Goal: Task Accomplishment & Management: Use online tool/utility

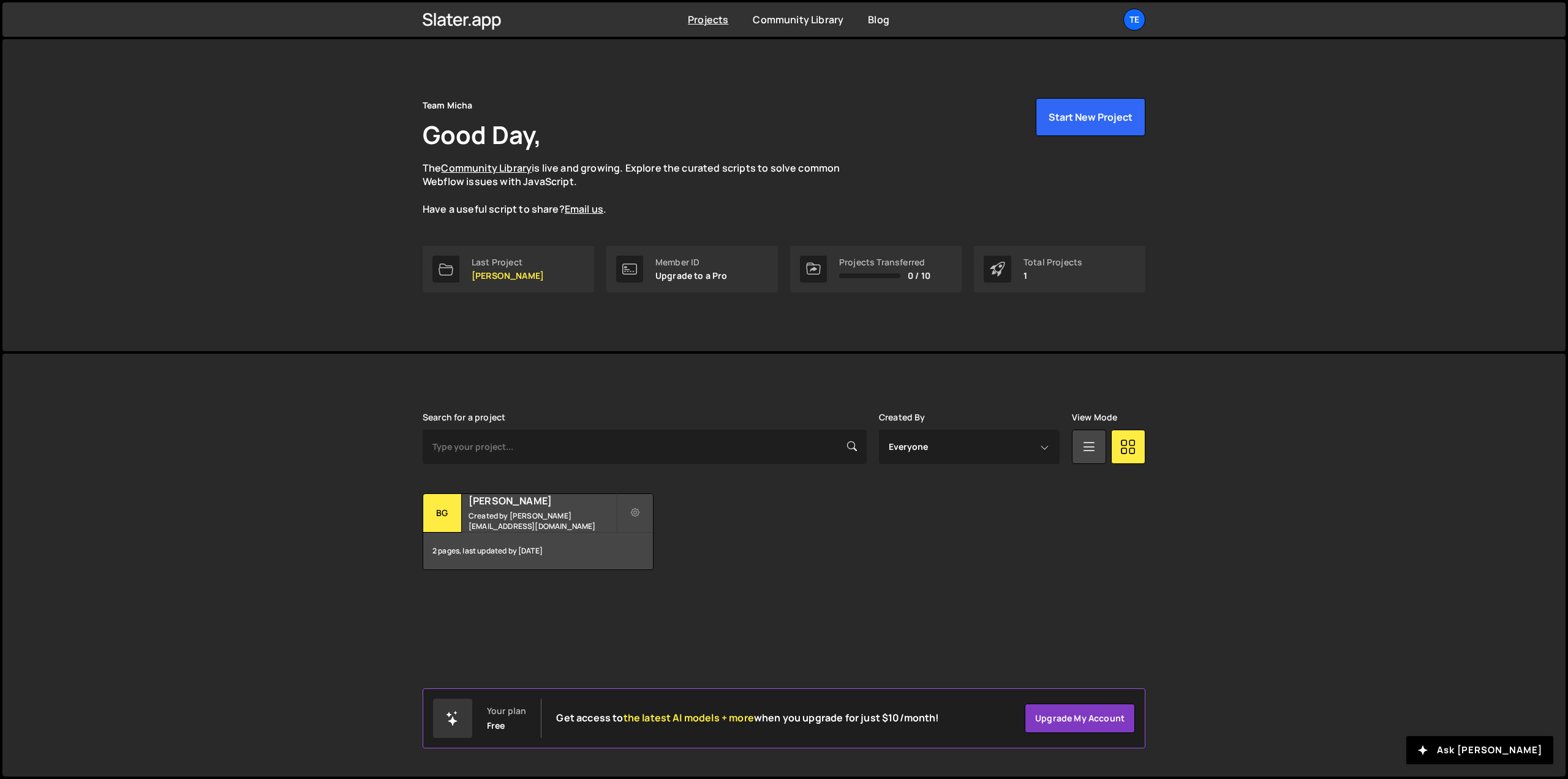
click at [514, 243] on div "Team Micha Good Day, The Community Library is live and growing. Explore the cur…" at bounding box center [784, 172] width 723 height 148
click at [516, 265] on div "Last Project" at bounding box center [507, 262] width 72 height 10
click at [483, 275] on p "[PERSON_NAME]" at bounding box center [507, 275] width 72 height 10
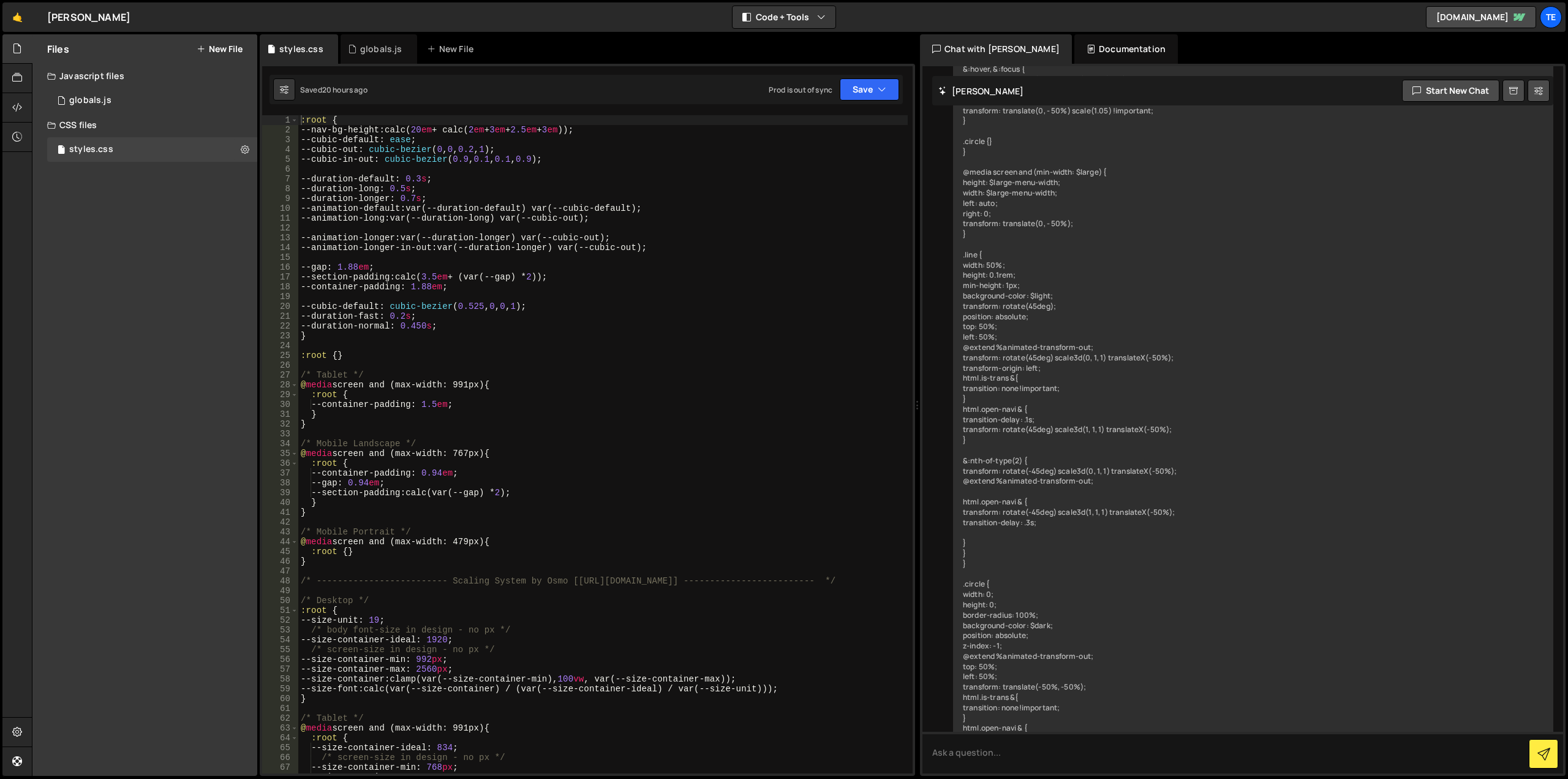
scroll to position [1630, 0]
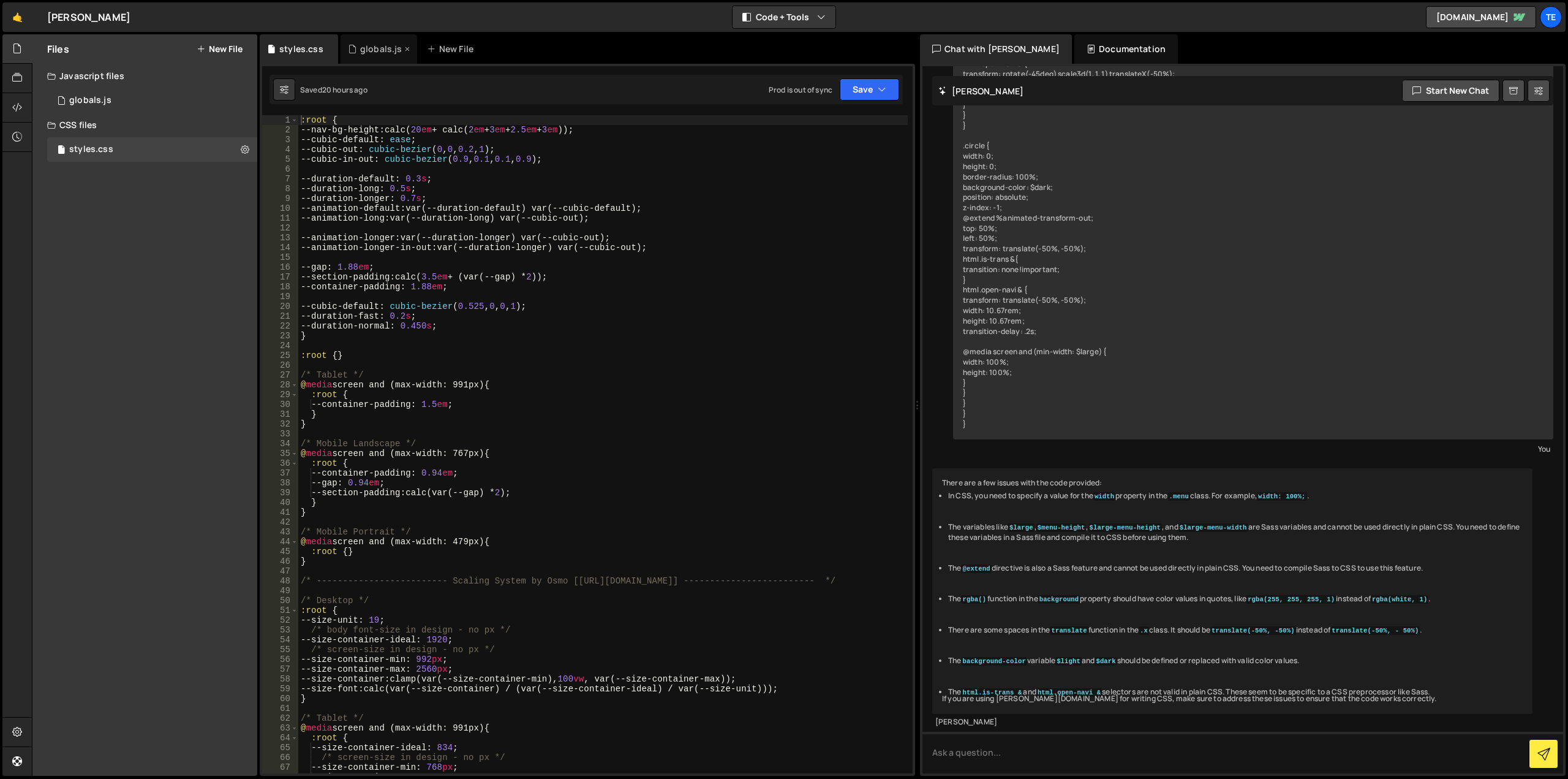
click at [394, 43] on div "globals.js" at bounding box center [381, 49] width 42 height 12
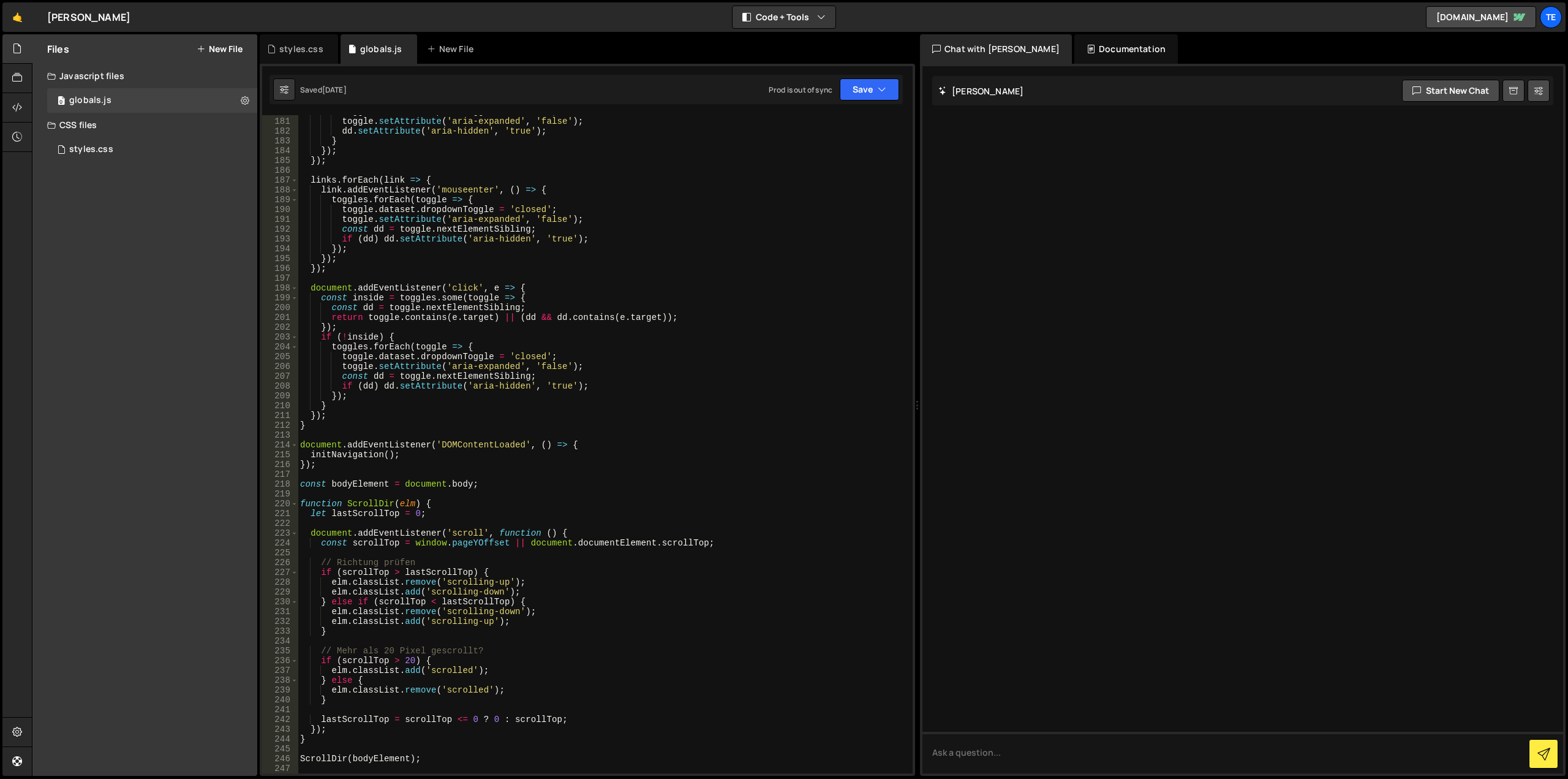
scroll to position [2021, 0]
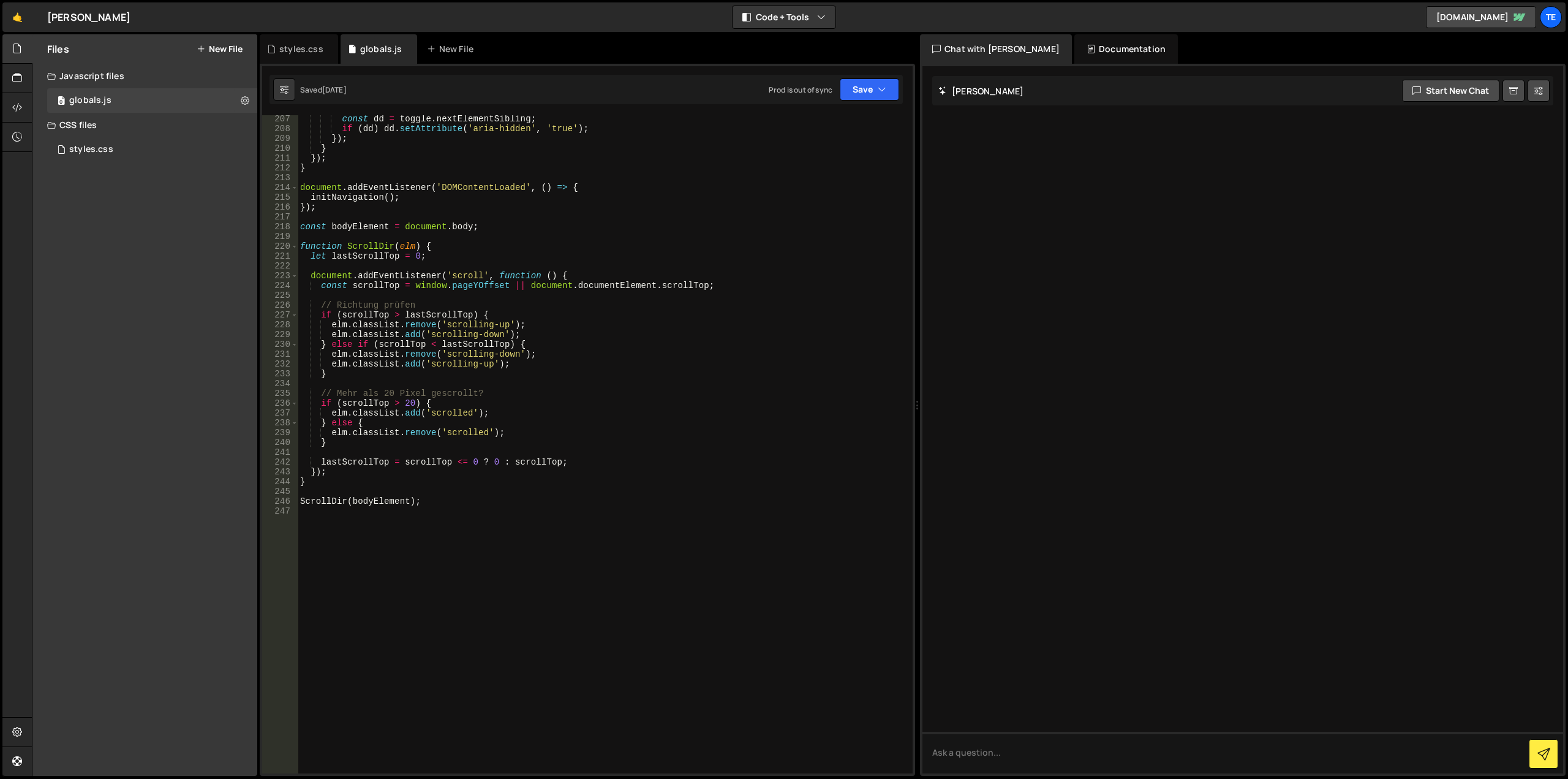
click at [634, 585] on div "const dd = toggle . nextElementSibling ; if ( dd ) dd . setAttribute ( 'aria-hi…" at bounding box center [603, 453] width 610 height 678
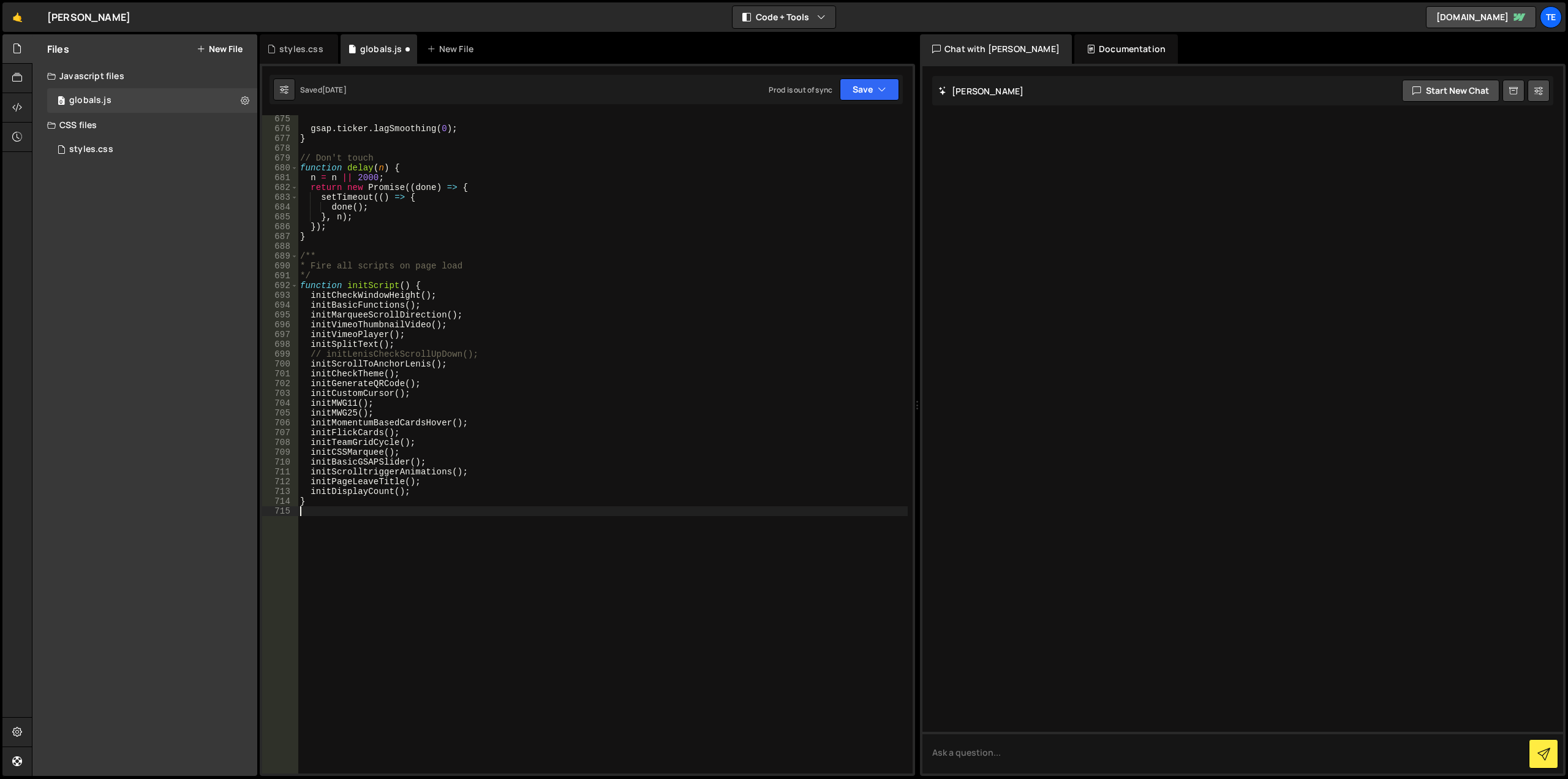
scroll to position [6611, 0]
click at [477, 618] on div "gsap . ticker . lagSmoothing ( 0 ) ; } // Don't touch function delay ( n ) { n …" at bounding box center [603, 453] width 610 height 678
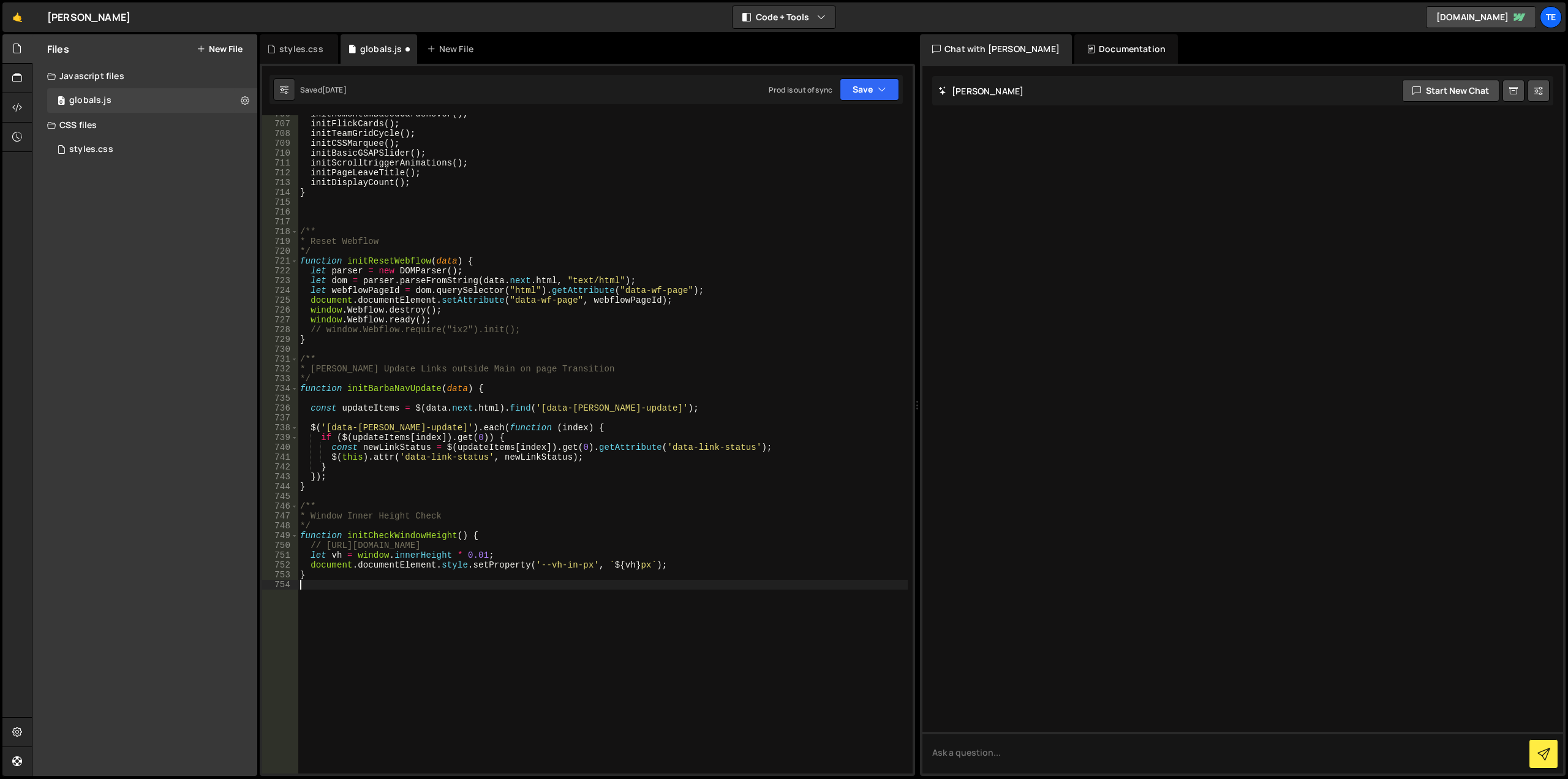
scroll to position [6993, 0]
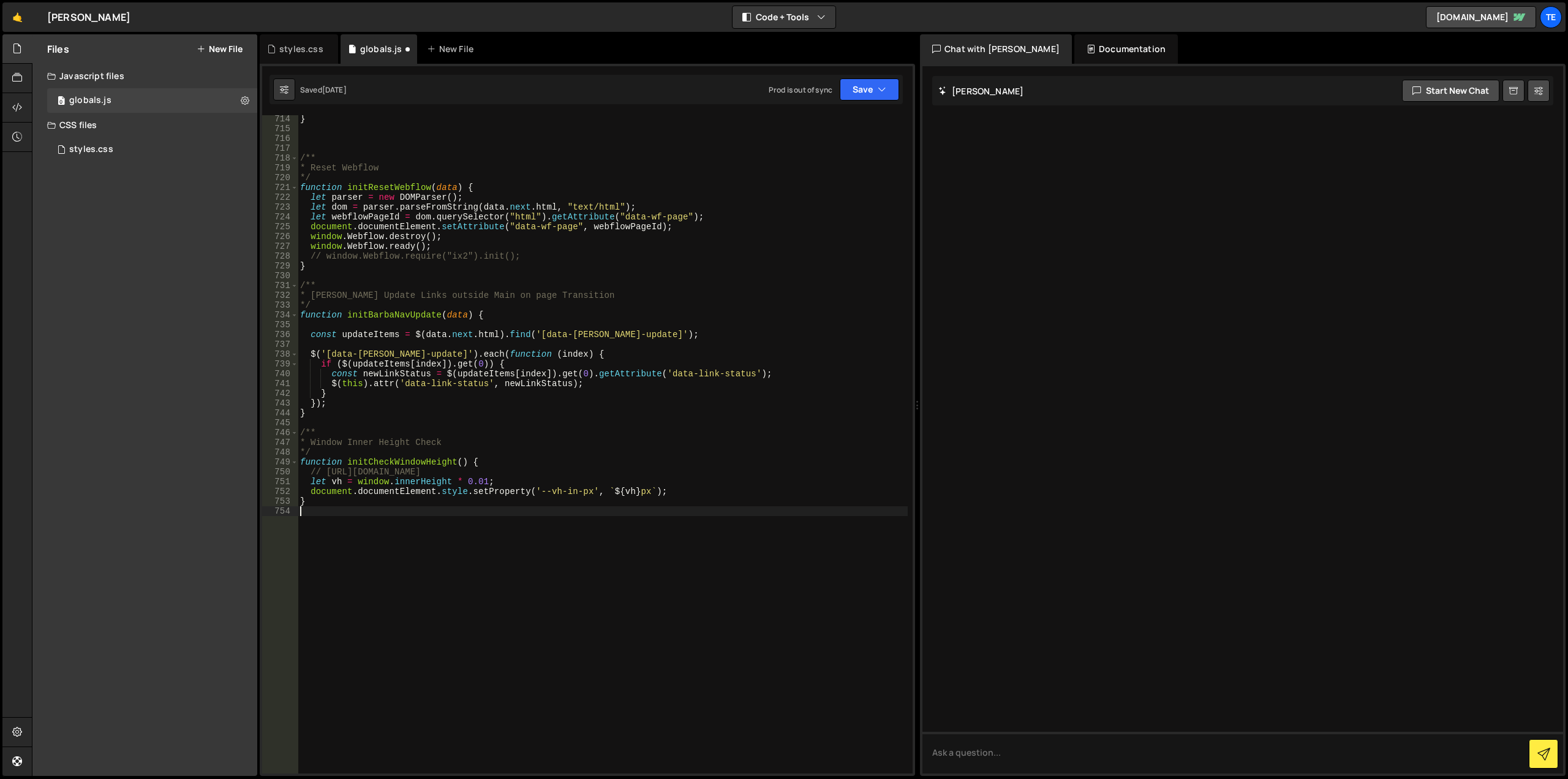
click at [469, 586] on div "} /** * Reset Webflow */ function initResetWebflow ( data ) { let parser = new …" at bounding box center [603, 453] width 610 height 678
paste textarea "}"
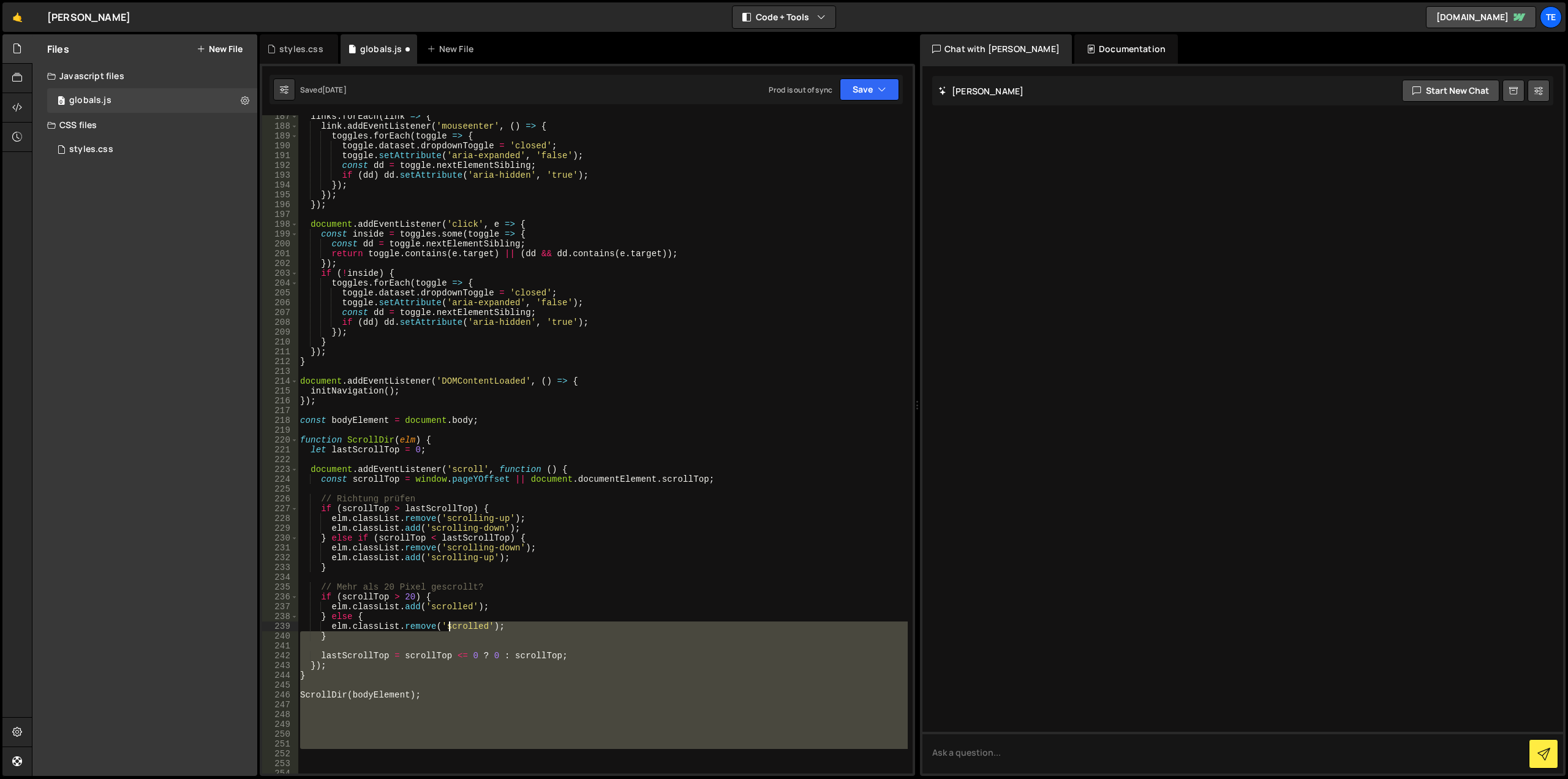
scroll to position [1717, 0]
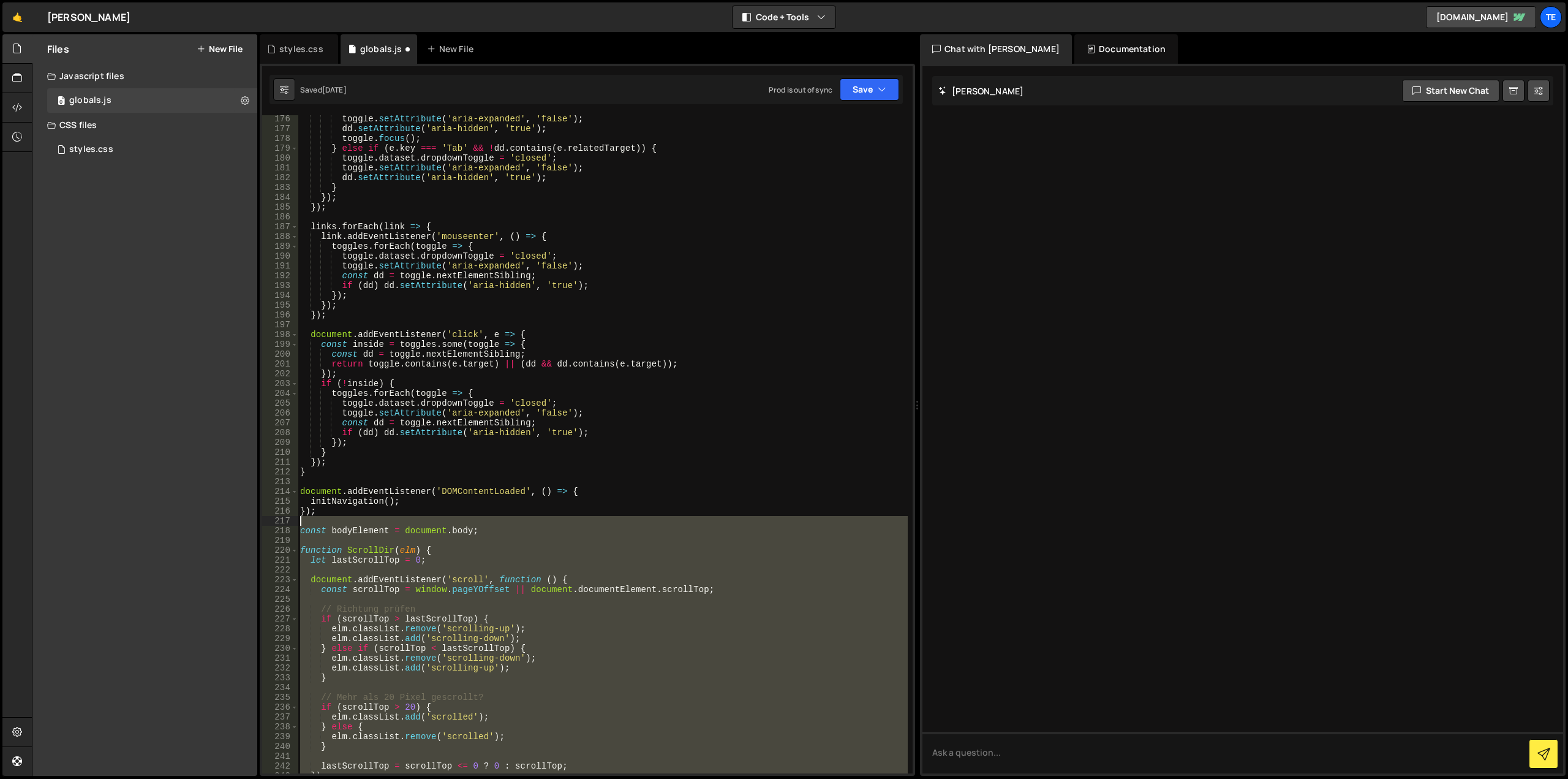
drag, startPoint x: 529, startPoint y: 678, endPoint x: 292, endPoint y: 523, distance: 283.2
click at [292, 523] on div "} 176 177 178 179 180 181 182 183 184 185 186 187 188 189 190 191 192 193 194 1…" at bounding box center [587, 444] width 650 height 658
type textarea "const bodyElement = document.body;"
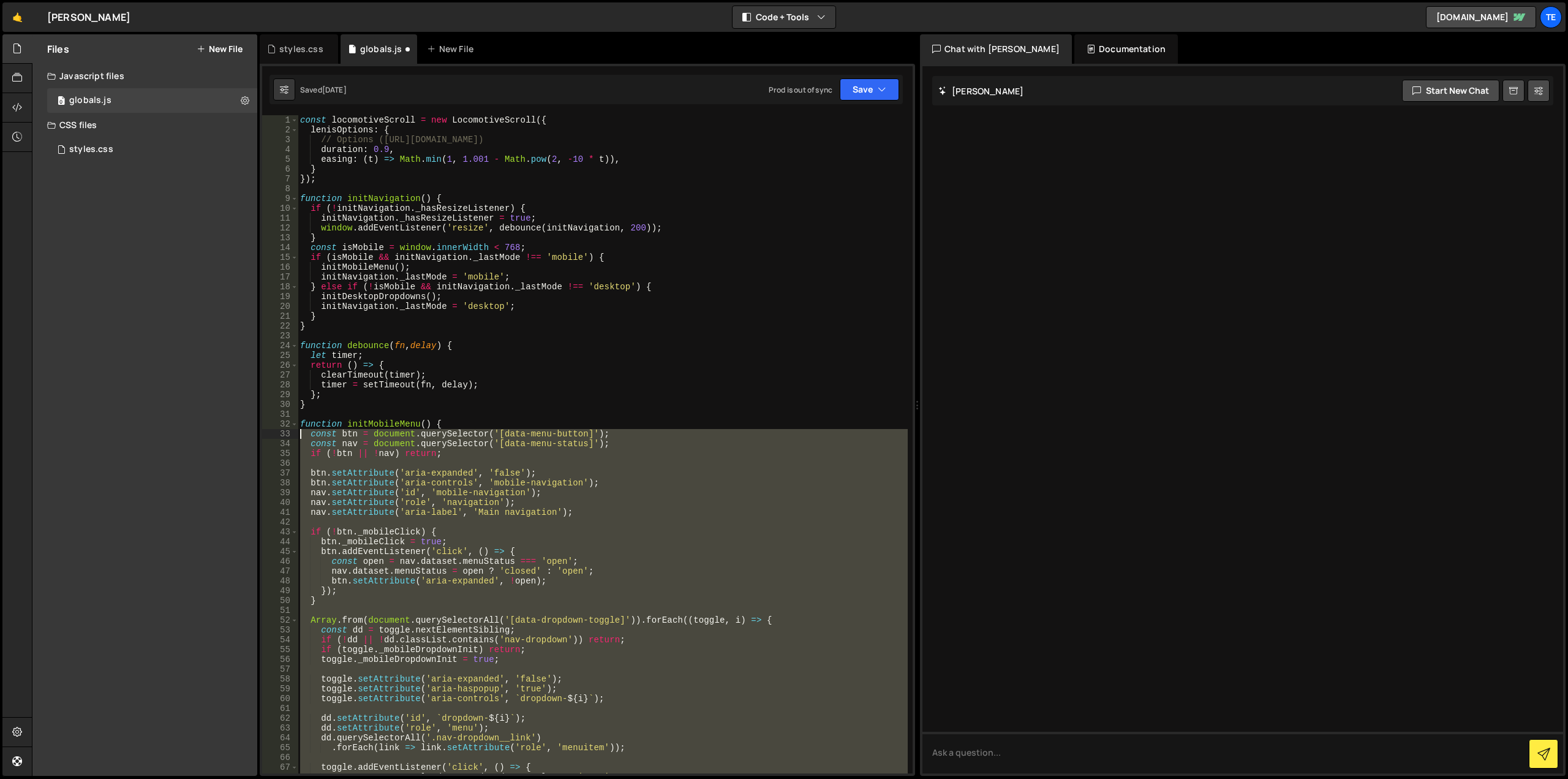
scroll to position [0, 0]
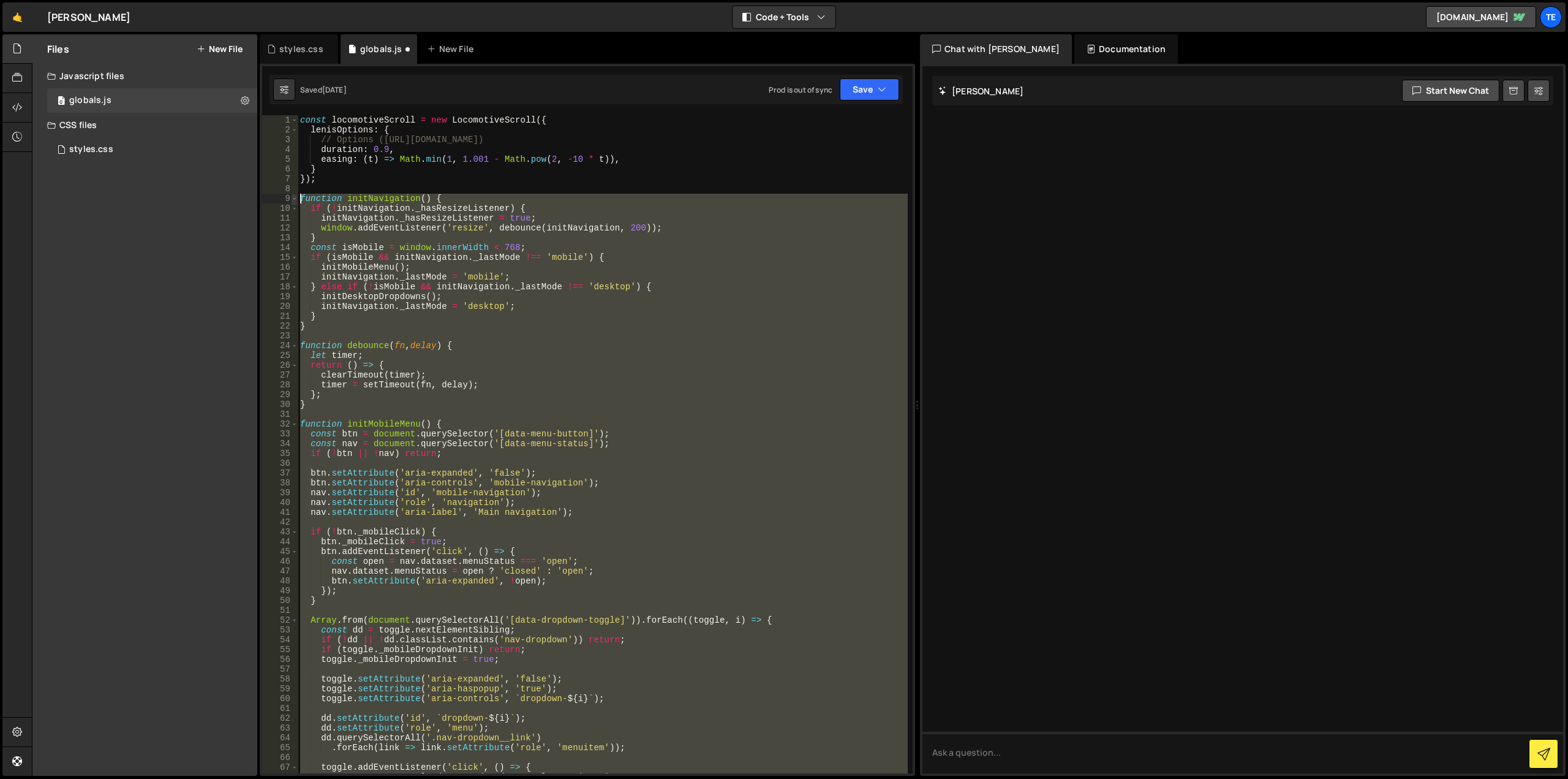
drag, startPoint x: 403, startPoint y: 533, endPoint x: 295, endPoint y: 196, distance: 353.9
click at [295, 196] on div "1 2 3 4 5 6 7 8 9 10 11 12 13 14 15 16 17 18 19 20 21 22 23 24 25 26 27 28 29 3…" at bounding box center [587, 444] width 650 height 658
type textarea "function initNavigation() { if (!initNavigation._hasResizeListener) {"
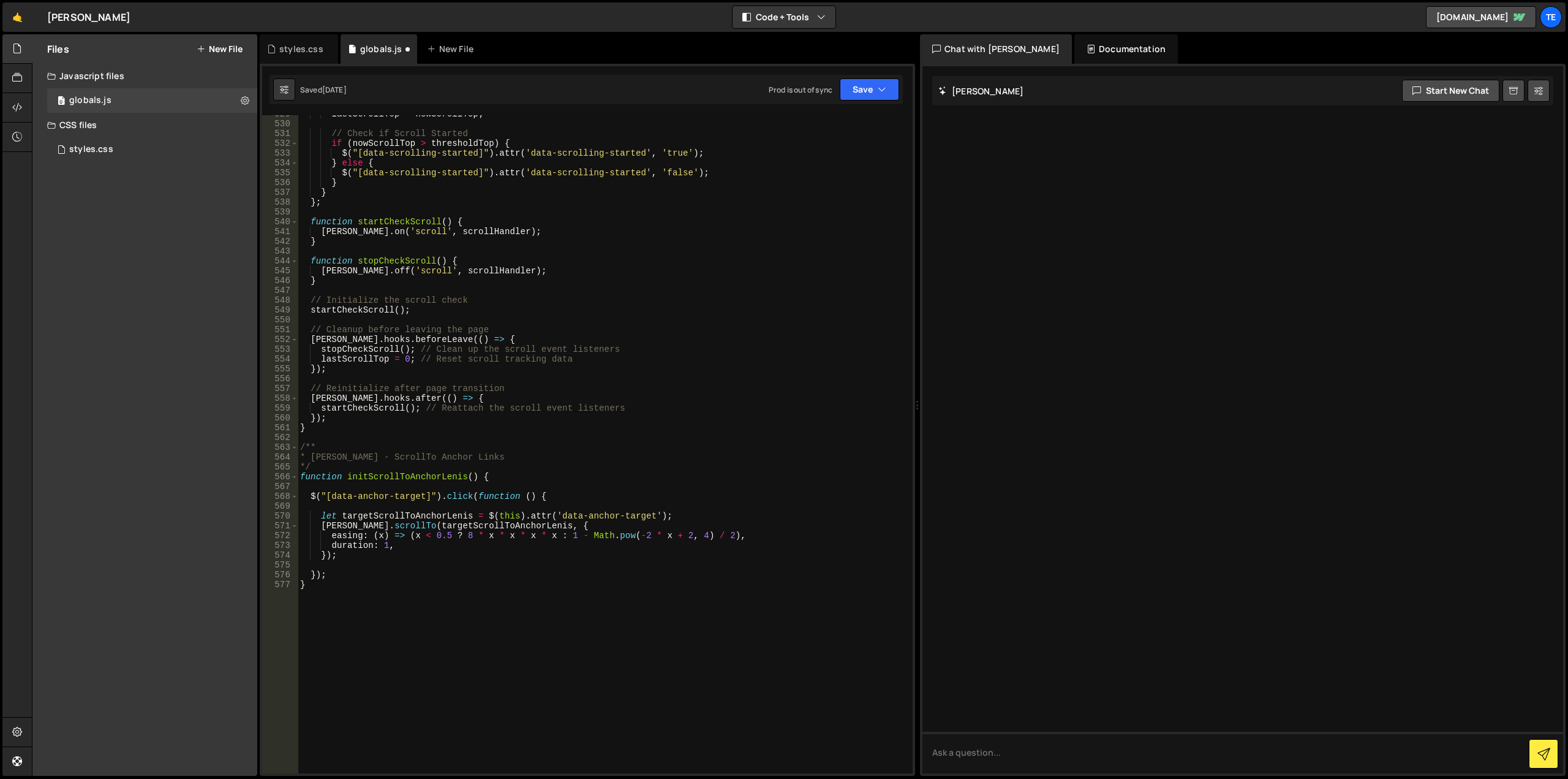
scroll to position [5184, 0]
click at [398, 648] on div "lastScrollTop = nowScrollTop ; // Check if Scroll Started if ( nowScrollTop > t…" at bounding box center [603, 448] width 610 height 678
type textarea "}"
paste textarea "initNavigation();"
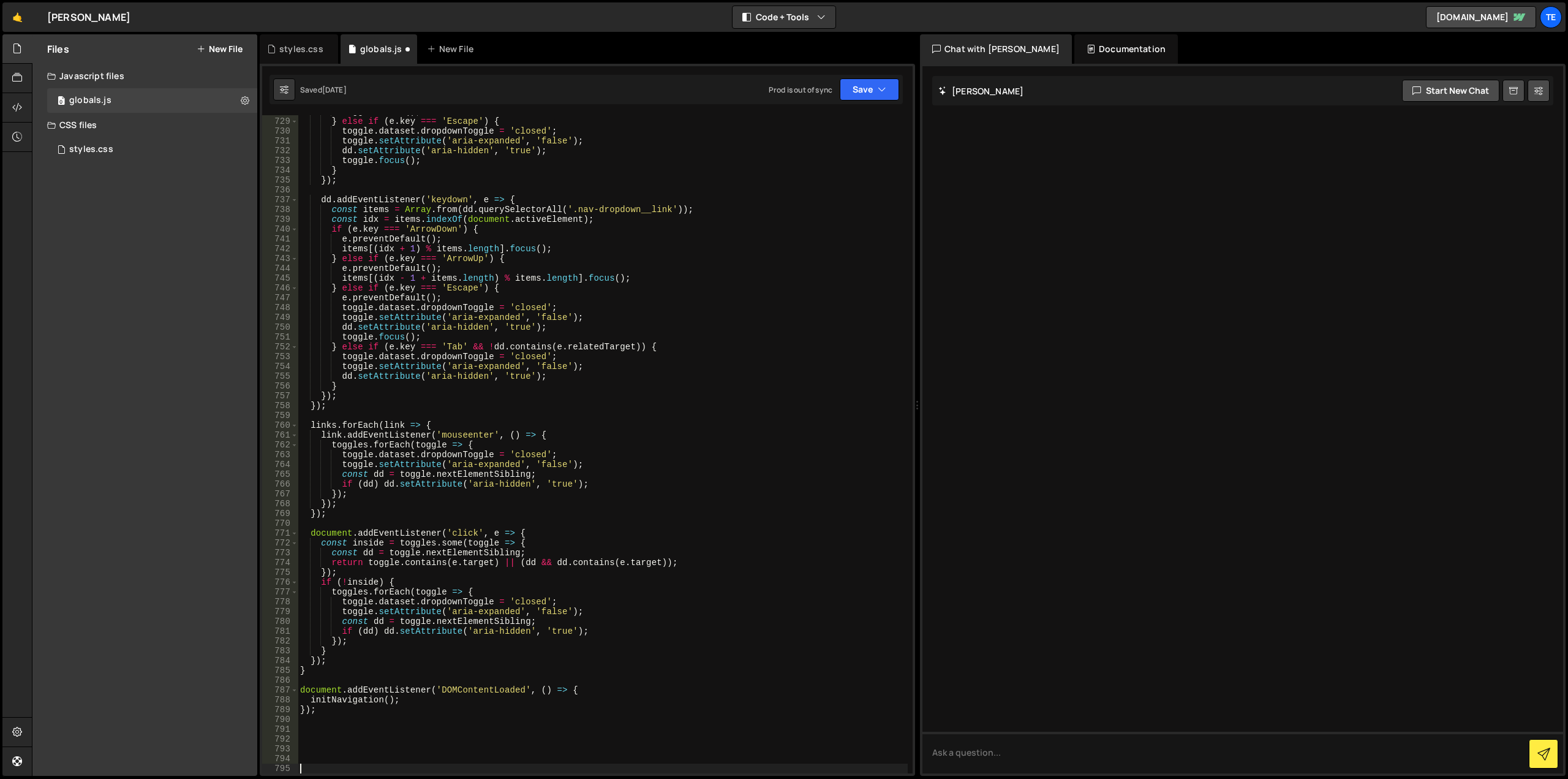
scroll to position [7138, 0]
click at [358, 703] on div "toggle . click ( ) ; } else if ( e . key === 'Escape' ) { toggle . dataset . dr…" at bounding box center [603, 445] width 610 height 678
click at [362, 702] on div "toggle . click ( ) ; } else if ( e . key === 'Escape' ) { toggle . dataset . dr…" at bounding box center [603, 444] width 610 height 658
click at [362, 702] on div "toggle . click ( ) ; } else if ( e . key === 'Escape' ) { toggle . dataset . dr…" at bounding box center [603, 445] width 610 height 678
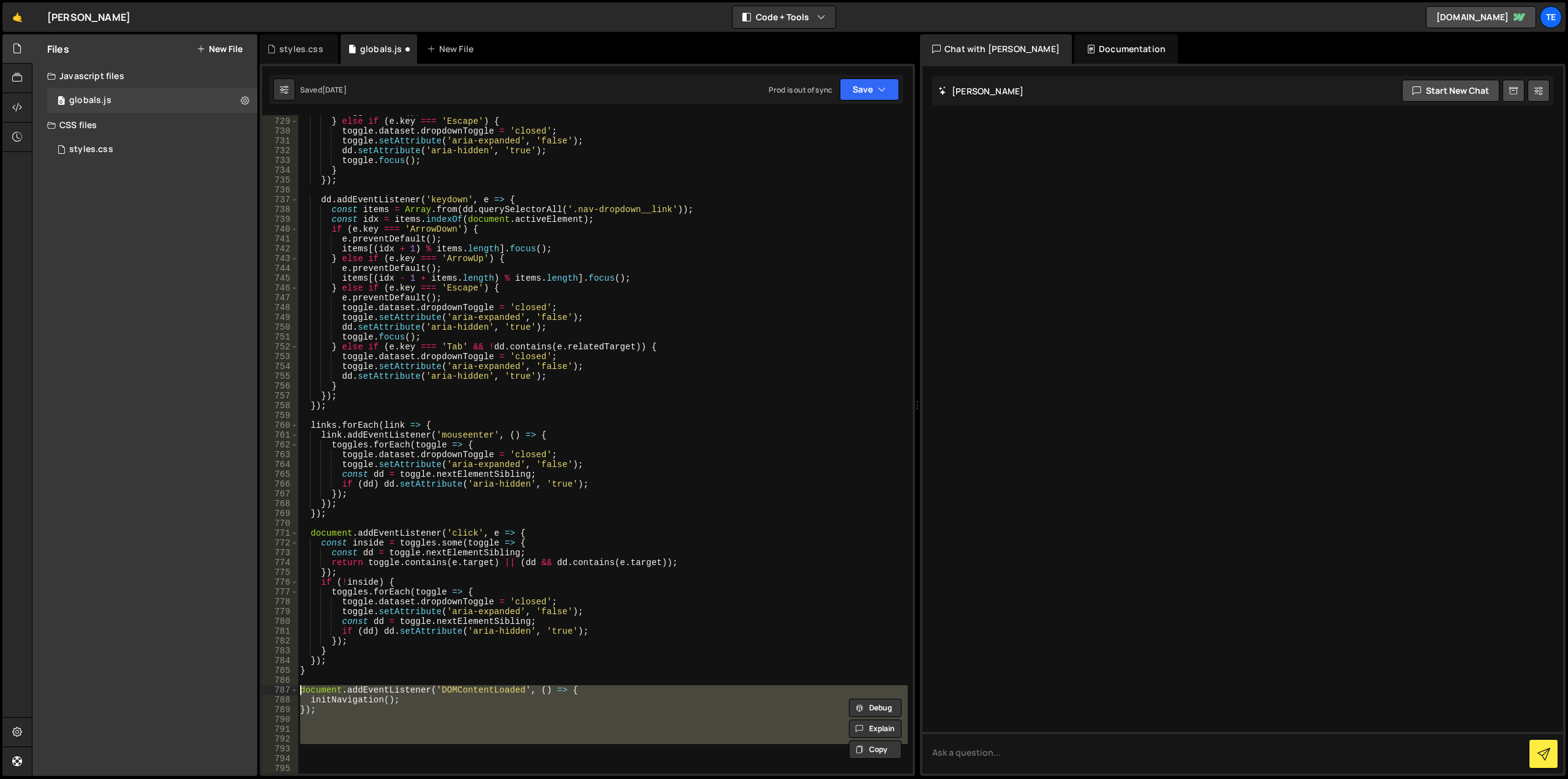
drag, startPoint x: 424, startPoint y: 749, endPoint x: 265, endPoint y: 694, distance: 168.2
click at [265, 694] on div "initNavigation(); 728 729 730 731 732 733 734 735 736 737 738 739 740 741 742 7…" at bounding box center [587, 444] width 650 height 658
type textarea "document.addEventListener('DOMContentLoaded', () => { initNavigation();"
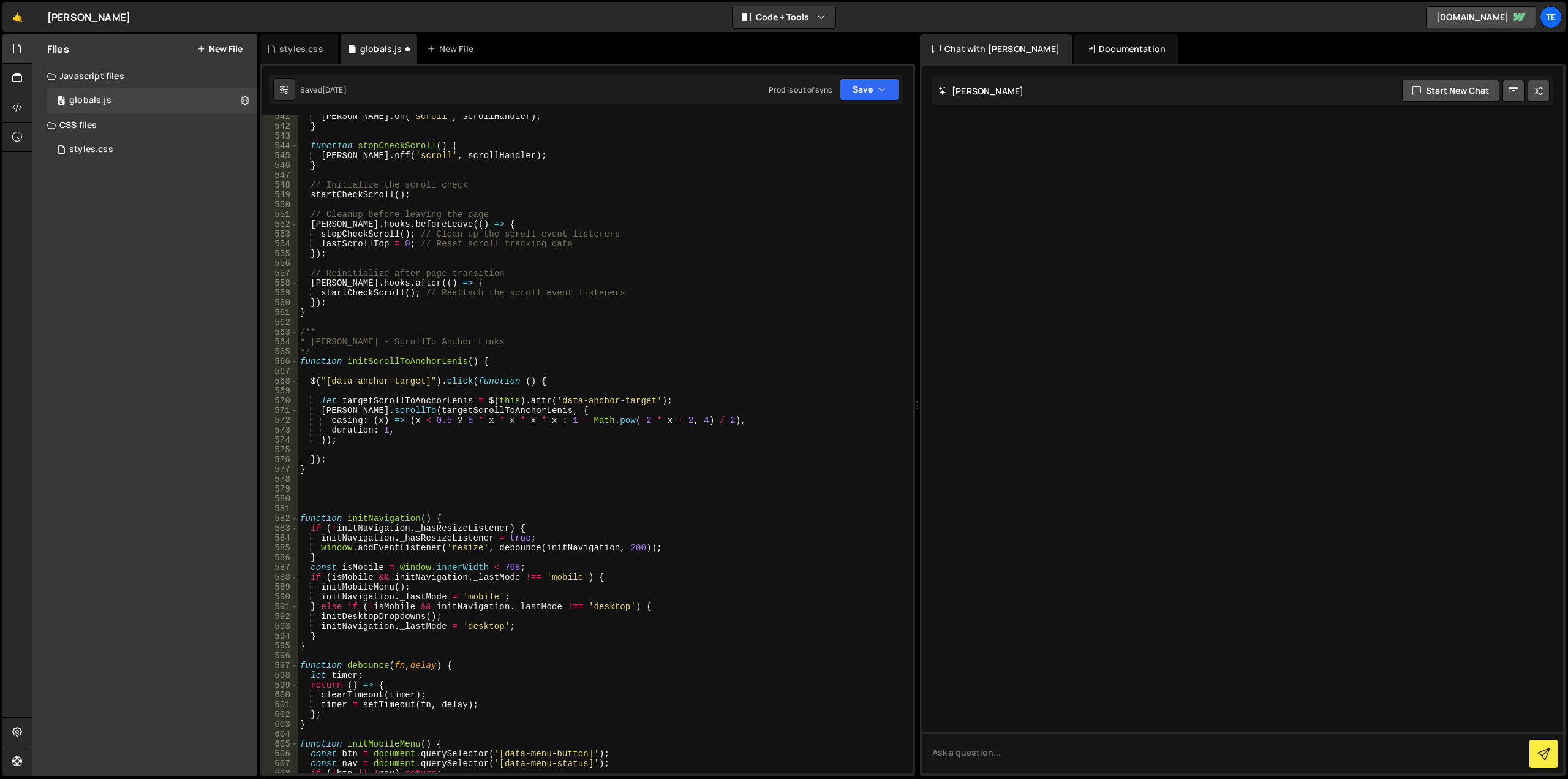
scroll to position [5189, 0]
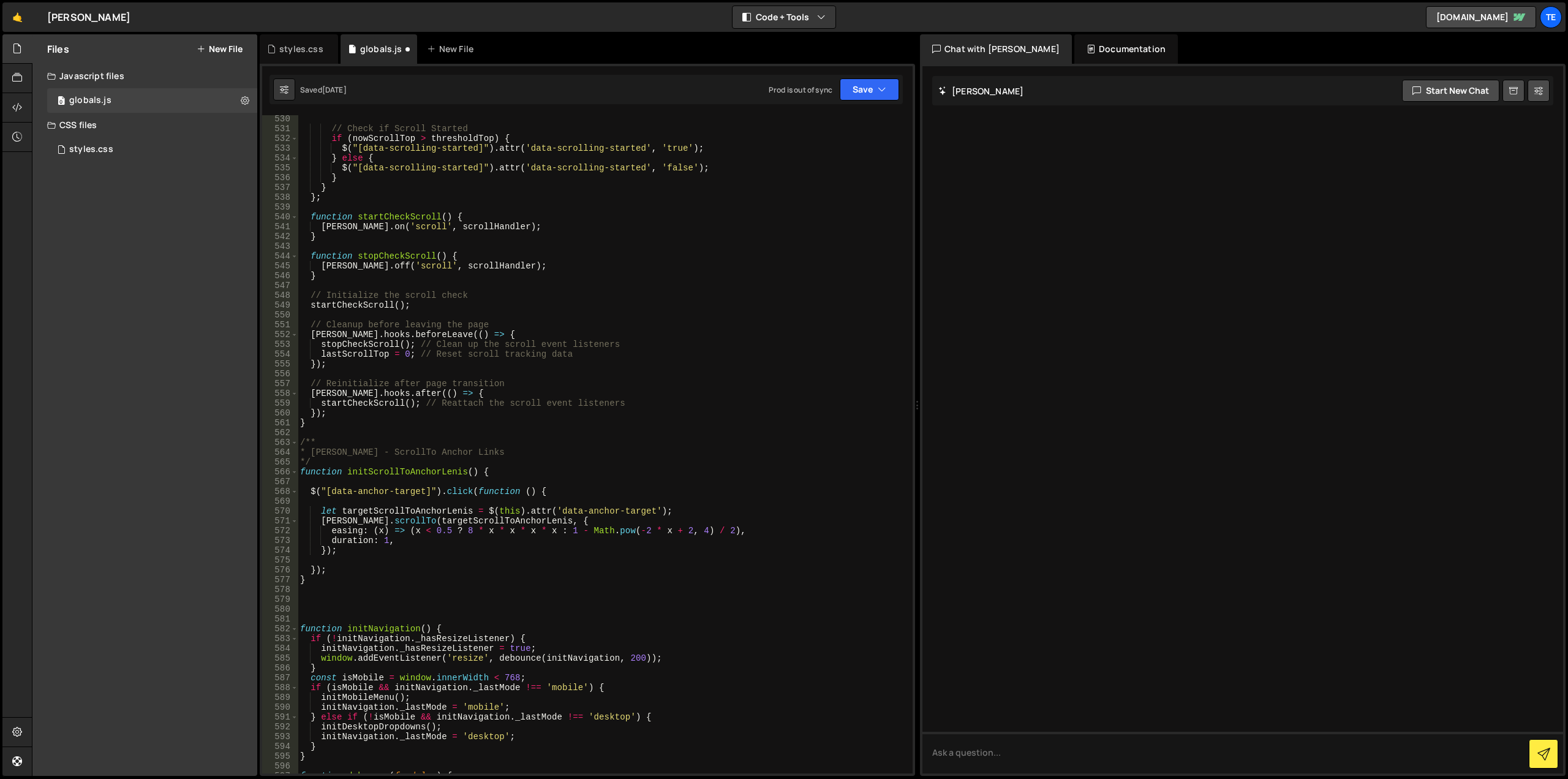
click at [379, 624] on div "// Check if Scroll Started if ( nowScrollTop > thresholdTop ) { $ ( "[data-scro…" at bounding box center [603, 453] width 610 height 678
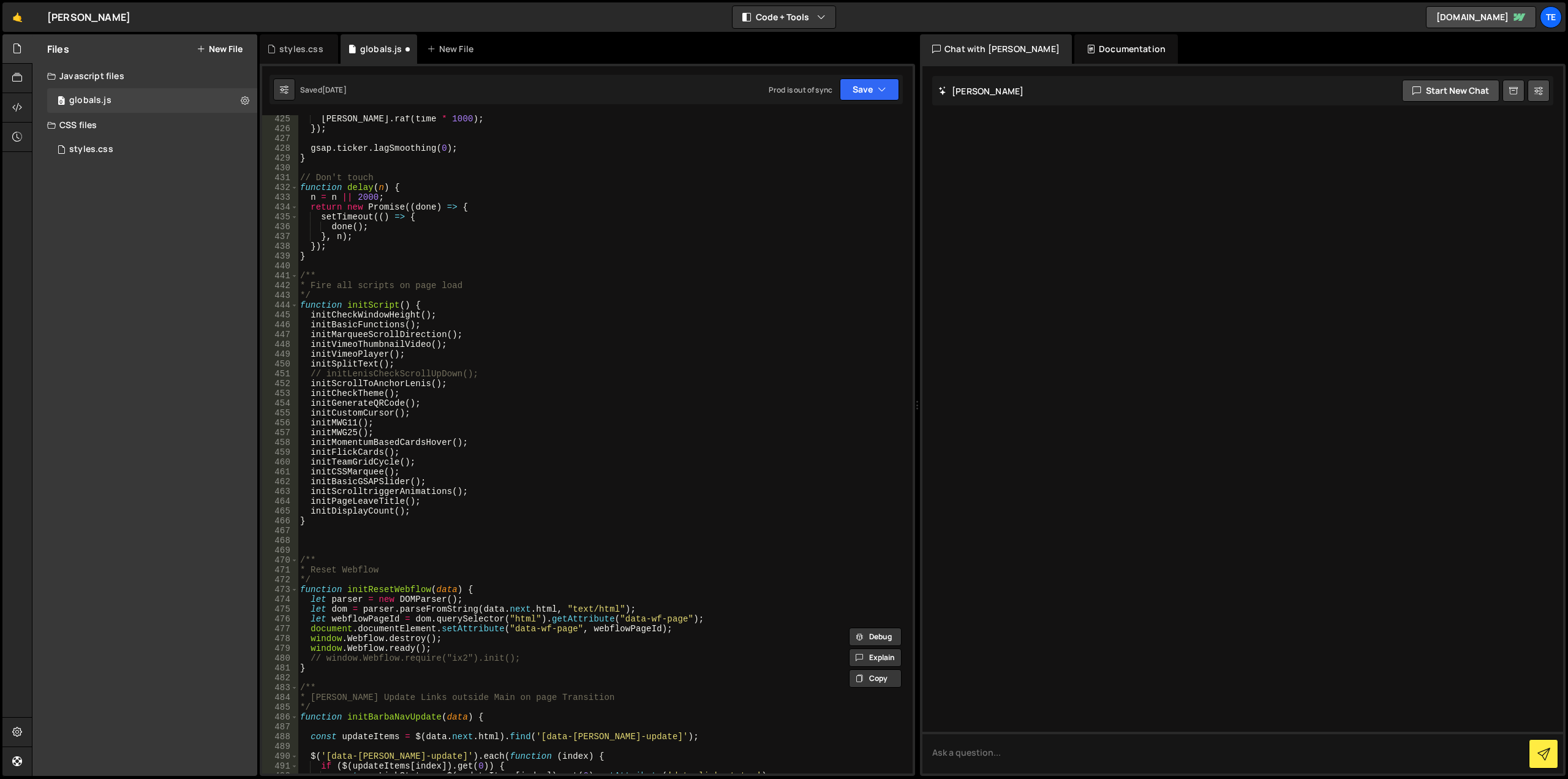
scroll to position [4086, 0]
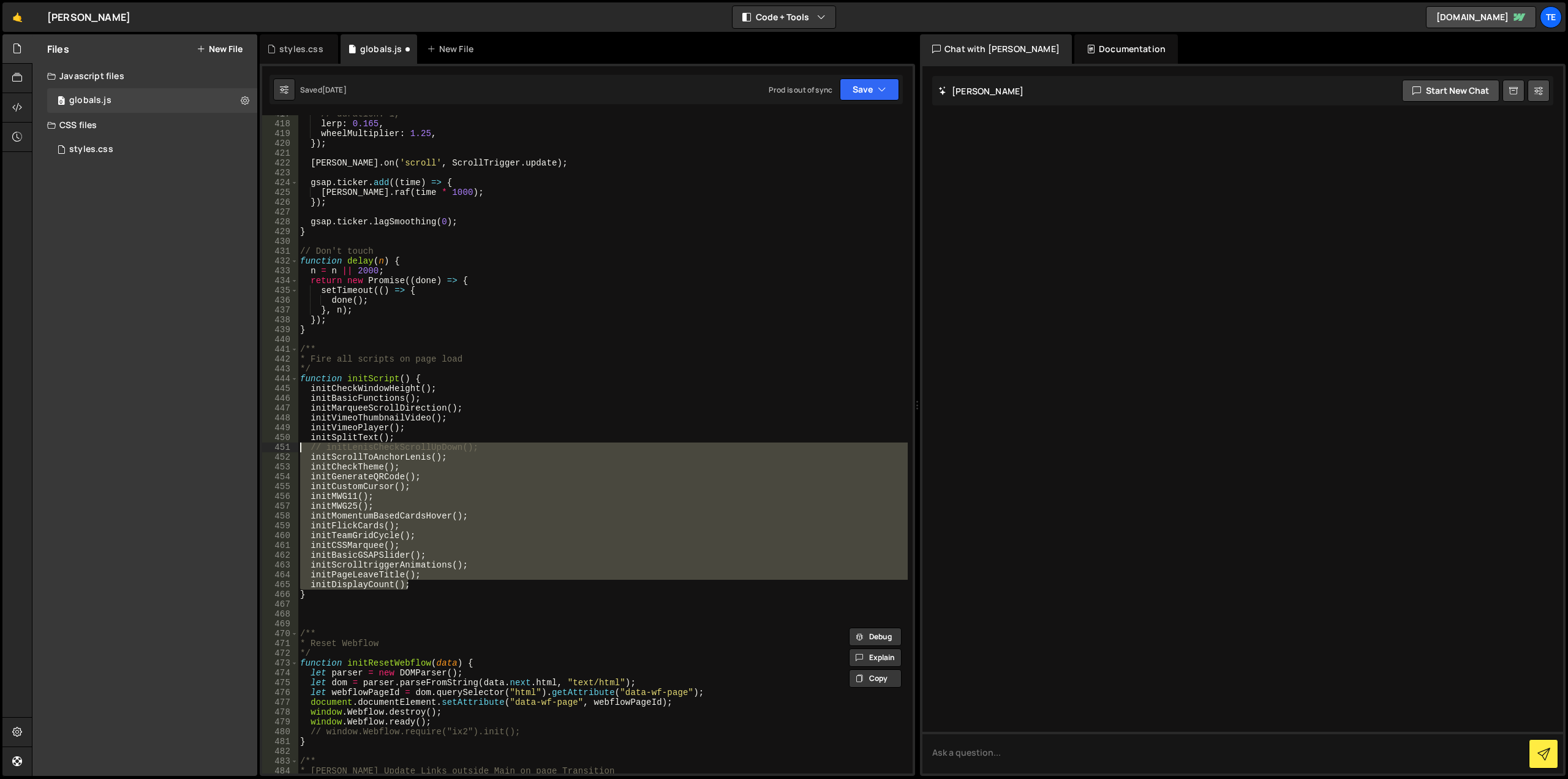
drag, startPoint x: 414, startPoint y: 583, endPoint x: 271, endPoint y: 450, distance: 195.3
click at [271, 450] on div "function initNavigation() { 417 418 419 420 421 422 423 424 425 426 427 428 429…" at bounding box center [587, 444] width 650 height 658
type textarea "// initLenisCheckScrollUpDown(); initScrollToAnchorLenis();"
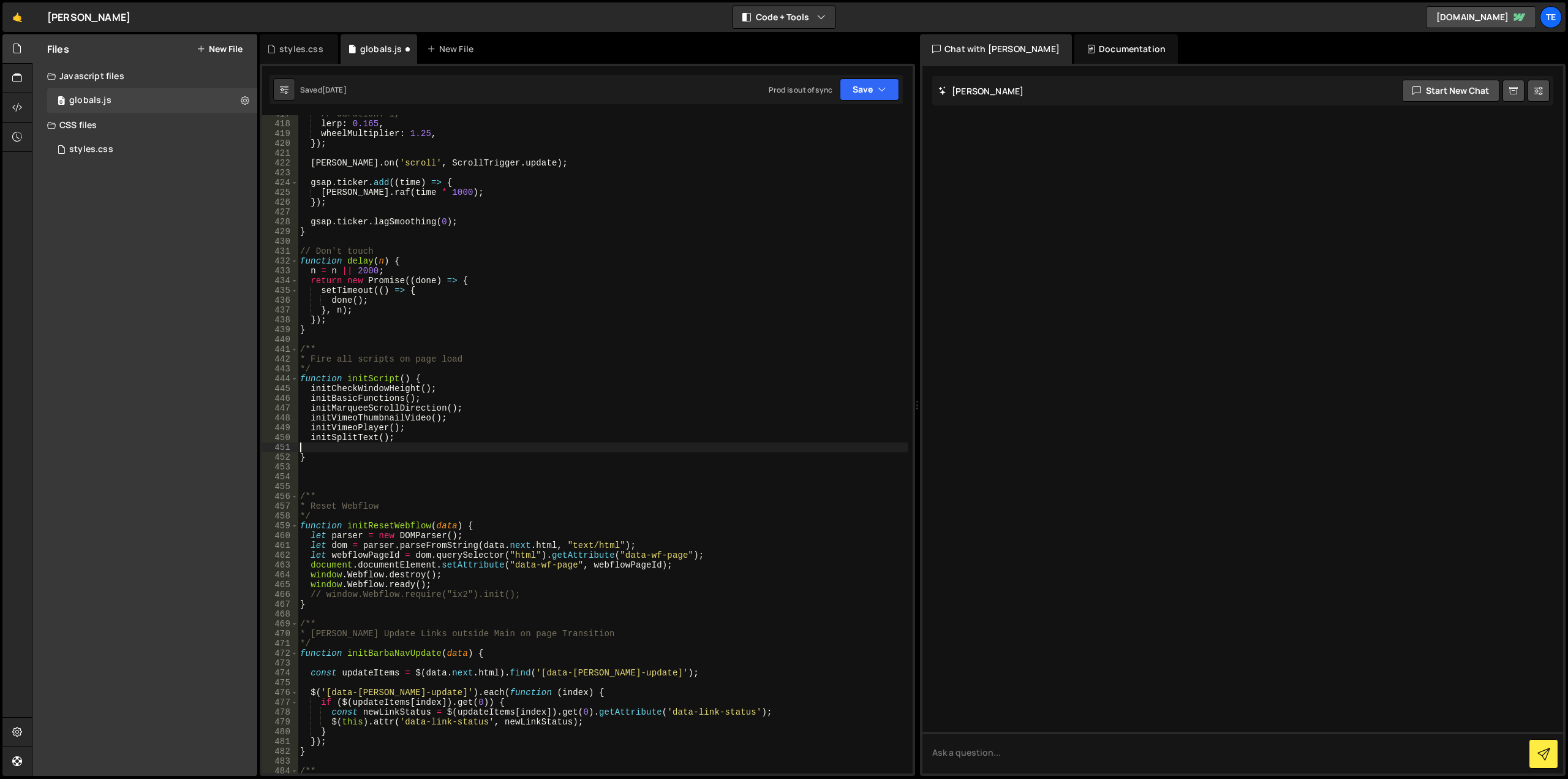
paste textarea "initNavigation"
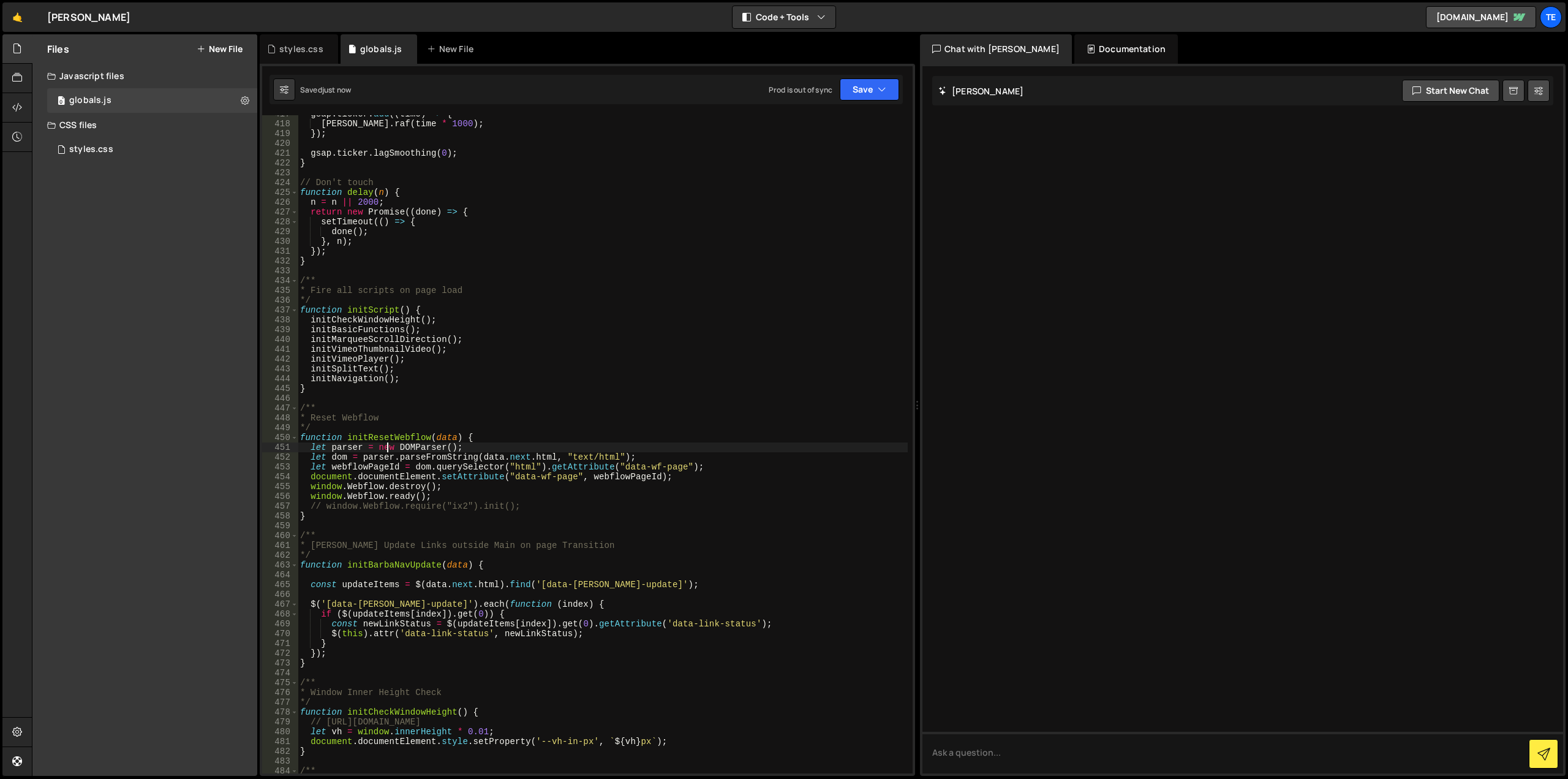
click at [364, 351] on div "gsap . ticker . add (( time ) => { lenis . raf ( time * 1000 ) ; }) ; gsap . ti…" at bounding box center [603, 448] width 610 height 678
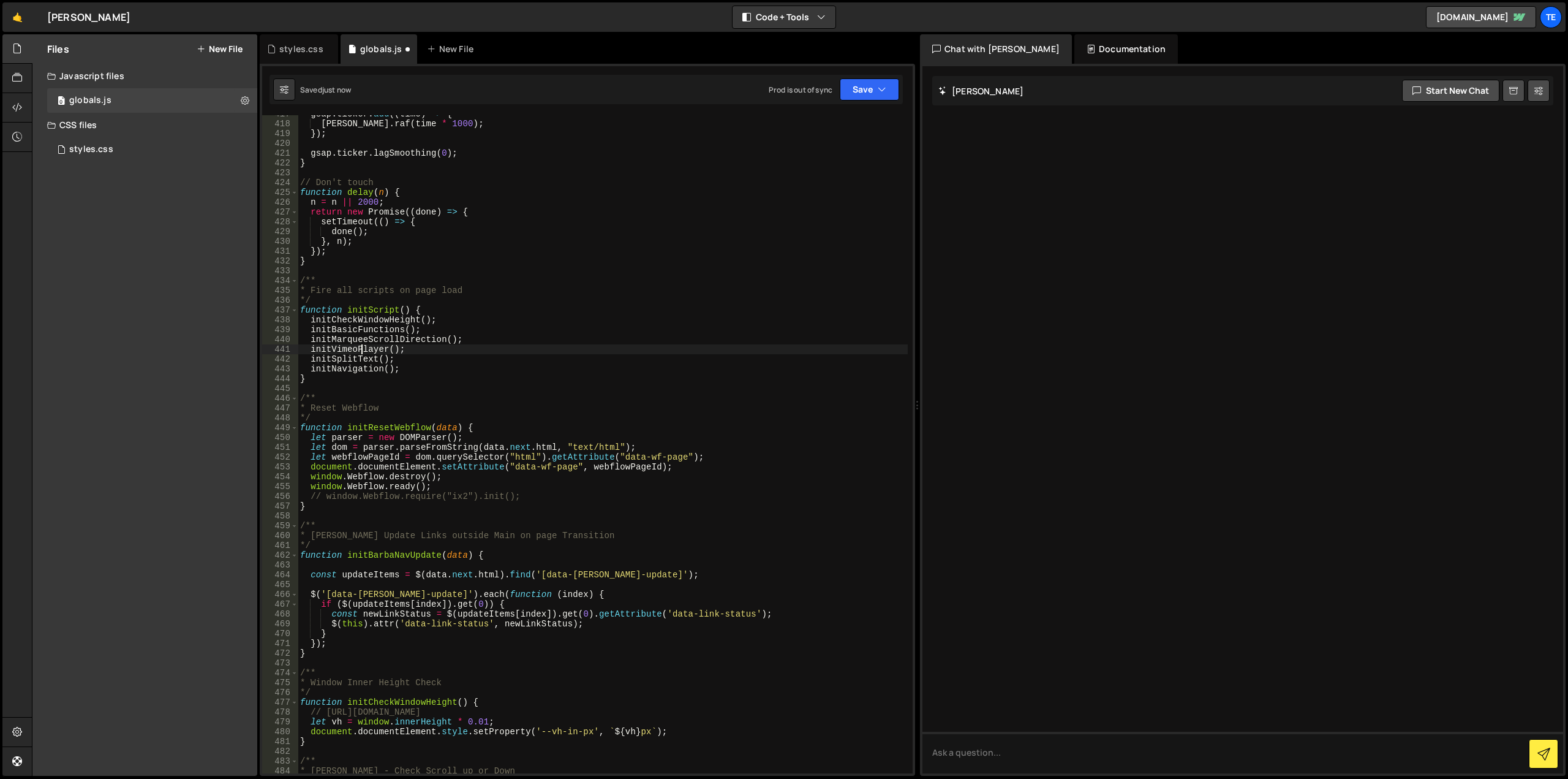
click at [363, 353] on div "gsap . ticker . add (( time ) => { lenis . raf ( time * 1000 ) ; }) ; gsap . ti…" at bounding box center [603, 448] width 610 height 678
click at [362, 347] on div "gsap . ticker . add (( time ) => { lenis . raf ( time * 1000 ) ; }) ; gsap . ti…" at bounding box center [603, 448] width 610 height 678
click at [362, 346] on div "gsap . ticker . add (( time ) => { lenis . raf ( time * 1000 ) ; }) ; gsap . ti…" at bounding box center [603, 448] width 610 height 678
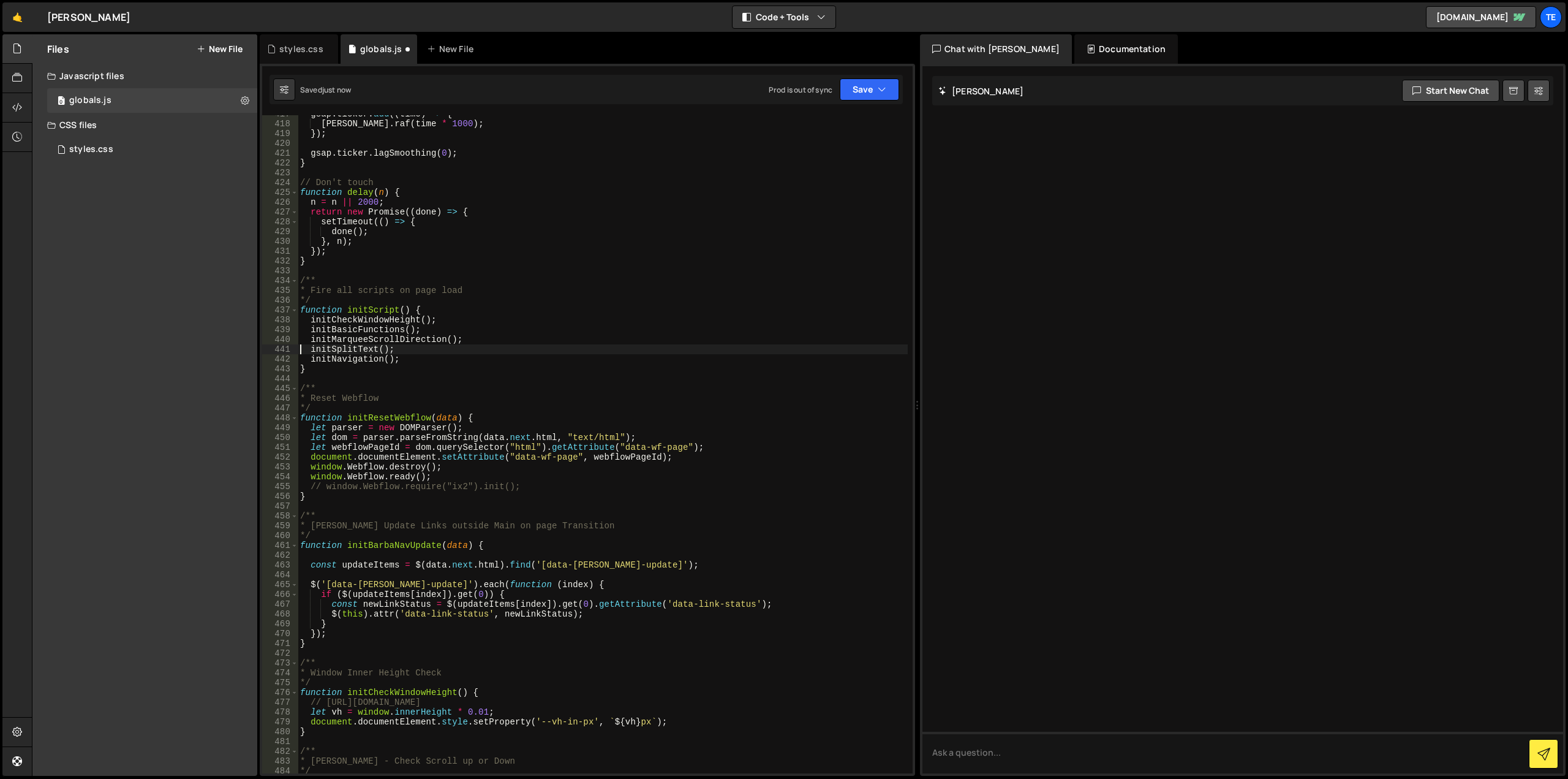
click at [371, 338] on div "gsap . ticker . add (( time ) => { lenis . raf ( time * 1000 ) ; }) ; gsap . ti…" at bounding box center [603, 448] width 610 height 678
click at [372, 338] on div "gsap . ticker . add (( time ) => { lenis . raf ( time * 1000 ) ; }) ; gsap . ti…" at bounding box center [603, 448] width 610 height 678
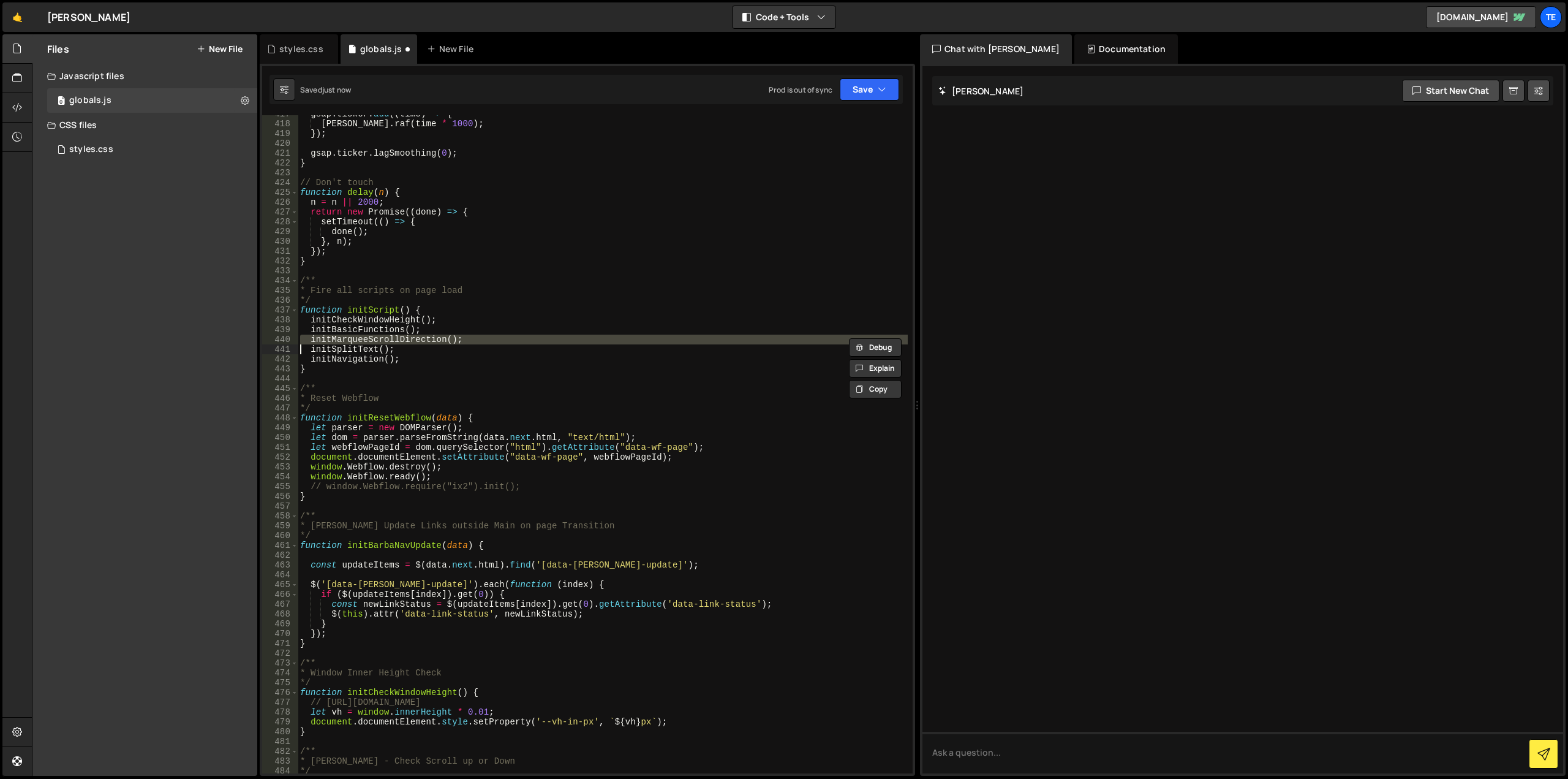
click at [372, 338] on div "gsap . ticker . add (( time ) => { lenis . raf ( time * 1000 ) ; }) ; gsap . ti…" at bounding box center [603, 448] width 610 height 678
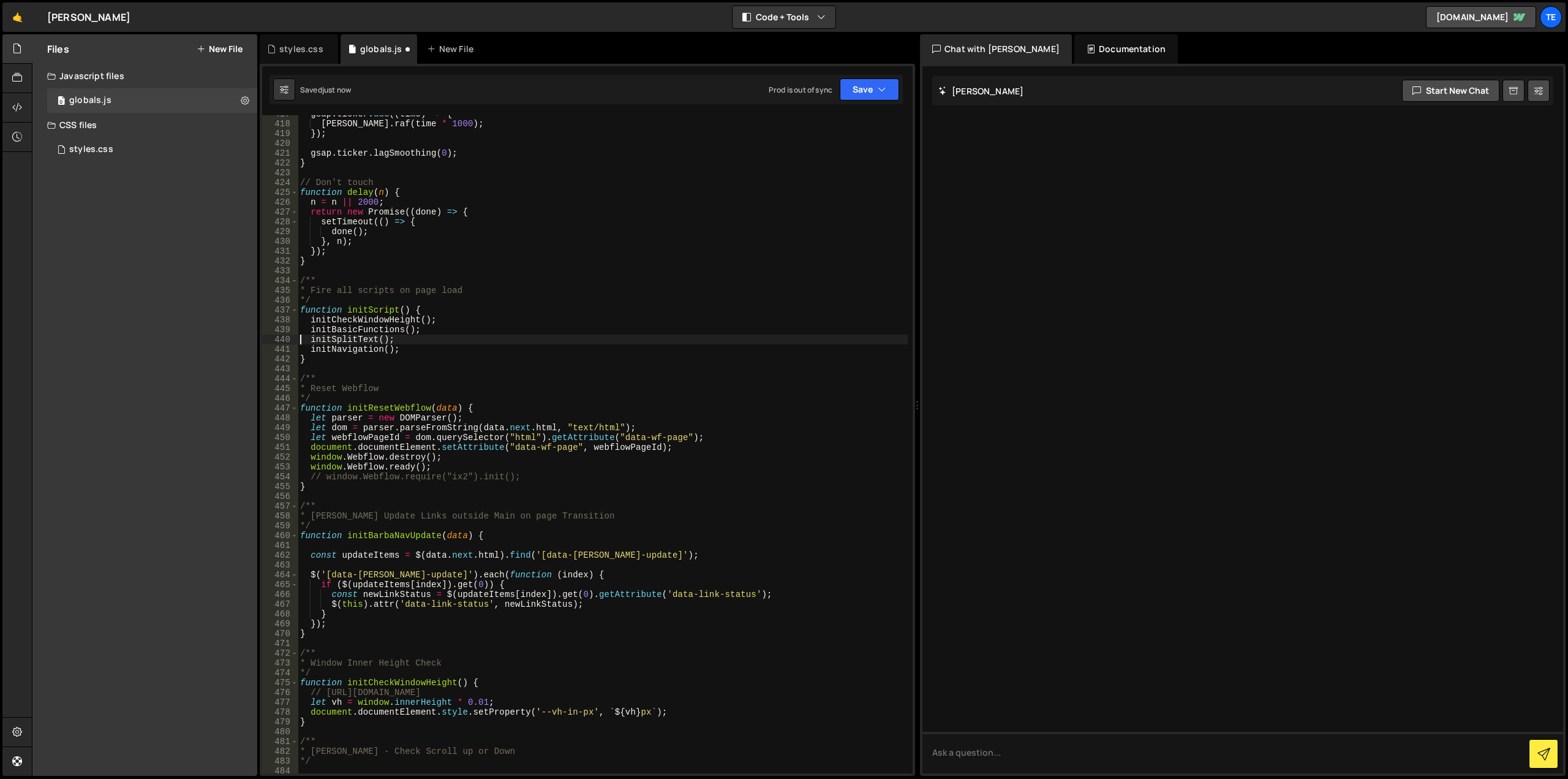
click at [376, 327] on div "gsap . ticker . add (( time ) => { lenis . raf ( time * 1000 ) ; }) ; gsap . ti…" at bounding box center [603, 448] width 610 height 678
click at [377, 327] on div "gsap . ticker . add (( time ) => { lenis . raf ( time * 1000 ) ; }) ; gsap . ti…" at bounding box center [603, 448] width 610 height 678
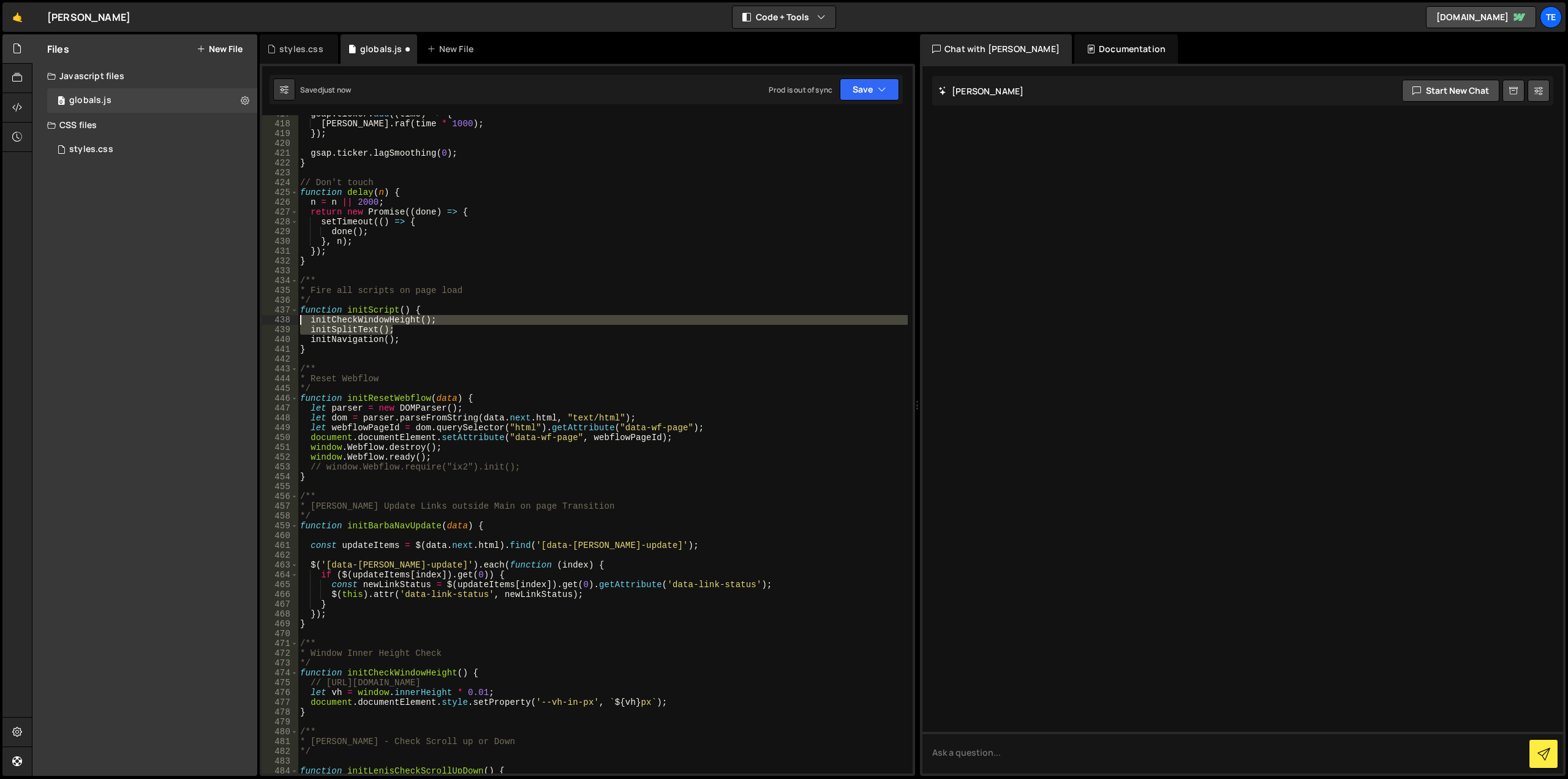
drag, startPoint x: 418, startPoint y: 328, endPoint x: 290, endPoint y: 318, distance: 128.4
click at [290, 318] on div "initSplitText(); 417 418 419 420 421 422 423 424 425 426 427 428 429 430 431 43…" at bounding box center [587, 444] width 650 height 658
type textarea "initCheckWindowHeight(); initSplitText();"
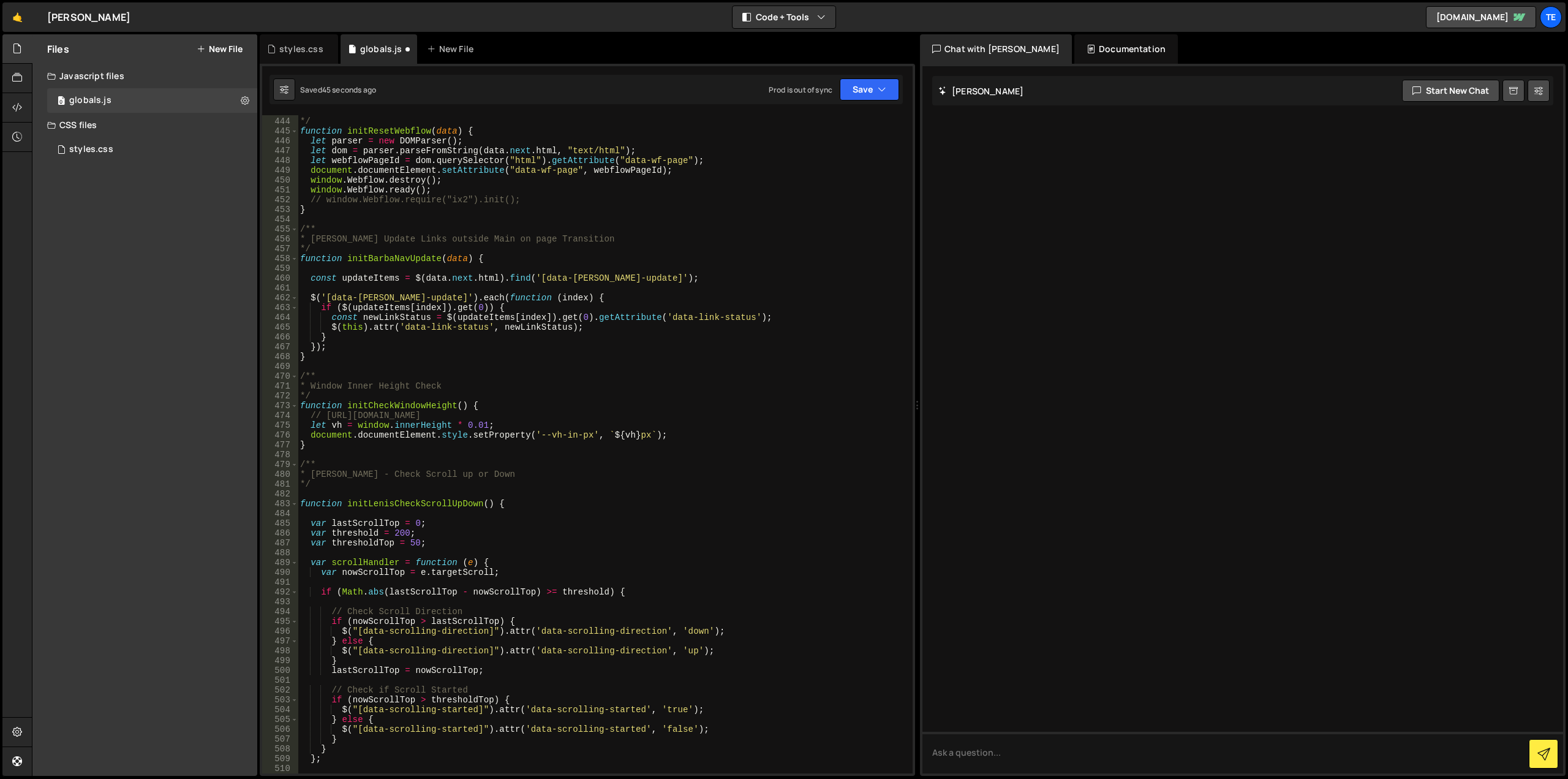
scroll to position [4416, 0]
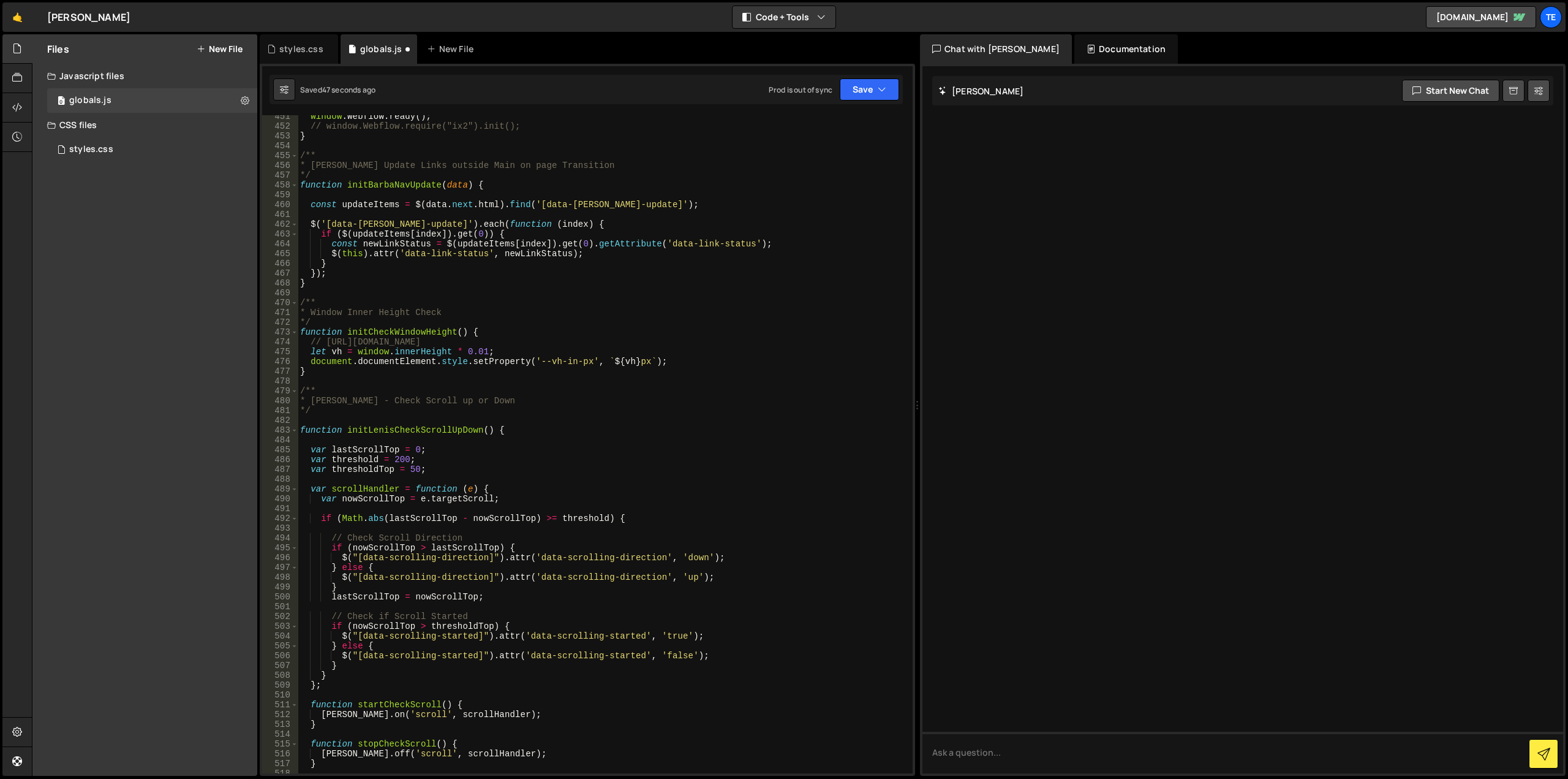
click at [439, 432] on div "window . Webflow . ready ( ) ; // window.Webflow.require("ix2").init(); } /** *…" at bounding box center [603, 450] width 610 height 678
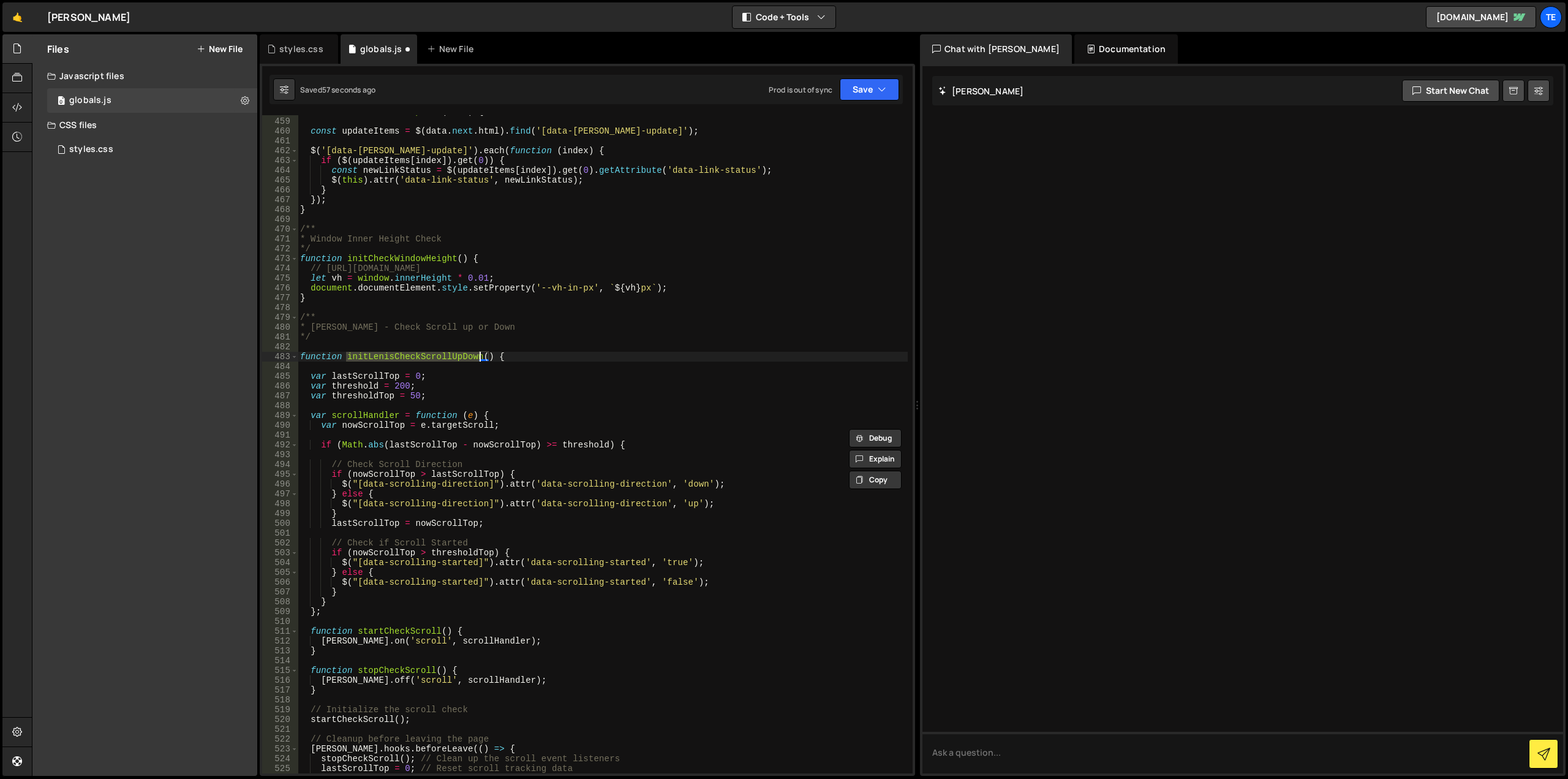
scroll to position [4196, 0]
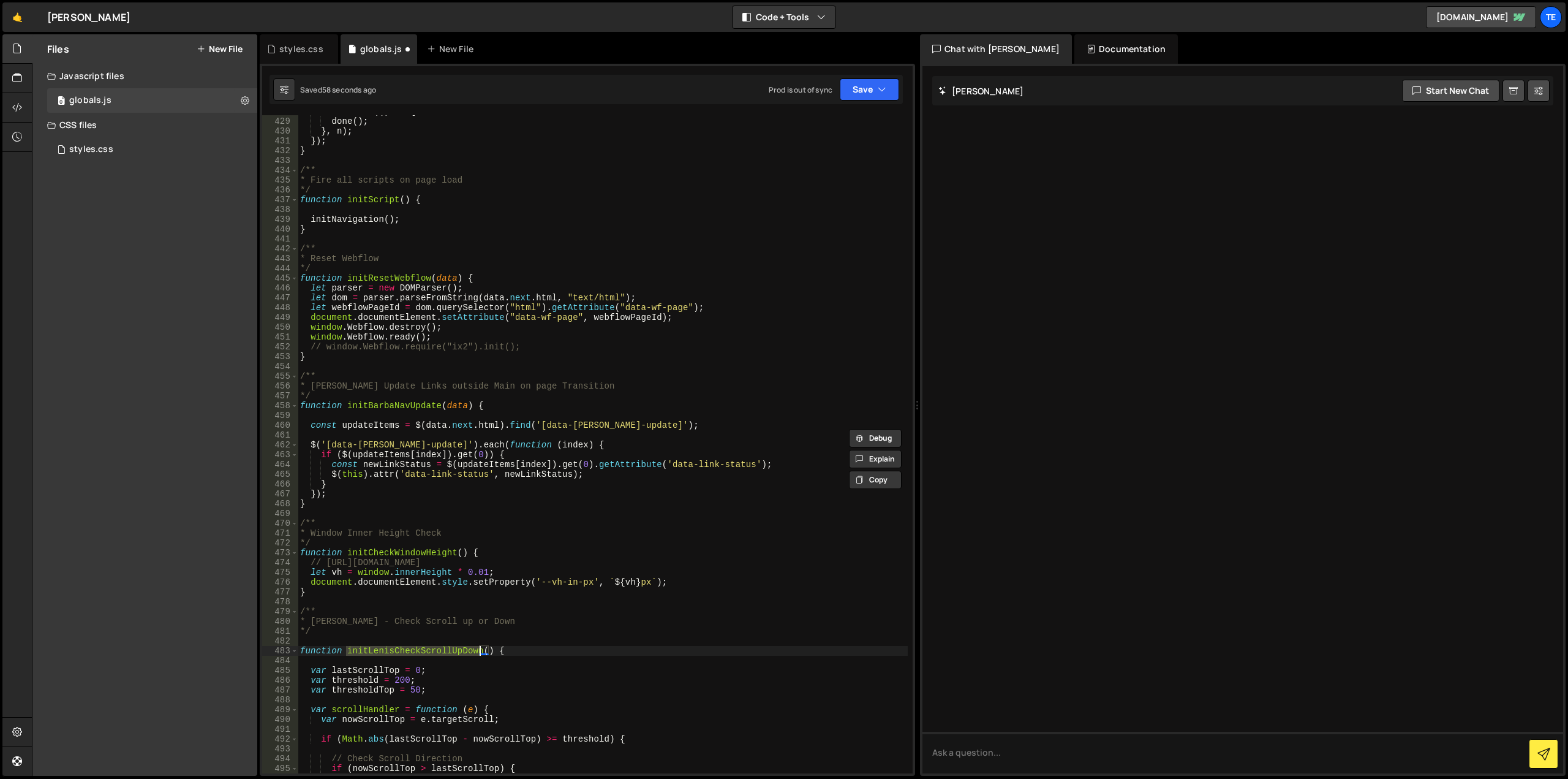
click at [415, 218] on div "setTimeout (( ) => { done ( ) ; } , n ) ; }) ; } /** * Fire all scripts on page…" at bounding box center [603, 445] width 610 height 678
type textarea "initNavigation();"
paste textarea "initLenisCheckScrollUpDown"
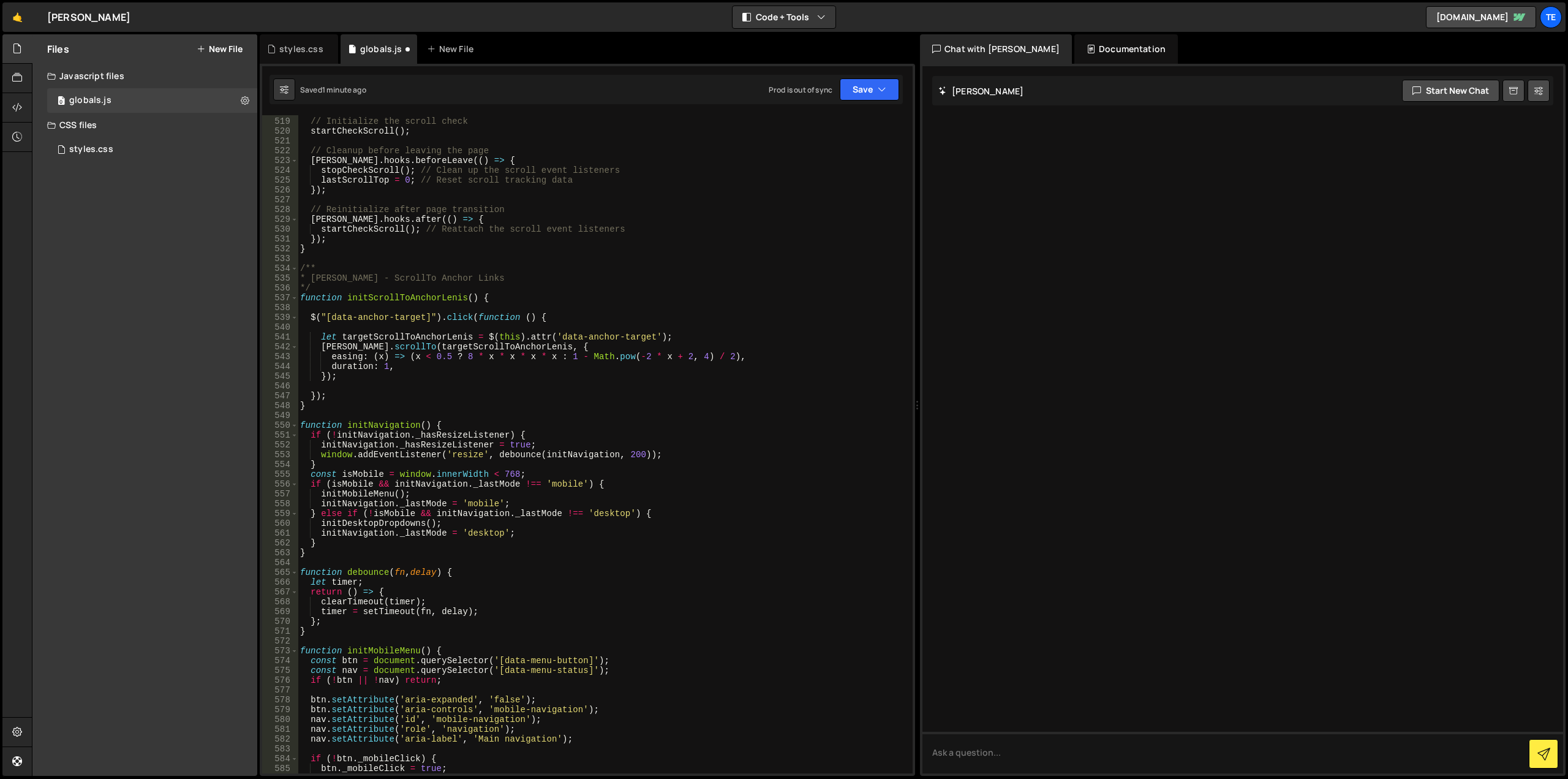
scroll to position [5079, 0]
click at [448, 296] on div "// Initialize the scroll check startCheckScroll ( ) ; // Cleanup before leaving…" at bounding box center [603, 445] width 610 height 678
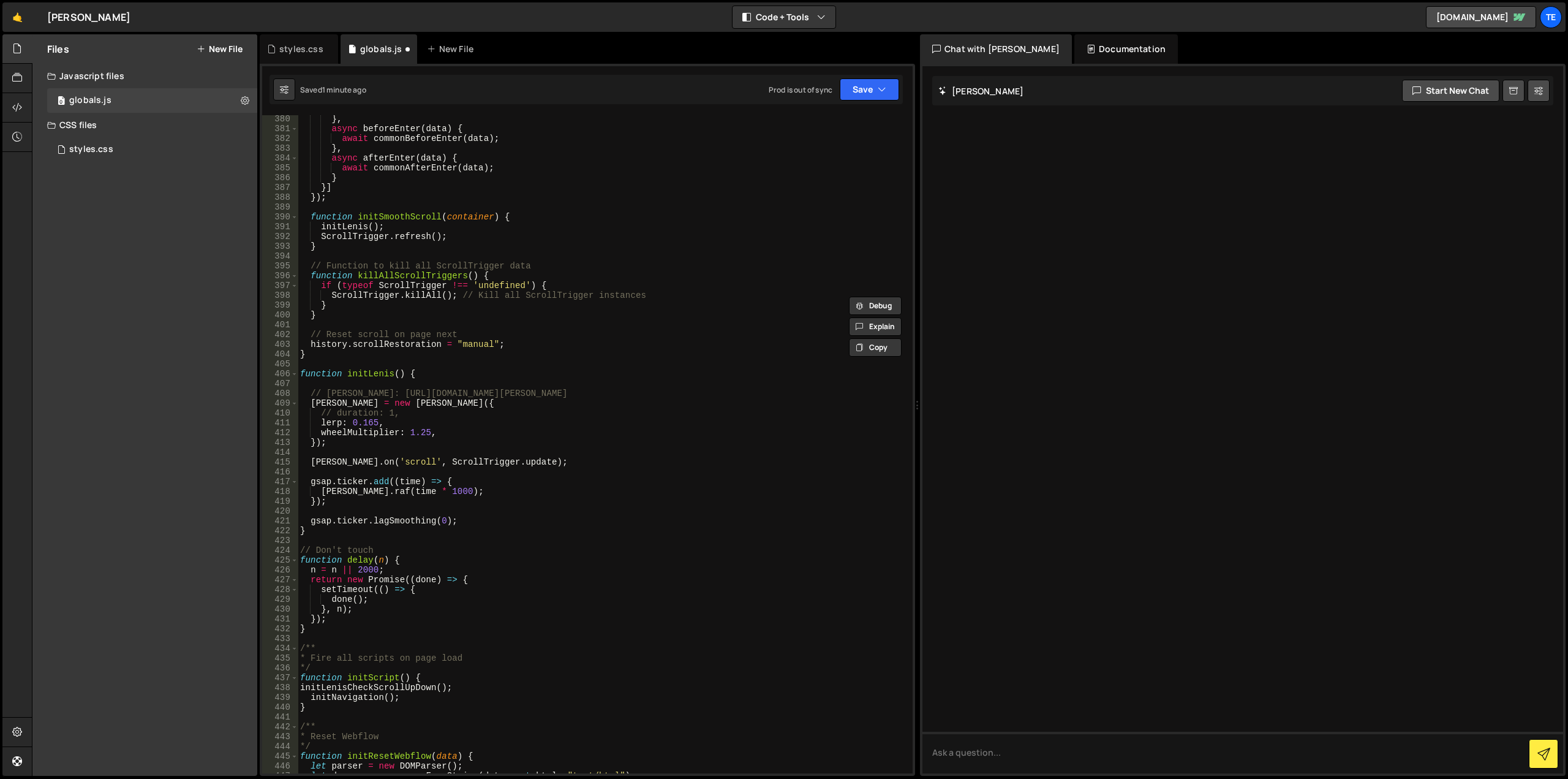
scroll to position [4012, 0]
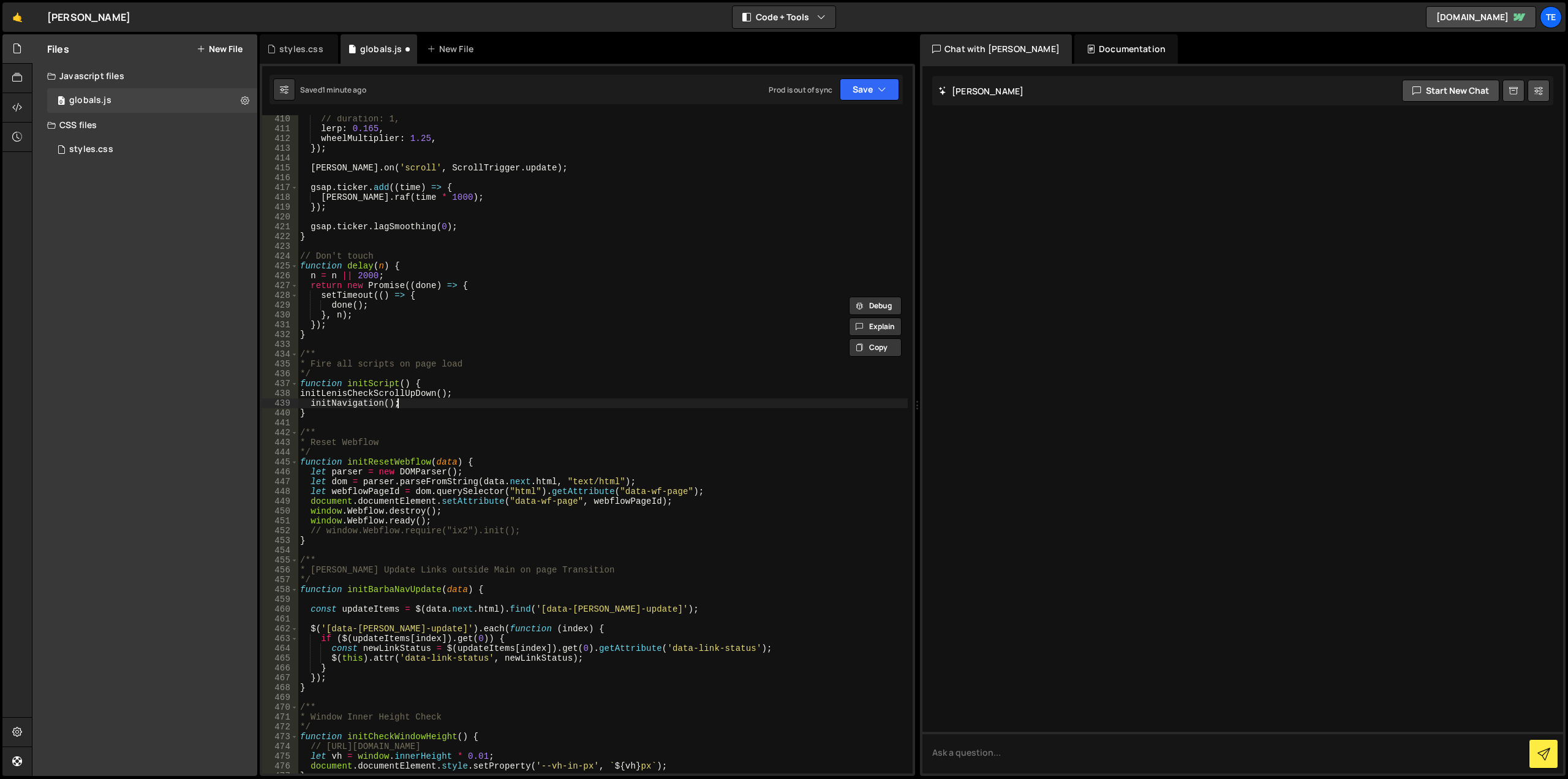
click at [413, 400] on div "// duration: 1, lerp : 0.165 , wheelMultiplier : 1.25 , }) ; lenis . on ( 'scro…" at bounding box center [603, 453] width 610 height 678
type textarea "initNavigation();"
paste textarea "initScrollToAnchorLenis"
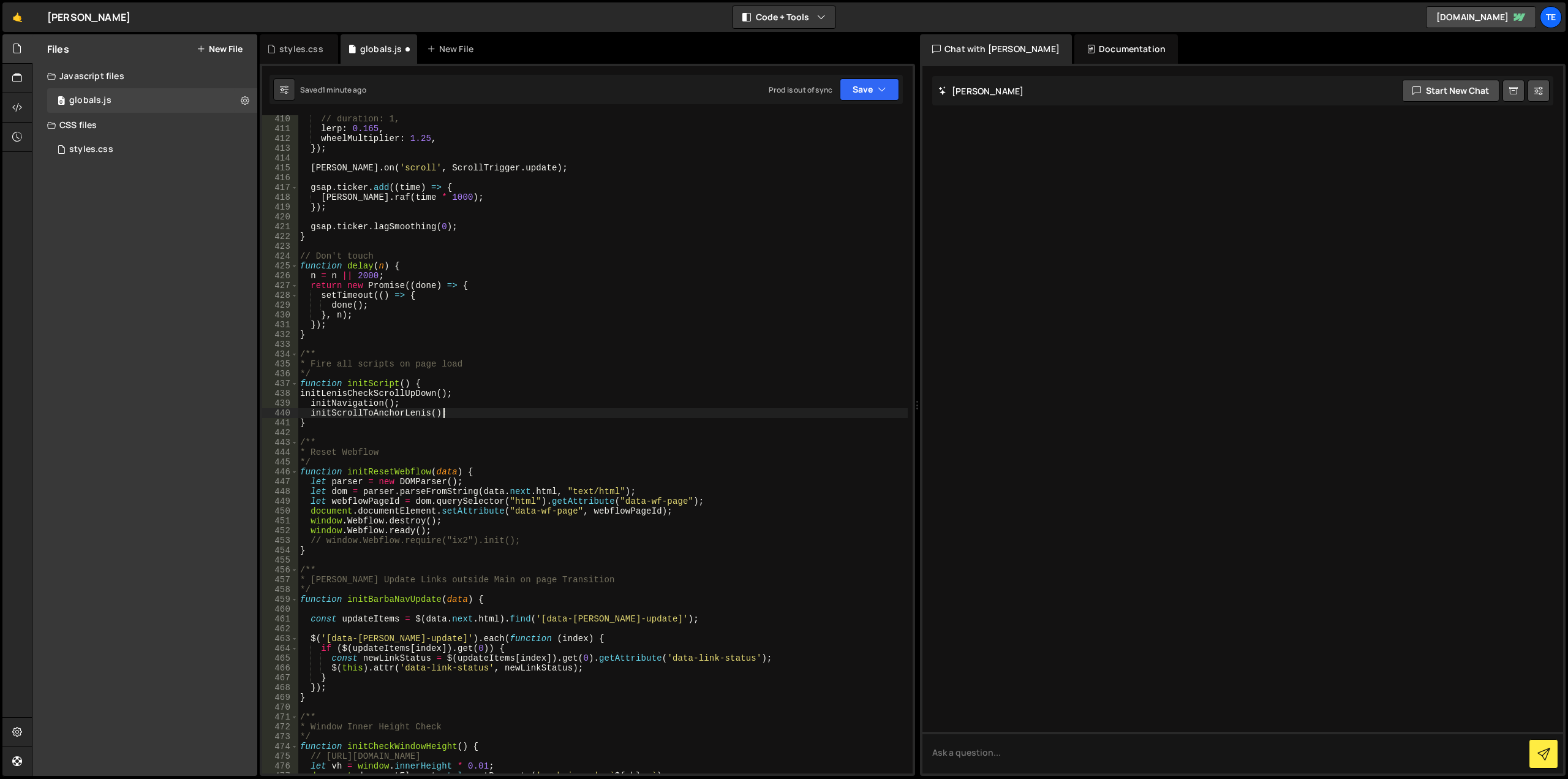
scroll to position [4270, 0]
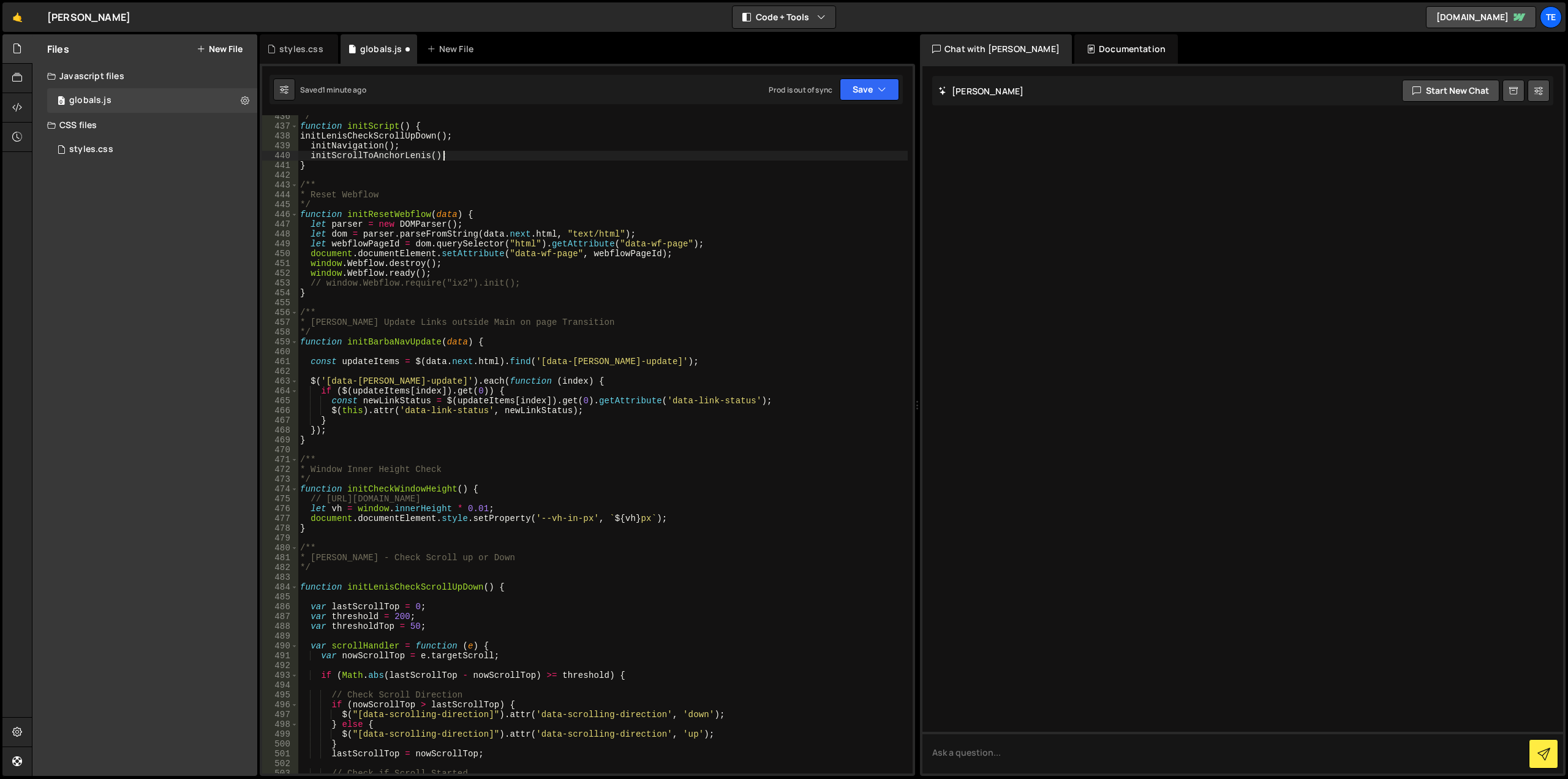
click at [416, 488] on div "*/ function initScript ( ) { initLenisCheckScrollUpDown ( ) ; initNavigation ( …" at bounding box center [603, 450] width 610 height 678
click at [462, 588] on div "*/ function initScript ( ) { initLenisCheckScrollUpDown ( ) ; initNavigation ( …" at bounding box center [603, 450] width 610 height 678
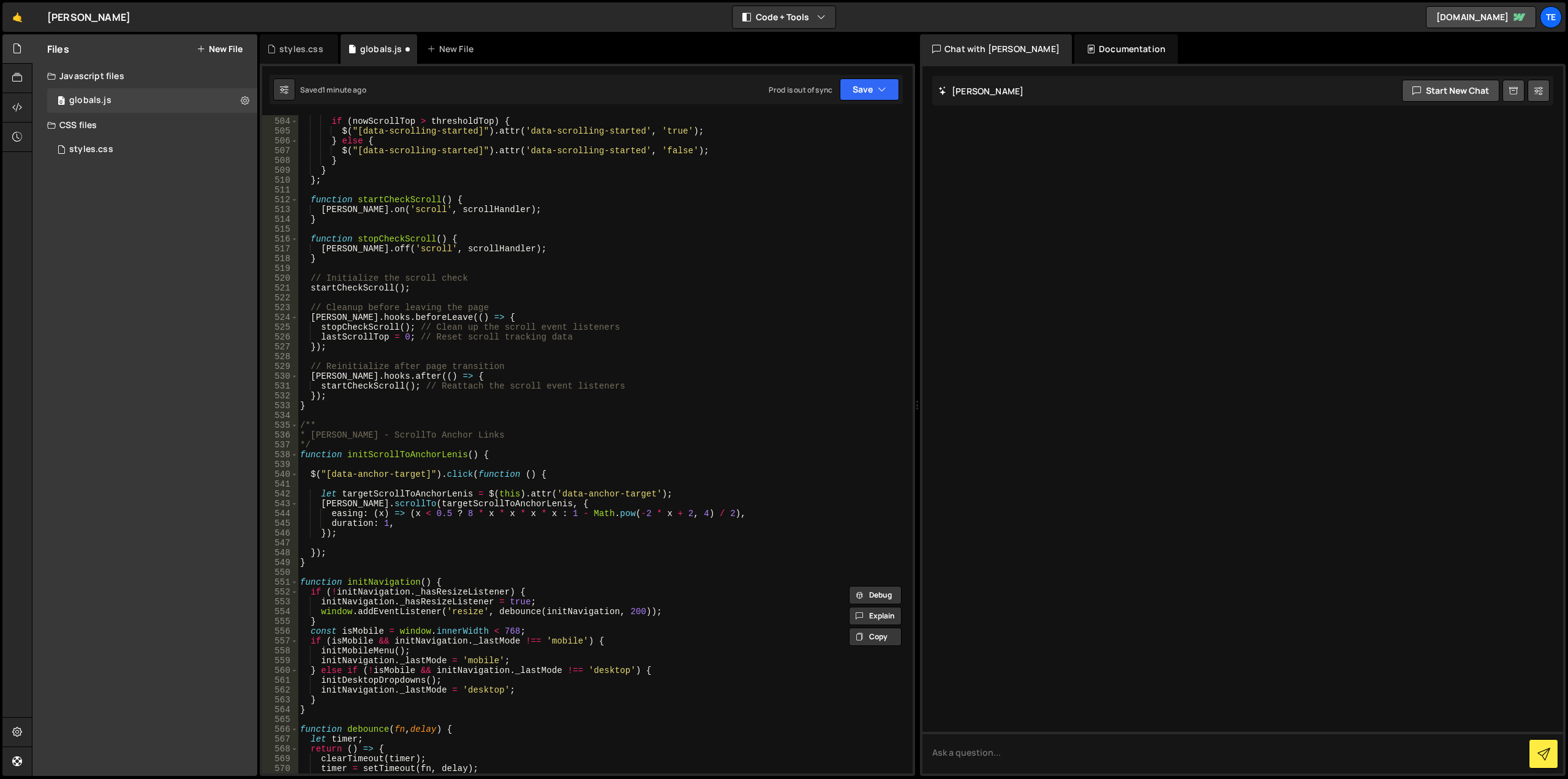
scroll to position [4711, 0]
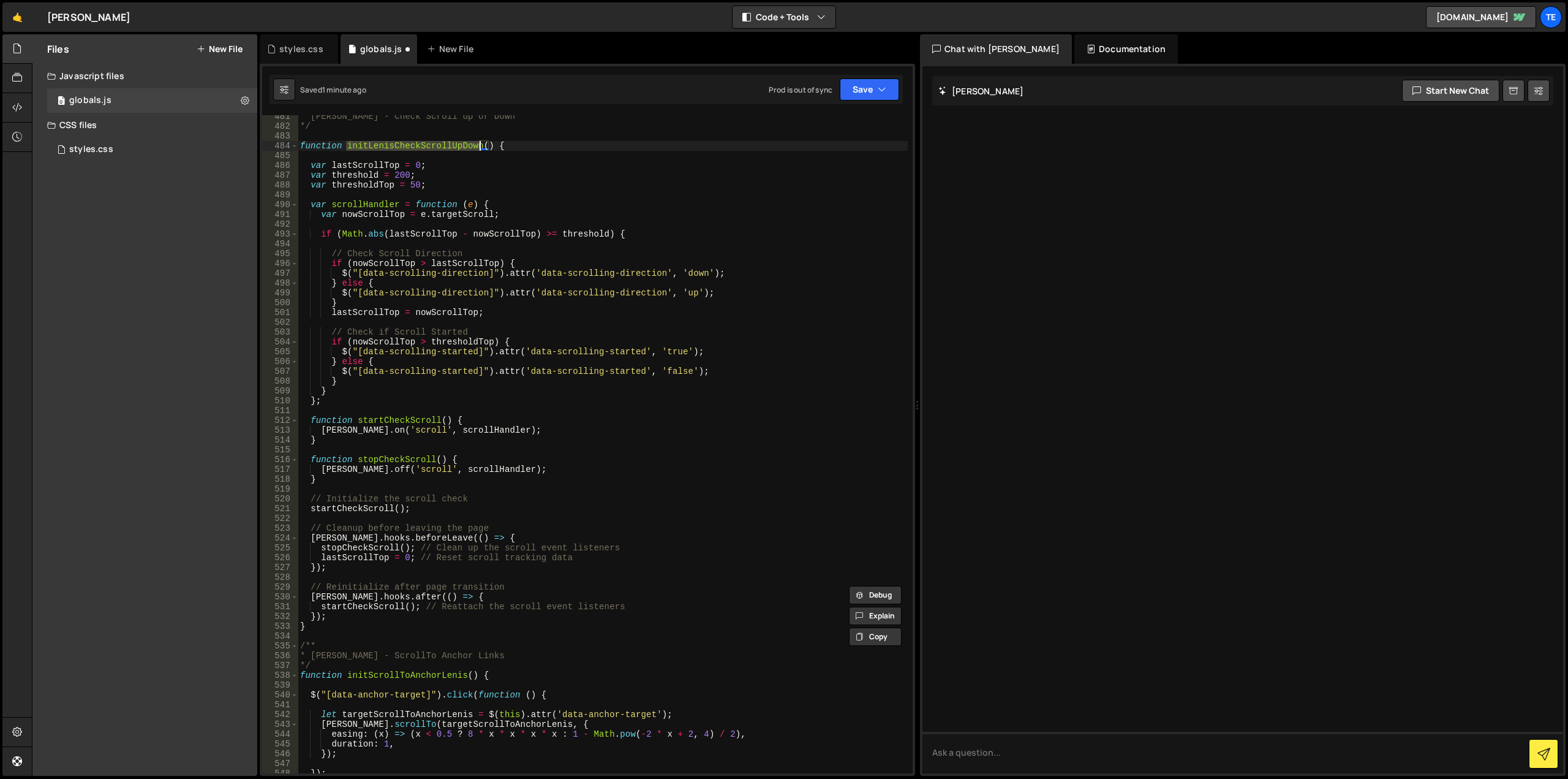
click at [516, 143] on div "* Lenis - Check Scroll up or Down */ function initLenisCheckScrollUpDown ( ) { …" at bounding box center [603, 450] width 610 height 678
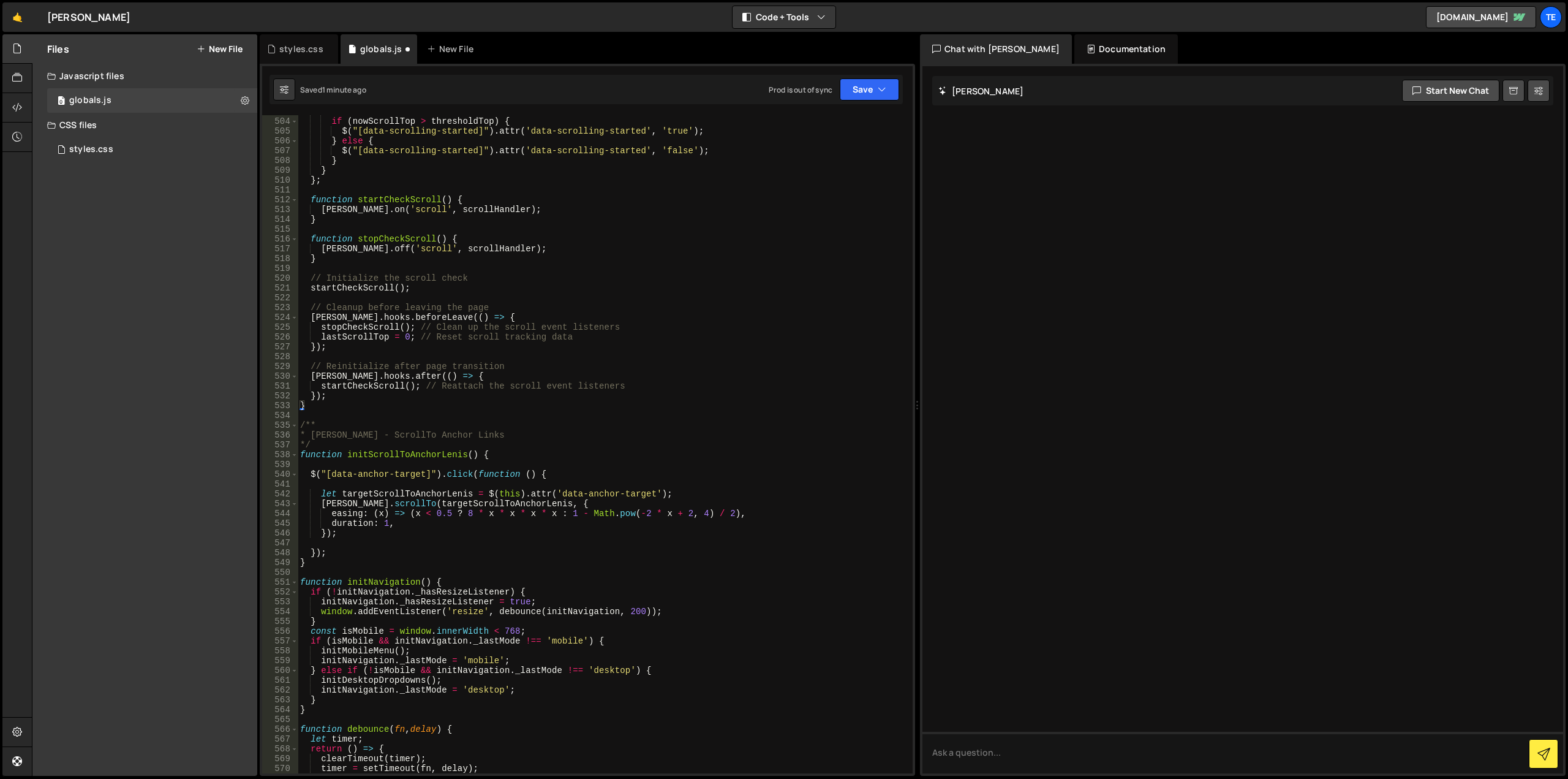
scroll to position [4932, 0]
click at [418, 457] on div "// Check if Scroll Started if ( nowScrollTop > thresholdTop ) { $ ( "[data-scro…" at bounding box center [603, 445] width 610 height 678
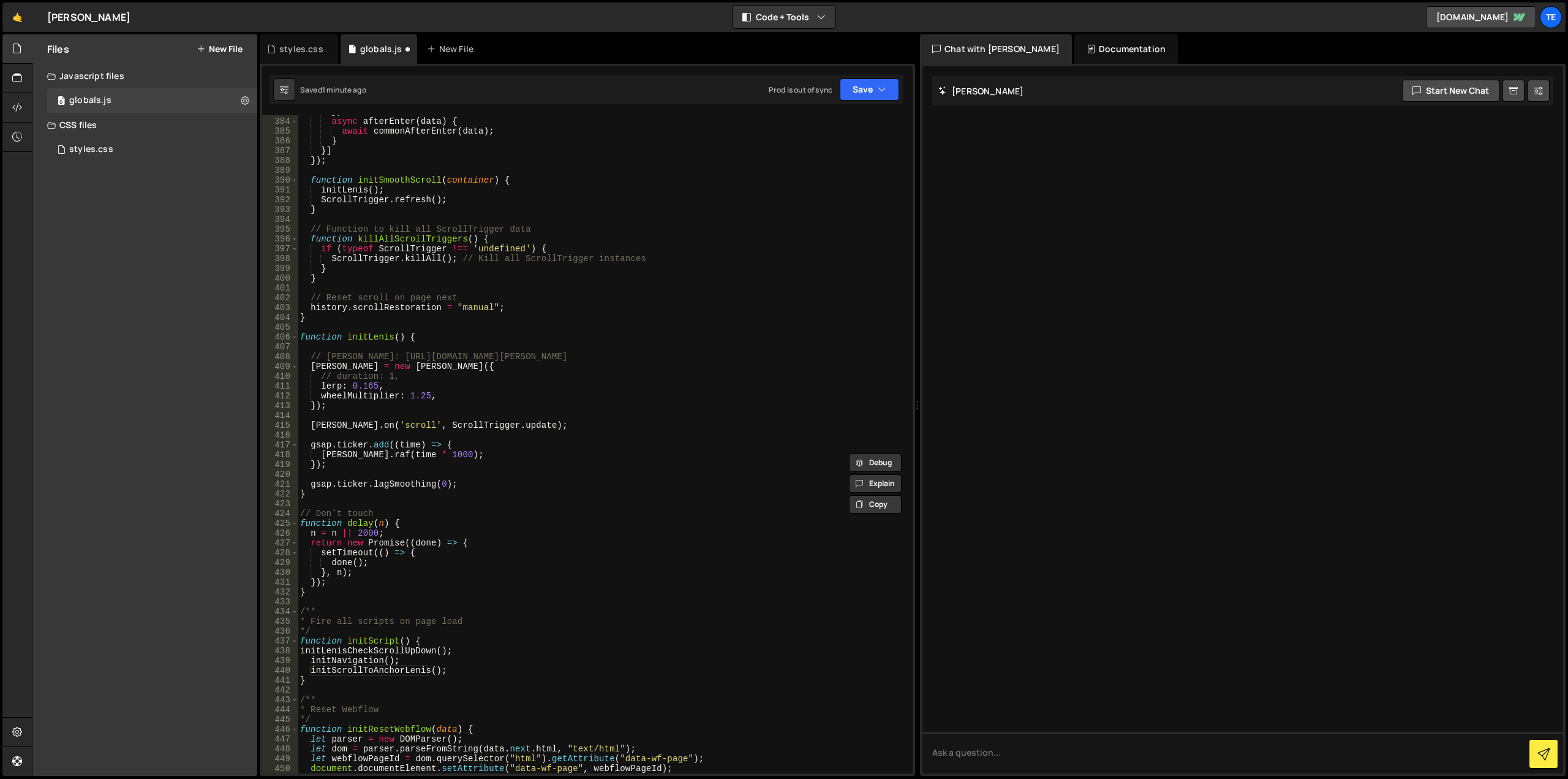
scroll to position [3865, 0]
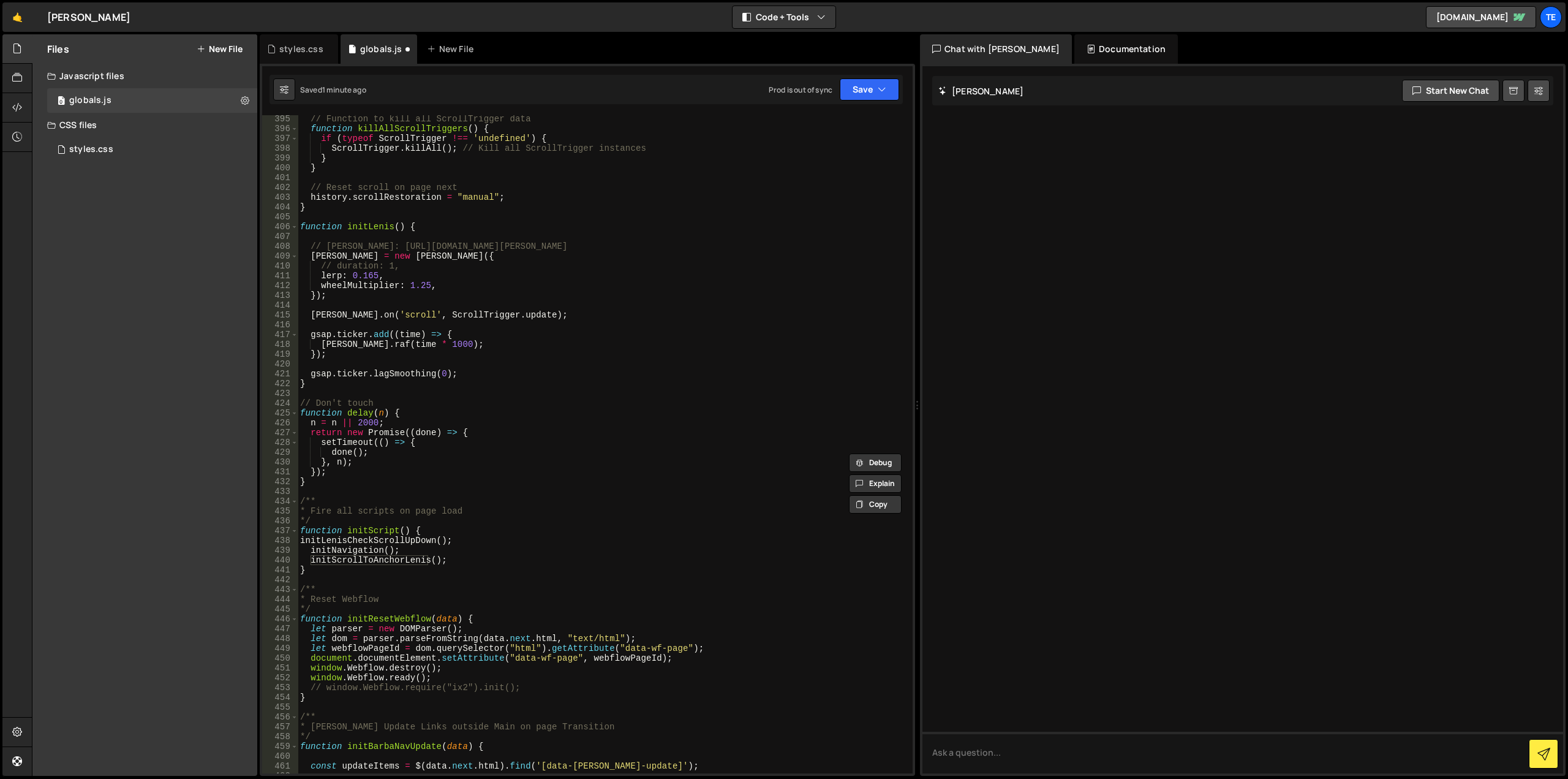
click at [465, 557] on div "// Function to kill all ScrollTrigger data function killAllScrollTriggers ( ) {…" at bounding box center [603, 453] width 610 height 678
type textarea "initScrollToAnchorLenis();"
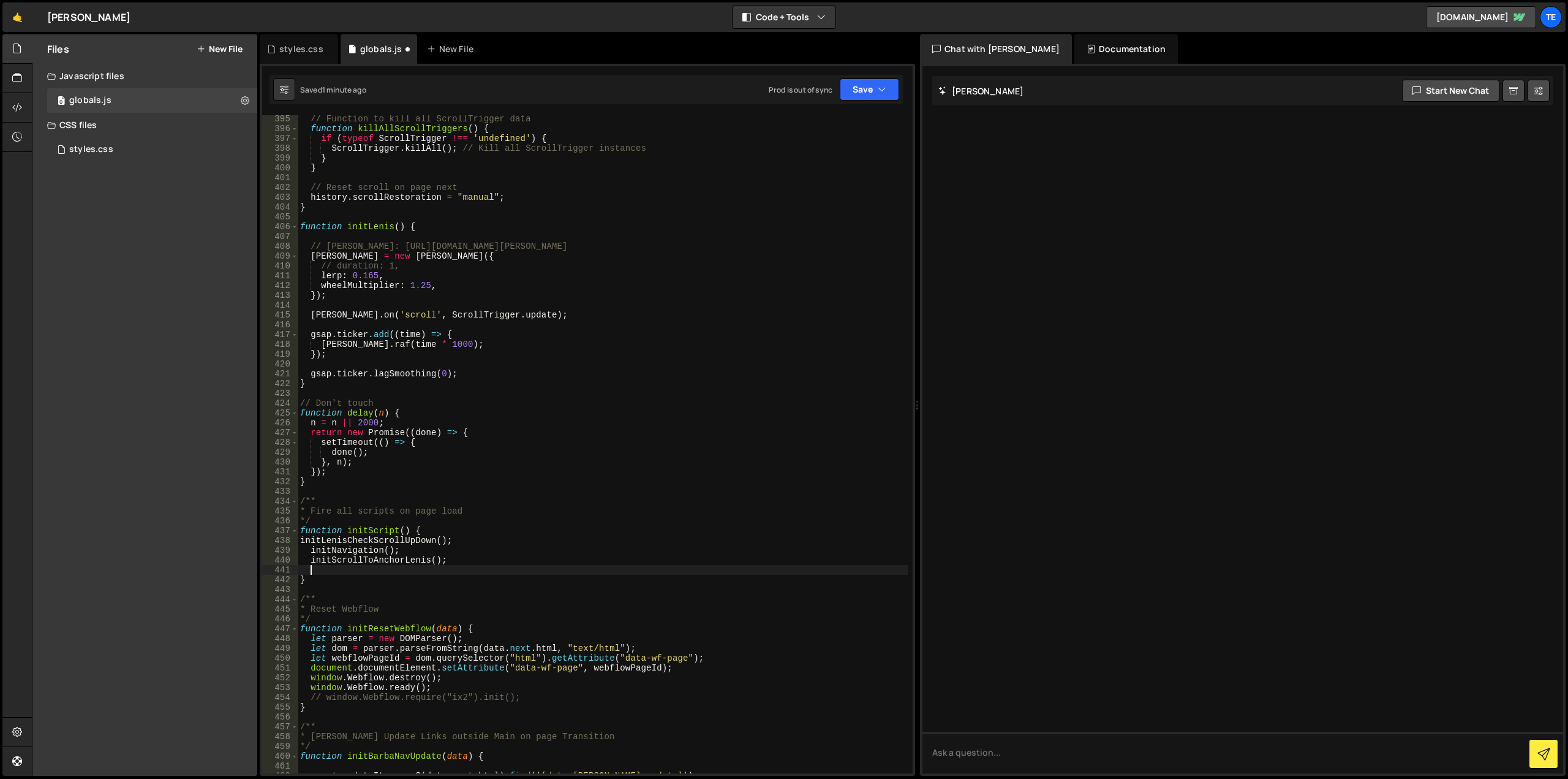
paste textarea "initScrollToAnchorLenis"
type textarea "initScrollToAnchorLenis"
click at [468, 552] on div "// Function to kill all ScrollTrigger data function killAllScrollTriggers ( ) {…" at bounding box center [603, 453] width 610 height 678
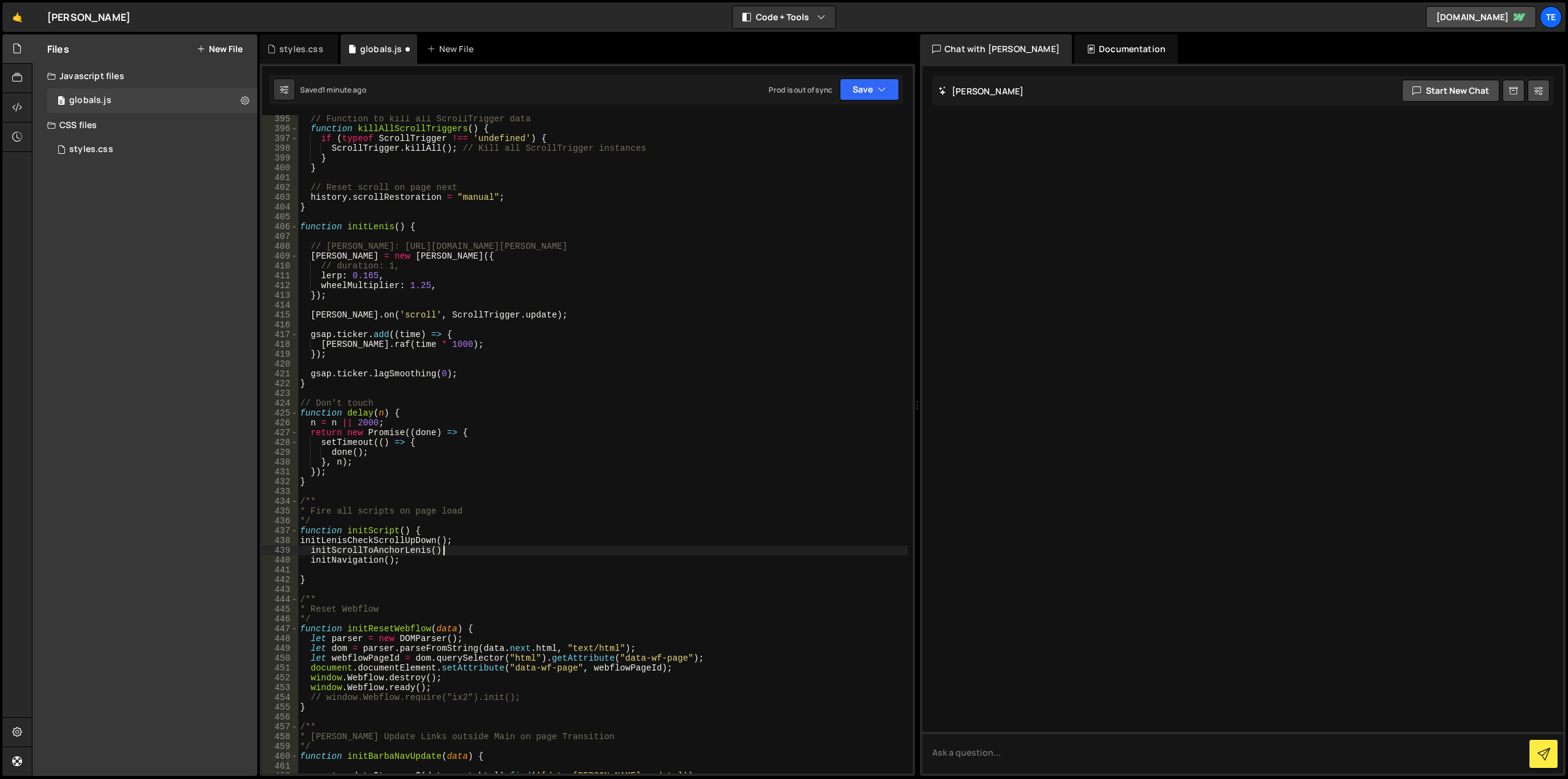
scroll to position [3644, 0]
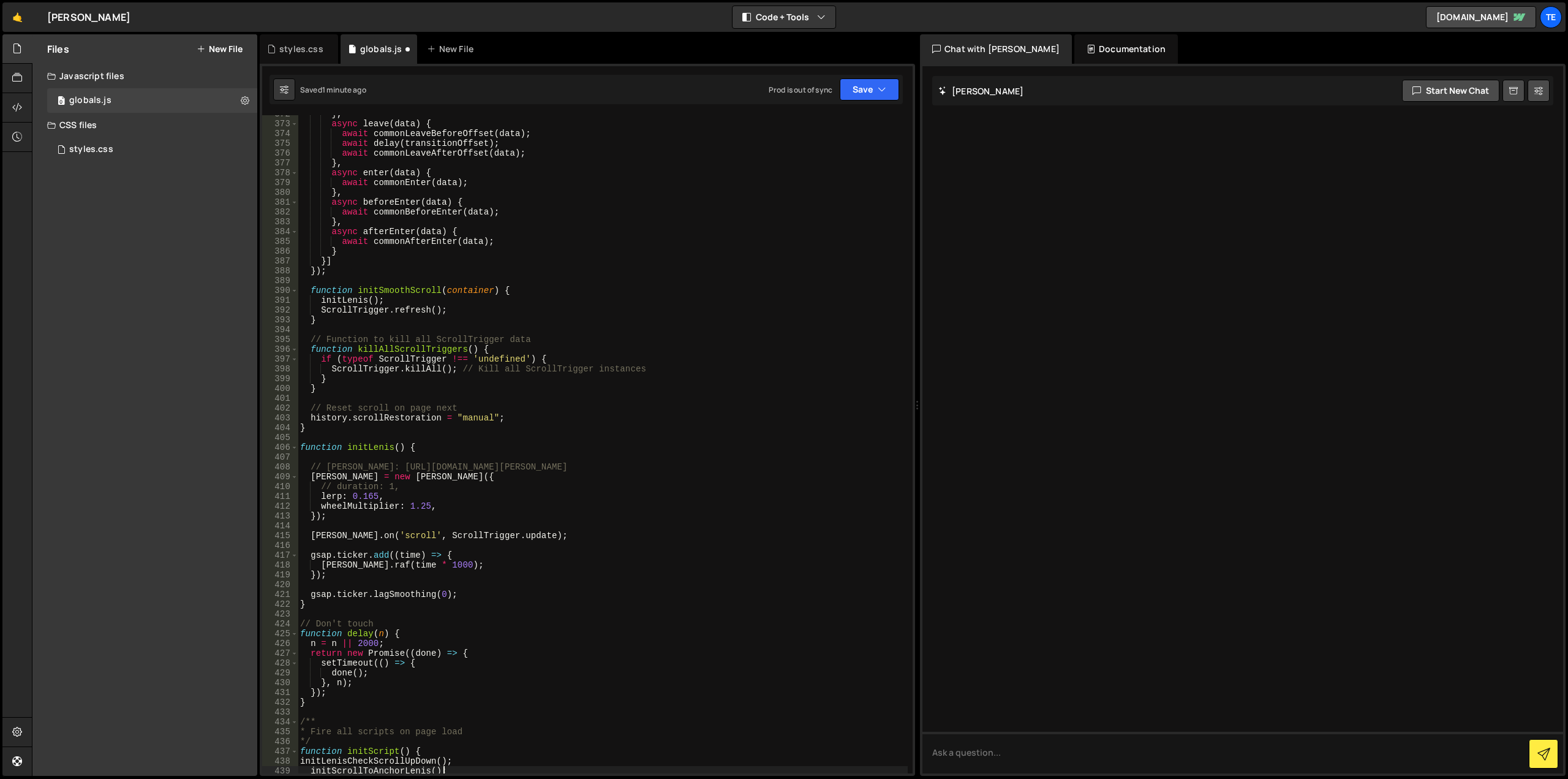
click at [367, 493] on div "} , async leave ( data ) { await commonLeaveBeforeOffset ( data ) ; await delay…" at bounding box center [603, 448] width 610 height 678
click at [442, 501] on div "} , async leave ( data ) { await commonLeaveBeforeOffset ( data ) ; await delay…" at bounding box center [603, 444] width 610 height 658
drag, startPoint x: 460, startPoint y: 504, endPoint x: 309, endPoint y: 497, distance: 151.2
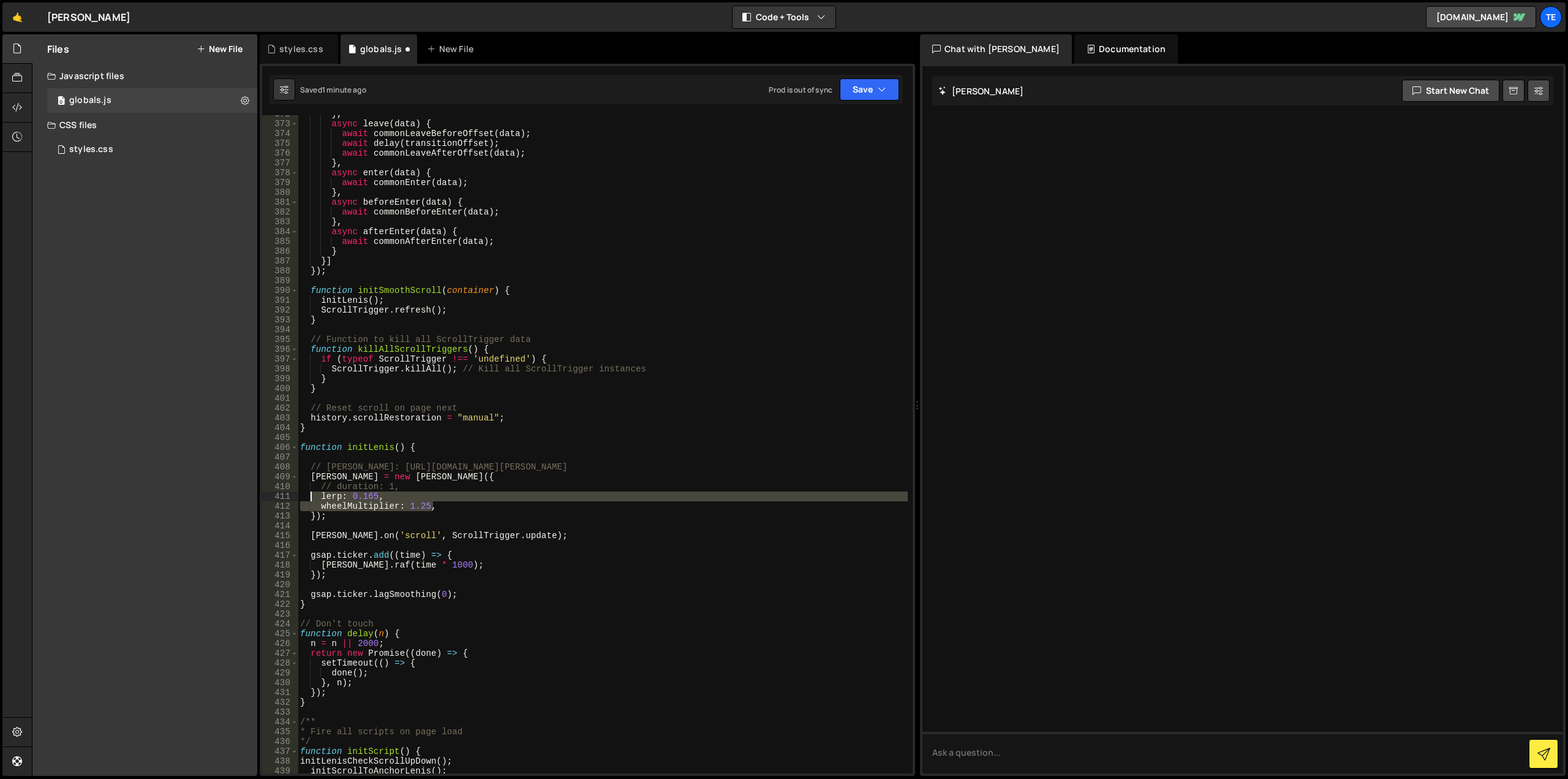
click at [309, 497] on div "} , async leave ( data ) { await commonLeaveBeforeOffset ( data ) ; await delay…" at bounding box center [603, 448] width 610 height 678
type textarea "lerp: 0.165, wheelMultiplier: 1.25,"
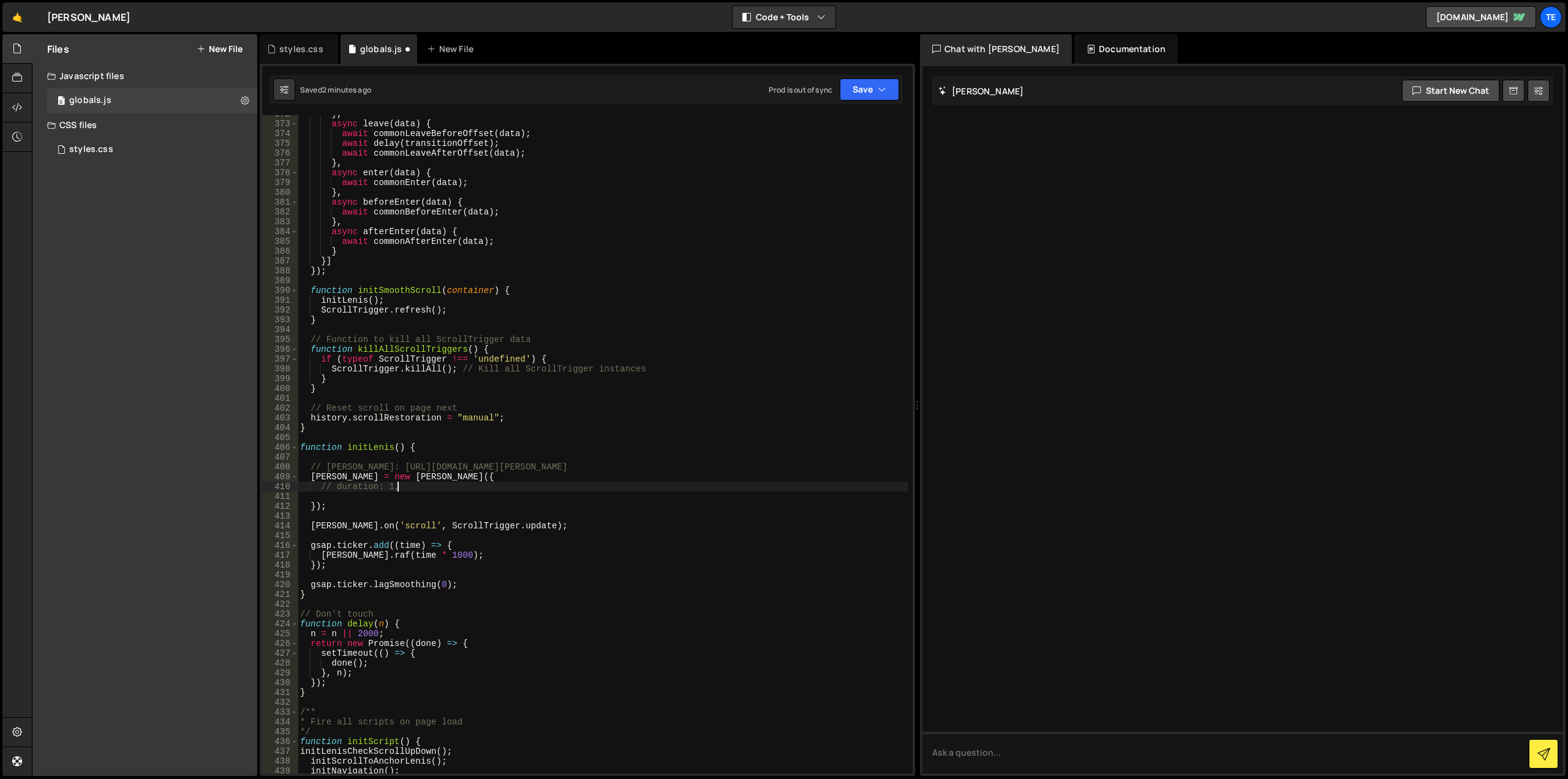
click at [416, 489] on div "} , async leave ( data ) { await commonLeaveBeforeOffset ( data ) ; await delay…" at bounding box center [603, 448] width 610 height 678
click at [547, 472] on div "} , async leave ( data ) { await commonLeaveBeforeOffset ( data ) ; await delay…" at bounding box center [603, 448] width 610 height 678
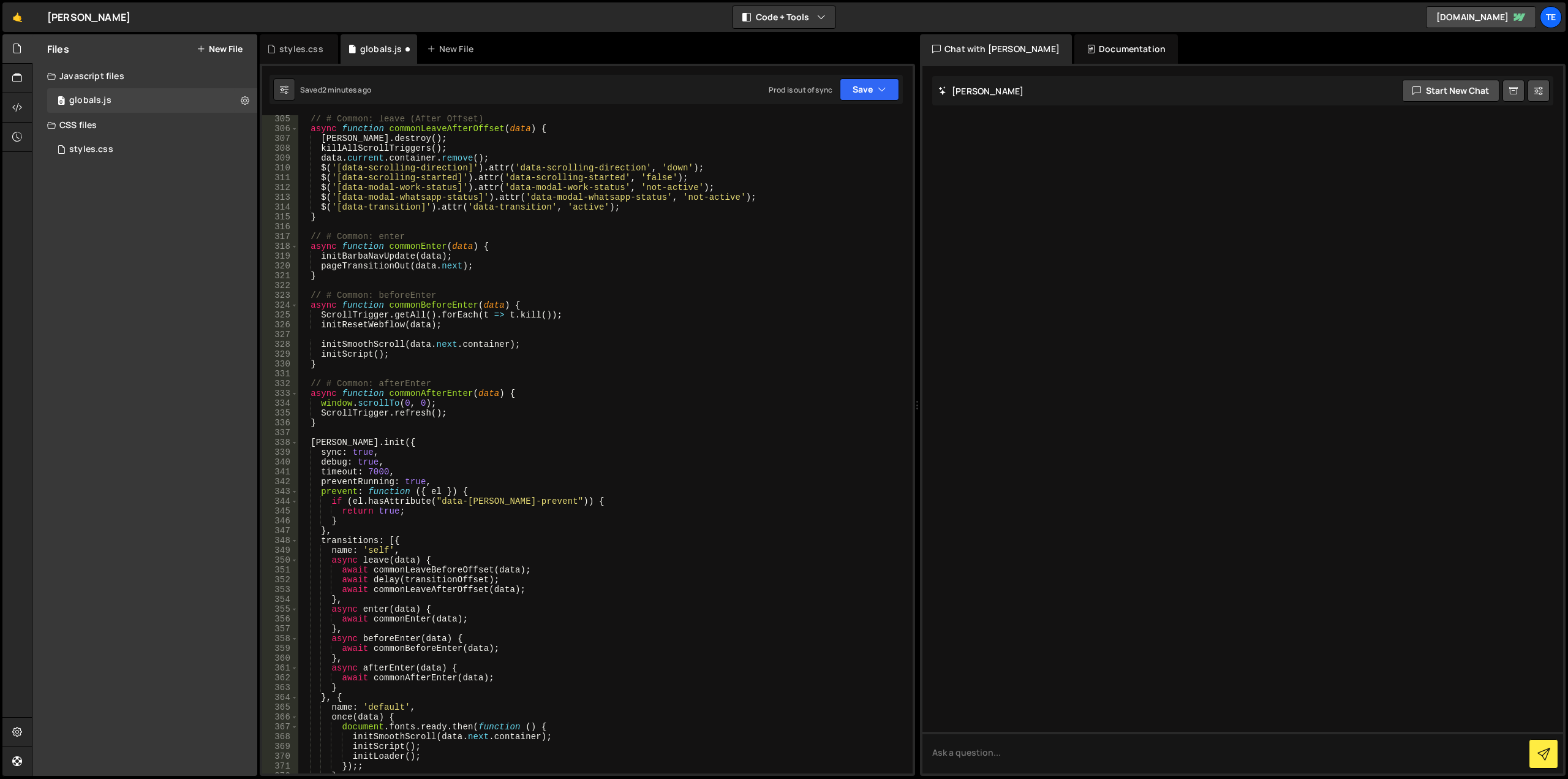
scroll to position [3166, 0]
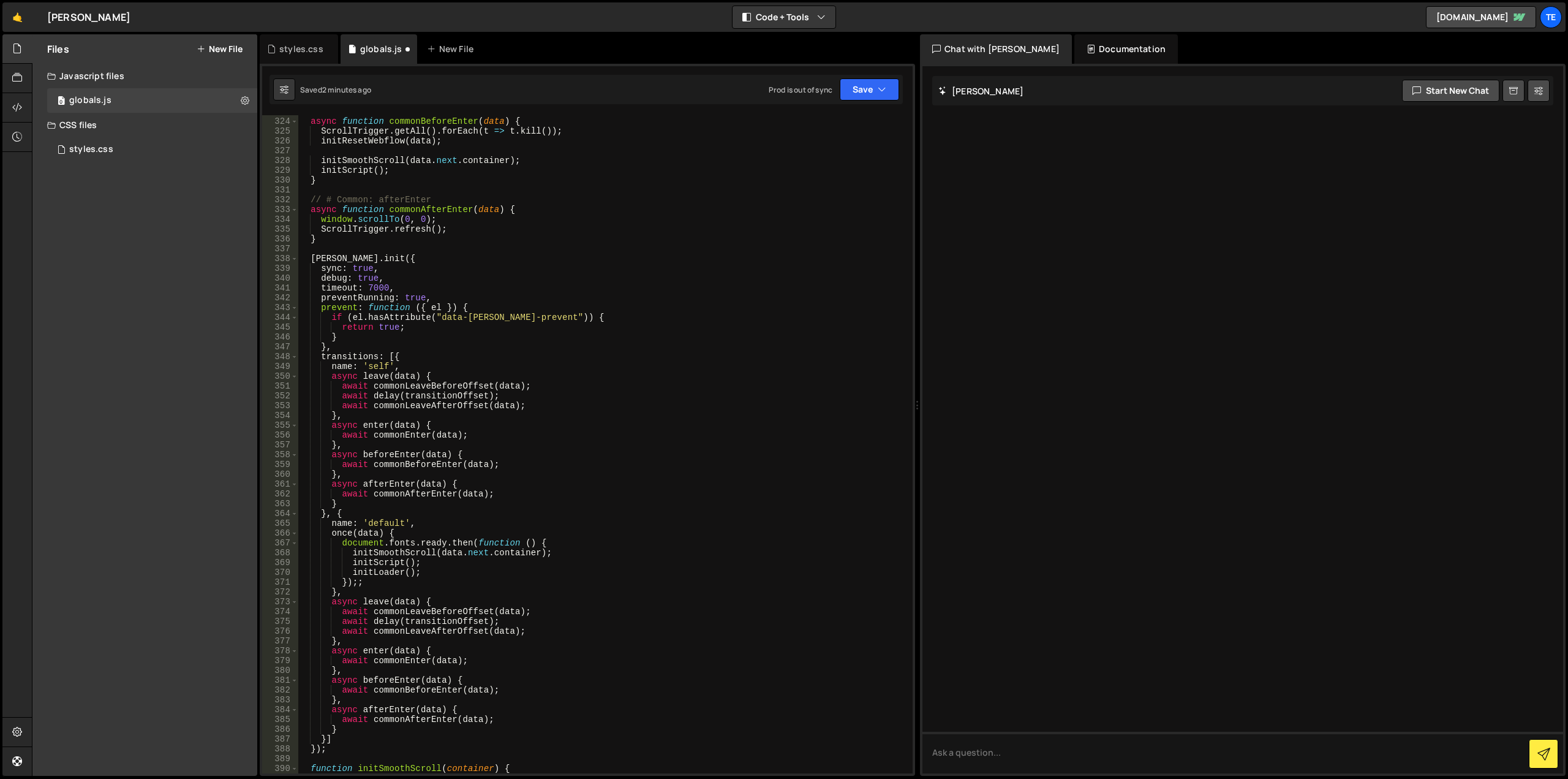
click at [578, 545] on div "// # Common: beforeEnter async function commonBeforeEnter ( data ) { ScrollTrig…" at bounding box center [603, 445] width 610 height 678
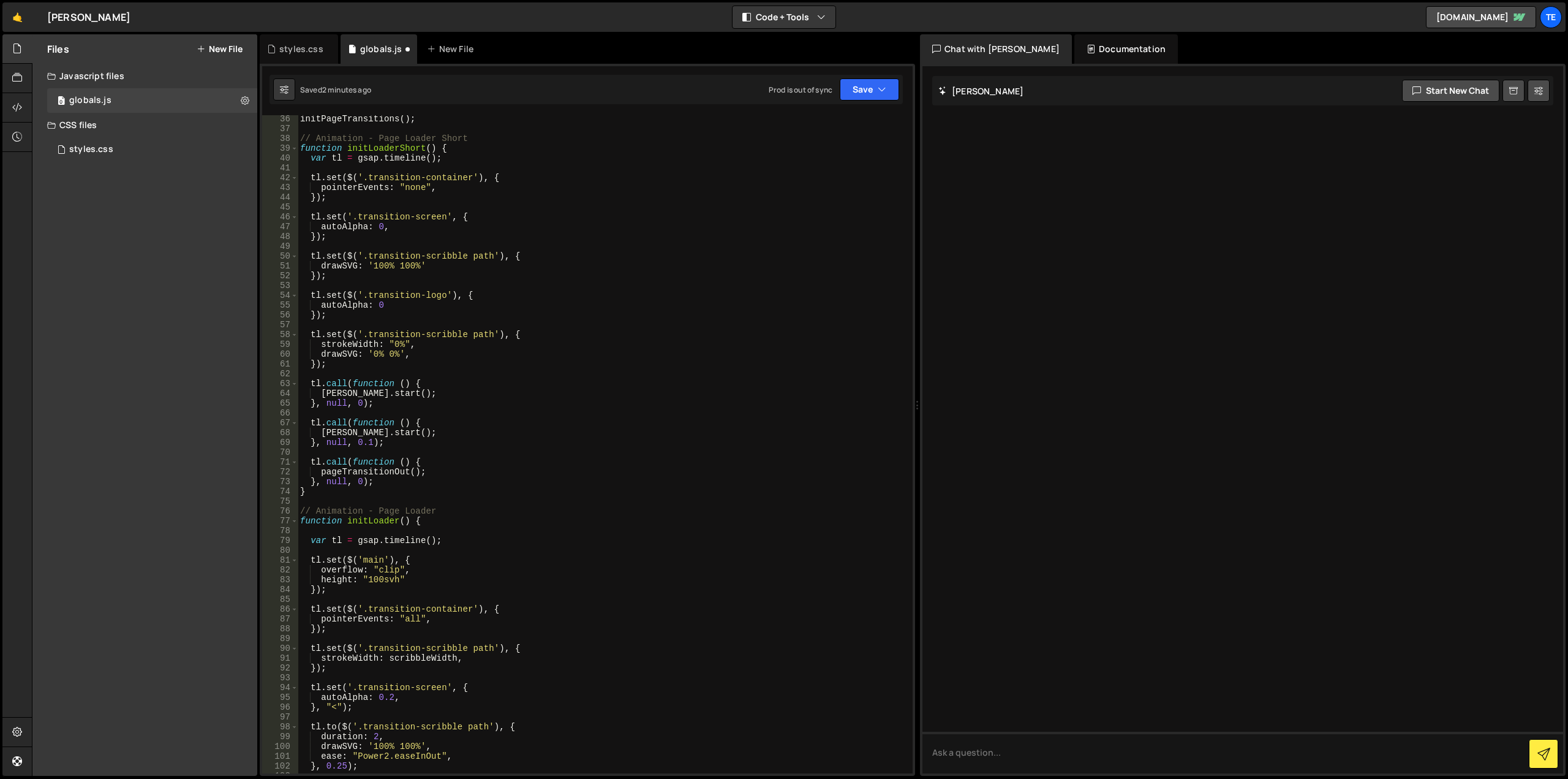
scroll to position [0, 0]
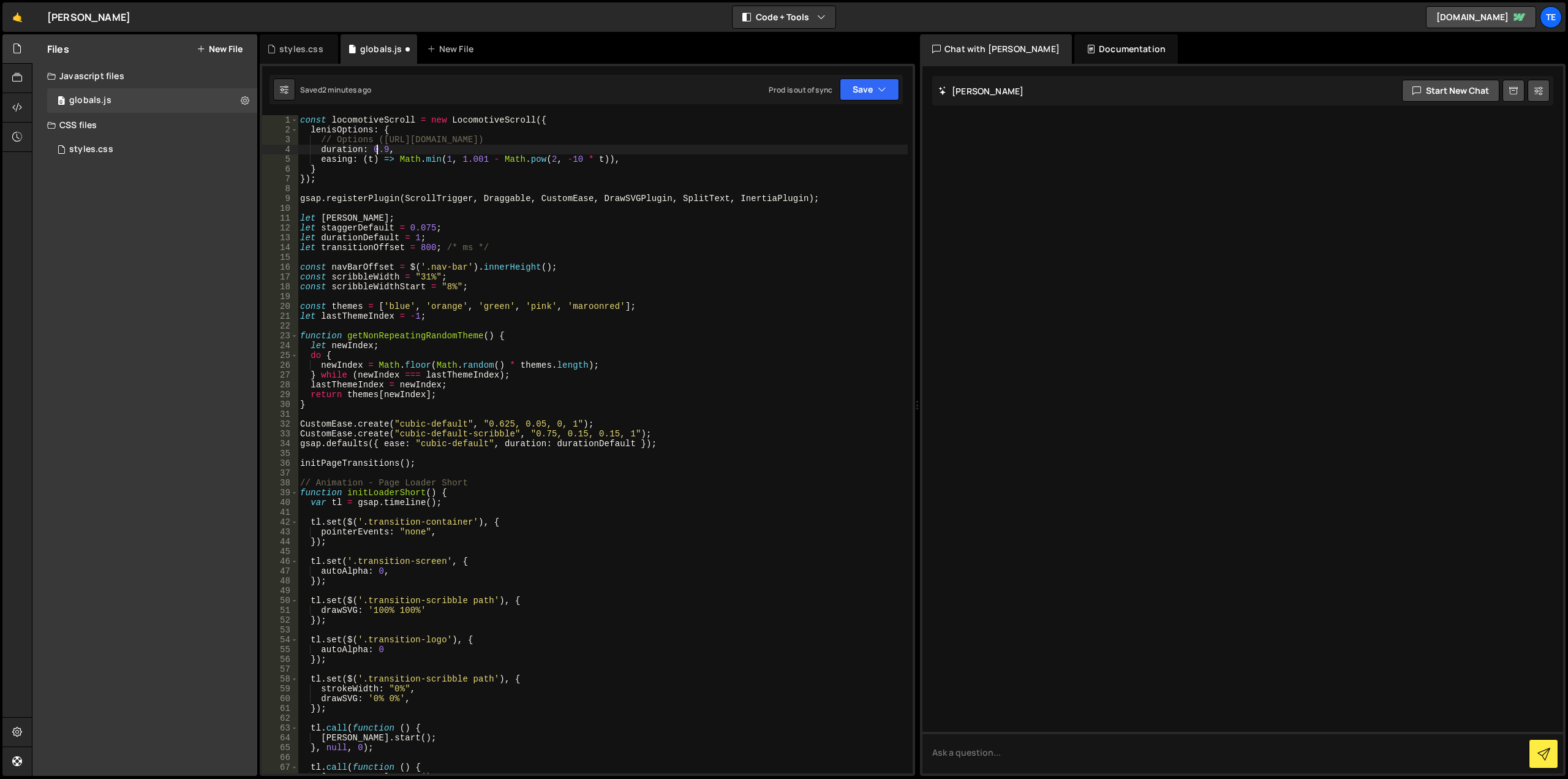
click at [379, 149] on div "const locomotiveScroll = new LocomotiveScroll ({ lenisOptions : { // Options (h…" at bounding box center [603, 454] width 610 height 678
click at [650, 220] on div "const locomotiveScroll = new LocomotiveScroll ({ lenisOptions : { // Options (h…" at bounding box center [603, 454] width 610 height 678
click at [397, 156] on div "const locomotiveScroll = new LocomotiveScroll ({ lenisOptions : { // Options (h…" at bounding box center [603, 454] width 610 height 678
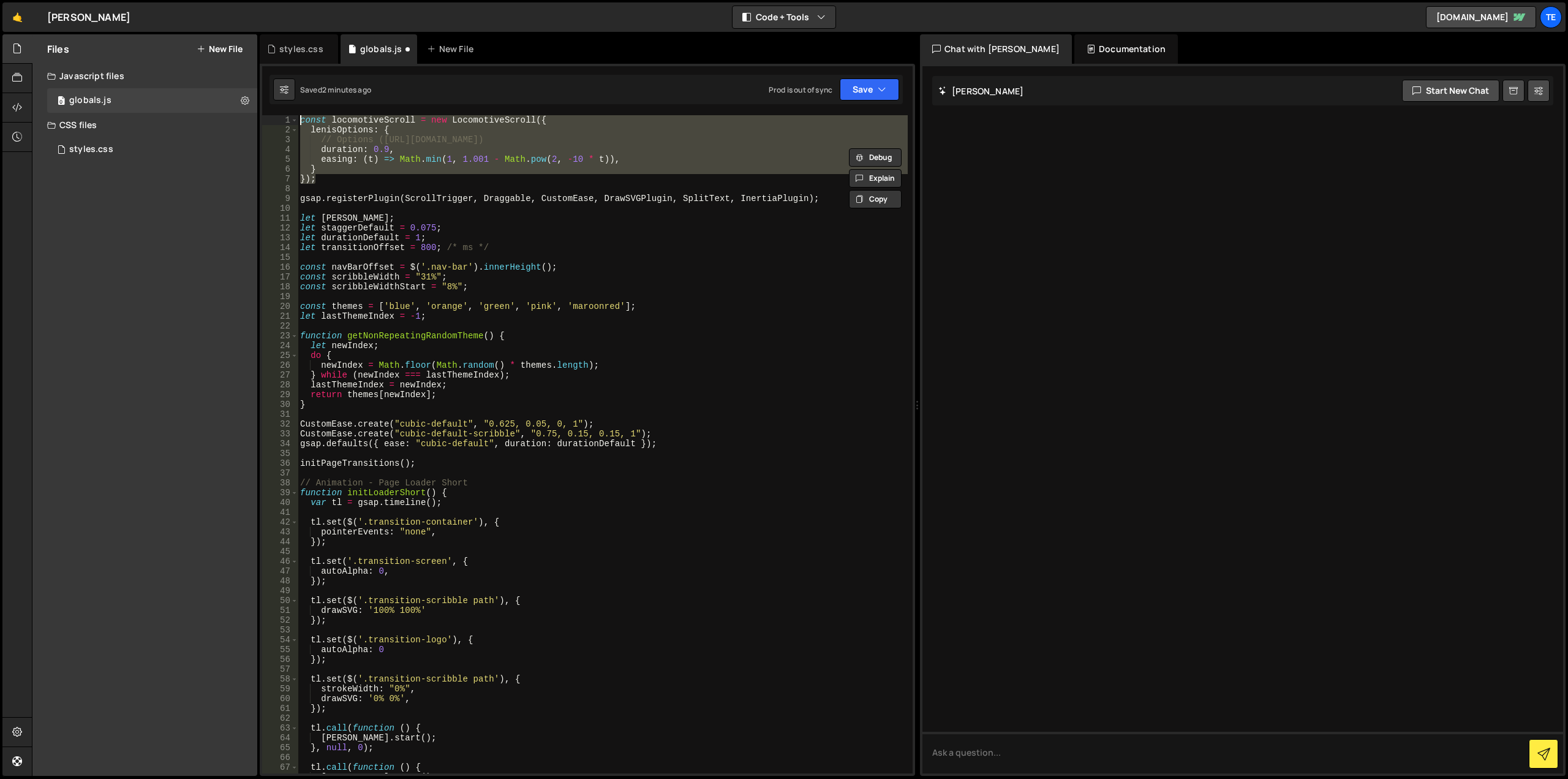
drag, startPoint x: 326, startPoint y: 182, endPoint x: 264, endPoint y: 120, distance: 87.7
click at [264, 120] on div "duration: 0.9, 1 2 3 4 5 6 7 8 9 10 11 12 13 14 15 16 17 18 19 20 21 22 23 24 2…" at bounding box center [587, 444] width 650 height 658
click at [504, 198] on div "// const locomotiveScroll = new LocomotiveScroll({ // lenisOptions: { // // Opt…" at bounding box center [603, 454] width 610 height 678
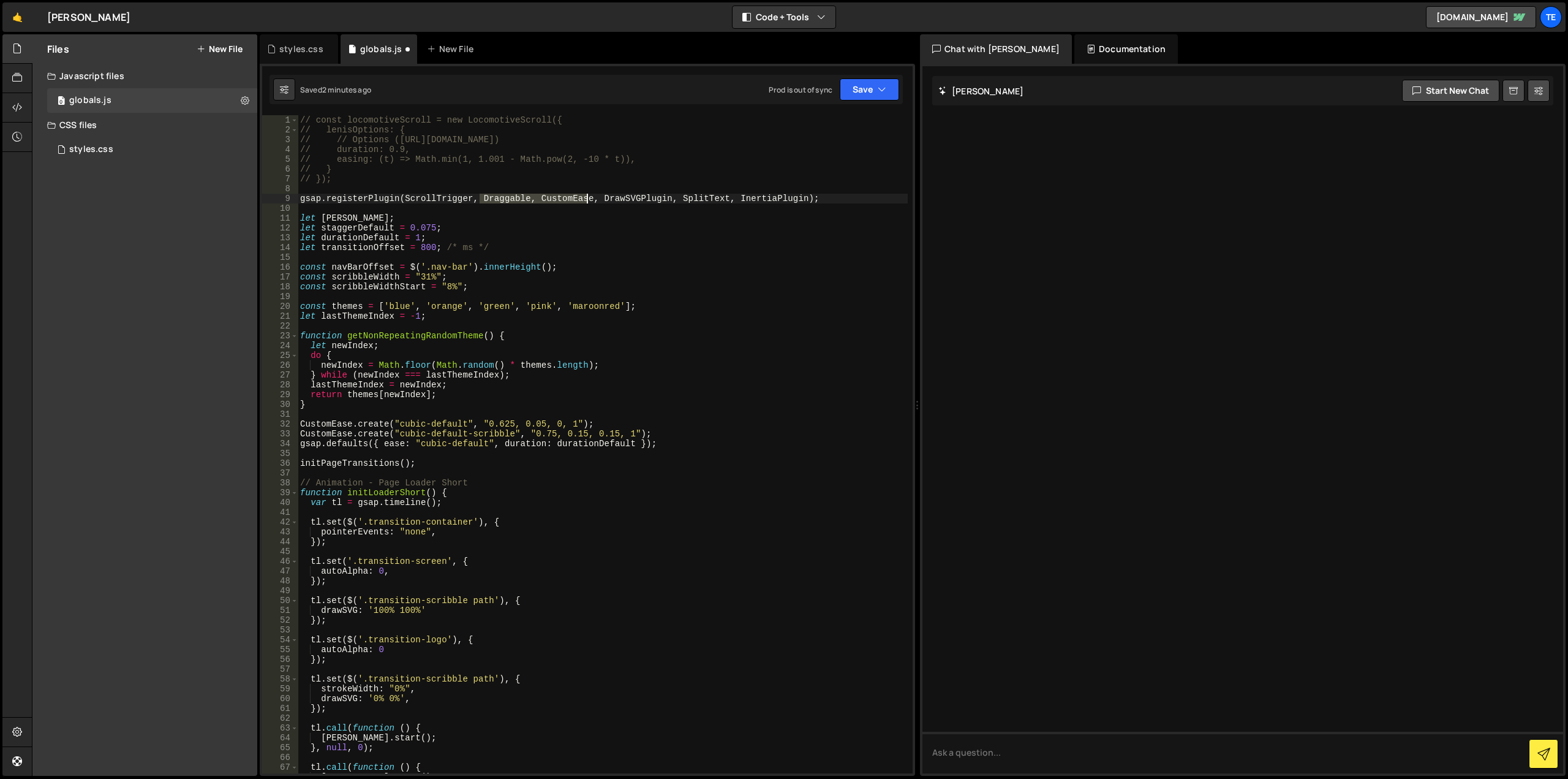
drag, startPoint x: 504, startPoint y: 198, endPoint x: 553, endPoint y: 198, distance: 49.0
click at [553, 198] on div "// const locomotiveScroll = new LocomotiveScroll({ // lenisOptions: { // // Opt…" at bounding box center [603, 454] width 610 height 678
click at [524, 197] on div "// const locomotiveScroll = new LocomotiveScroll({ // lenisOptions: { // // Opt…" at bounding box center [603, 444] width 610 height 658
click at [524, 197] on div "// const locomotiveScroll = new LocomotiveScroll({ // lenisOptions: { // // Opt…" at bounding box center [603, 454] width 610 height 678
click at [559, 195] on div "// const locomotiveScroll = new LocomotiveScroll({ // lenisOptions: { // // Opt…" at bounding box center [603, 454] width 610 height 678
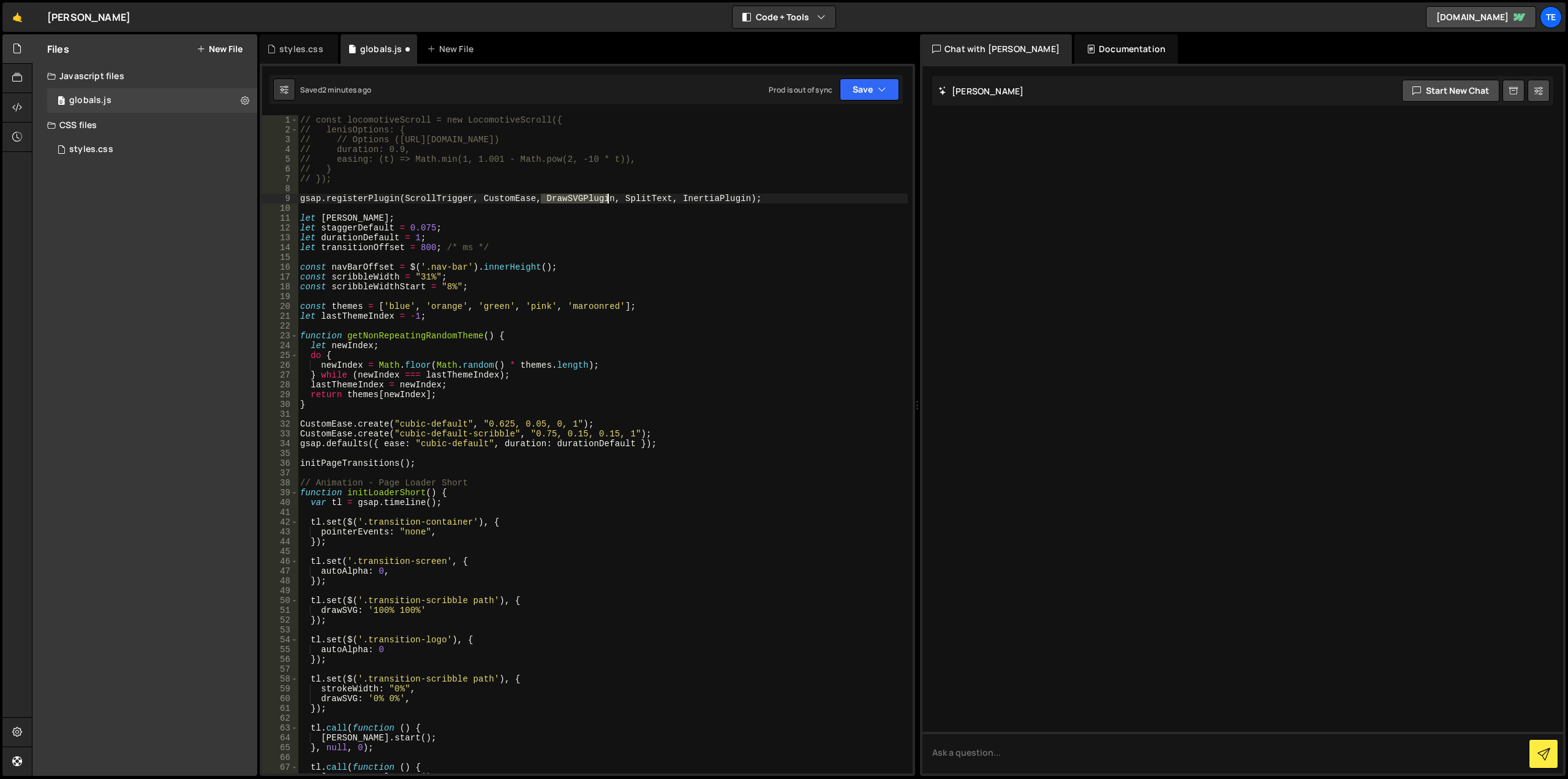
drag, startPoint x: 559, startPoint y: 195, endPoint x: 611, endPoint y: 198, distance: 52.1
click at [611, 198] on div "// const locomotiveScroll = new LocomotiveScroll({ // lenisOptions: { // // Opt…" at bounding box center [603, 454] width 610 height 678
click at [618, 200] on div "// const locomotiveScroll = new LocomotiveScroll({ // lenisOptions: { // // Opt…" at bounding box center [603, 454] width 610 height 678
type textarea "gsap.registerPlugin(ScrollTrigger, CustomEase, SplitText);"
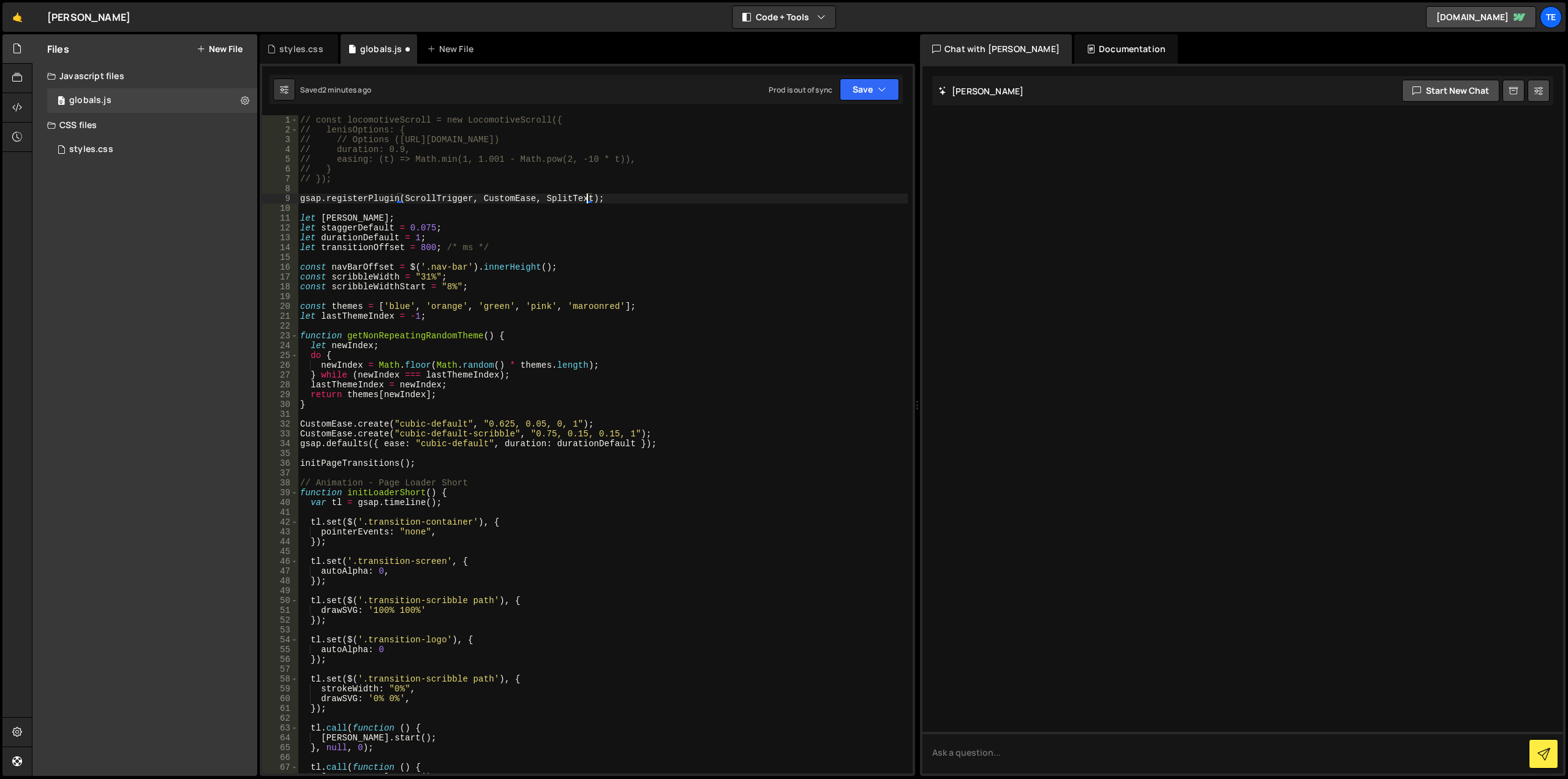
click at [621, 253] on div "// const locomotiveScroll = new LocomotiveScroll({ // lenisOptions: { // // Opt…" at bounding box center [603, 454] width 610 height 678
click at [370, 268] on div "// const locomotiveScroll = new LocomotiveScroll({ // lenisOptions: { // // Opt…" at bounding box center [603, 454] width 610 height 678
click at [371, 266] on div "// const locomotiveScroll = new LocomotiveScroll({ // lenisOptions: { // // Opt…" at bounding box center [603, 444] width 610 height 658
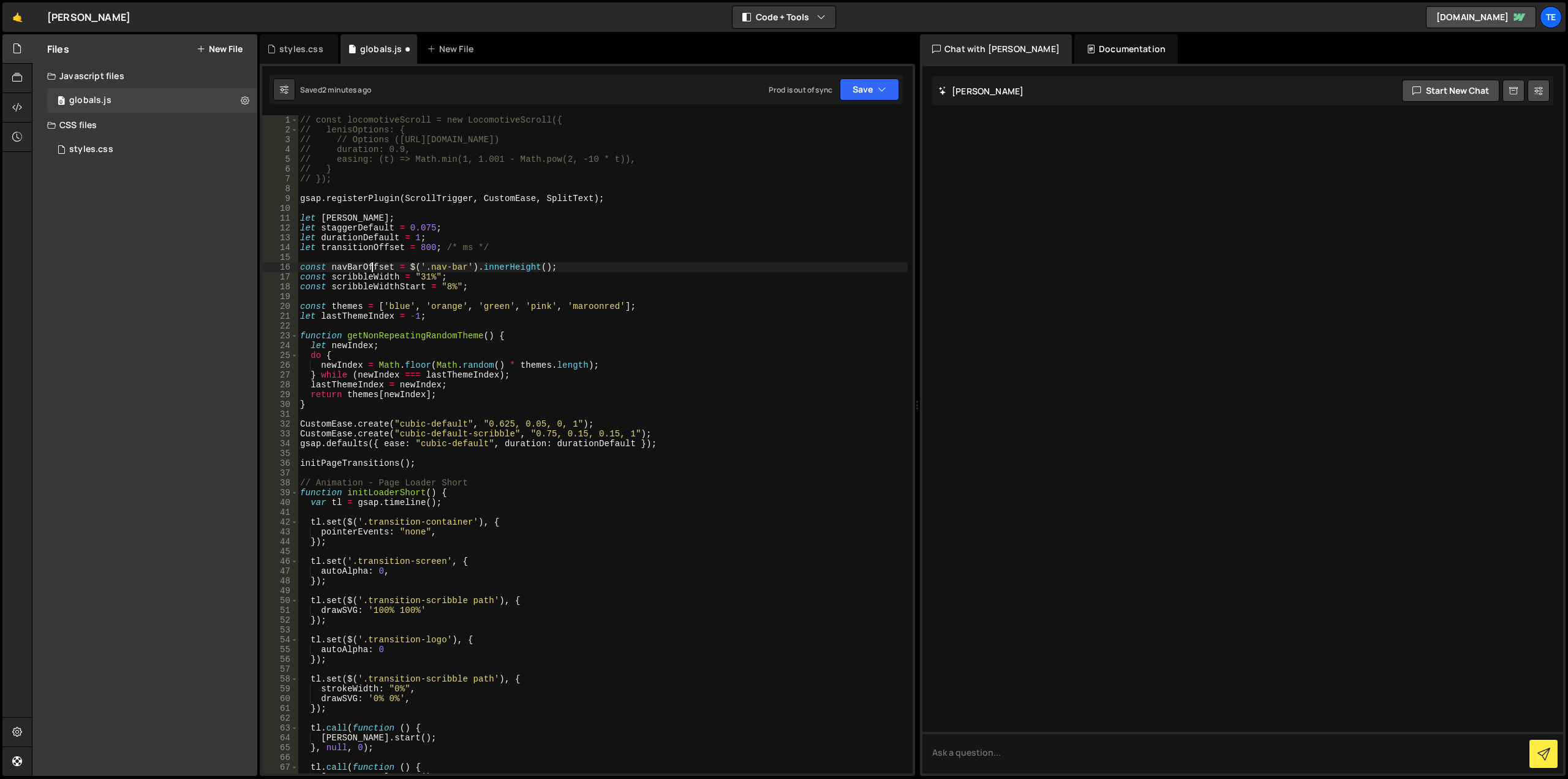
click at [371, 265] on div "// const locomotiveScroll = new LocomotiveScroll({ // lenisOptions: { // // Opt…" at bounding box center [603, 454] width 610 height 678
click at [601, 235] on div "// const locomotiveScroll = new LocomotiveScroll({ // lenisOptions: { // // Opt…" at bounding box center [603, 454] width 610 height 678
paste textarea "navBarOffset"
click at [606, 314] on div "// const locomotiveScroll = new LocomotiveScroll({ // lenisOptions: { // // Opt…" at bounding box center [603, 454] width 610 height 678
click at [371, 263] on div "// const locomotiveScroll = new LocomotiveScroll({ // lenisOptions: { // // Opt…" at bounding box center [603, 454] width 610 height 678
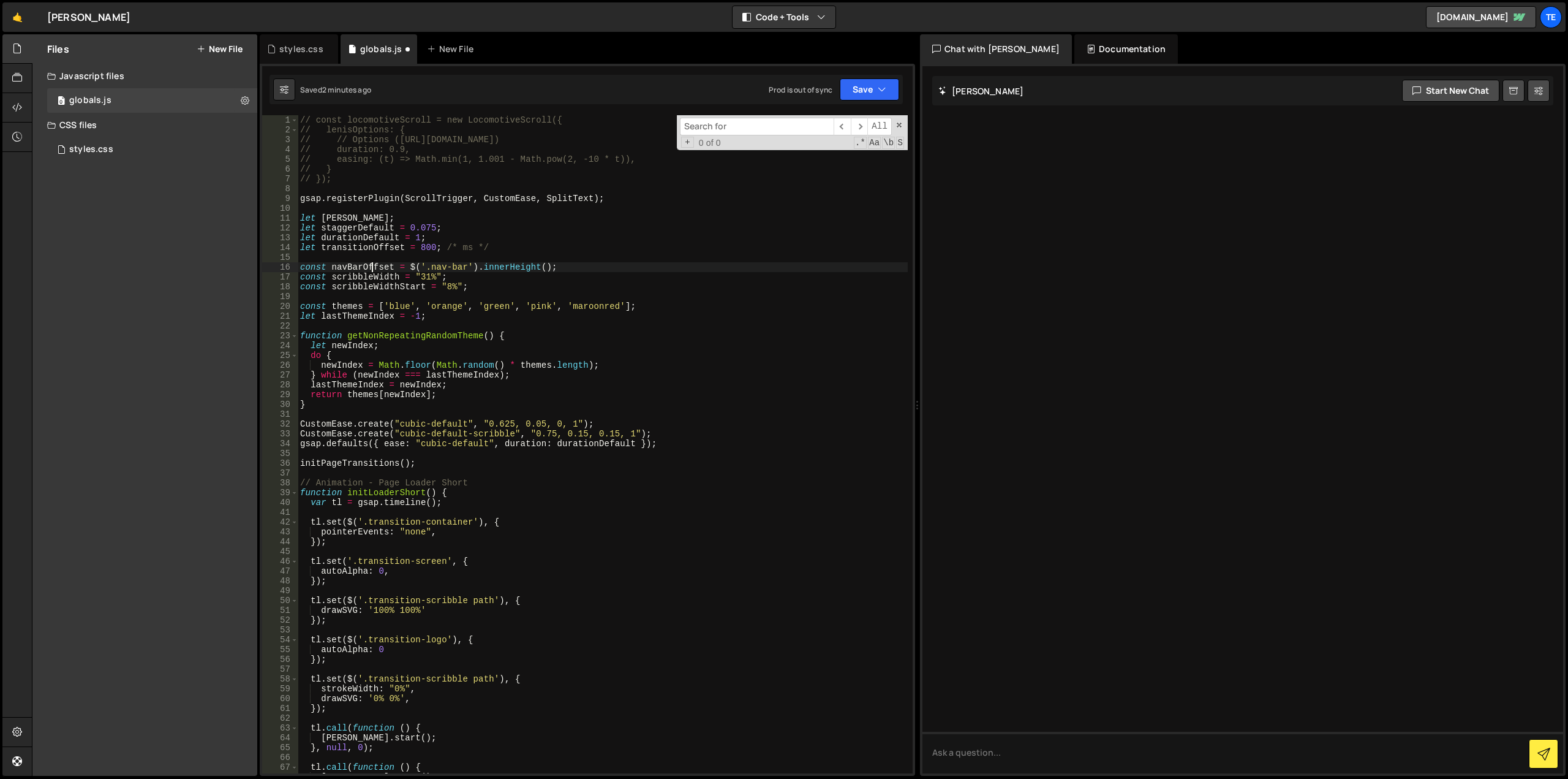
click at [371, 263] on div "// const locomotiveScroll = new LocomotiveScroll({ // lenisOptions: { // // Opt…" at bounding box center [603, 454] width 610 height 678
click at [642, 305] on div "// const locomotiveScroll = new LocomotiveScroll({ // lenisOptions: { // // Opt…" at bounding box center [603, 454] width 610 height 678
type textarea "const themes = ['blue', 'orange', 'green', 'pink', 'maroonred'];"
paste input "navBarOffset"
type input "navBarOffset"
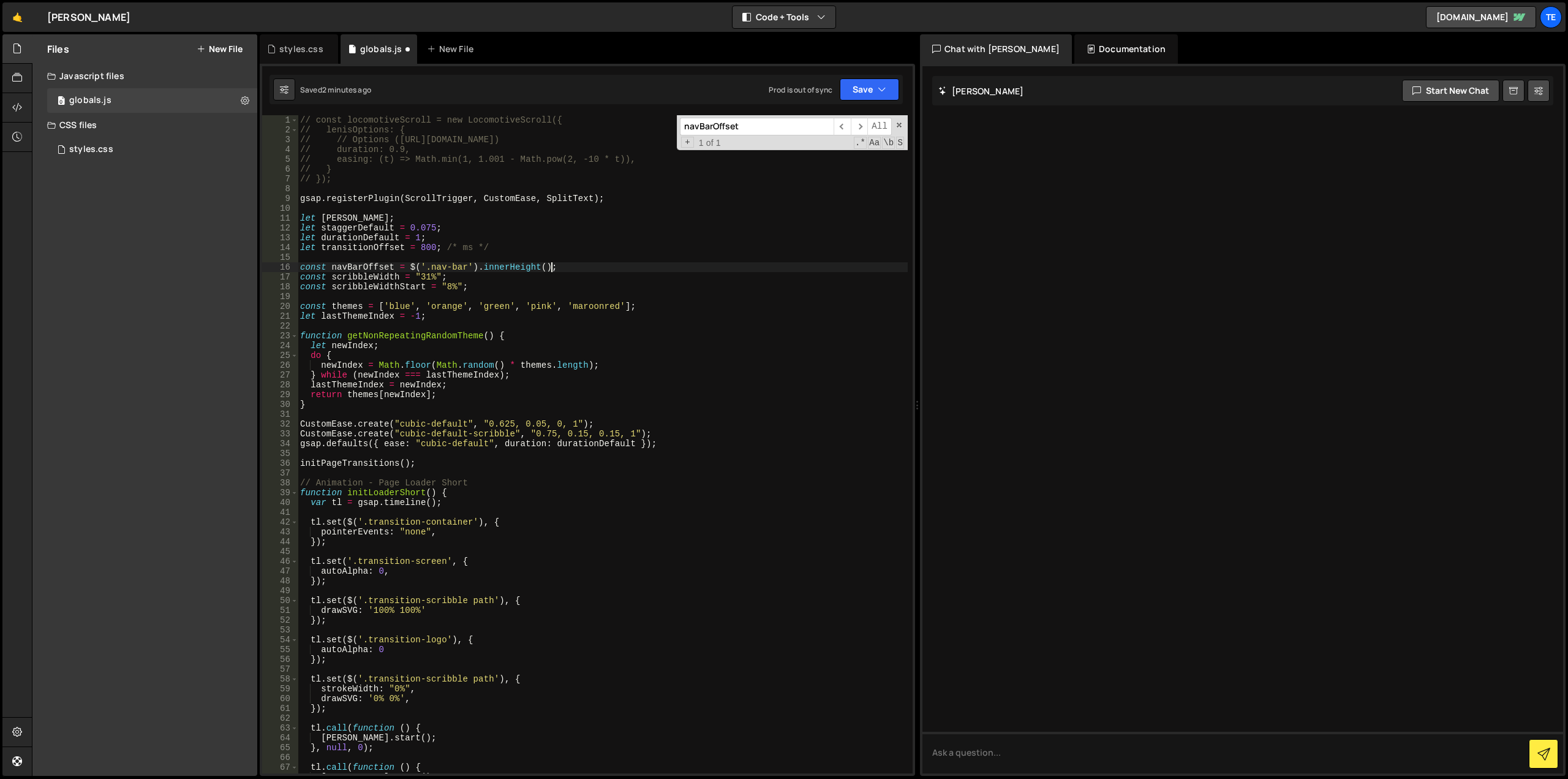
click at [561, 265] on div "// const locomotiveScroll = new LocomotiveScroll({ // lenisOptions: { // // Opt…" at bounding box center [603, 454] width 610 height 678
click at [383, 283] on div "// const locomotiveScroll = new LocomotiveScroll({ // lenisOptions: { // // Opt…" at bounding box center [603, 454] width 610 height 678
click at [381, 277] on div "// const locomotiveScroll = new LocomotiveScroll({ // lenisOptions: { // // Opt…" at bounding box center [603, 454] width 610 height 678
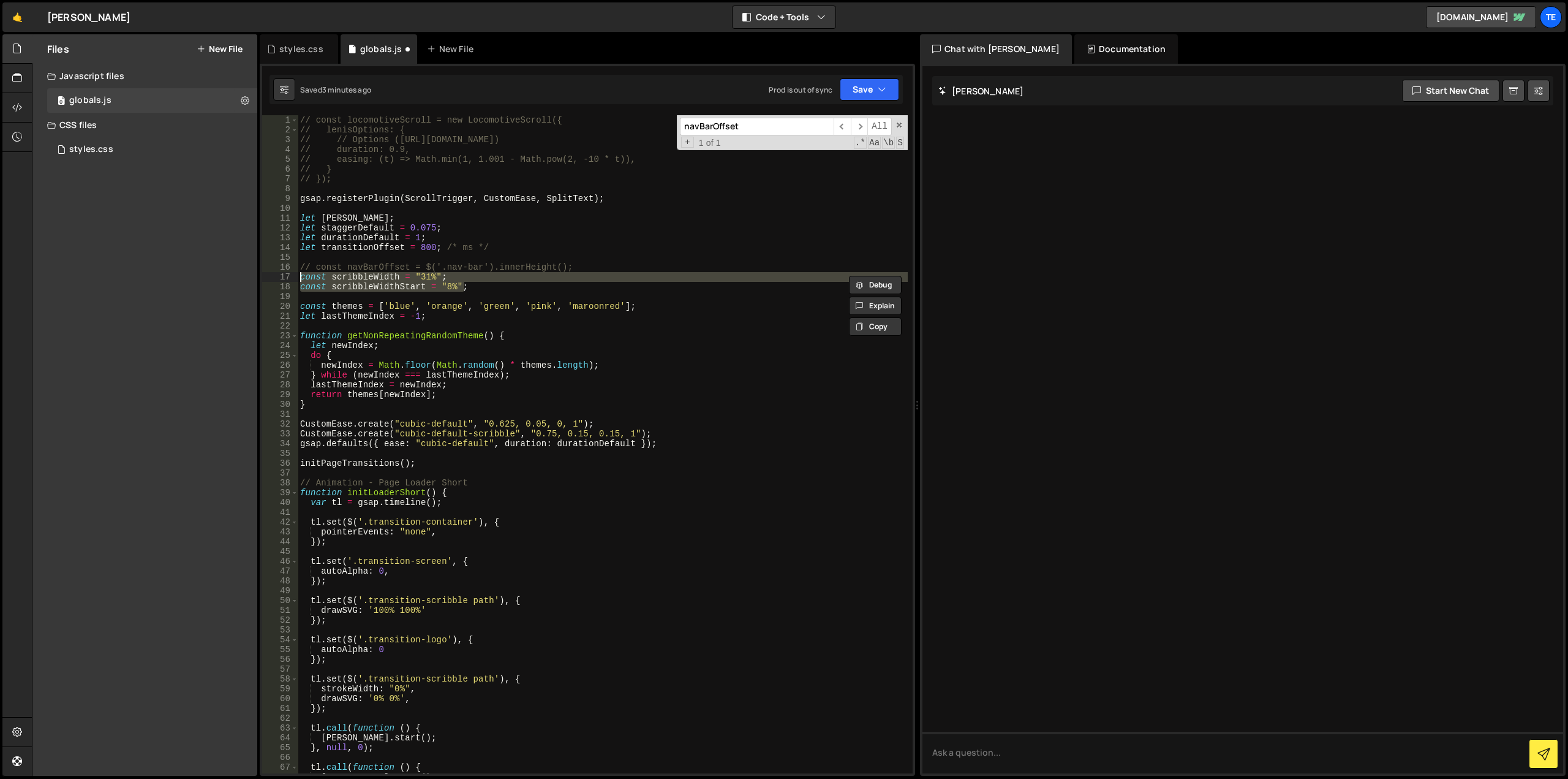
drag, startPoint x: 492, startPoint y: 289, endPoint x: 284, endPoint y: 280, distance: 208.2
click at [284, 280] on div "const scribbleWidth = "31%"; 1 2 3 4 5 6 7 8 9 10 11 12 13 14 15 16 17 18 19 20…" at bounding box center [587, 444] width 650 height 658
click at [380, 277] on div "// const locomotiveScroll = new LocomotiveScroll({ // lenisOptions: { // // Opt…" at bounding box center [603, 444] width 610 height 658
type textarea "// const scribbleWidth = "31%";"
click at [380, 277] on div "// const locomotiveScroll = new LocomotiveScroll({ // lenisOptions: { // // Opt…" at bounding box center [603, 454] width 610 height 678
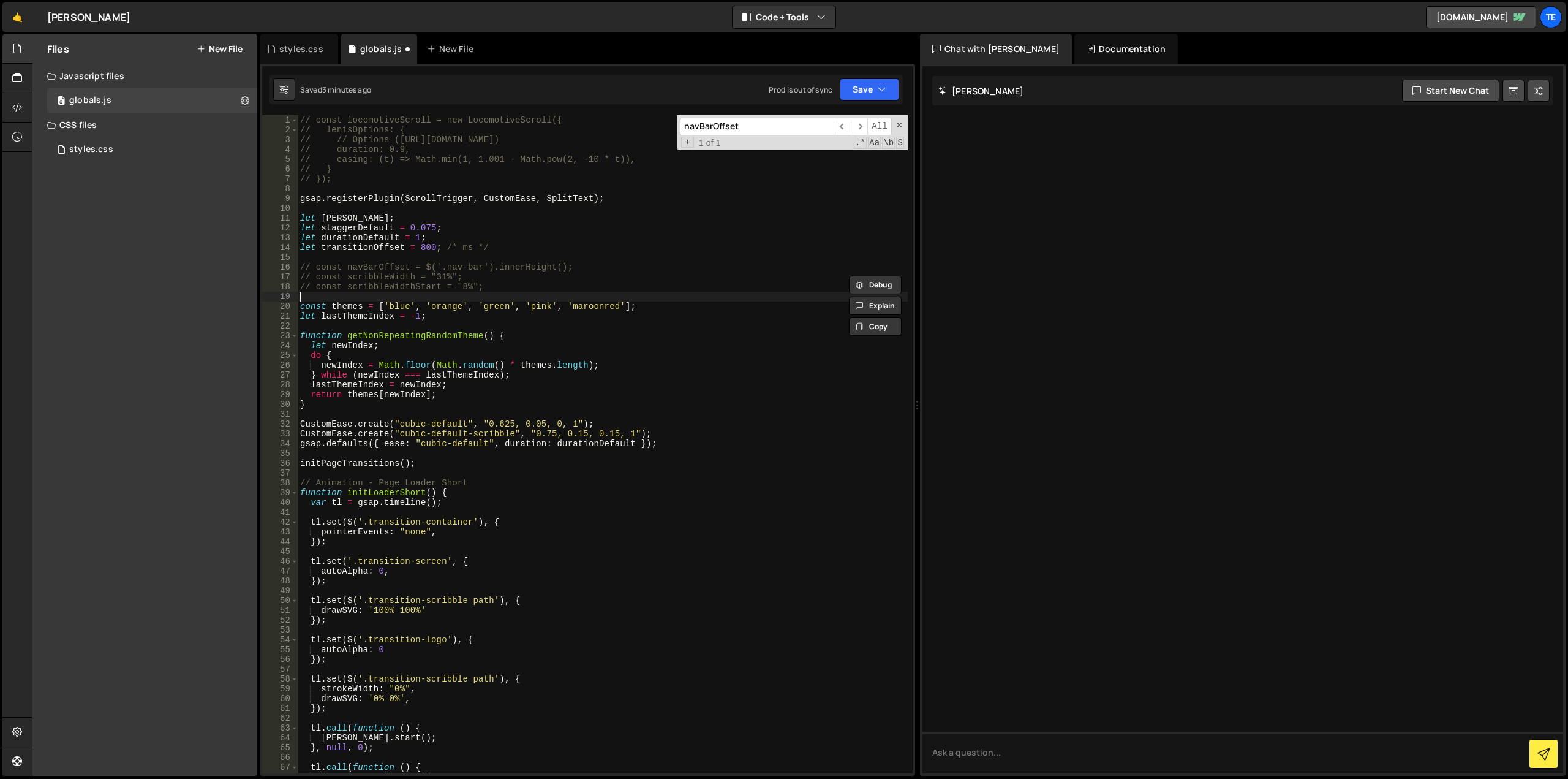
click at [514, 297] on div "// const locomotiveScroll = new LocomotiveScroll({ // lenisOptions: { // // Opt…" at bounding box center [603, 454] width 610 height 678
paste input "scribbleWidth"
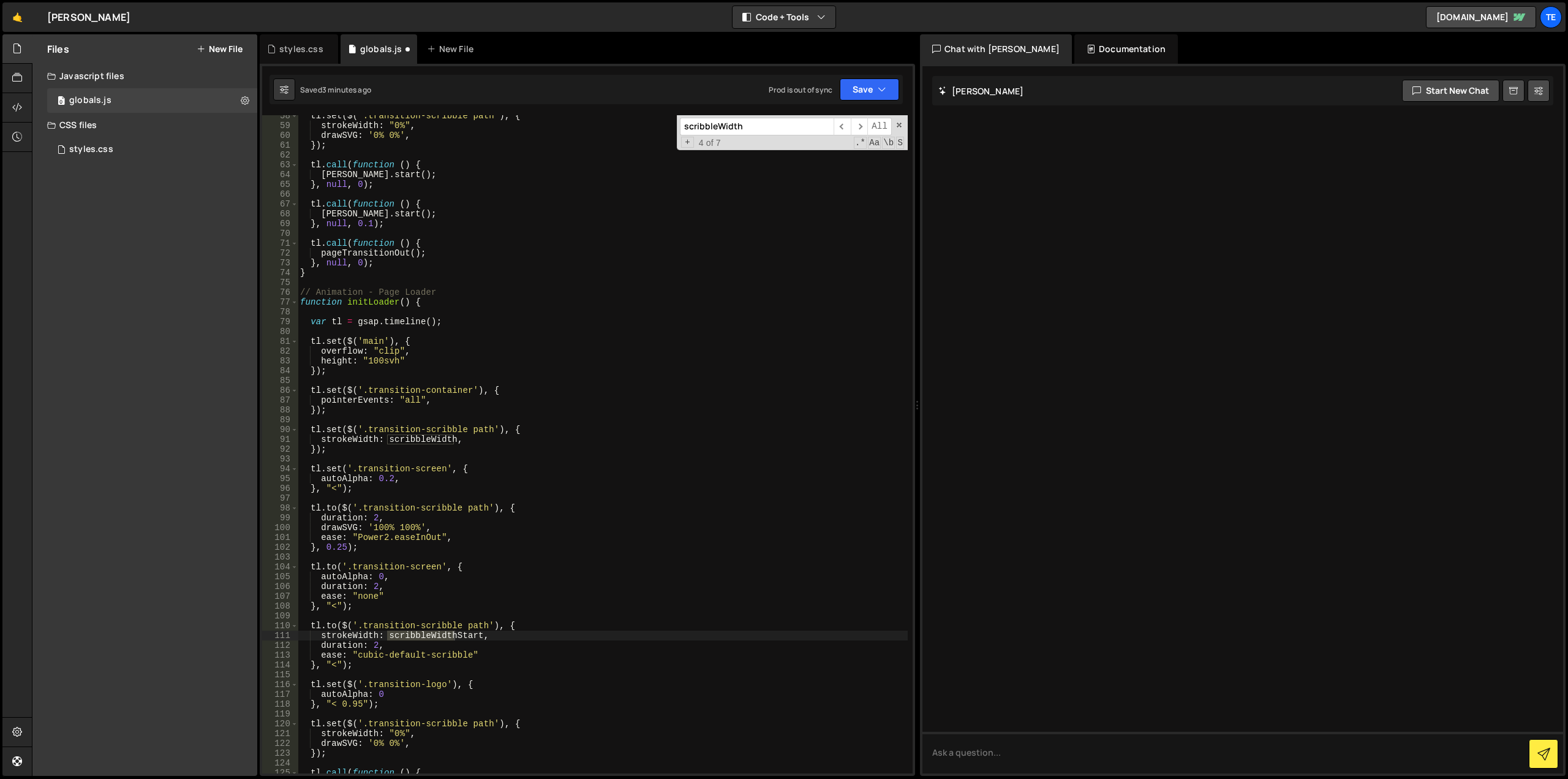
scroll to position [673, 0]
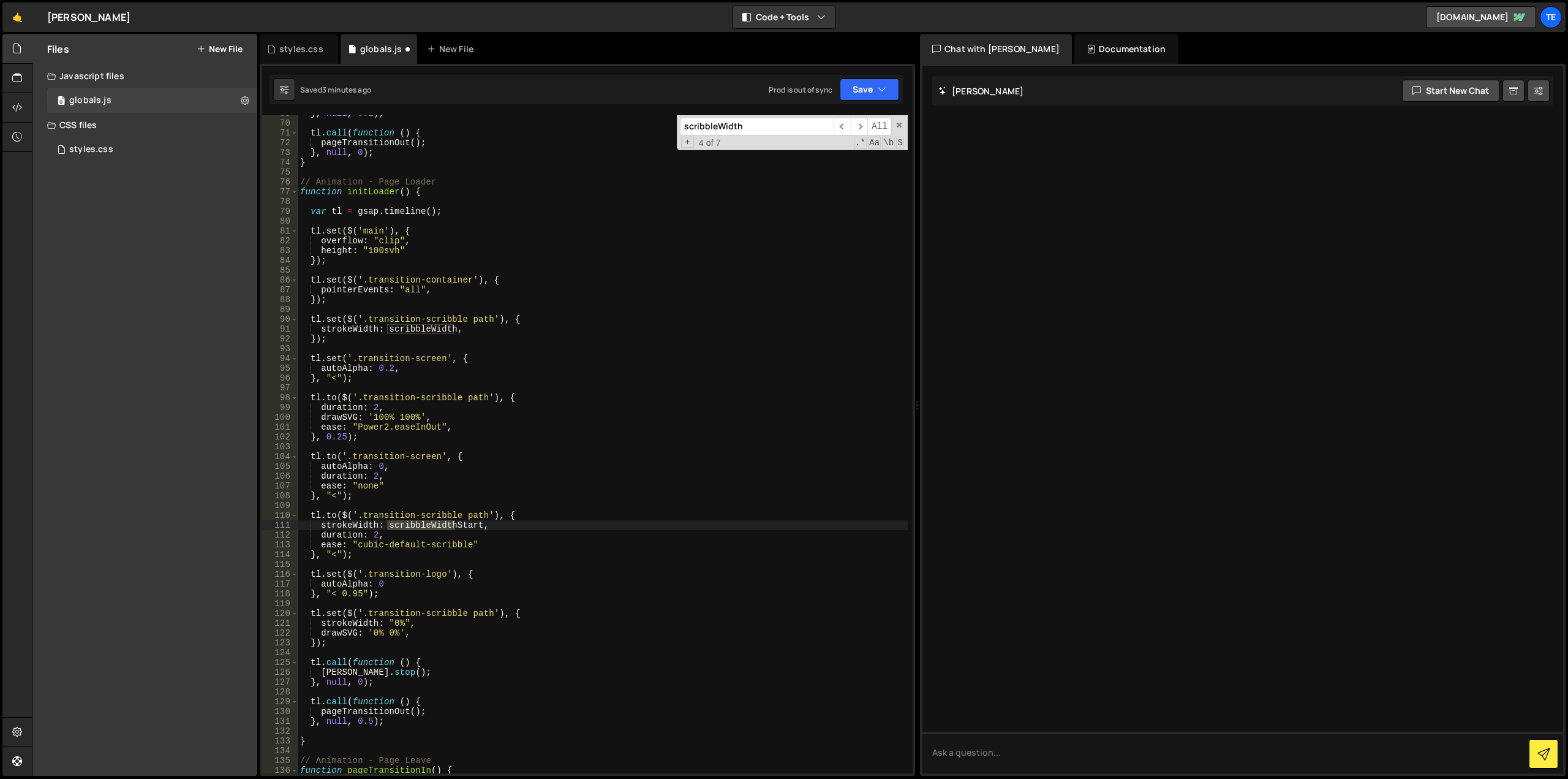
type input "scribbleWidth"
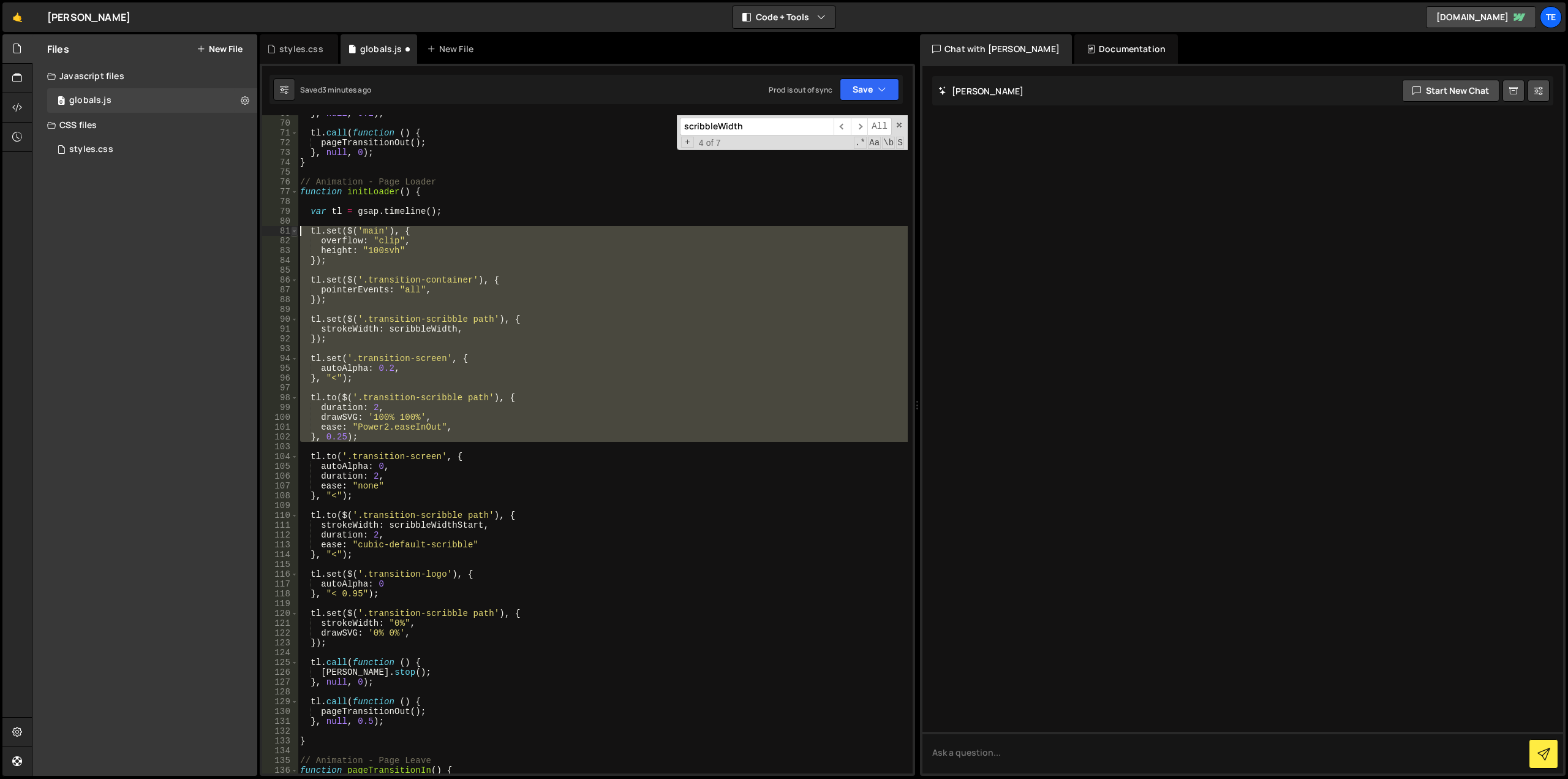
drag, startPoint x: 374, startPoint y: 442, endPoint x: 296, endPoint y: 230, distance: 225.9
click at [296, 230] on div "69 70 71 72 73 74 75 76 77 78 79 80 81 82 83 84 85 86 87 88 89 90 91 92 93 94 9…" at bounding box center [587, 444] width 650 height 658
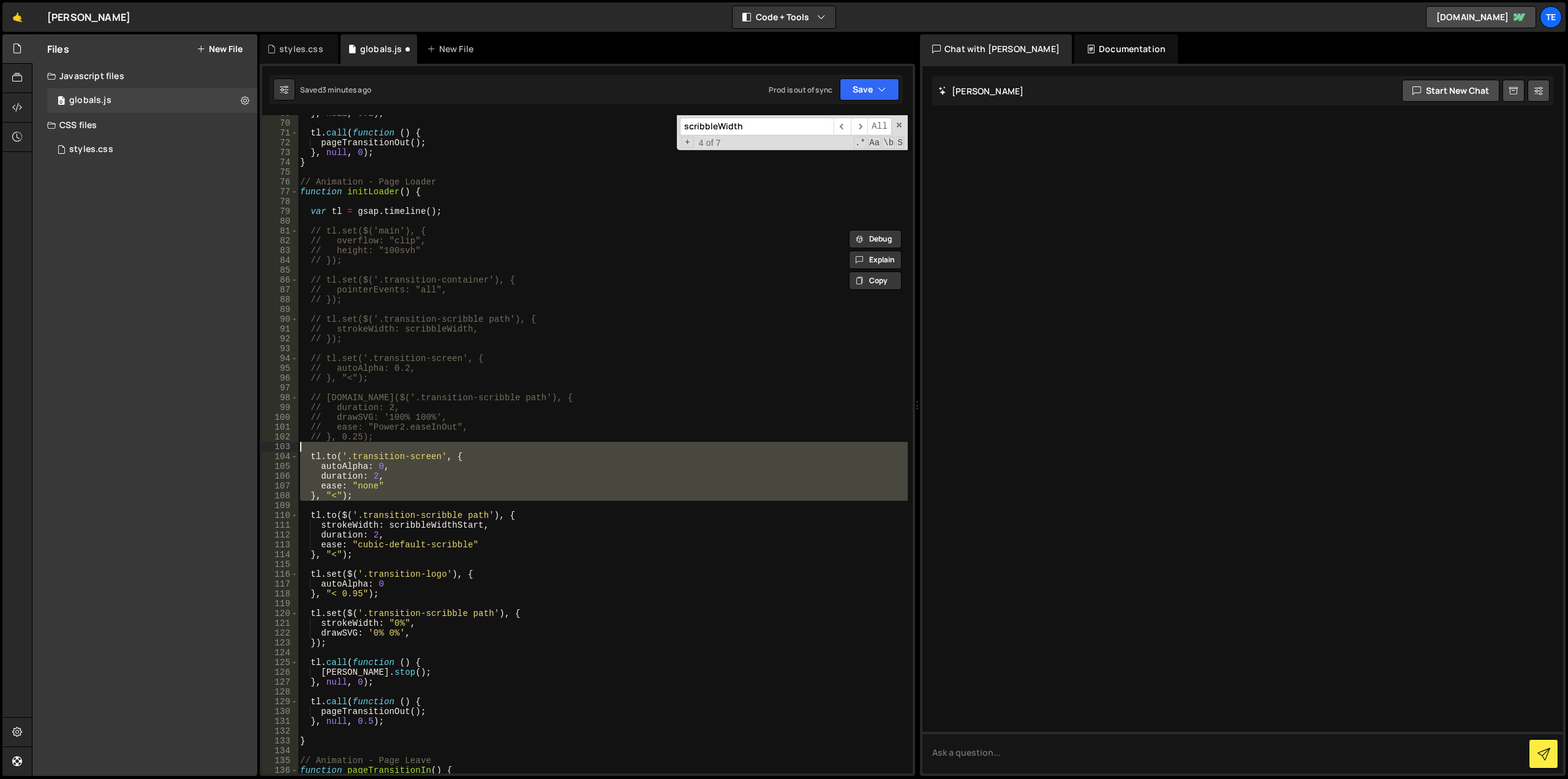
drag, startPoint x: 370, startPoint y: 501, endPoint x: 264, endPoint y: 448, distance: 118.5
click at [264, 448] on div "// tl.set($('main'), { // overflow: "clip", 69 70 71 72 73 74 75 76 77 78 79 80…" at bounding box center [587, 444] width 650 height 658
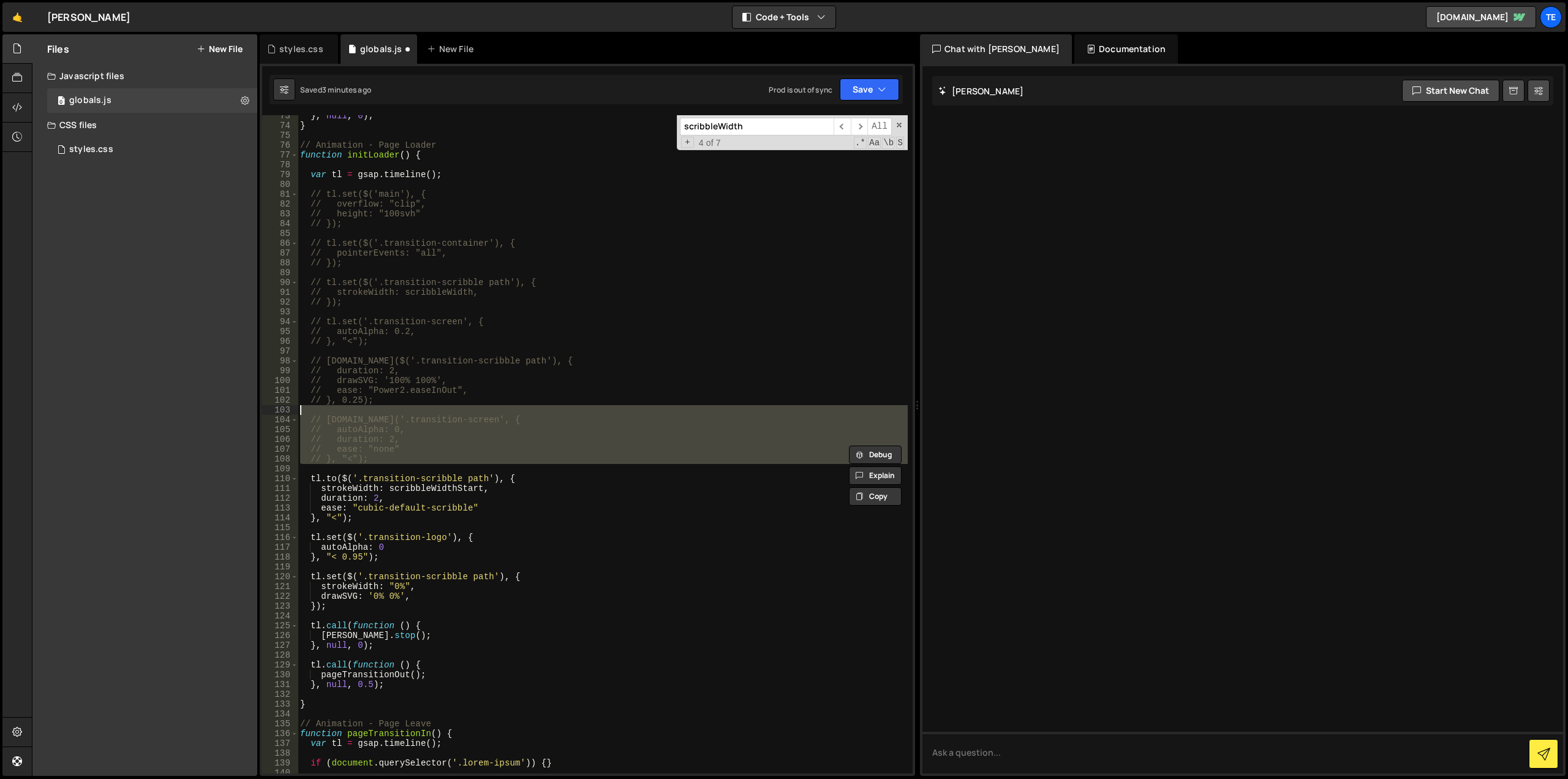
scroll to position [894, 0]
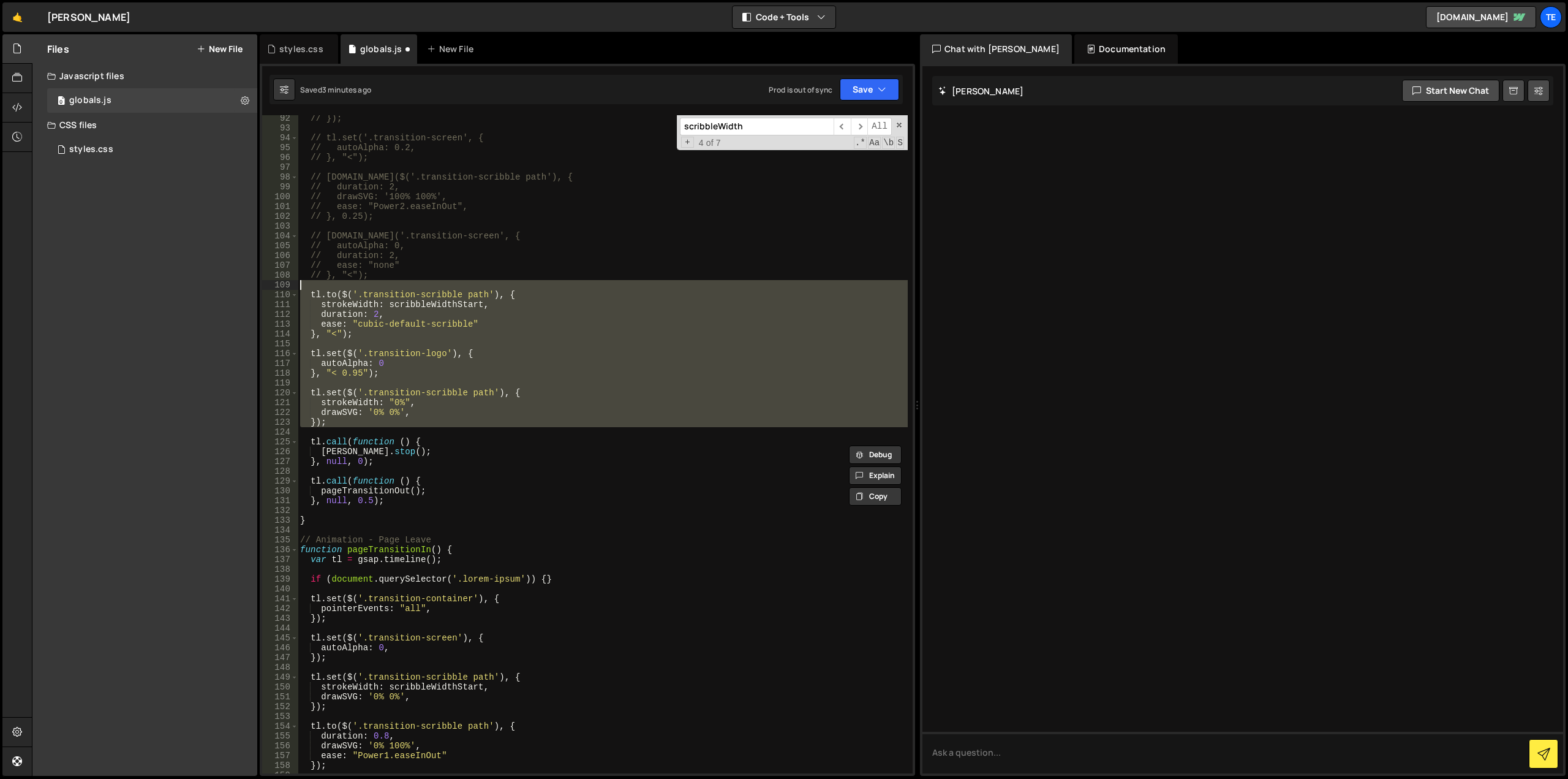
drag, startPoint x: 283, startPoint y: 403, endPoint x: 236, endPoint y: 288, distance: 124.2
click at [236, 288] on div "Files New File Javascript files 0 globals.js 0 CSS files styles.css 0 Copy shar…" at bounding box center [800, 405] width 1536 height 742
click at [656, 483] on div "// }); // tl.set('.transition-screen', { // autoAlpha: 0.2, // }, "<"); // tl.t…" at bounding box center [603, 452] width 610 height 678
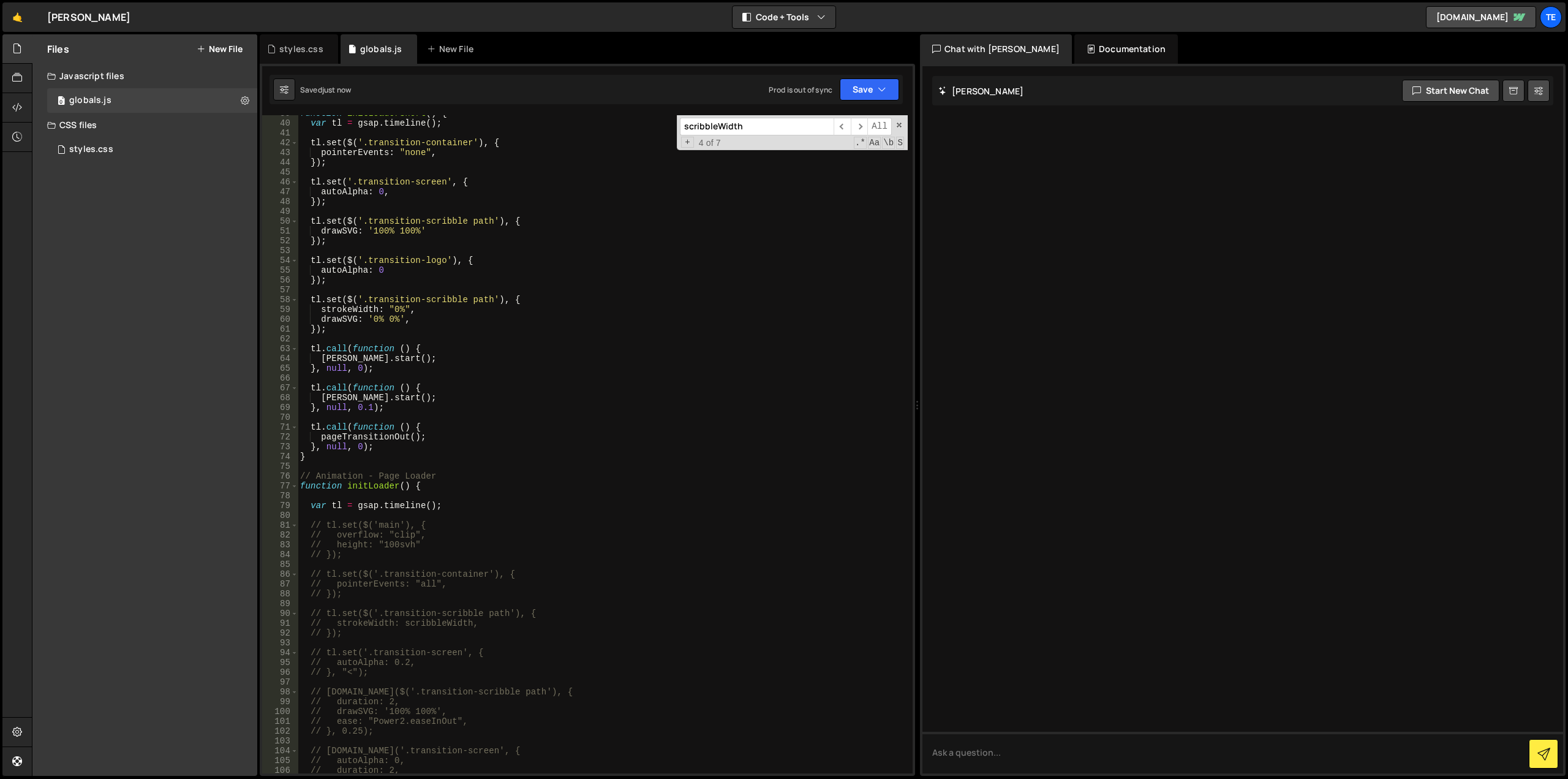
scroll to position [269, 0]
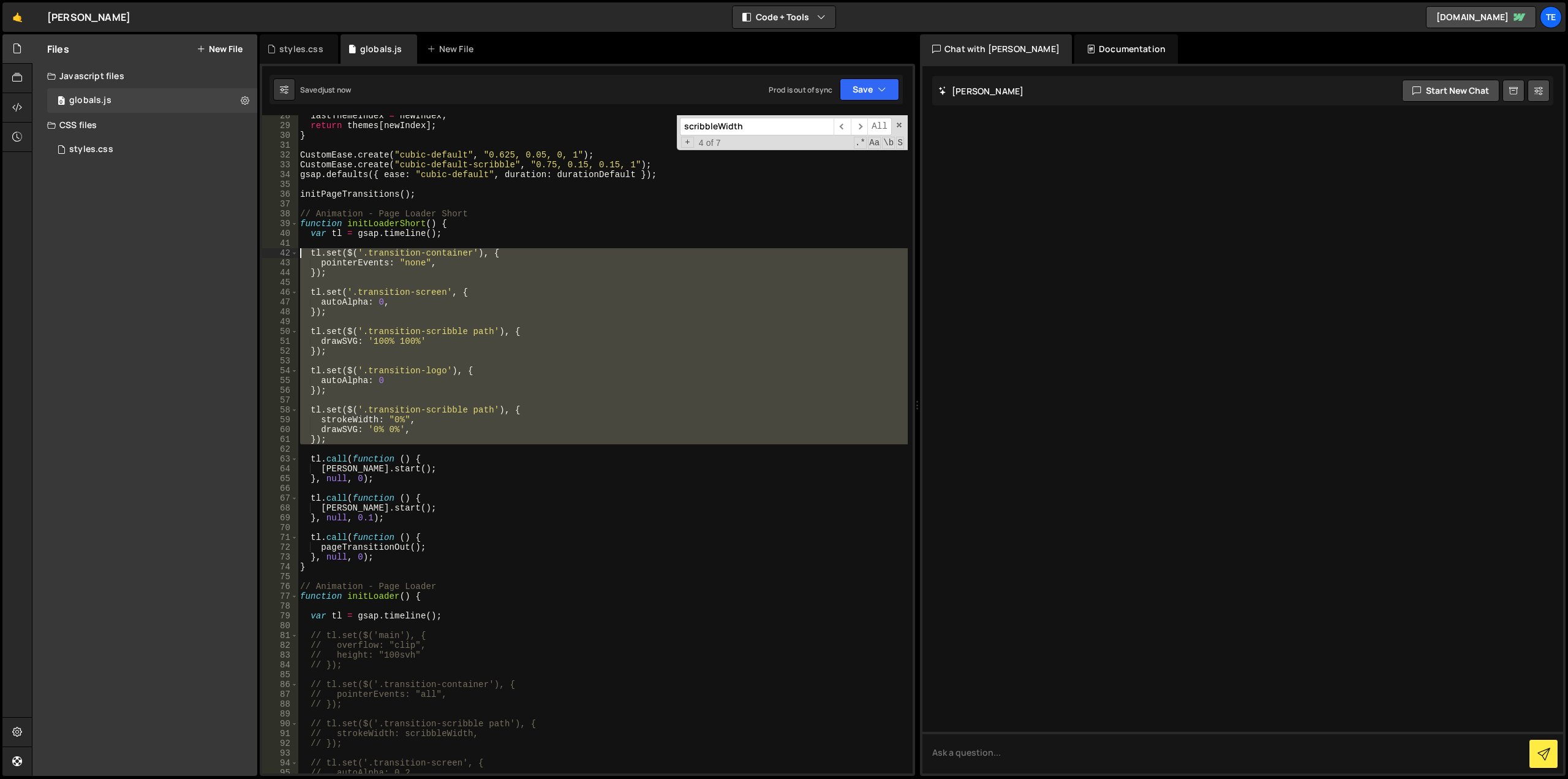
drag, startPoint x: 336, startPoint y: 437, endPoint x: 288, endPoint y: 249, distance: 194.0
click at [288, 249] on div "tl.call(function () { 28 29 30 31 32 33 34 35 36 37 38 39 40 41 42 43 44 45 46 …" at bounding box center [587, 444] width 650 height 658
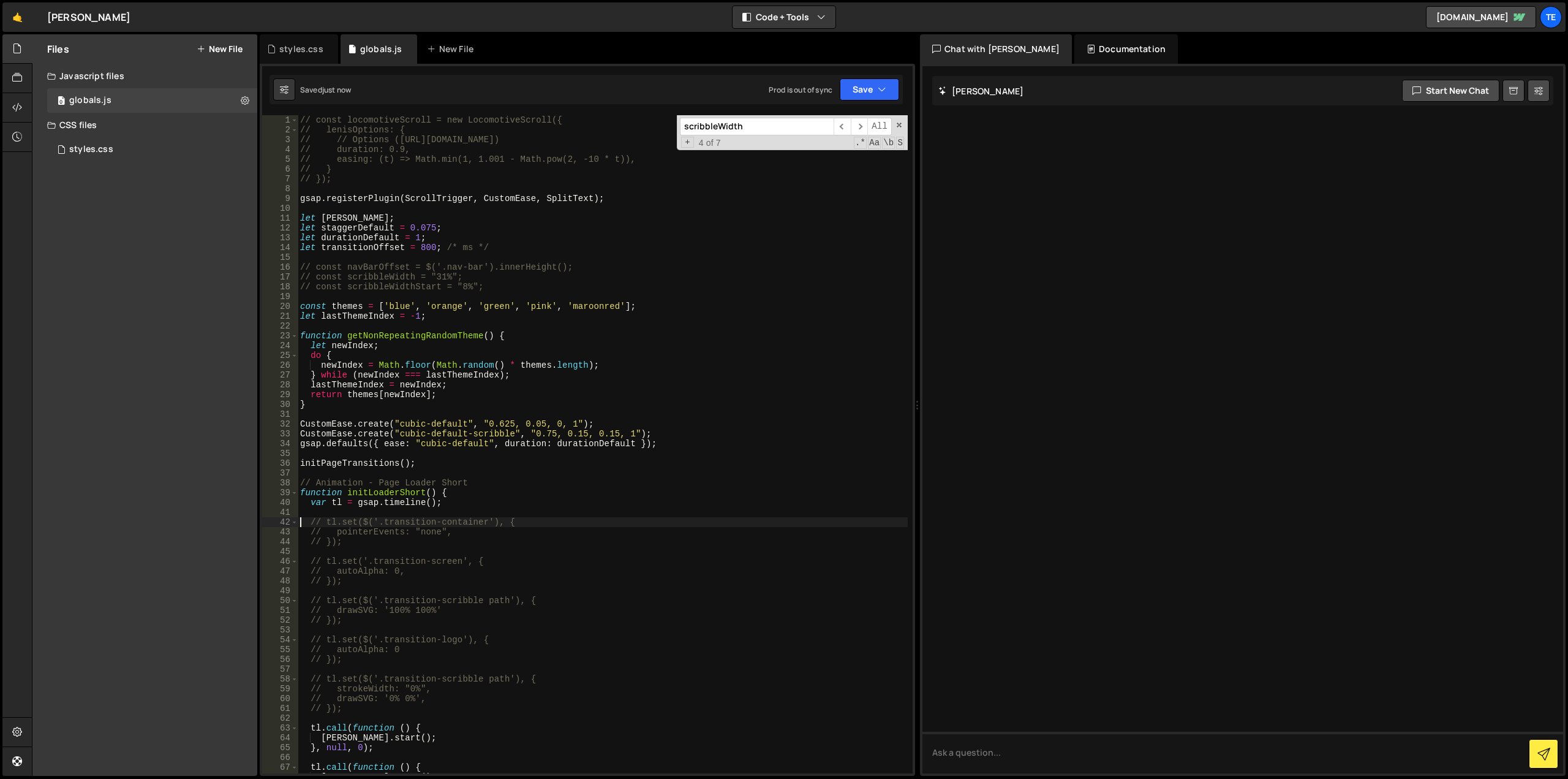
scroll to position [0, 0]
click at [448, 332] on div "// const locomotiveScroll = new LocomotiveScroll({ // lenisOptions: { // // Opt…" at bounding box center [603, 454] width 610 height 678
type textarea "function getNonRepeatingRandomTheme() {"
click at [448, 332] on div "// const locomotiveScroll = new LocomotiveScroll({ // lenisOptions: { // // Opt…" at bounding box center [603, 454] width 610 height 678
click at [545, 339] on div "// const locomotiveScroll = new LocomotiveScroll({ // lenisOptions: { // // Opt…" at bounding box center [603, 454] width 610 height 678
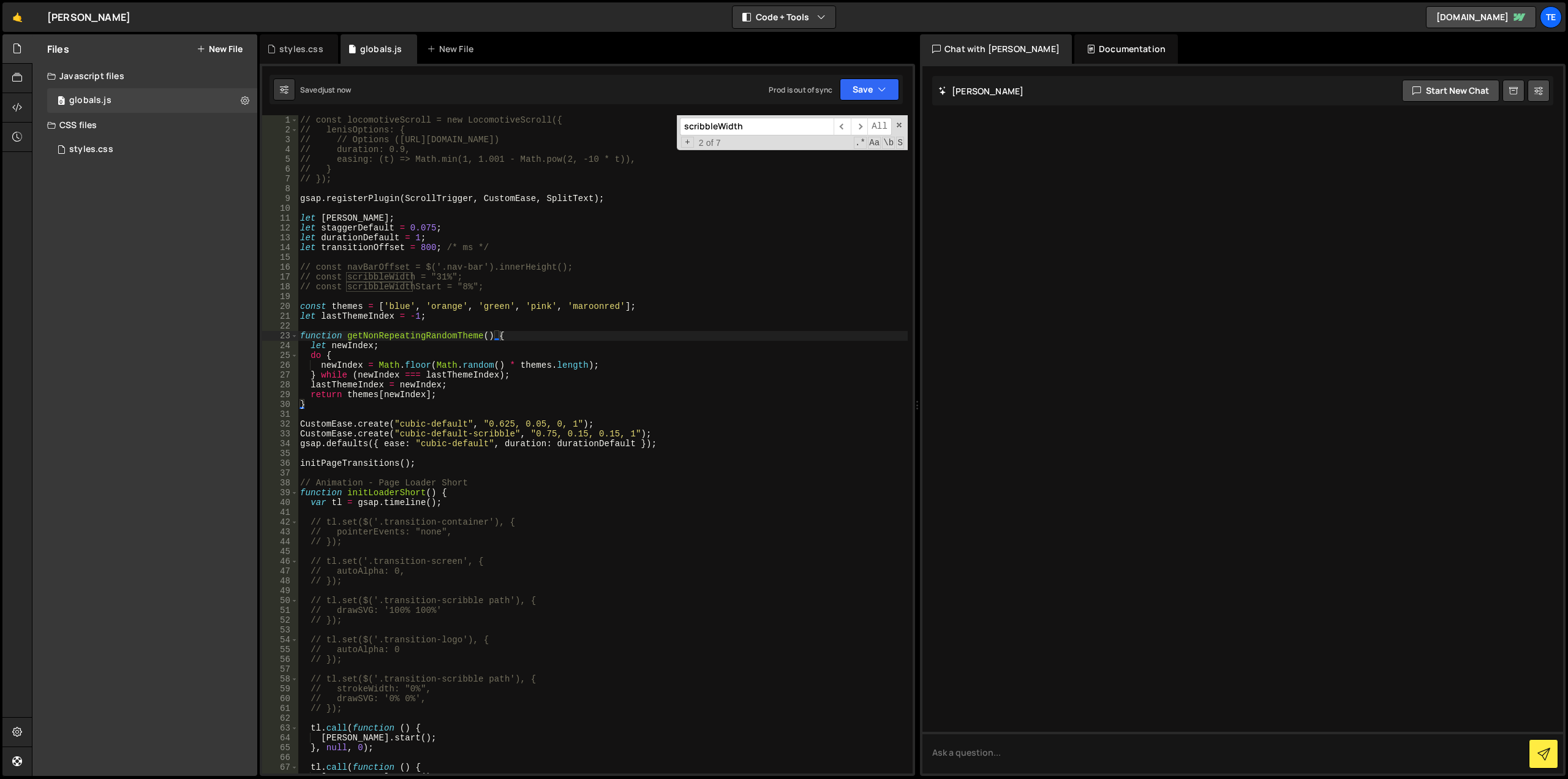
paste input "getNonRepeatingRandomTheme"
type input "getNonRepeatingRandomTheme"
click at [509, 337] on div "// const locomotiveScroll = new LocomotiveScroll({ // lenisOptions: { // // Opt…" at bounding box center [603, 454] width 610 height 678
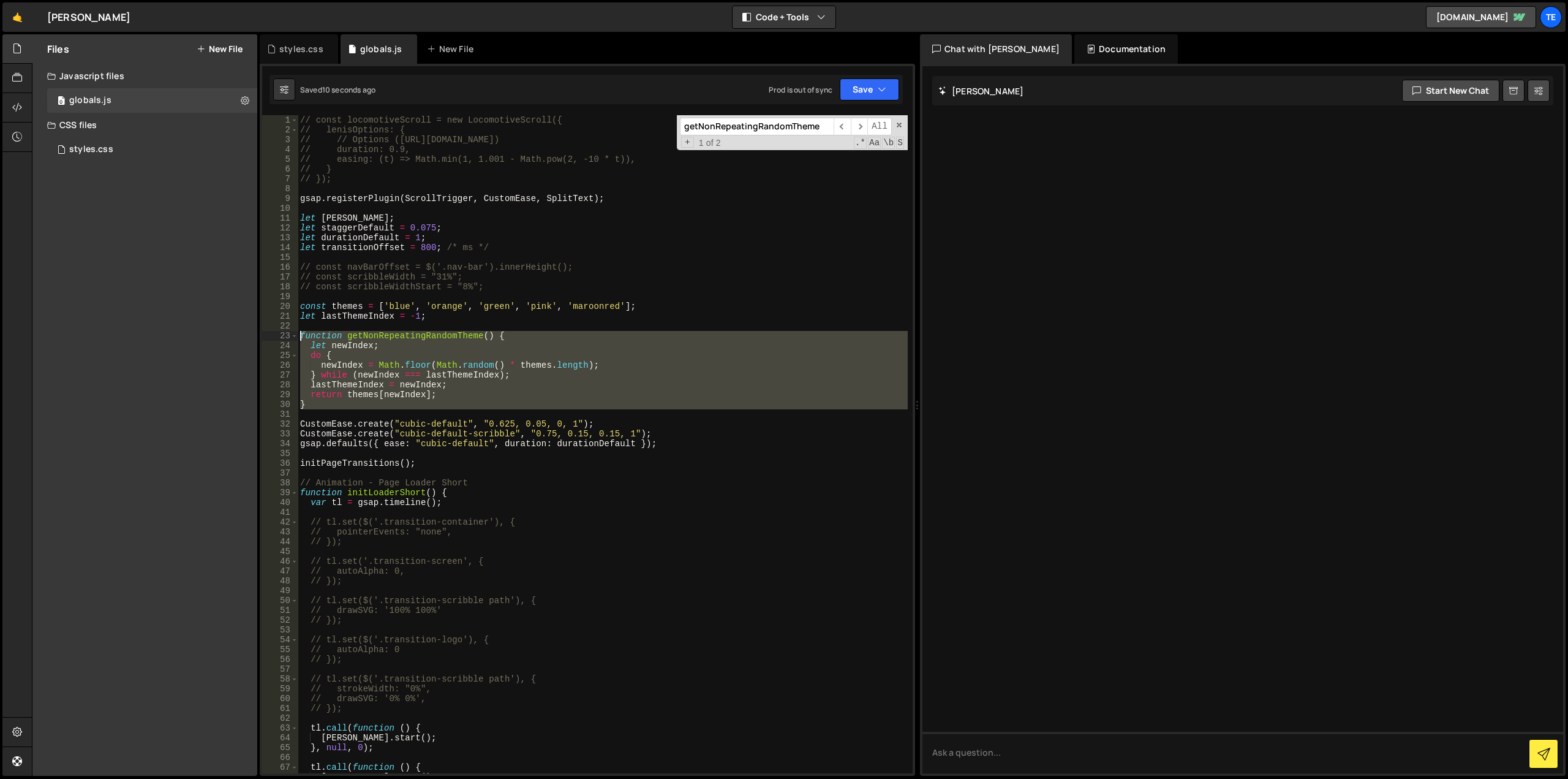
drag, startPoint x: 333, startPoint y: 412, endPoint x: 247, endPoint y: 335, distance: 115.4
click at [247, 335] on div "Files New File Javascript files 0 globals.js 0 CSS files styles.css 0 Copy shar…" at bounding box center [800, 405] width 1536 height 742
type textarea "function getNonRepeatingRandomTheme() { let newIndex;"
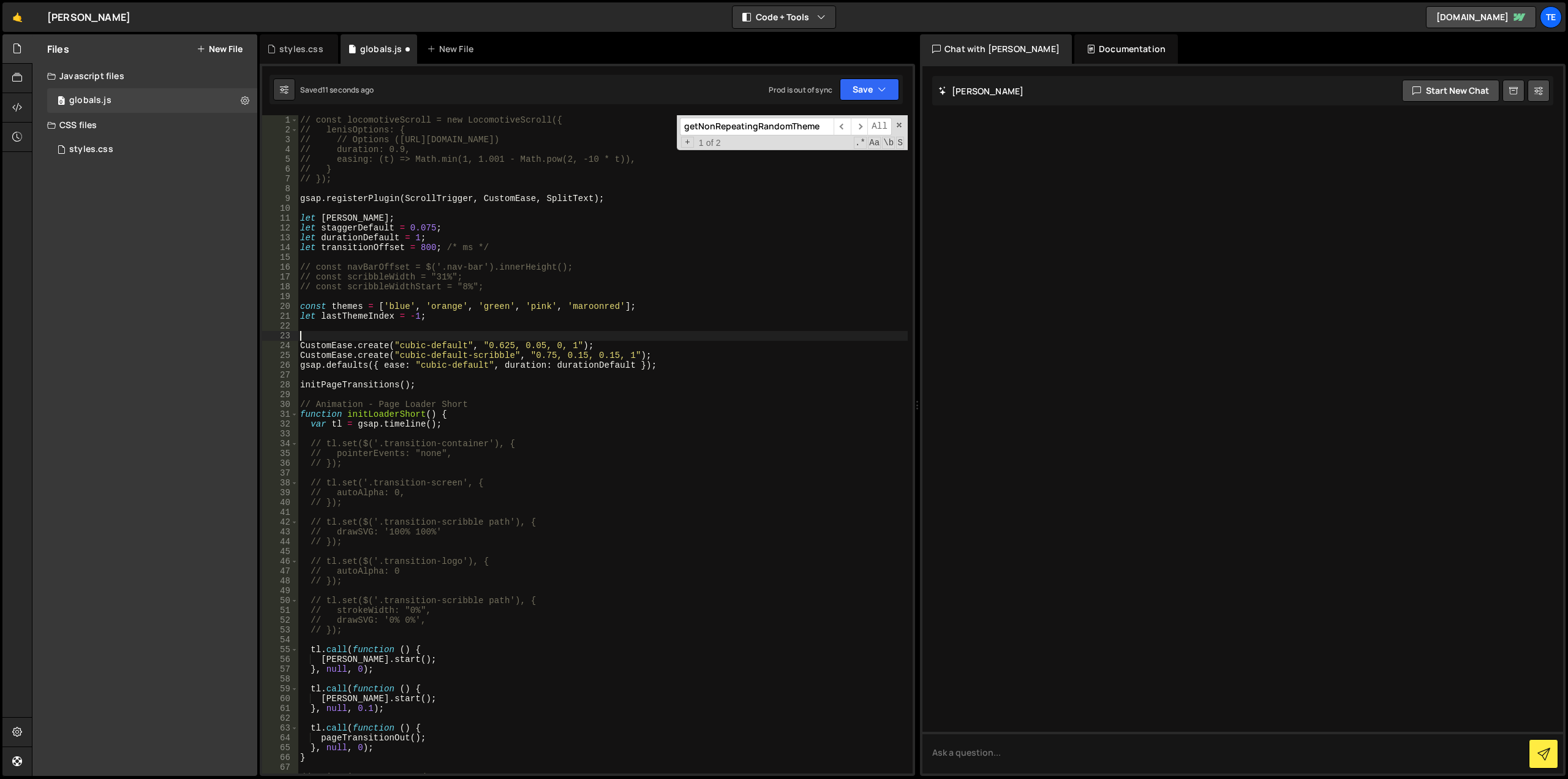
click at [492, 340] on div "// const locomotiveScroll = new LocomotiveScroll({ // lenisOptions: { // // Opt…" at bounding box center [603, 454] width 610 height 678
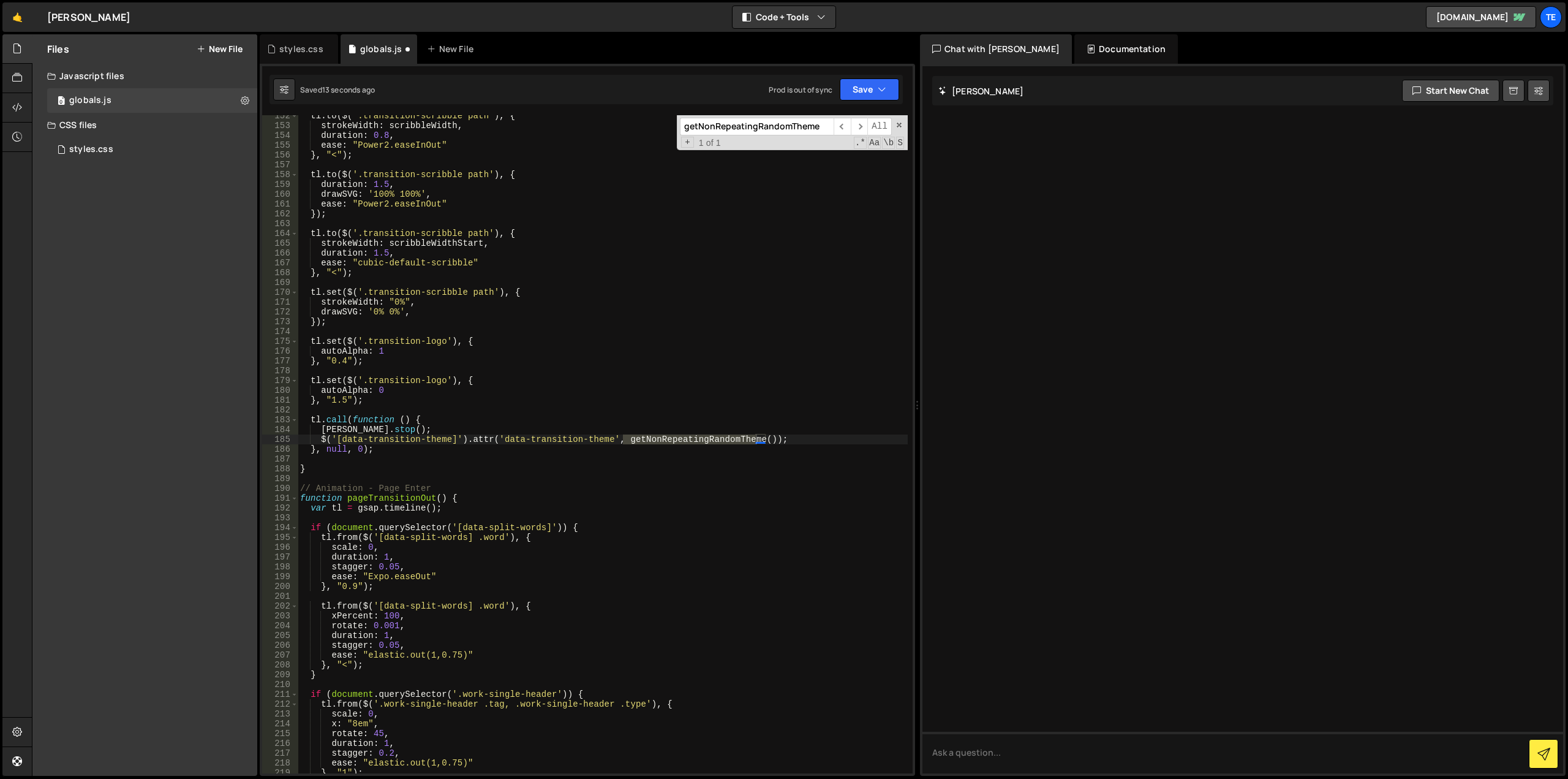
click at [433, 422] on div "tl . to ( $ ( '.transition-scribble path' ) , { strokeWidth : scribbleWidth , d…" at bounding box center [603, 450] width 610 height 678
drag, startPoint x: 794, startPoint y: 440, endPoint x: 161, endPoint y: 436, distance: 633.0
click at [161, 436] on div "Files New File Javascript files 0 globals.js 0 CSS files styles.css 0 Copy shar…" at bounding box center [800, 405] width 1536 height 742
type textarea "$('[data-transition-theme]').attr('data-transition-theme', getNonRepeatingRando…"
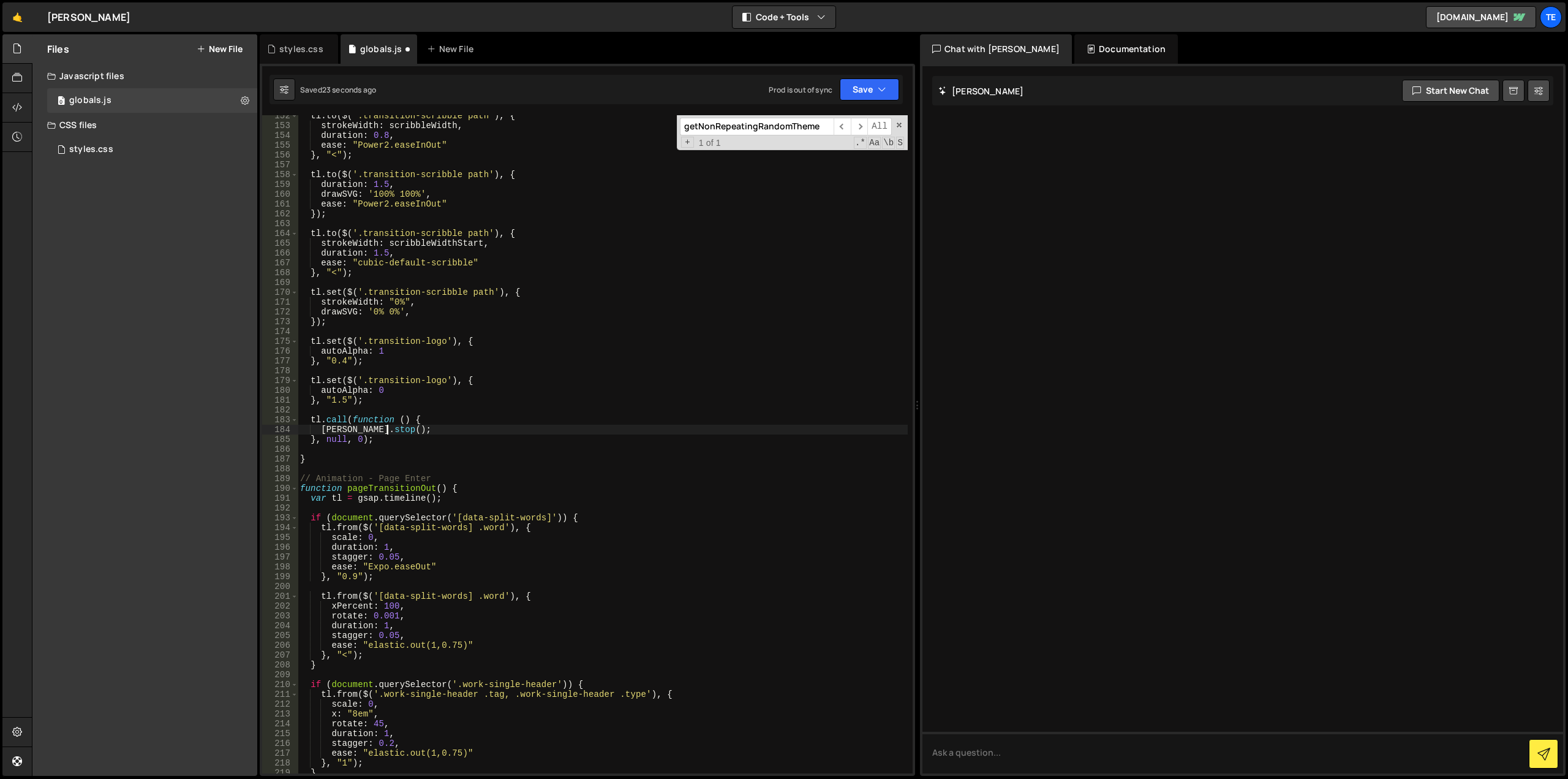
click at [564, 417] on div "tl . to ( $ ( '.transition-scribble path' ) , { strokeWidth : scribbleWidth , d…" at bounding box center [603, 450] width 610 height 678
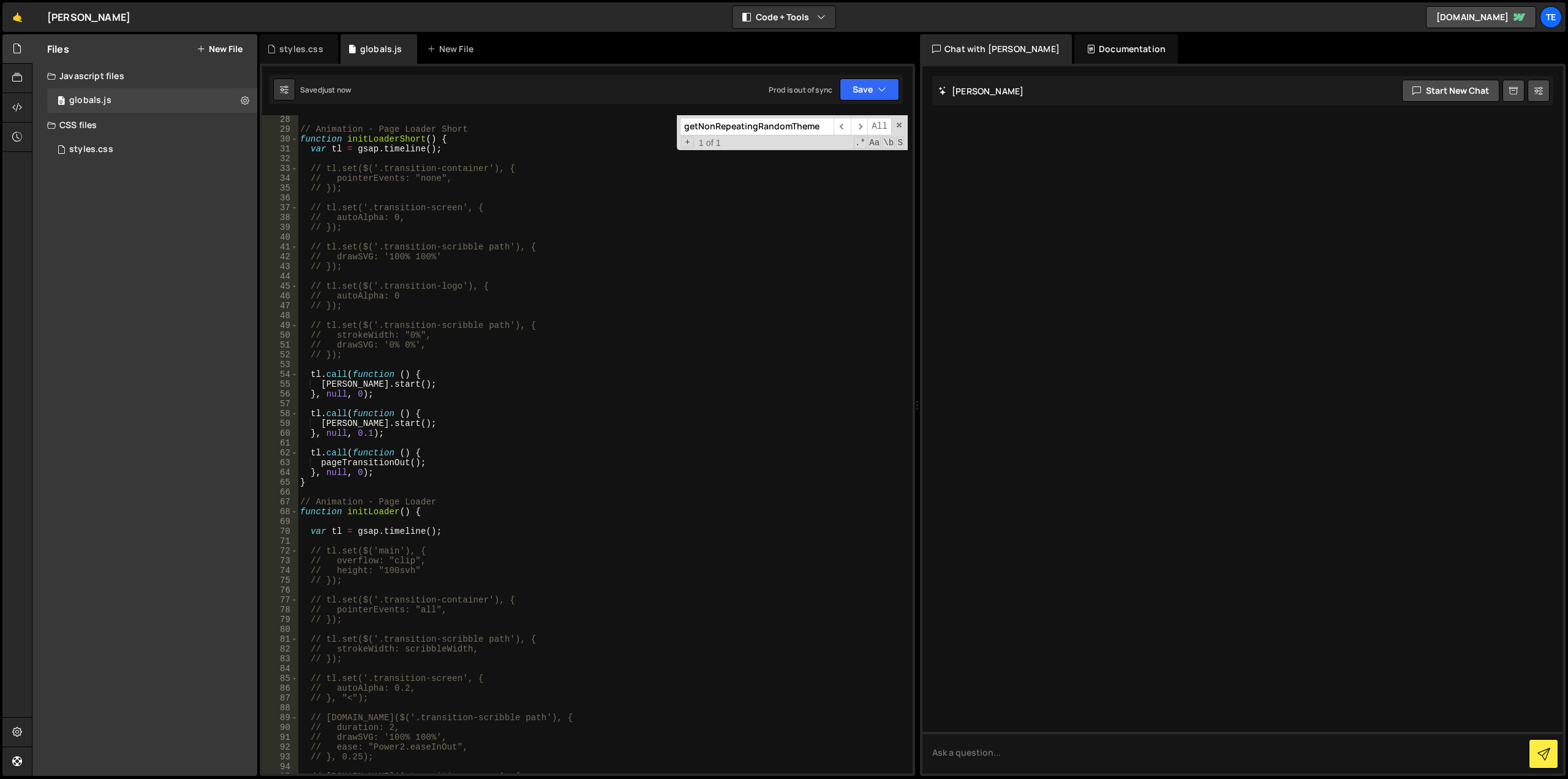
scroll to position [0, 0]
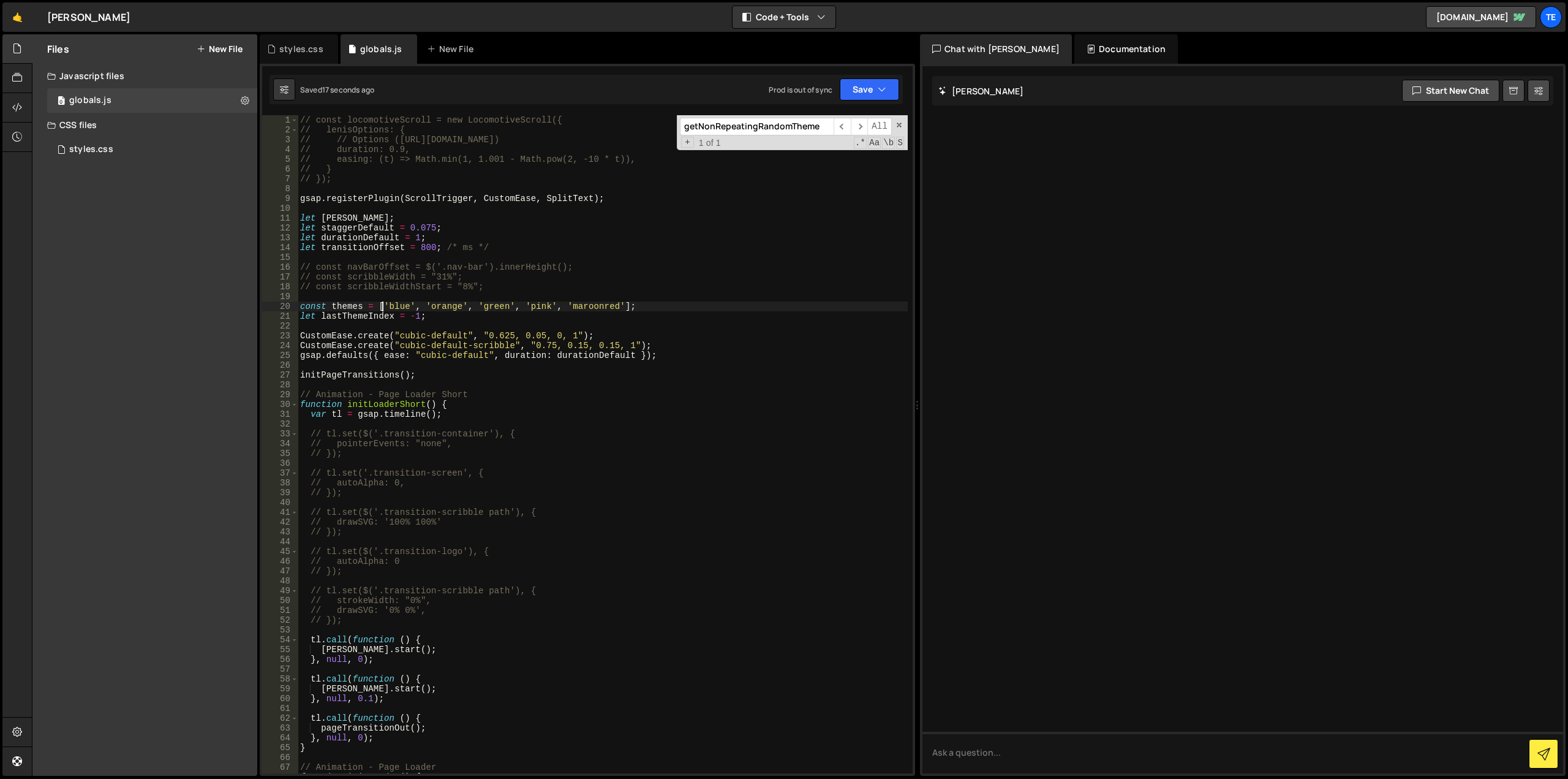
click at [383, 304] on div "// const locomotiveScroll = new LocomotiveScroll({ // lenisOptions: { // // Opt…" at bounding box center [603, 454] width 610 height 678
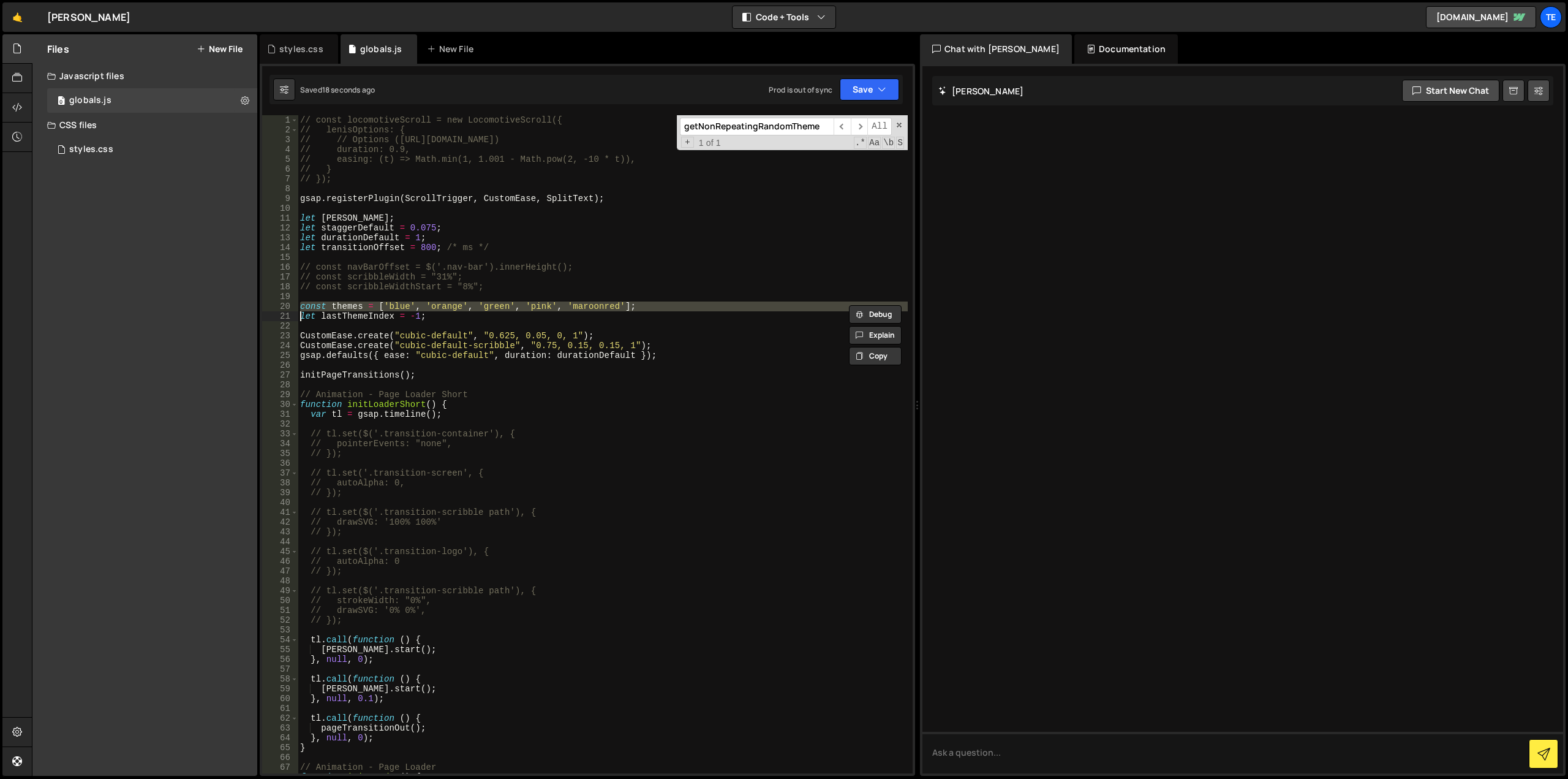
drag, startPoint x: 446, startPoint y: 320, endPoint x: 463, endPoint y: 320, distance: 17.0
click at [447, 320] on div "// const locomotiveScroll = new LocomotiveScroll({ // lenisOptions: { // // Opt…" at bounding box center [603, 454] width 610 height 678
drag, startPoint x: 468, startPoint y: 325, endPoint x: 287, endPoint y: 305, distance: 182.1
click at [287, 305] on div "let lastThemeIndex = -1; 1 2 3 4 5 6 7 8 9 10 11 12 13 14 15 16 17 18 19 20 21 …" at bounding box center [587, 444] width 650 height 658
type textarea "const themes = ['blue', 'orange', 'green', 'pink', 'maroonred']; let lastThemeI…"
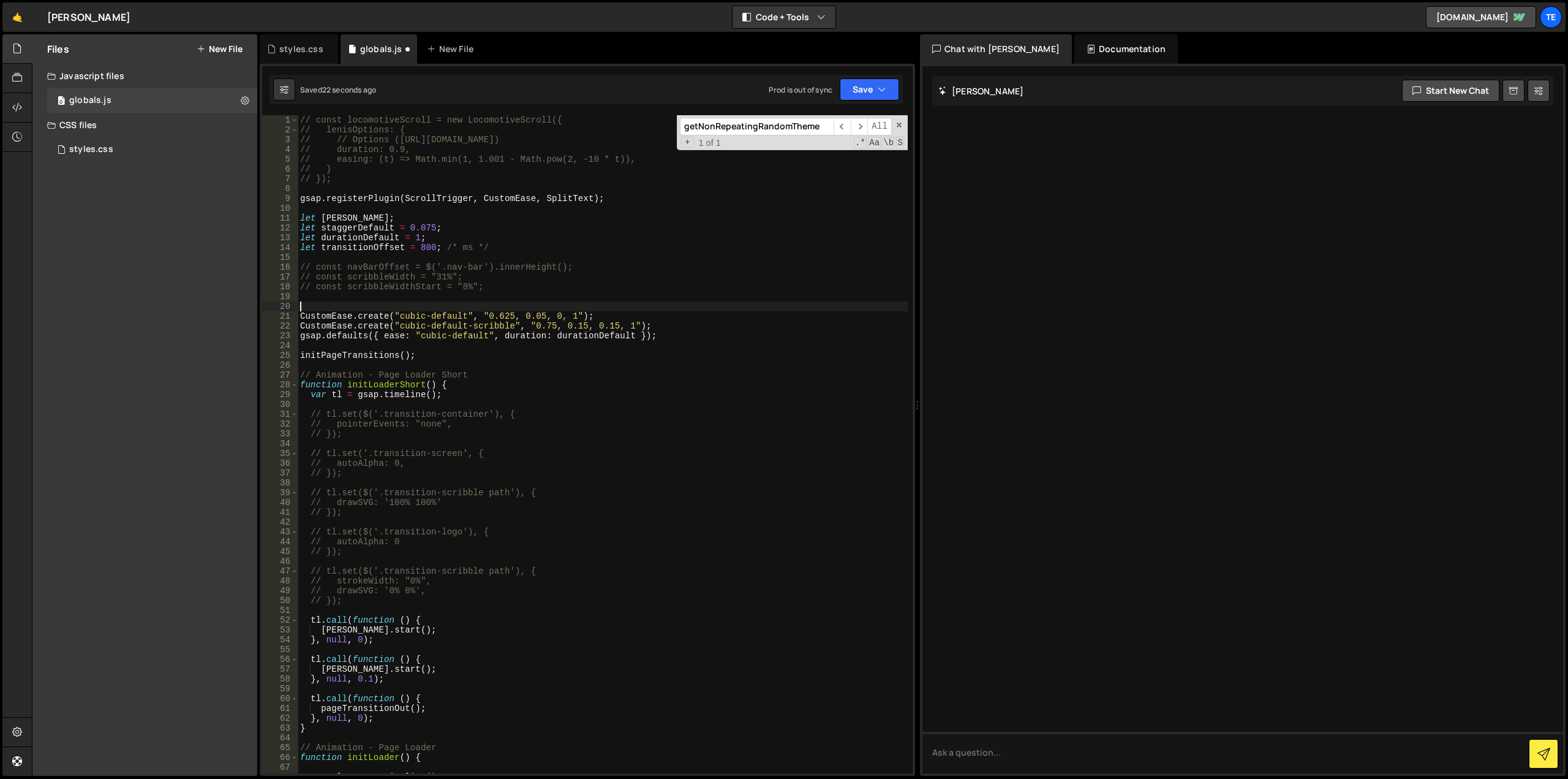
type textarea "let lastThemeIndex = -1;"
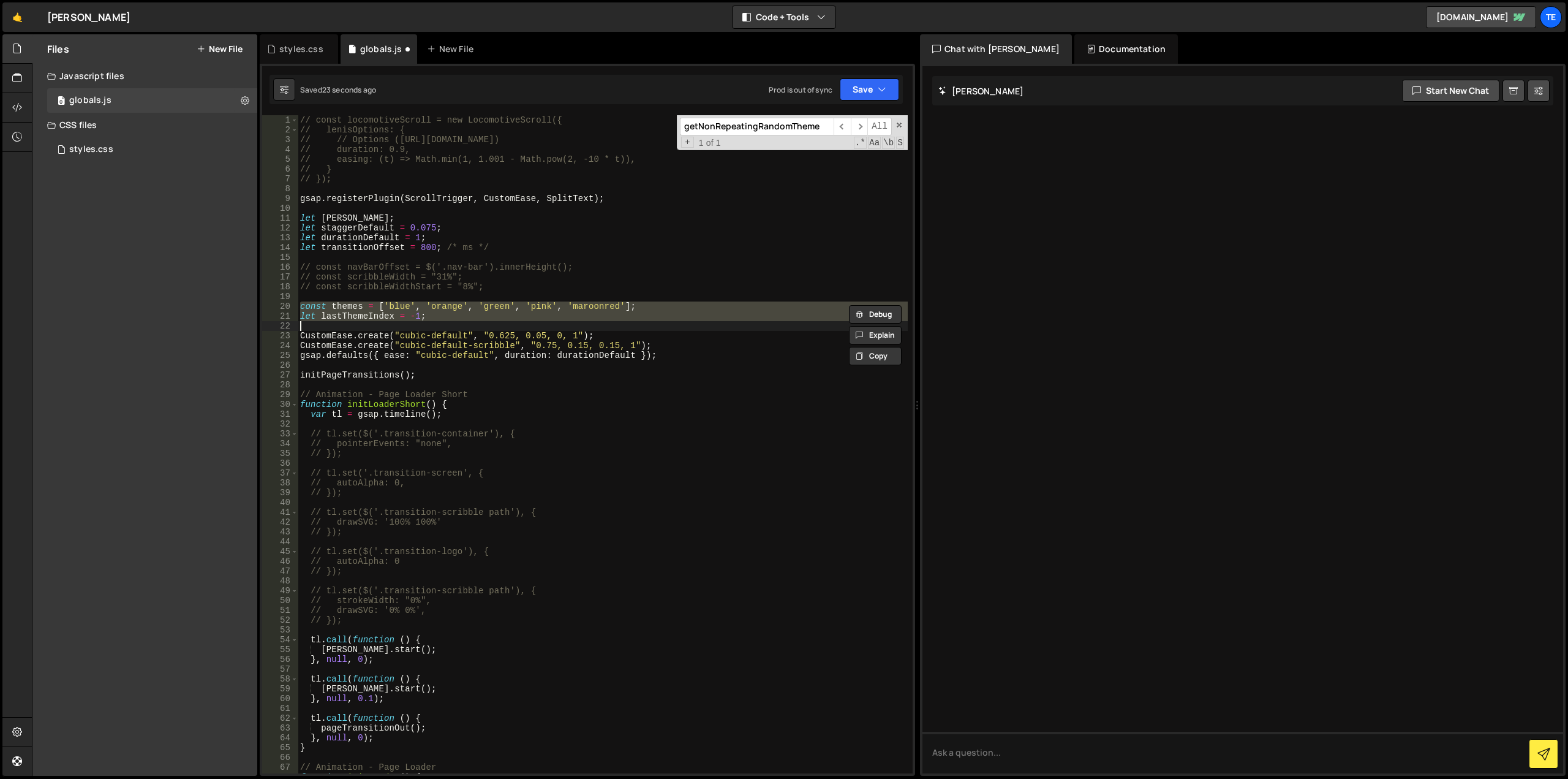
click at [350, 301] on div "// const locomotiveScroll = new LocomotiveScroll({ // lenisOptions: { // // Opt…" at bounding box center [603, 454] width 610 height 678
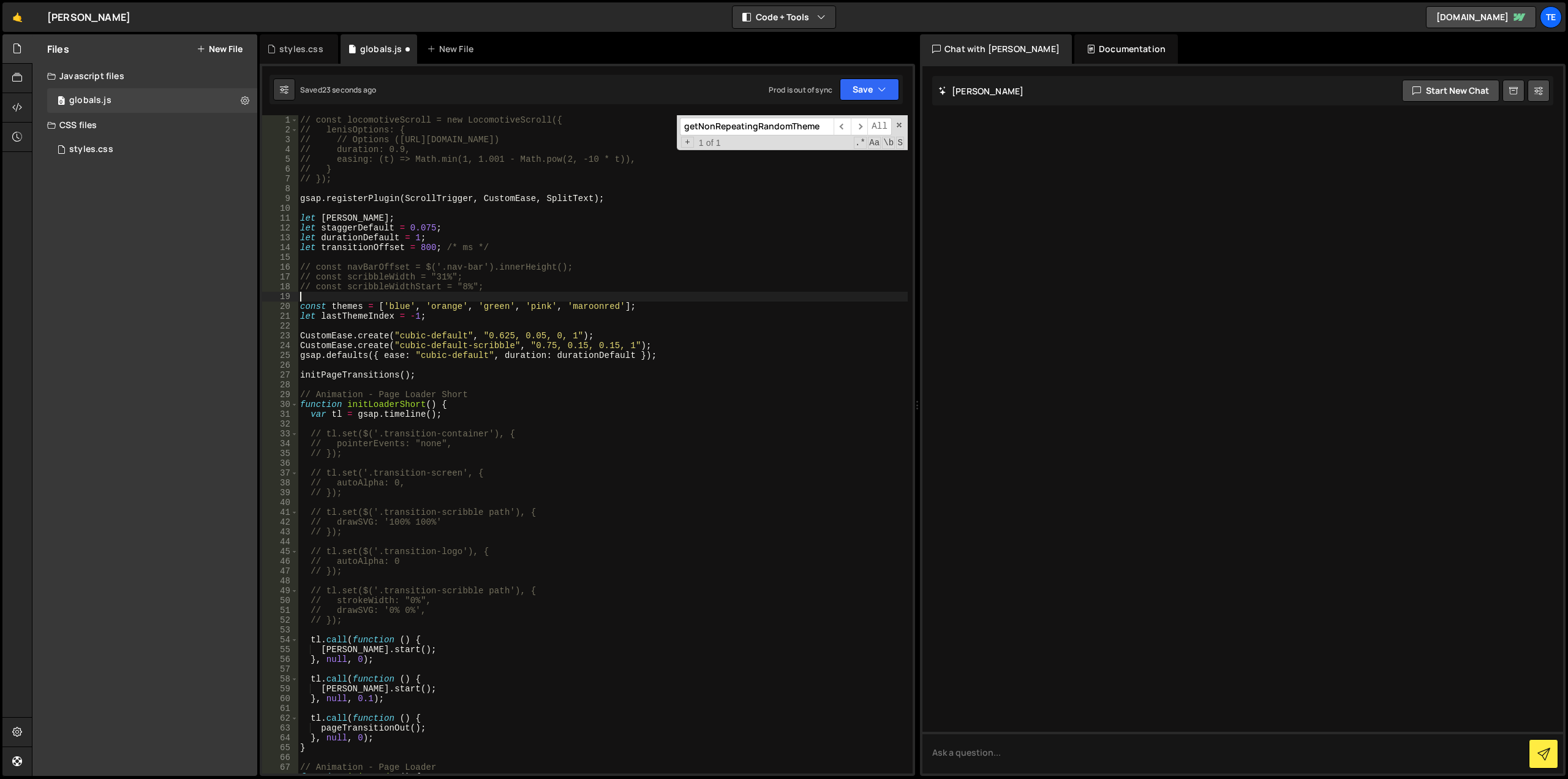
click at [350, 301] on div "// const locomotiveScroll = new LocomotiveScroll({ // lenisOptions: { // // Opt…" at bounding box center [603, 454] width 610 height 678
click at [350, 306] on div "// const locomotiveScroll = new LocomotiveScroll({ // lenisOptions: { // // Opt…" at bounding box center [603, 454] width 610 height 678
type textarea "const themes = ['blue', 'orange', 'green', 'pink', 'maroonred'];"
click at [350, 306] on div "// const locomotiveScroll = new LocomotiveScroll({ // lenisOptions: { // // Opt…" at bounding box center [603, 454] width 610 height 678
click at [424, 305] on div "// const locomotiveScroll = new LocomotiveScroll({ // lenisOptions: { // // Opt…" at bounding box center [603, 454] width 610 height 678
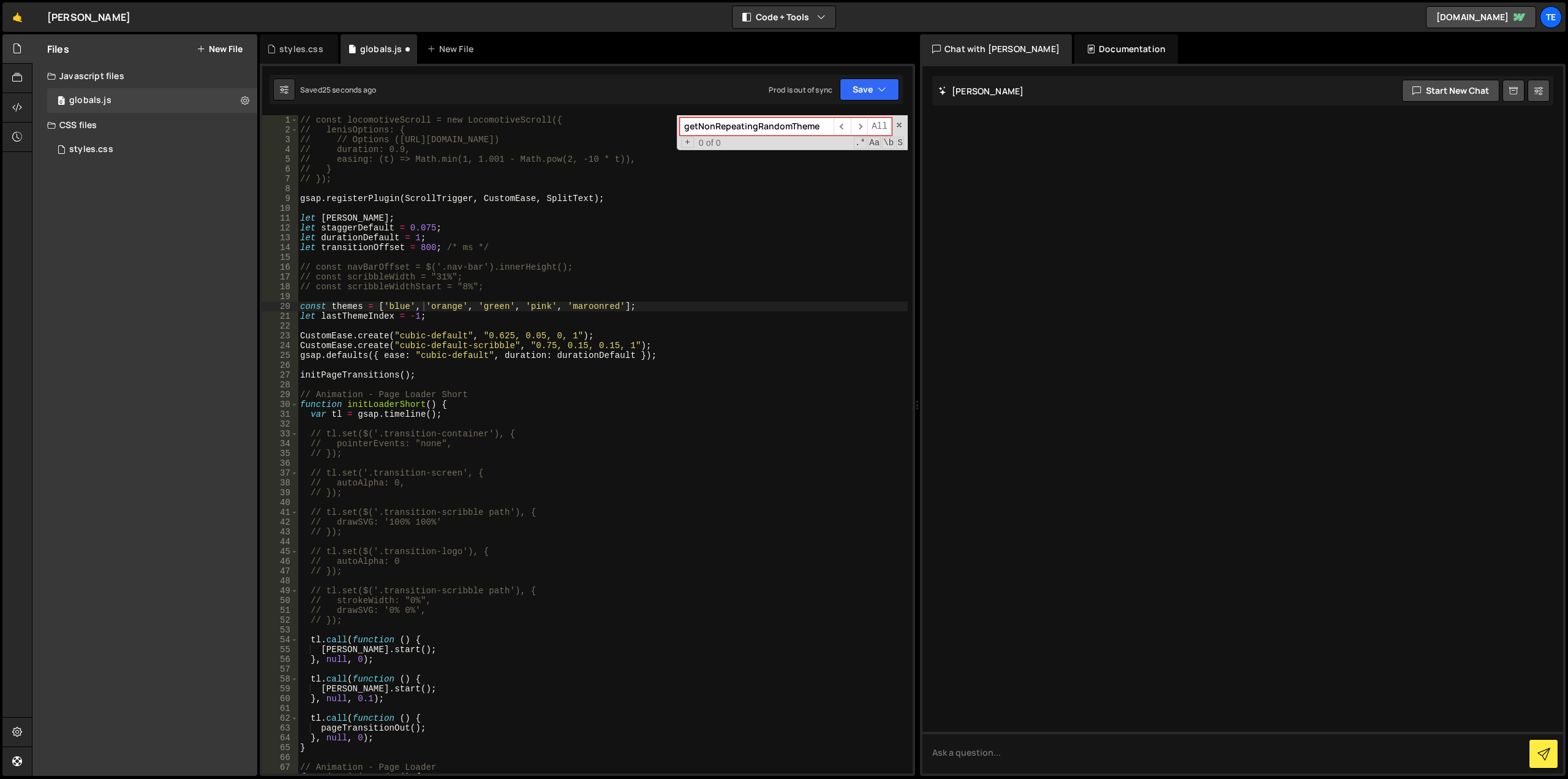
paste input "themes"
type input "themes"
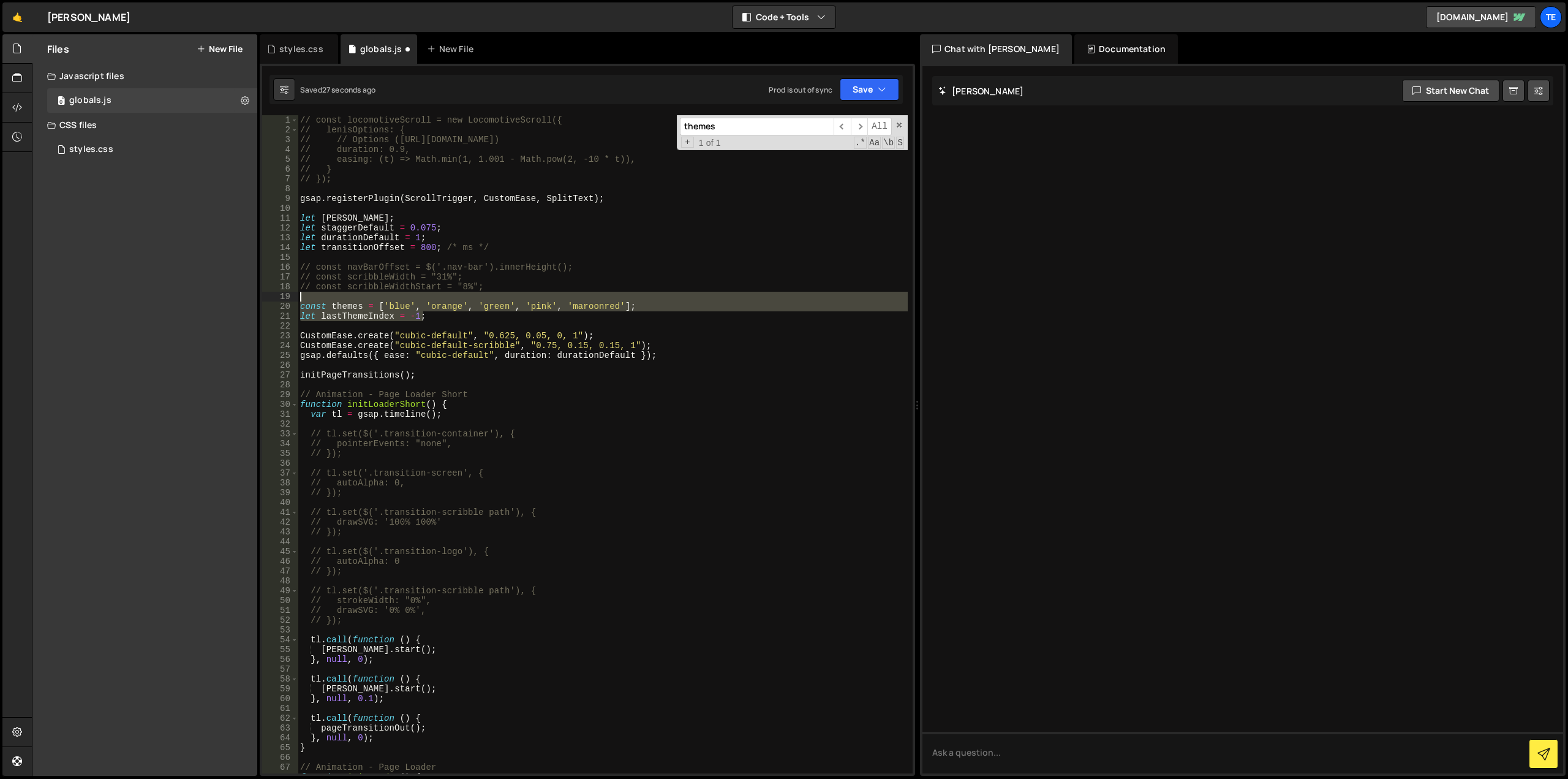
drag, startPoint x: 458, startPoint y: 313, endPoint x: 290, endPoint y: 300, distance: 168.5
click at [290, 300] on div "let lastThemeIndex = -1; 1 2 3 4 5 6 7 8 9 10 11 12 13 14 15 16 17 18 19 20 21 …" at bounding box center [587, 444] width 650 height 658
type textarea "const themes = ['blue', 'orange', 'green', 'pink', 'maroonred'];"
type textarea "// const themes = ['blue', 'orange', 'green', 'pink', 'maroonred']; // let last…"
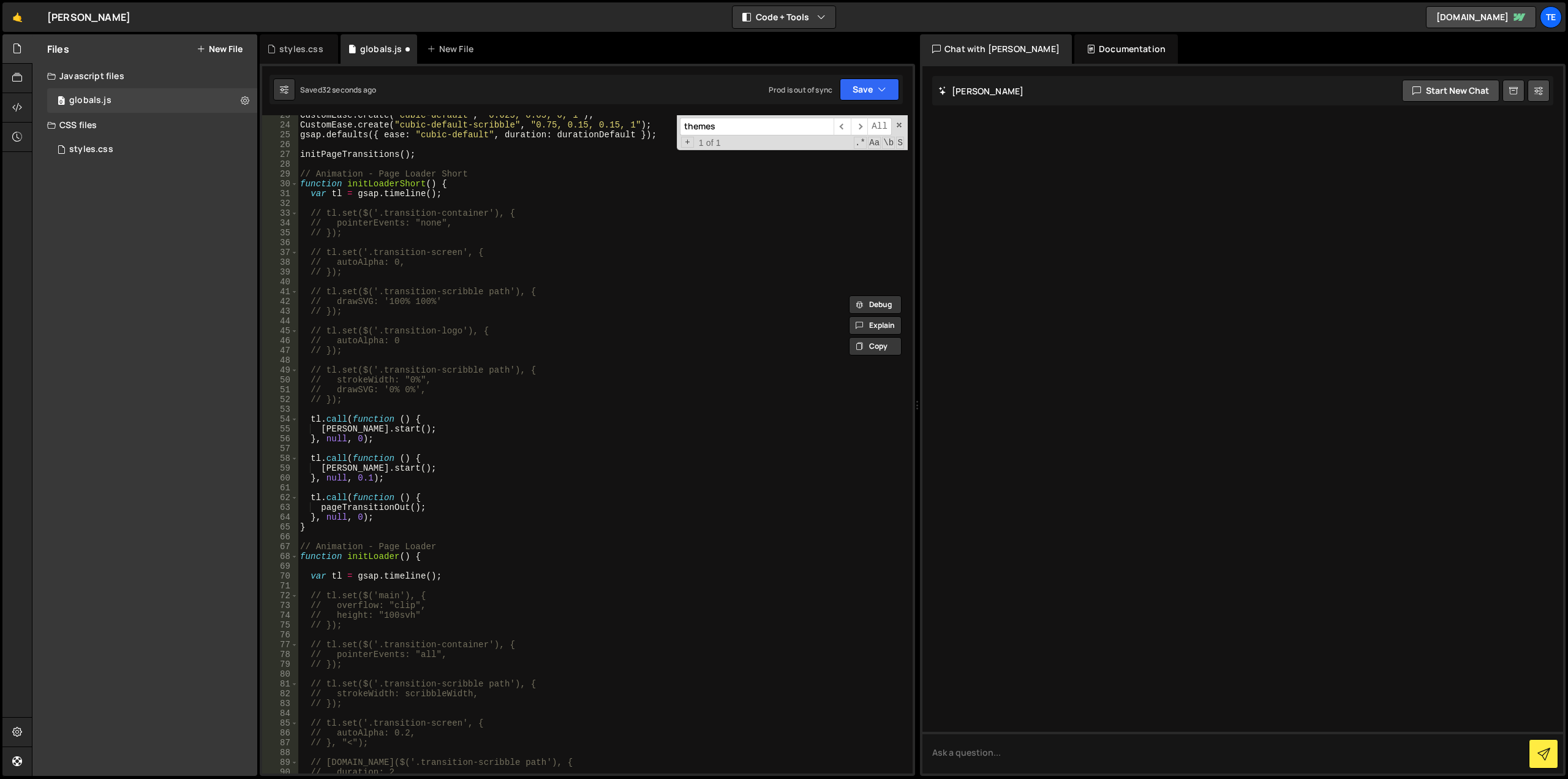
click at [636, 356] on div "CustomEase . create ( "cubic-default" , "0.625, 0.05, 0, 1" ) ; CustomEase . cr…" at bounding box center [603, 449] width 610 height 678
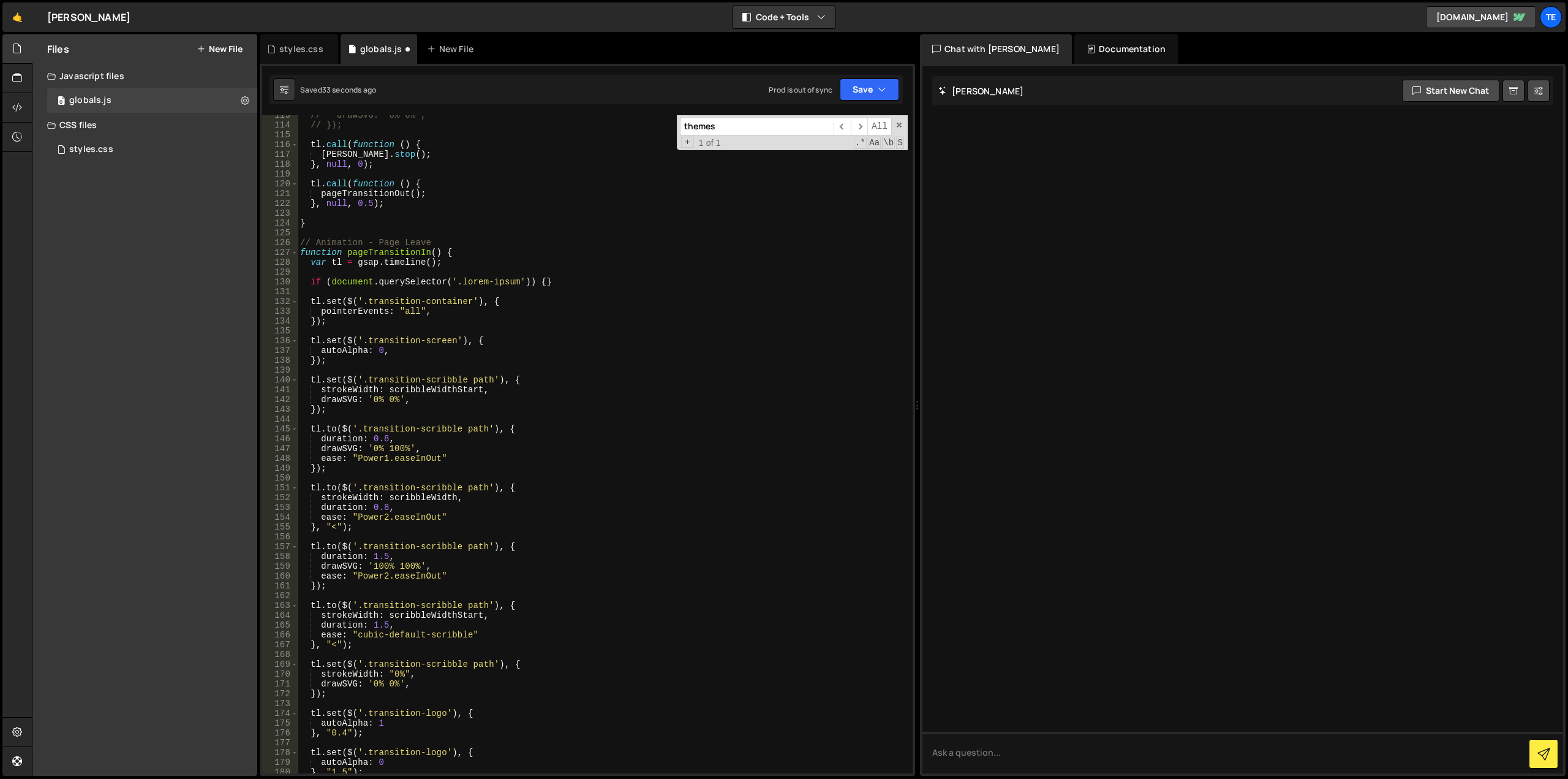
scroll to position [1103, 0]
click at [482, 257] on div "// drawSVG: '0% 0%', // }); tl . call ( function ( ) { lenis . stop ( ) ; } , n…" at bounding box center [603, 449] width 610 height 678
click at [563, 280] on div "// drawSVG: '0% 0%', // }); tl . call ( function ( ) { lenis . stop ( ) ; } , n…" at bounding box center [603, 449] width 610 height 678
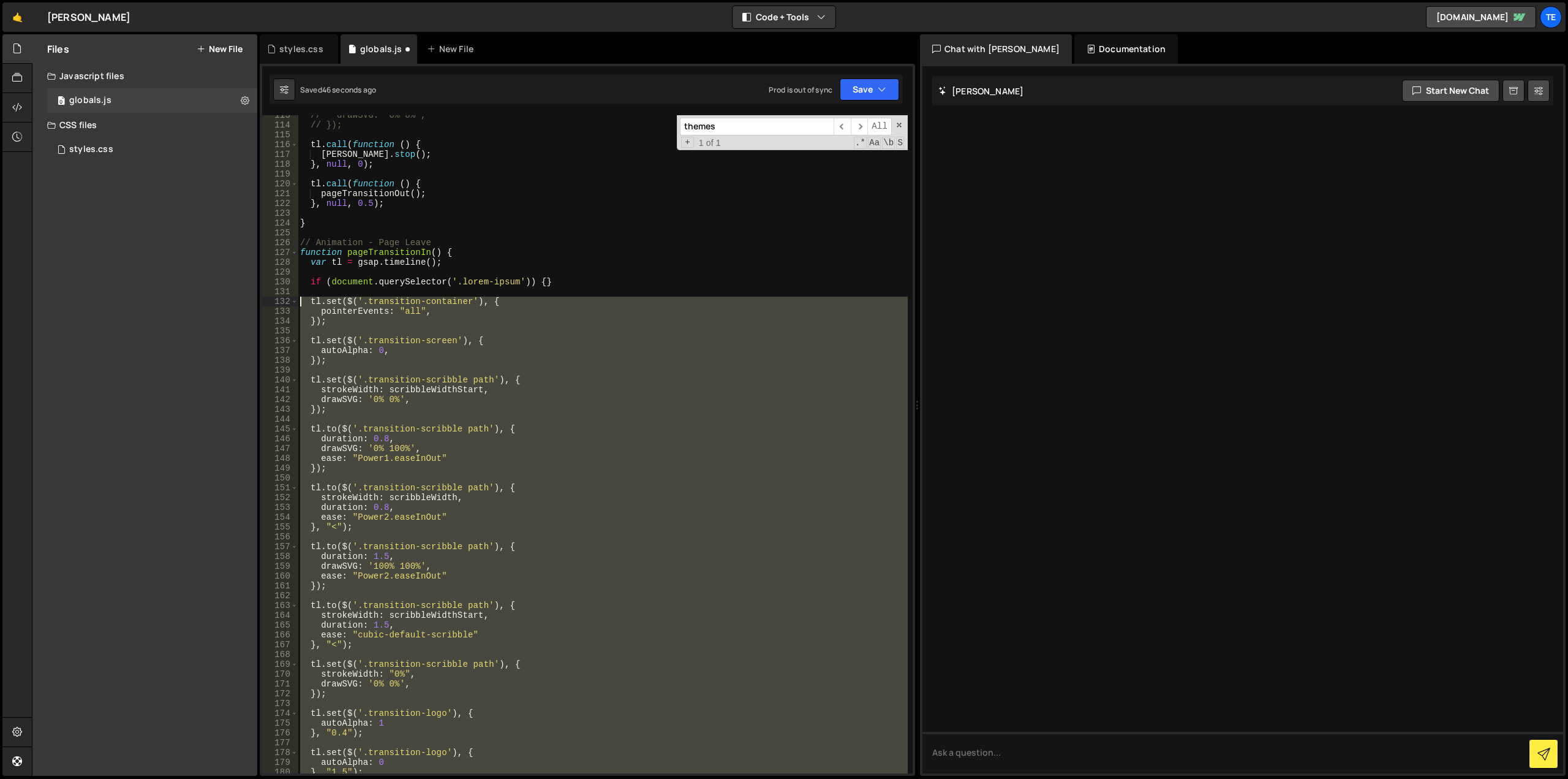
drag, startPoint x: 333, startPoint y: 633, endPoint x: 286, endPoint y: 301, distance: 335.3
click at [286, 301] on div "if (document.querySelector('.lorem-ipsum')) {} 113 114 115 116 117 118 119 120 …" at bounding box center [587, 444] width 650 height 658
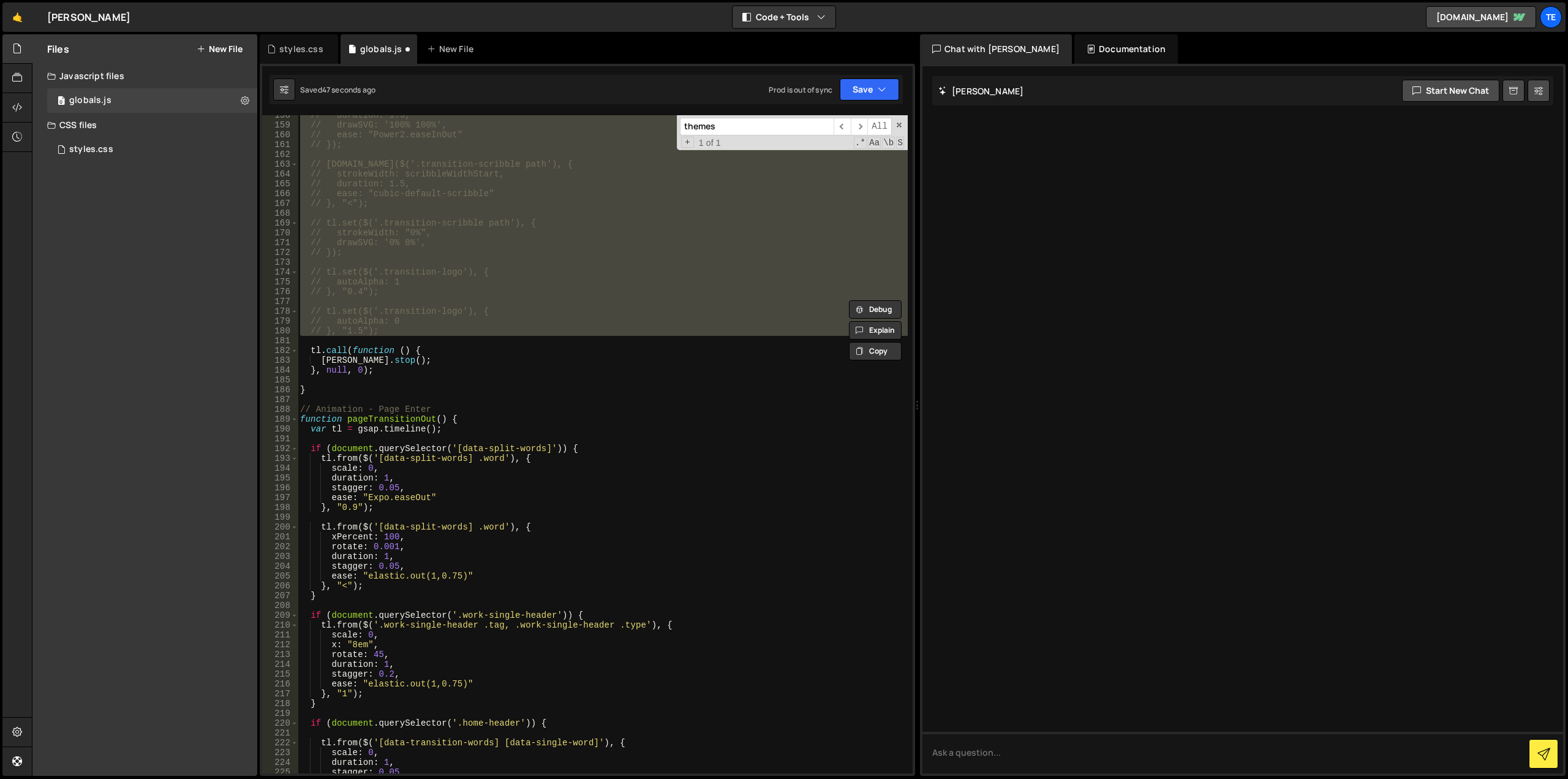
scroll to position [1618, 0]
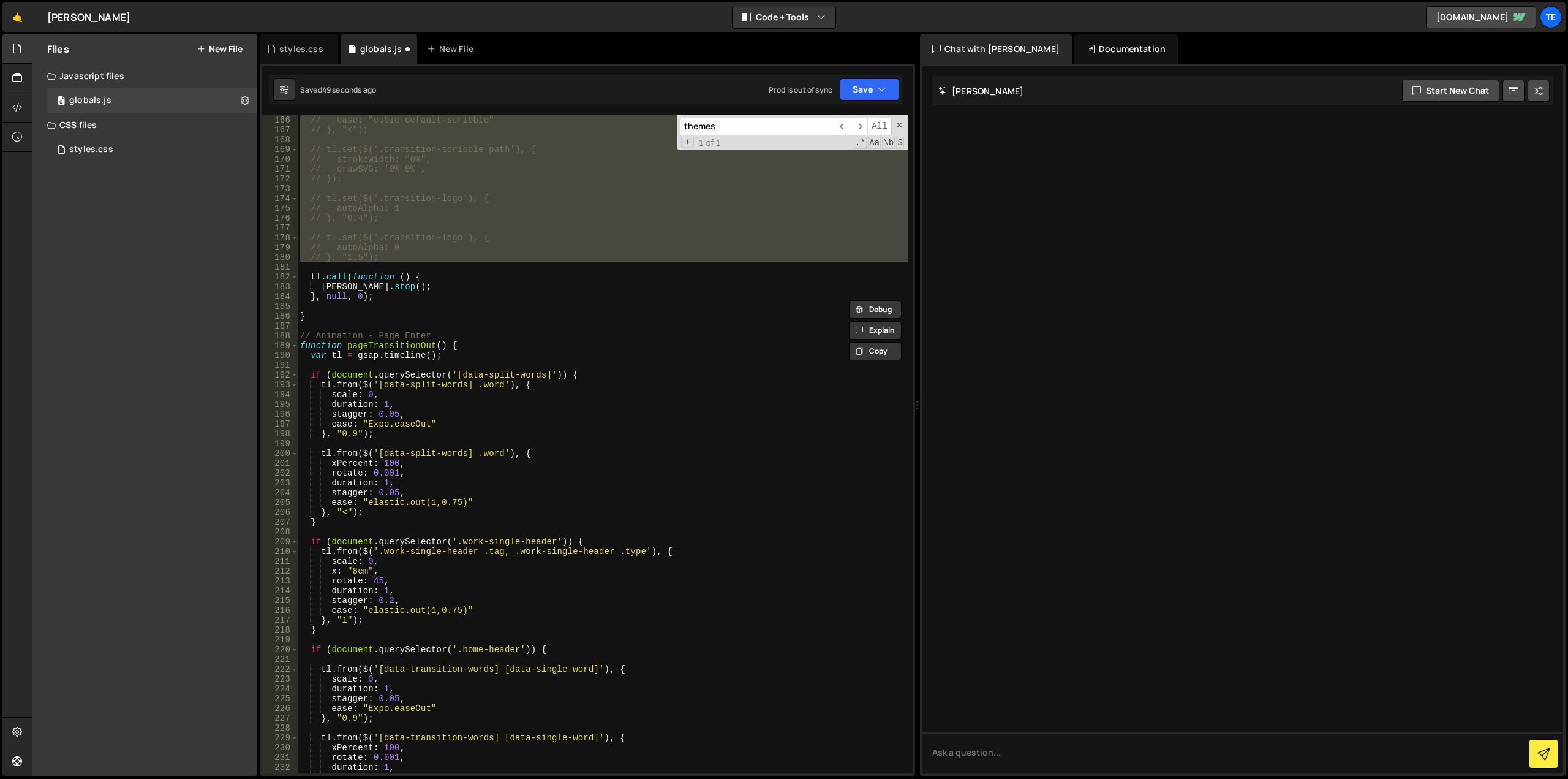
click at [482, 356] on div "// ease: "cubic-default-scribble" // }, "<"); // tl.set($('.transition-scribble…" at bounding box center [603, 454] width 610 height 678
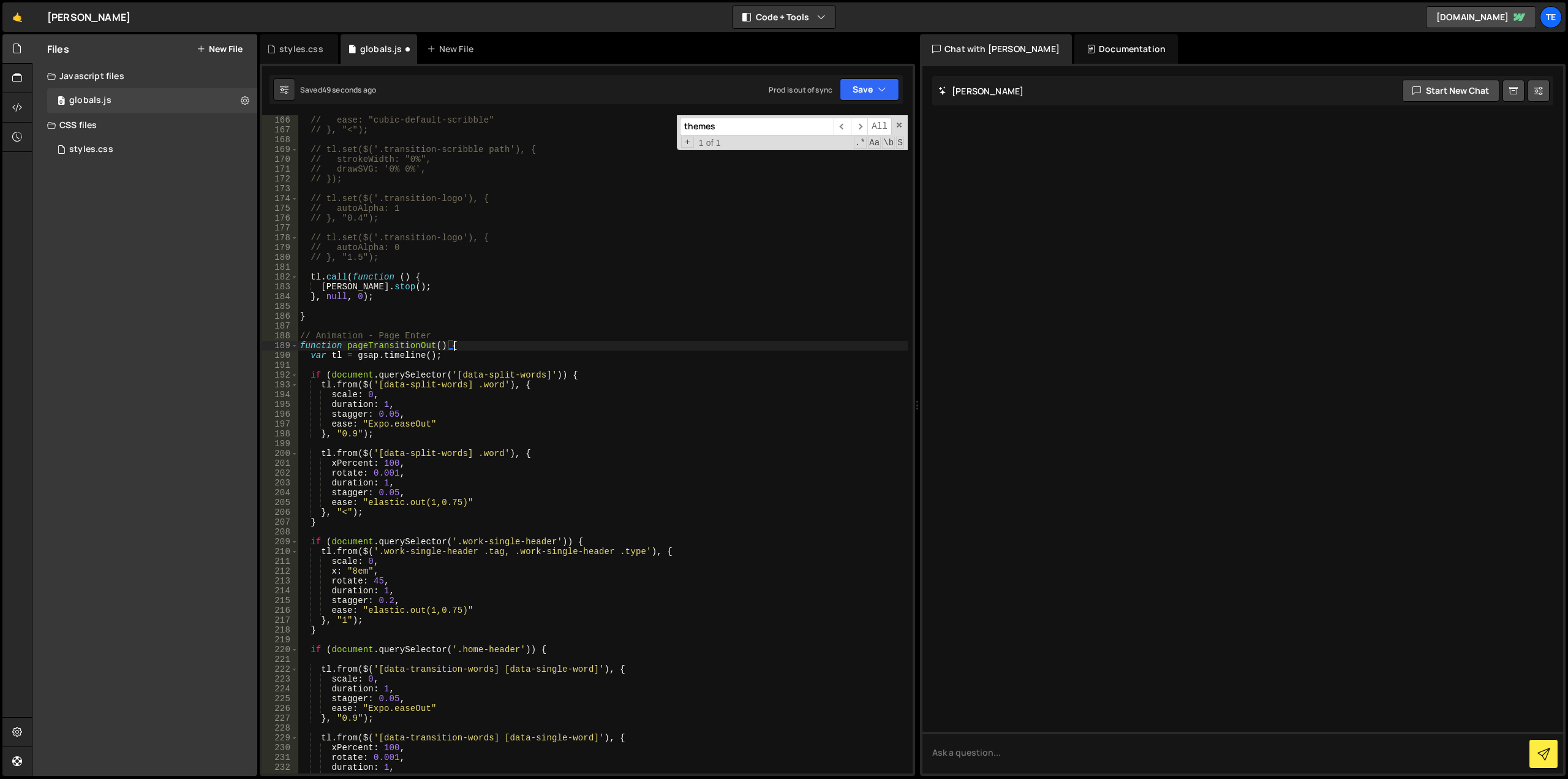
click at [473, 344] on div "// ease: "cubic-default-scribble" // }, "<"); // tl.set($('.transition-scribble…" at bounding box center [603, 454] width 610 height 678
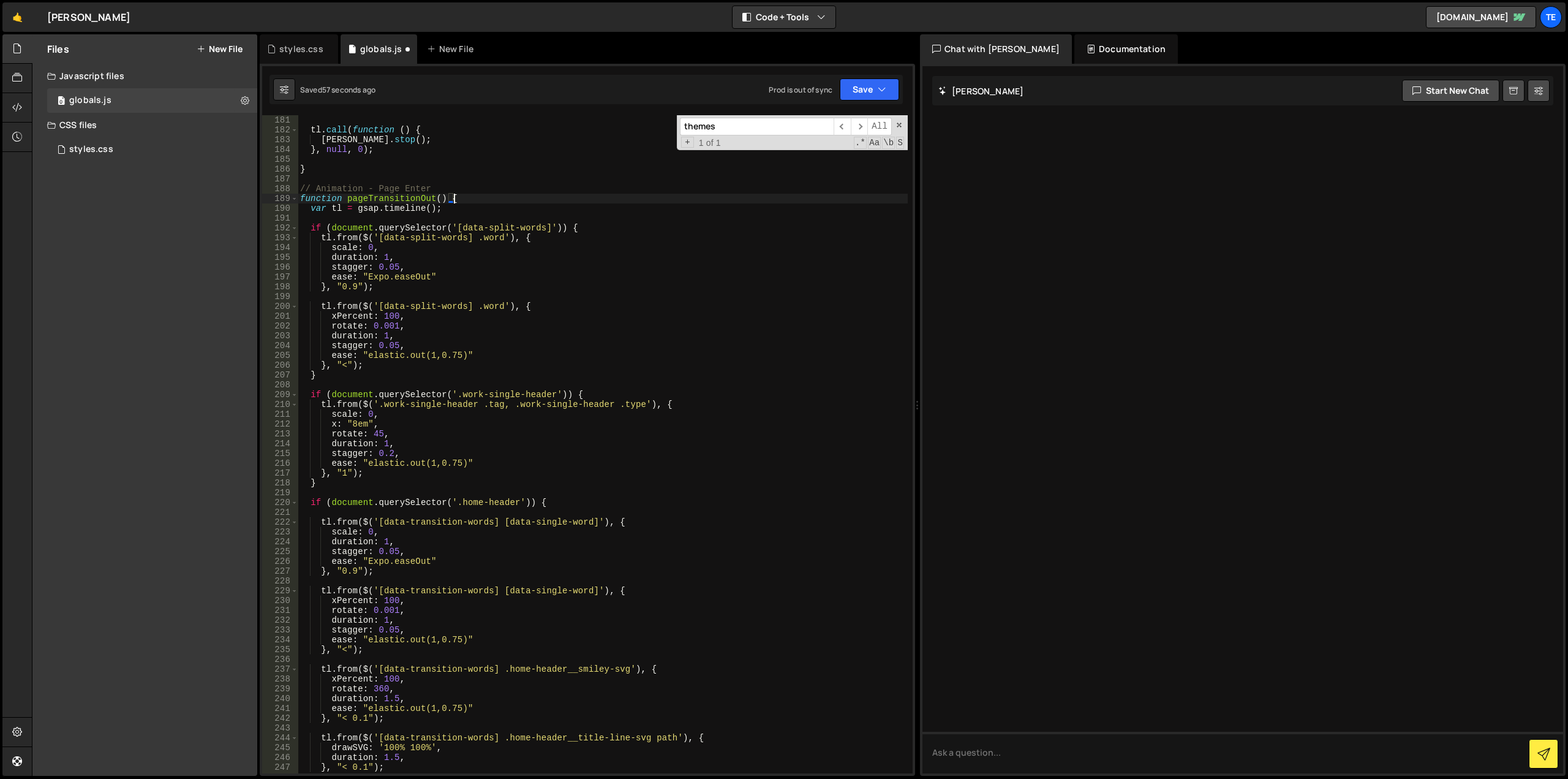
scroll to position [1986, 0]
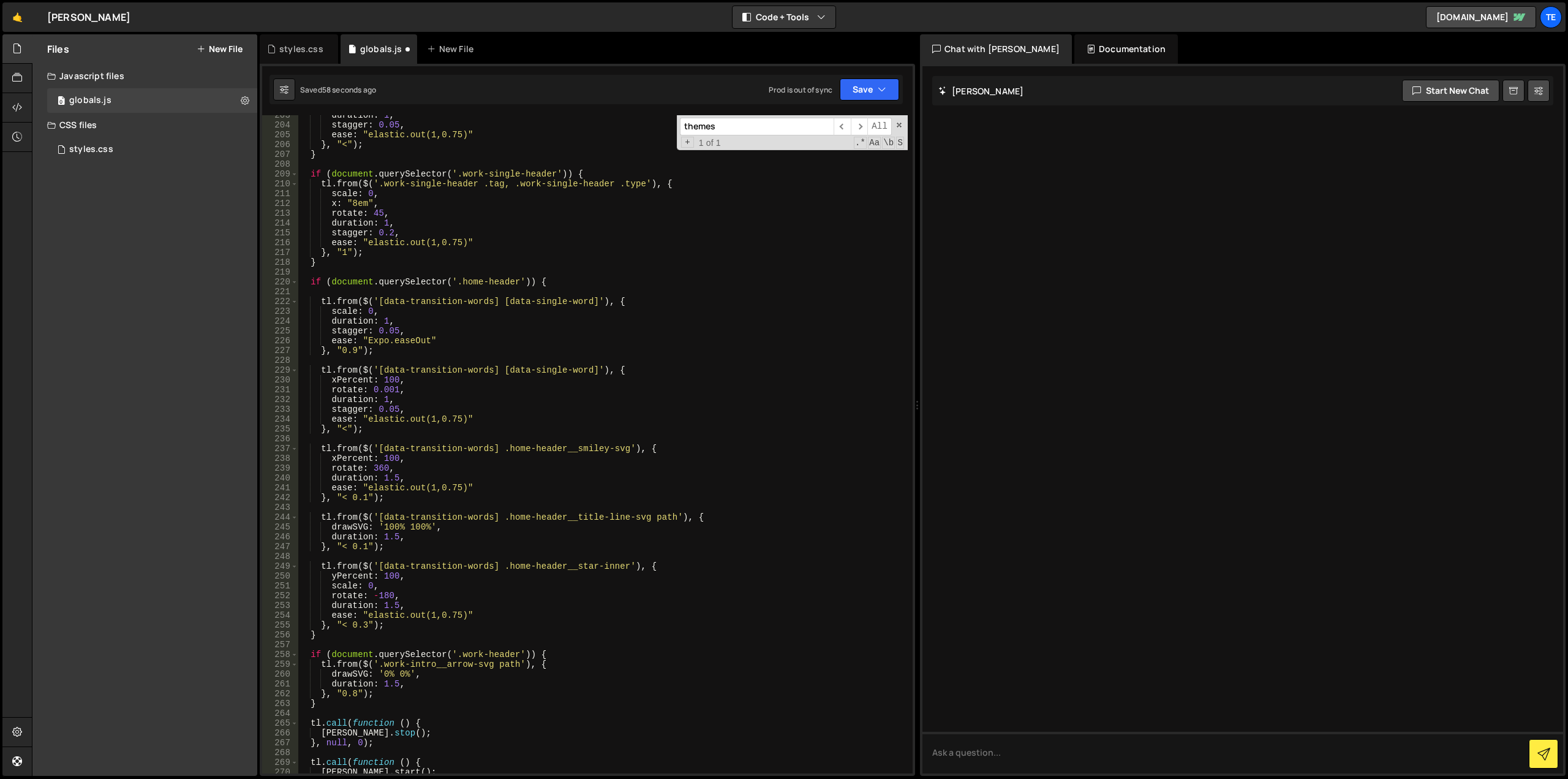
click at [634, 303] on div "duration : 1 , stagger : 0.05 , ease : "elastic.out(1,0.75)" } , "<" ) ; } if (…" at bounding box center [603, 449] width 610 height 678
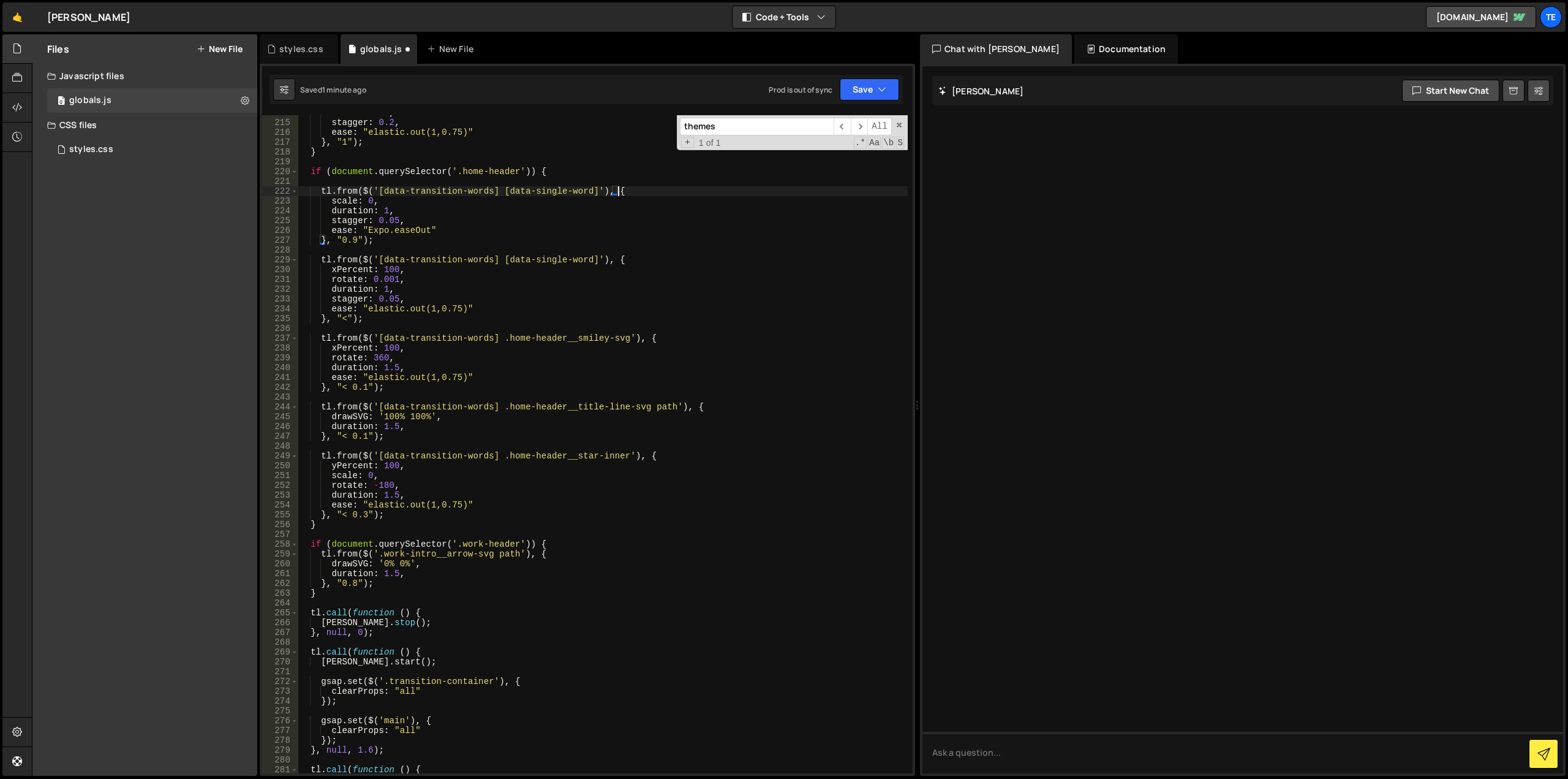
scroll to position [2133, 0]
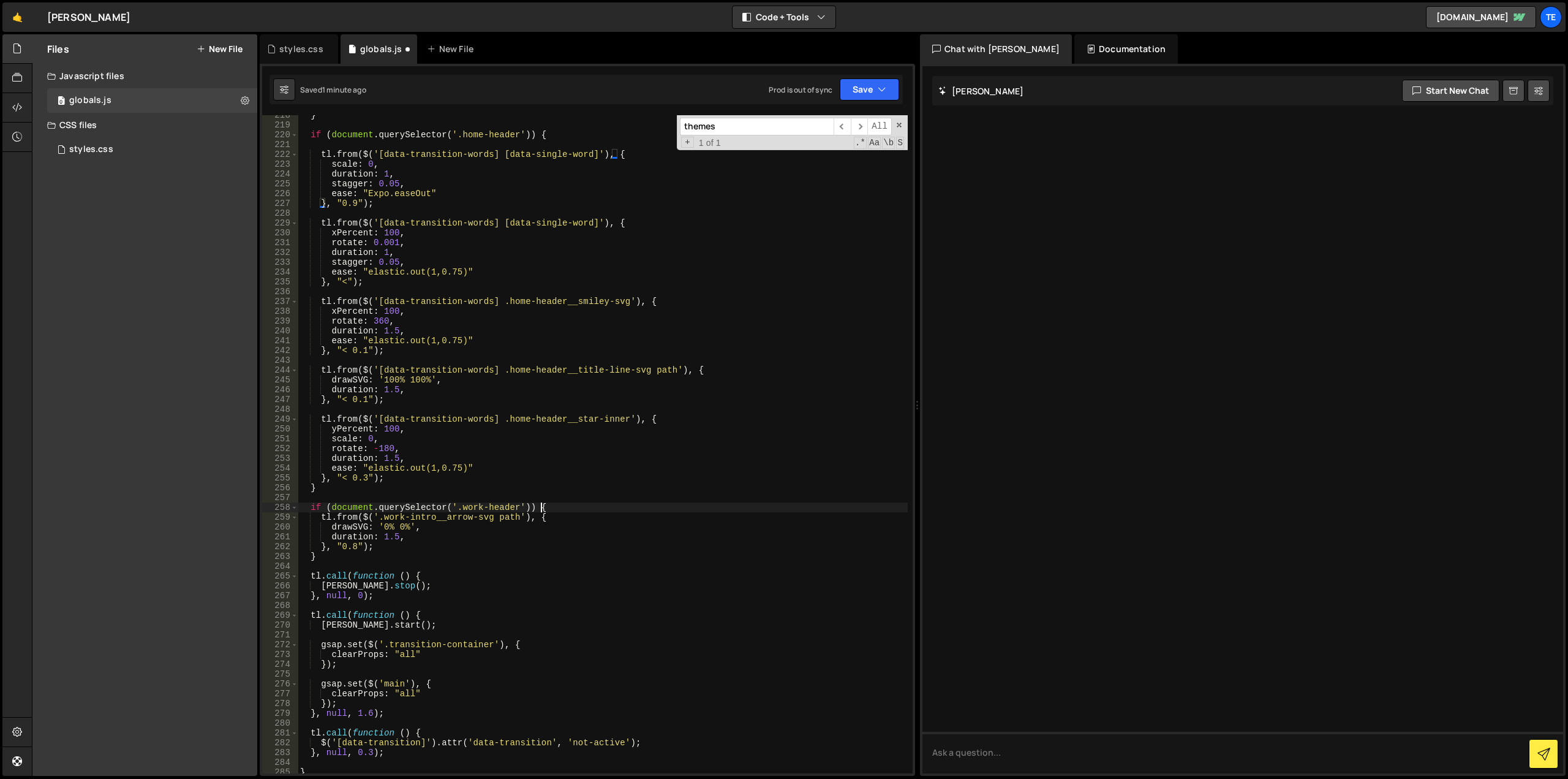
click at [552, 508] on div "} if ( document . querySelector ( '.home-header' )) { tl . from ( $ ( '[data-tr…" at bounding box center [603, 449] width 610 height 678
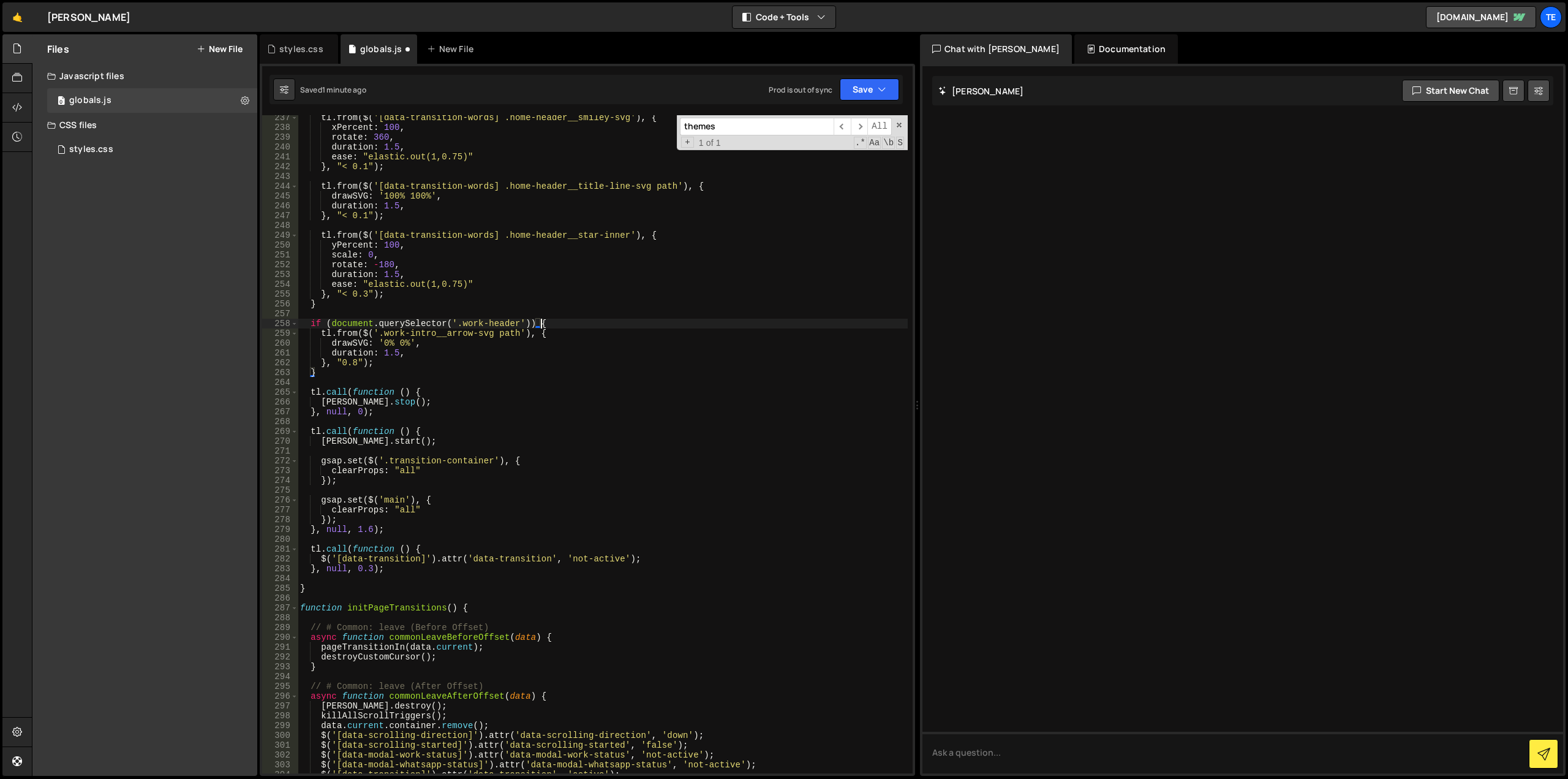
scroll to position [2353, 0]
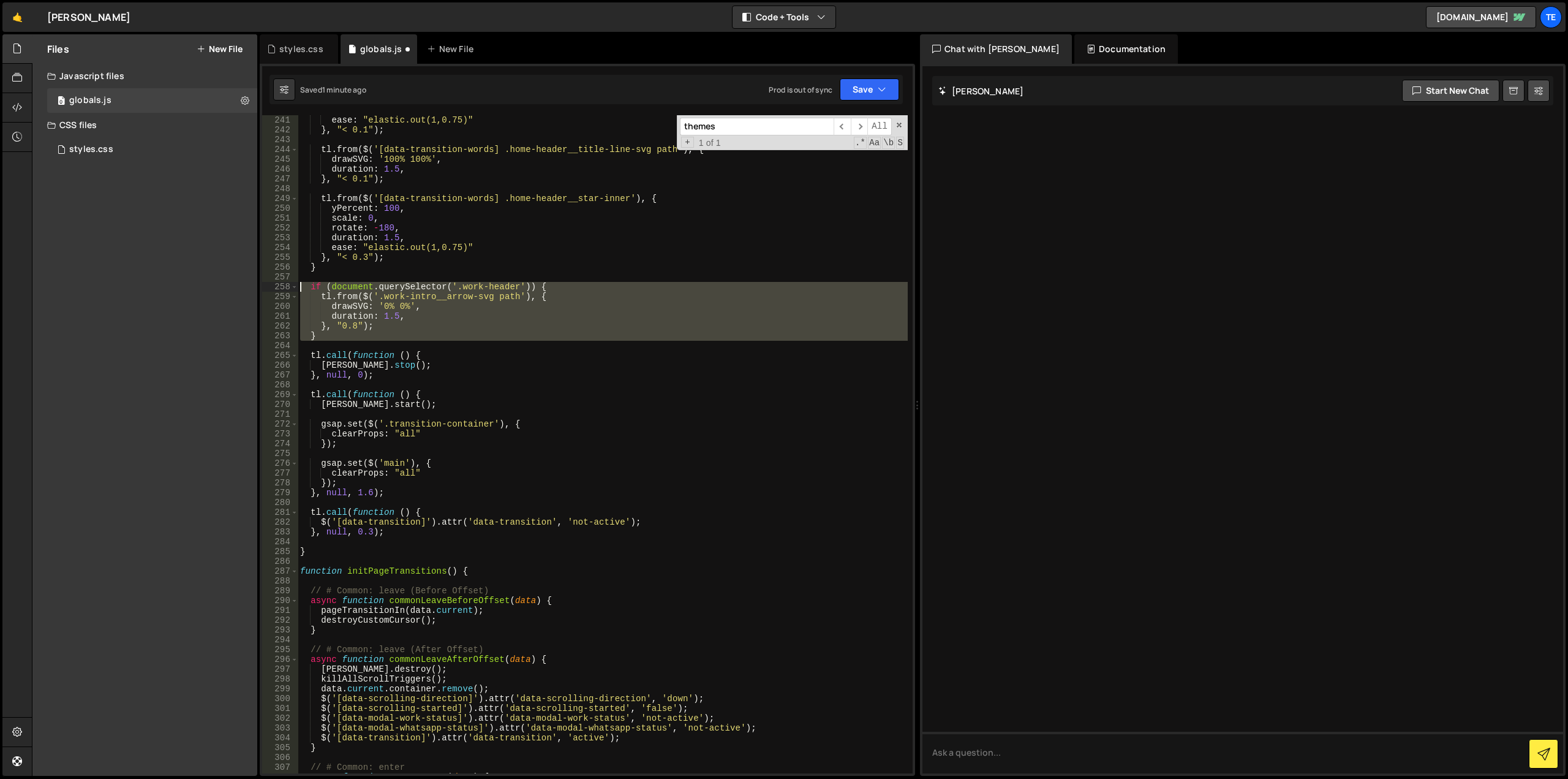
drag, startPoint x: 330, startPoint y: 341, endPoint x: 290, endPoint y: 287, distance: 67.2
click at [290, 287] on div "if (document.querySelector('.work-header')) { 241 242 243 244 245 246 247 248 2…" at bounding box center [587, 444] width 650 height 658
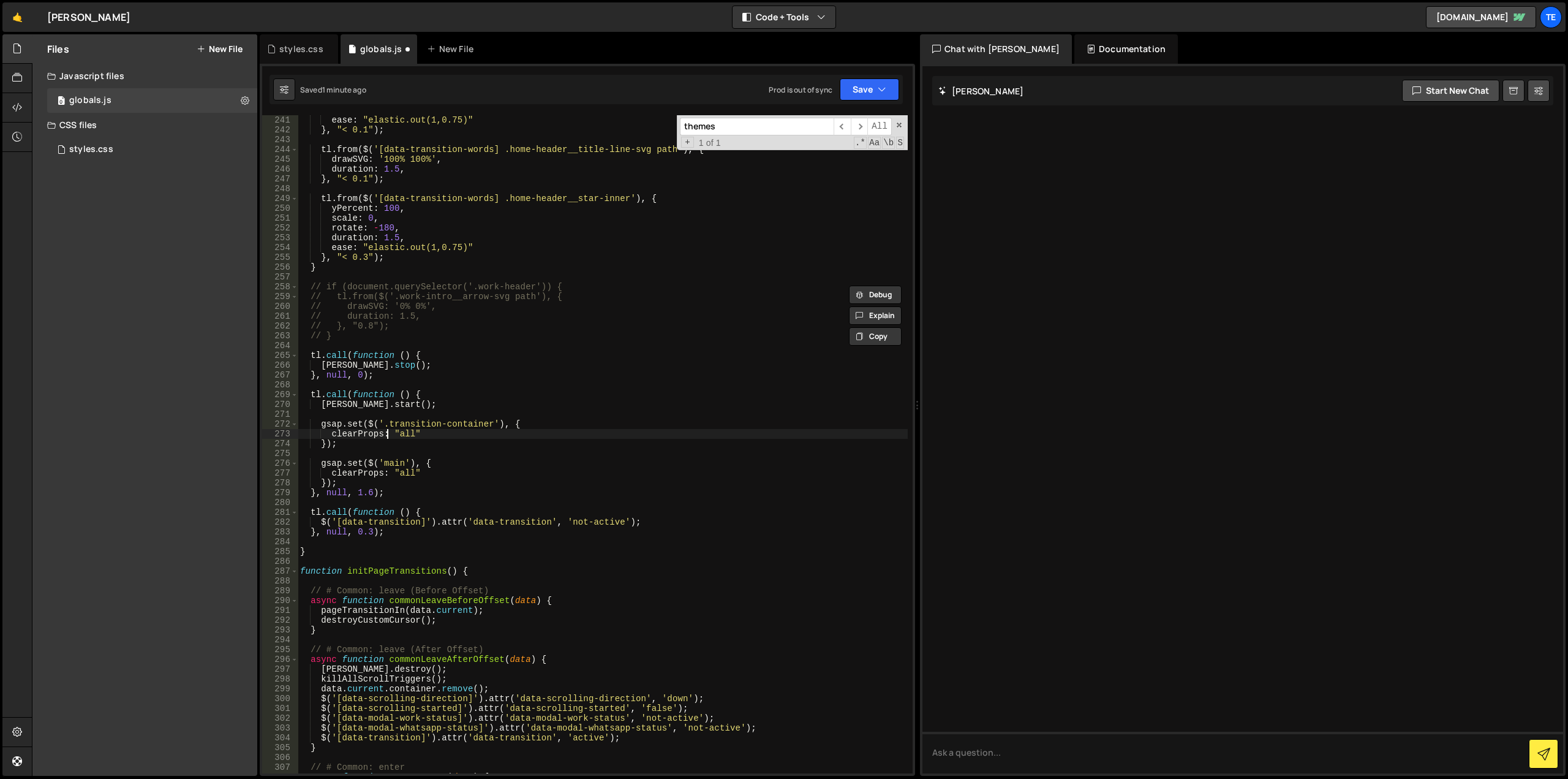
click at [386, 438] on div "ease : "elastic.out(1,0.75)" } , "< 0.1" ) ; tl . from ( $ ( '[data-transition-…" at bounding box center [603, 454] width 610 height 678
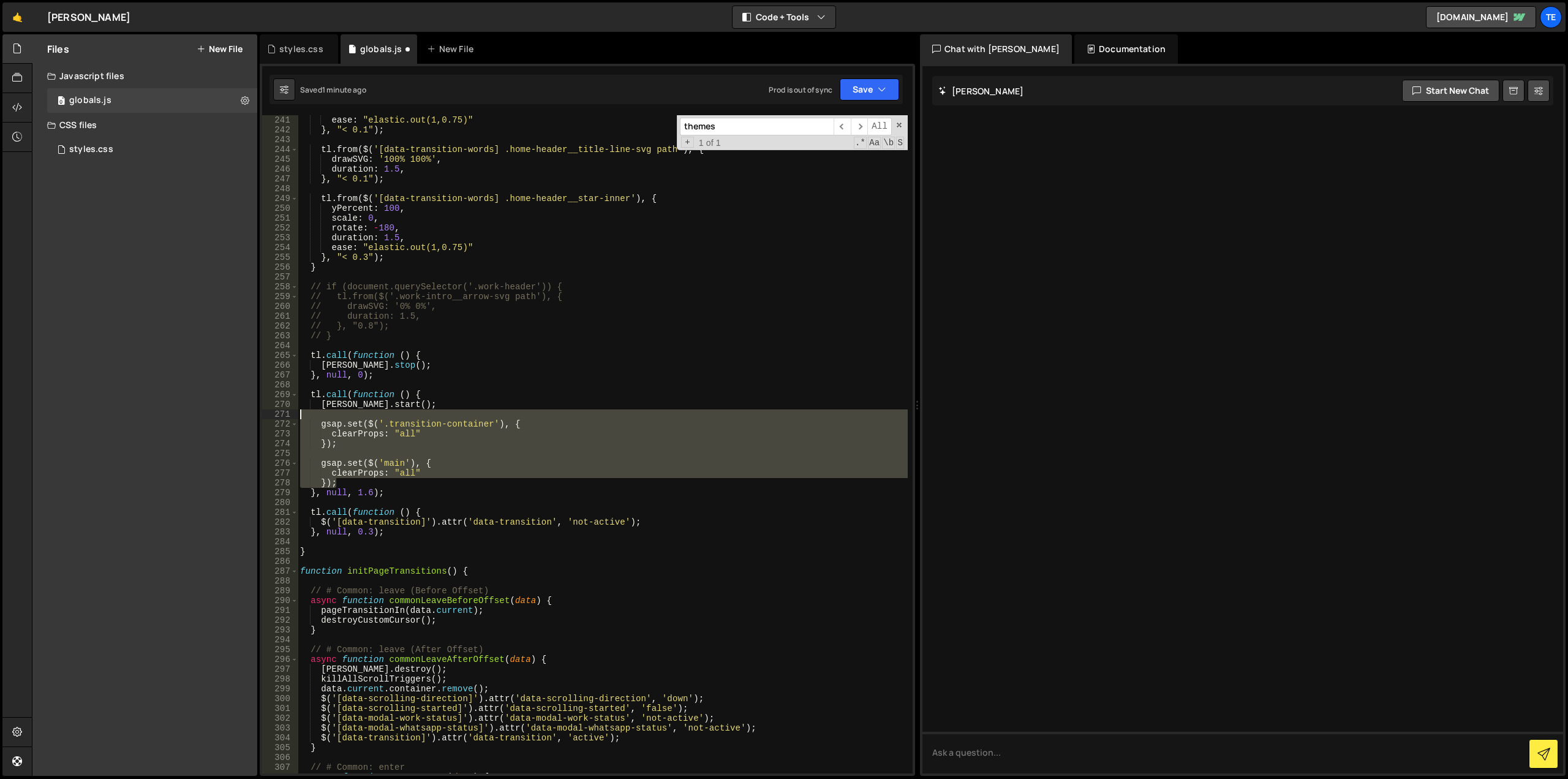
drag, startPoint x: 348, startPoint y: 483, endPoint x: 285, endPoint y: 416, distance: 92.0
click at [285, 416] on div "clearProps: "all" 241 242 243 244 245 246 247 248 249 250 251 252 253 254 255 2…" at bounding box center [587, 444] width 650 height 658
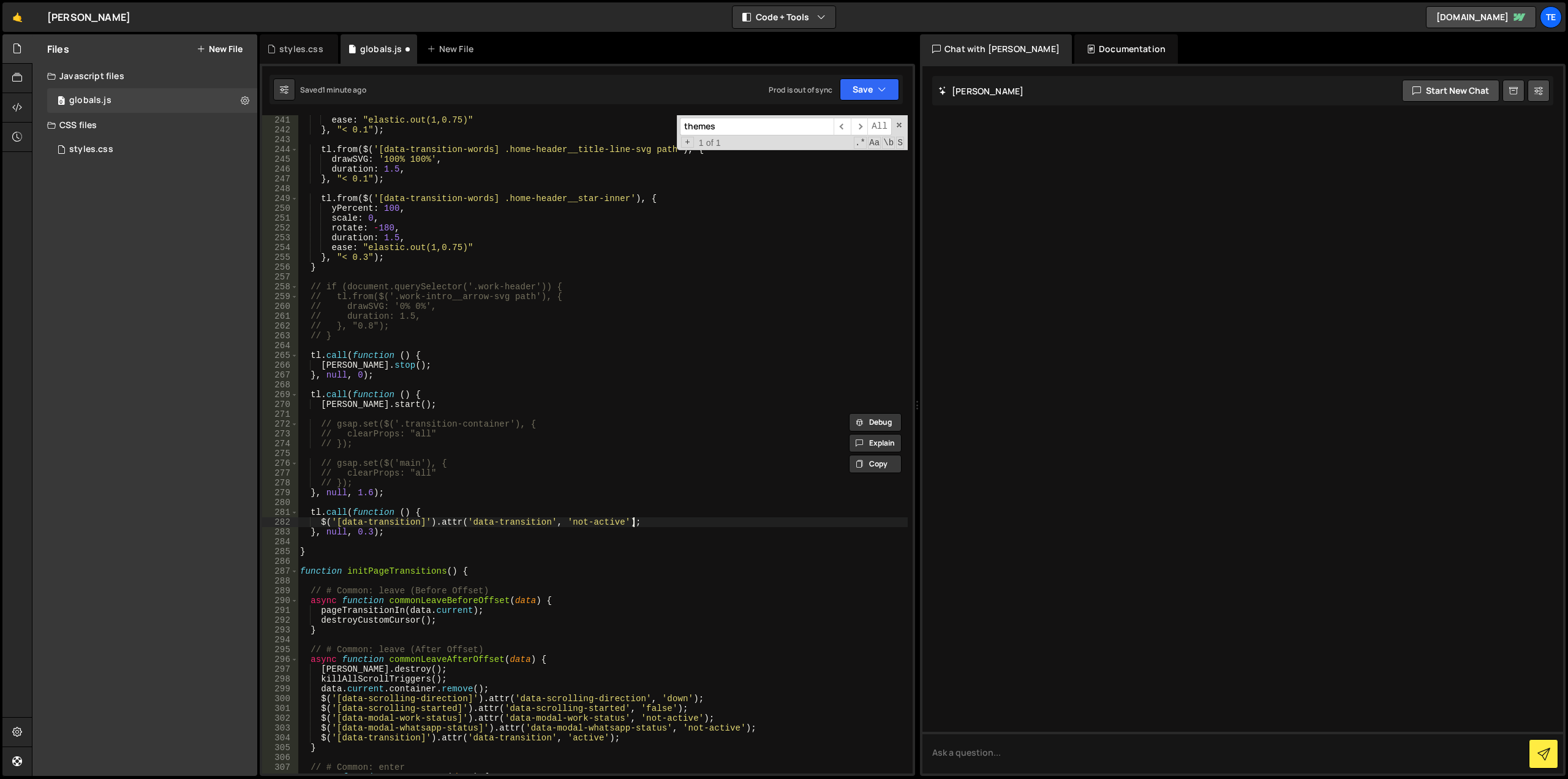
click at [654, 519] on div "ease : "elastic.out(1,0.75)" } , "< 0.1" ) ; tl . from ( $ ( '[data-transition-…" at bounding box center [603, 454] width 610 height 678
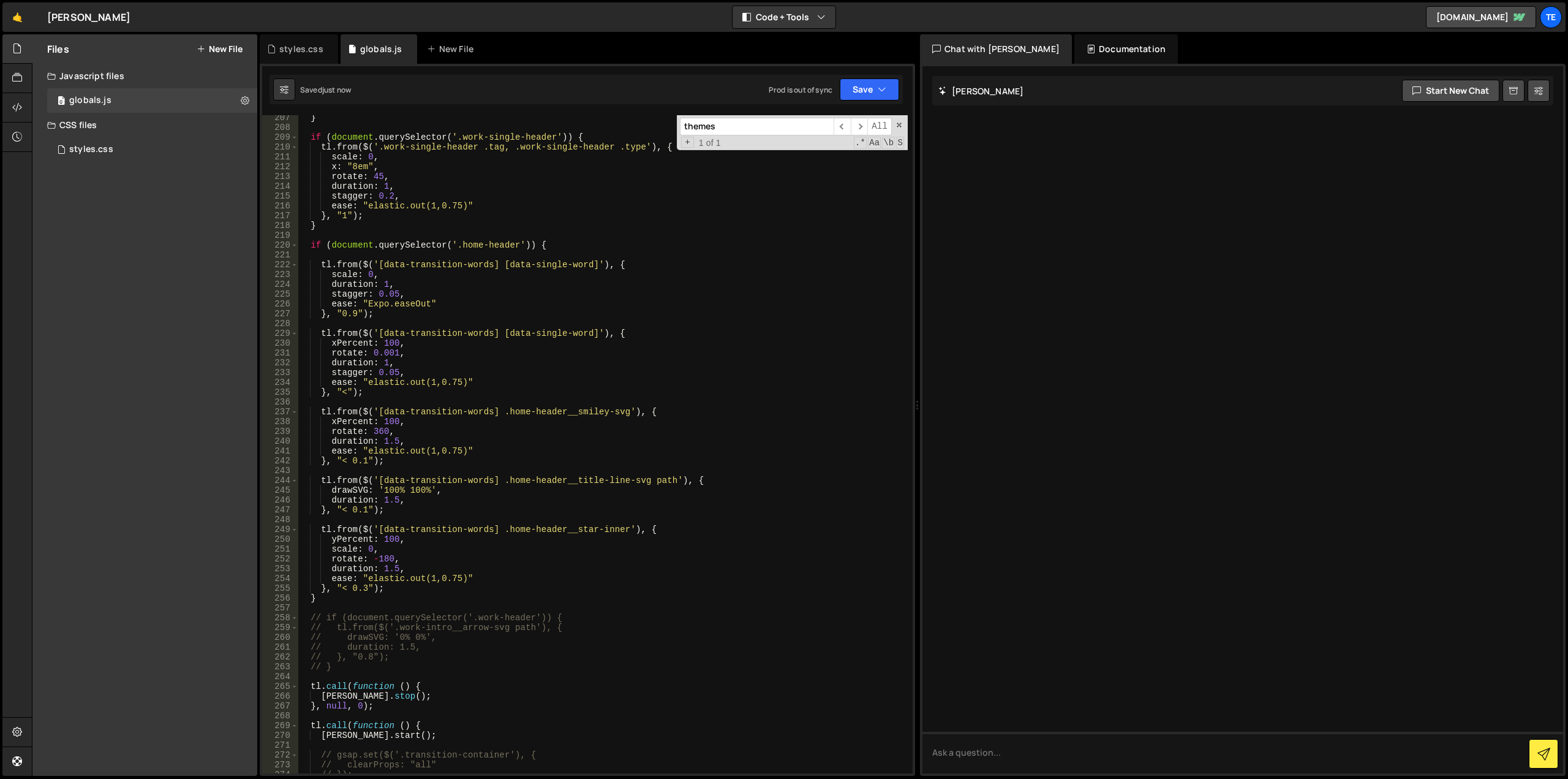
scroll to position [2023, 0]
click at [553, 249] on div "} if ( document . querySelector ( '.work-single-header' )) { tl . from ( $ ( '.…" at bounding box center [603, 451] width 610 height 678
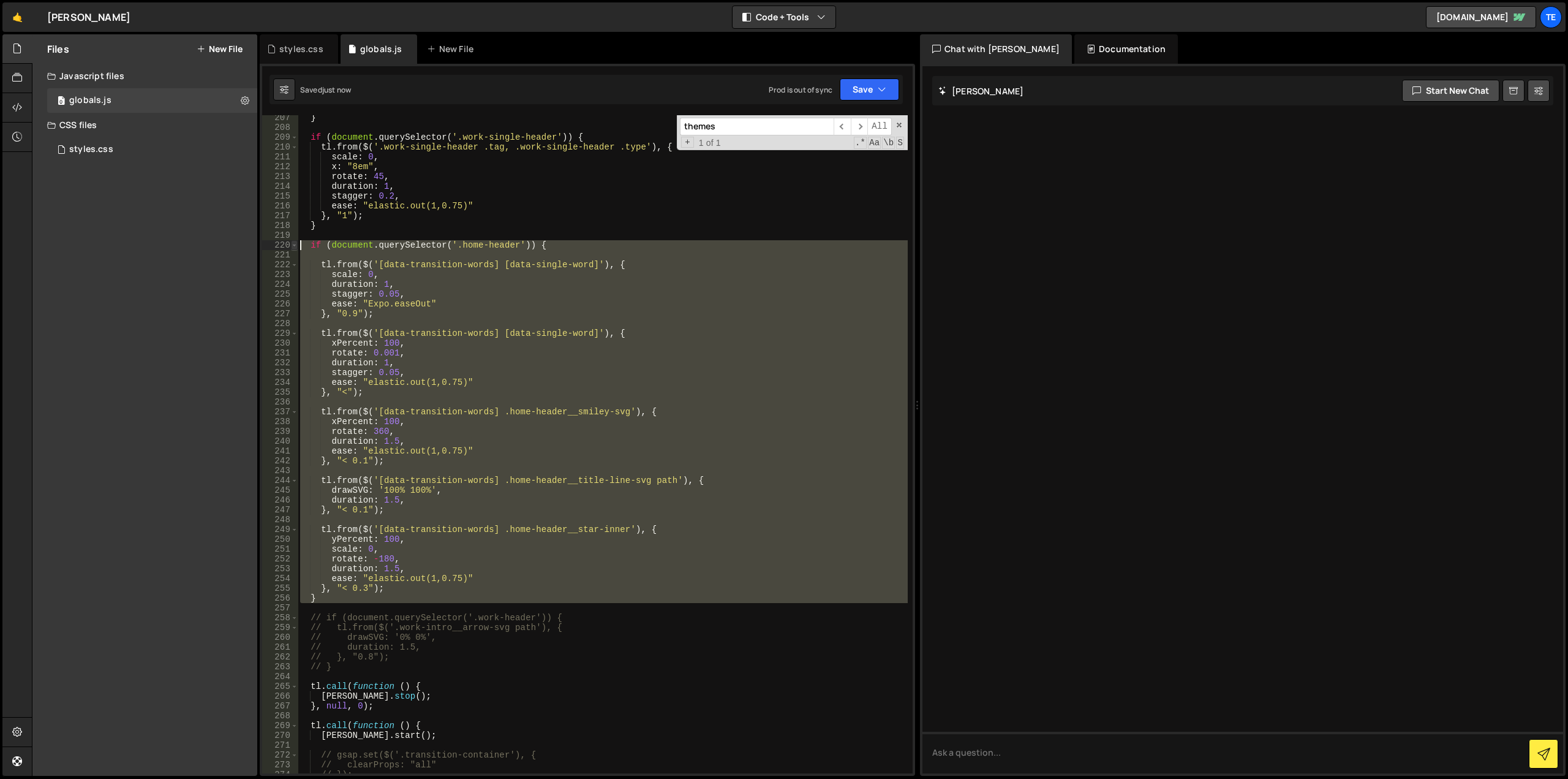
drag, startPoint x: 325, startPoint y: 605, endPoint x: 292, endPoint y: 242, distance: 364.5
click at [292, 242] on div "if (document.querySelector('.home-header')) { 207 208 209 210 211 212 213 214 2…" at bounding box center [587, 444] width 650 height 658
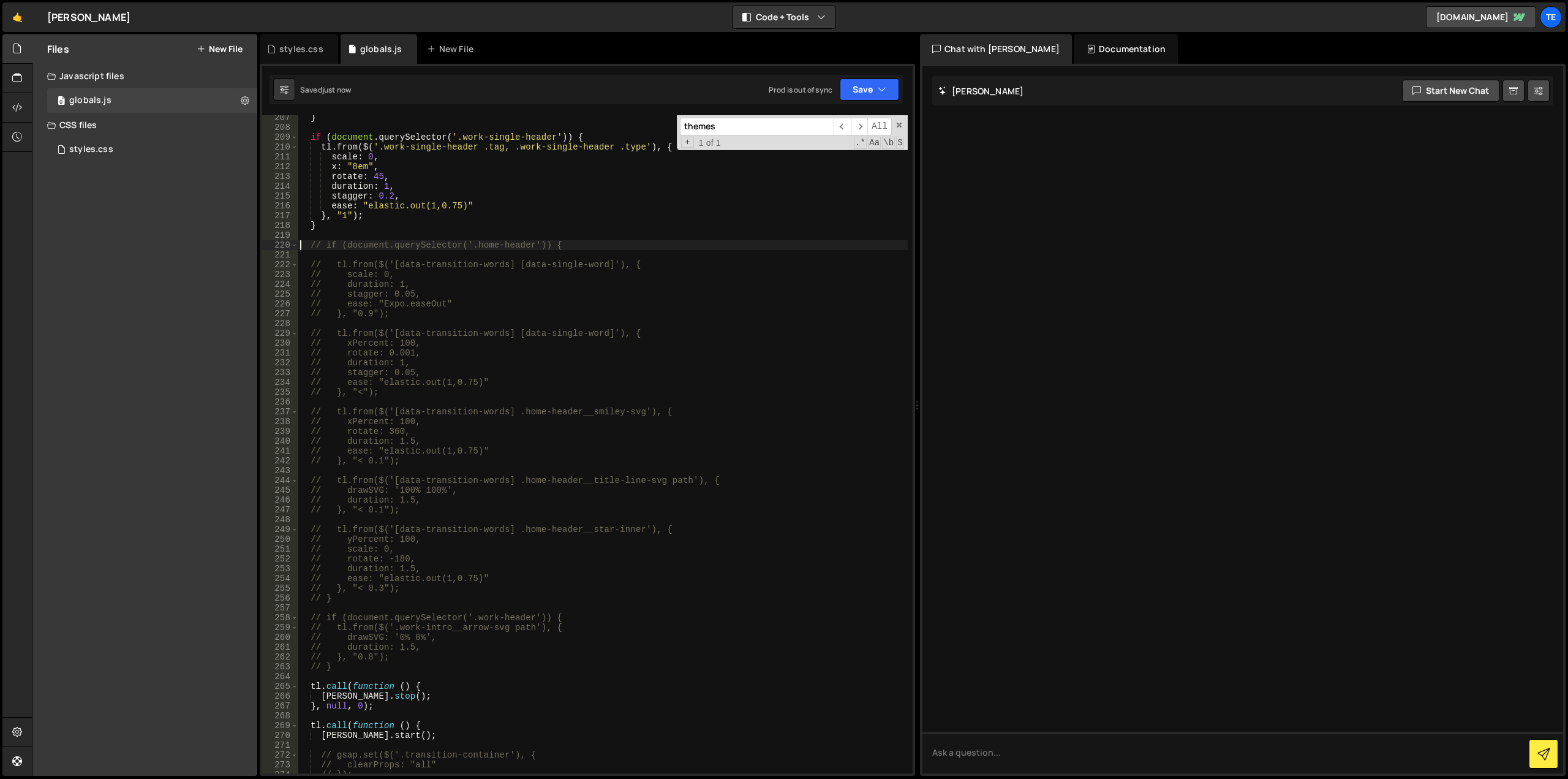
scroll to position [1802, 0]
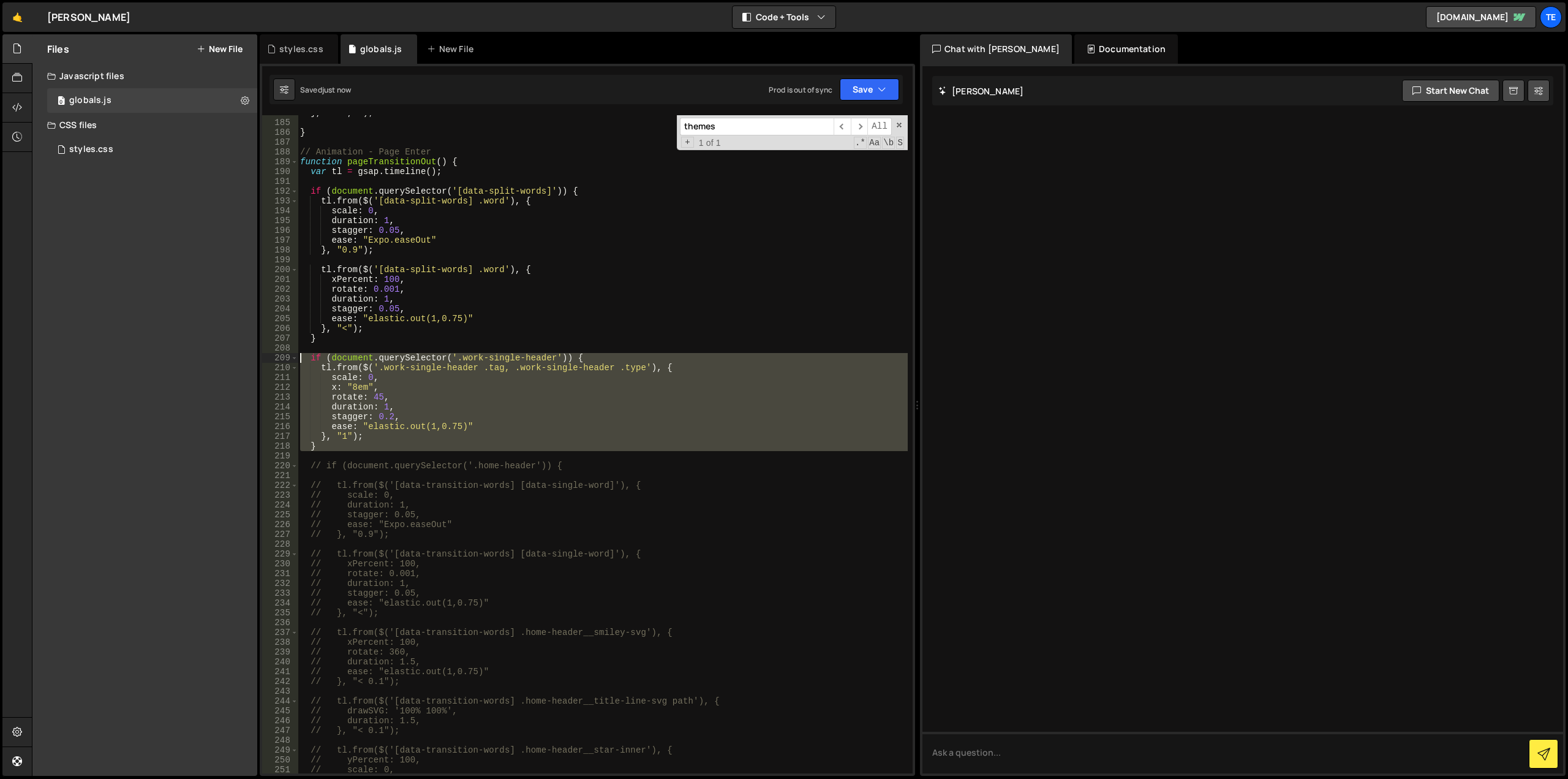
drag, startPoint x: 326, startPoint y: 451, endPoint x: 285, endPoint y: 358, distance: 101.6
click at [285, 358] on div "// if (document.querySelector('.home-header')) { 184 185 186 187 188 189 190 19…" at bounding box center [587, 444] width 650 height 658
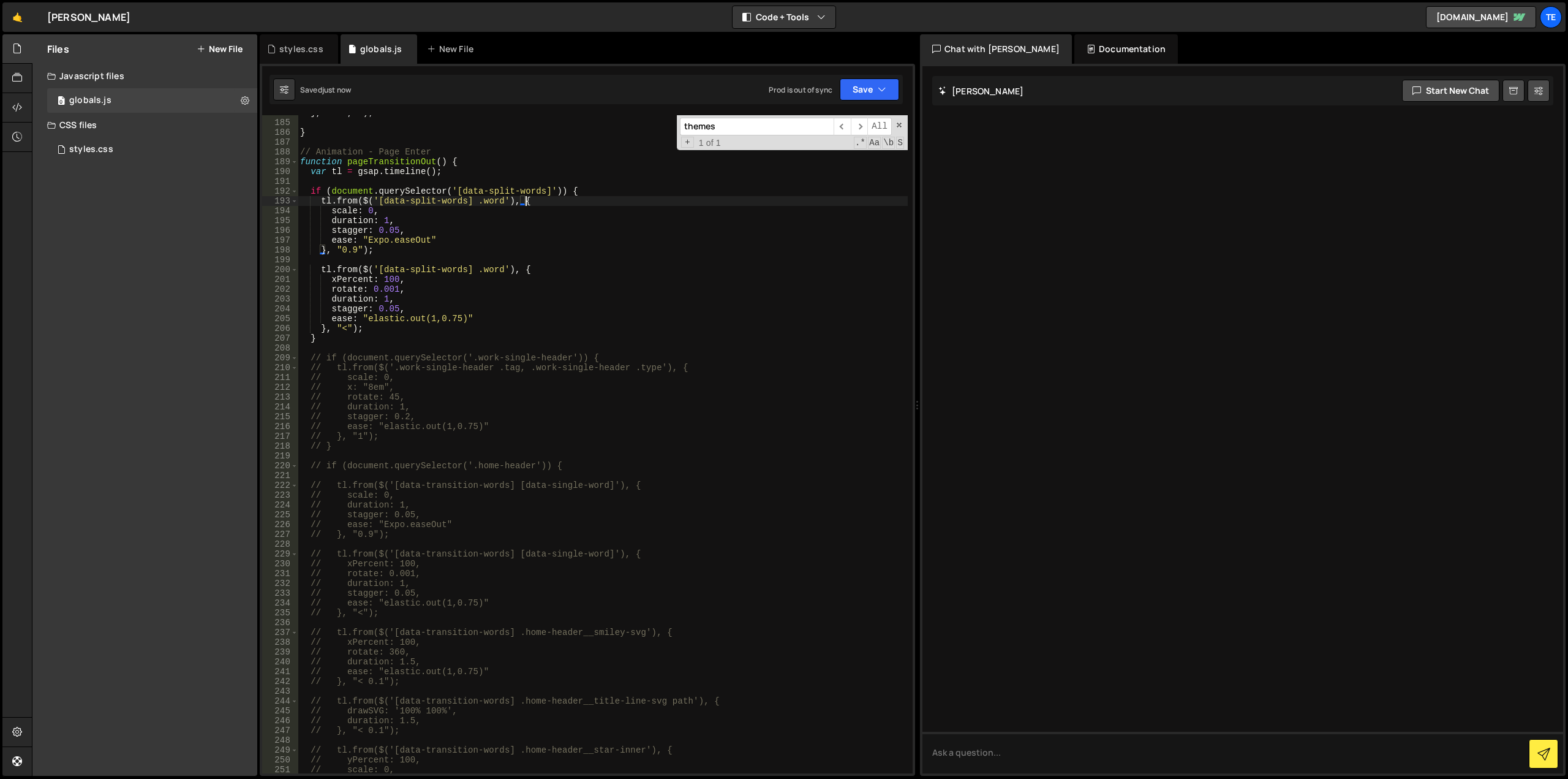
click at [597, 197] on div "} , null , 0 ) ; } // Animation - Page Enter function pageTransitionOut ( ) { v…" at bounding box center [603, 446] width 610 height 678
click at [593, 189] on div "} , null , 0 ) ; } // Animation - Page Enter function pageTransitionOut ( ) { v…" at bounding box center [603, 446] width 610 height 678
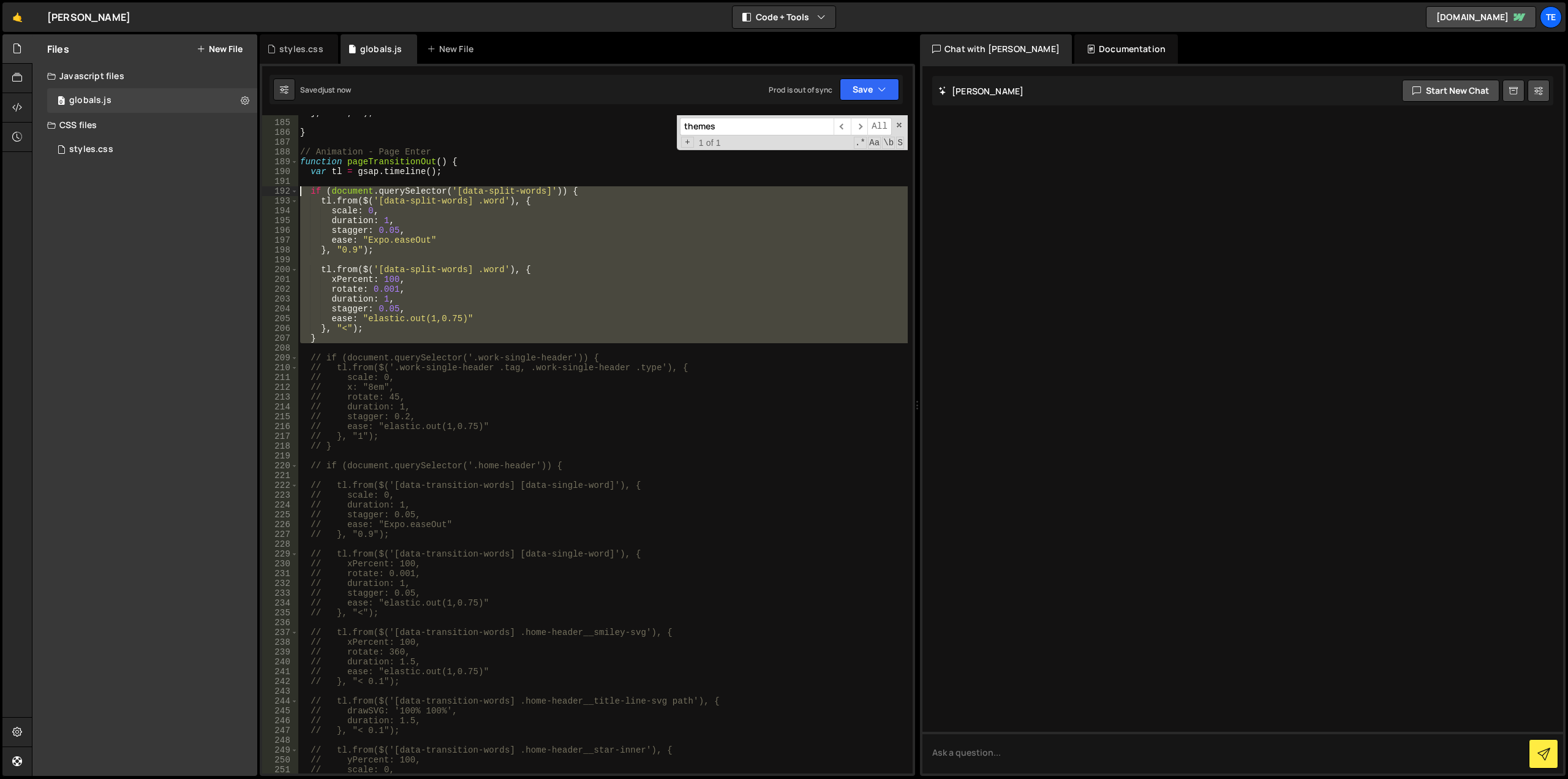
drag, startPoint x: 338, startPoint y: 344, endPoint x: 265, endPoint y: 190, distance: 170.4
click at [265, 190] on div "if (document.querySelector('[data-split-words]')) { 184 185 186 187 188 189 190…" at bounding box center [587, 444] width 650 height 658
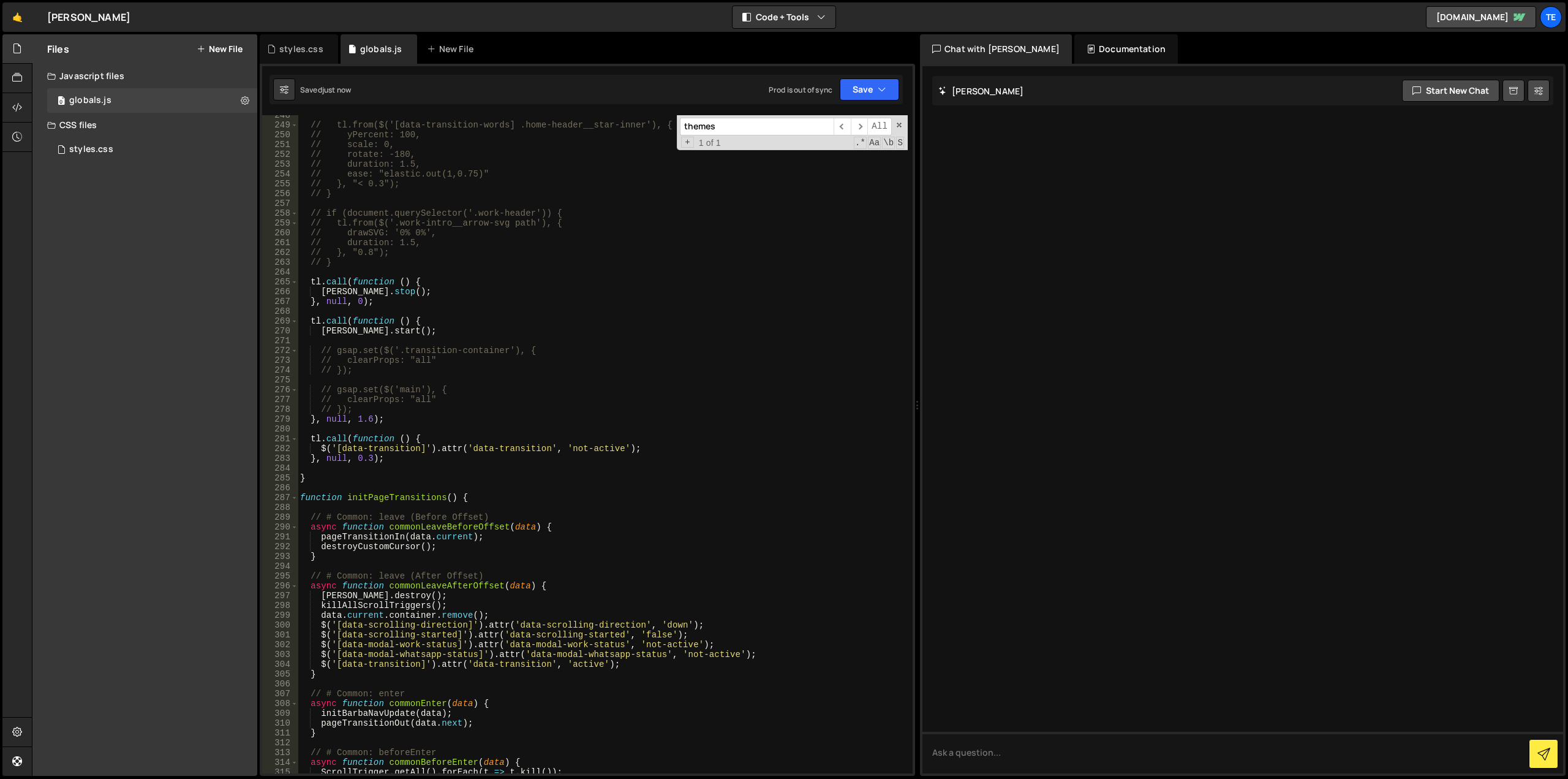
scroll to position [2574, 0]
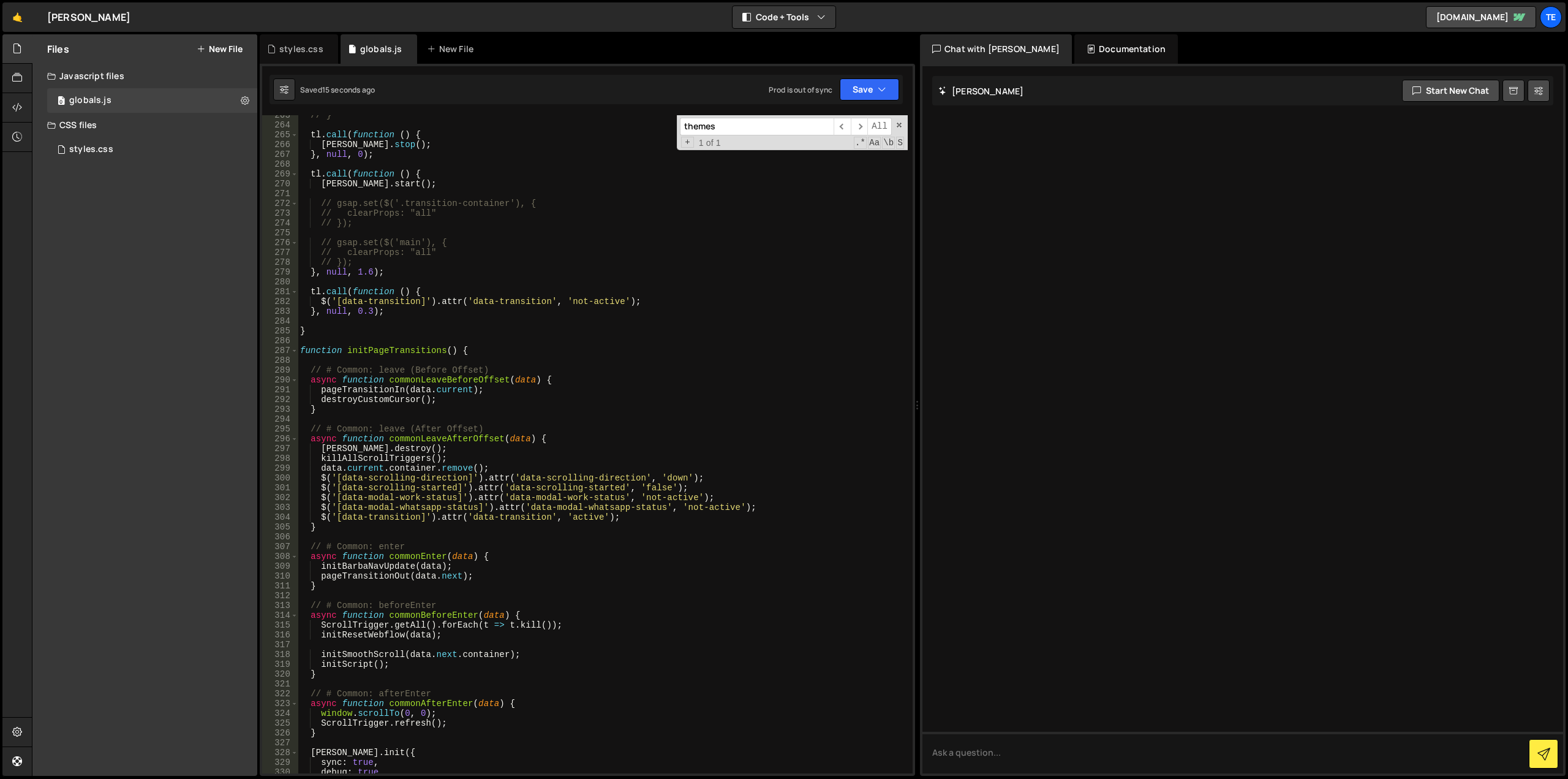
click at [618, 507] on div "// } tl . call ( function ( ) { lenis . stop ( ) ; } , null , 0 ) ; tl . call (…" at bounding box center [603, 449] width 610 height 678
click at [755, 502] on div "// } tl . call ( function ( ) { lenis . stop ( ) ; } , null , 0 ) ; tl . call (…" at bounding box center [603, 449] width 610 height 678
click at [757, 508] on div "// } tl . call ( function ( ) { lenis . stop ( ) ; } , null , 0 ) ; tl . call (…" at bounding box center [603, 449] width 610 height 678
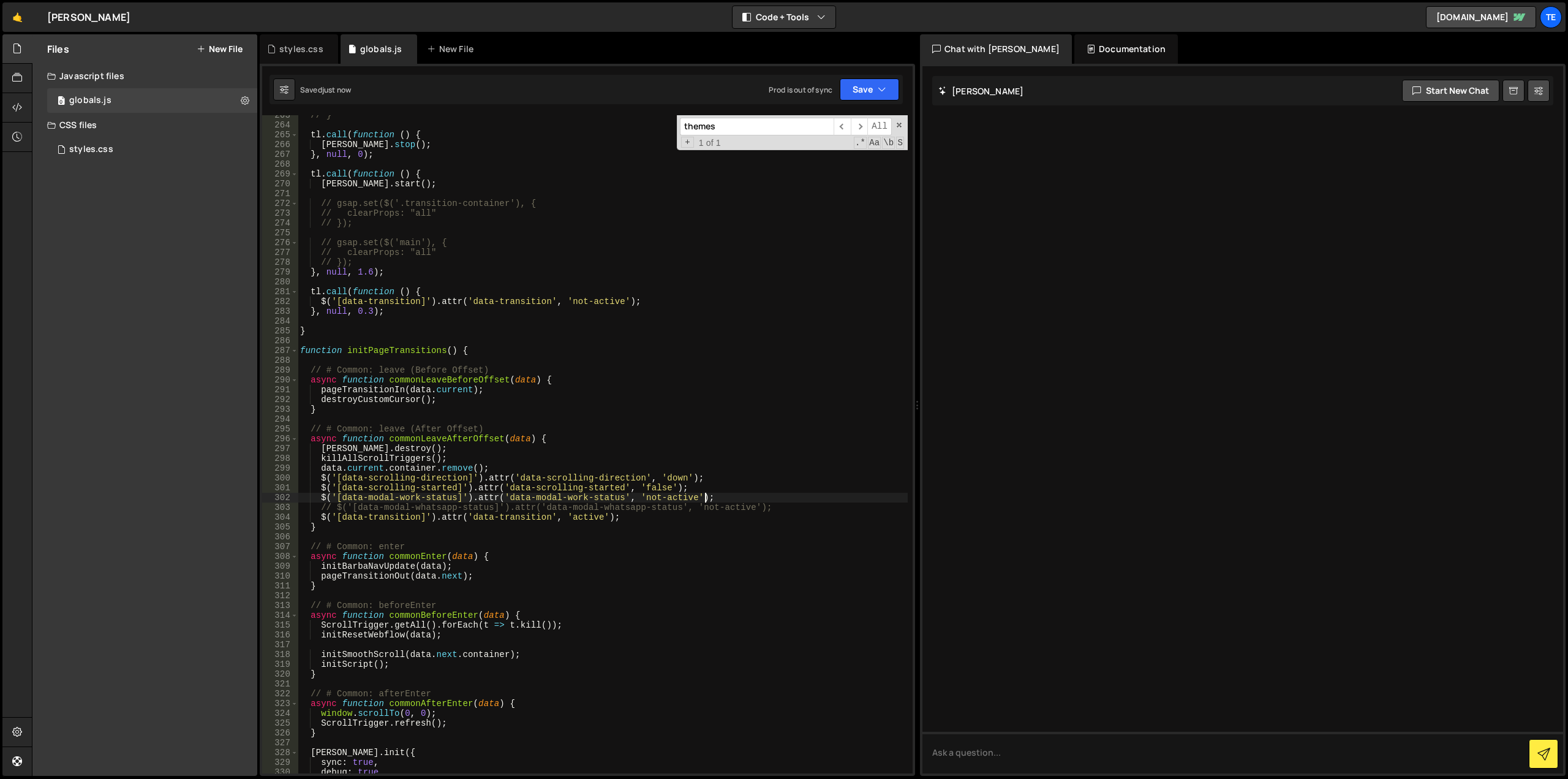
click at [719, 495] on div "// } tl . call ( function ( ) { lenis . stop ( ) ; } , null , 0 ) ; tl . call (…" at bounding box center [603, 449] width 610 height 678
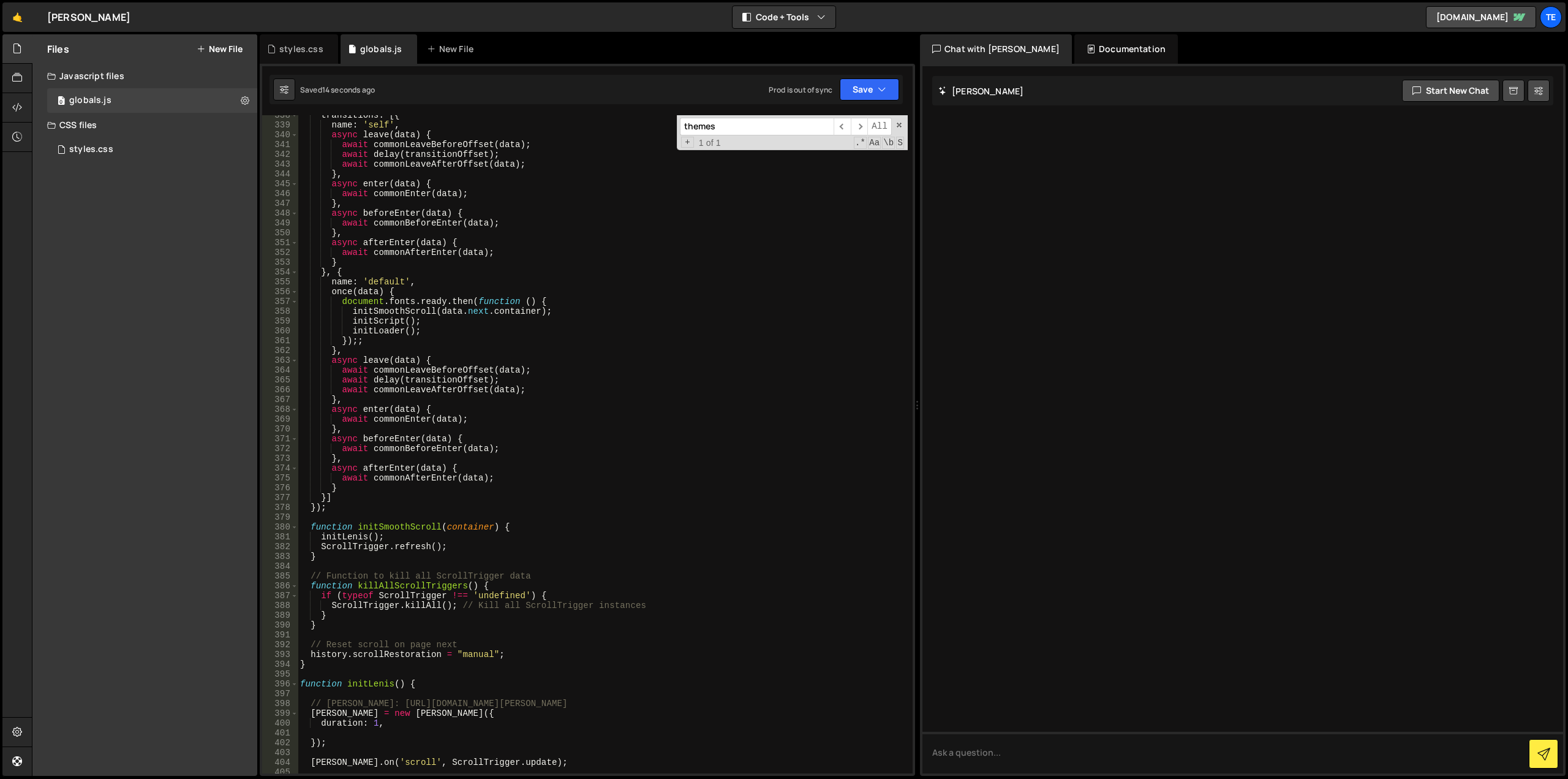
scroll to position [3457, 0]
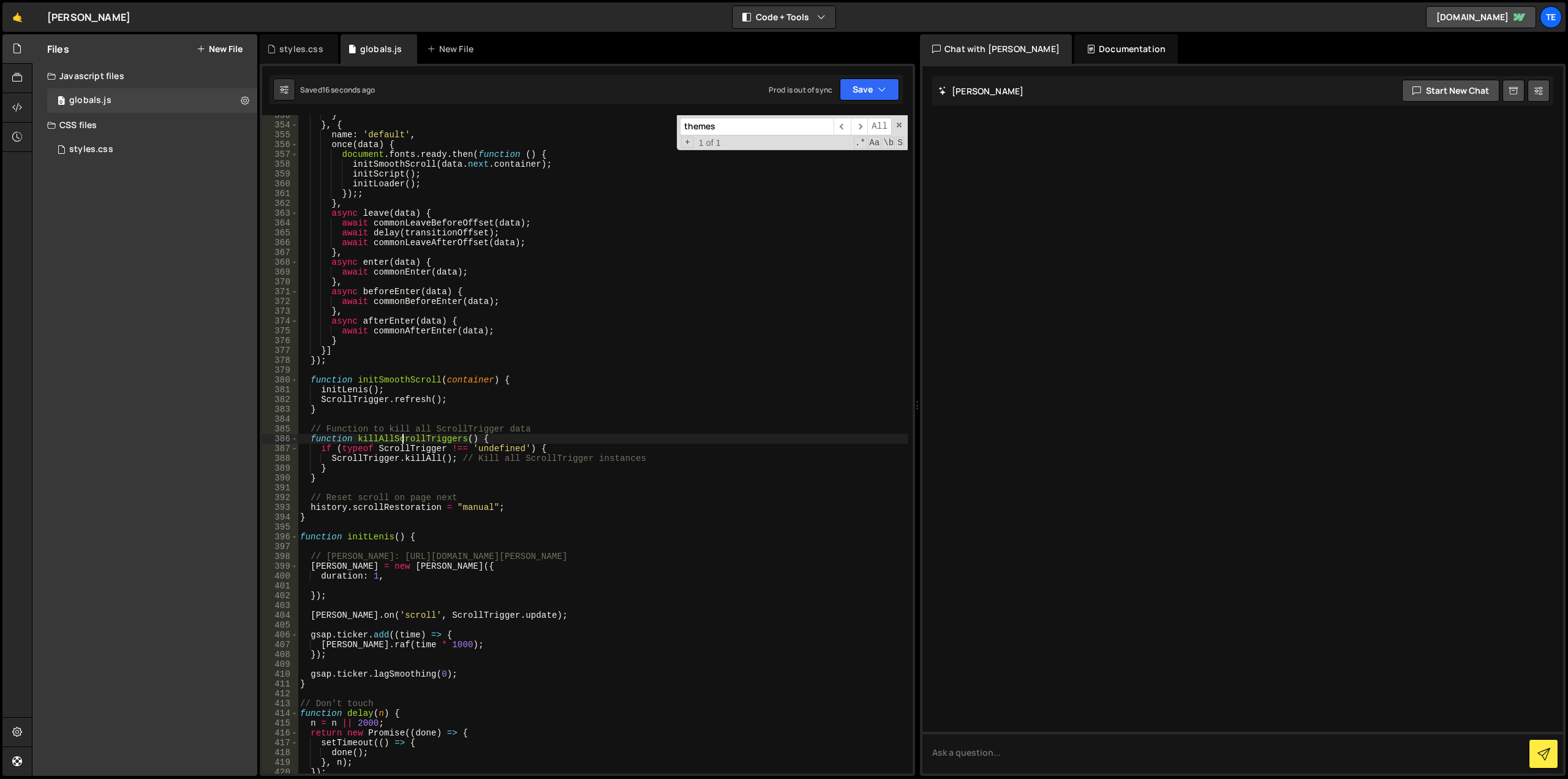
click at [402, 436] on div "} } , { name : 'default' , once ( data ) { document . fonts . ready . then ( fu…" at bounding box center [603, 449] width 610 height 678
type textarea "function killAllScrollTriggers() {"
click at [402, 436] on div "} } , { name : 'default' , once ( data ) { document . fonts . ready . then ( fu…" at bounding box center [603, 449] width 610 height 678
click at [567, 419] on div "} } , { name : 'default' , once ( data ) { document . fonts . ready . then ( fu…" at bounding box center [603, 449] width 610 height 678
paste input "killAllScrollTrigger"
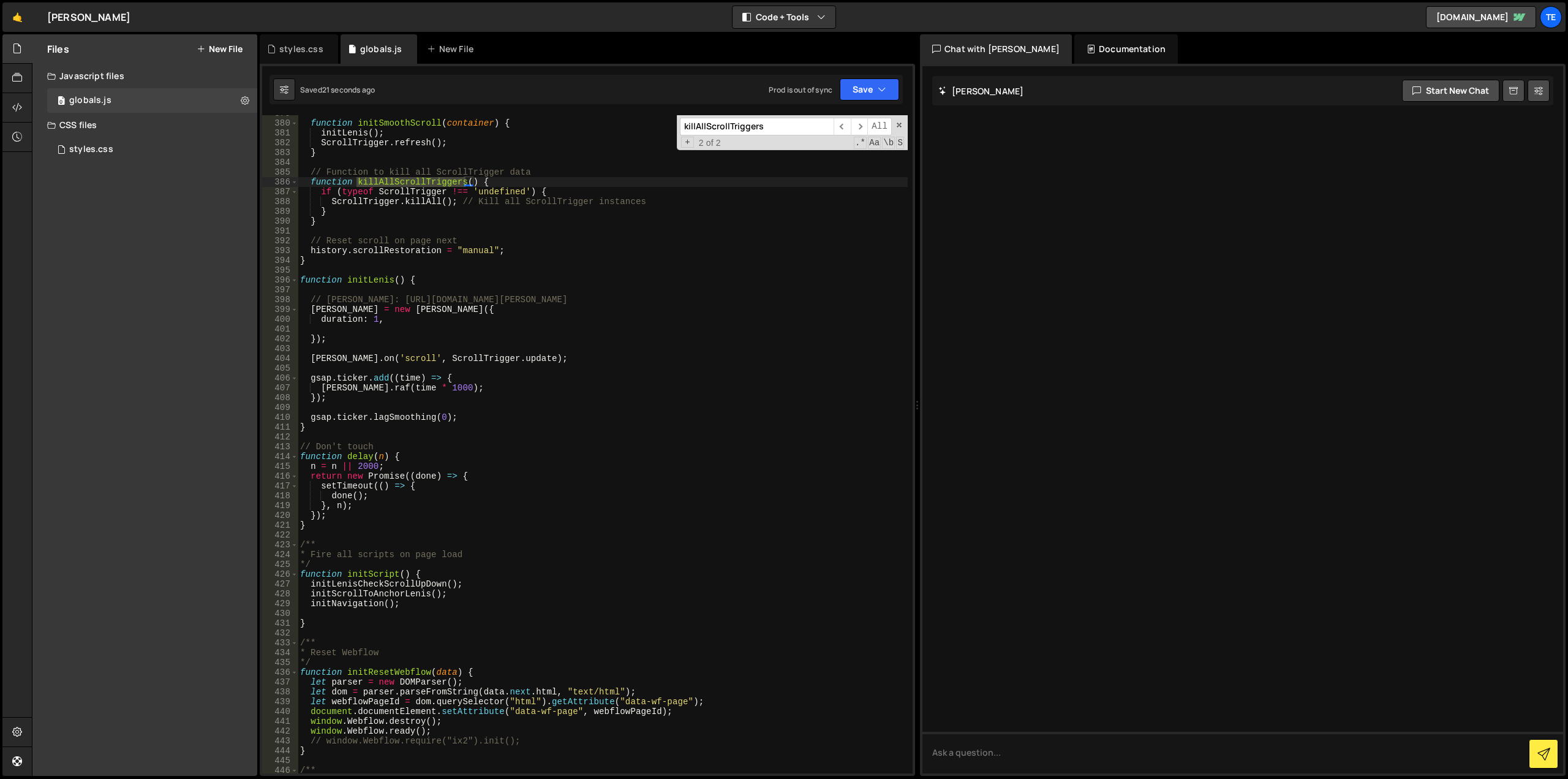
scroll to position [3861, 0]
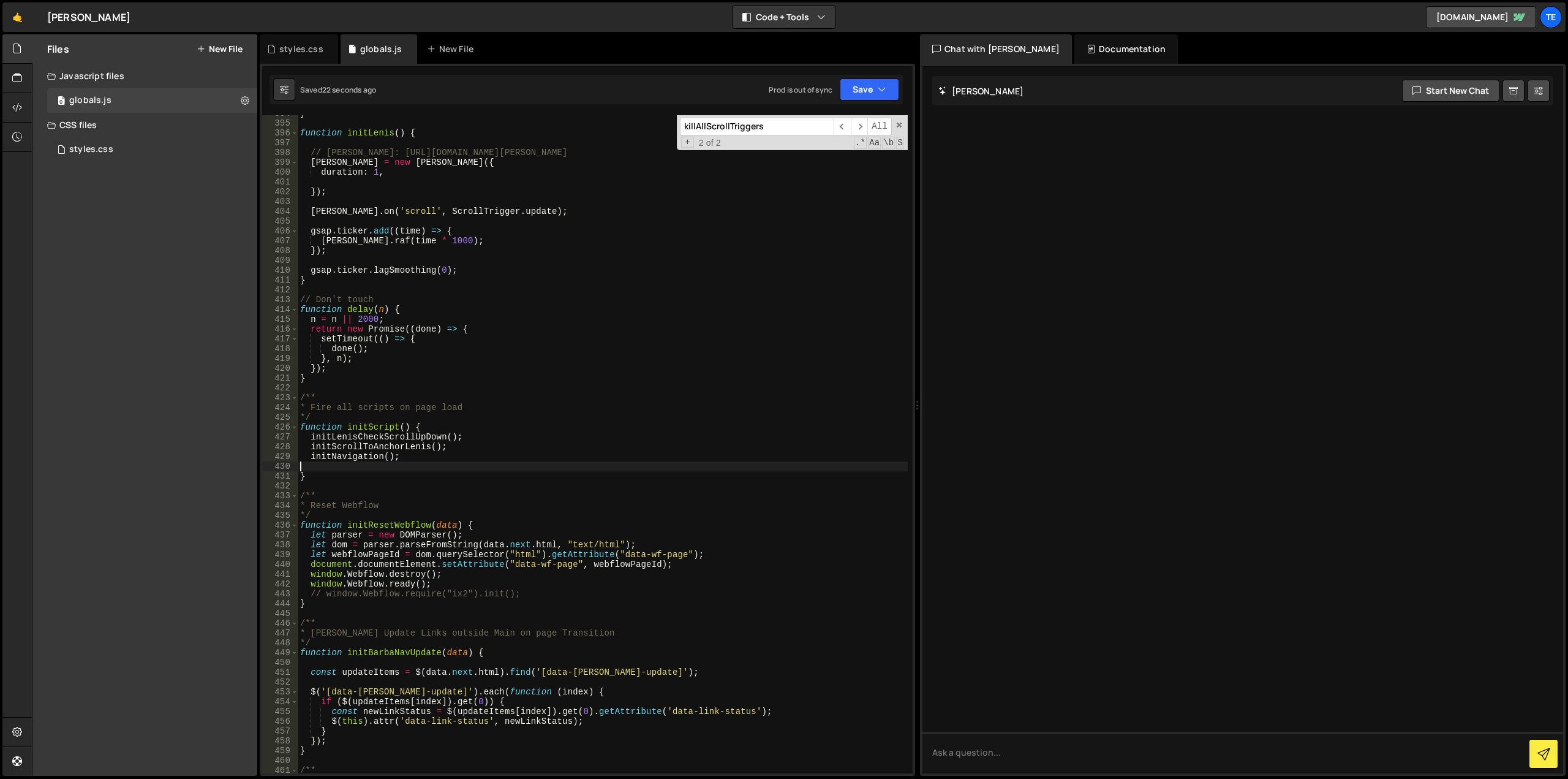
click at [669, 470] on div "} function initLenis ( ) { // Lenis: https://github.com/studio-freight/lenis le…" at bounding box center [603, 447] width 610 height 678
click at [606, 384] on div "} function initLenis ( ) { // Lenis: https://github.com/studio-freight/lenis le…" at bounding box center [603, 447] width 610 height 678
paste input "destroyCustomCursor"
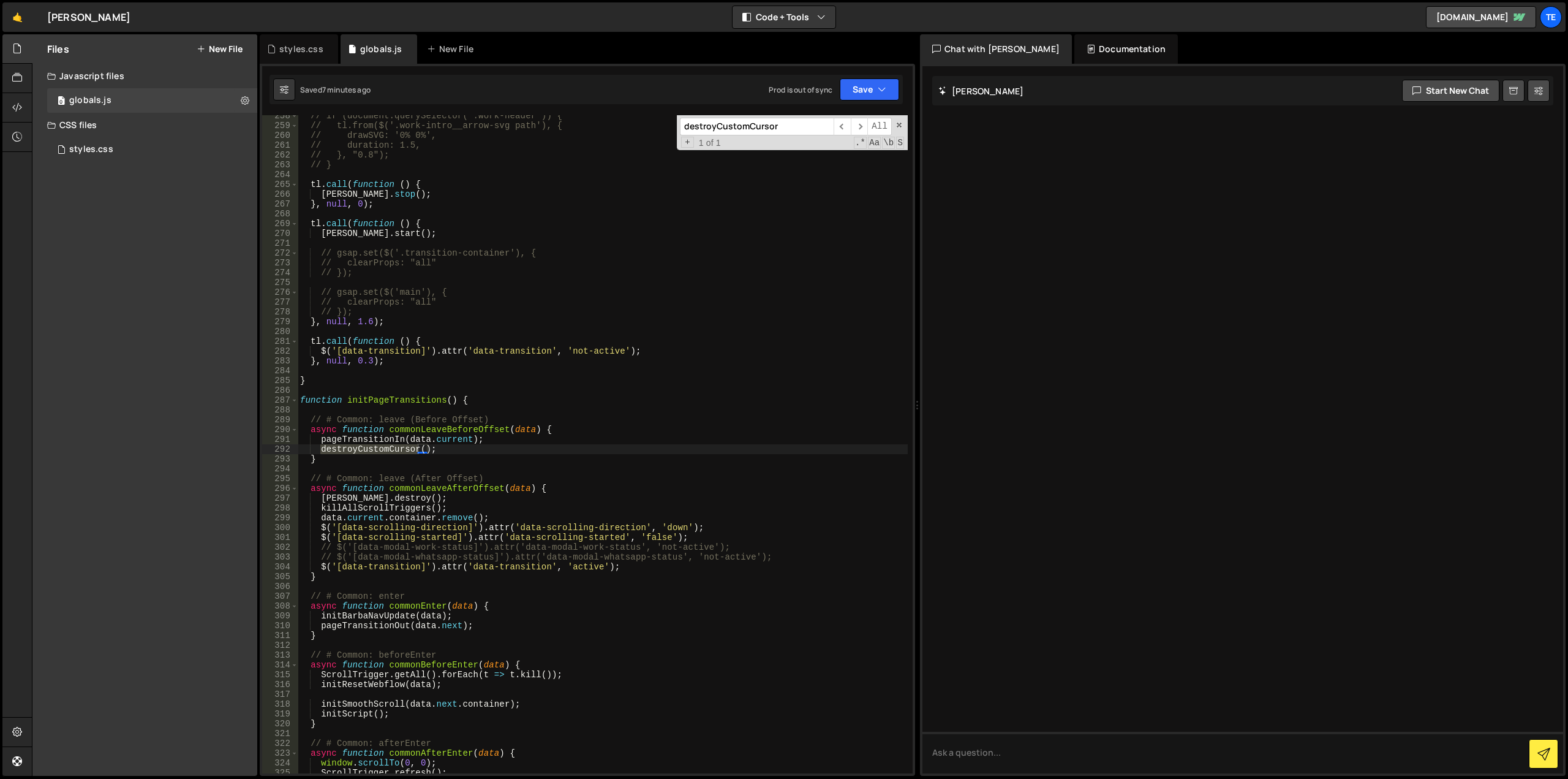
type input "destroyCustomCursor"
click at [411, 452] on div "// if (document.querySelector('.work-header')) { // tl.from($('.work-intro__arr…" at bounding box center [603, 444] width 610 height 658
click at [411, 452] on div "// if (document.querySelector('.work-header')) { // tl.from($('.work-intro__arr…" at bounding box center [603, 450] width 610 height 678
type textarea "}"
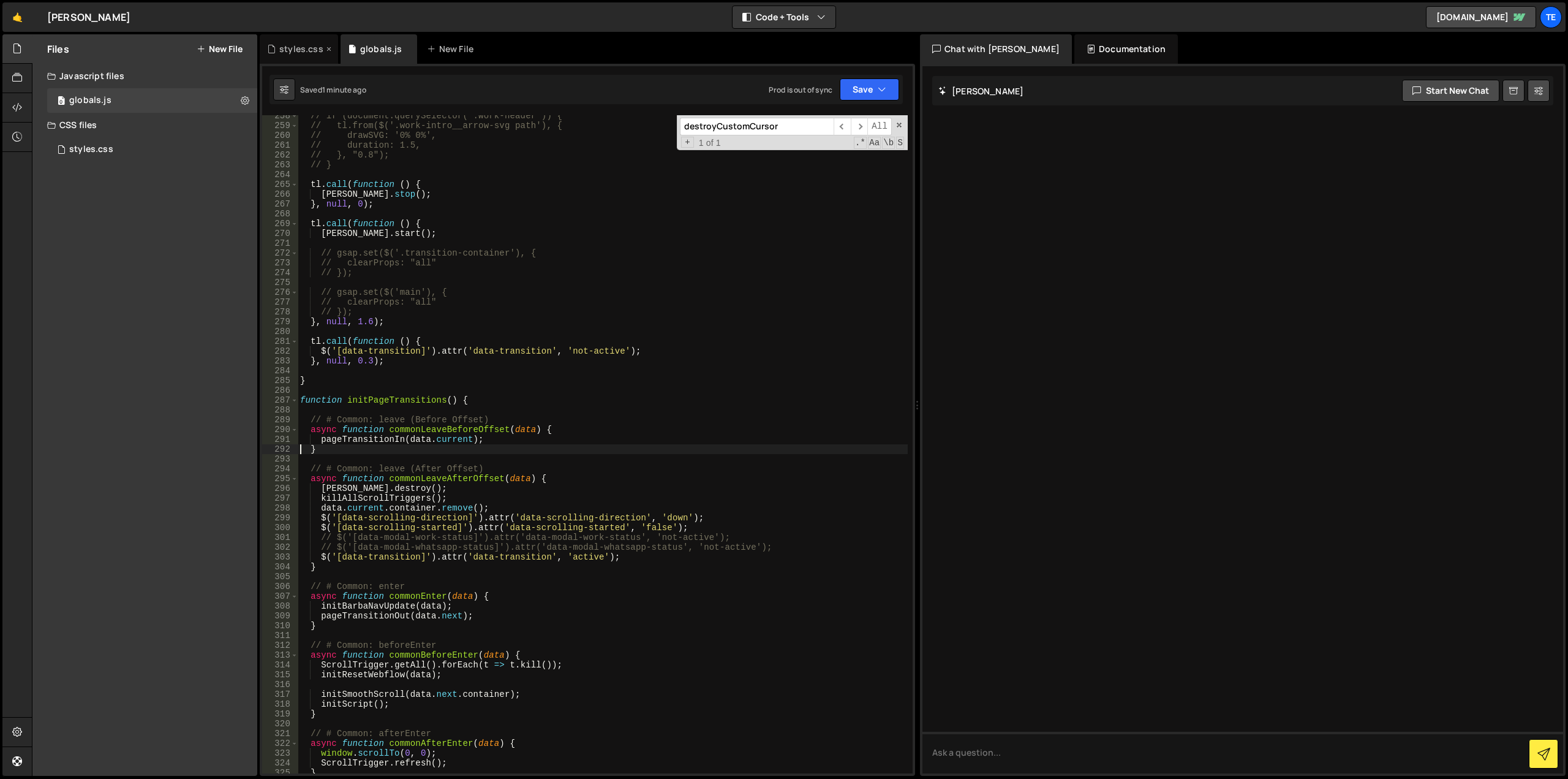
click at [292, 46] on div "styles.css" at bounding box center [301, 49] width 44 height 12
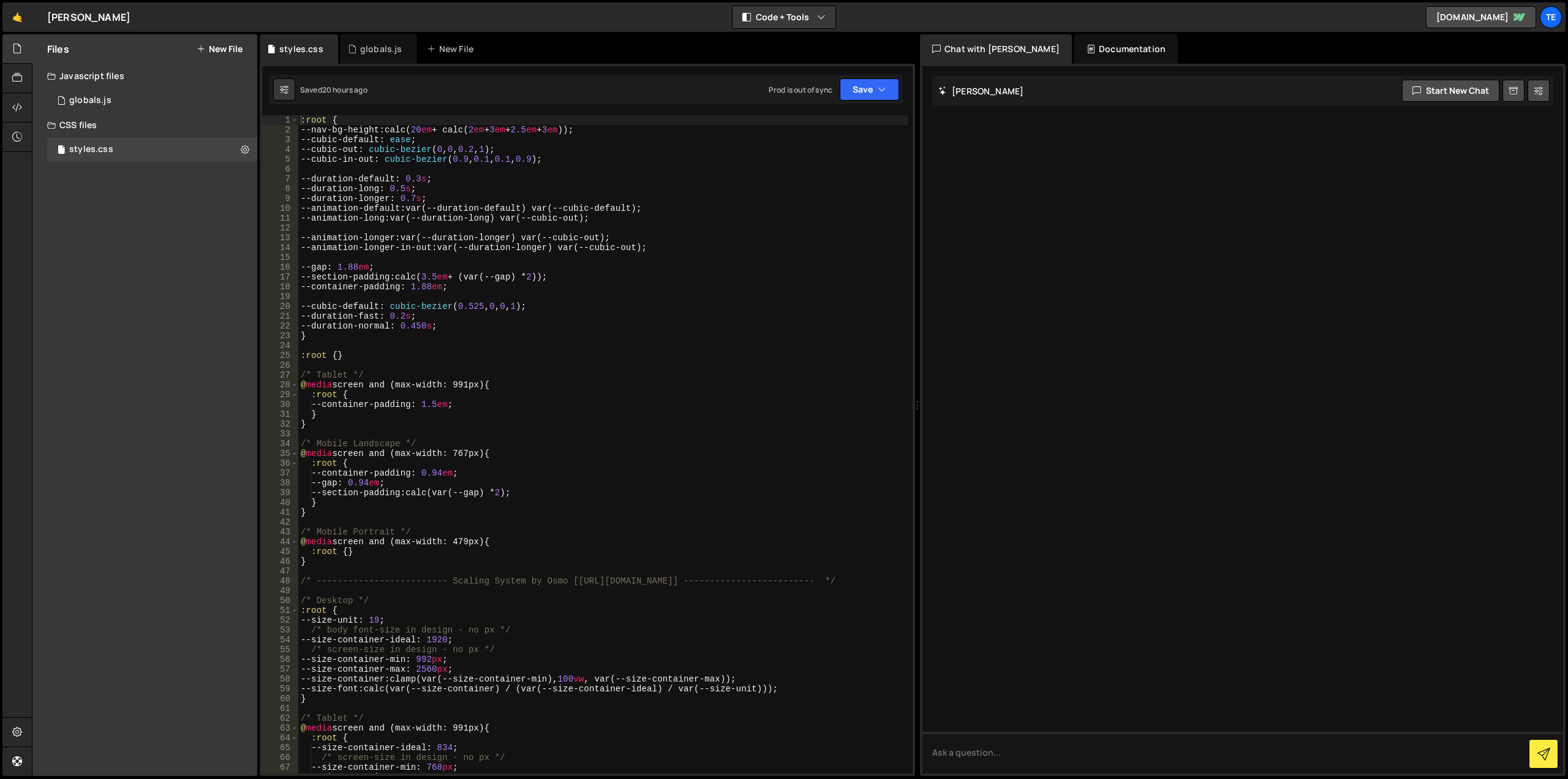
click at [524, 247] on div ":root { --nav-bg-height : calc( 20 em + calc( 2 em + 3 em + 2.5 em + 3 em )) ; …" at bounding box center [603, 454] width 610 height 678
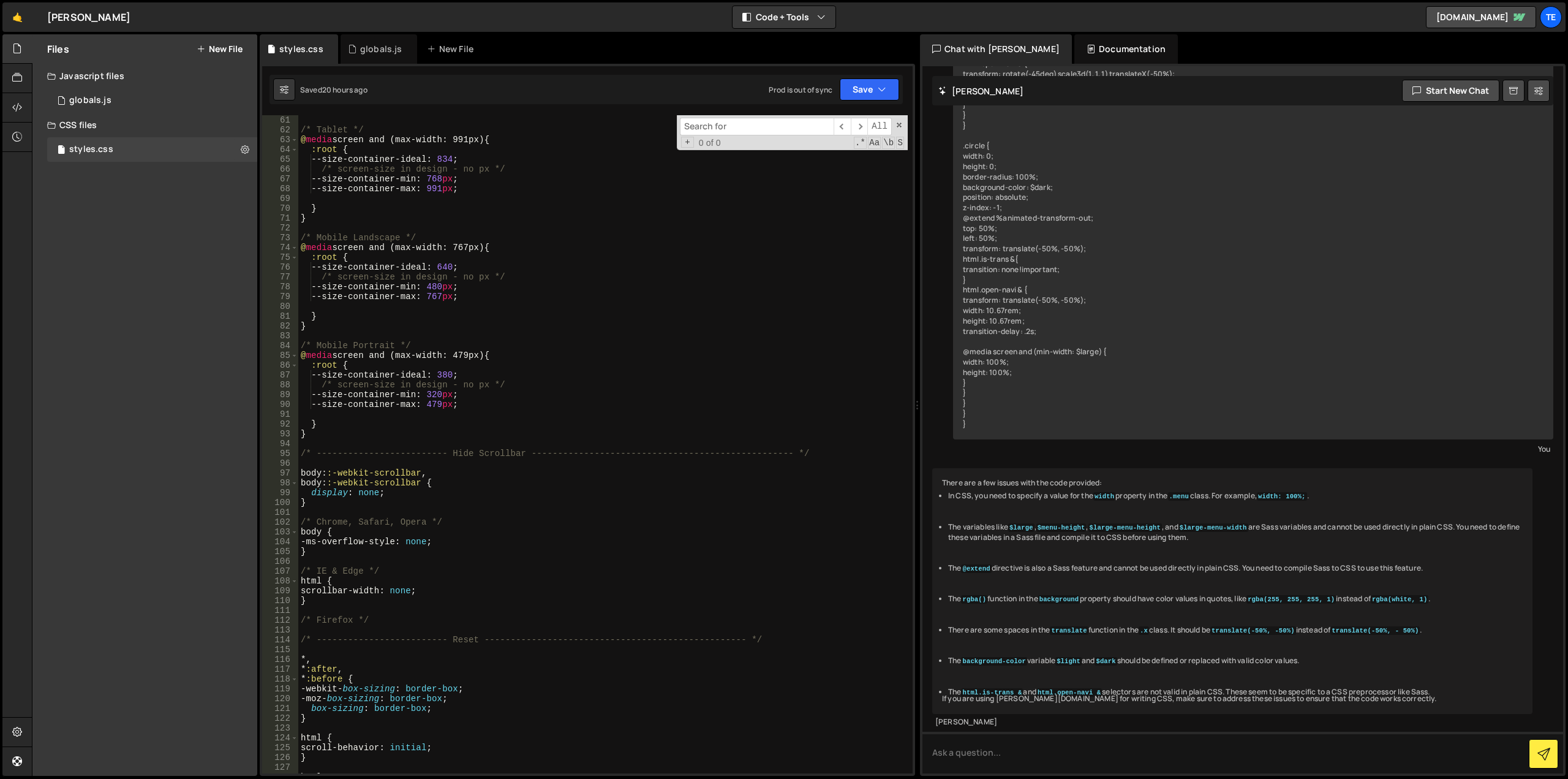
scroll to position [846, 0]
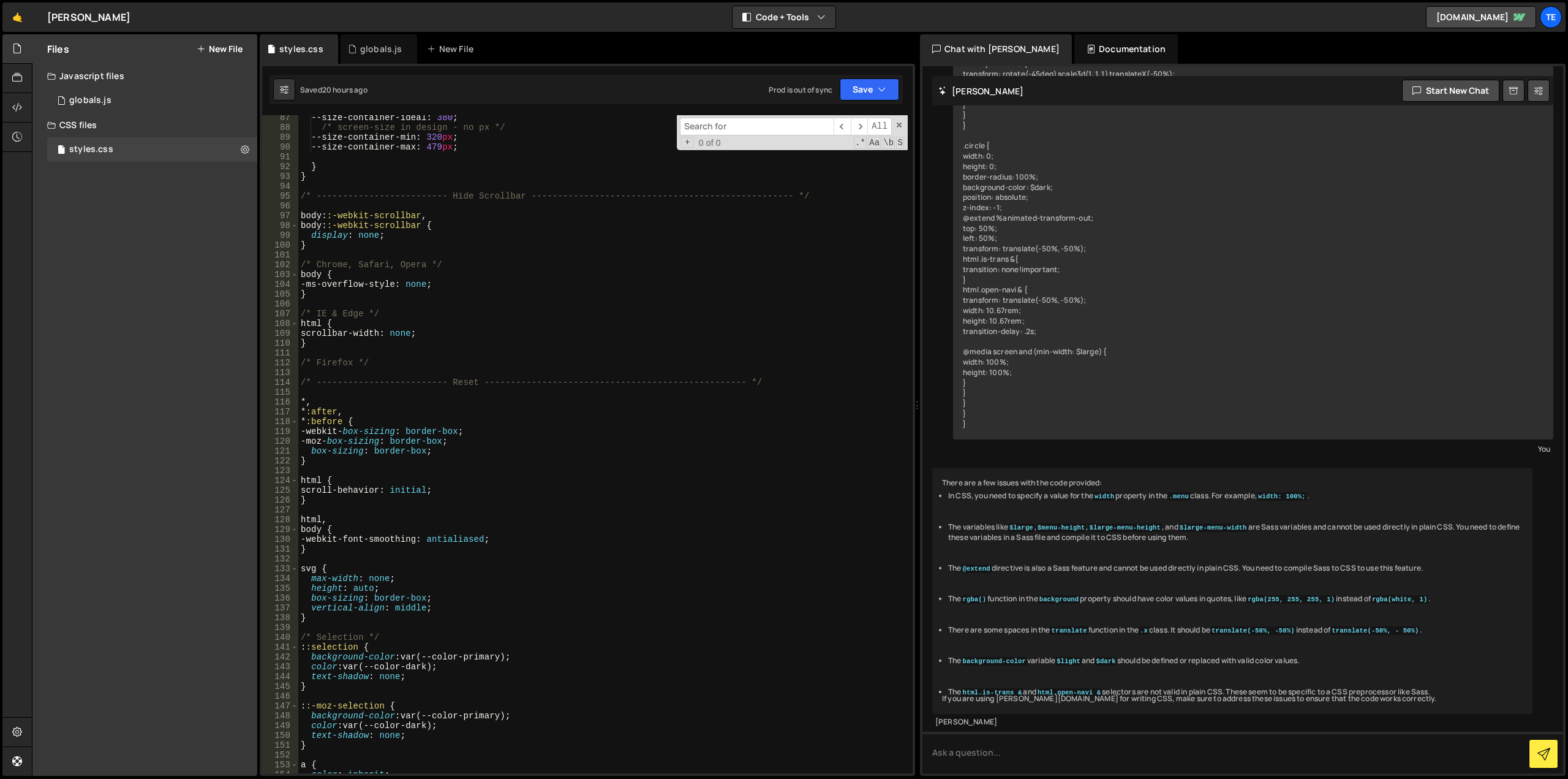
type textarea "/* Firefox */"
click at [430, 358] on div "--size-container-ideal : 380 ; /* screen-size in design - no px */ --size-conta…" at bounding box center [603, 451] width 610 height 678
paste input "overscroll-behavior: none;"
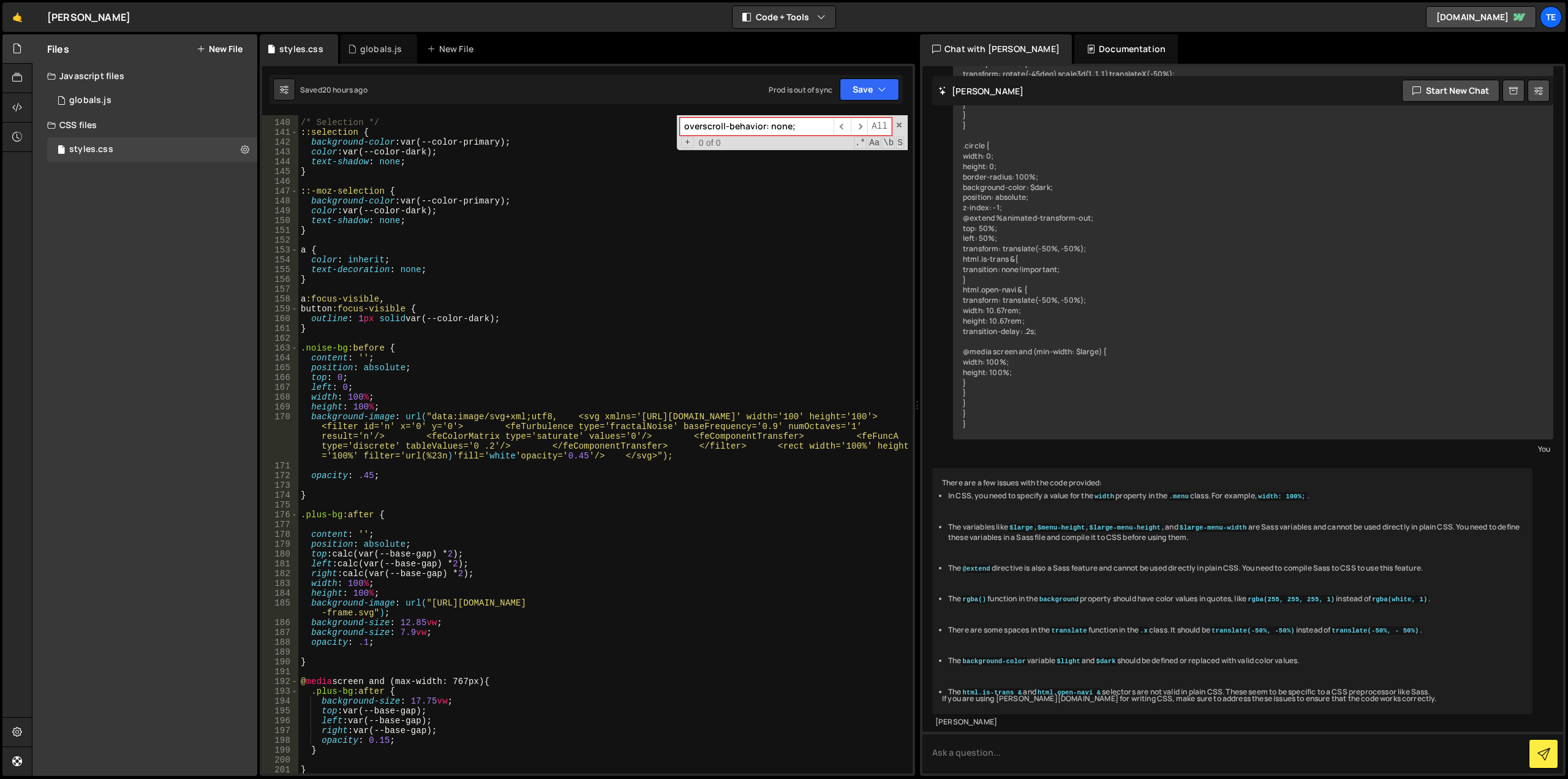
scroll to position [1103, 0]
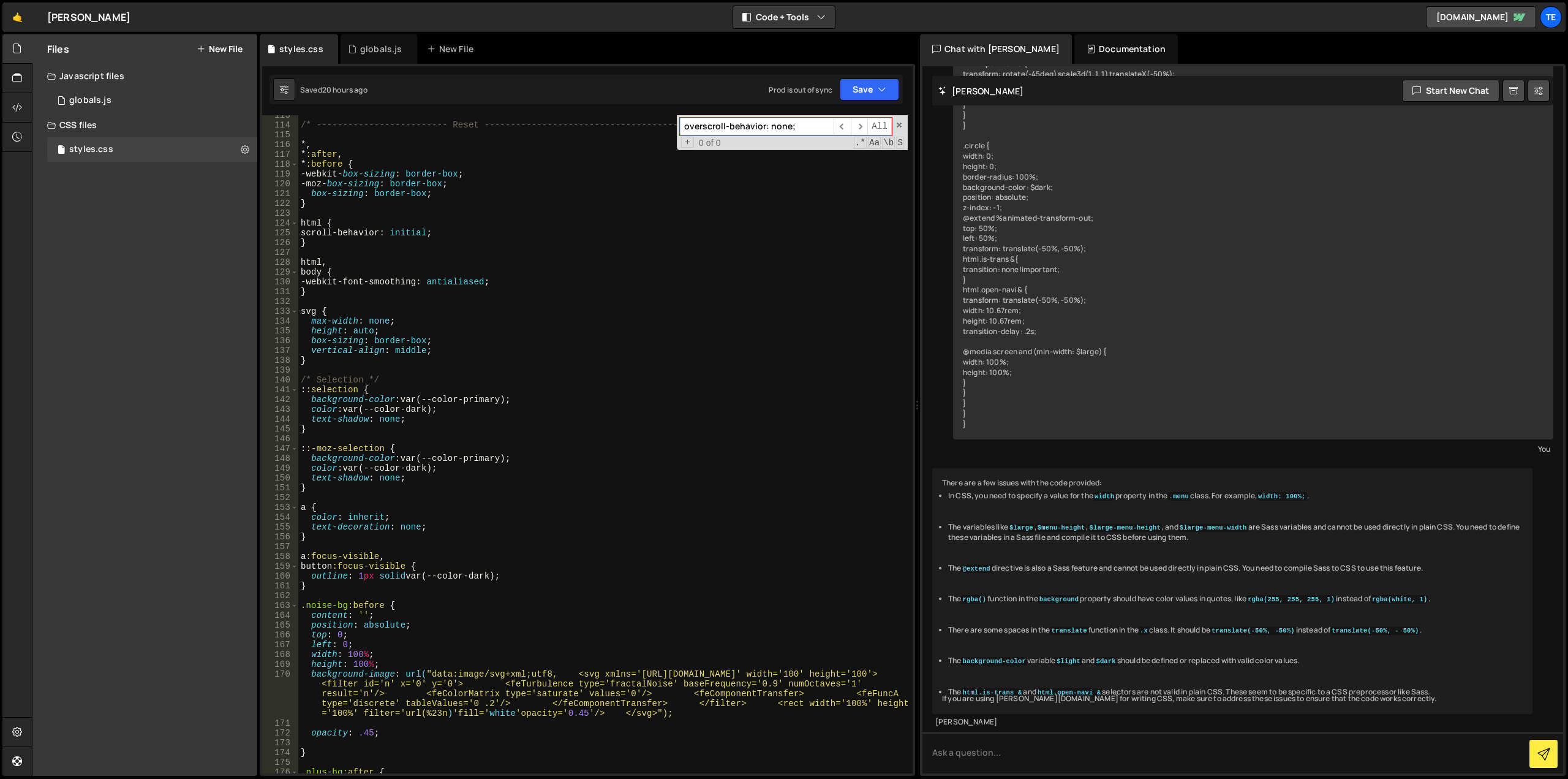
type input "overscroll-behavior: none;"
click at [490, 442] on div "/* ------------------------- Reset --------------------------------------------…" at bounding box center [603, 449] width 610 height 678
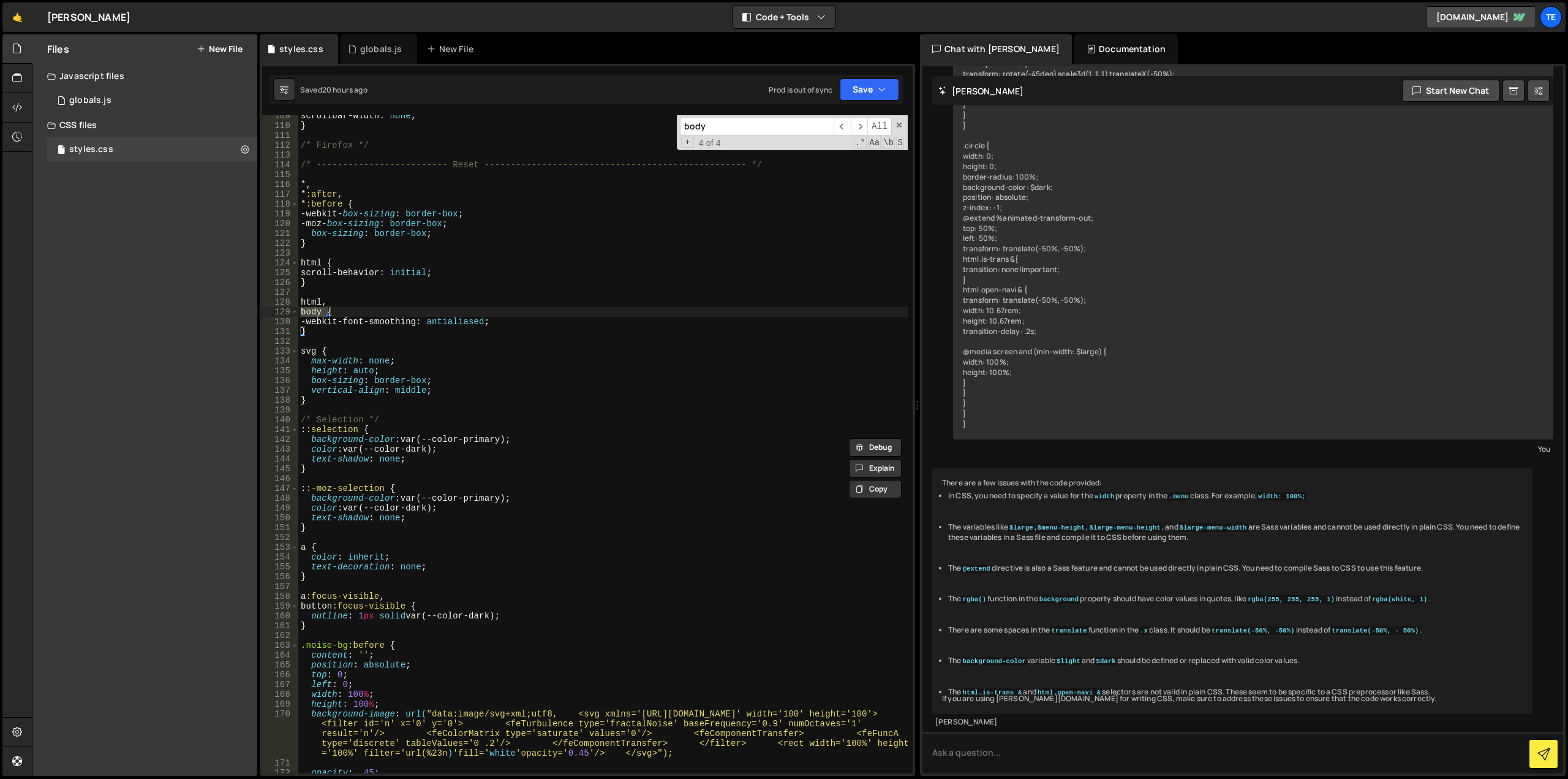
scroll to position [1100, 0]
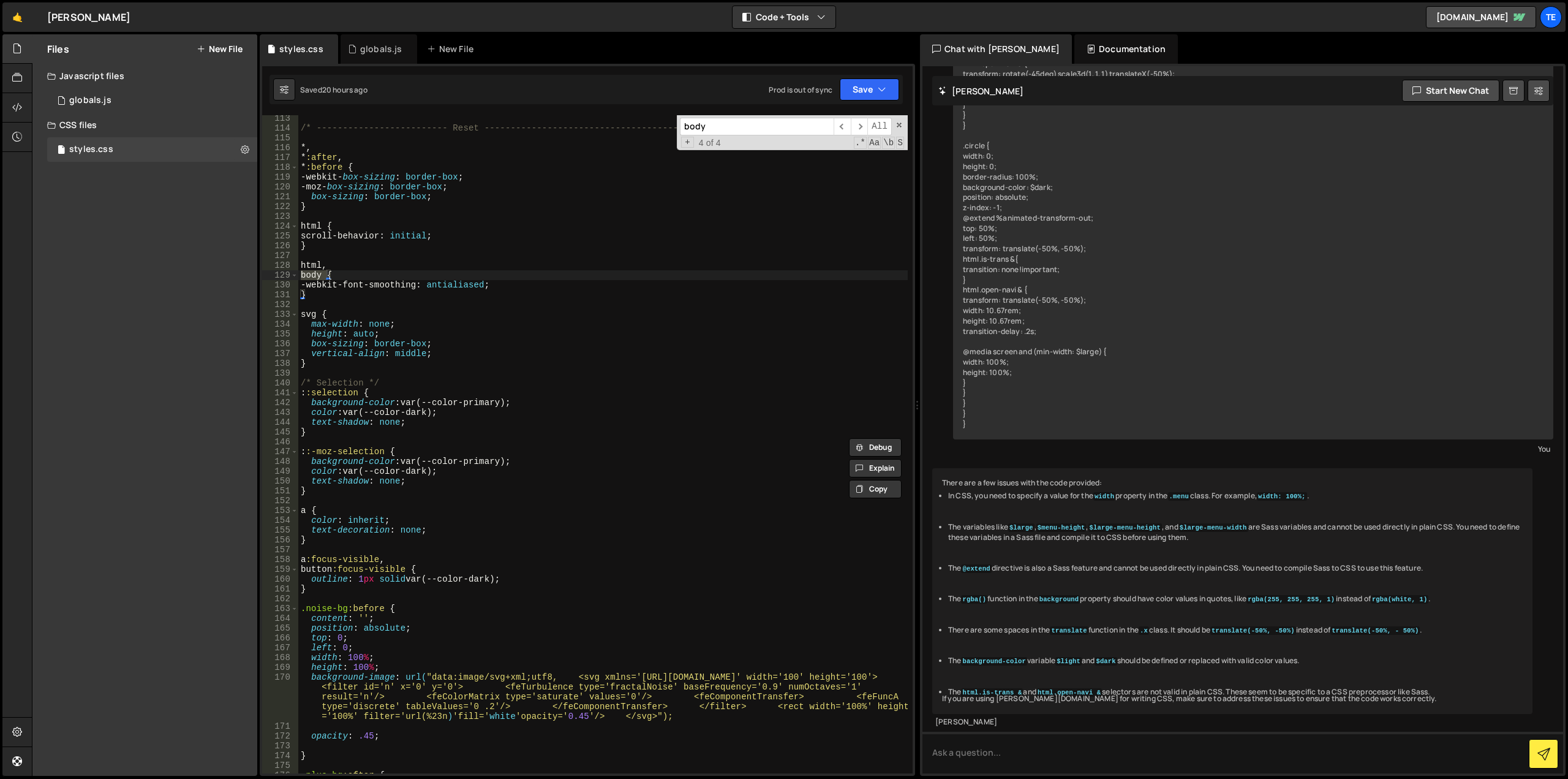
type input "body"
type textarea "}"
click at [321, 299] on div "/* ------------------------- Reset --------------------------------------------…" at bounding box center [603, 452] width 610 height 678
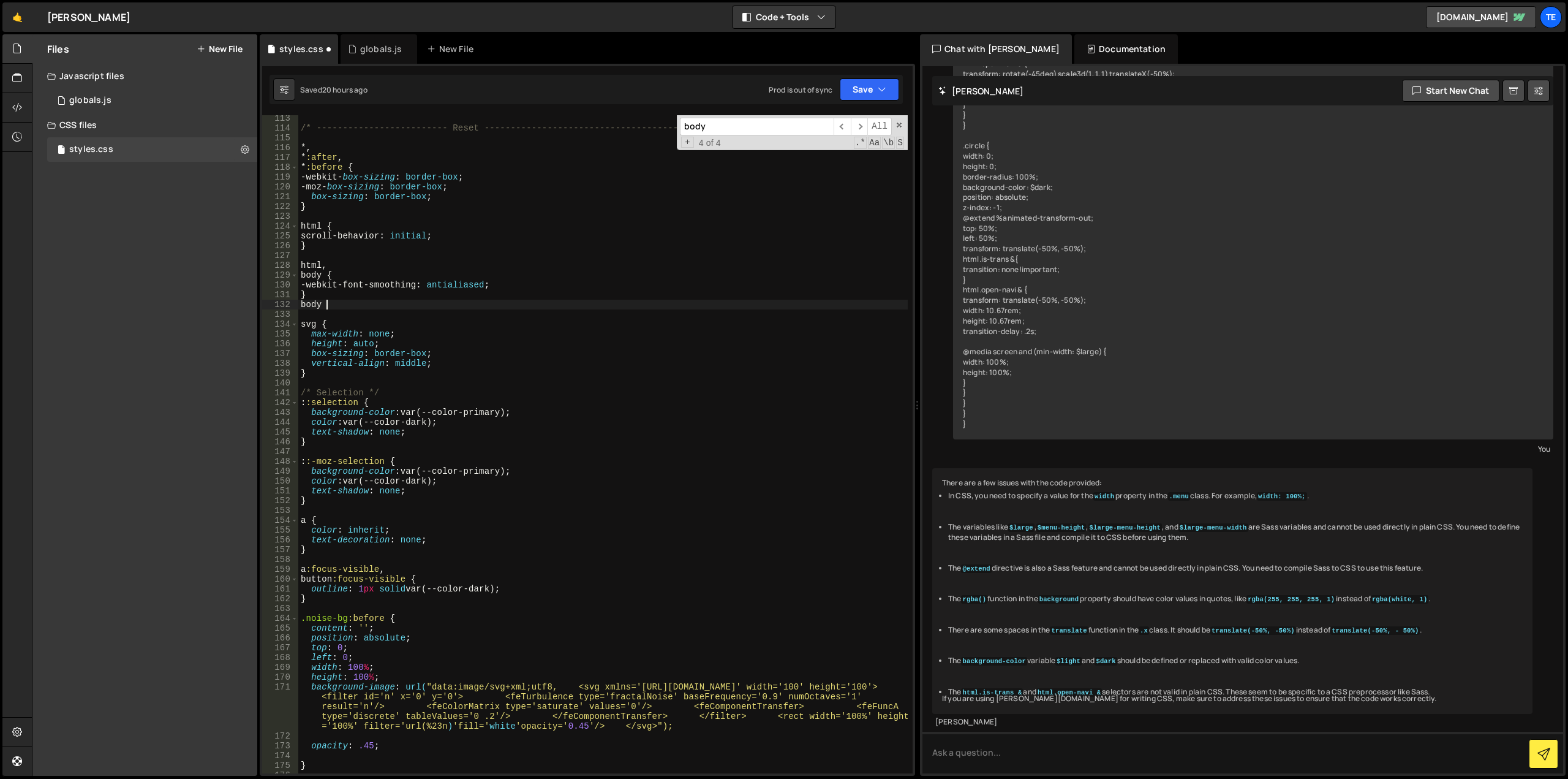
type textarea "body {"
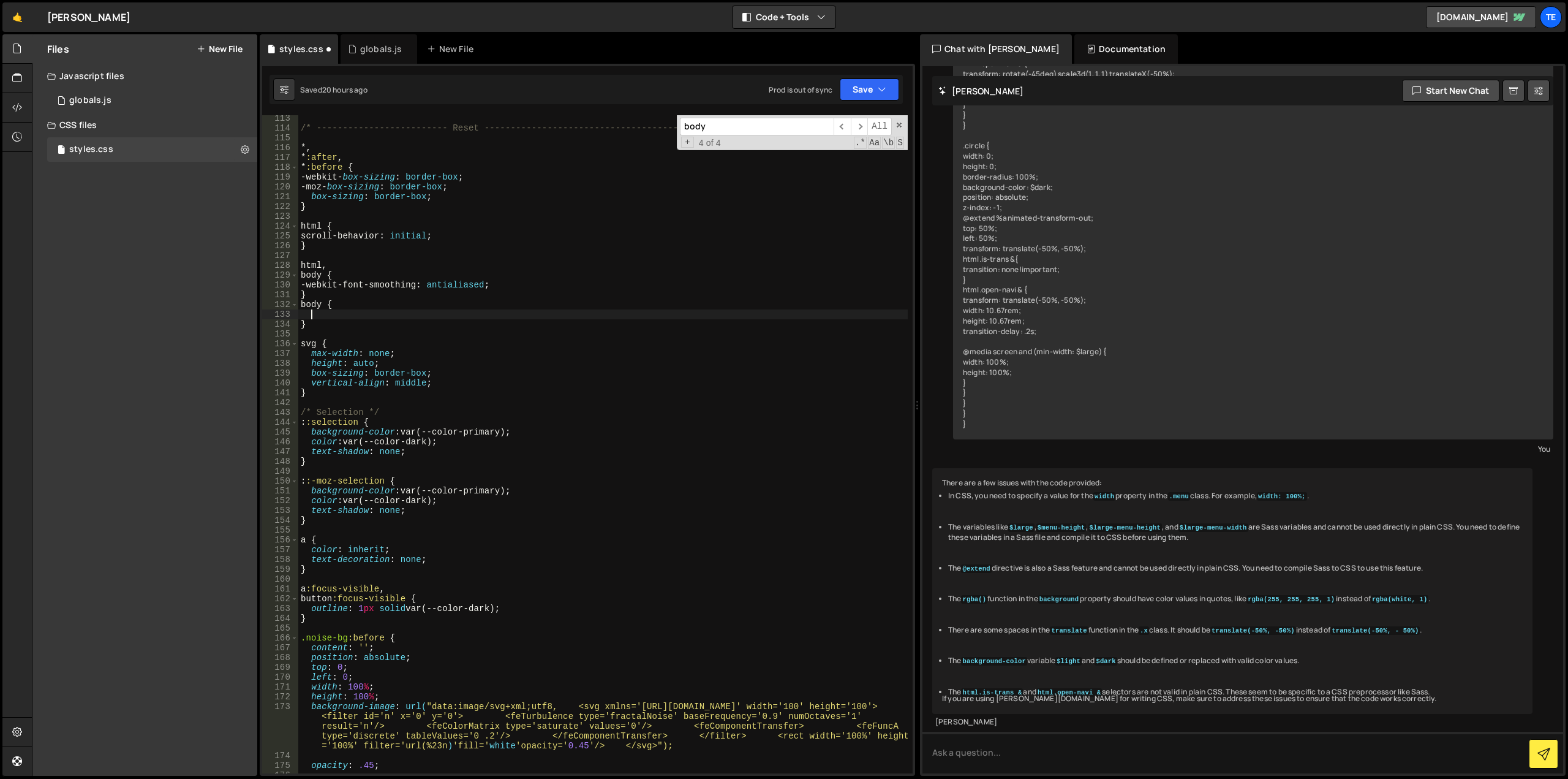
scroll to position [0, 0]
paste textarea "overscroll-behavior: none;"
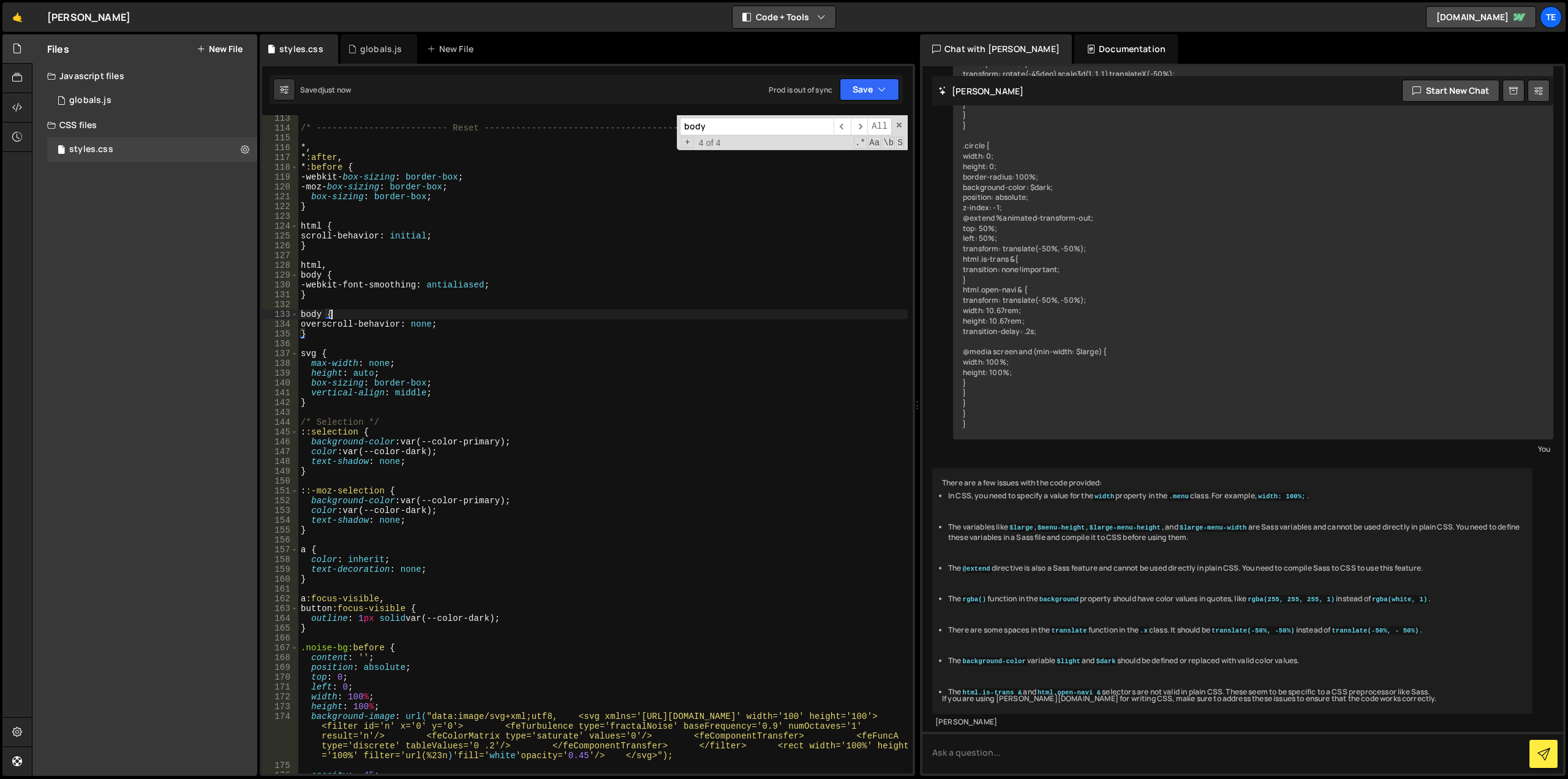
type textarea "body {"
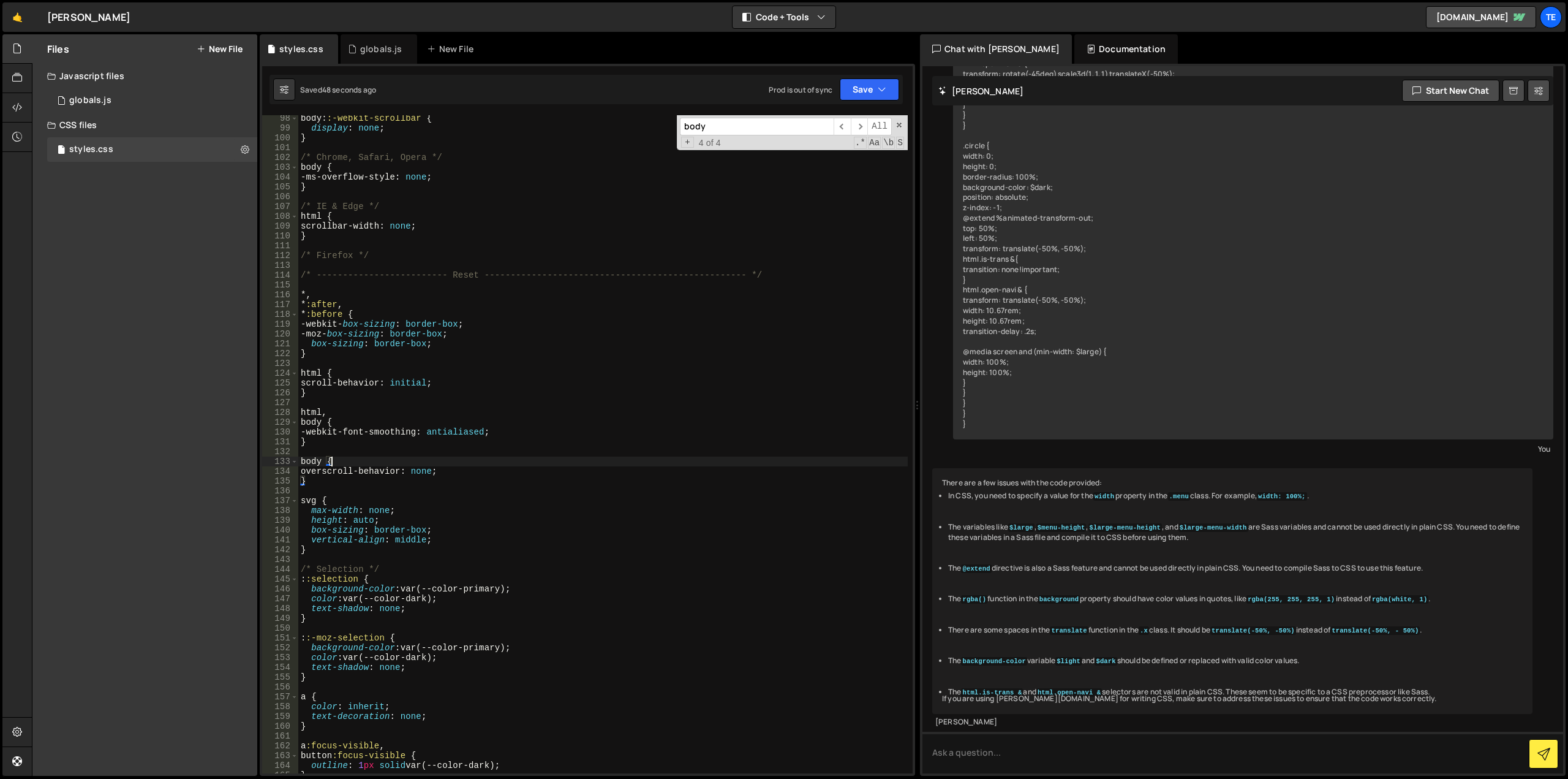
scroll to position [806, 0]
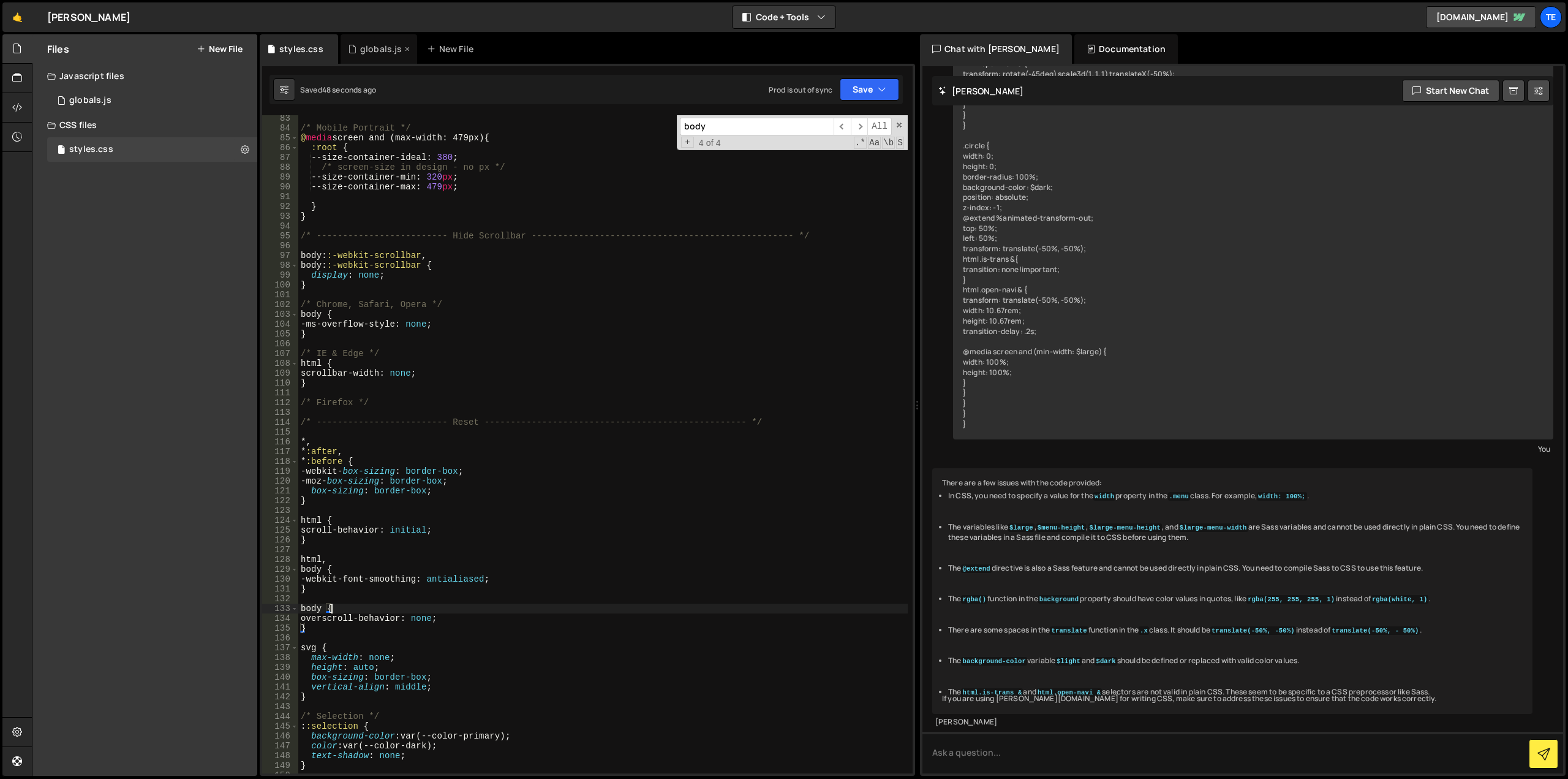
click at [377, 48] on div "globals.js" at bounding box center [381, 49] width 42 height 12
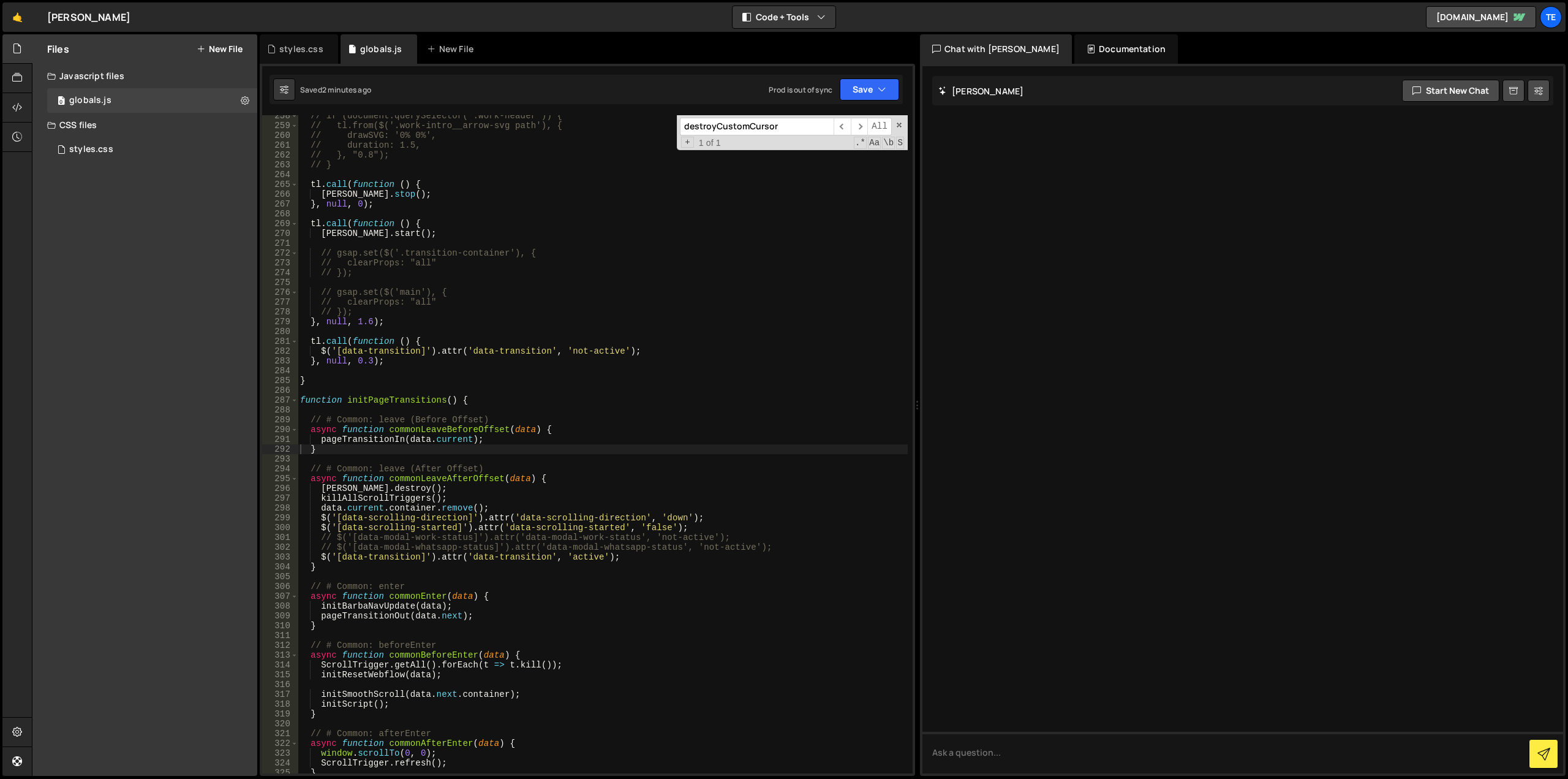
scroll to position [0, 0]
click at [901, 121] on div "destroyCustomCursor ​ ​ All Replace All + 1 of 1 .* Aa \b S" at bounding box center [792, 132] width 231 height 35
click at [900, 123] on span at bounding box center [899, 125] width 9 height 9
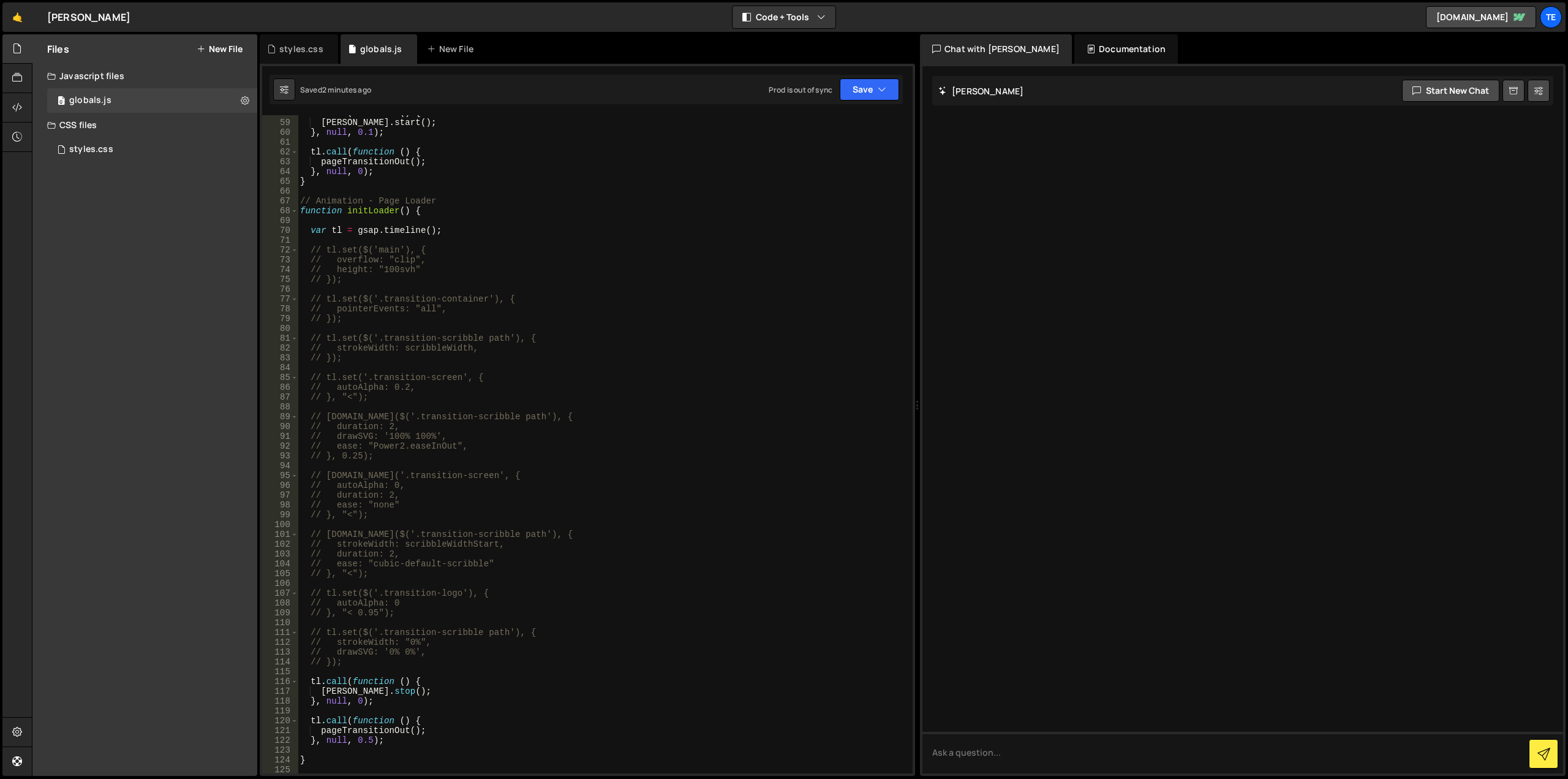
scroll to position [824, 0]
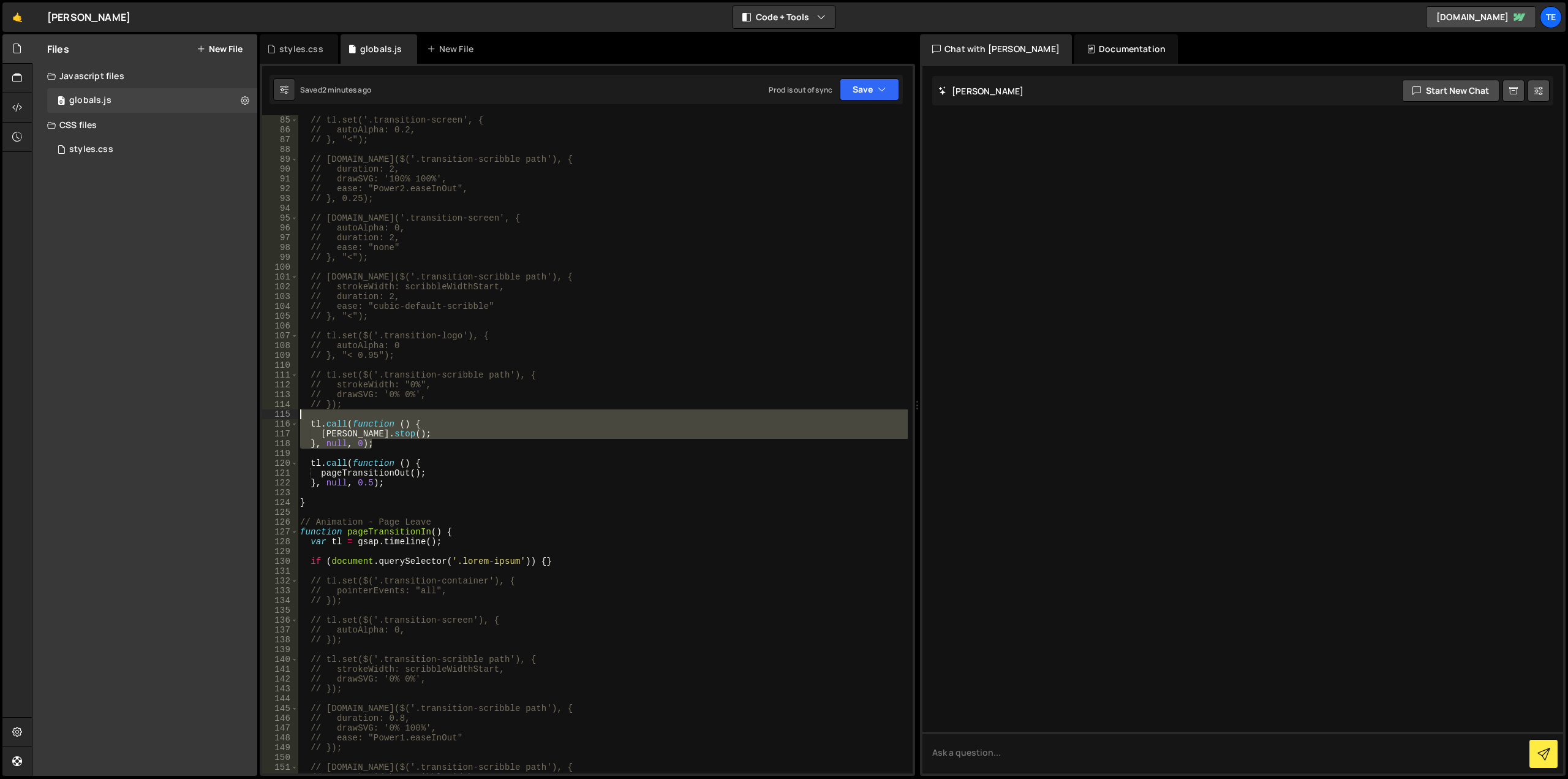
drag, startPoint x: 382, startPoint y: 443, endPoint x: 282, endPoint y: 415, distance: 103.8
click at [282, 415] on div "} 85 86 87 88 89 90 91 92 93 94 95 96 97 98 99 100 101 102 103 104 105 106 107 …" at bounding box center [587, 444] width 650 height 658
type textarea "// tl.call(function () {"
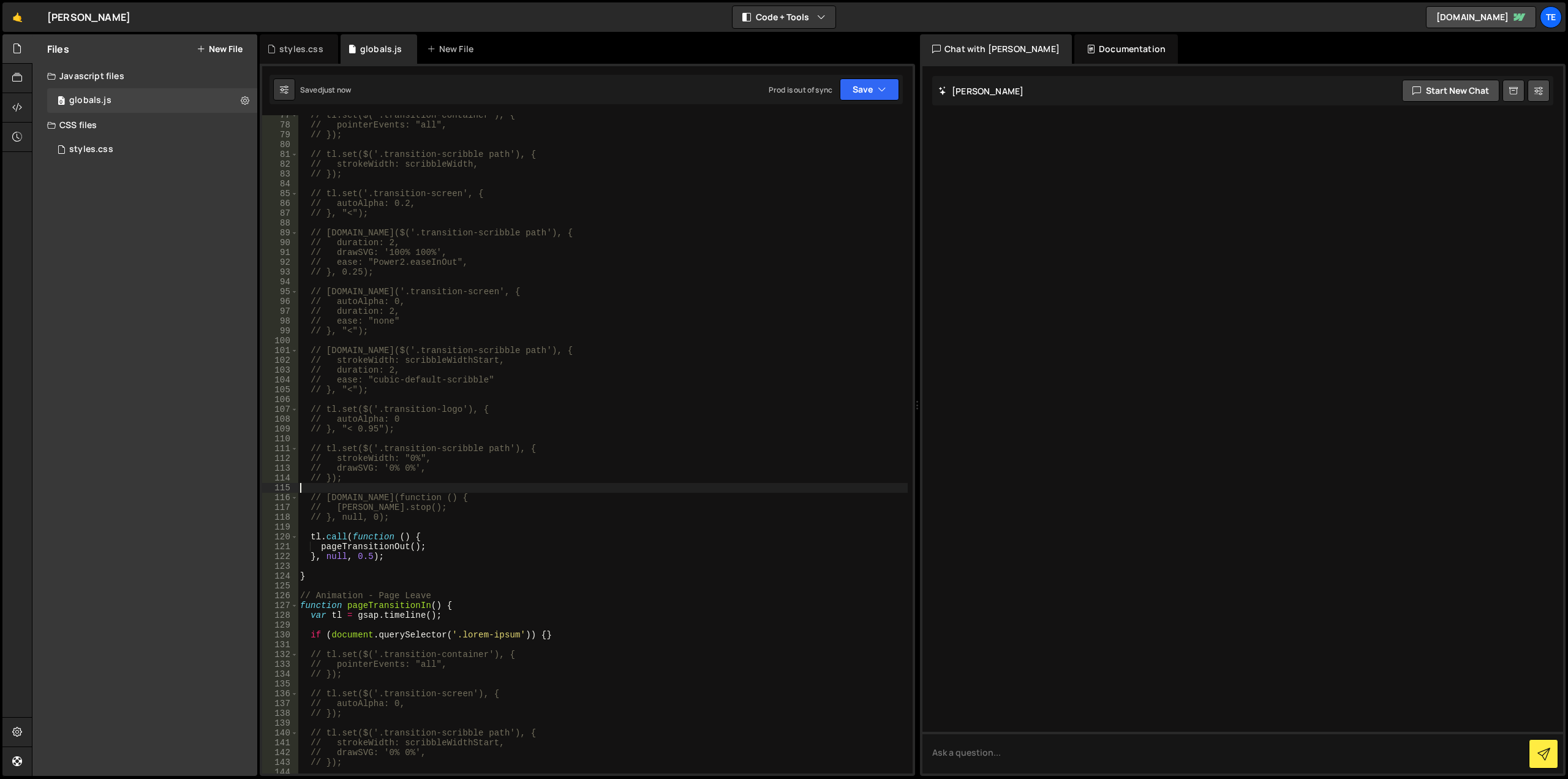
scroll to position [934, 0]
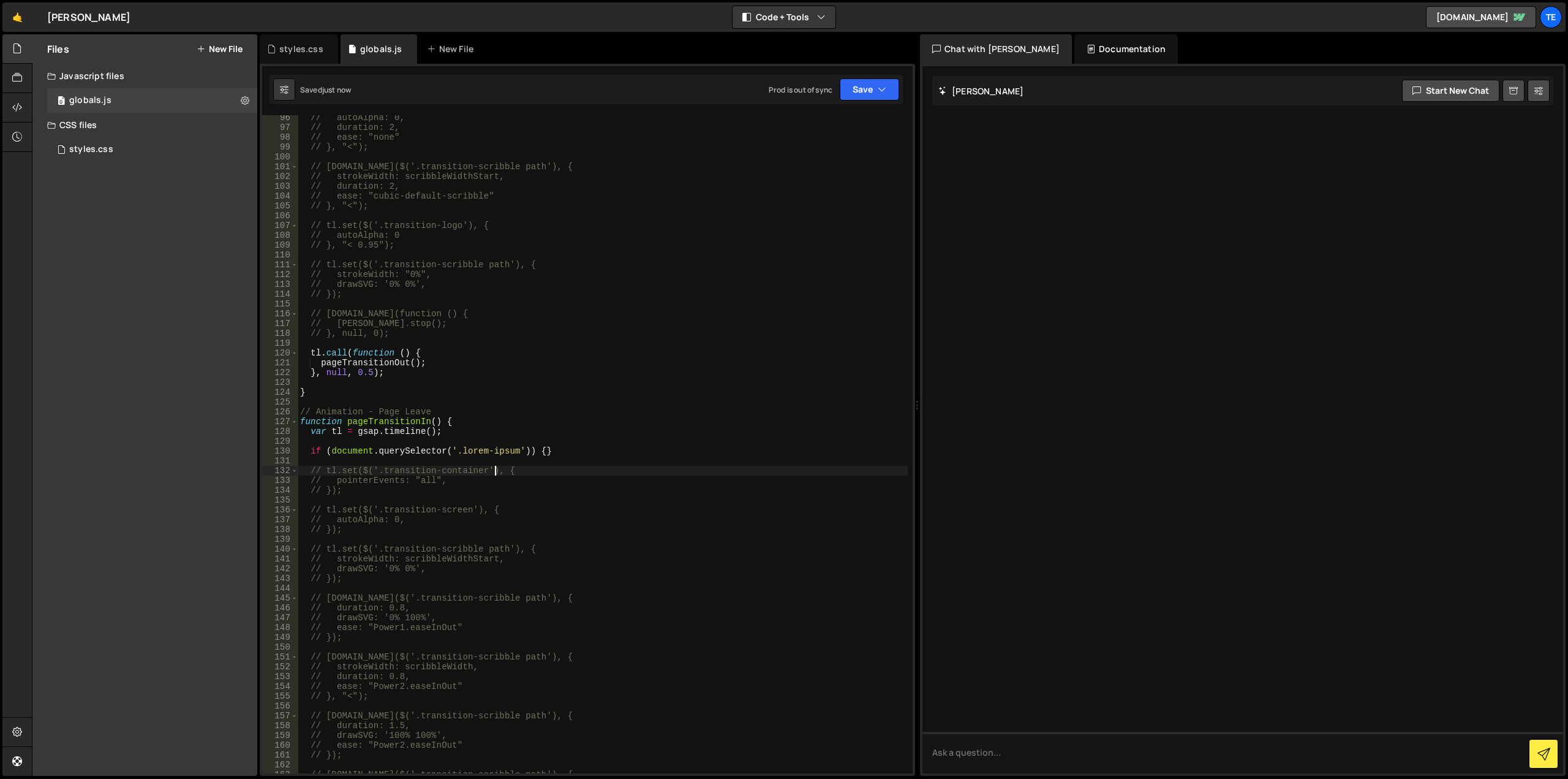
click at [497, 469] on div "// autoAlpha: 0, // duration: 2, // ease: "none" // }, "<"); // tl.to($('.trans…" at bounding box center [603, 451] width 610 height 678
type textarea "}"
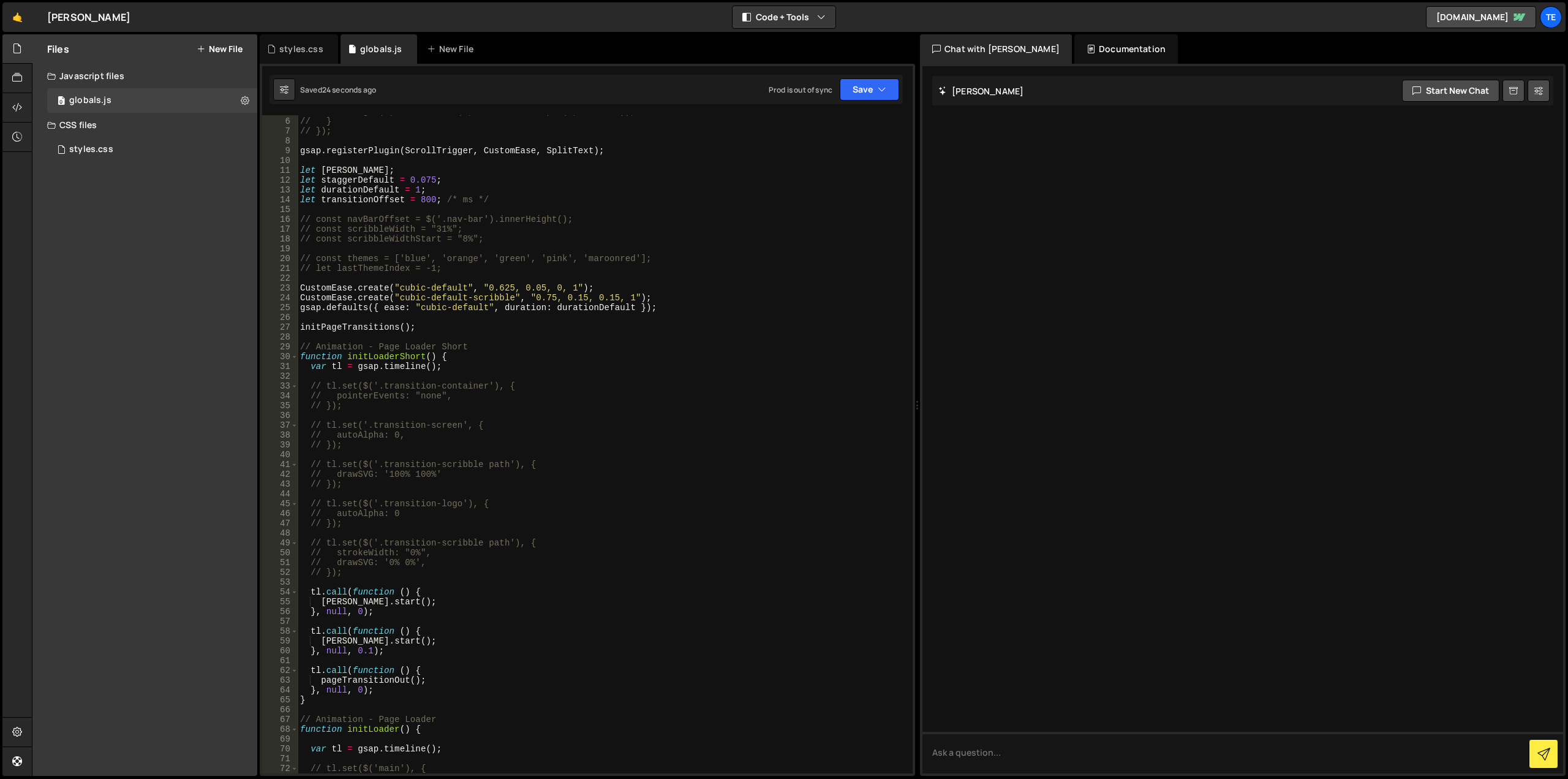
scroll to position [232, 0]
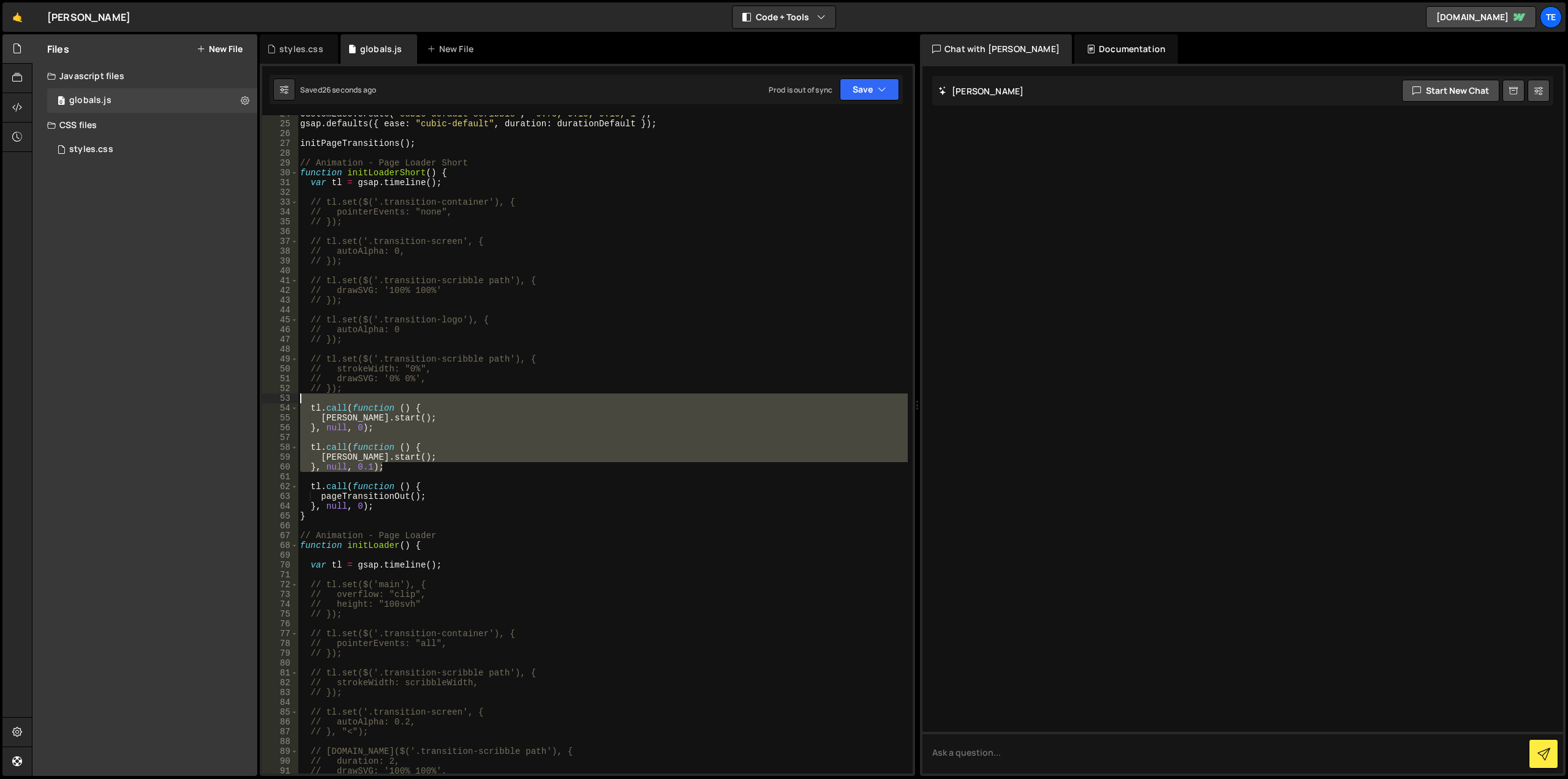
drag, startPoint x: 372, startPoint y: 468, endPoint x: 273, endPoint y: 398, distance: 121.2
click at [273, 398] on div "24 25 26 27 28 29 30 31 32 33 34 35 36 37 38 39 40 41 42 43 44 45 46 47 48 49 5…" at bounding box center [587, 444] width 650 height 658
type textarea "// tl.call(function () {"
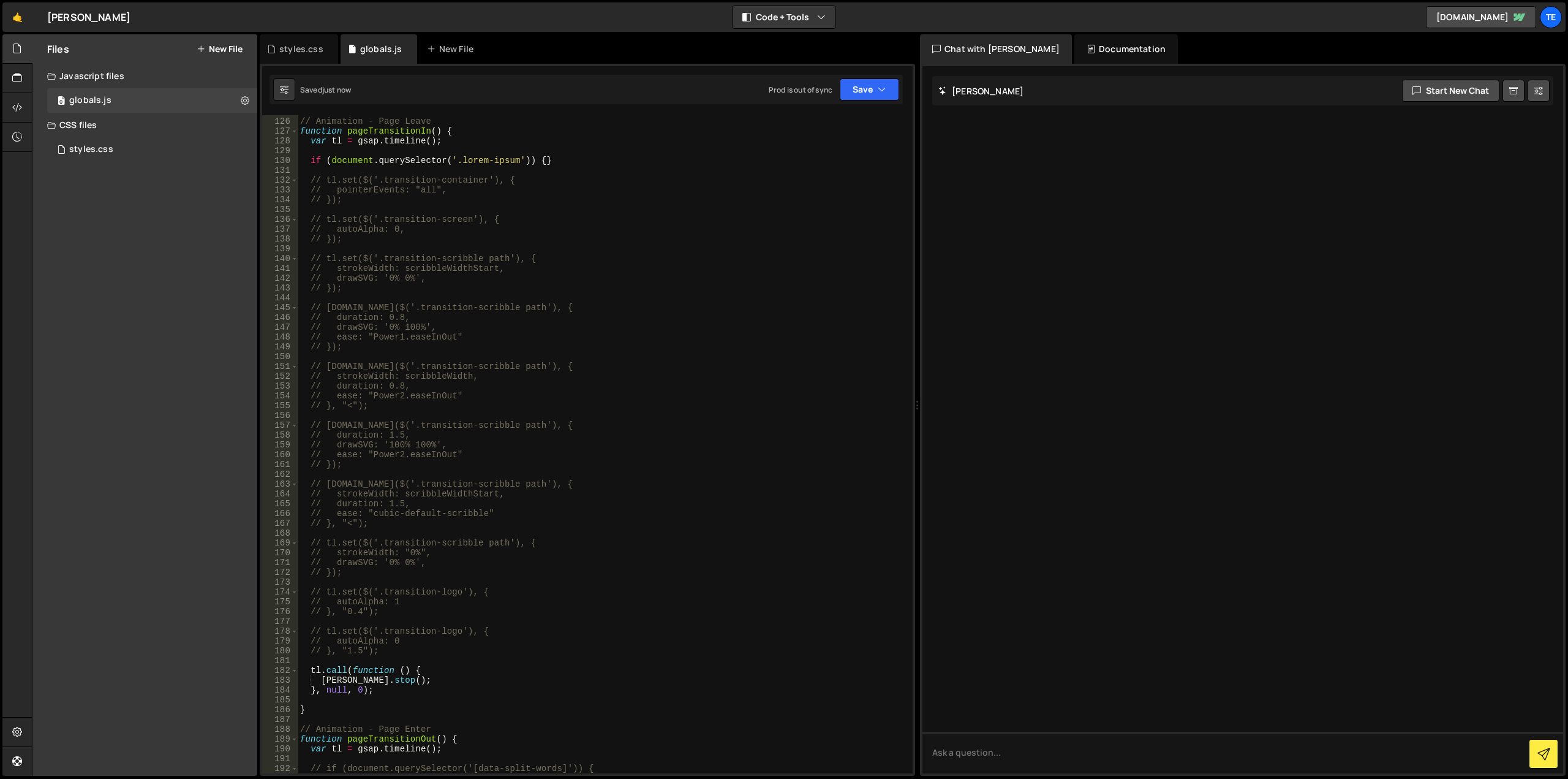
scroll to position [1335, 0]
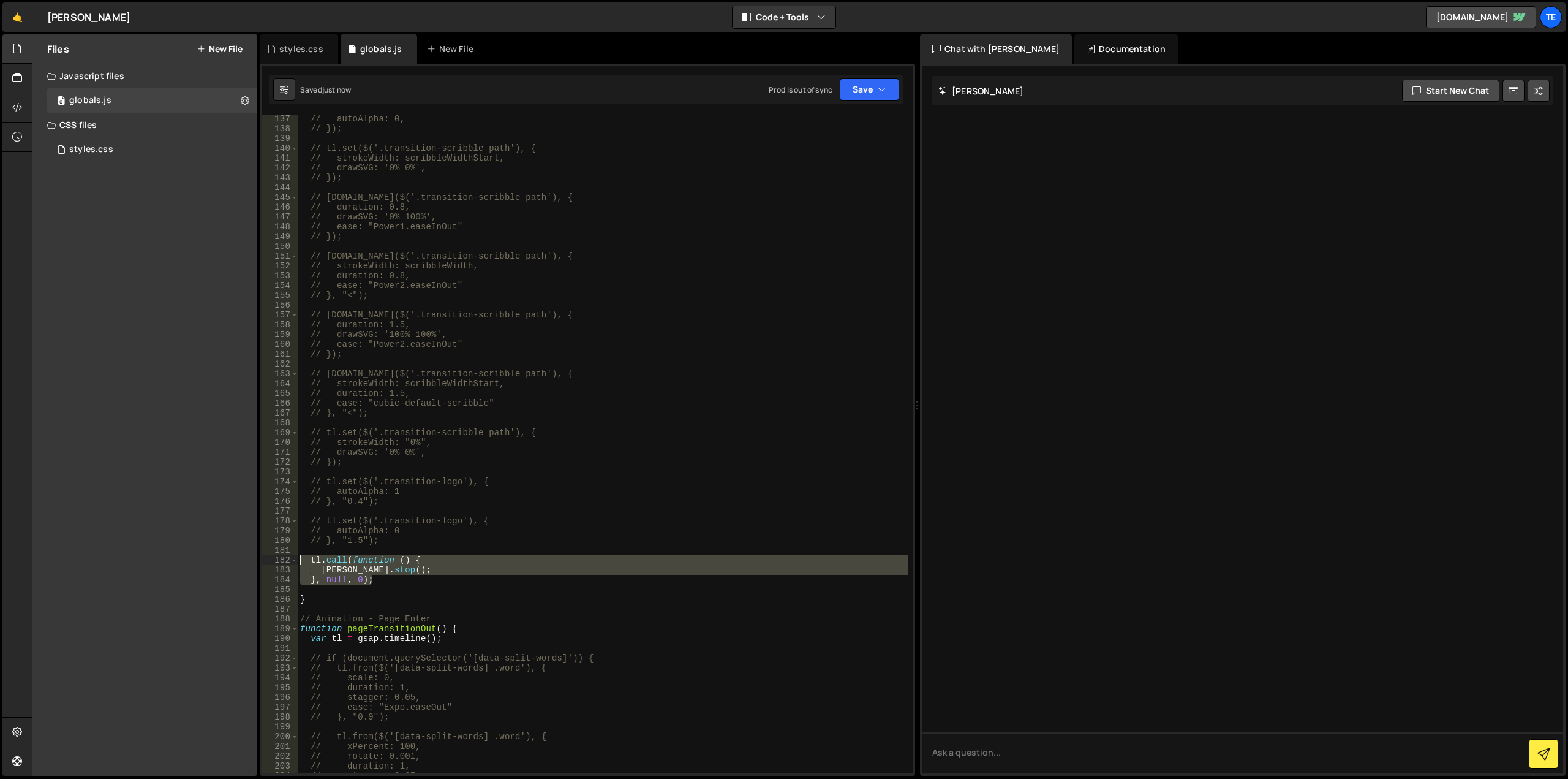
drag, startPoint x: 375, startPoint y: 581, endPoint x: 272, endPoint y: 561, distance: 104.9
click at [272, 561] on div "137 138 139 140 141 142 143 144 145 146 147 148 149 150 151 152 153 154 155 156…" at bounding box center [587, 444] width 650 height 658
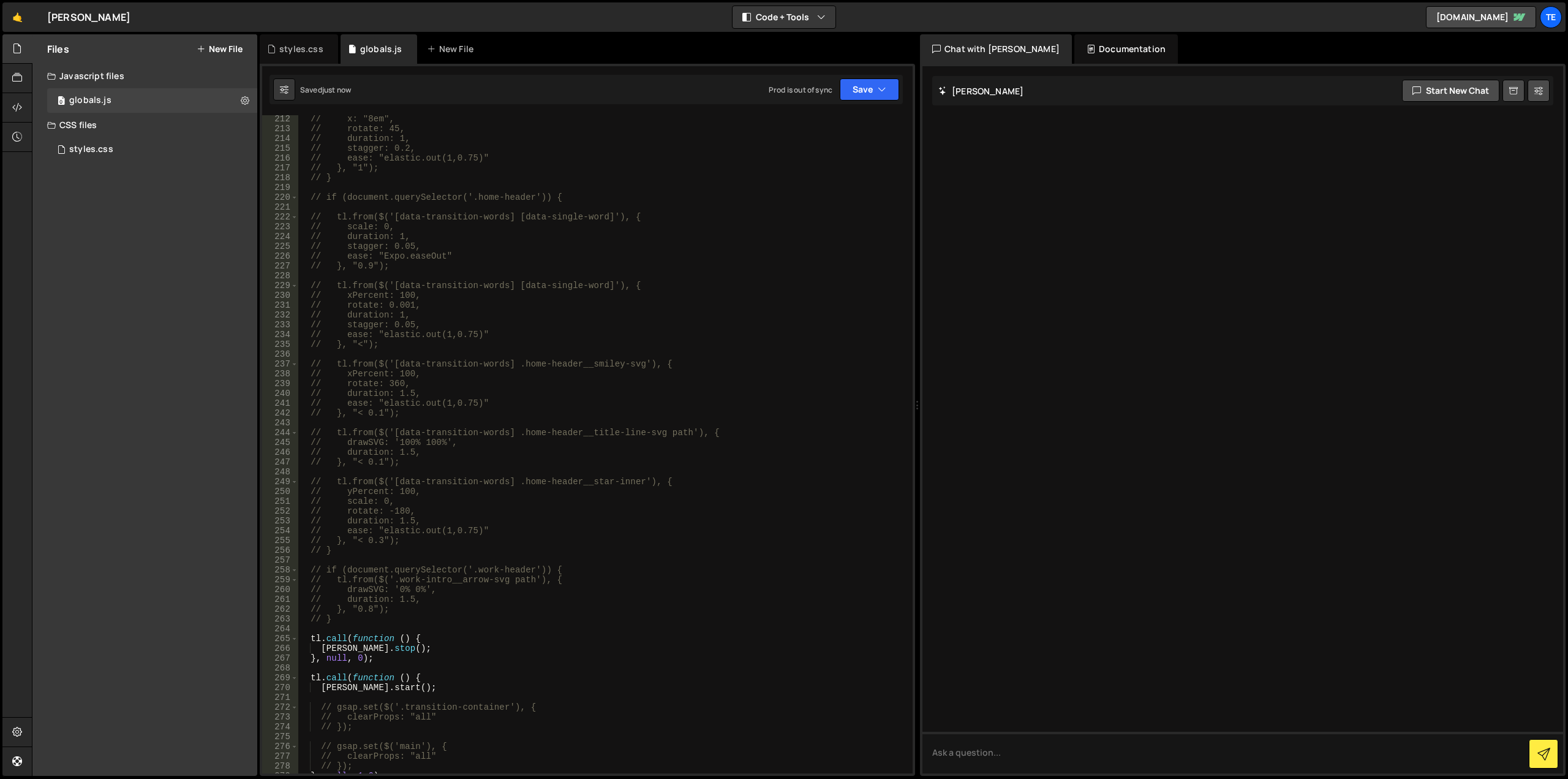
scroll to position [2328, 0]
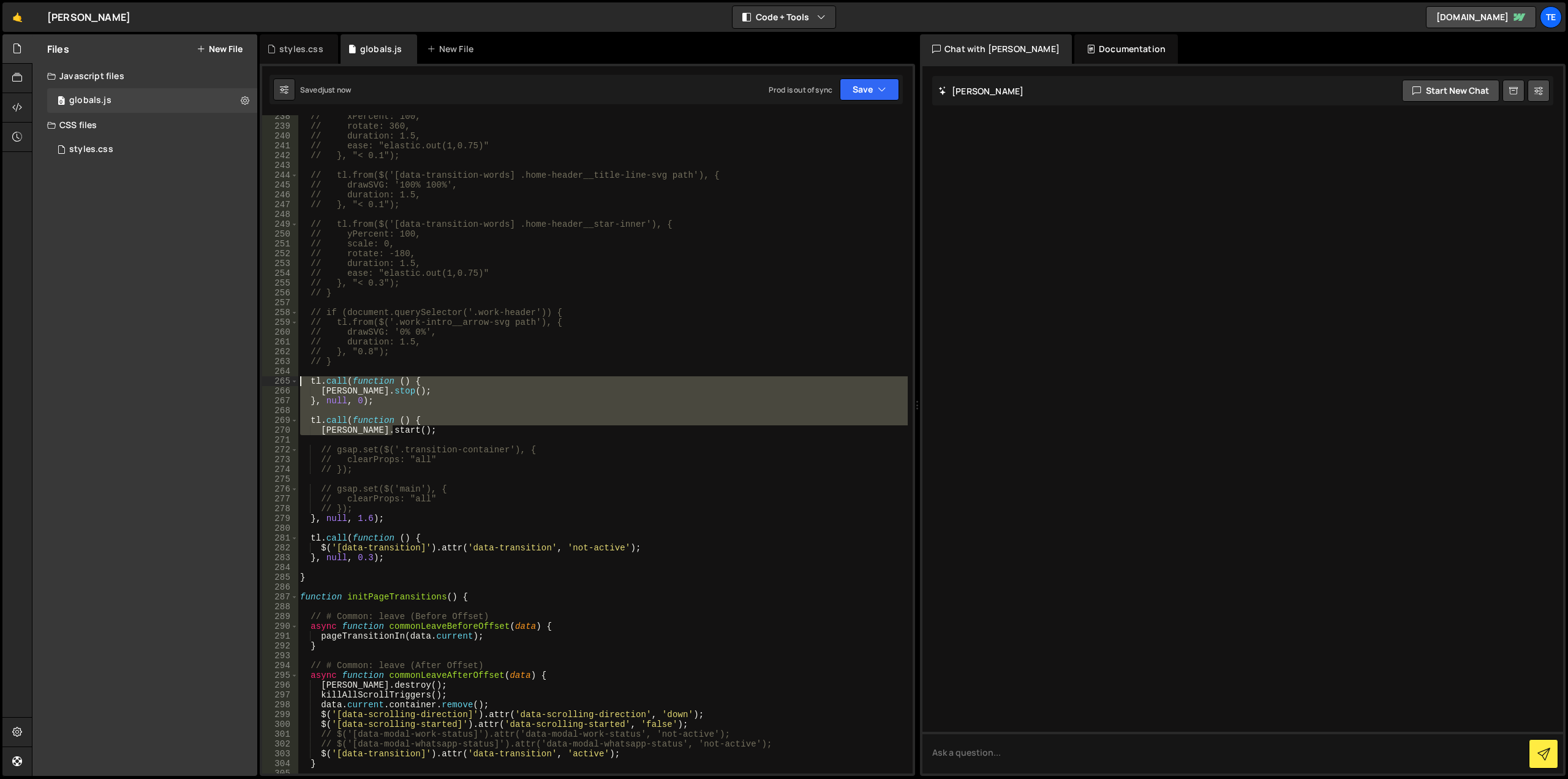
drag, startPoint x: 428, startPoint y: 433, endPoint x: 289, endPoint y: 379, distance: 149.1
click at [289, 379] on div "// tl.call(function () { 238 239 240 241 242 243 244 245 246 247 248 249 250 25…" at bounding box center [587, 444] width 650 height 658
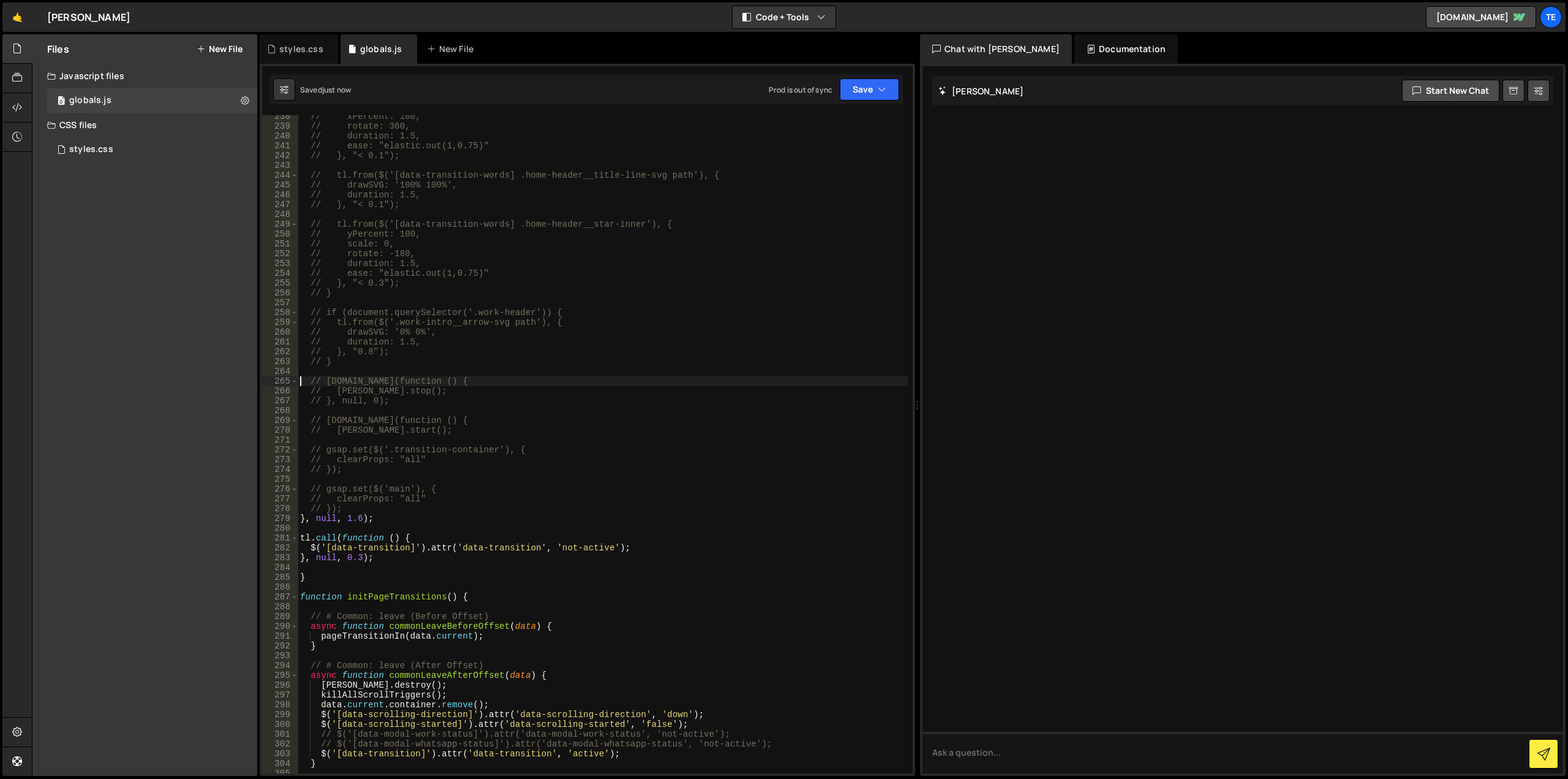
click at [353, 519] on div "// xPercent: 100, // rotate: 360, // duration: 1.5, // ease: "elastic.out(1,0.7…" at bounding box center [603, 450] width 610 height 678
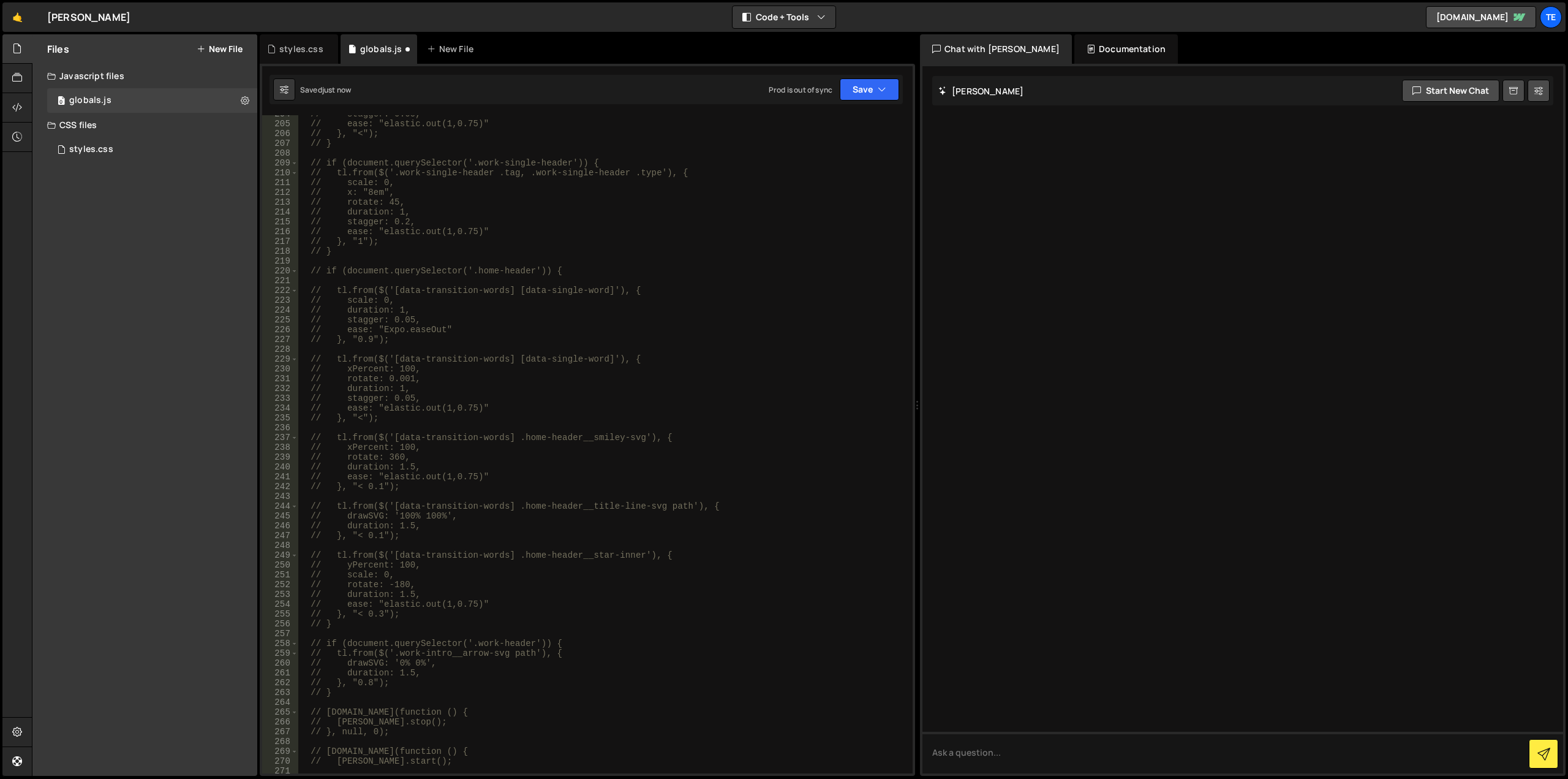
scroll to position [1702, 0]
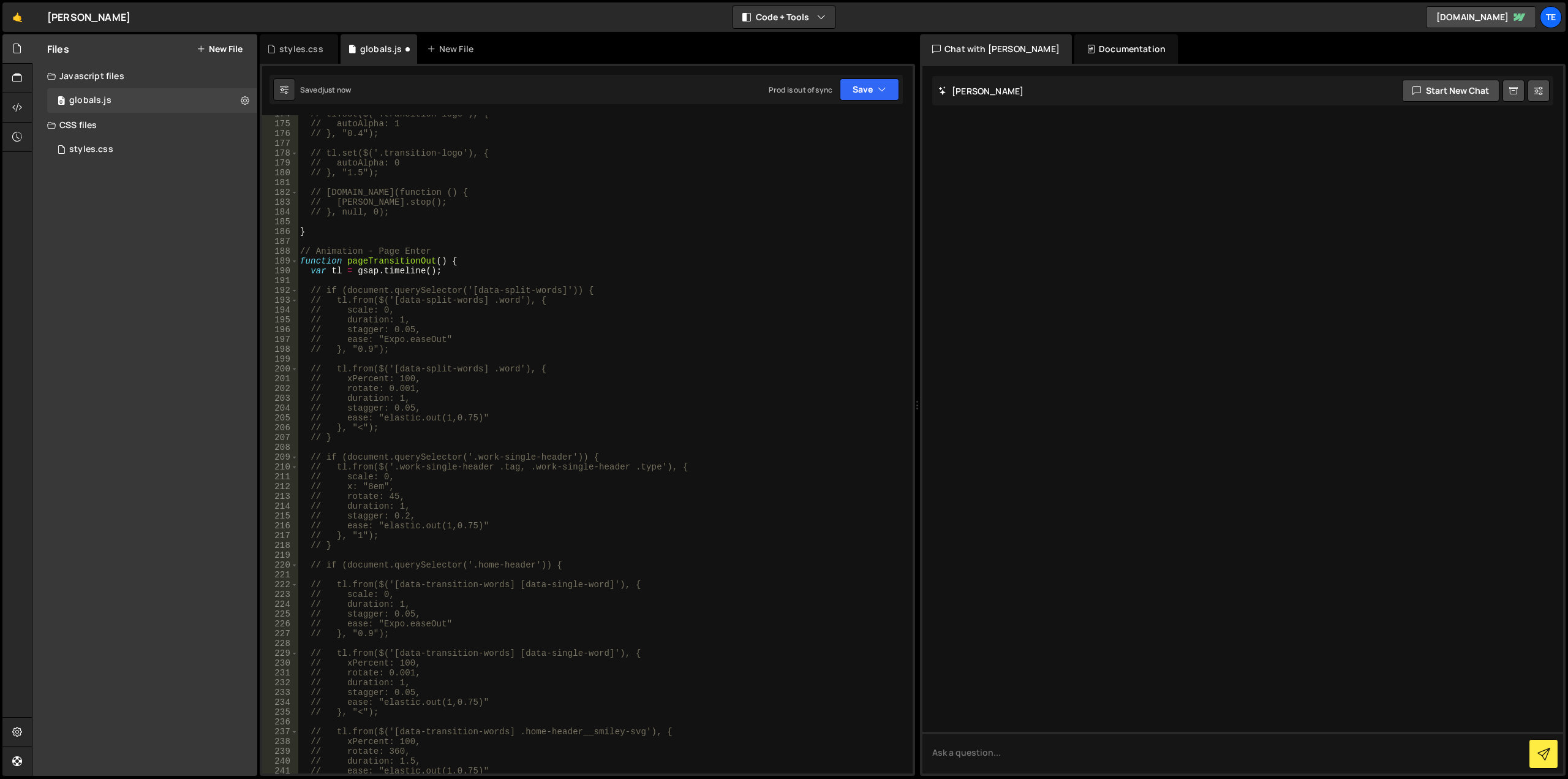
click at [478, 260] on div "// tl.set($('.transition-logo'), { // autoAlpha: 1 // }, "0.4"); // tl.set($('.…" at bounding box center [603, 448] width 610 height 678
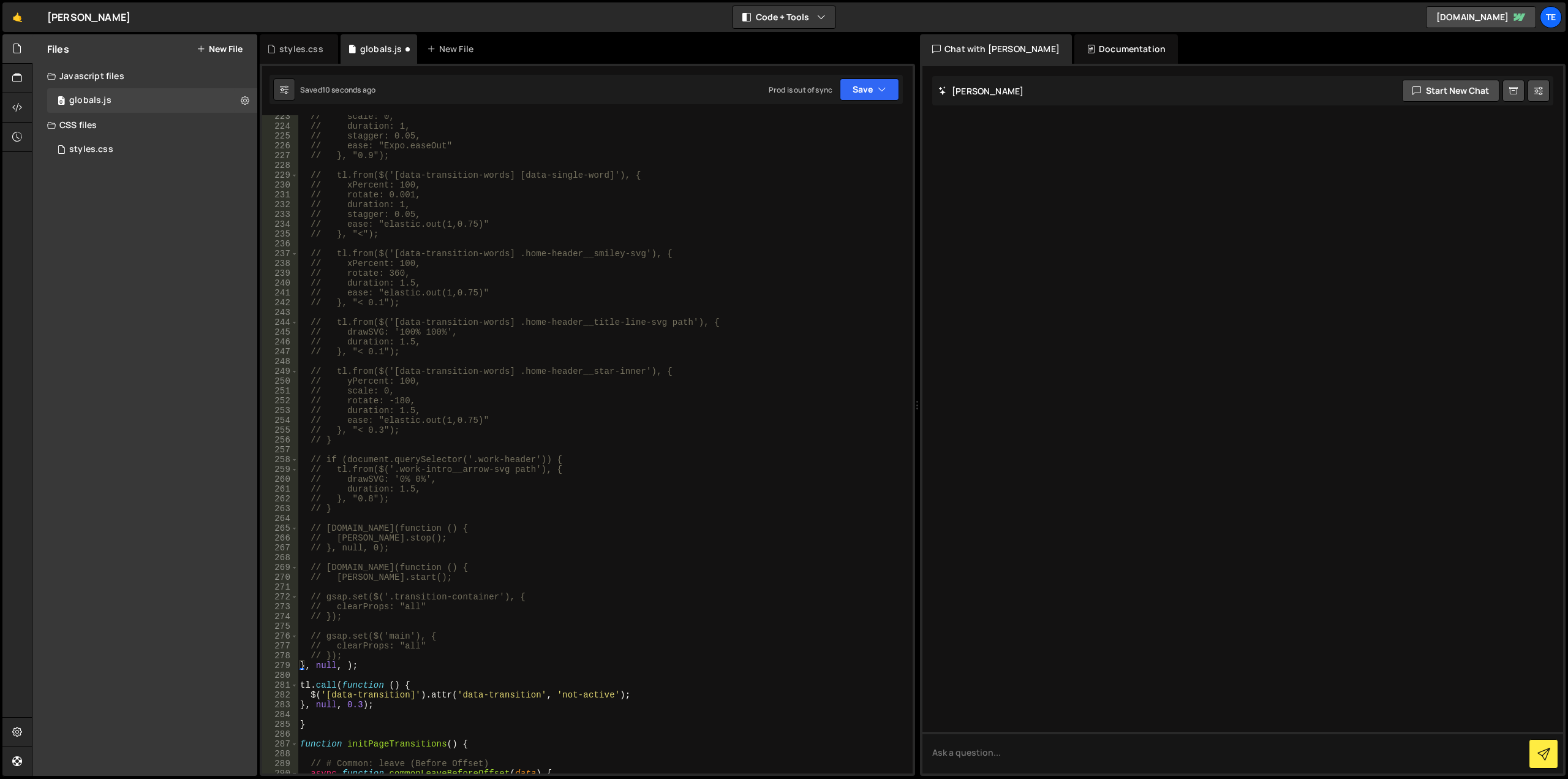
scroll to position [2365, 0]
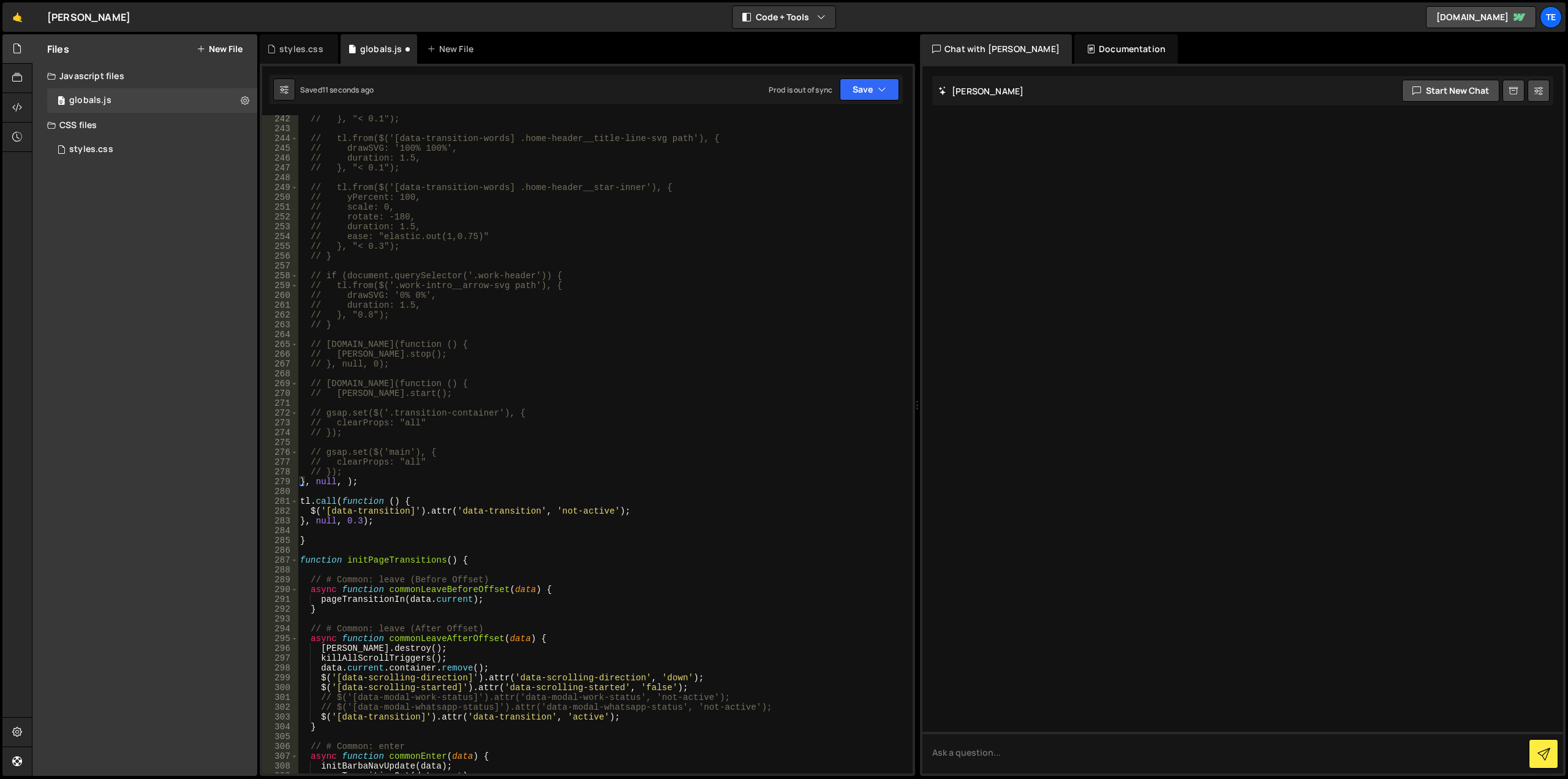
click at [407, 480] on div "// }, "< 0.1"); // tl.from($('[data-transition-words] .home-header__title-line-…" at bounding box center [603, 453] width 610 height 678
click at [445, 506] on div "// }, "< 0.1"); // tl.from($('[data-transition-words] .home-header__title-line-…" at bounding box center [603, 453] width 610 height 678
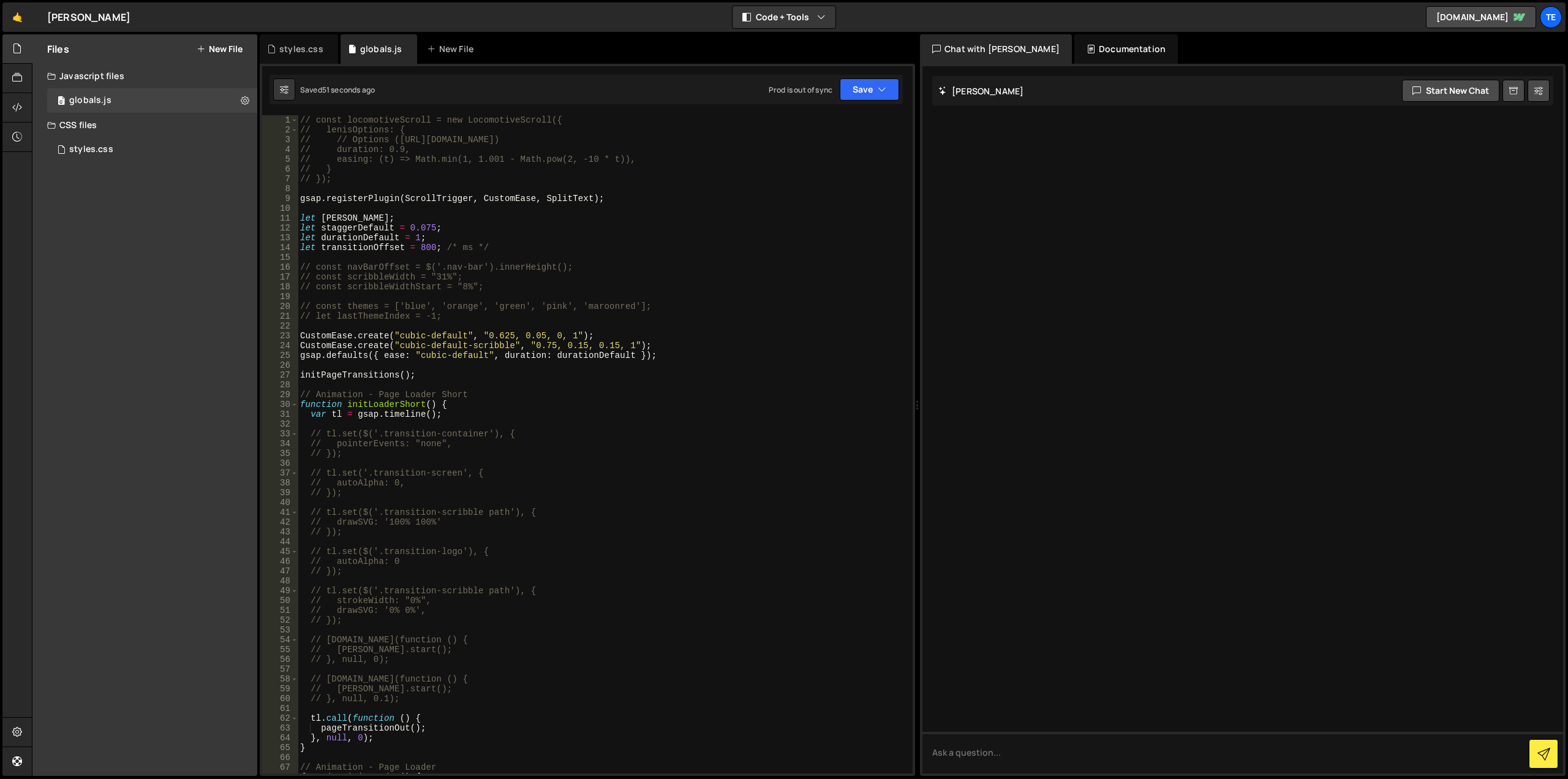
scroll to position [0, 0]
click at [427, 251] on div "// const locomotiveScroll = new LocomotiveScroll({ // lenisOptions: { // // Opt…" at bounding box center [603, 454] width 610 height 678
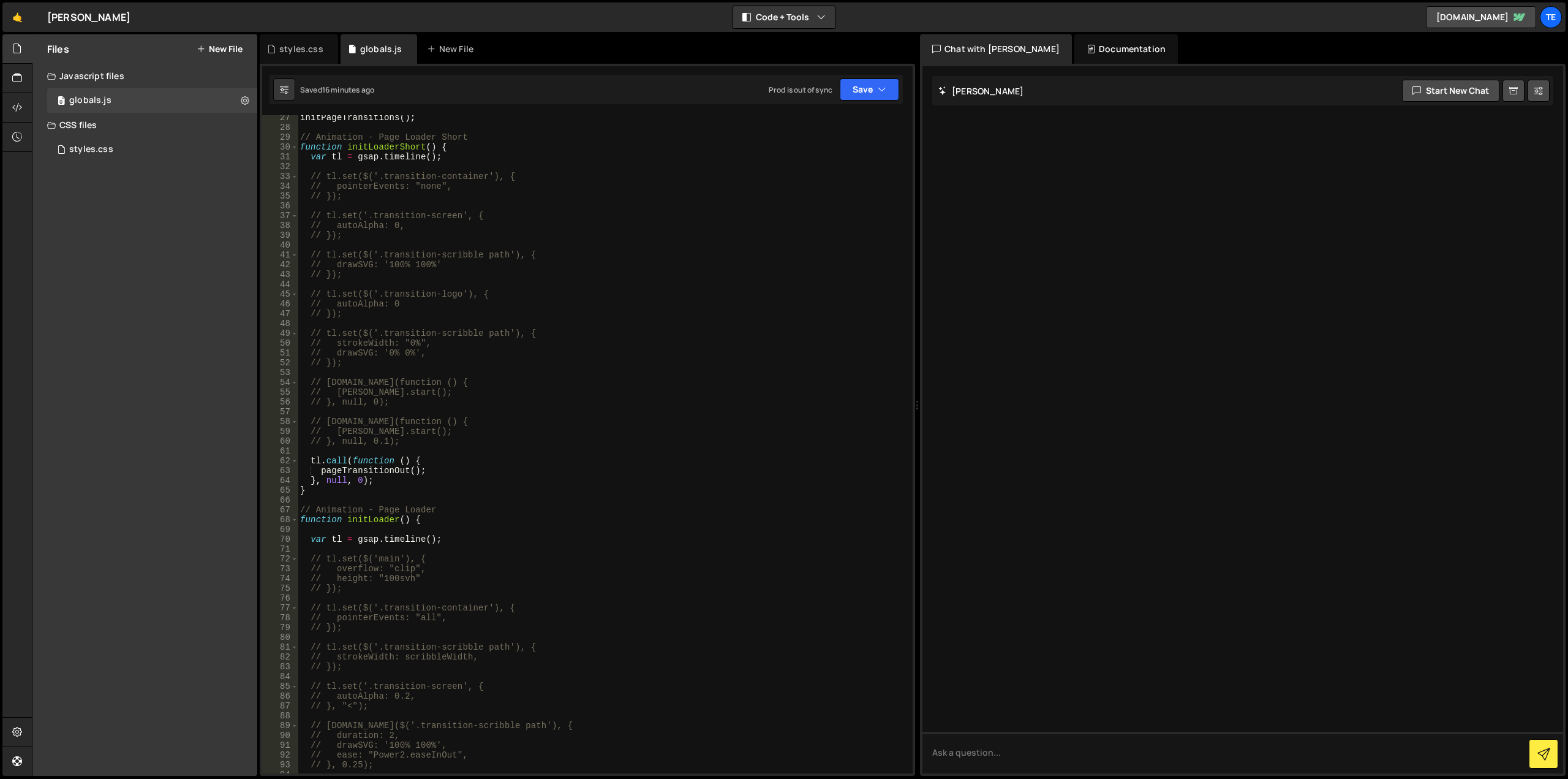
scroll to position [331, 0]
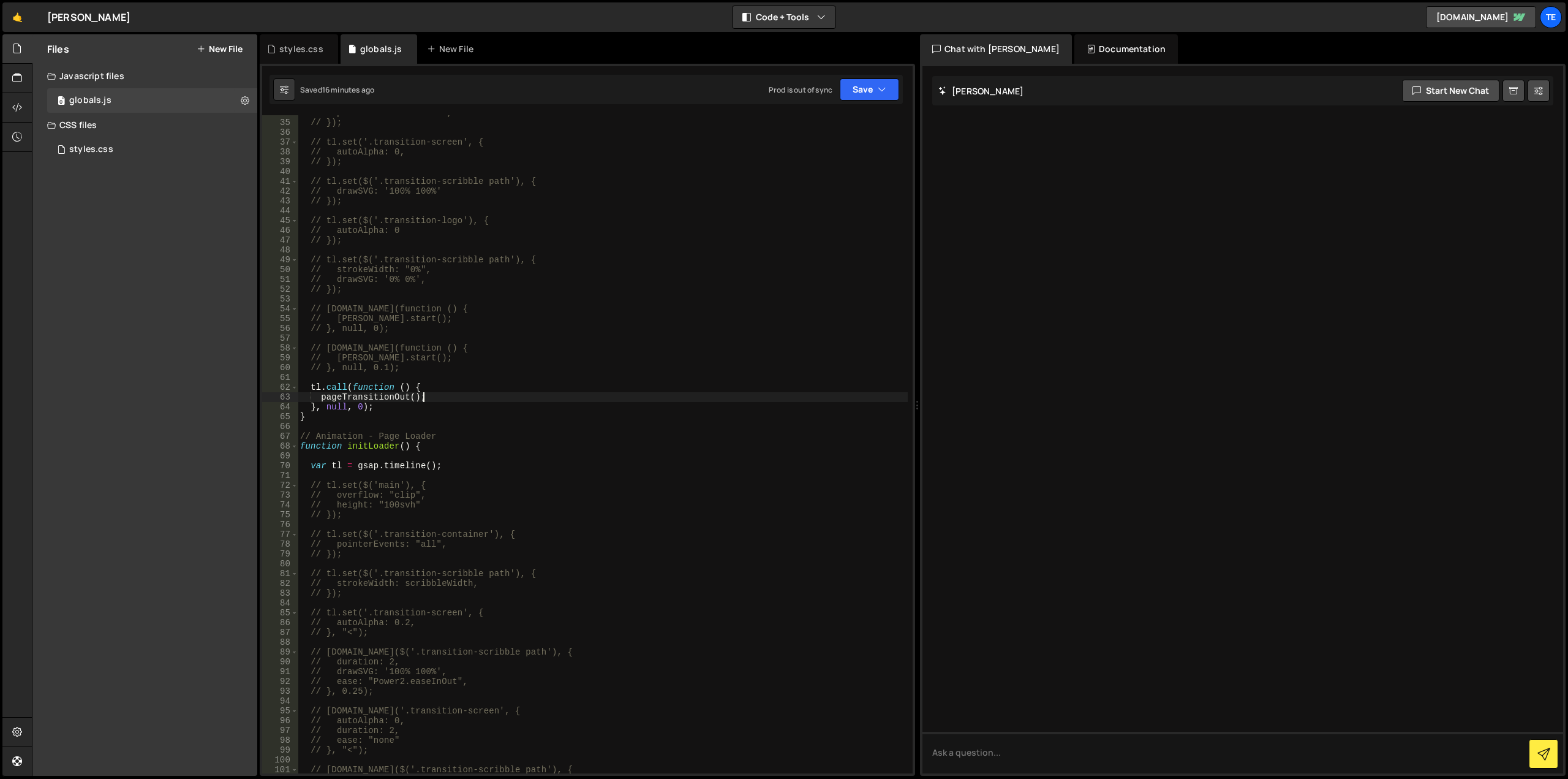
click at [576, 399] on div "// pointerEvents: "none", // }); // tl.set('.transition-screen', { // autoAlpha…" at bounding box center [603, 446] width 610 height 678
type textarea "pageTransitionOut();"
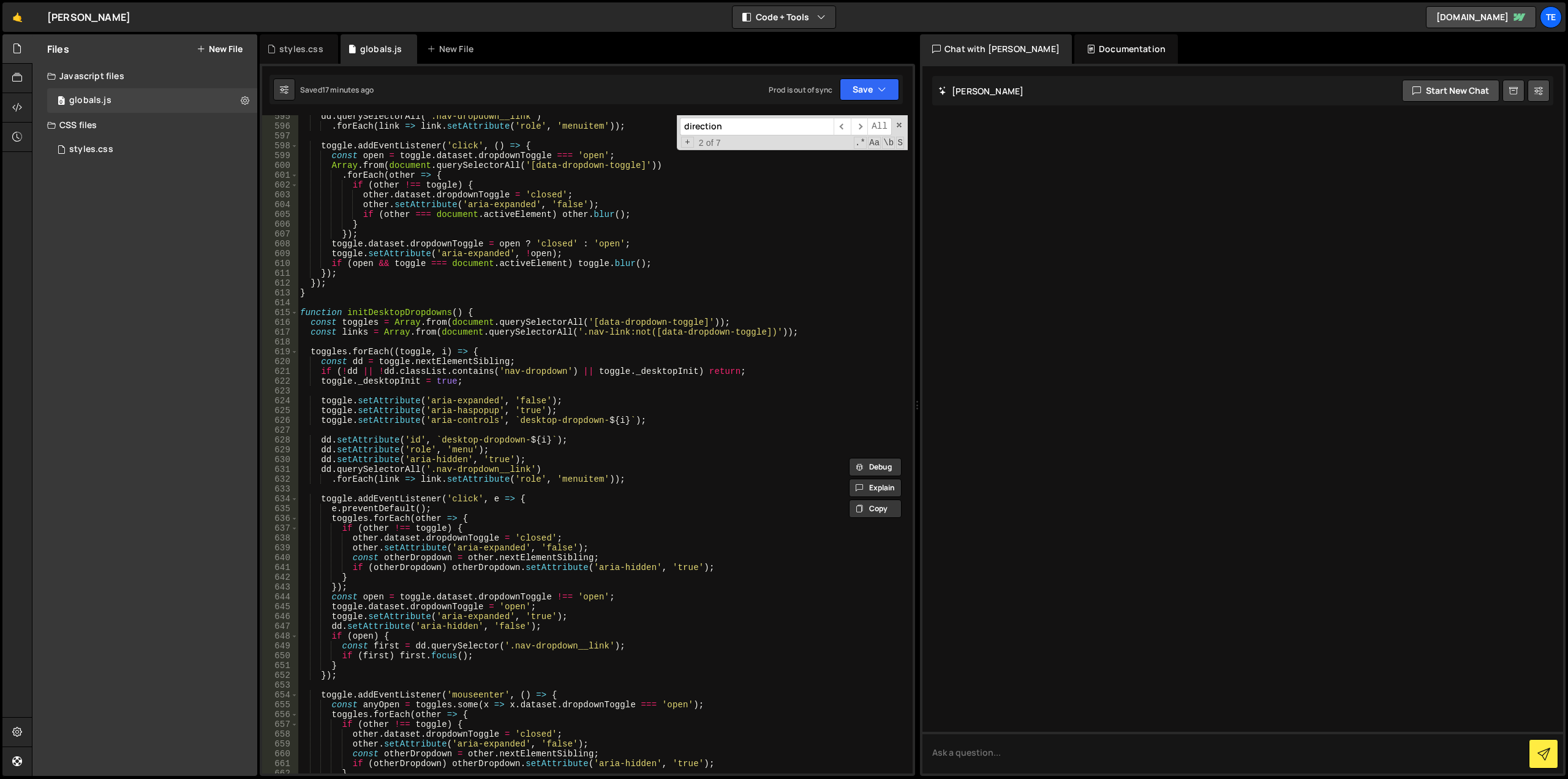
scroll to position [5535, 0]
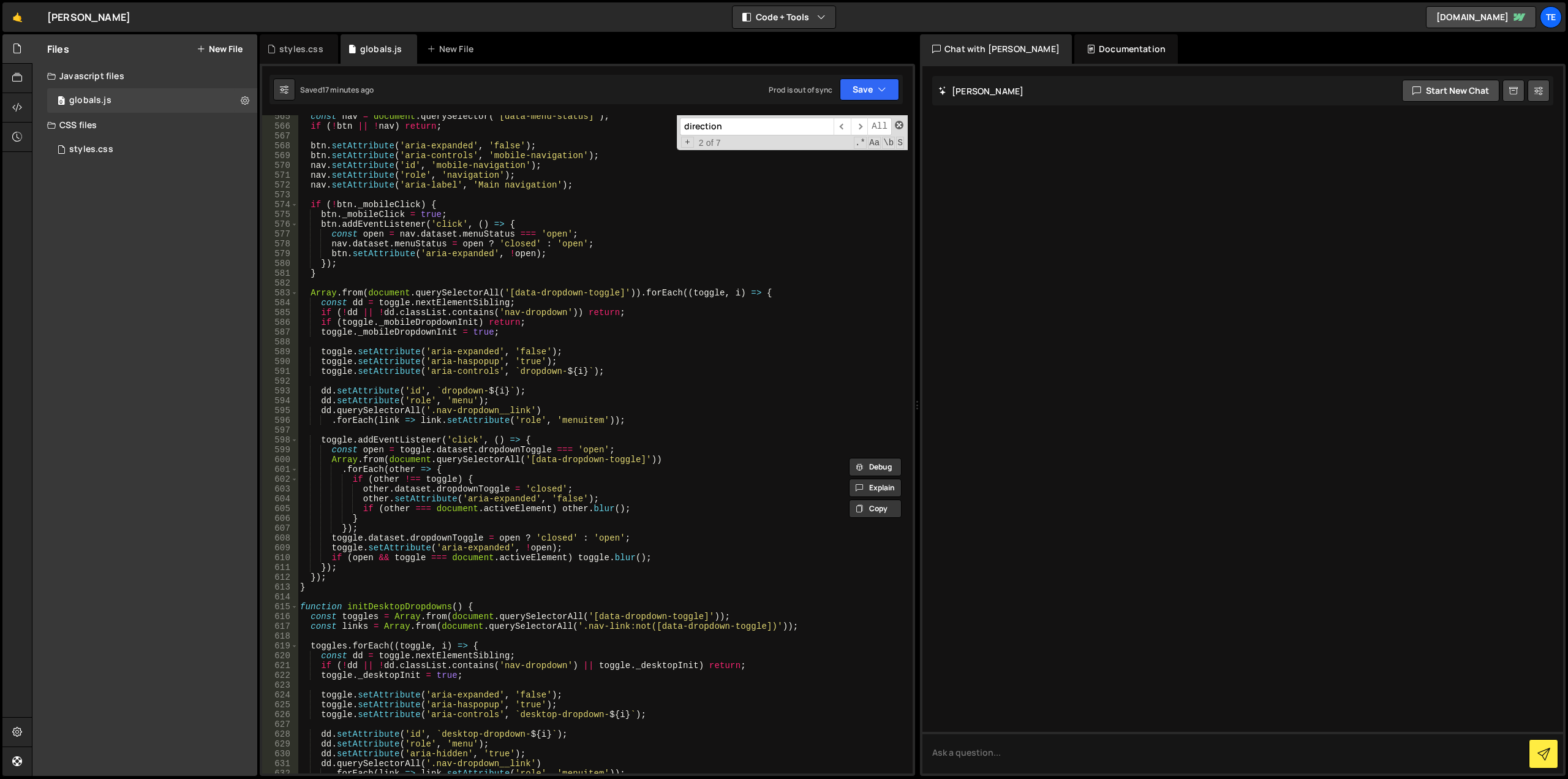
type input "direction"
click at [897, 124] on span at bounding box center [899, 125] width 9 height 9
type textarea "$('[data-scrolling-direction]').attr('data-scrolling-direction', 'down');"
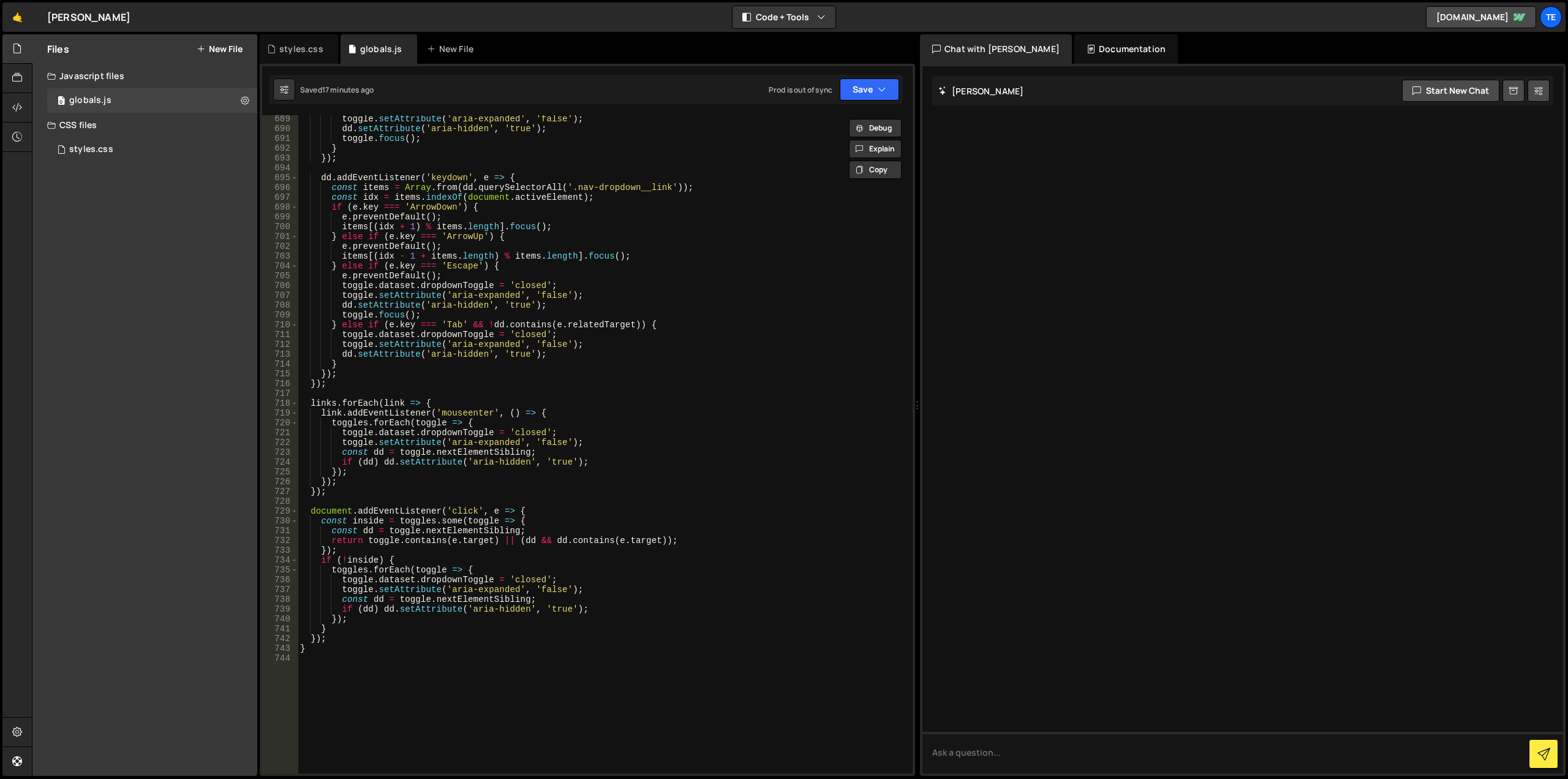
scroll to position [6822, 0]
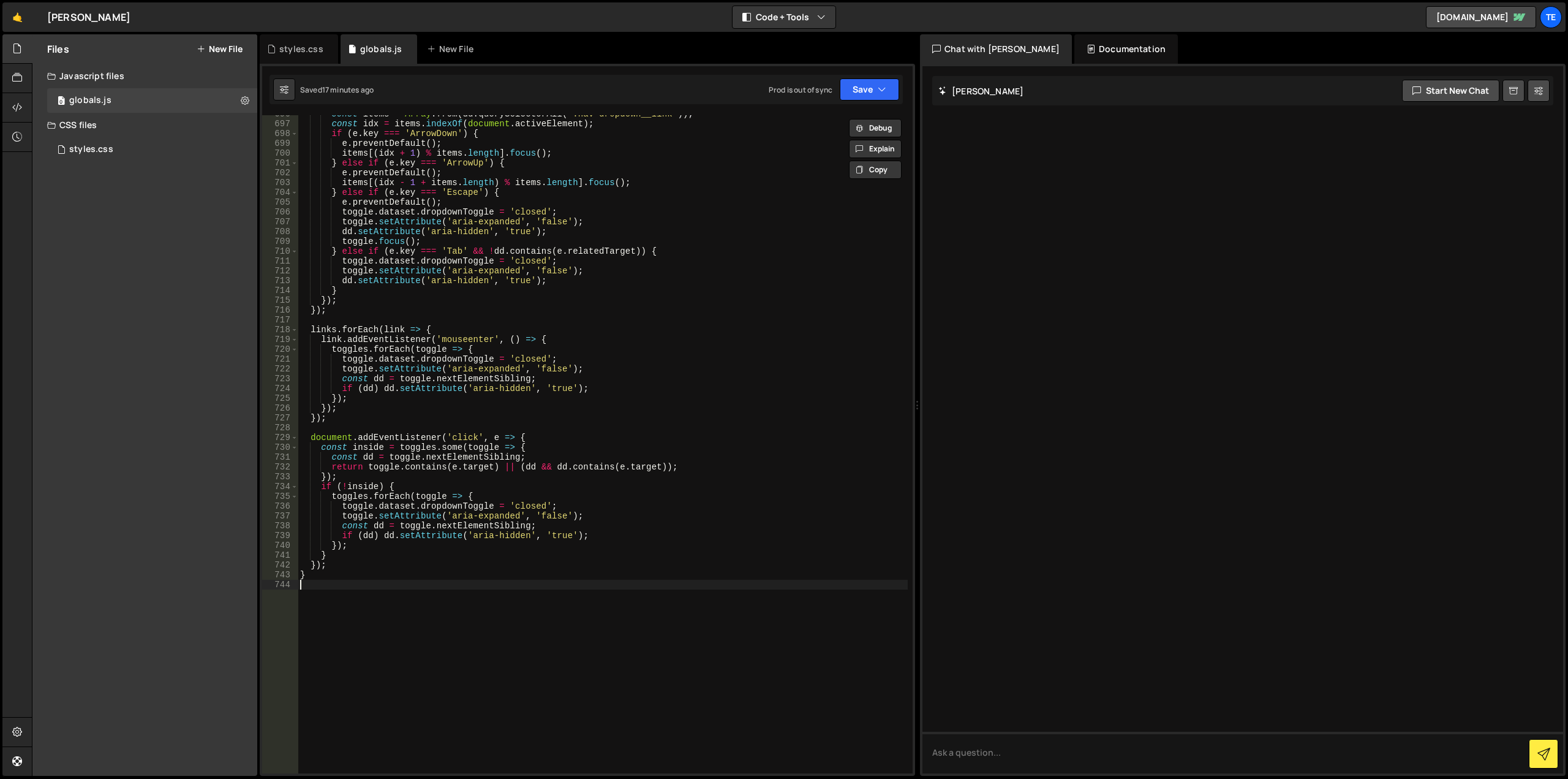
click at [426, 624] on div "const items = Array . from ( dd . querySelectorAll ( '.nav-dropdown__link' )) ;…" at bounding box center [603, 448] width 610 height 678
paste textarea "function initLenisCheckScrollUpDown() {"
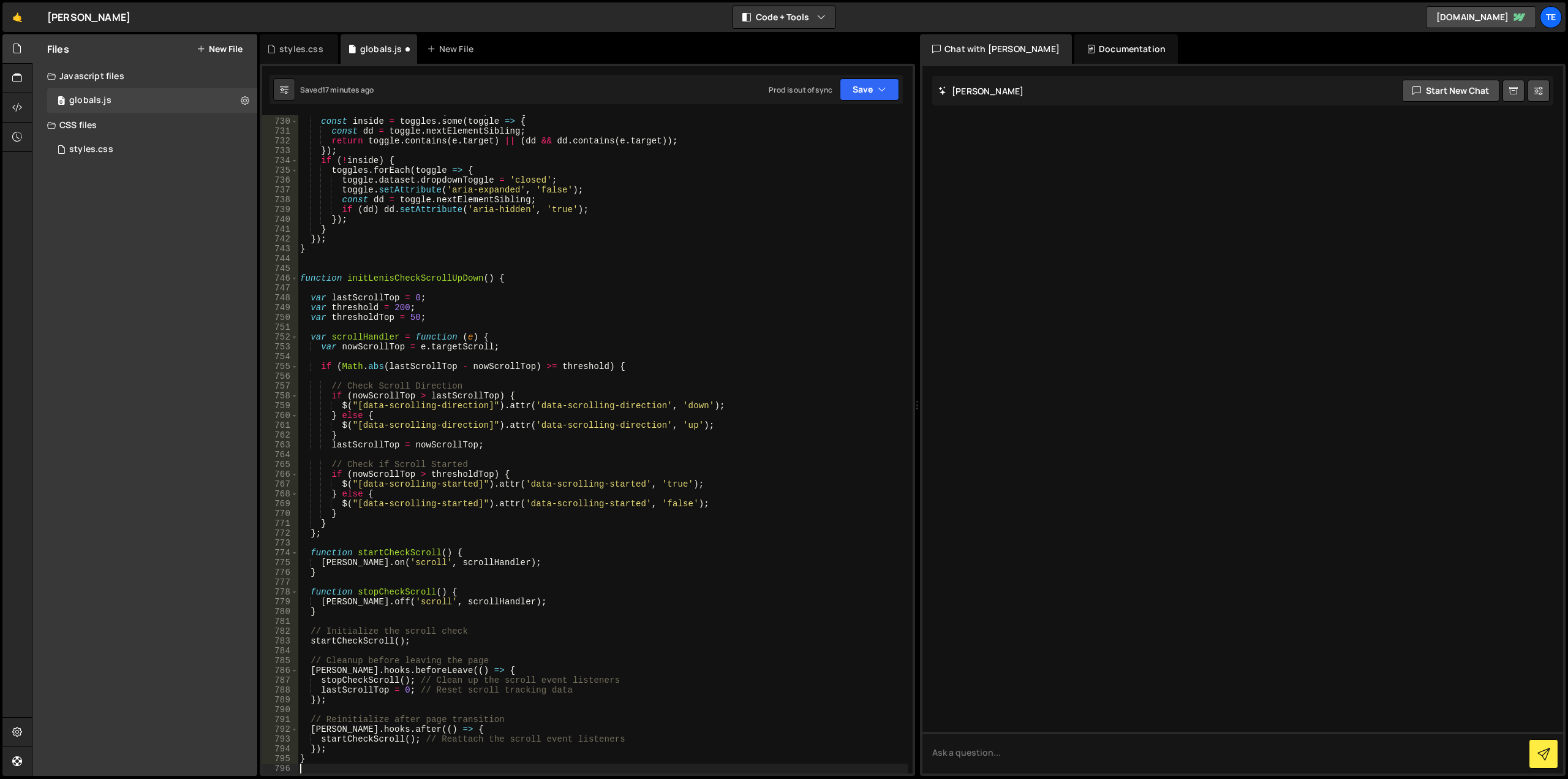
scroll to position [7148, 0]
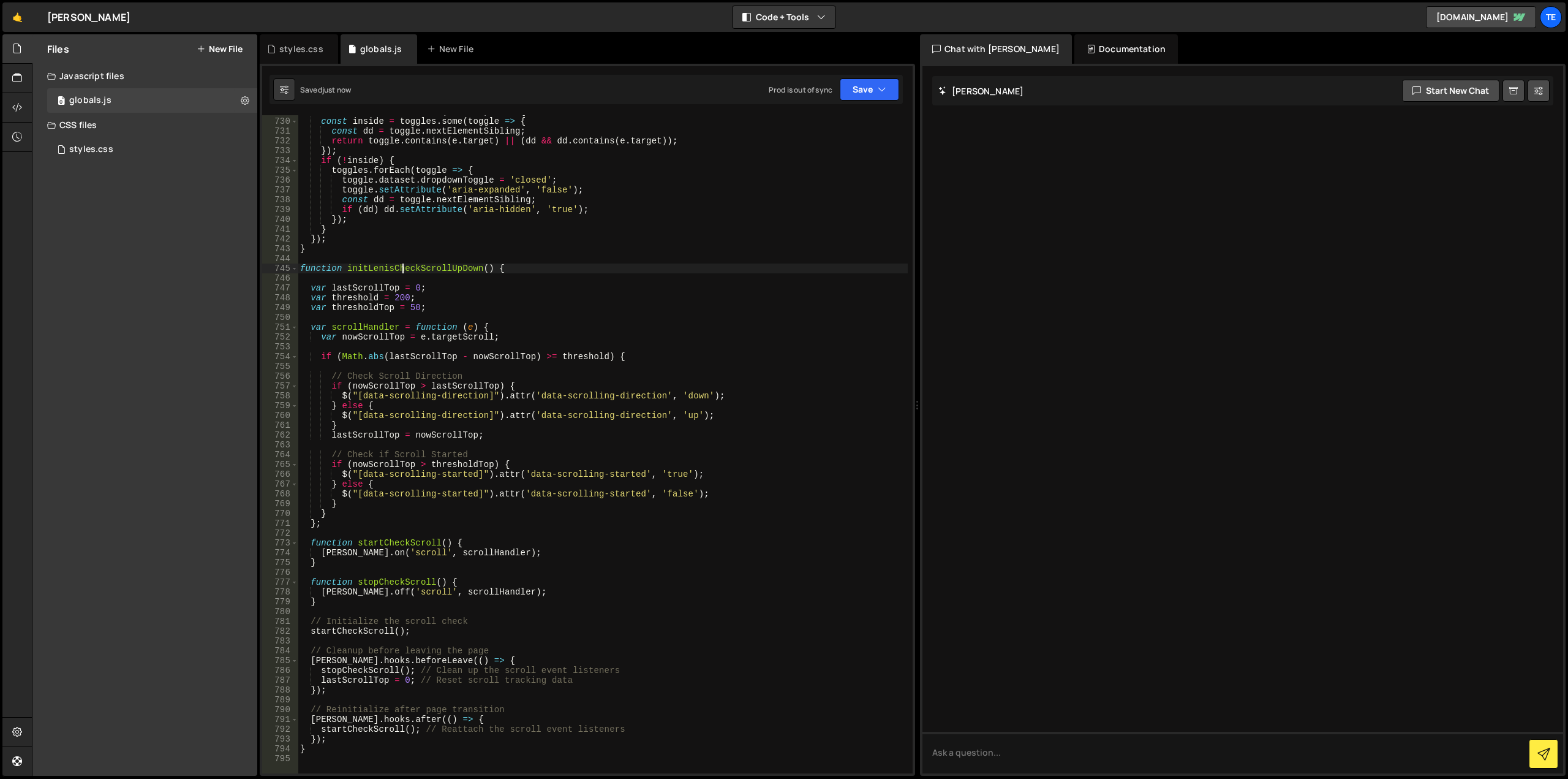
click at [403, 266] on div "document . addEventListener ( 'click' , e => { const inside = toggles . some ( …" at bounding box center [603, 445] width 610 height 678
click at [556, 224] on div "document . addEventListener ( 'click' , e => { const inside = toggles . some ( …" at bounding box center [603, 445] width 610 height 678
type textarea "}"
paste input "initLenisCheckScrollUpDow"
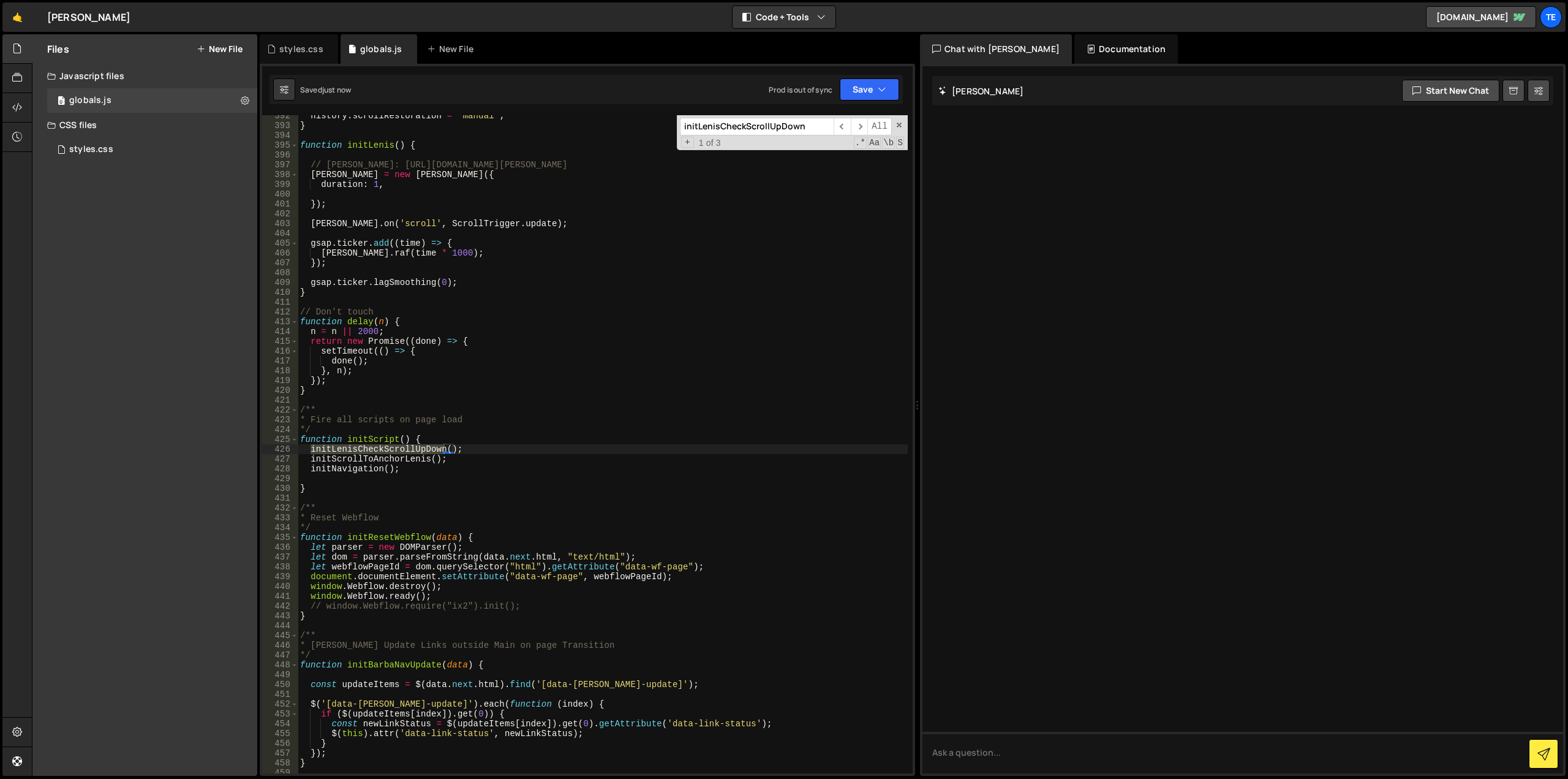
scroll to position [3838, 0]
type input "initLenisCheckScrollUpDown"
click at [495, 463] on div "history . scrollRestoration = "manual" ; } function initLenis ( ) { // Lenis: h…" at bounding box center [603, 450] width 610 height 678
click at [350, 458] on div "history . scrollRestoration = "manual" ; } function initLenis ( ) { // Lenis: h…" at bounding box center [603, 450] width 610 height 678
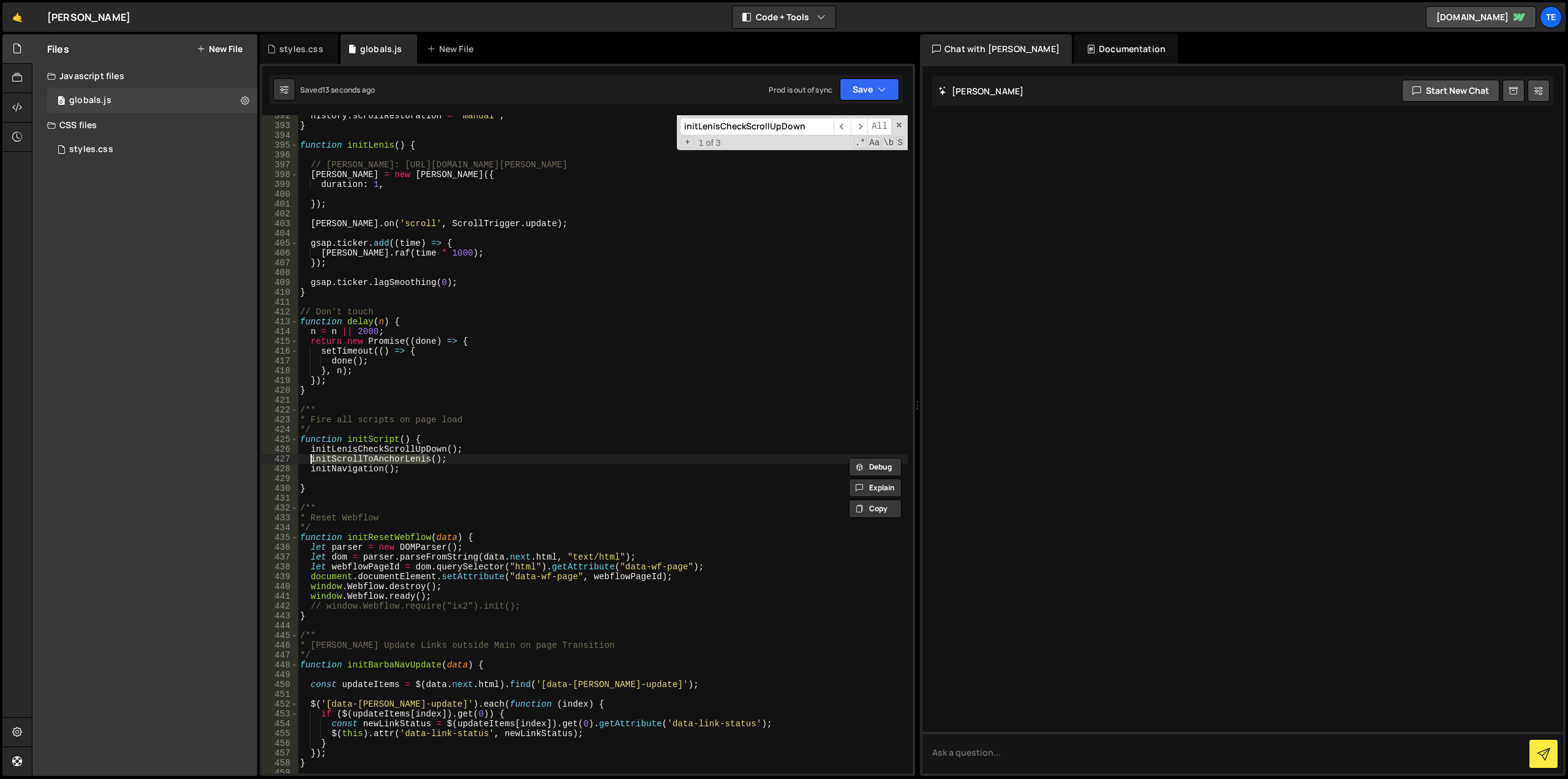
click at [586, 386] on div "history . scrollRestoration = "manual" ; } function initLenis ( ) { // Lenis: h…" at bounding box center [603, 450] width 610 height 678
type textarea "}"
paste input "ScrollToAnchorLenis"
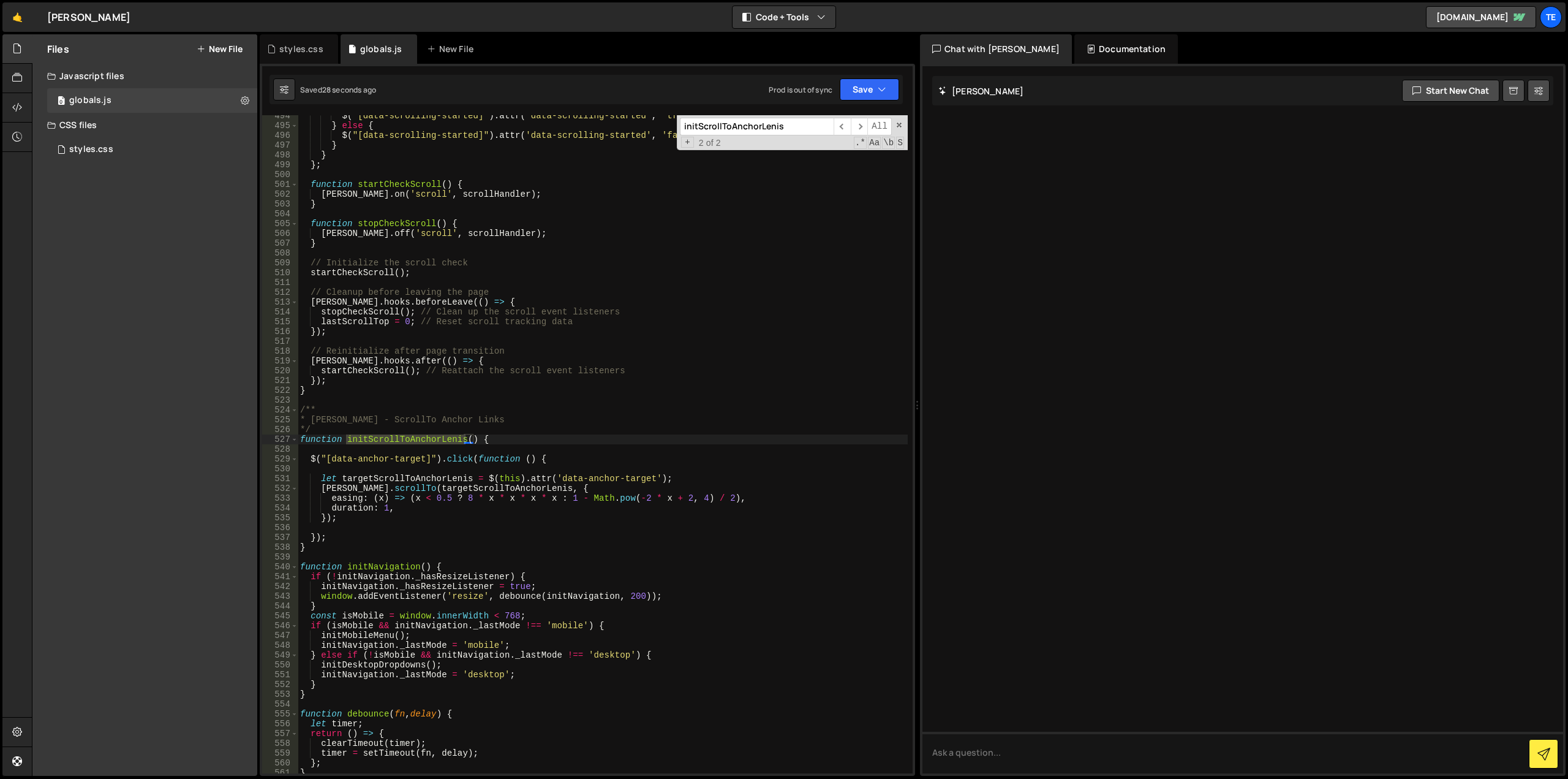
scroll to position [3849, 0]
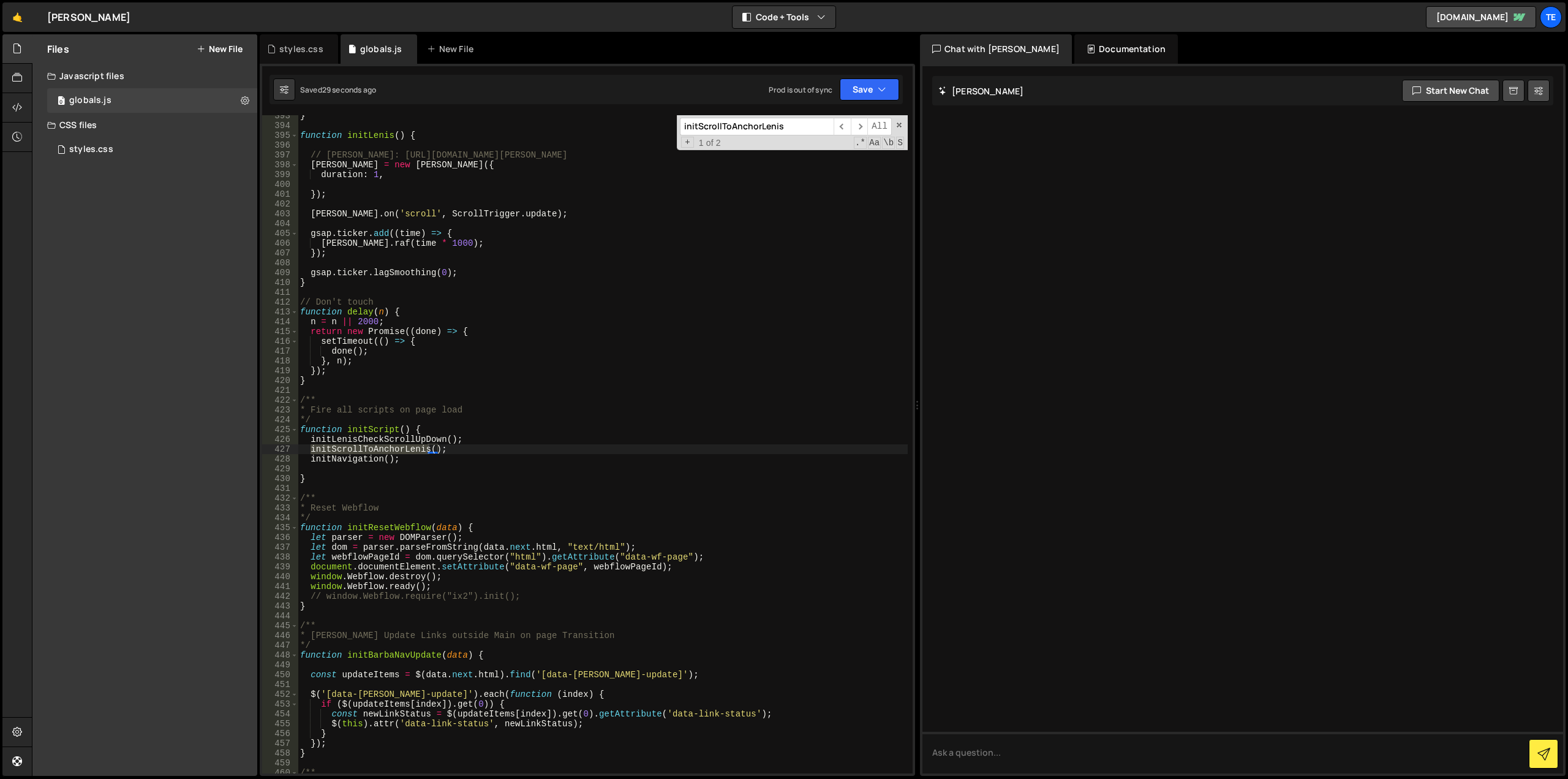
type input "initScrollToAnchorLenis"
type textarea "initLenisCheckScrollUpDown();"
click at [386, 440] on div "} function initLenis ( ) { // Lenis: https://github.com/studio-freight/lenis le…" at bounding box center [603, 450] width 610 height 678
click at [715, 391] on div "} function initLenis ( ) { // Lenis: https://github.com/studio-freight/lenis le…" at bounding box center [603, 450] width 610 height 678
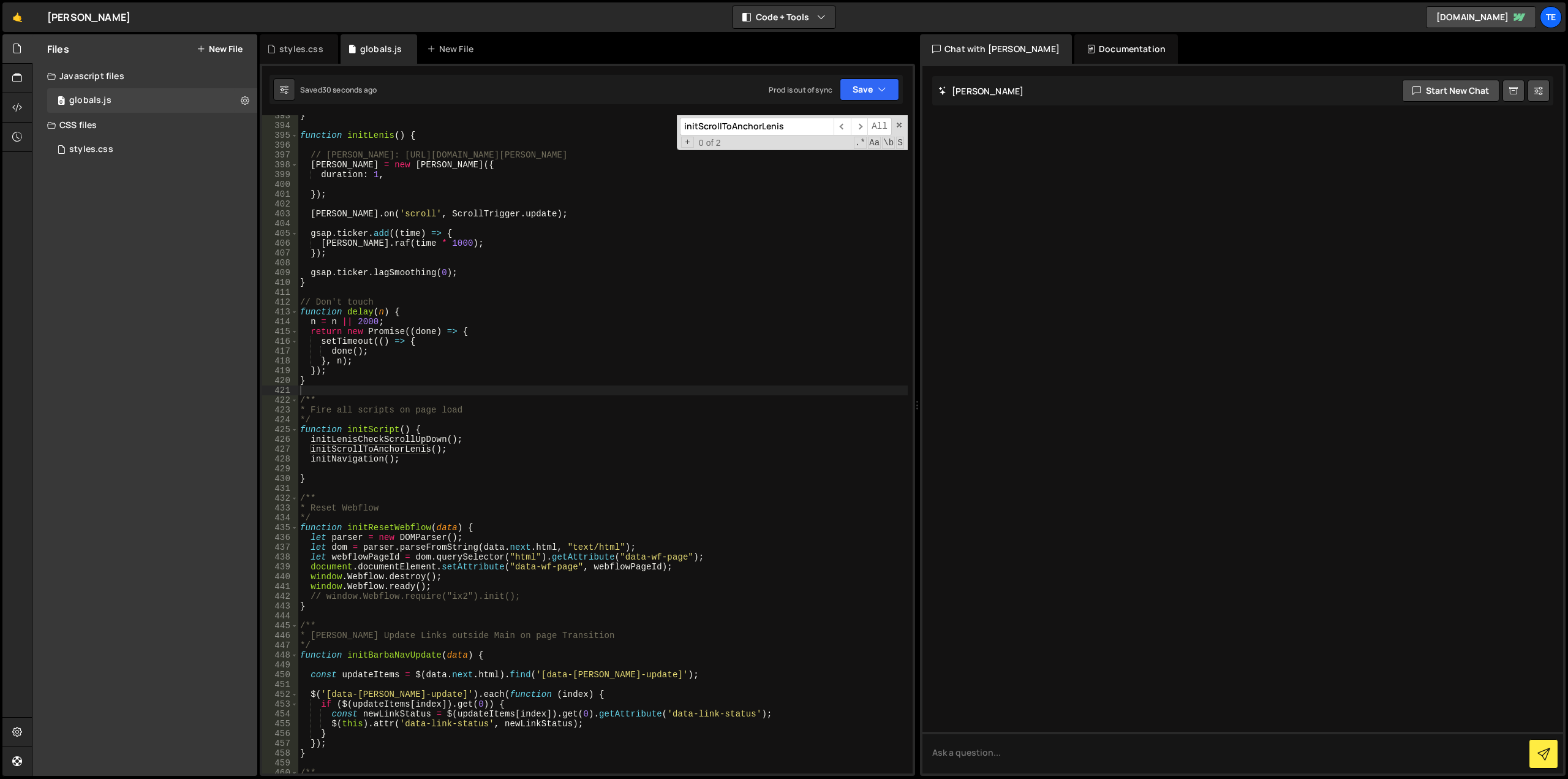
paste input "LenisCheckScrollUpDown"
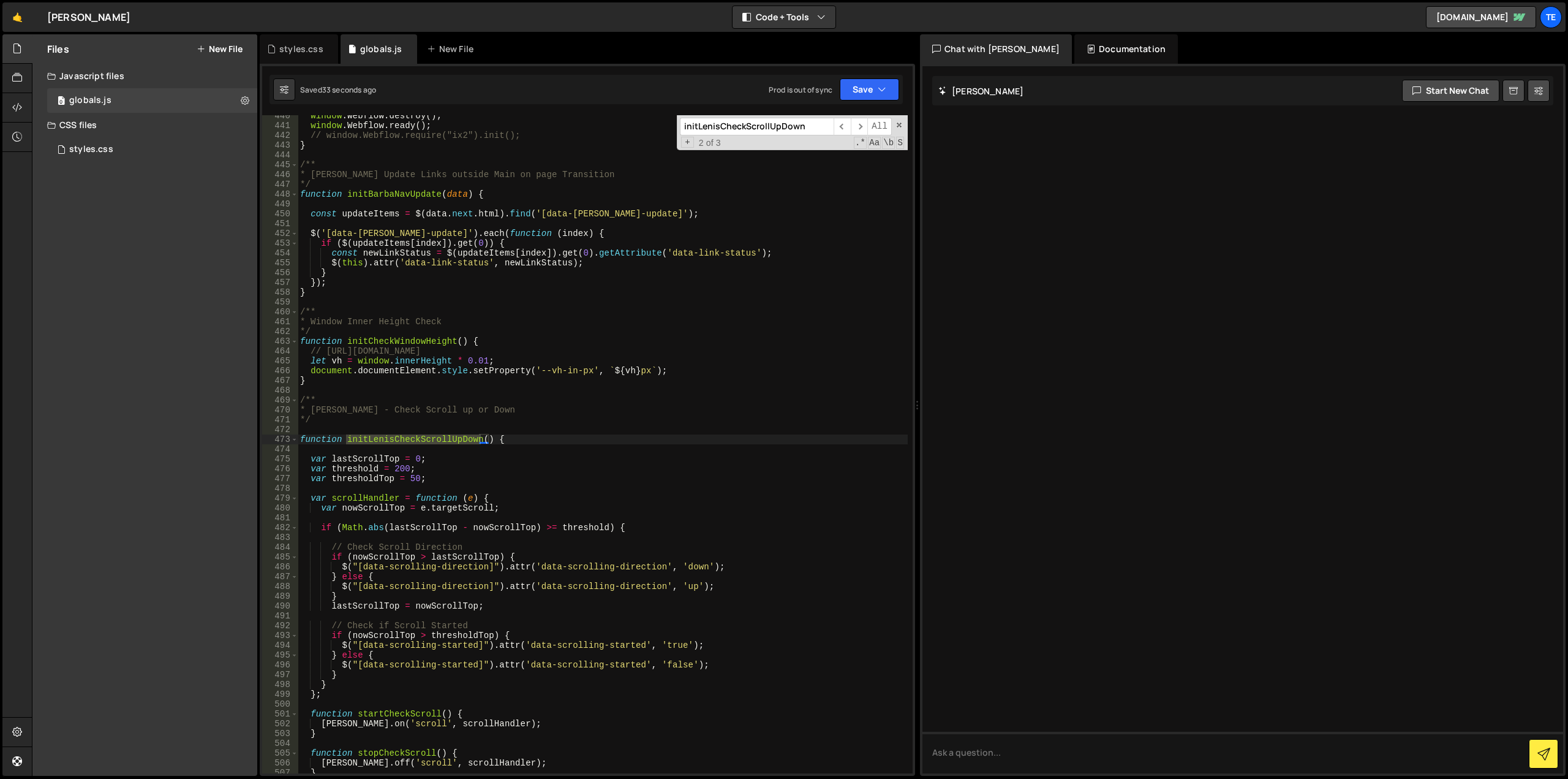
scroll to position [4493, 0]
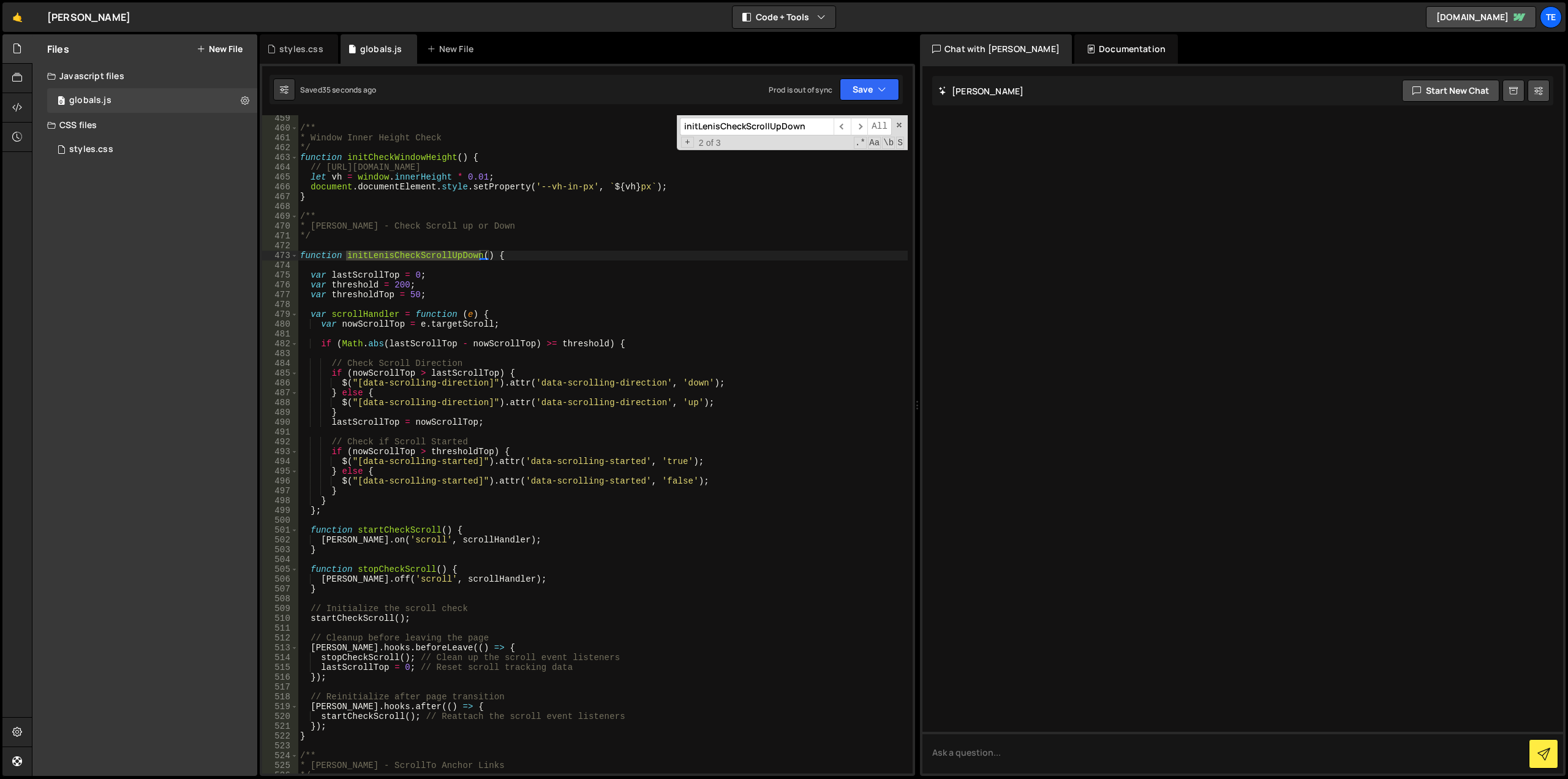
type input "initLenisCheckScrollUpDown"
click at [292, 44] on div "styles.css" at bounding box center [301, 49] width 44 height 12
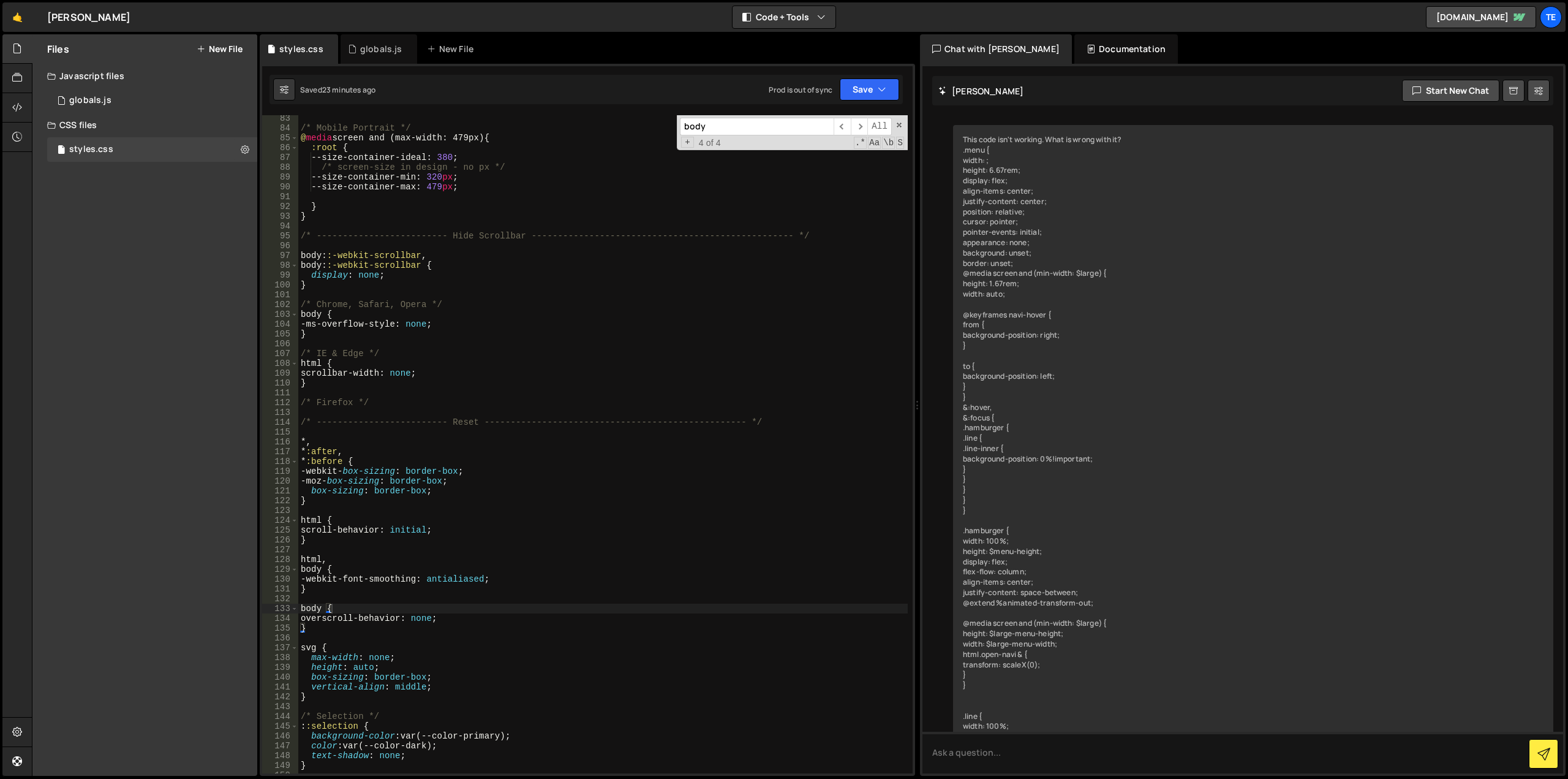
type textarea "/* Chrome, Safari, Opera */"
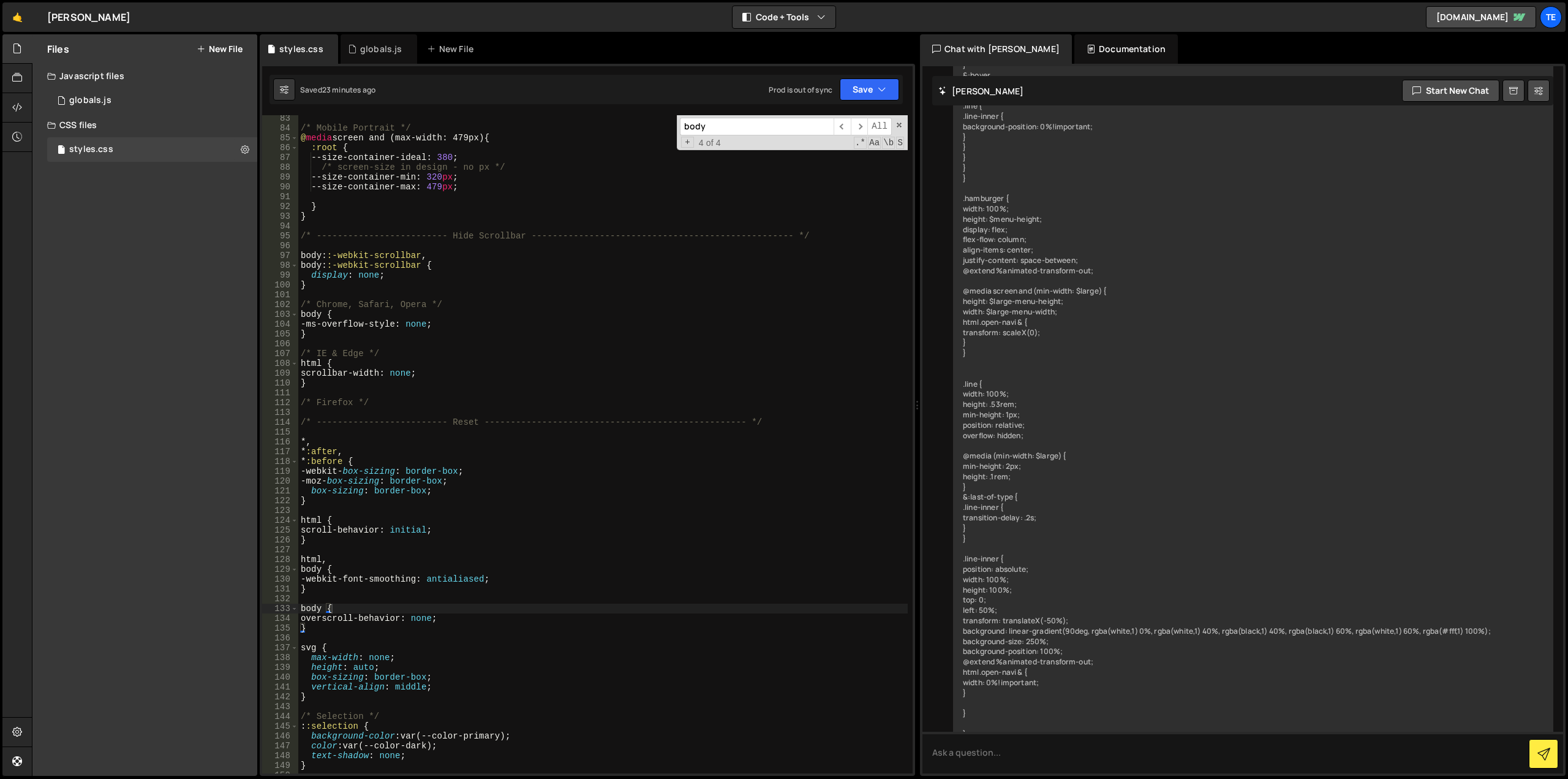
click at [539, 306] on div "/* Mobile Portrait */ @ media screen and (max-width: 479px) { :root { --size-co…" at bounding box center [603, 452] width 610 height 678
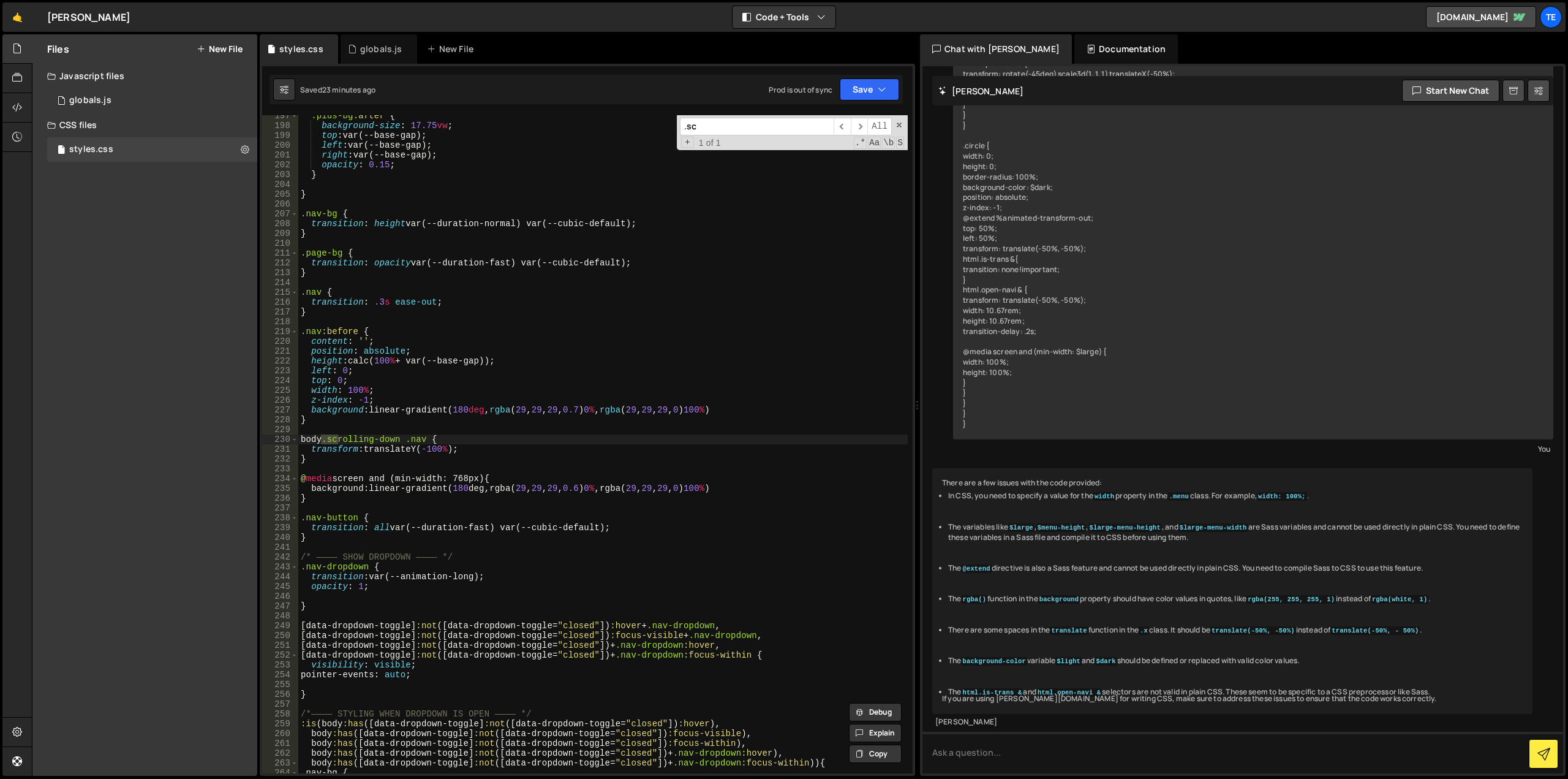
scroll to position [1976, 0]
type input ".sco"
click at [334, 438] on div ".plus-bg :after { background-size : 17.75 vw ; top : var(--base-gap) ; left : v…" at bounding box center [603, 450] width 610 height 678
drag, startPoint x: 334, startPoint y: 438, endPoint x: 381, endPoint y: 441, distance: 47.1
click at [381, 441] on div ".plus-bg :after { background-size : 17.75 vw ; top : var(--base-gap) ; left : v…" at bounding box center [603, 450] width 610 height 678
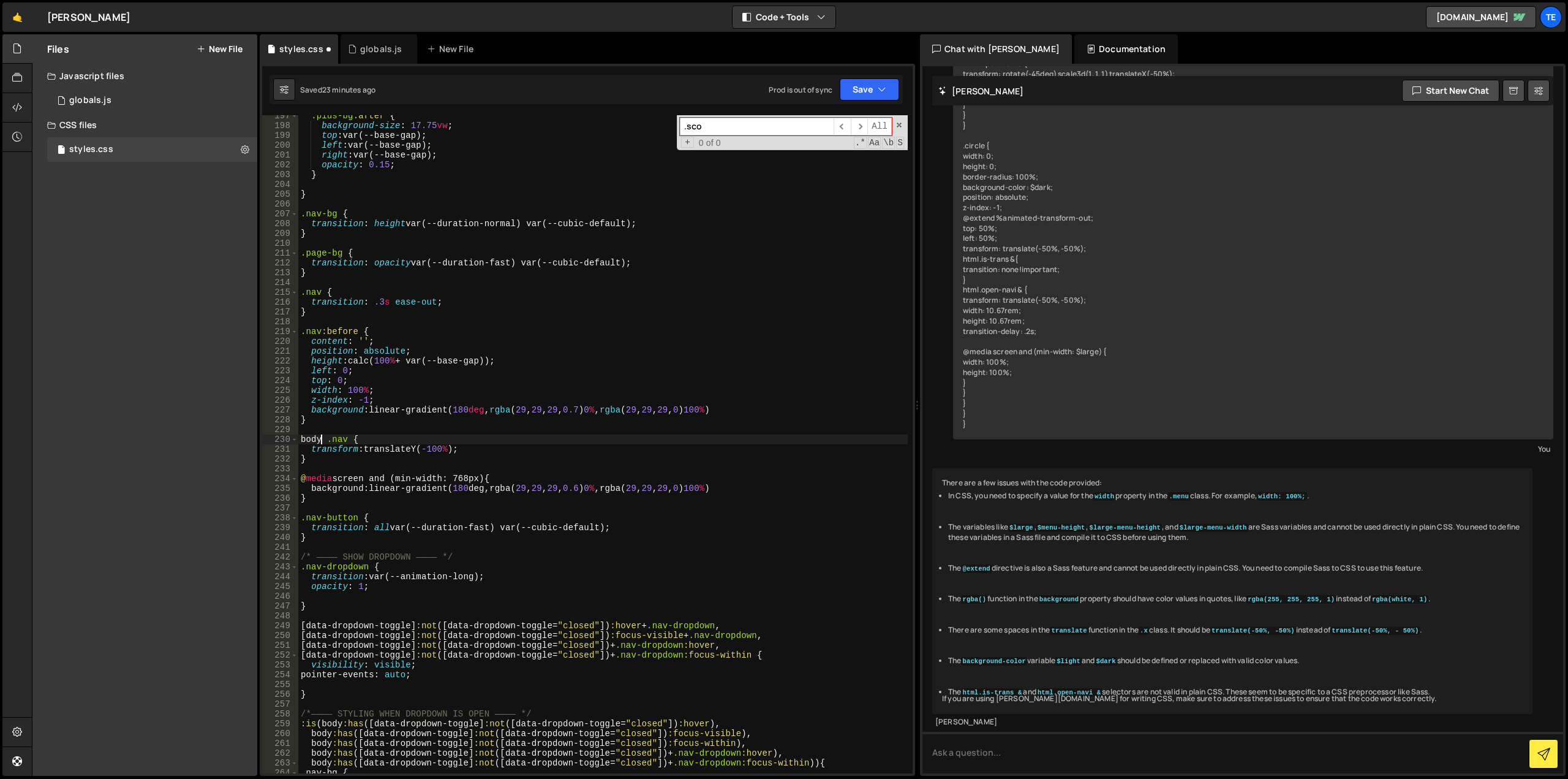
scroll to position [0, 1]
click at [326, 441] on div ".plus-bg :after { background-size : 17.75 vw ; top : var(--base-gap) ; left : v…" at bounding box center [603, 450] width 610 height 678
paste textarea "data-scrolling-direction="down""
click at [597, 490] on div ".plus-bg :after { background-size : 17.75 vw ; top : var(--base-gap) ; left : v…" at bounding box center [603, 450] width 610 height 678
click at [642, 408] on div ".plus-bg :after { background-size : 17.75 vw ; top : var(--base-gap) ; left : v…" at bounding box center [603, 450] width 610 height 678
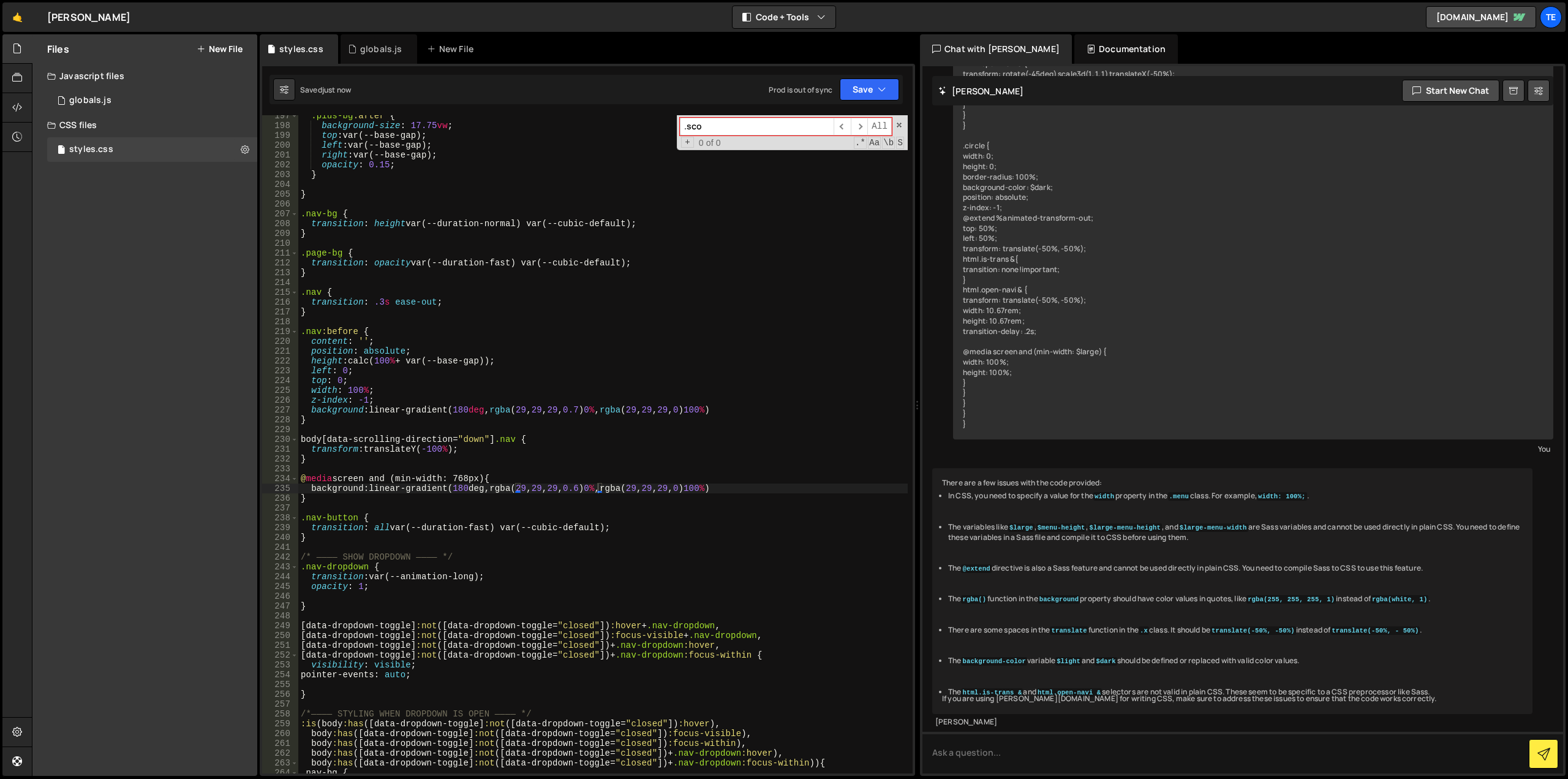
type textarea "background: linear-gradient(180deg, rgba(29, 29, 29, 0.7) 0%, rgba(29, 29, 29, …"
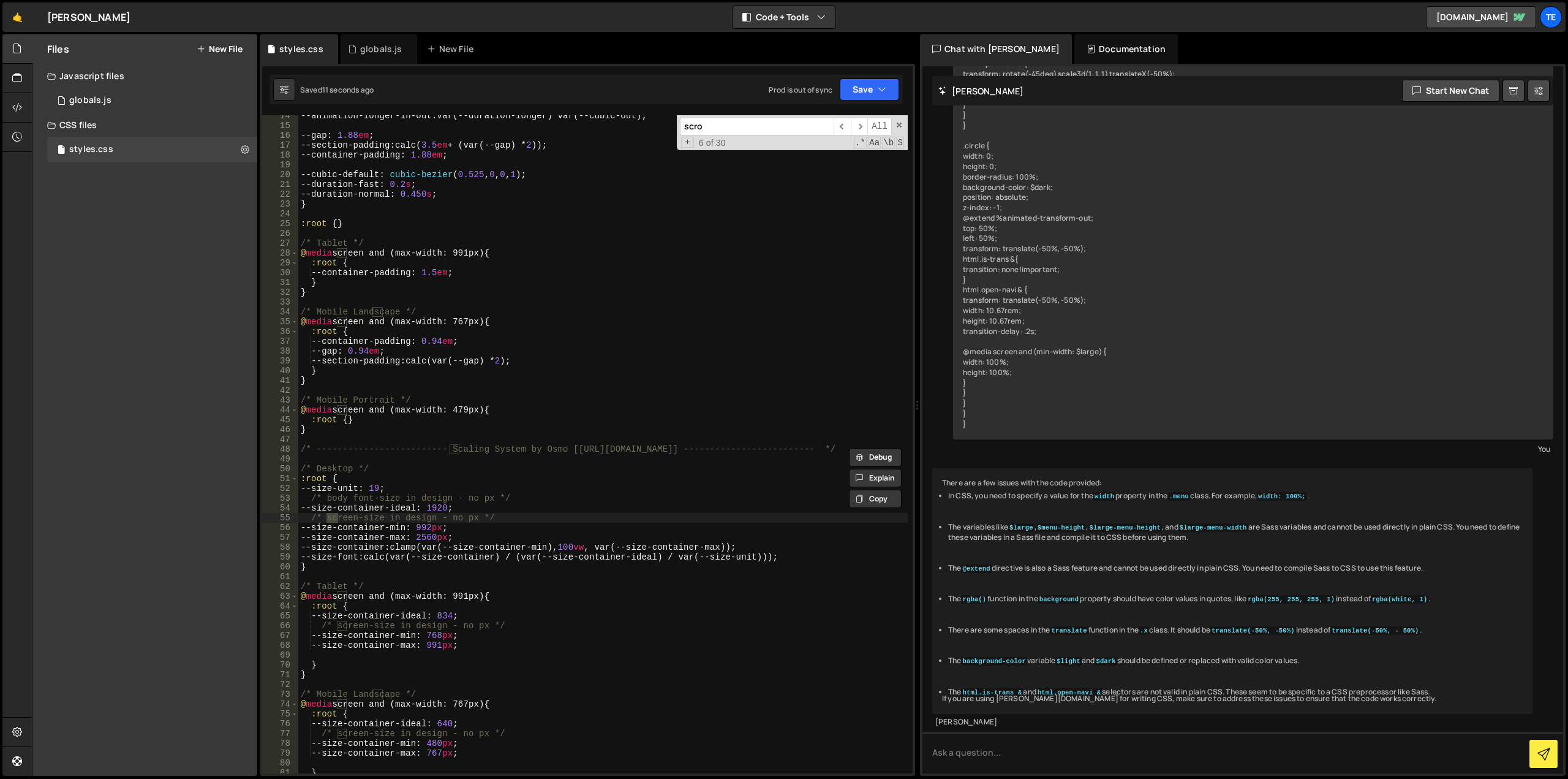
scroll to position [602, 0]
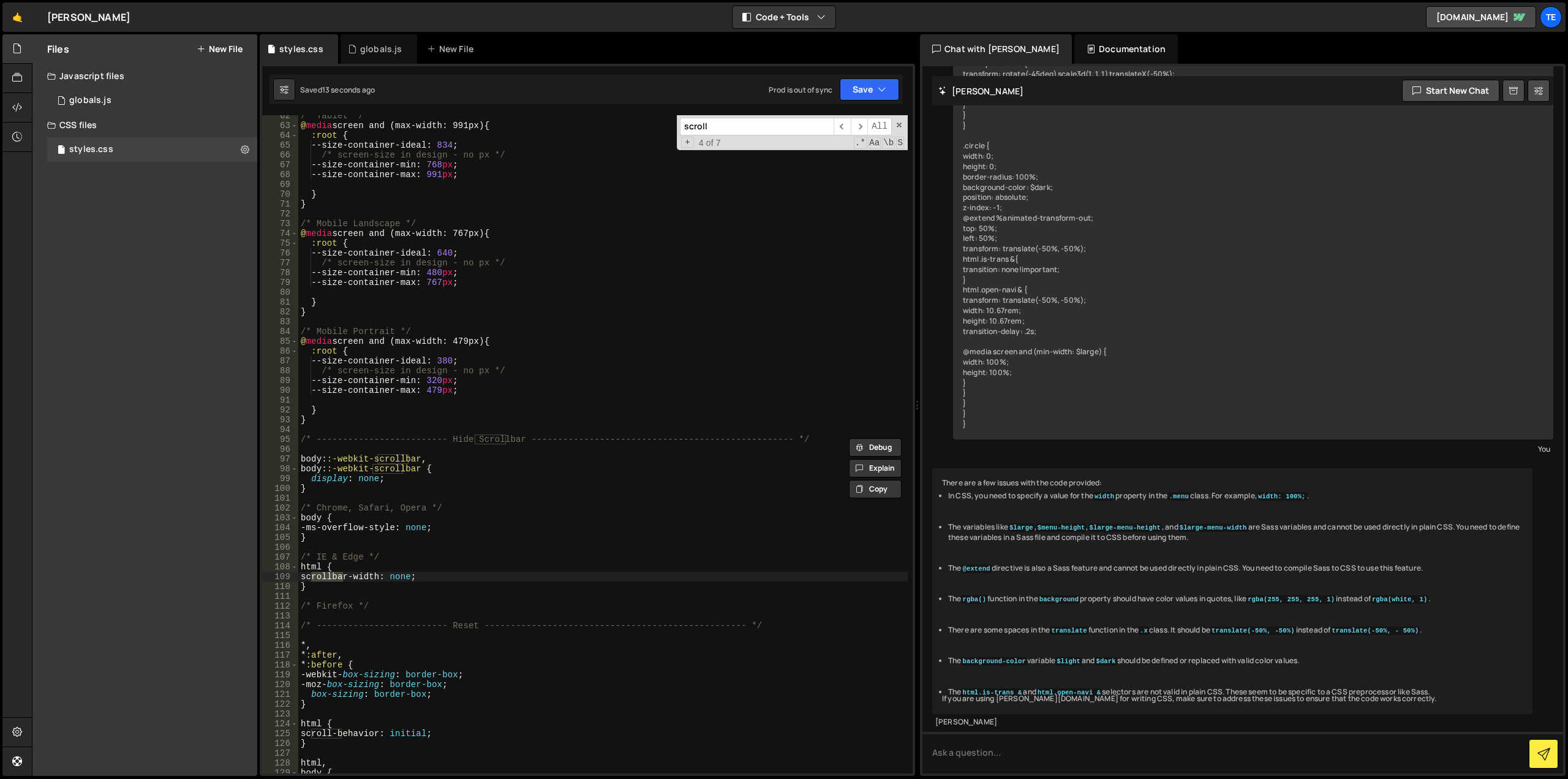
type input "scroll"
type textarea "}"
click at [646, 410] on div "/* Tablet */ @ media screen and (max-width: 991px) { :root { --size-container-i…" at bounding box center [603, 450] width 610 height 678
paste input "initDetectScrollingDirection"
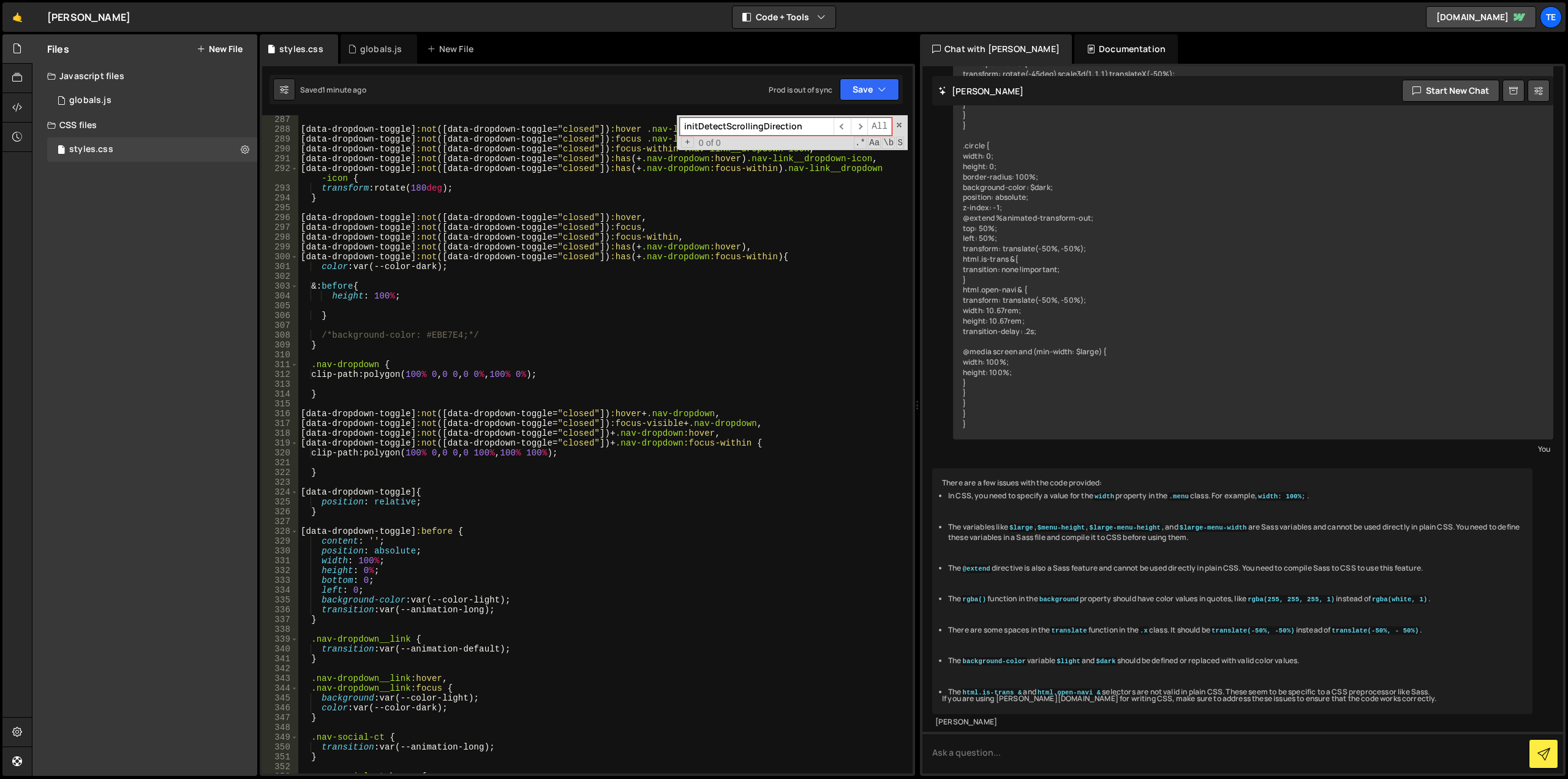
scroll to position [3522, 0]
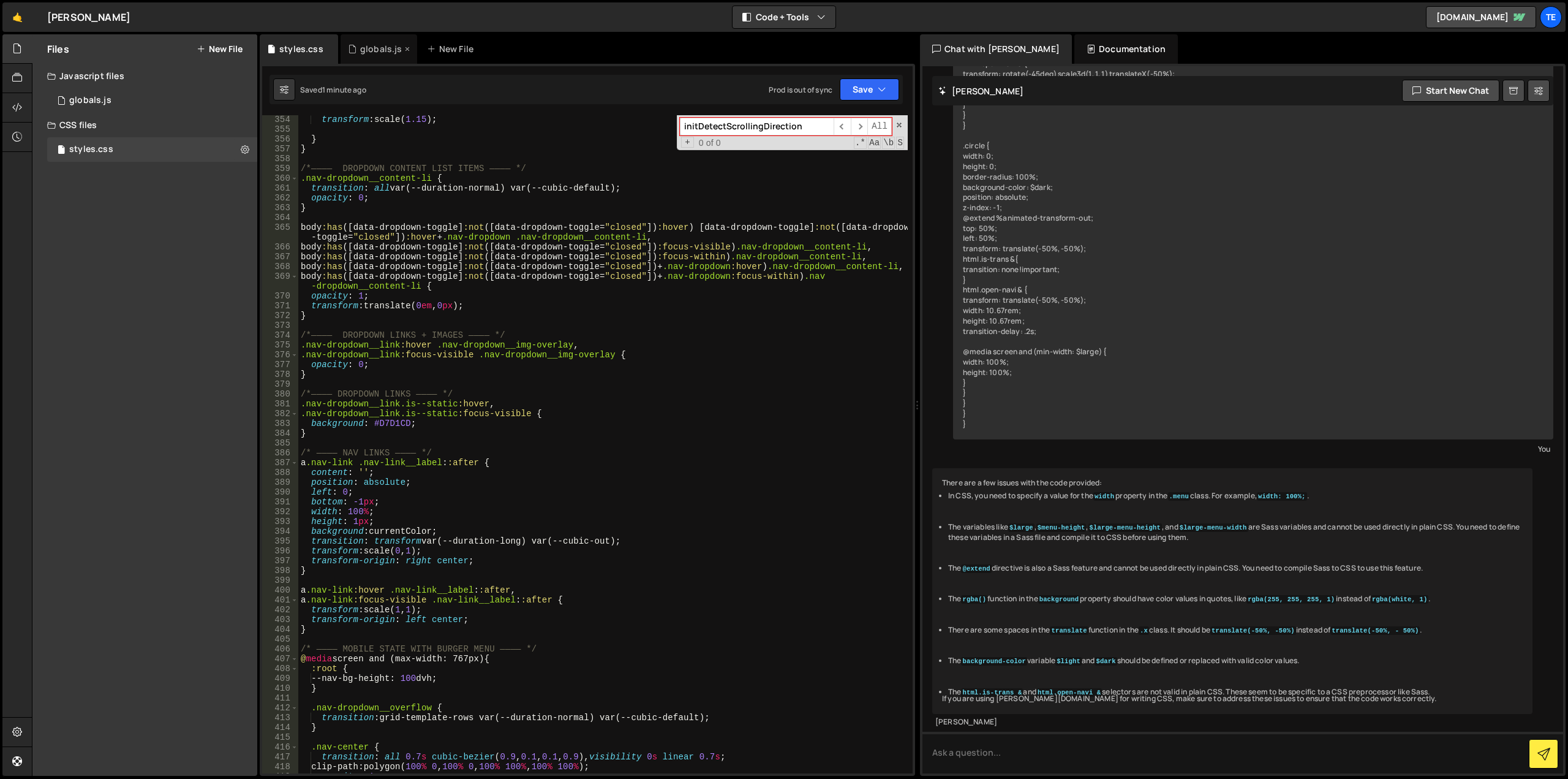
type input "initDetectScrollingDirection"
click at [366, 44] on div "globals.js" at bounding box center [381, 49] width 42 height 12
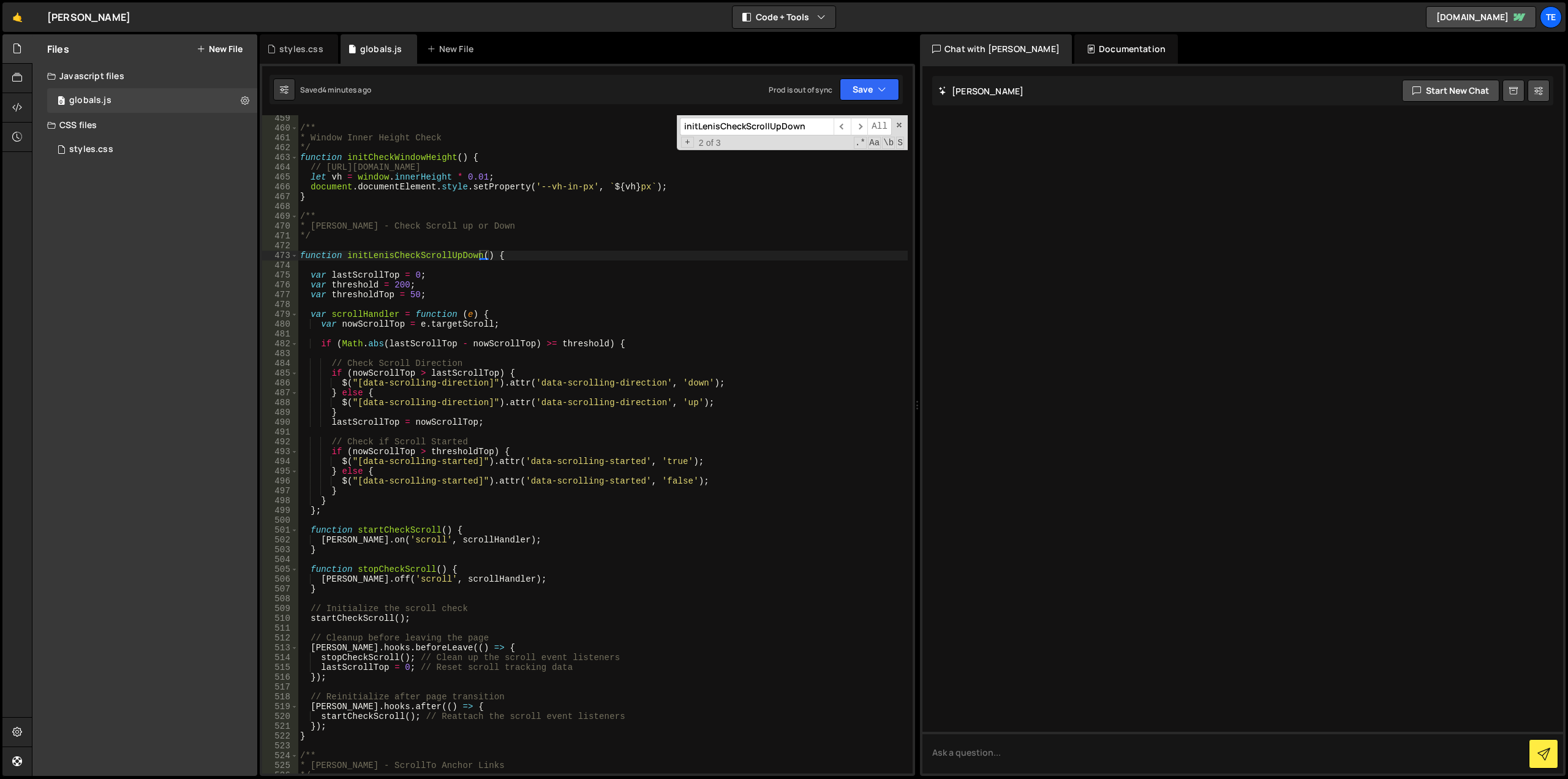
type textarea "$("[data-scrolling-started]").attr('data-scrolling-started', 'false');"
click at [574, 478] on div "/** * Window Inner Height Check */ function initCheckWindowHeight ( ) { // http…" at bounding box center [603, 452] width 610 height 678
paste input "DetectScrollingDirectio"
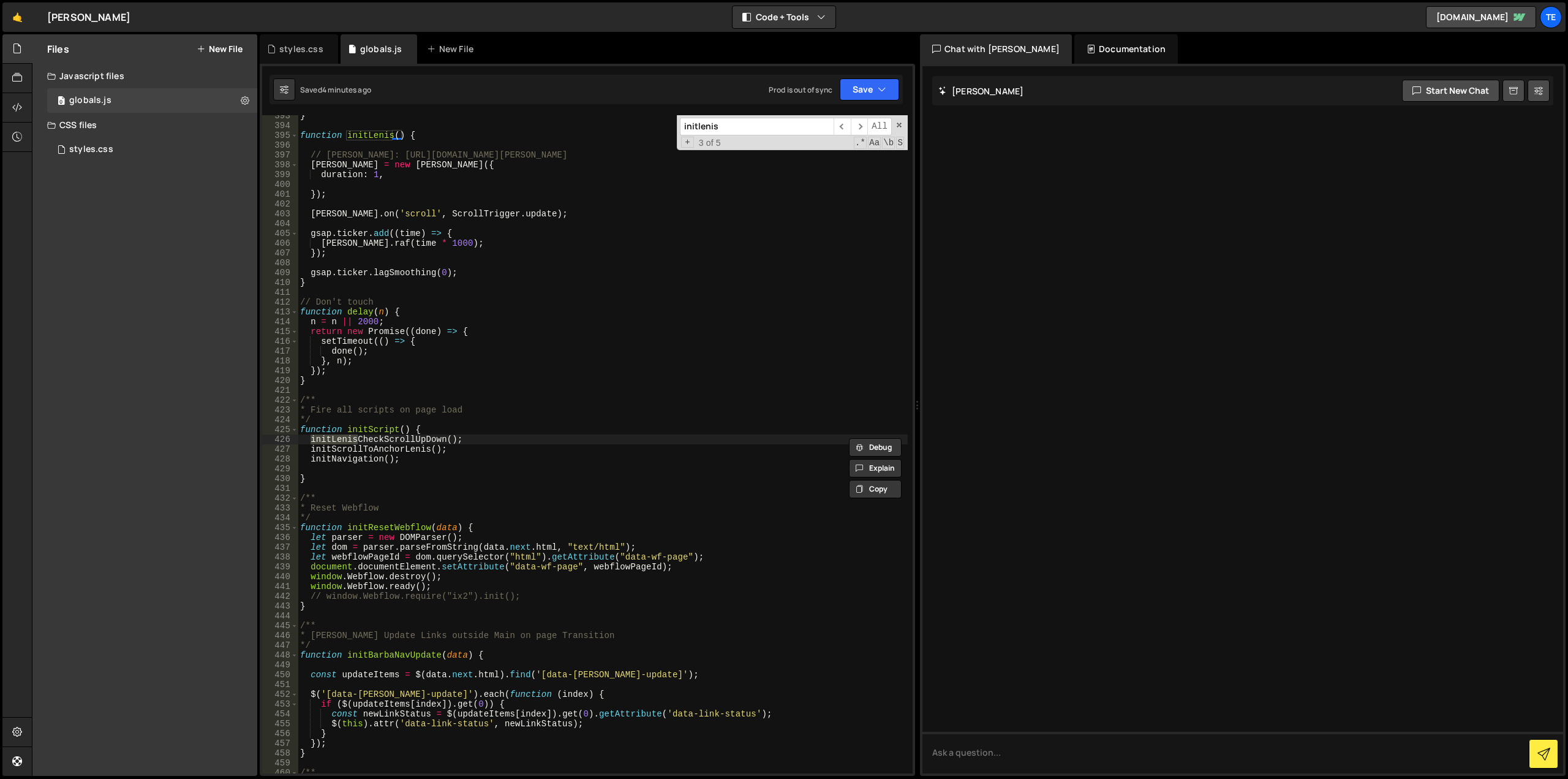
scroll to position [3849, 0]
type input "initlenis"
click at [392, 436] on div "} function initLenis ( ) { // Lenis: https://github.com/studio-freight/lenis le…" at bounding box center [603, 450] width 610 height 678
click at [487, 406] on div "} function initLenis ( ) { // Lenis: https://github.com/studio-freight/lenis le…" at bounding box center [603, 450] width 610 height 678
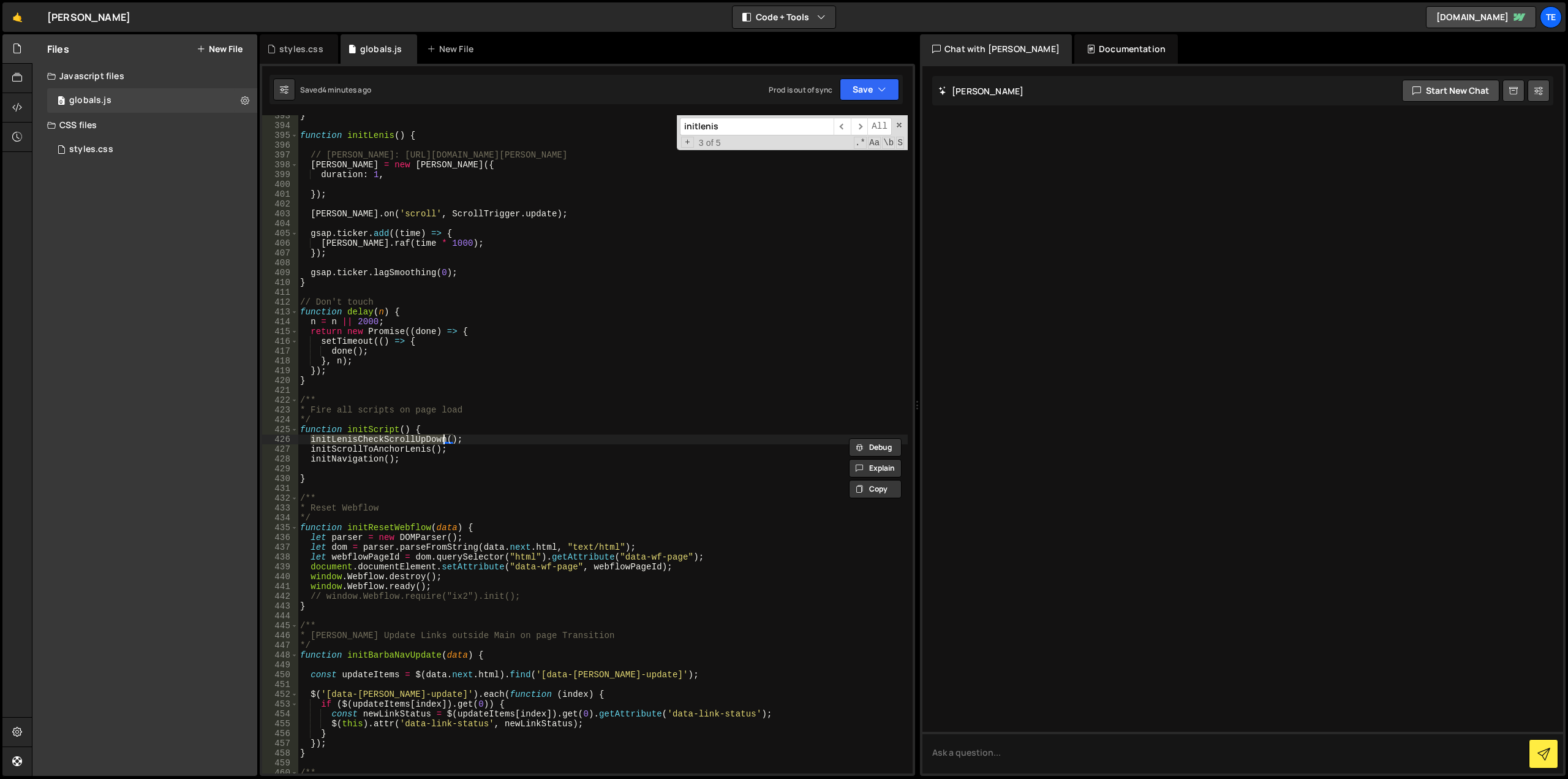
type textarea "* Fire all scripts on page load"
paste input "LenisCheckScrollUpDown"
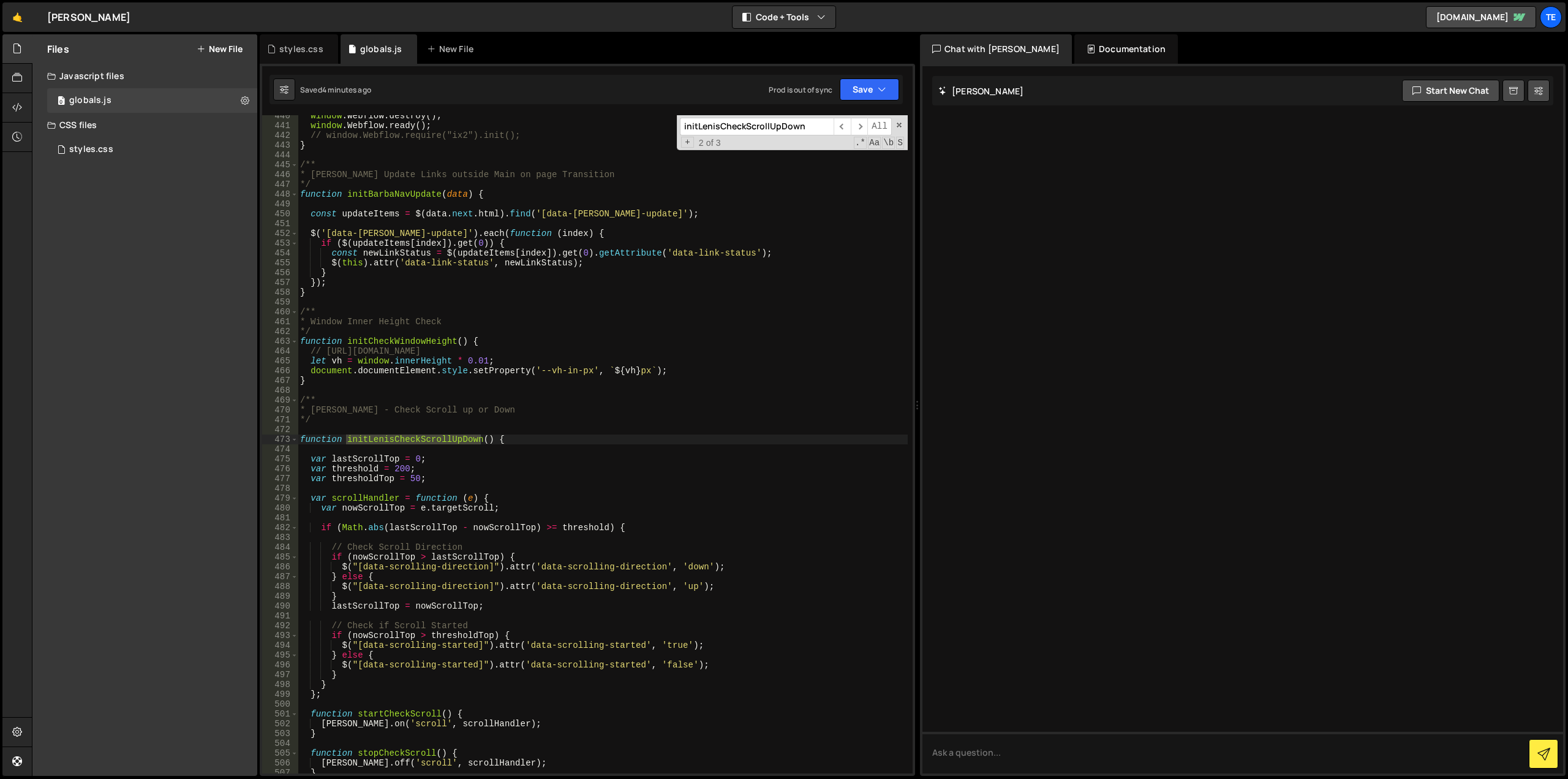
scroll to position [4309, 0]
type input "initLenisCheckScrollUpDown"
click at [517, 437] on div "window . Webflow . destroy ( ) ; window . Webflow . ready ( ) ; // window.Webfl…" at bounding box center [603, 450] width 610 height 678
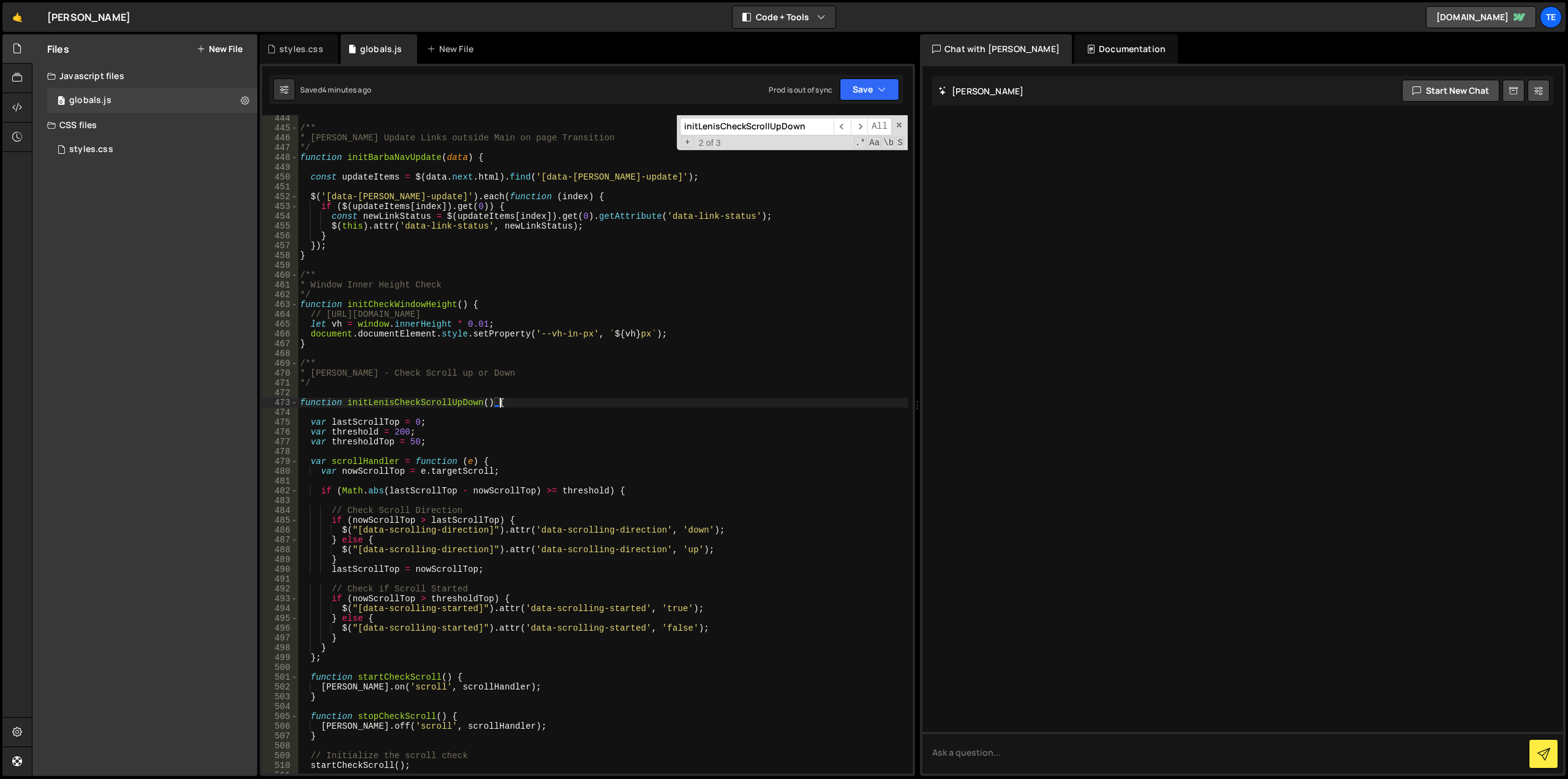
scroll to position [4530, 0]
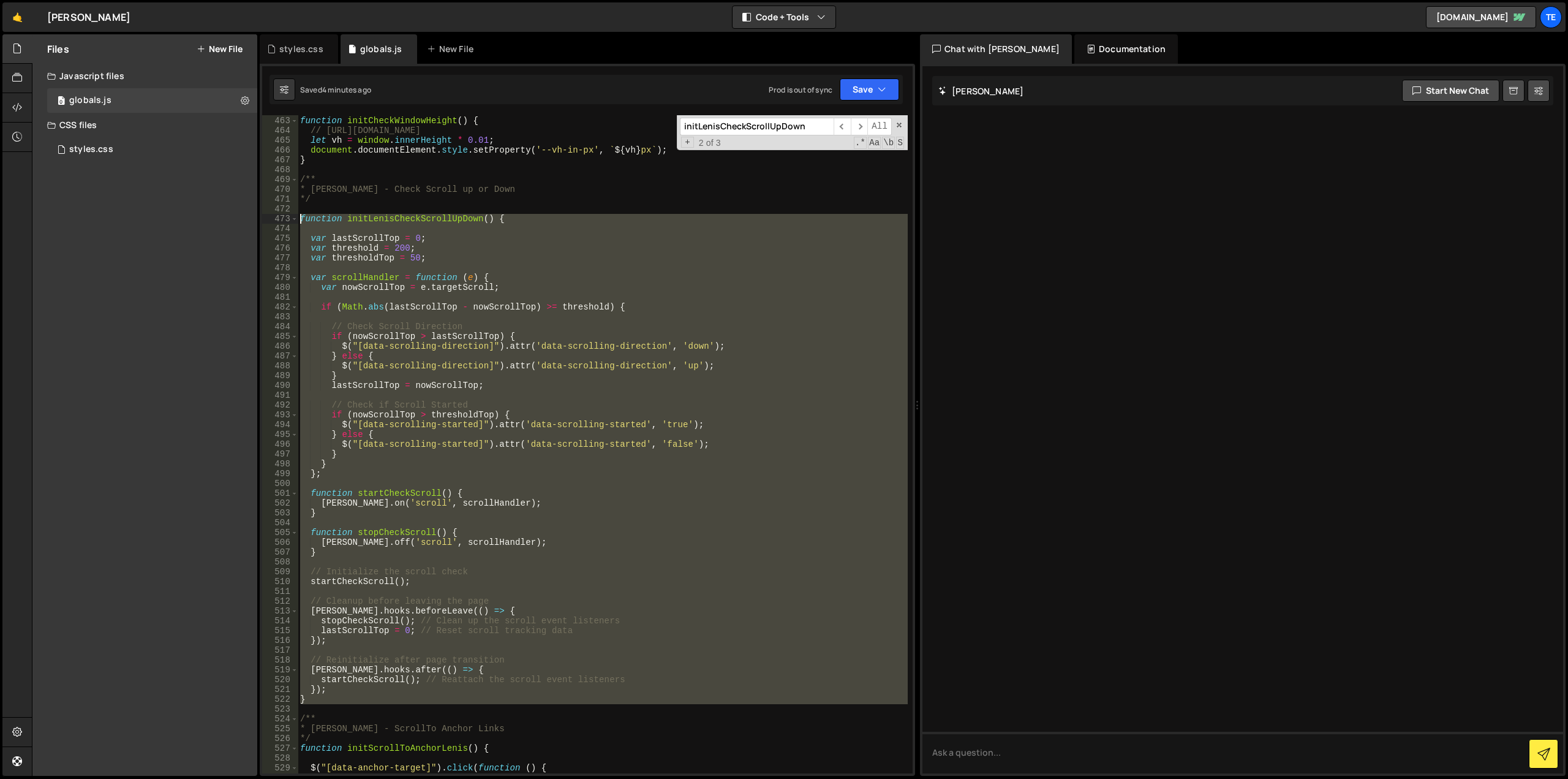
drag, startPoint x: 319, startPoint y: 705, endPoint x: 279, endPoint y: 217, distance: 489.6
click at [279, 217] on div "function initLenisCheckScrollUpDown() { 462 463 464 465 466 467 468 469 470 471…" at bounding box center [587, 444] width 650 height 658
type textarea "function initLenisCheckScrollUpDown() {"
click at [319, 706] on div "*/ function initCheckWindowHeight ( ) { // https://css-tricks.com/the-trick-to-…" at bounding box center [603, 444] width 610 height 658
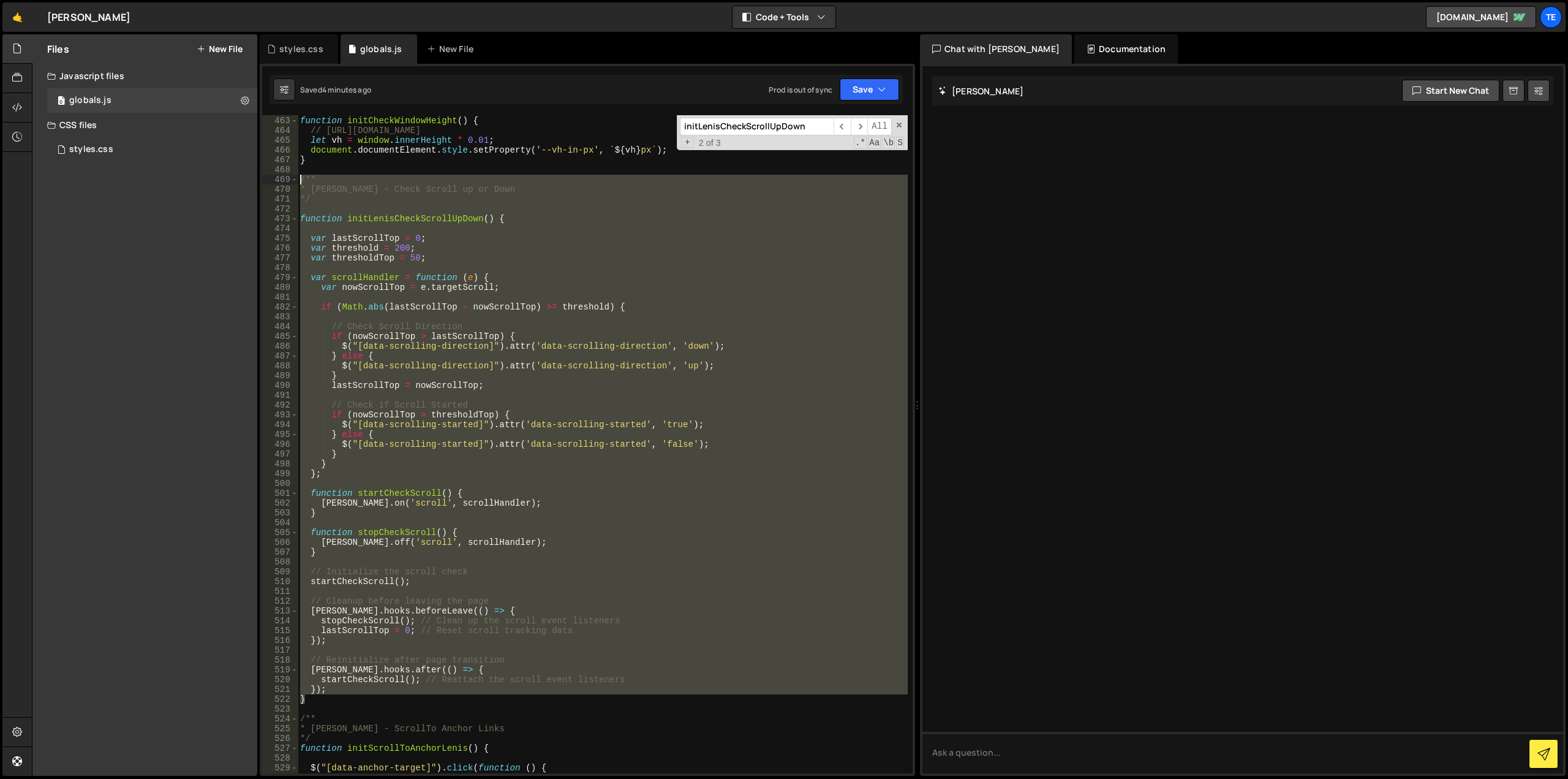
drag, startPoint x: 324, startPoint y: 699, endPoint x: 283, endPoint y: 177, distance: 523.6
click at [283, 177] on div "462 463 464 465 466 467 468 469 470 471 472 473 474 475 476 477 478 479 480 481…" at bounding box center [587, 444] width 650 height 658
type textarea "/** * Lenis - Check Scroll up or Down"
click at [500, 213] on div "*/ function initCheckWindowHeight ( ) { // https://css-tricks.com/the-trick-to-…" at bounding box center [603, 444] width 610 height 658
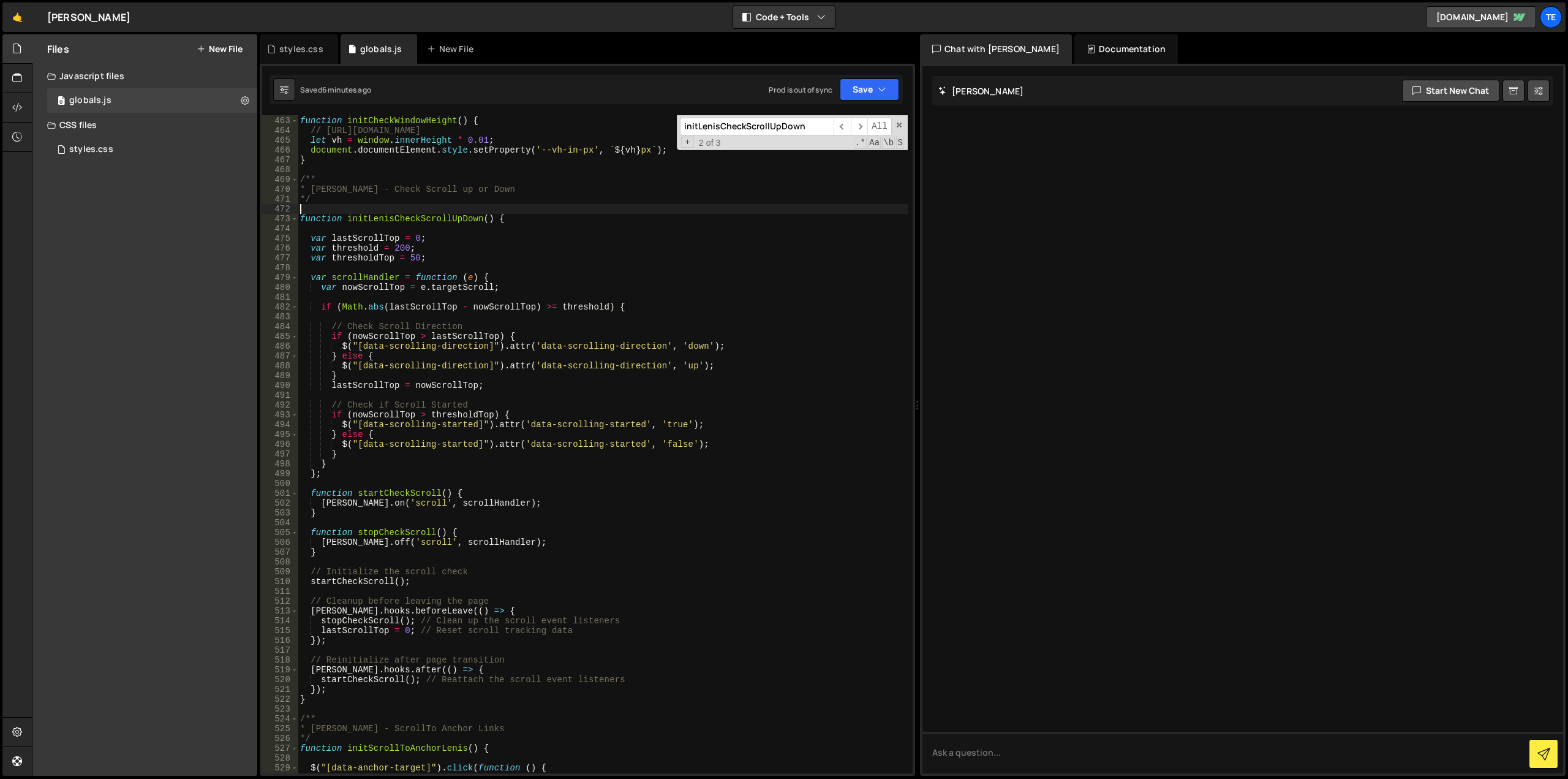
click at [523, 218] on div "*/ function initCheckWindowHeight ( ) { // https://css-tricks.com/the-trick-to-…" at bounding box center [603, 445] width 610 height 678
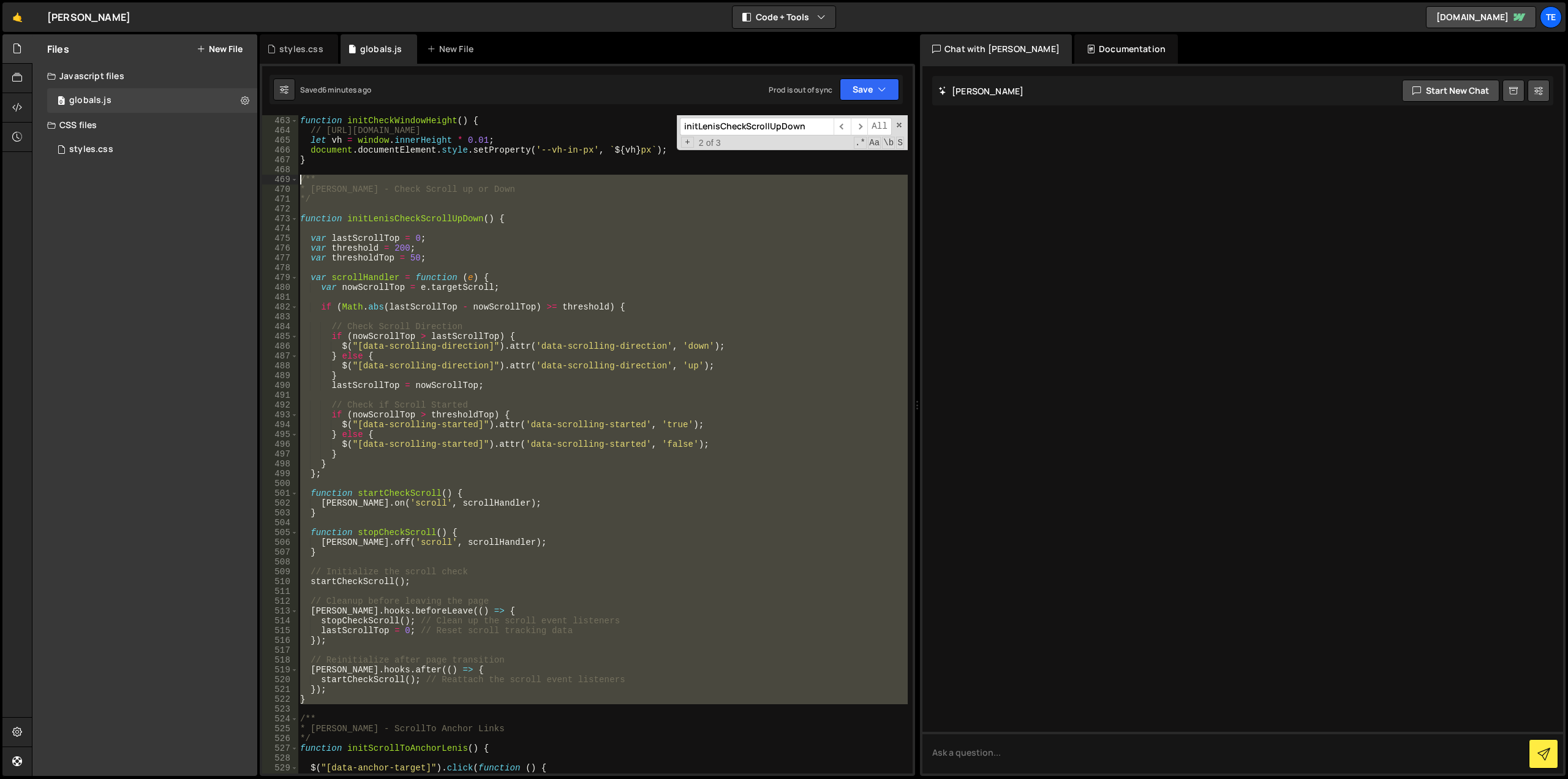
drag, startPoint x: 290, startPoint y: 508, endPoint x: 285, endPoint y: 182, distance: 326.0
click at [285, 182] on div "function initLenisCheckScrollUpDown() { 462 463 464 465 466 467 468 469 470 471…" at bounding box center [587, 444] width 650 height 658
paste textarea "}"
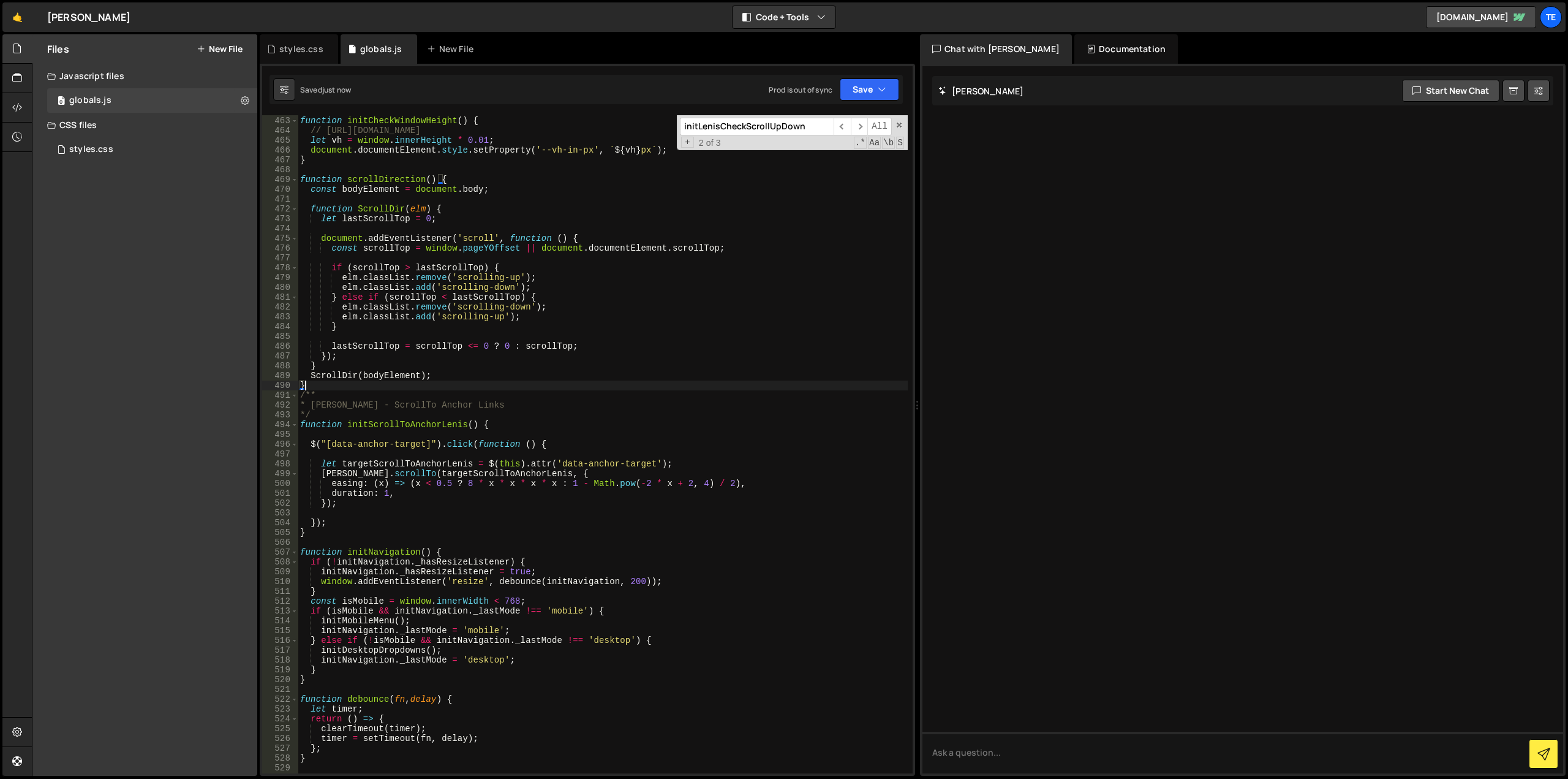
click at [409, 183] on div "*/ function initCheckWindowHeight ( ) { // https://css-tricks.com/the-trick-to-…" at bounding box center [603, 445] width 610 height 678
click at [601, 301] on div "*/ function initCheckWindowHeight ( ) { // https://css-tricks.com/the-trick-to-…" at bounding box center [603, 445] width 610 height 678
type textarea "} else if (scrollTop < lastScrollTop) { elm.classList.remove('scrolling-down');"
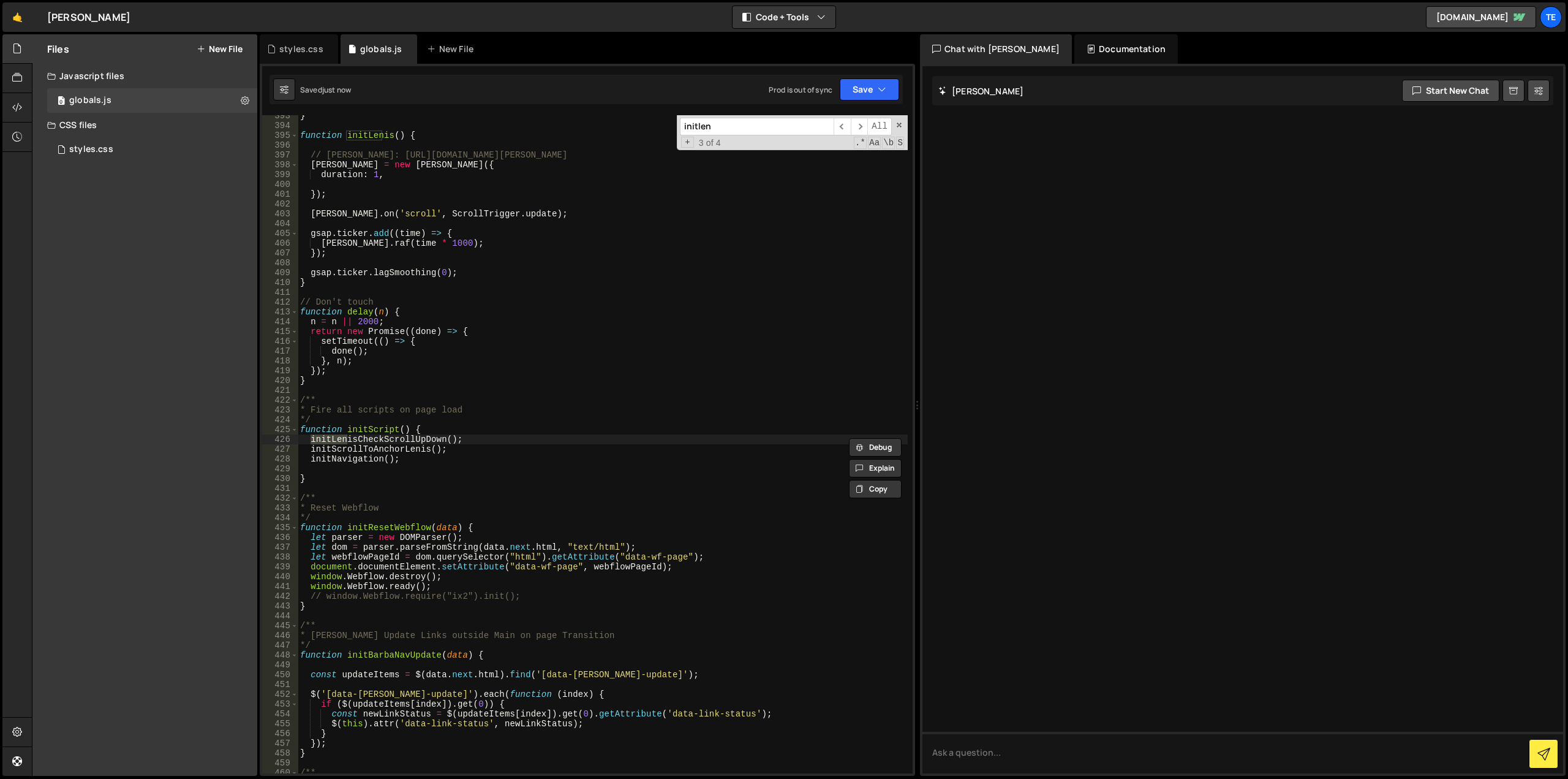
scroll to position [3849, 0]
type input "initlen"
click at [417, 439] on div "} function initLenis ( ) { // Lenis: https://github.com/studio-freight/lenis le…" at bounding box center [603, 450] width 610 height 678
paste textarea "scrollDirectio"
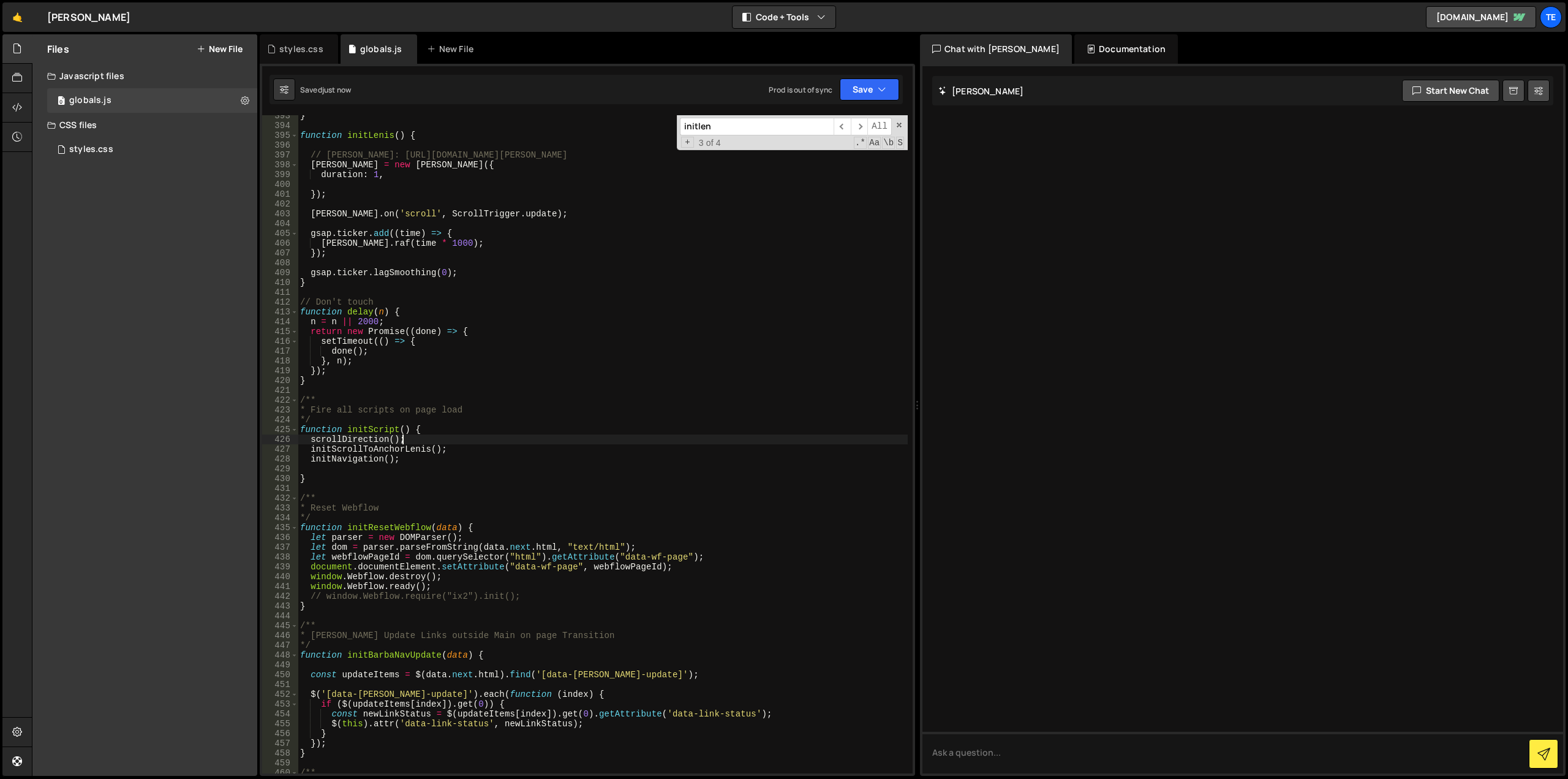
click at [443, 436] on div "} function initLenis ( ) { // Lenis: https://github.com/studio-freight/lenis le…" at bounding box center [603, 450] width 610 height 678
click at [385, 474] on div "} function initLenis ( ) { // Lenis: https://github.com/studio-freight/lenis le…" at bounding box center [603, 450] width 610 height 678
type textarea "}"
click at [301, 37] on div "styles.css" at bounding box center [298, 48] width 78 height 29
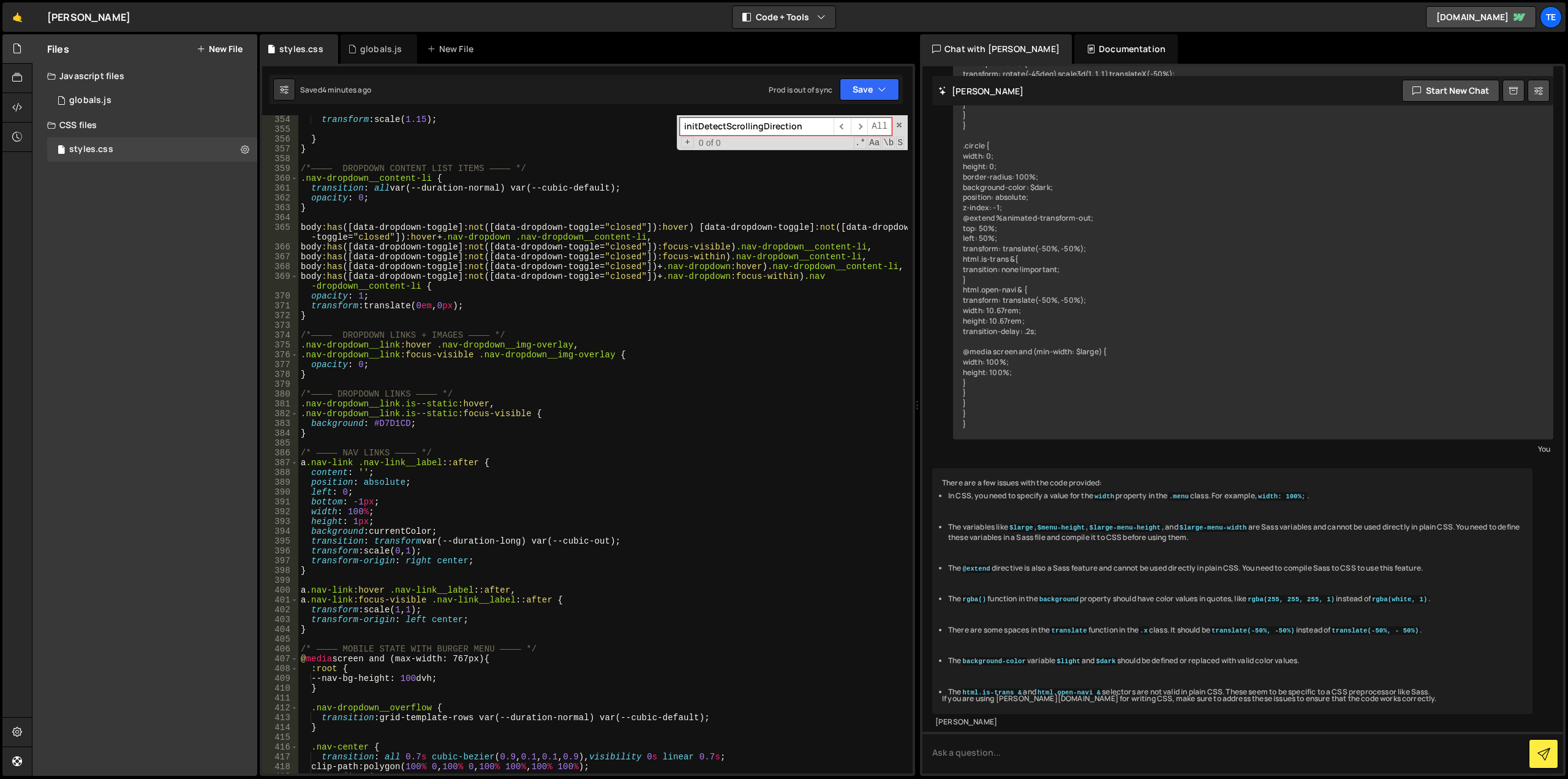
scroll to position [3742, 0]
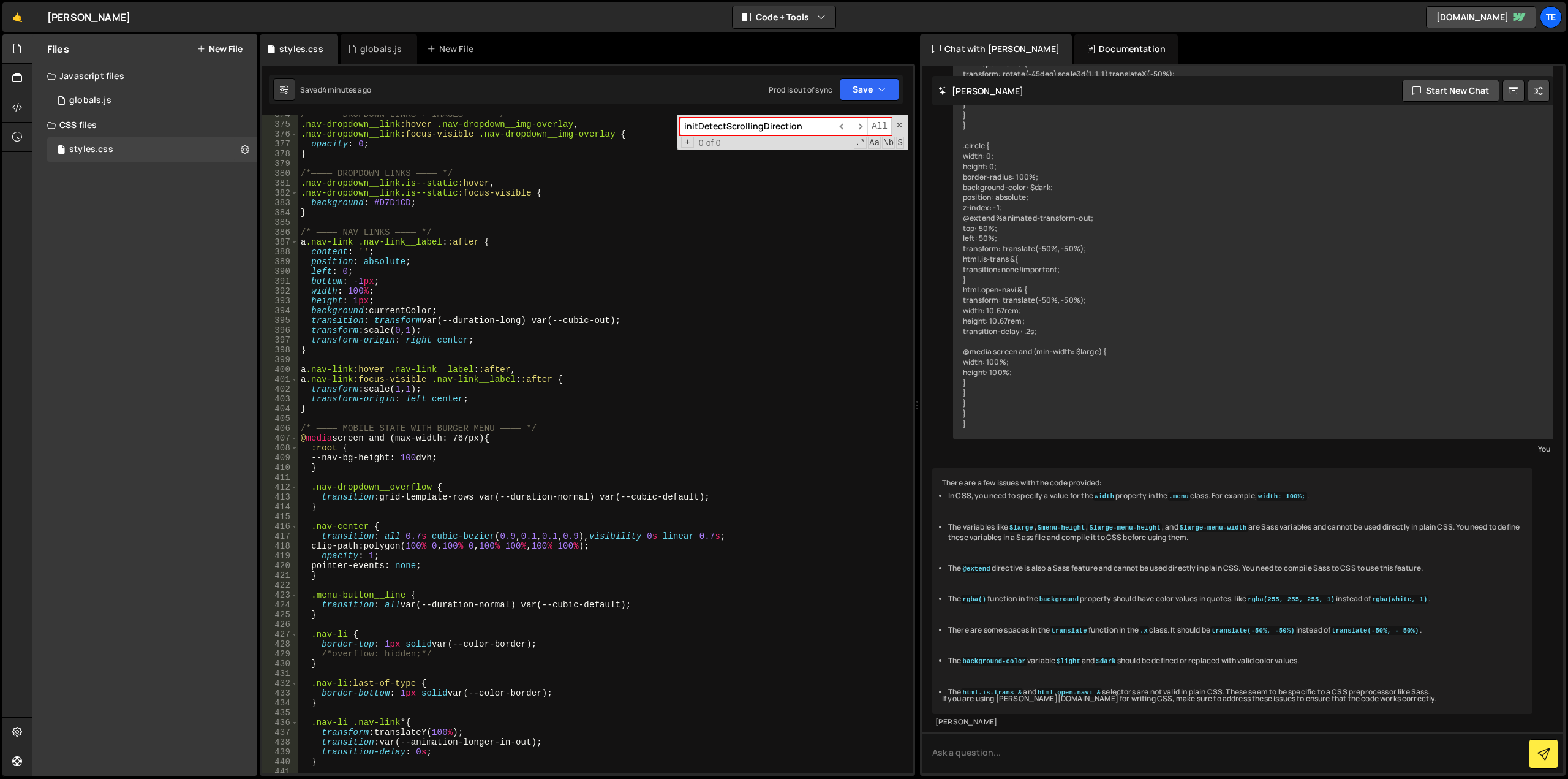
type textarea ":root {"
click at [467, 443] on div "/*———— DROPDOWN LINKS + IMAGES ———— */ .nav-dropdown__link :hover .nav-dropdown…" at bounding box center [603, 448] width 610 height 678
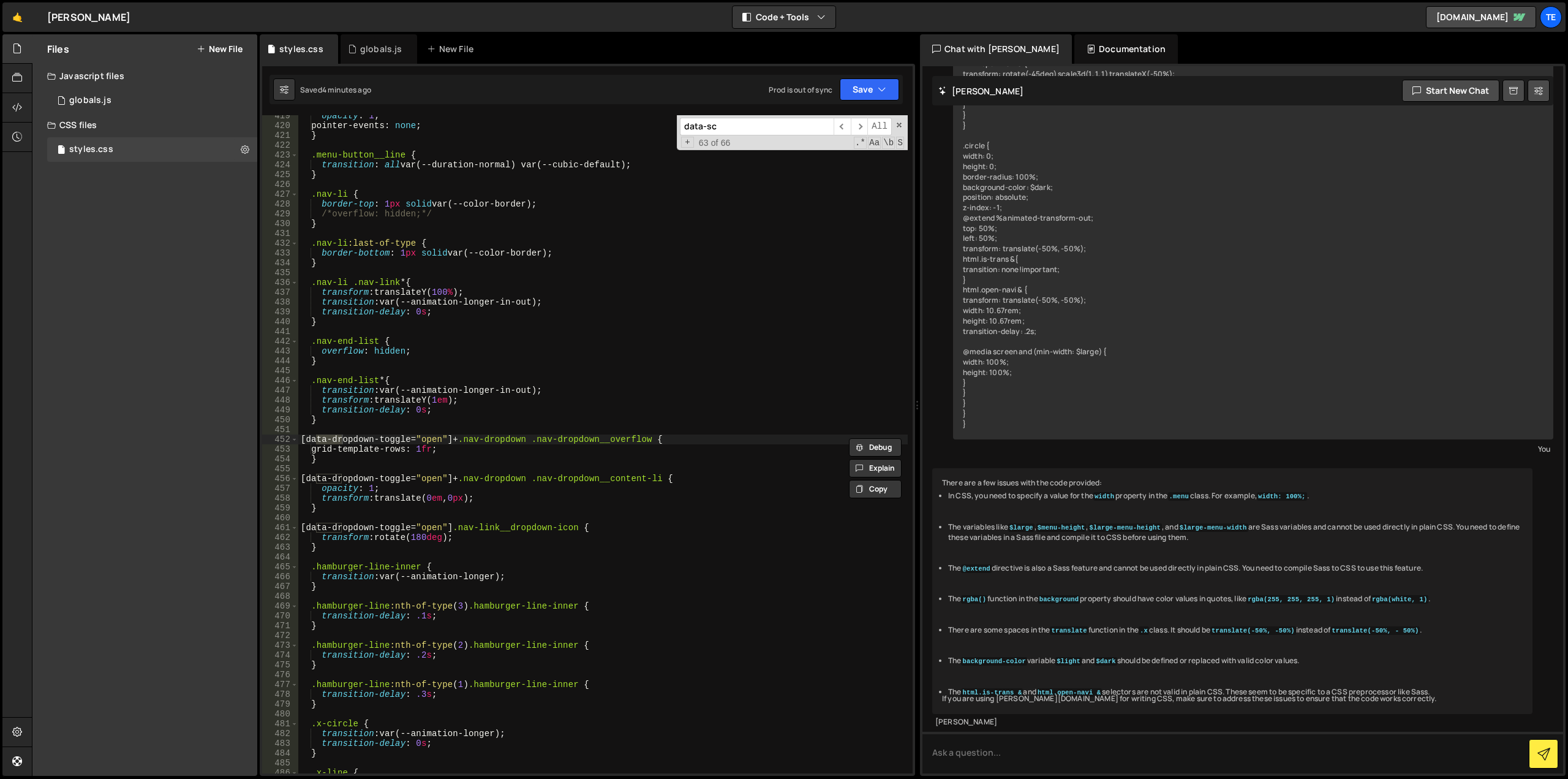
scroll to position [1966, 0]
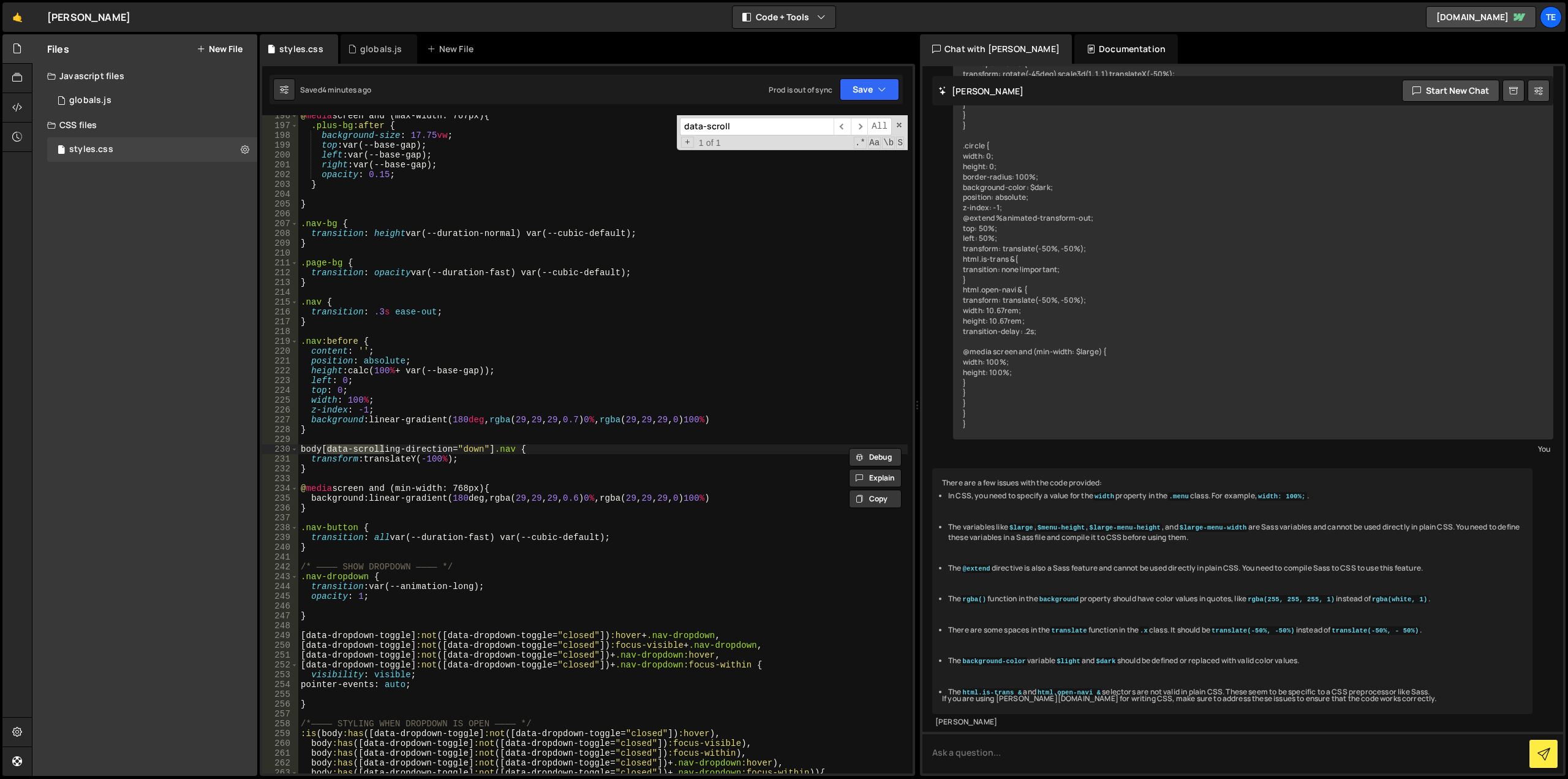
type input "data-scroll"
drag, startPoint x: 491, startPoint y: 446, endPoint x: 322, endPoint y: 451, distance: 169.1
click at [322, 451] on div "@ media screen and (max-width: 767px) { .plus-bg :after { background-size : 17.…" at bounding box center [603, 450] width 610 height 678
type textarea "body.scrolling-down .nav {"
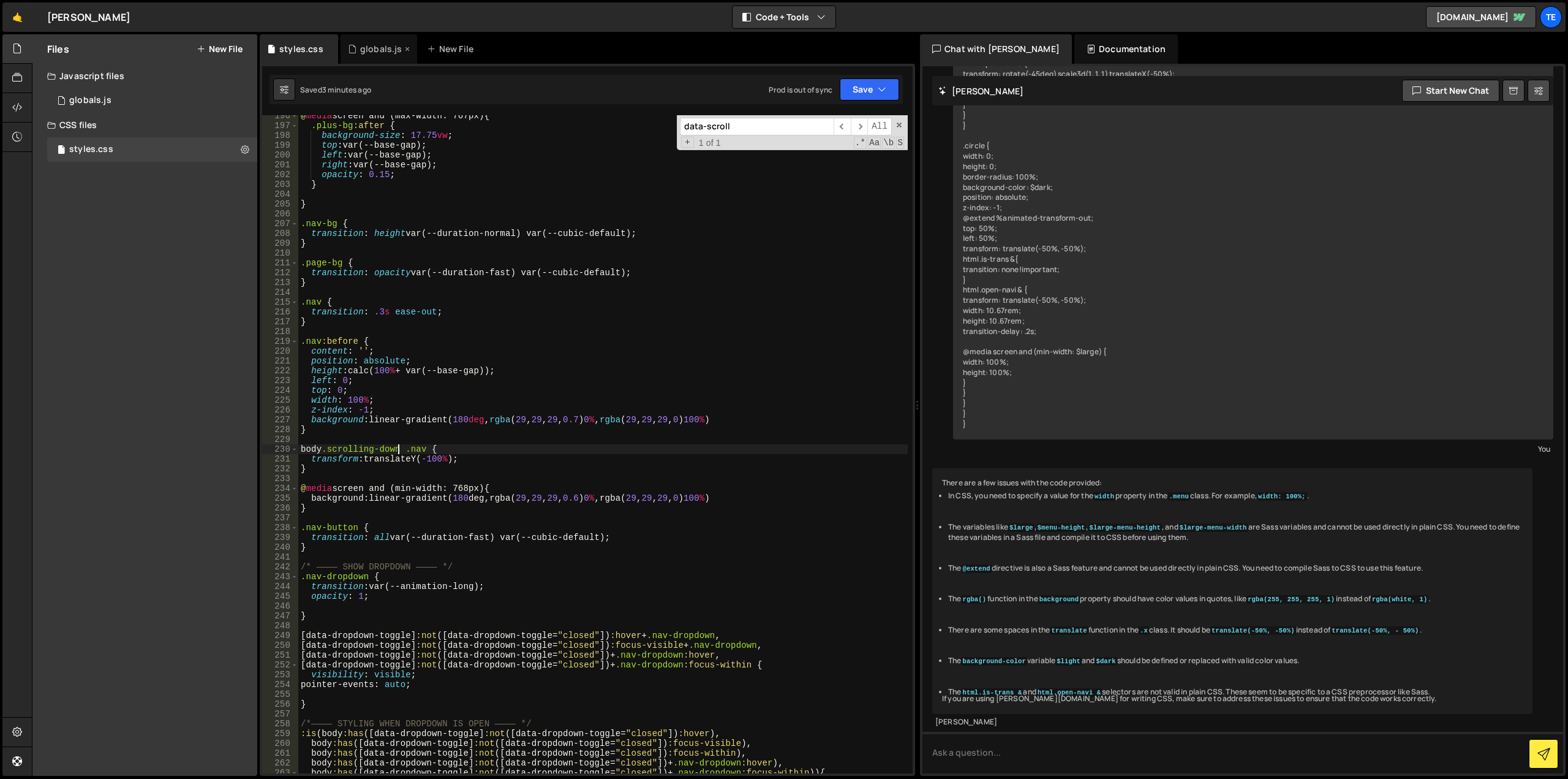
click at [362, 54] on div "globals.js" at bounding box center [381, 49] width 42 height 12
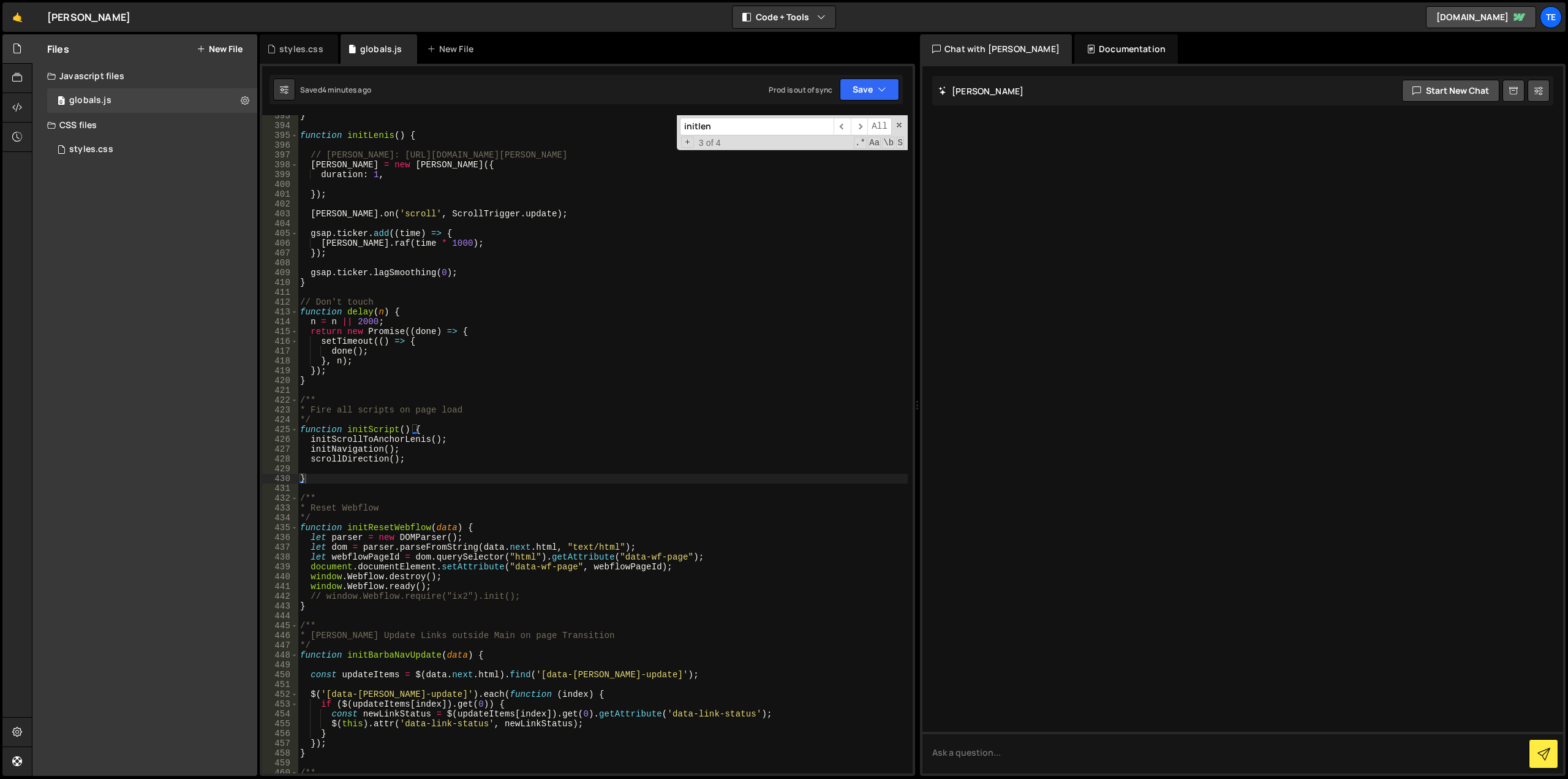
type textarea "lenis.raf(time * 1000);"
click at [589, 240] on div "} function initLenis ( ) { // Lenis: https://github.com/studio-freight/lenis le…" at bounding box center [603, 450] width 610 height 678
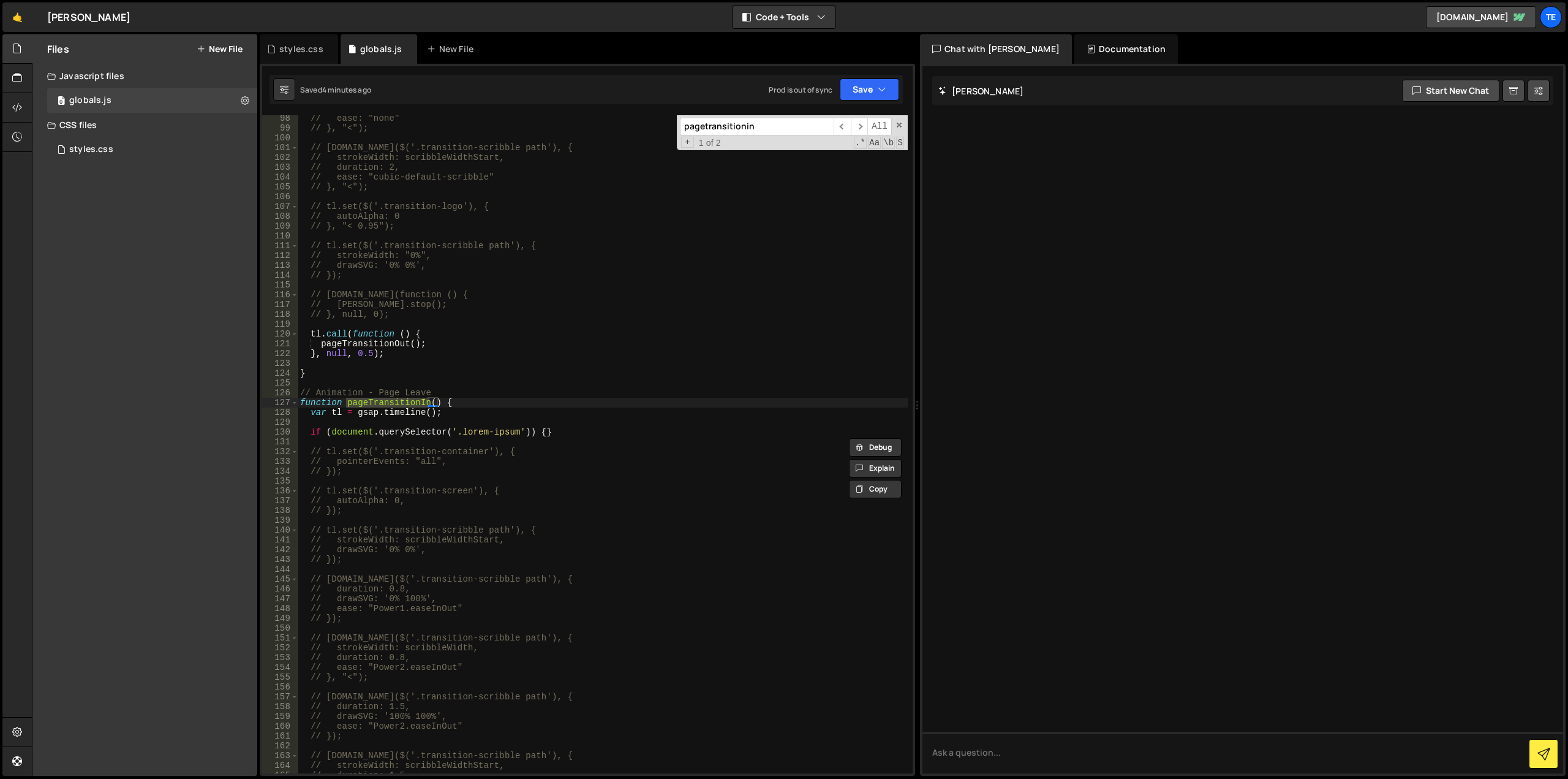
scroll to position [1063, 0]
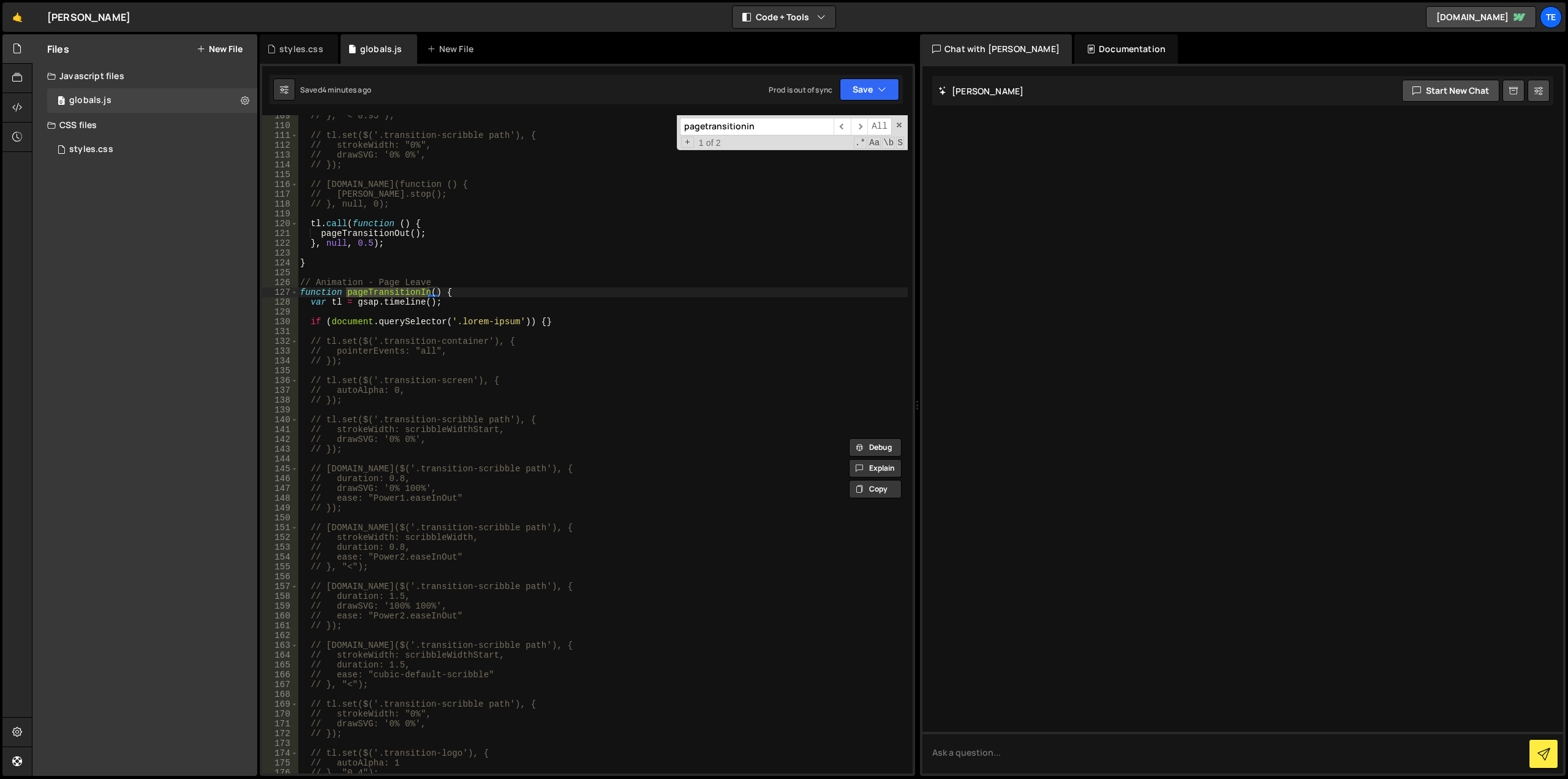
type input "pagetransitionin"
click at [392, 331] on div "// }, "< 0.95"); // tl.set($('.transition-scribble path'), { // strokeWidth: "0…" at bounding box center [603, 450] width 610 height 678
paste textarea "}),"
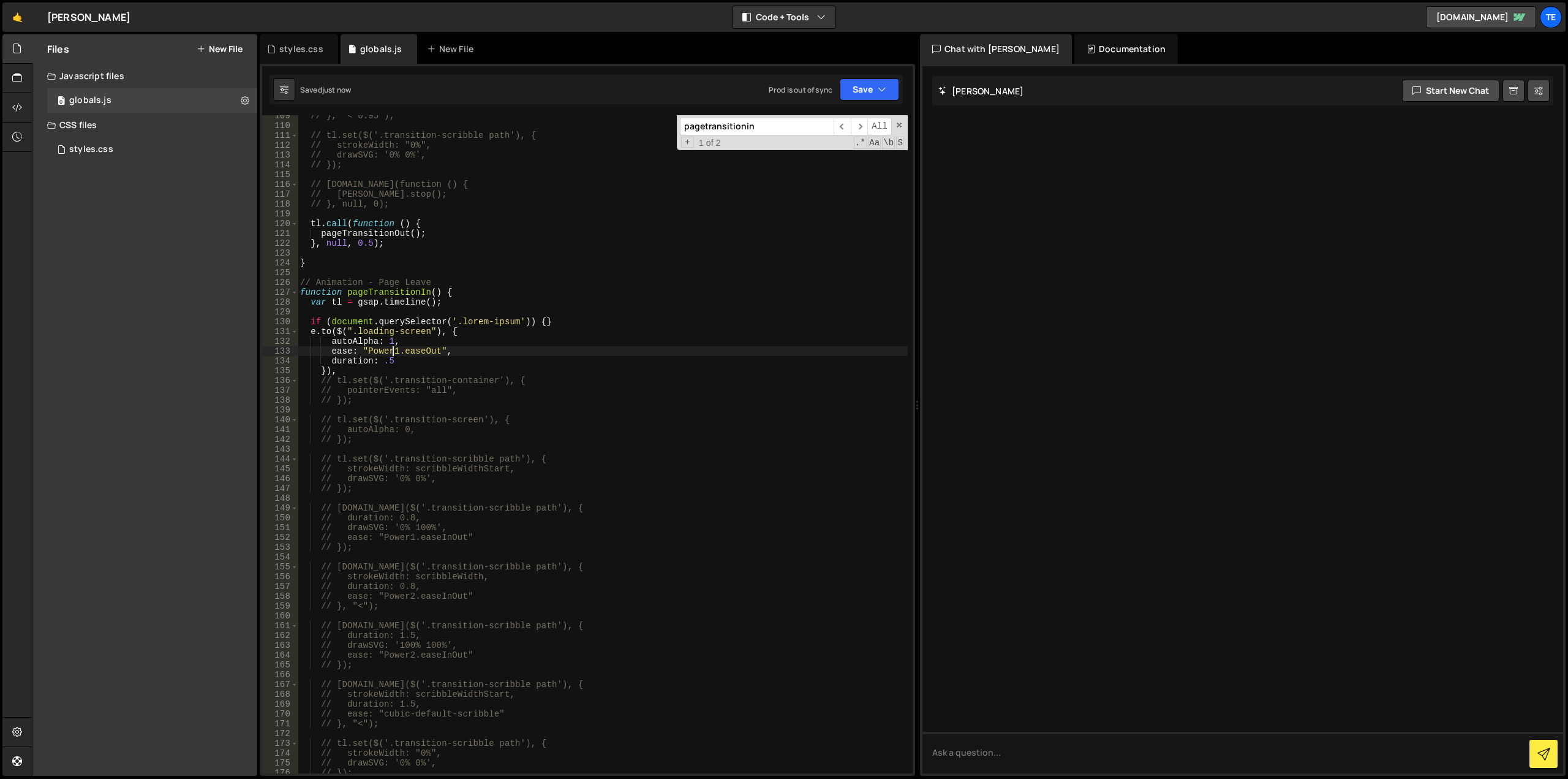
click at [391, 350] on div "// }, "< 0.95"); // tl.set($('.transition-scribble path'), { // strokeWidth: "0…" at bounding box center [603, 450] width 610 height 678
click at [561, 324] on div "// }, "< 0.95"); // tl.set($('.transition-scribble path'), { // strokeWidth: "0…" at bounding box center [603, 450] width 610 height 678
type textarea "if (document.querySelector('.lorem-ipsum')) {}"
click at [500, 369] on div "// }, "< 0.95"); // tl.set($('.transition-scribble path'), { // strokeWidth: "0…" at bounding box center [603, 450] width 610 height 678
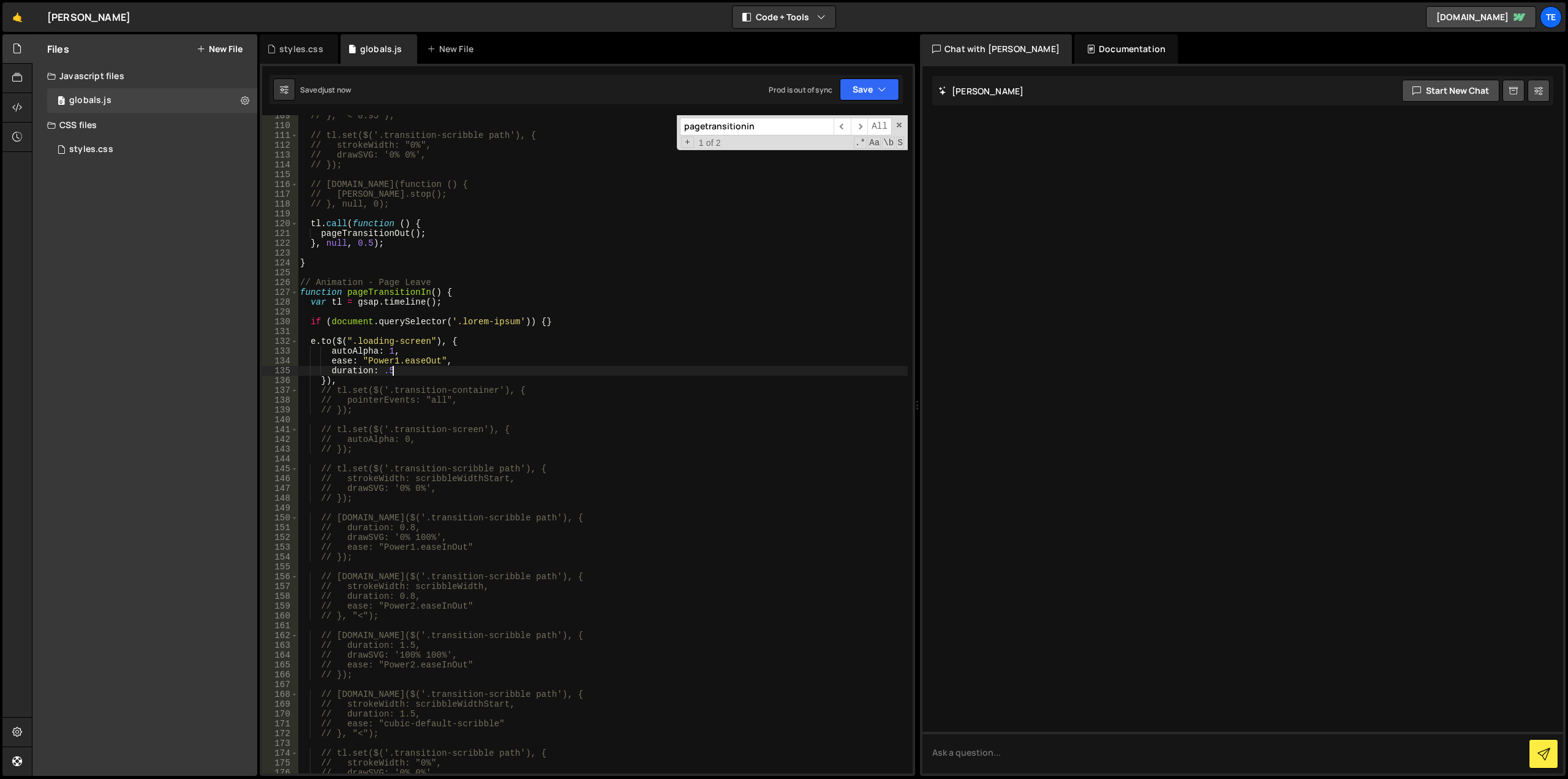
type textarea "duration: .5"
click at [772, 419] on div "// }, "< 0.95"); // tl.set($('.transition-scribble path'), { // strokeWidth: "0…" at bounding box center [603, 450] width 610 height 678
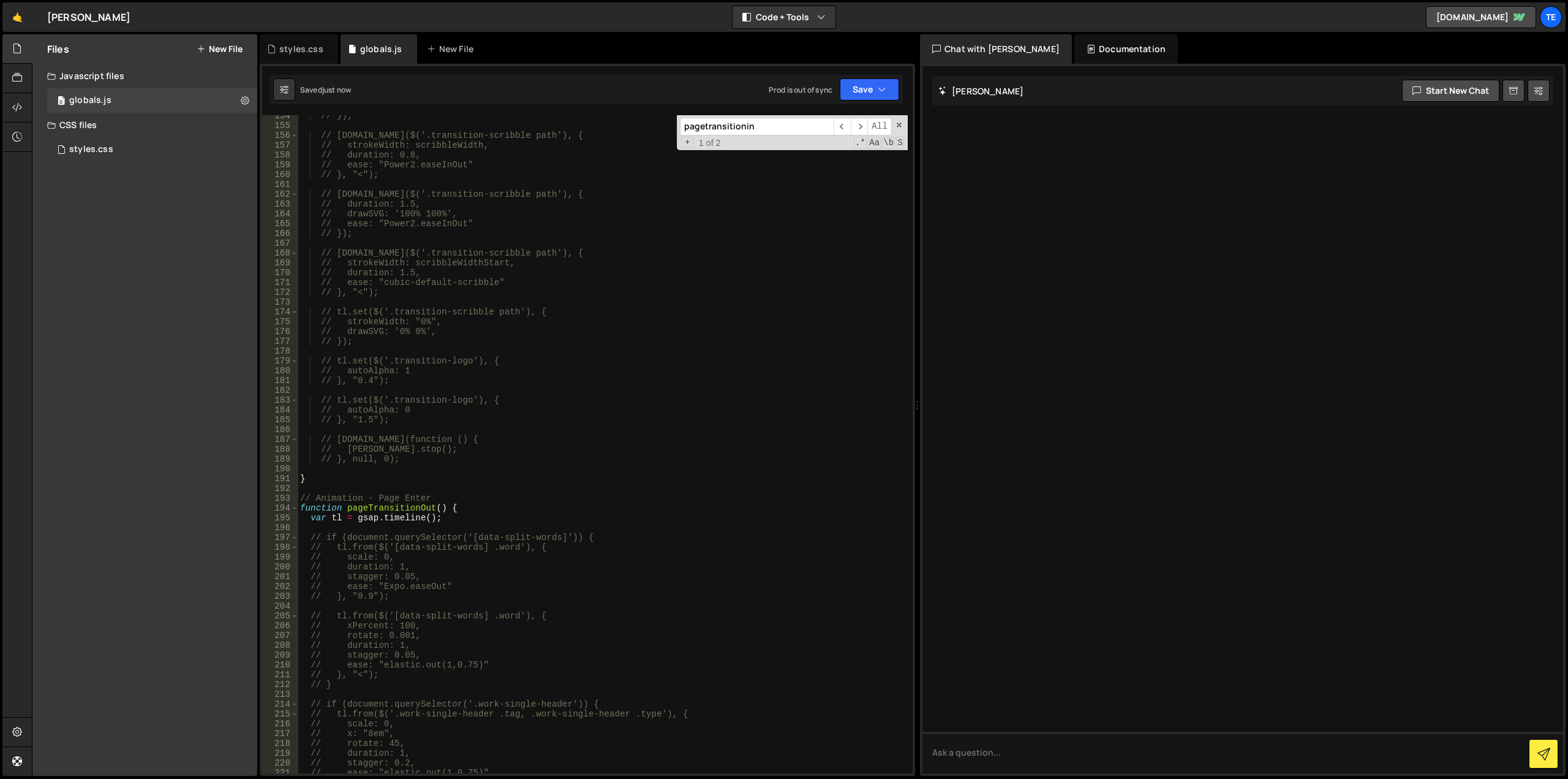
scroll to position [1615, 0]
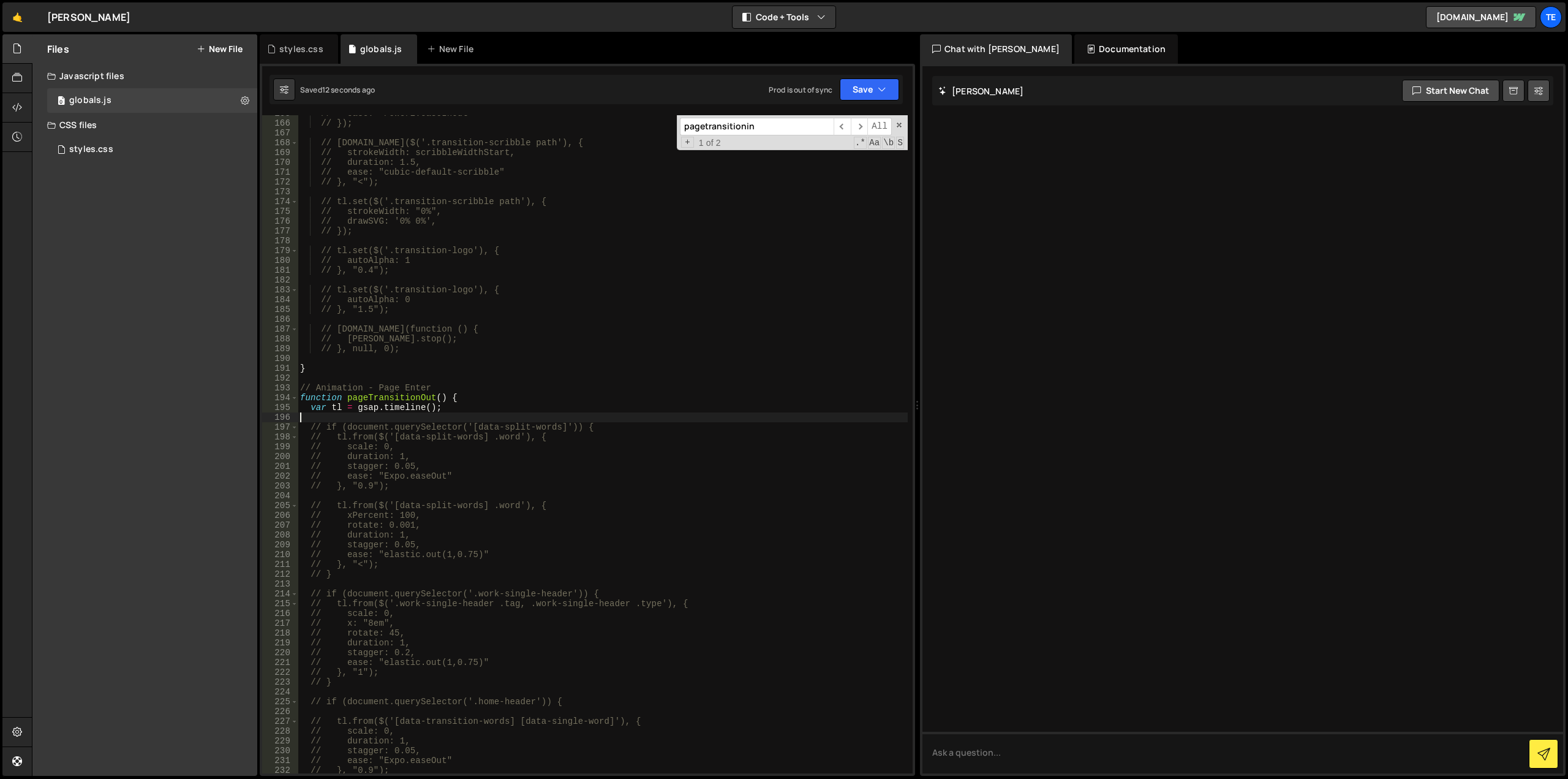
click at [403, 417] on div "// ease: "Power2.easeInOut" // }); // tl.to($('.transition-scribble path'), { /…" at bounding box center [603, 447] width 610 height 678
paste textarea "}),"
click at [582, 410] on div "// ease: "Power2.easeInOut" // }); // tl.to($('.transition-scribble path'), { /…" at bounding box center [603, 447] width 610 height 678
type textarea "}"
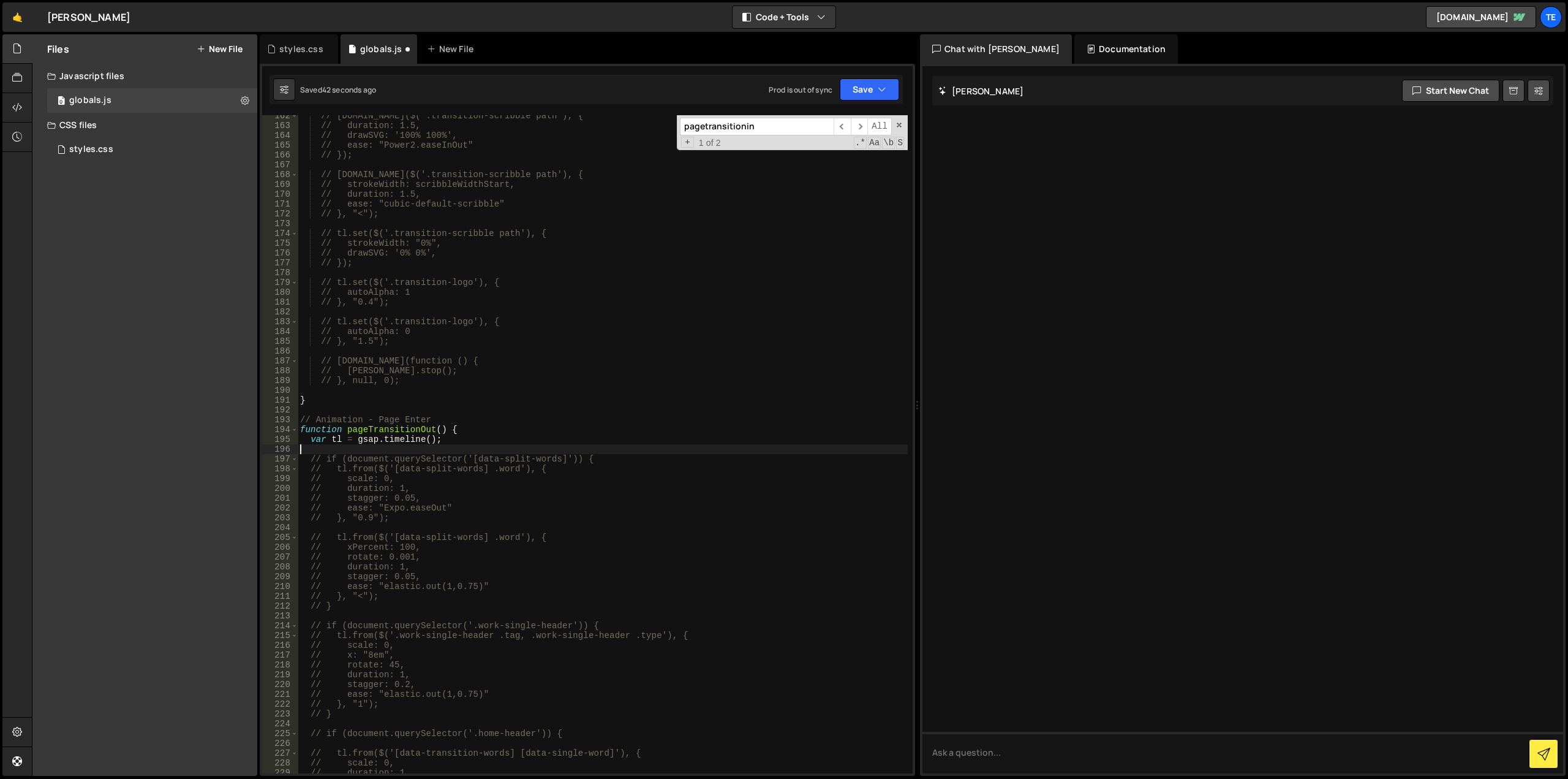
scroll to position [1583, 0]
click at [340, 448] on div "// tl.to($('.transition-scribble path'), { // duration: 1.5, // drawSVG: '100% …" at bounding box center [603, 450] width 610 height 678
paste textarea "}),"
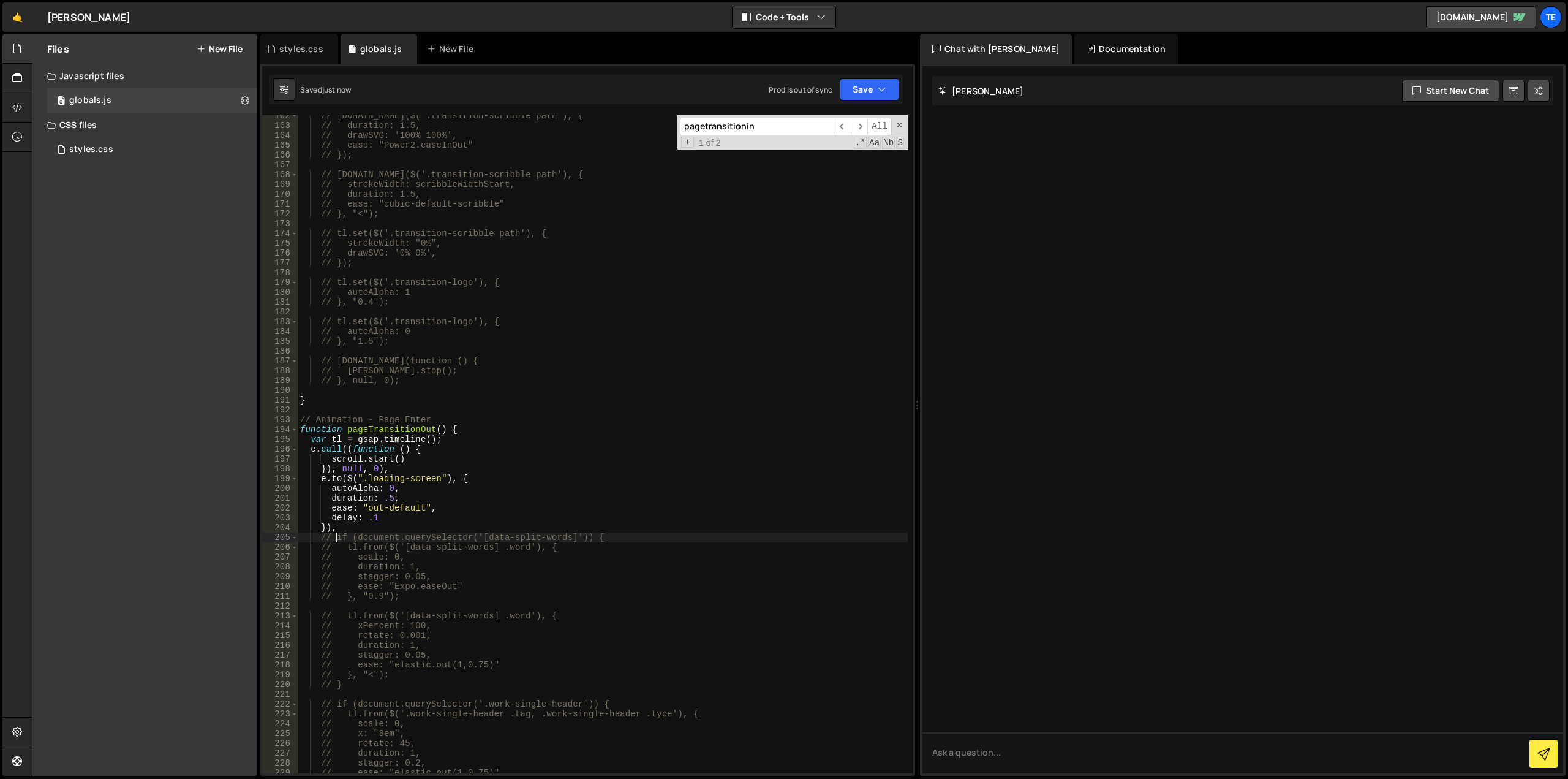
click at [311, 449] on div "// tl.to($('.transition-scribble path'), { // duration: 1.5, // drawSVG: '100% …" at bounding box center [603, 450] width 610 height 678
click at [322, 480] on div "// tl.to($('.transition-scribble path'), { // duration: 1.5, // drawSVG: '100% …" at bounding box center [603, 450] width 610 height 678
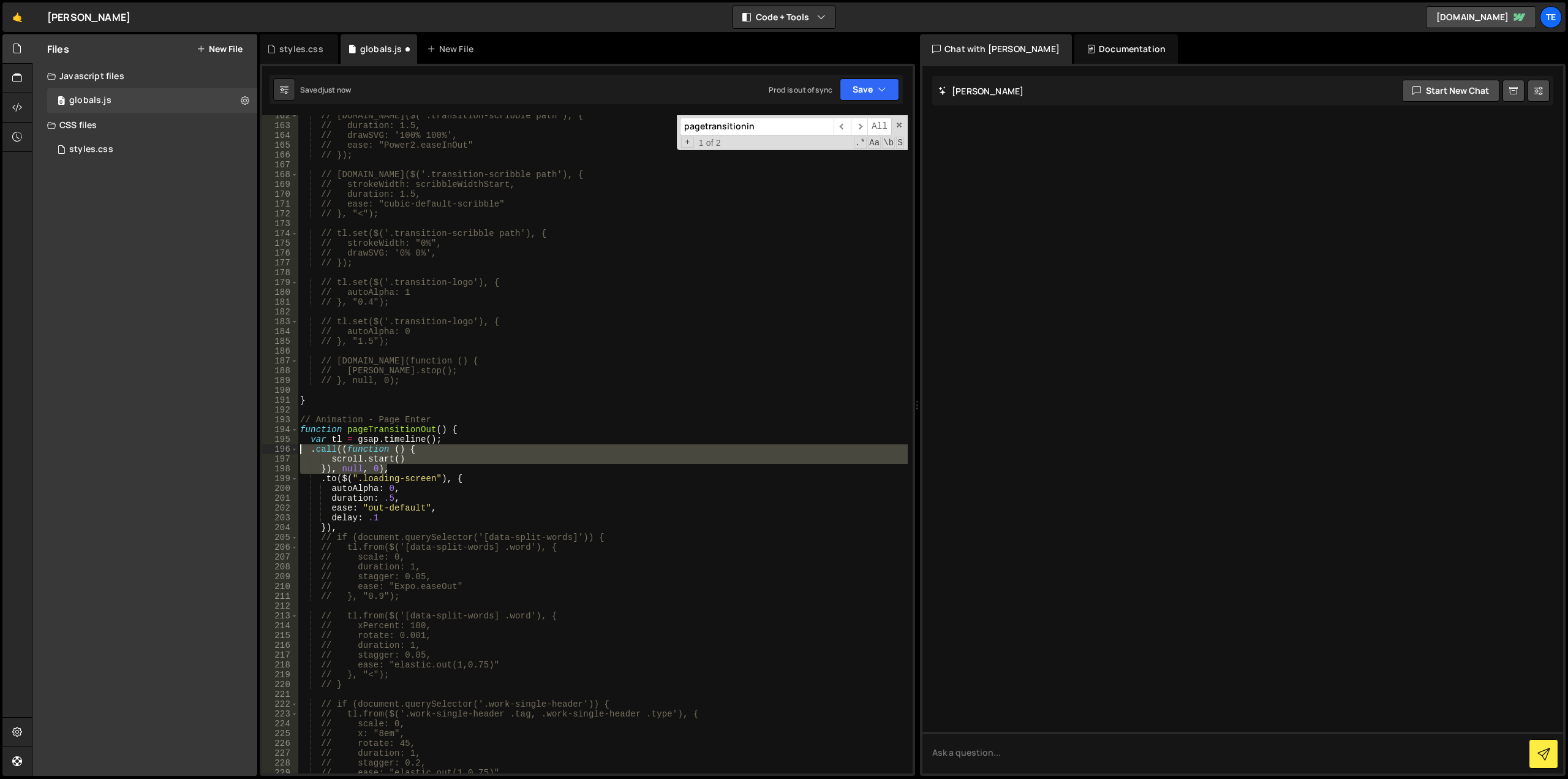
drag, startPoint x: 394, startPoint y: 466, endPoint x: 257, endPoint y: 448, distance: 138.2
click at [257, 448] on div "Files New File Javascript files 0 globals.js 0 CSS files styles.css 0 Copy shar…" at bounding box center [800, 405] width 1536 height 742
type textarea ".call((function () { scroll.start()"
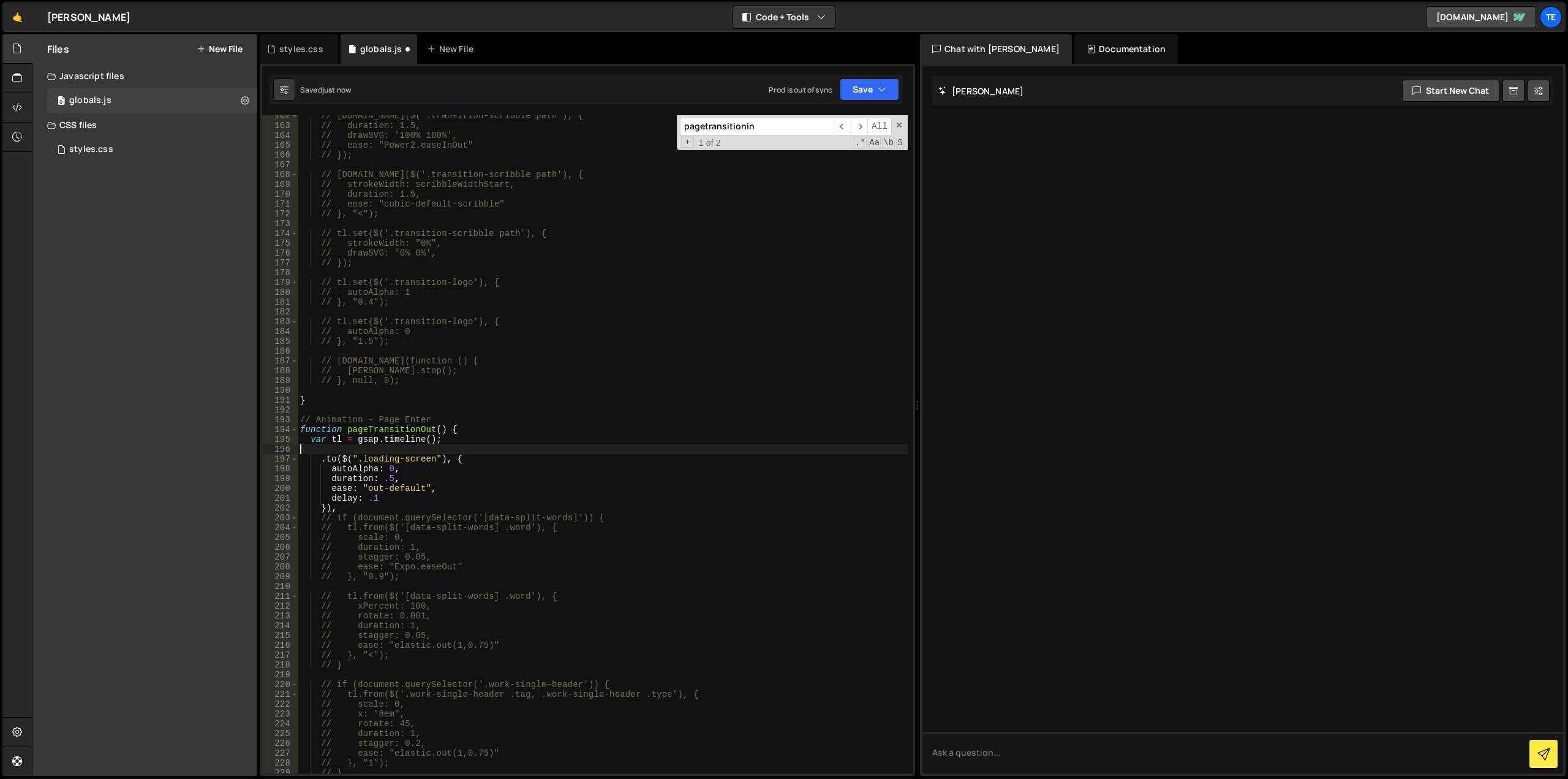
click at [522, 506] on div "// tl.to($('.transition-scribble path'), { // duration: 1.5, // drawSVG: '100% …" at bounding box center [603, 450] width 610 height 678
type textarea "}),"
click at [479, 453] on div "// tl.to($('.transition-scribble path'), { // duration: 1.5, // drawSVG: '100% …" at bounding box center [603, 450] width 610 height 678
click at [484, 458] on div "// tl.to($('.transition-scribble path'), { // duration: 1.5, // drawSVG: '100% …" at bounding box center [603, 450] width 610 height 678
click at [349, 510] on div "// tl.to($('.transition-scribble path'), { // duration: 1.5, // drawSVG: '100% …" at bounding box center [603, 450] width 610 height 678
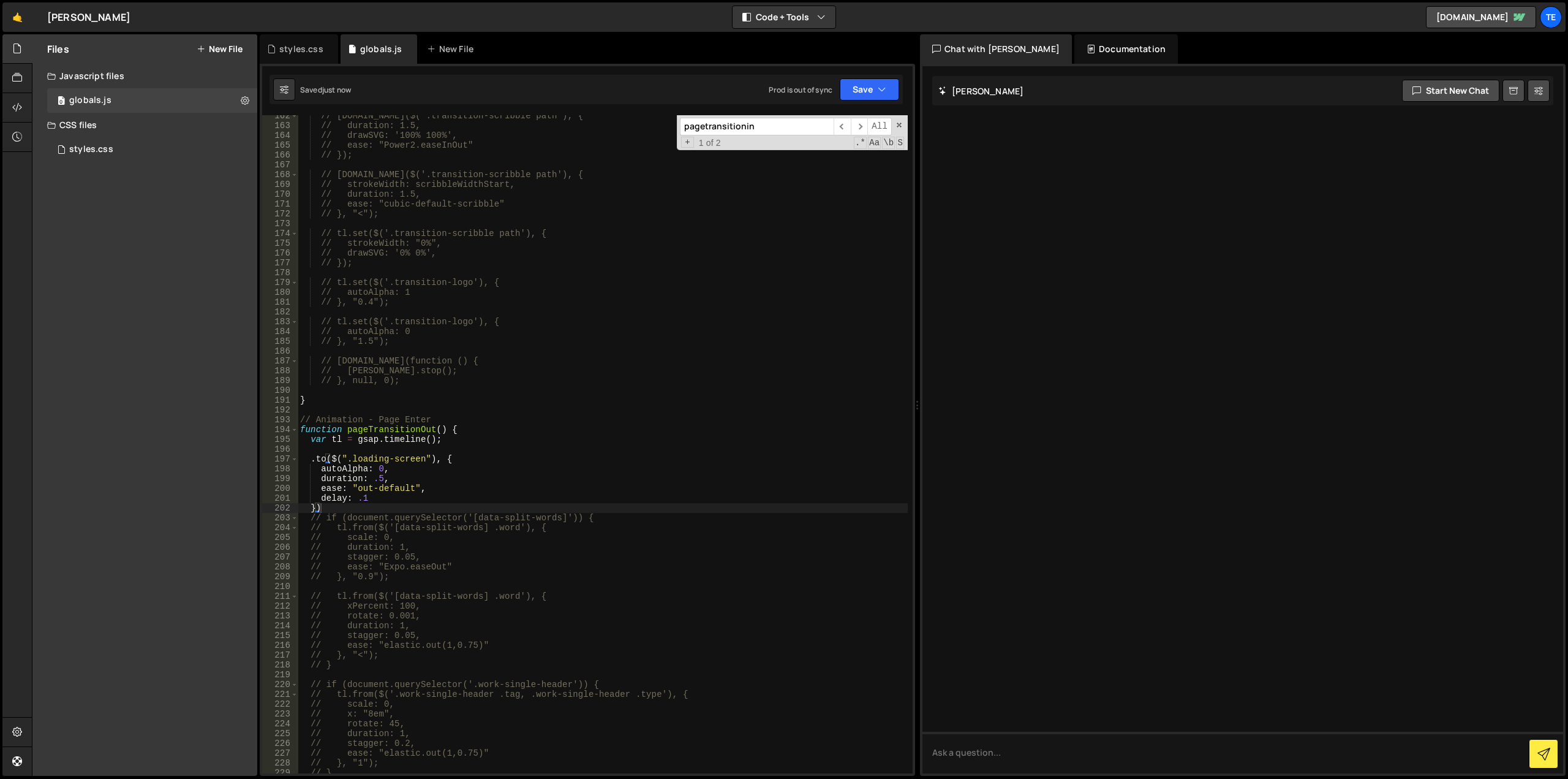
click at [488, 485] on div "// tl.to($('.transition-scribble path'), { // duration: 1.5, // drawSVG: '100% …" at bounding box center [603, 450] width 610 height 678
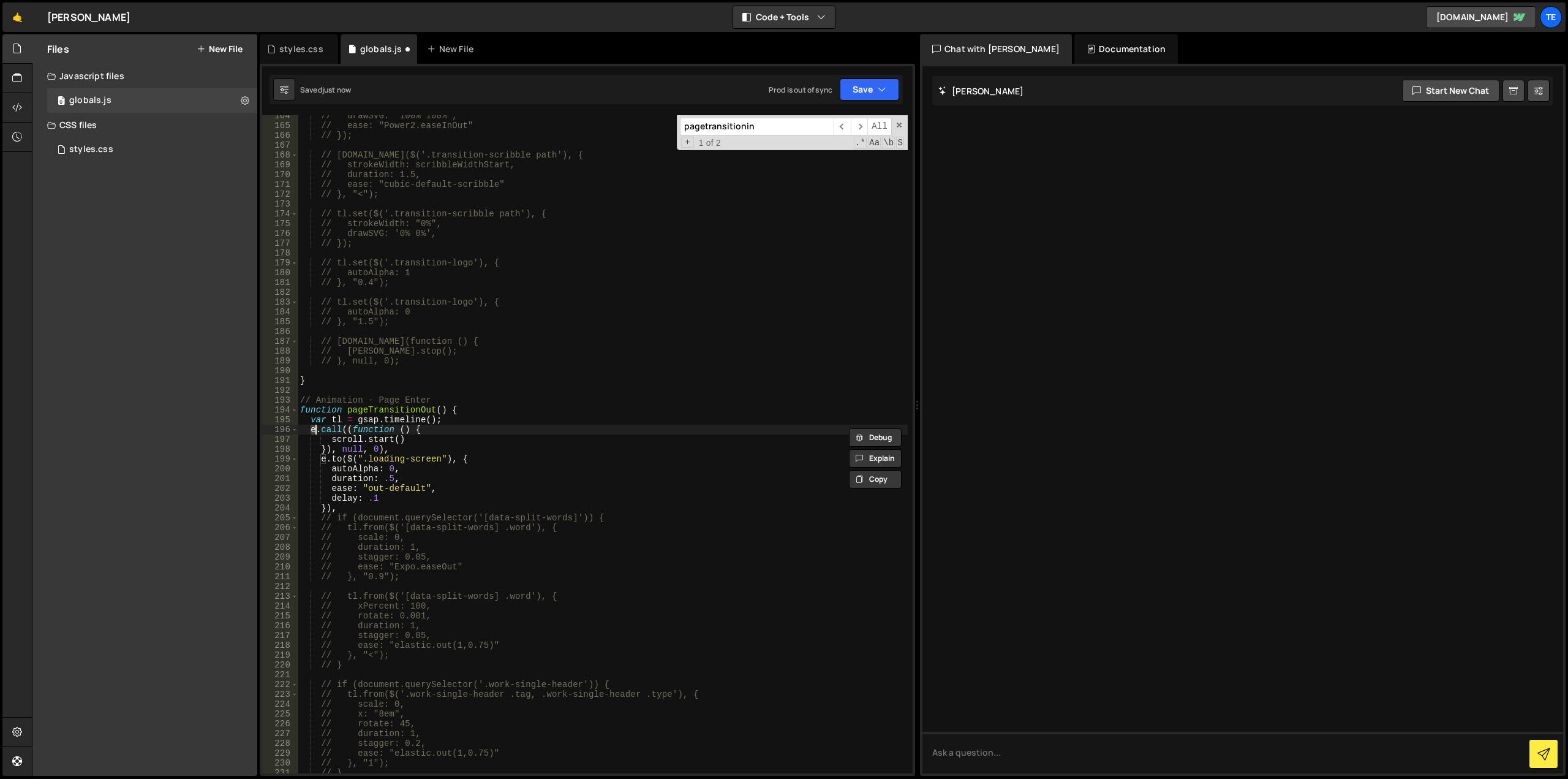
type textarea "}"
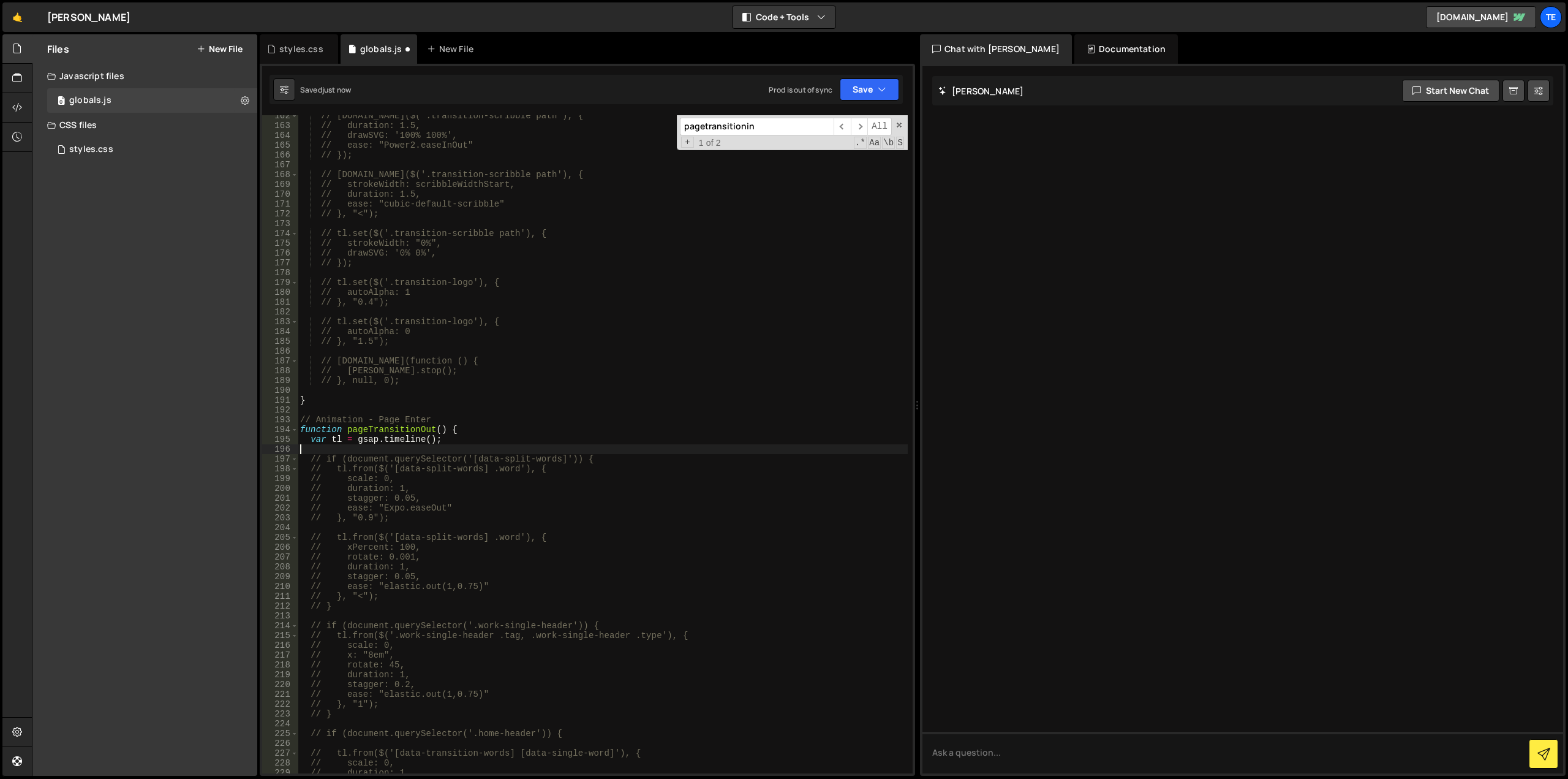
type textarea "}"
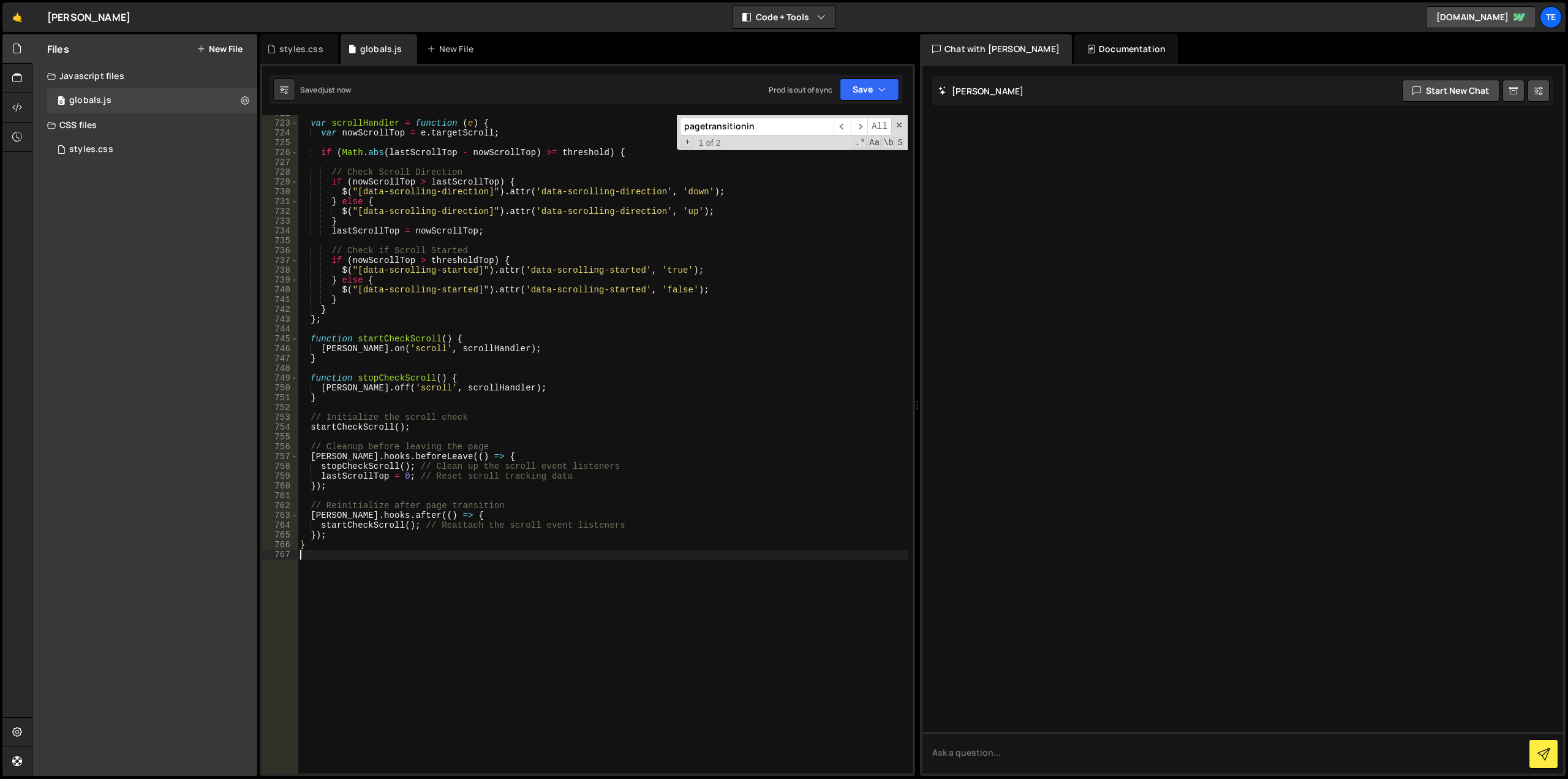
scroll to position [6967, 0]
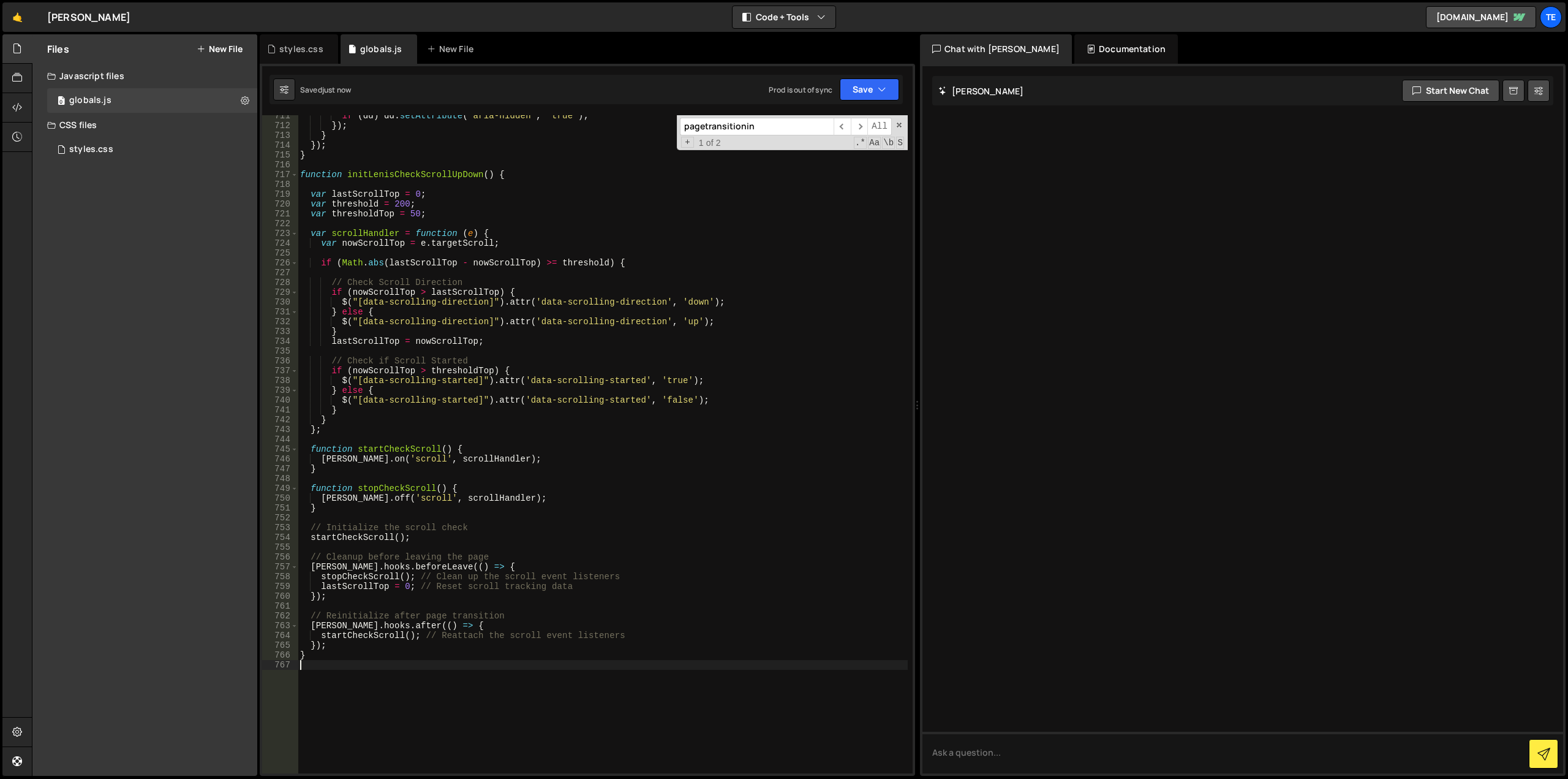
click at [494, 575] on div "if ( dd ) dd . setAttribute ( 'aria-hidden' , 'true' ) ; }) ; } }) ; } function…" at bounding box center [603, 450] width 610 height 678
type textarea "stopCheckScroll(); // Clean up the scroll event listeners"
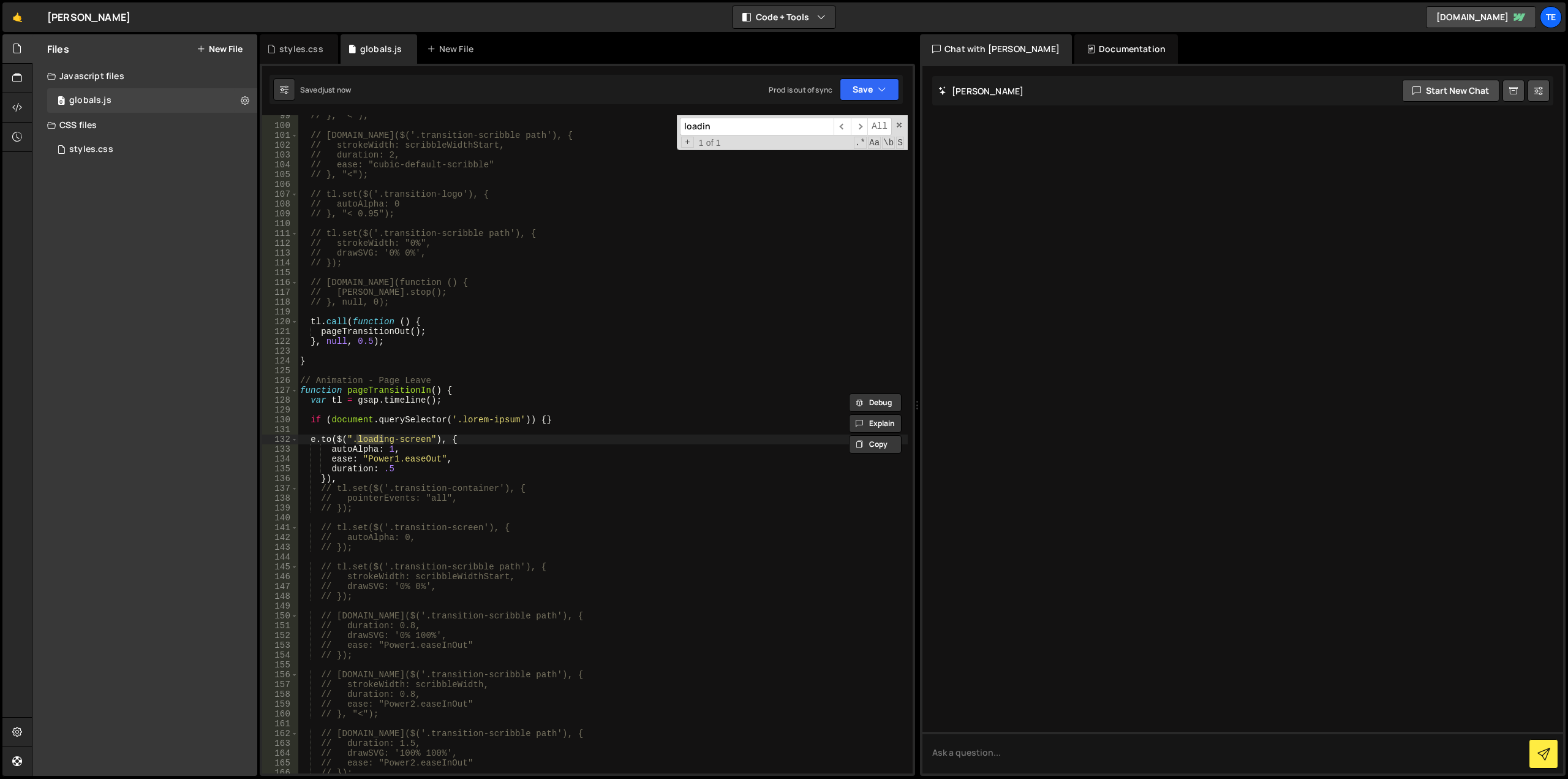
scroll to position [965, 0]
type input "loading-sc"
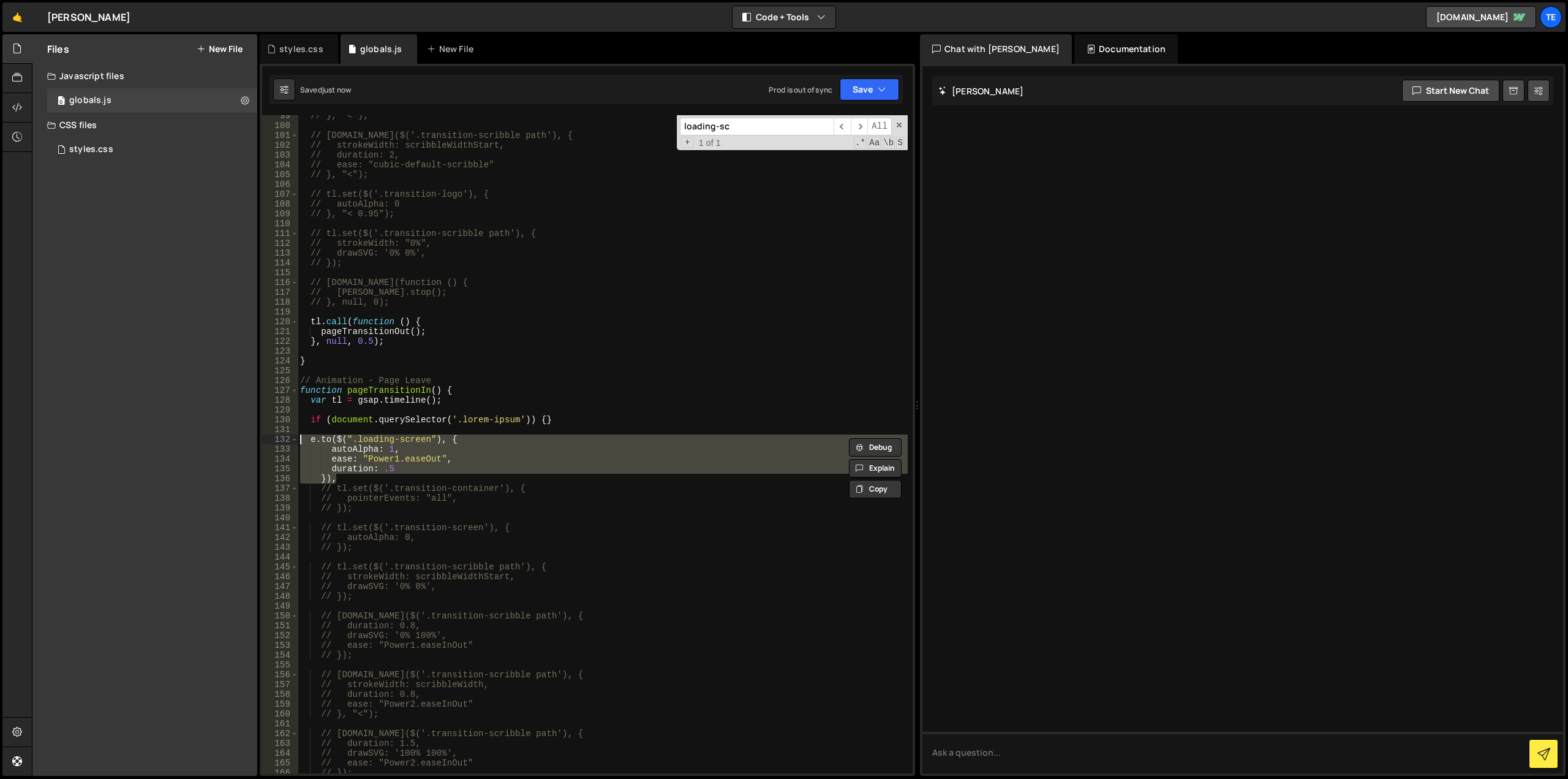
drag, startPoint x: 347, startPoint y: 480, endPoint x: 287, endPoint y: 436, distance: 74.4
click at [287, 436] on div "}), 99 100 101 102 103 104 105 106 107 108 109 110 111 112 113 114 115 116 117 …" at bounding box center [587, 444] width 650 height 658
type textarea "e.to($(".loading-screen"), { autoAlpha: 1,"
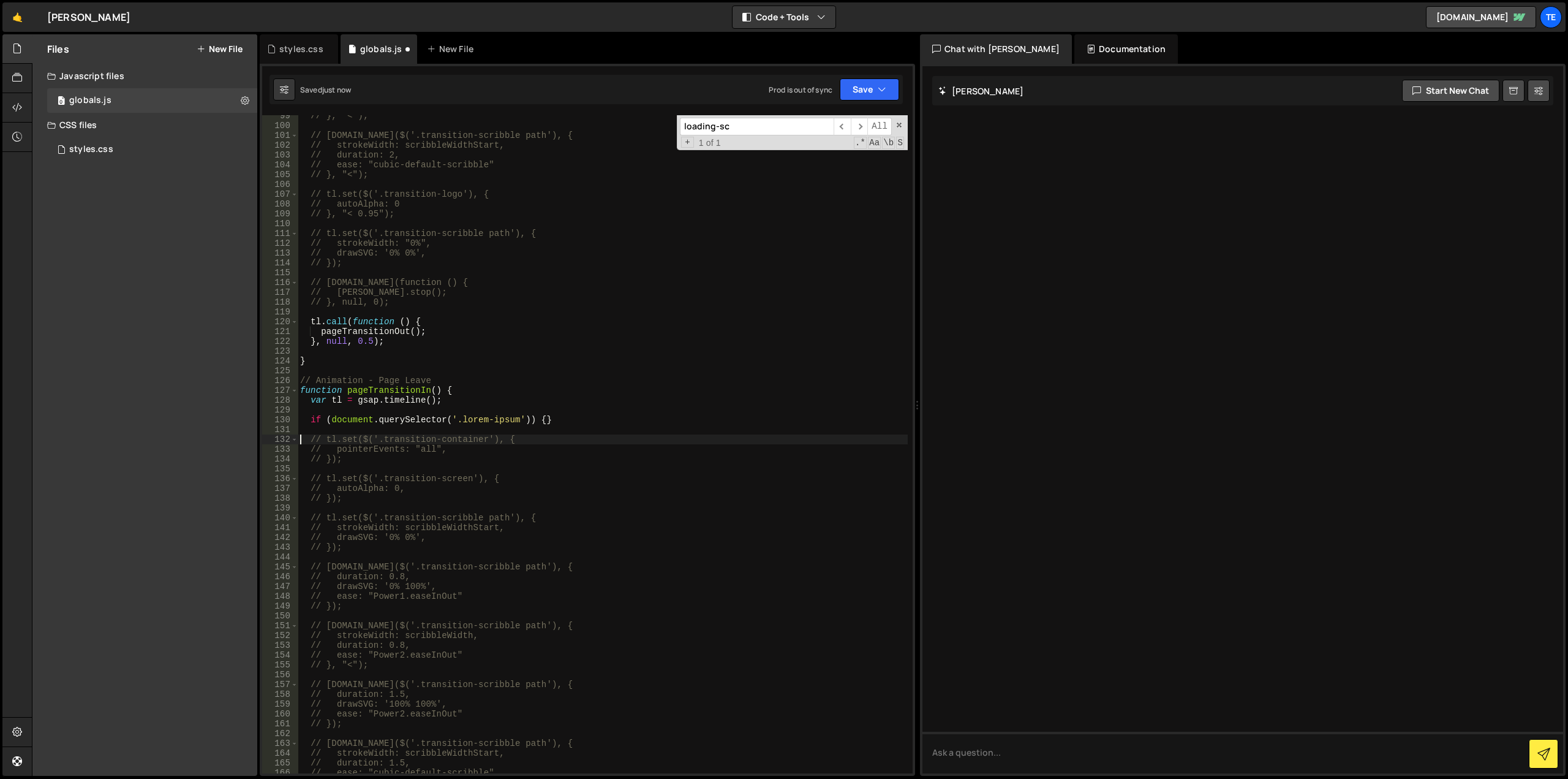
type textarea "// tl.set($('.transition-container'), {"
click at [630, 437] on div "// }, "<"); // tl.to($('.transition-scribble path'), { // strokeWidth: scribble…" at bounding box center [603, 450] width 610 height 678
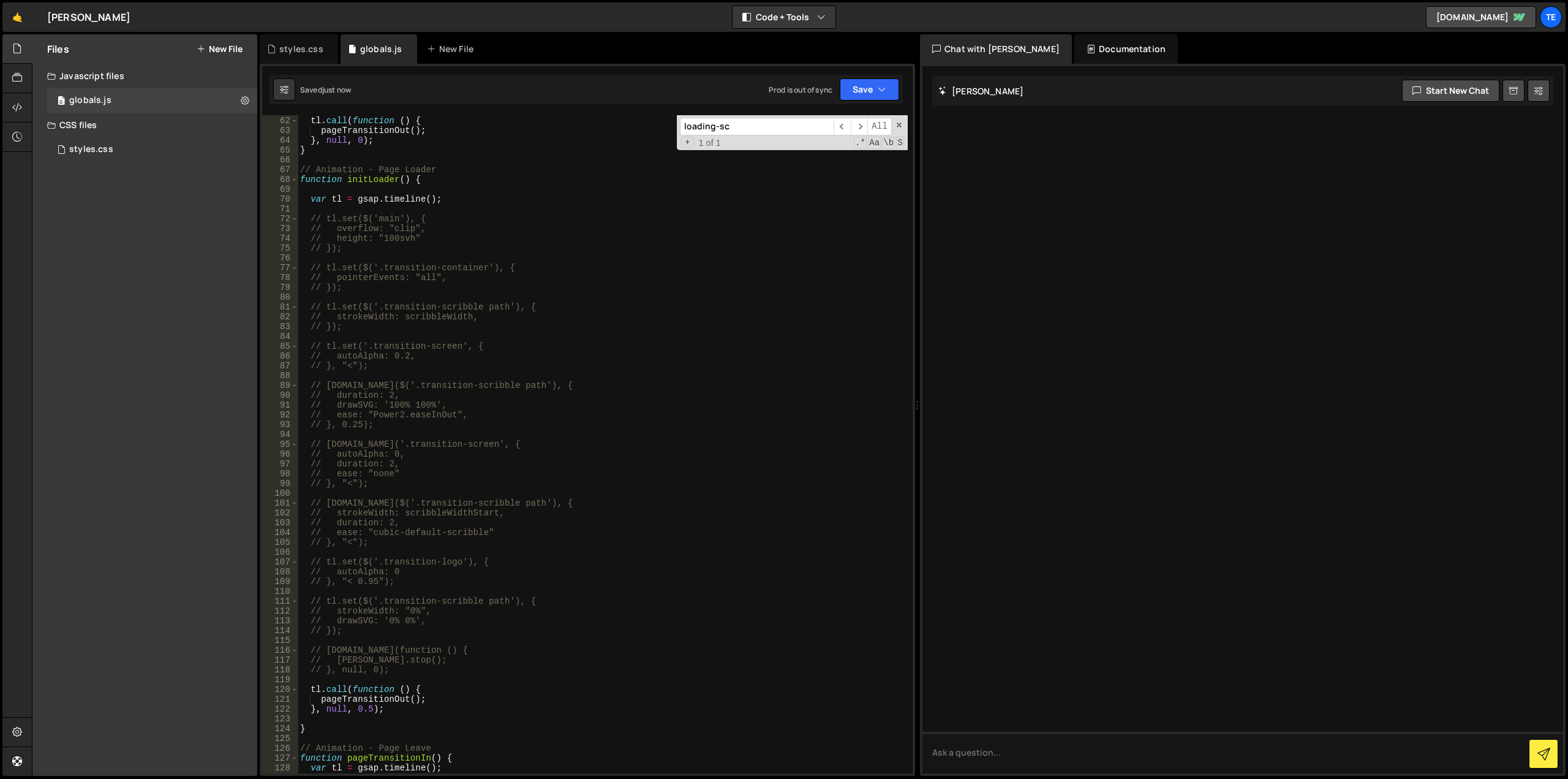
scroll to position [303, 0]
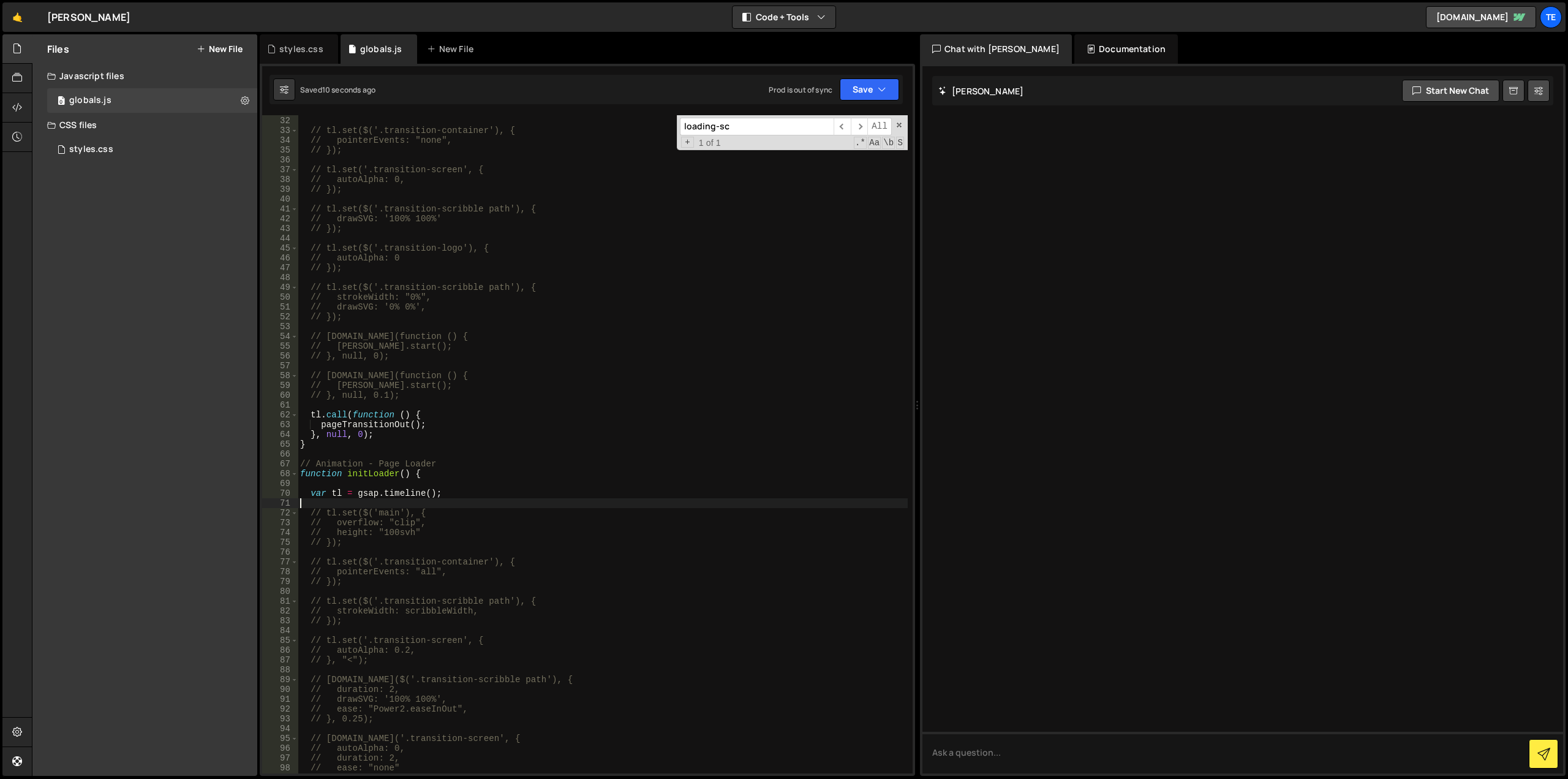
click at [430, 502] on div "var tl = gsap . timeline ( ) ; // tl.set($('.transition-container'), { // point…" at bounding box center [603, 445] width 610 height 678
click at [391, 504] on div "var tl = gsap . timeline ( ) ; // tl.set($('.transition-container'), { // point…" at bounding box center [603, 445] width 610 height 678
paste textarea "}),"
click at [307, 504] on div "var tl = gsap . timeline ( ) ; // tl.set($('.transition-container'), { // point…" at bounding box center [603, 445] width 610 height 678
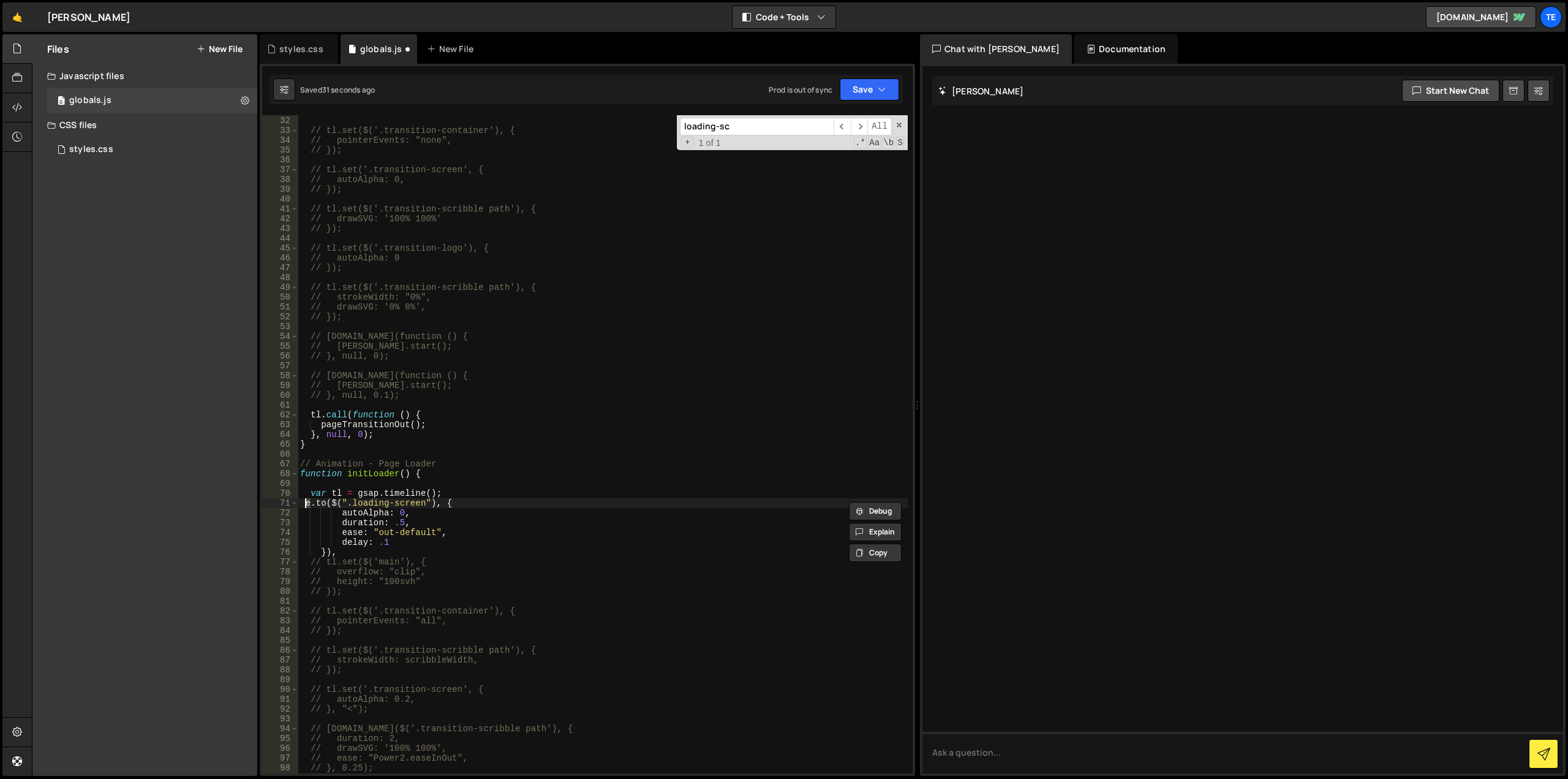
scroll to position [0, 1]
click at [487, 503] on div "var tl = gsap . timeline ( ) ; // tl.set($('.transition-container'), { // point…" at bounding box center [603, 445] width 610 height 678
click at [433, 475] on div "var tl = gsap . timeline ( ) ; // tl.set($('.transition-container'), { // point…" at bounding box center [603, 445] width 610 height 678
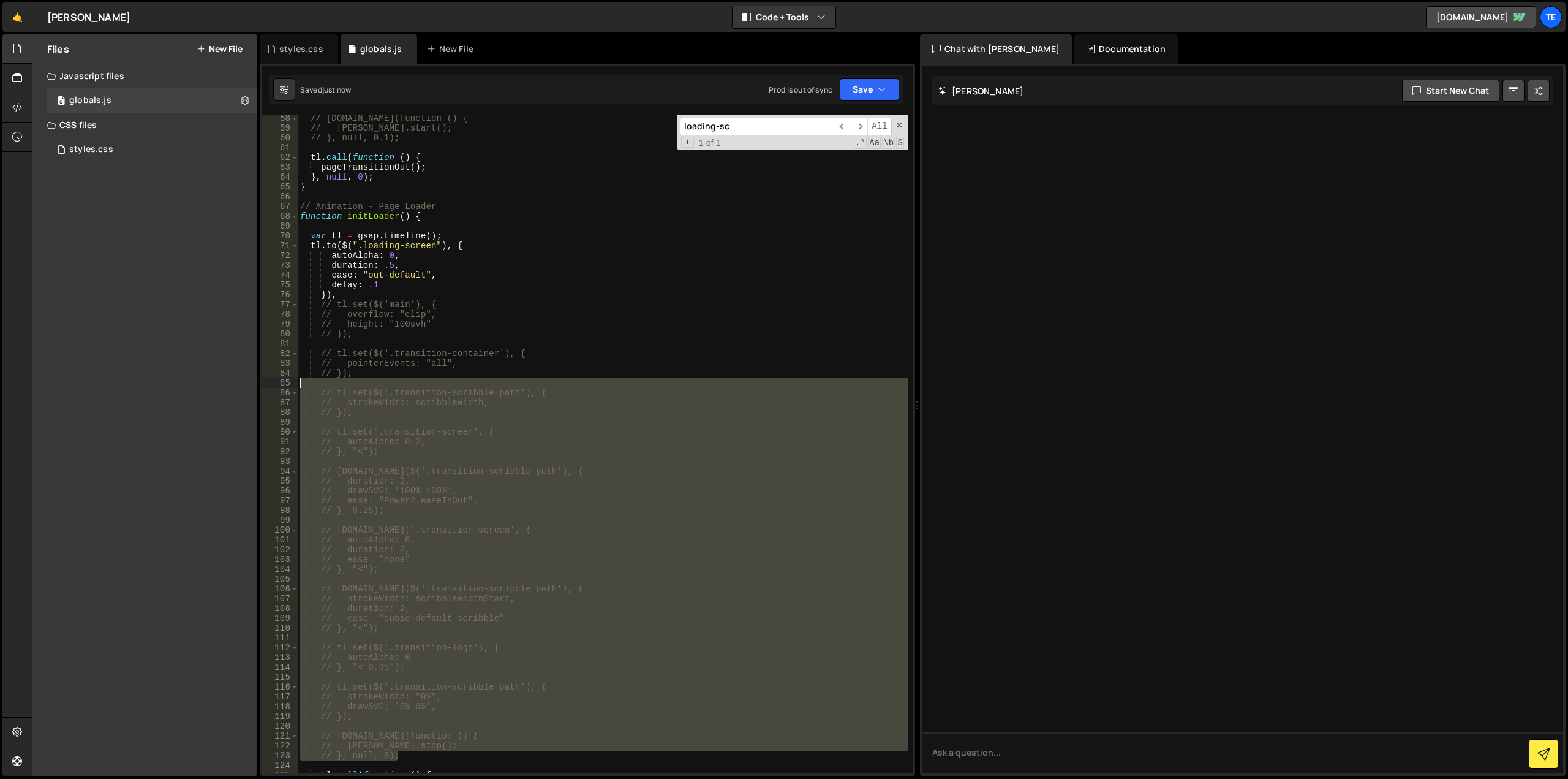
scroll to position [561, 0]
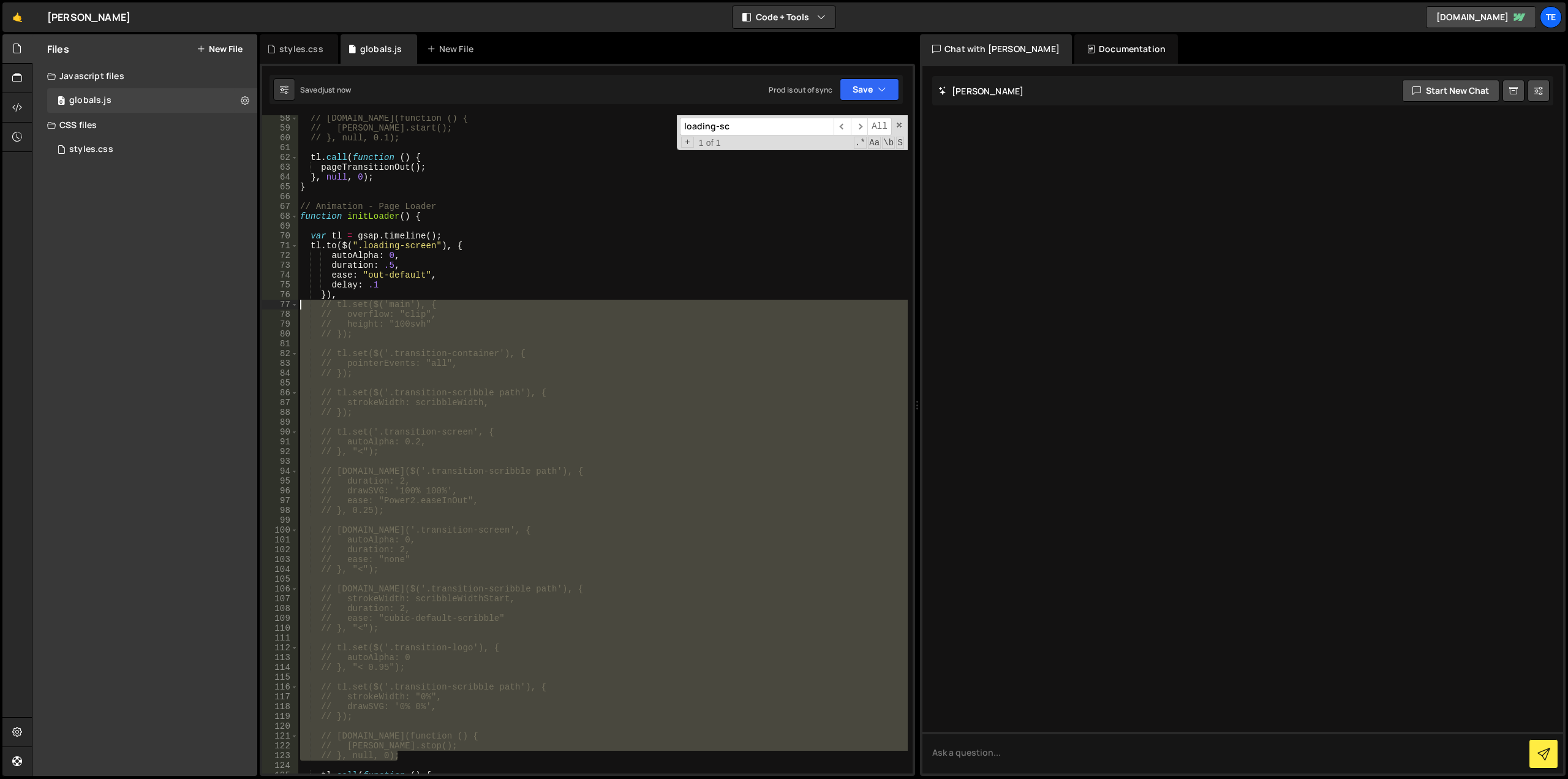
drag, startPoint x: 424, startPoint y: 427, endPoint x: 281, endPoint y: 307, distance: 186.7
click at [281, 307] on div "function initLoader() { 58 59 60 61 62 63 64 65 66 67 68 69 70 71 72 73 74 75 7…" at bounding box center [587, 444] width 650 height 658
type textarea "// tl.set($('main'), { // overflow: "clip","
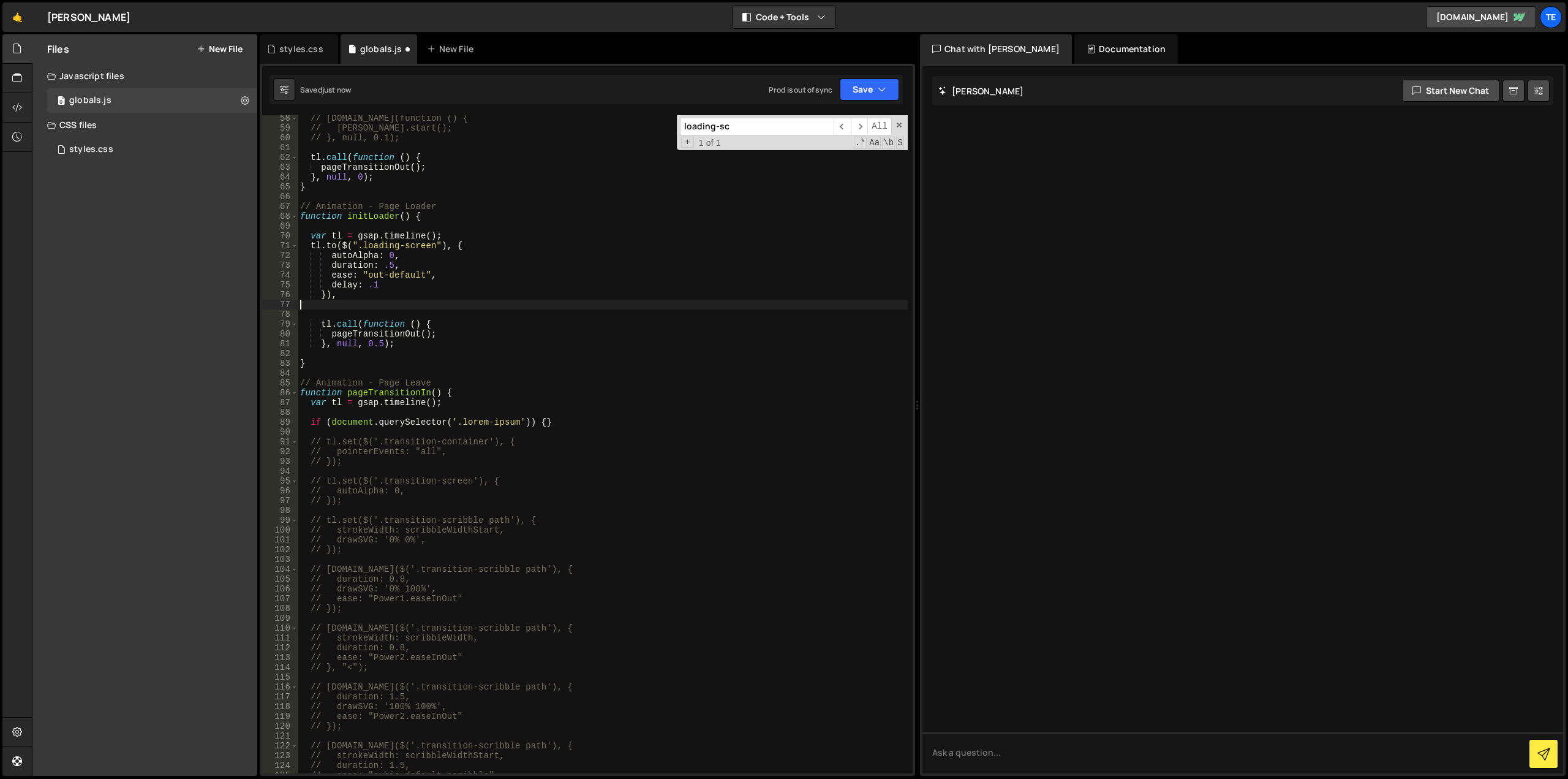
scroll to position [0, 0]
click at [538, 358] on div "// tl.call(function () { // lenis.start(); // }, null, 0.1); tl . call ( functi…" at bounding box center [603, 452] width 610 height 678
click at [370, 247] on div "// tl.call(function () { // lenis.start(); // }, null, 0.1); tl . call ( functi…" at bounding box center [603, 452] width 610 height 678
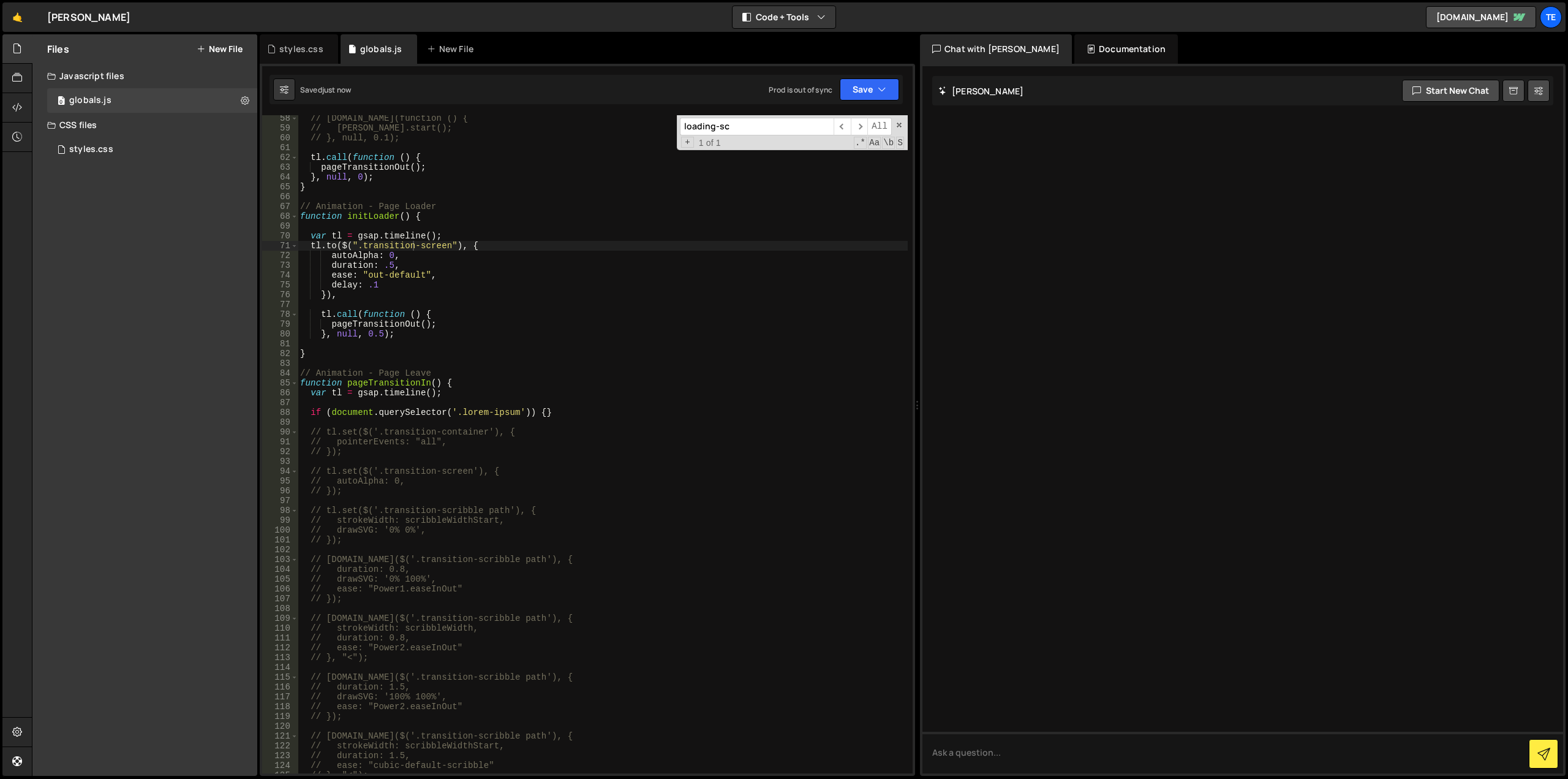
click at [507, 241] on div "// tl.call(function () { // lenis.start(); // }, null, 0.1); tl . call ( functi…" at bounding box center [603, 452] width 610 height 678
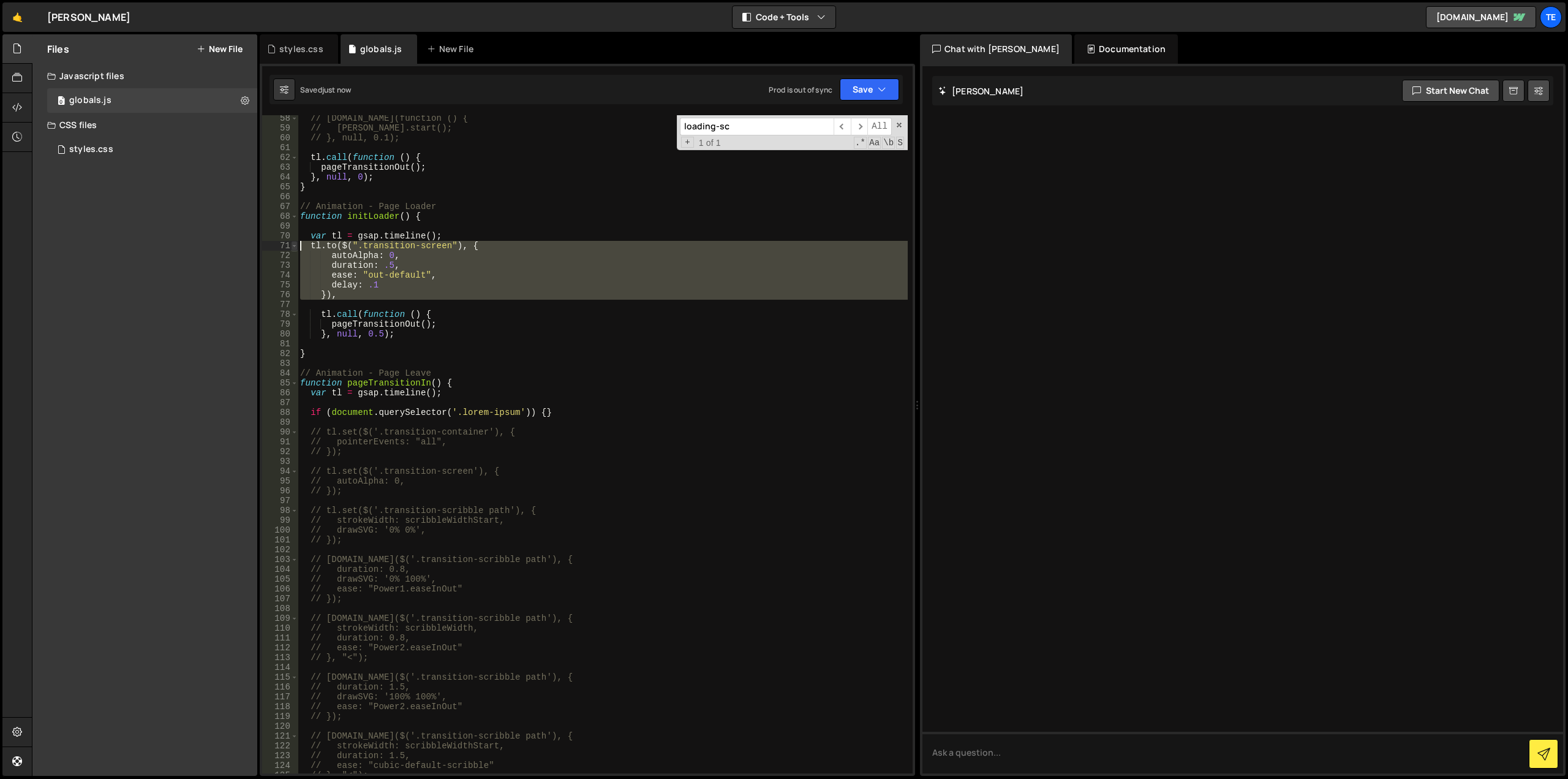
drag, startPoint x: 316, startPoint y: 277, endPoint x: 292, endPoint y: 245, distance: 40.0
click at [292, 245] on div "tl.to($(".transition-screen"), { 58 59 60 61 62 63 64 65 66 67 68 69 70 71 72 7…" at bounding box center [587, 444] width 650 height 658
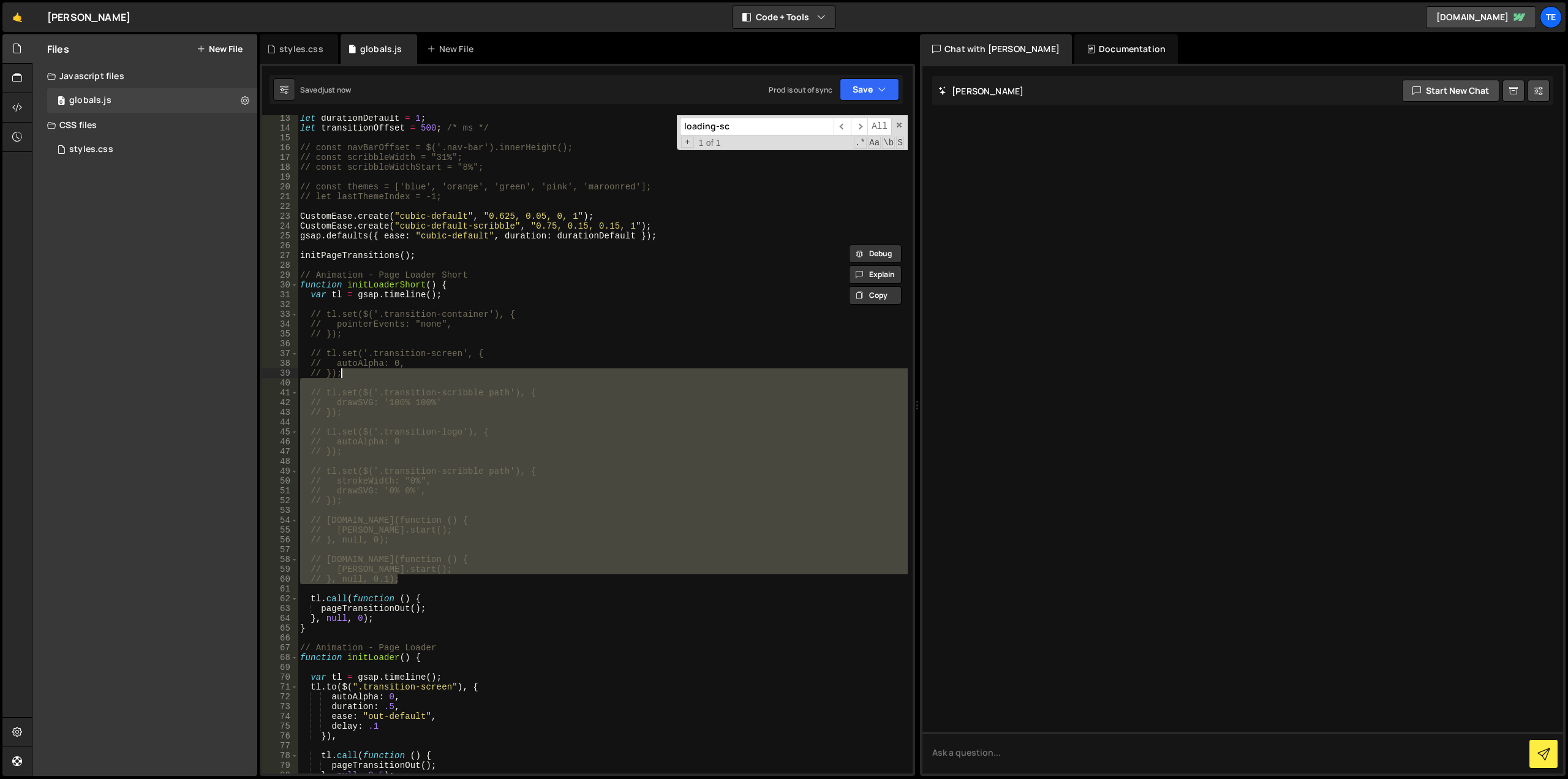
scroll to position [119, 0]
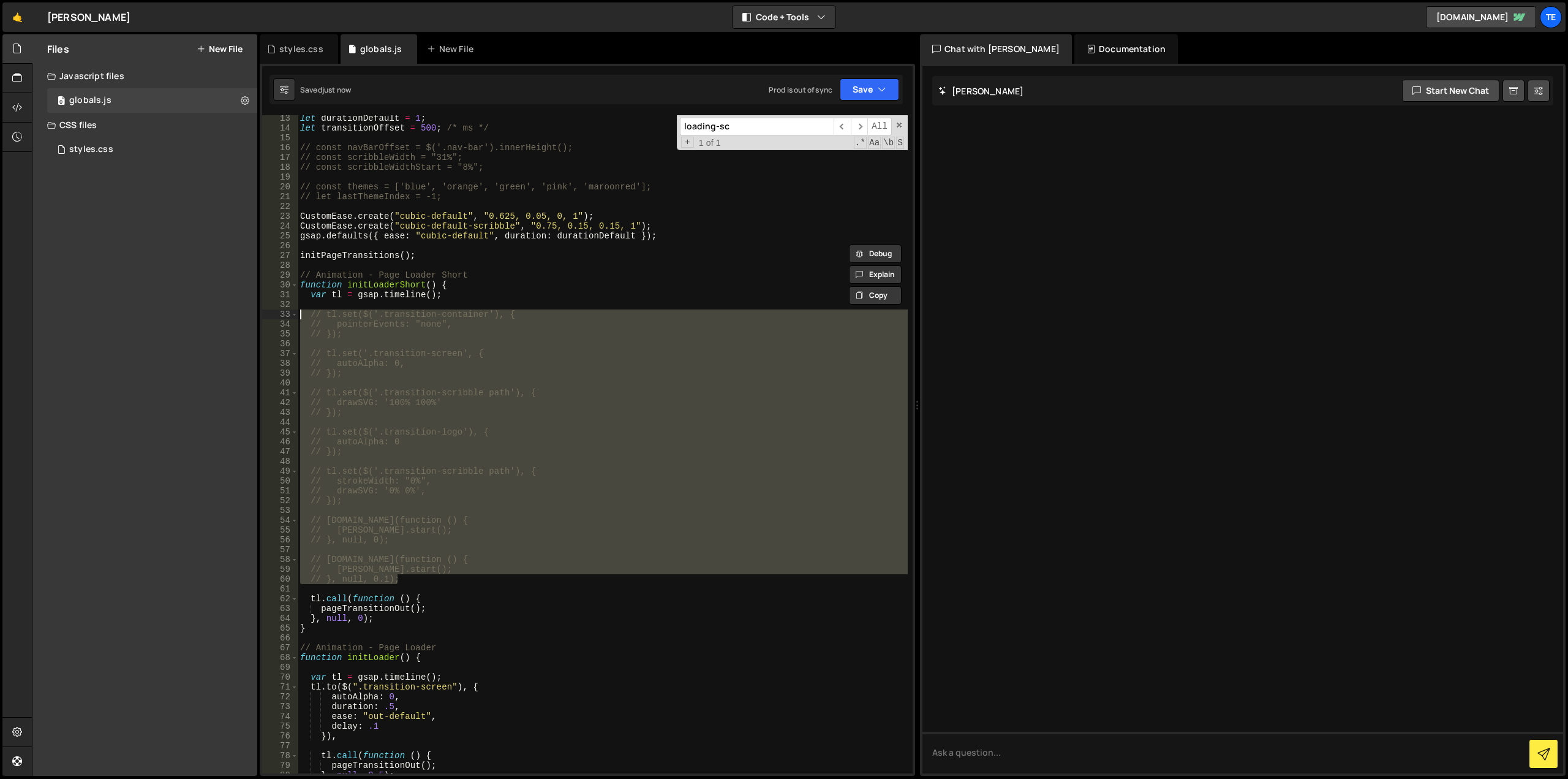
drag, startPoint x: 441, startPoint y: 434, endPoint x: 302, endPoint y: 318, distance: 181.0
click at [302, 318] on div "let durationDefault = 1 ; let transitionOffset = 500 ; /* ms */ // const navBar…" at bounding box center [603, 452] width 610 height 678
type textarea "// tl.set($('.transition-container'), { // pointerEvents: "none","
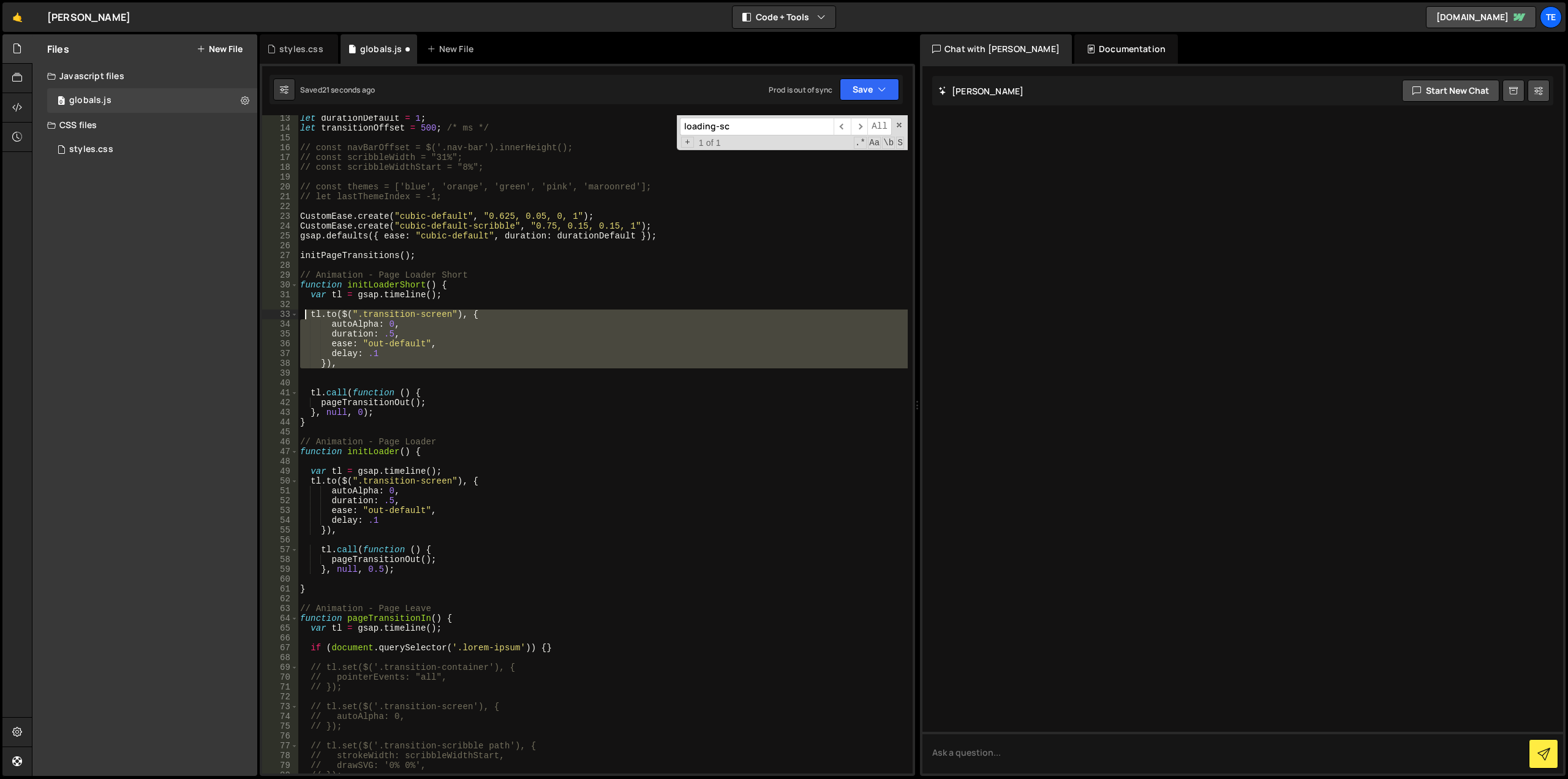
drag, startPoint x: 360, startPoint y: 370, endPoint x: 304, endPoint y: 312, distance: 80.6
click at [304, 312] on div "let durationDefault = 1 ; let transitionOffset = 500 ; /* ms */ // const navBar…" at bounding box center [603, 452] width 610 height 678
paste textarea "})"
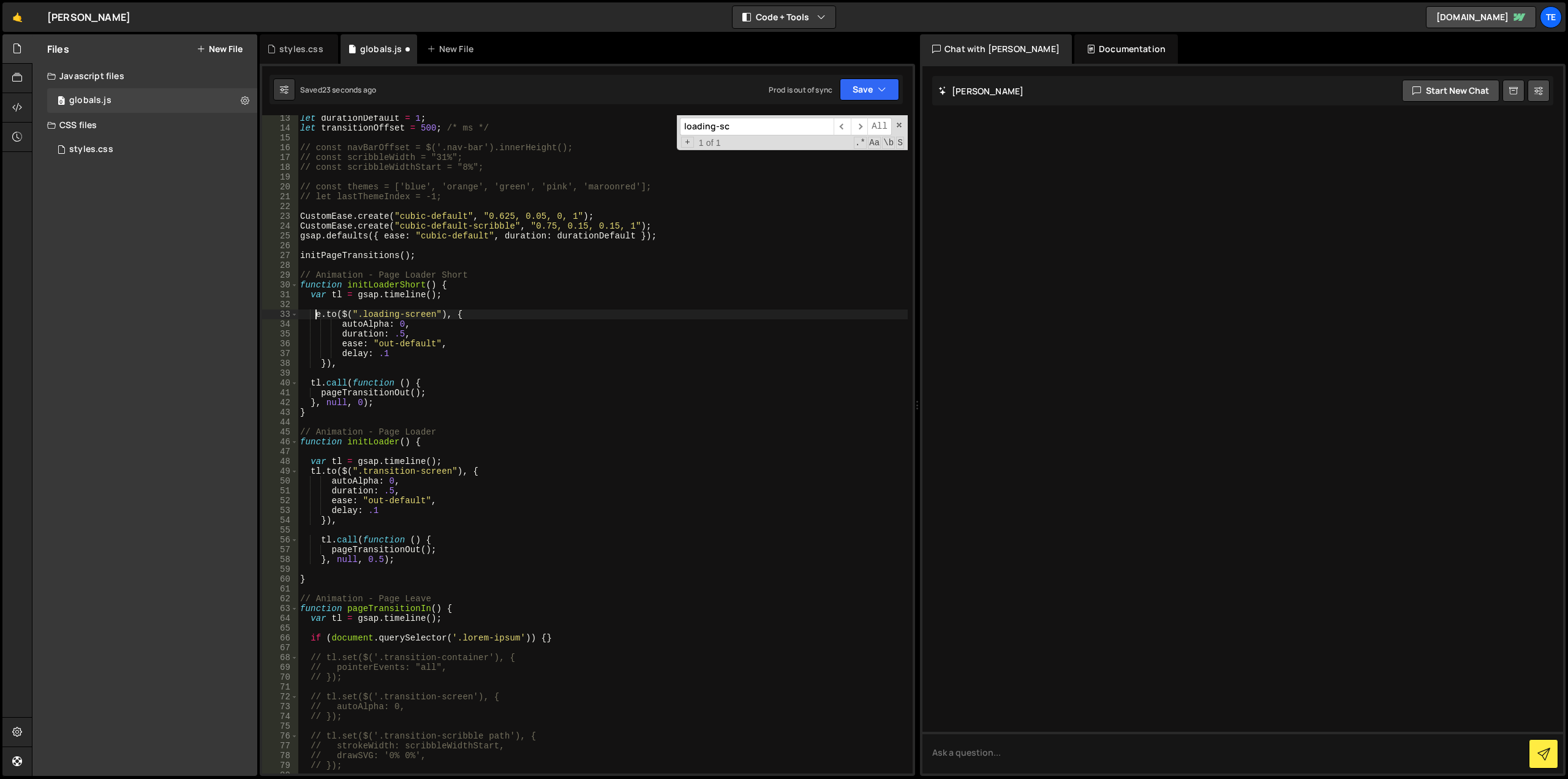
click at [316, 314] on div "let durationDefault = 1 ; let transitionOffset = 500 ; /* ms */ // const navBar…" at bounding box center [603, 452] width 610 height 678
click at [315, 314] on div "let durationDefault = 1 ; let transitionOffset = 500 ; /* ms */ // const navBar…" at bounding box center [603, 452] width 610 height 678
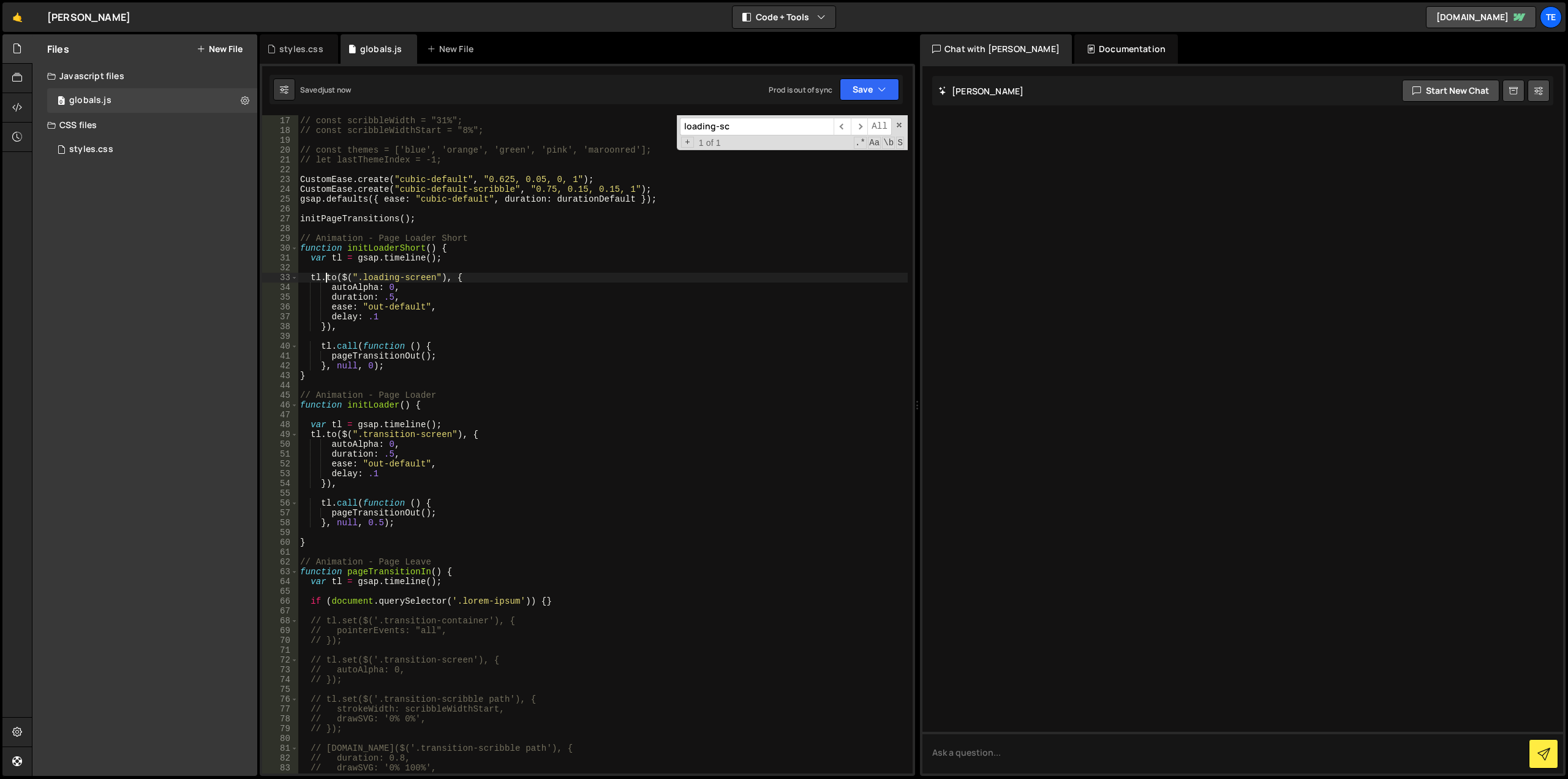
scroll to position [156, 0]
click at [471, 246] on div "// const navBarOffset = $('.nav-bar').innerHeight(); // const scribbleWidth = "…" at bounding box center [603, 445] width 610 height 678
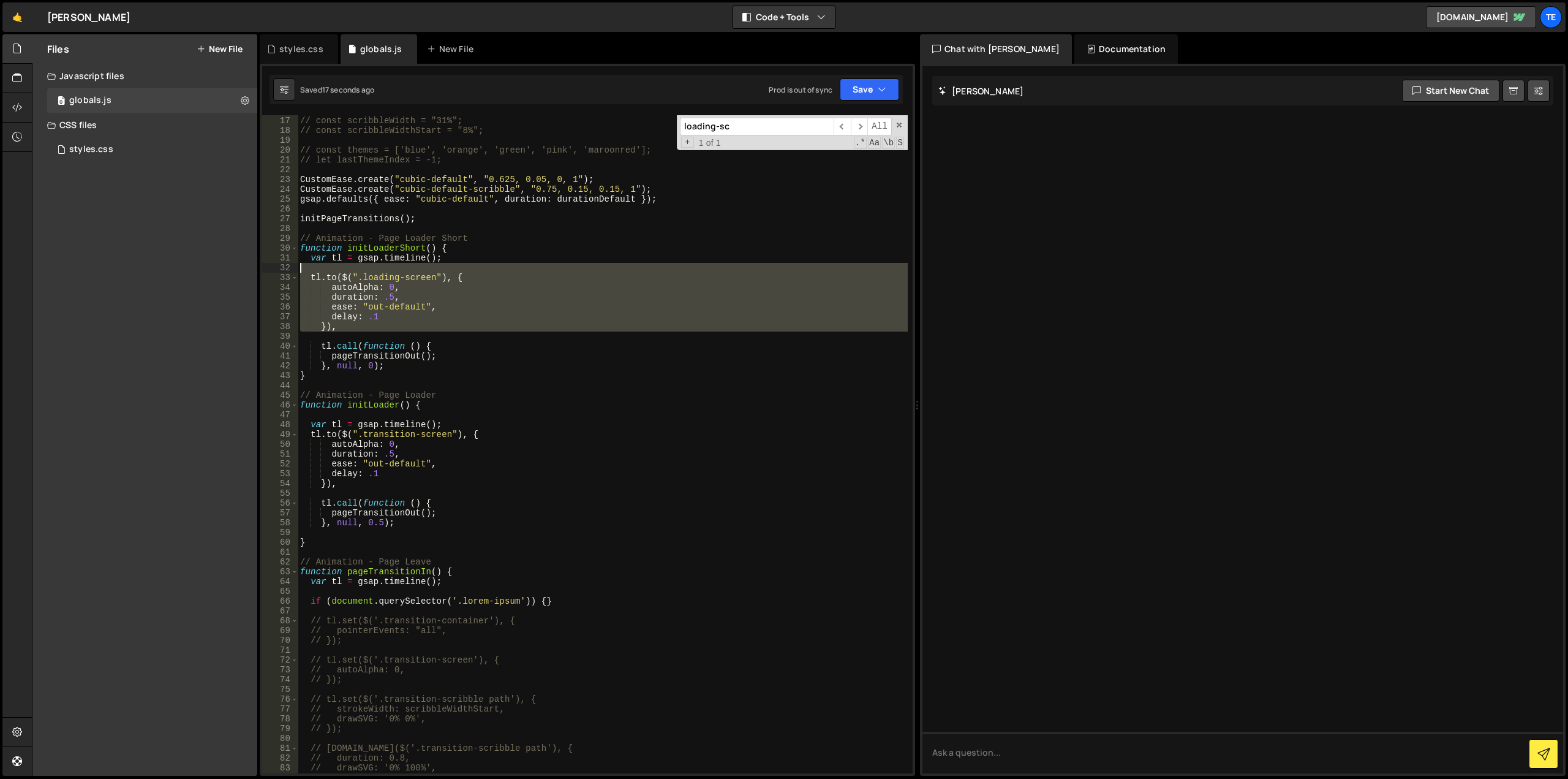
drag, startPoint x: 370, startPoint y: 333, endPoint x: 251, endPoint y: 270, distance: 134.6
click at [251, 270] on div "Files New File Javascript files 0 globals.js 0 CSS files styles.css 0 Copy shar…" at bounding box center [800, 405] width 1536 height 742
click at [369, 331] on div "// const navBarOffset = $('.nav-bar').innerHeight(); // const scribbleWidth = "…" at bounding box center [603, 444] width 610 height 658
drag, startPoint x: 384, startPoint y: 333, endPoint x: 270, endPoint y: 271, distance: 129.8
click at [270, 271] on div "}), 16 17 18 19 20 21 22 23 24 25 26 27 28 29 30 31 32 33 34 35 36 37 38 39 40 …" at bounding box center [587, 444] width 650 height 658
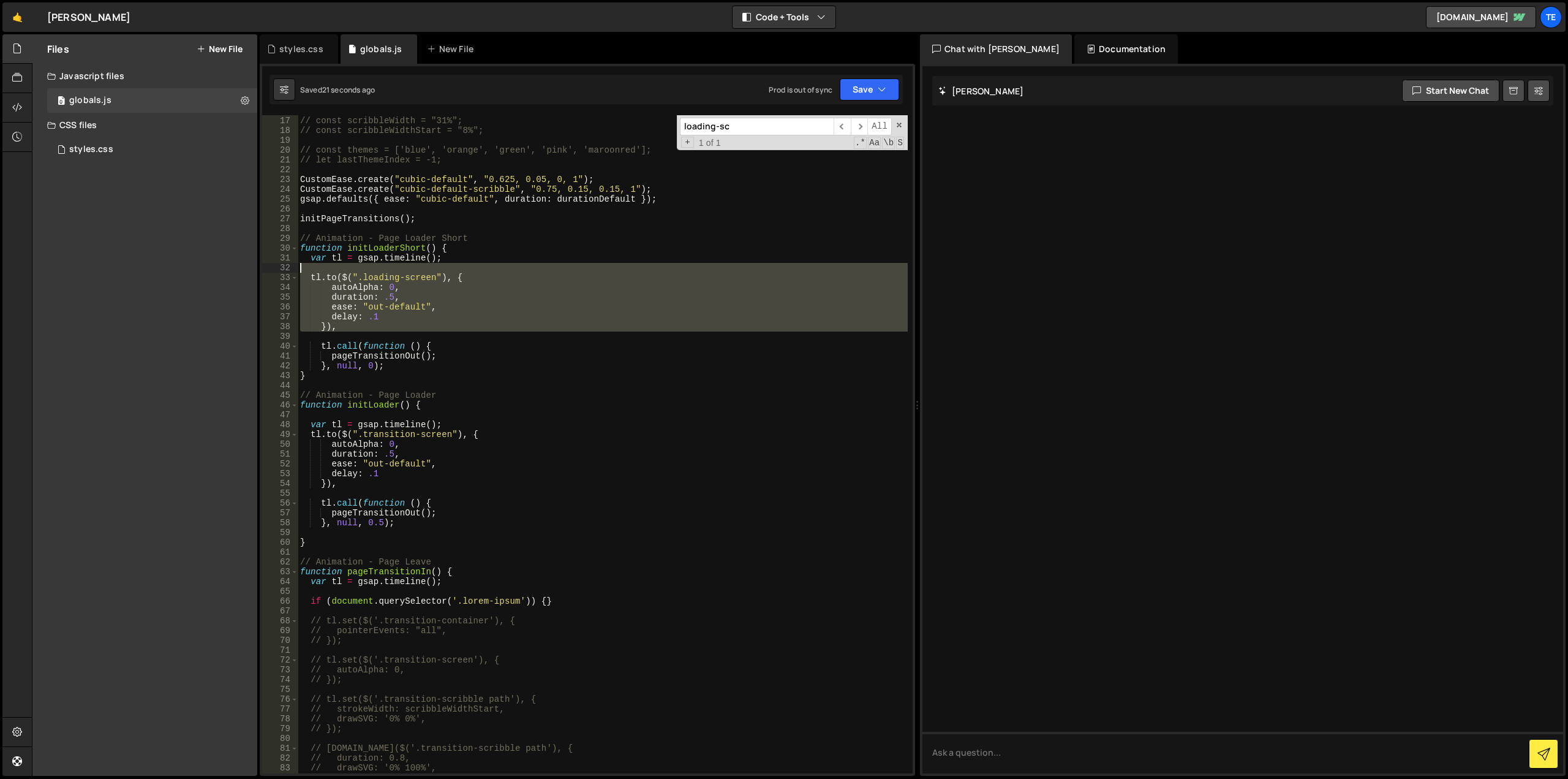
type textarea "tl.to($(".loading-screen"), {"
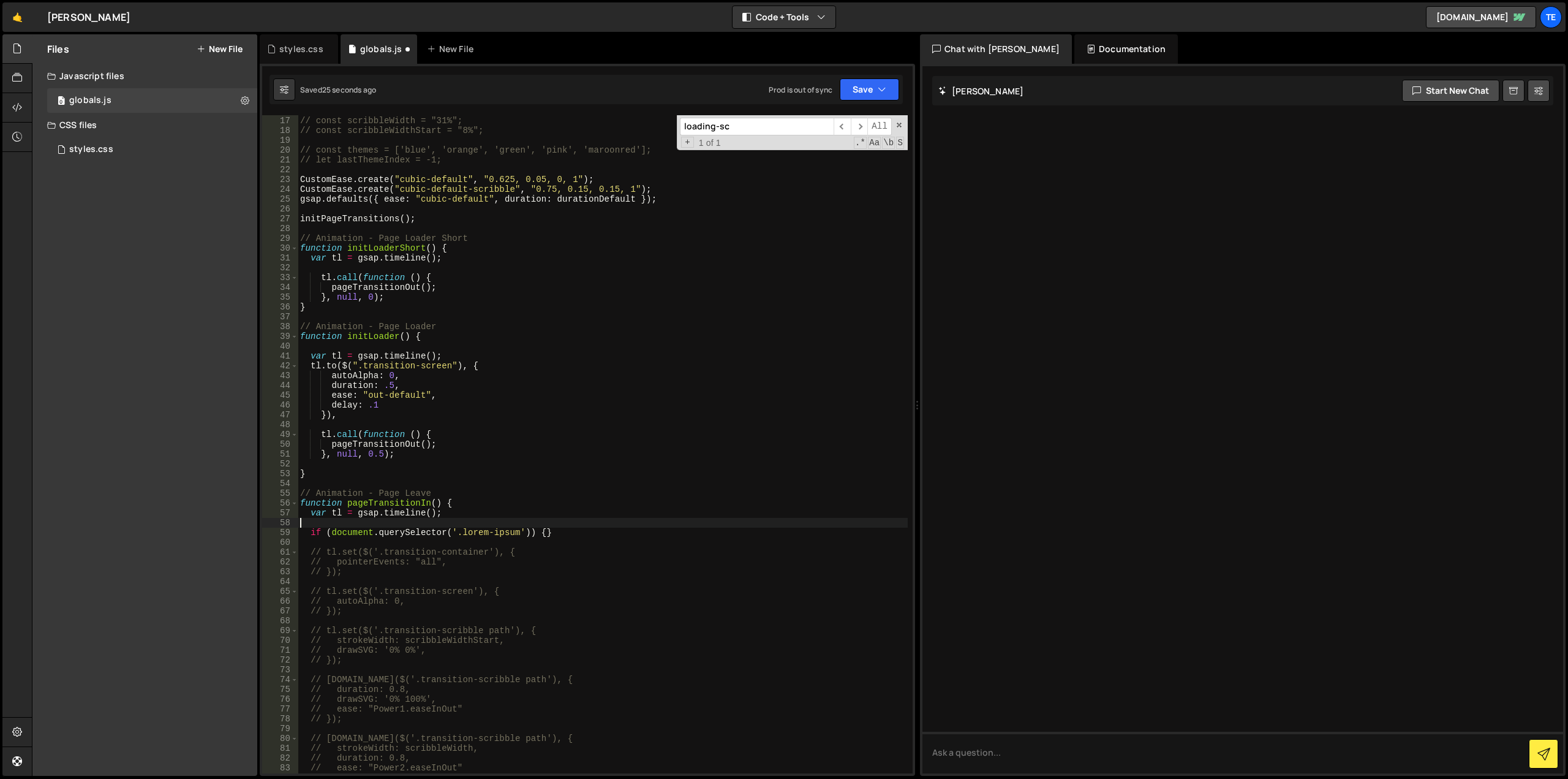
click at [421, 522] on div "// const navBarOffset = $('.nav-bar').innerHeight(); // const scribbleWidth = "…" at bounding box center [603, 445] width 610 height 678
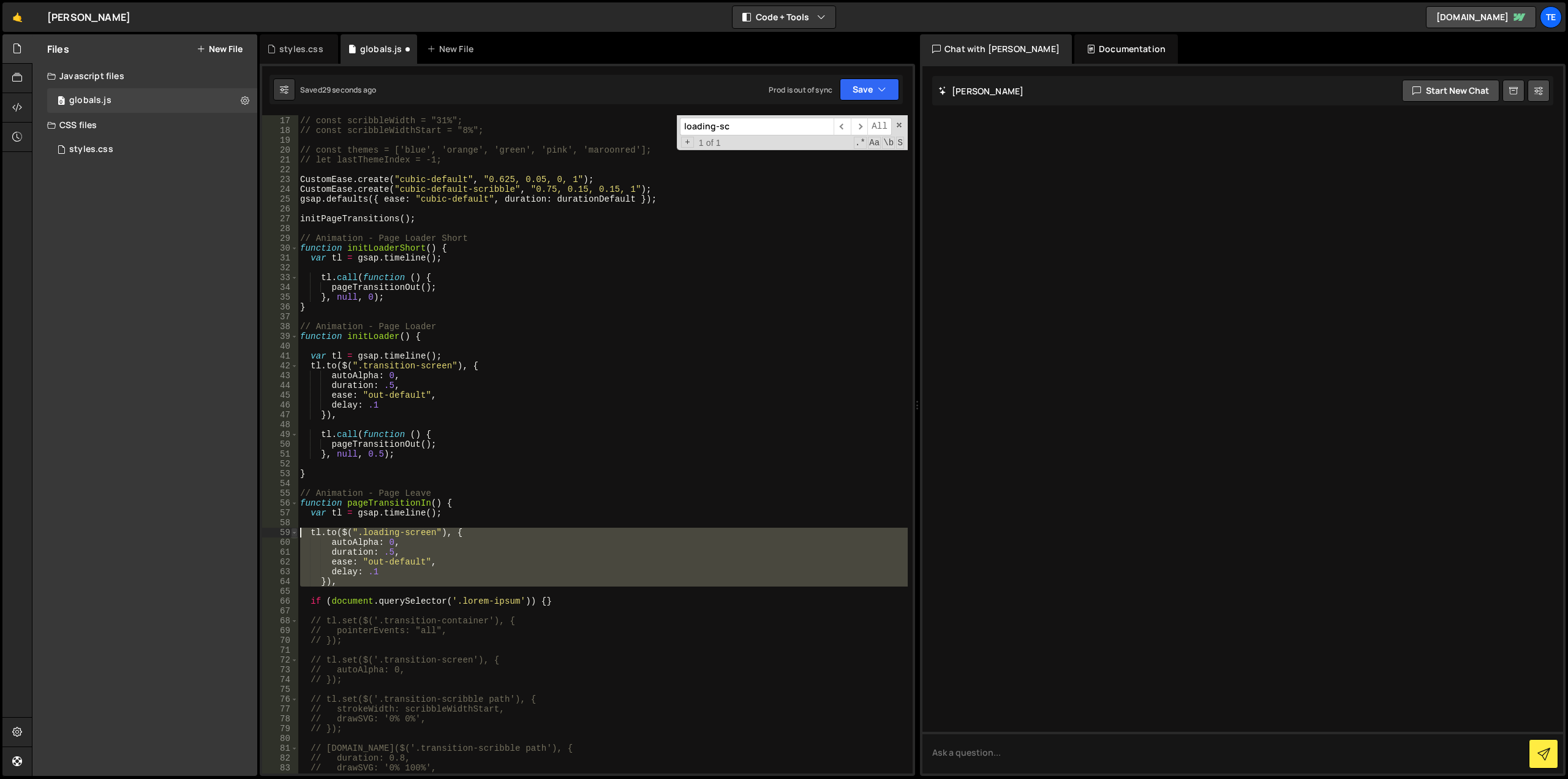
drag, startPoint x: 347, startPoint y: 587, endPoint x: 296, endPoint y: 532, distance: 75.0
click at [296, 532] on div "16 17 18 19 20 21 22 23 24 25 26 27 28 29 30 31 32 33 34 35 36 37 38 39 40 41 4…" at bounding box center [587, 444] width 650 height 658
paste textarea "})"
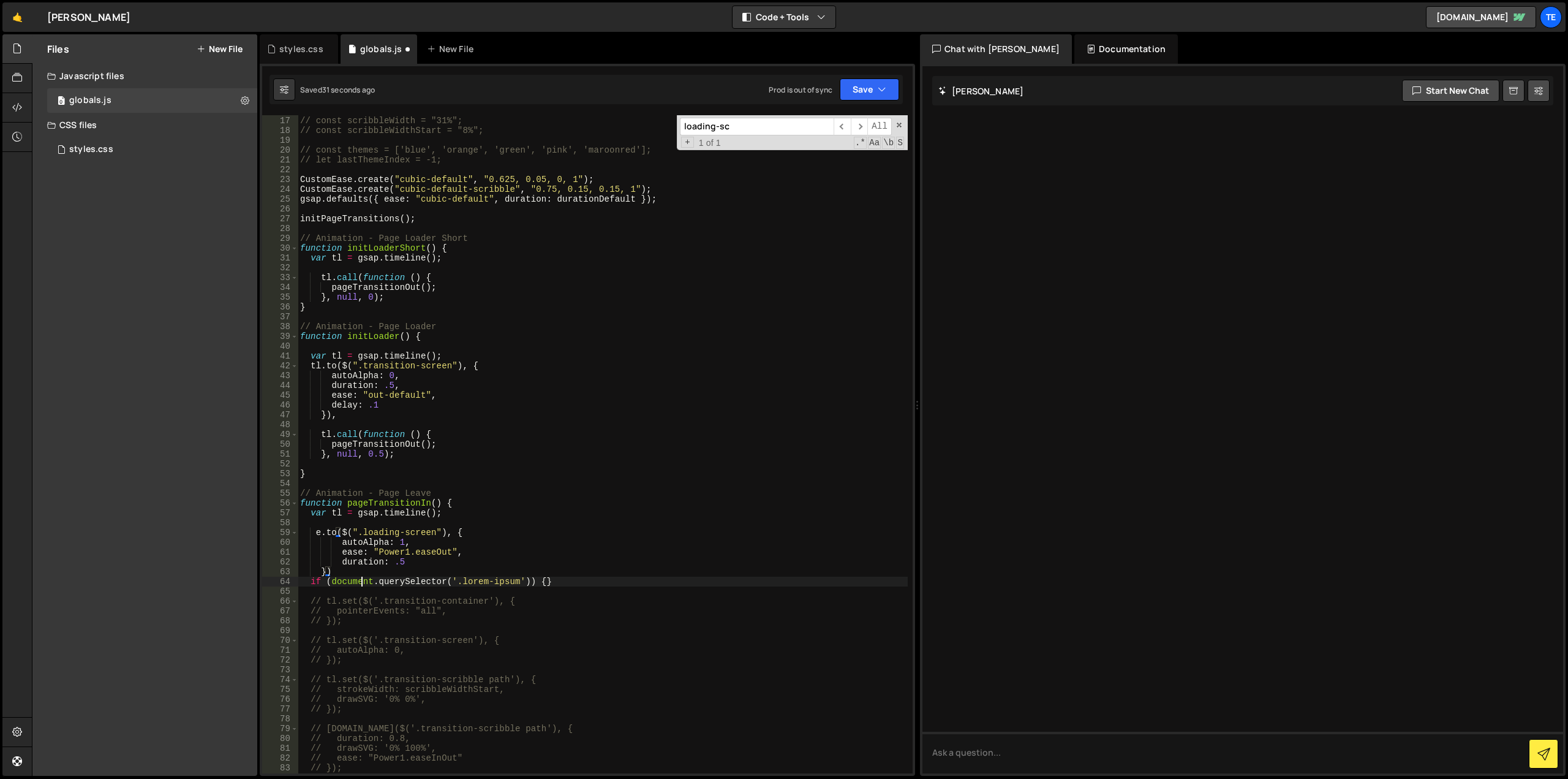
click at [364, 581] on div "// const navBarOffset = $('.nav-bar').innerHeight(); // const scribbleWidth = "…" at bounding box center [603, 445] width 610 height 678
click at [479, 569] on div "// const navBarOffset = $('.nav-bar').innerHeight(); // const scribbleWidth = "…" at bounding box center [603, 445] width 610 height 678
type textarea "})"
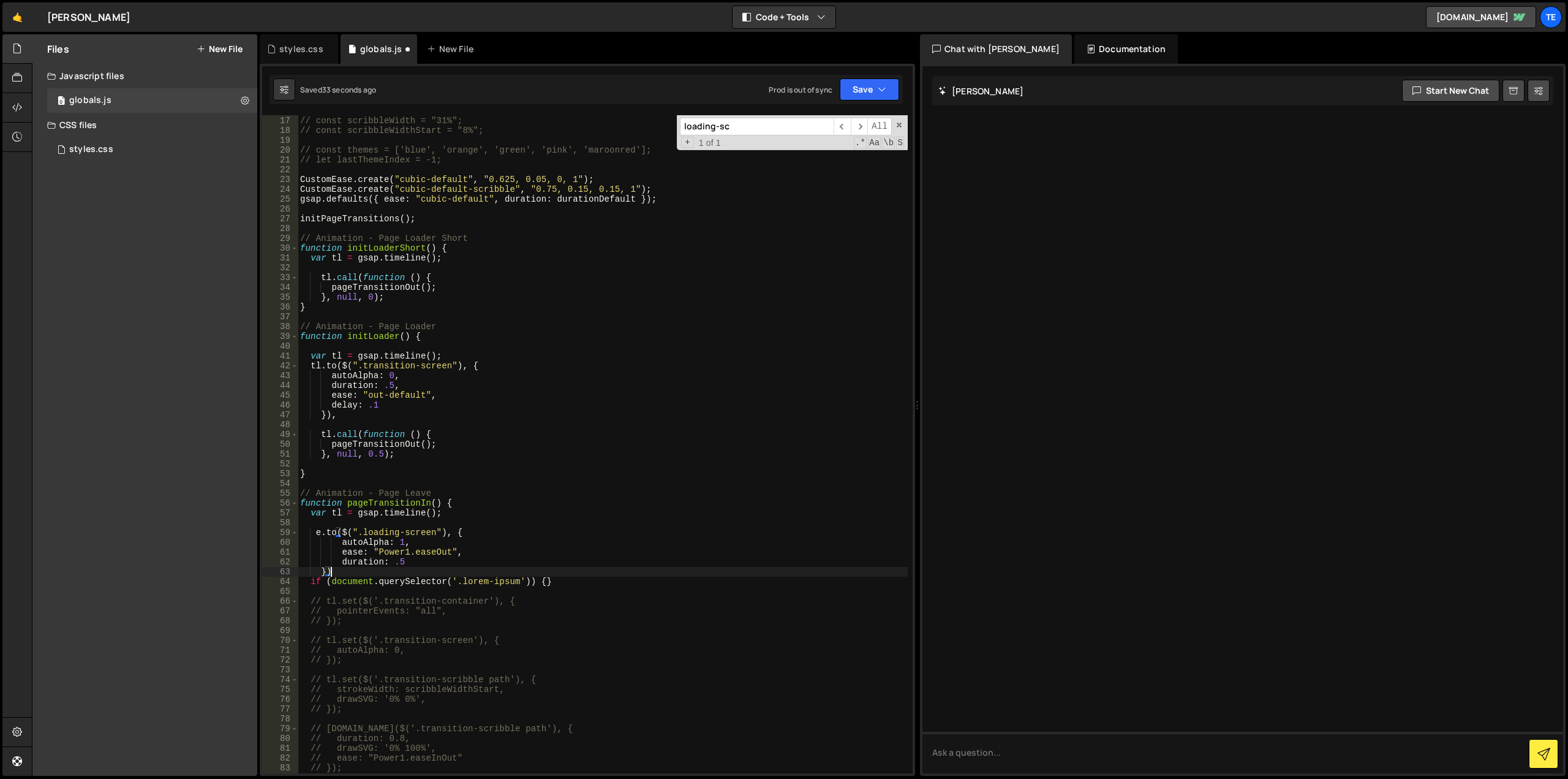
scroll to position [0, 1]
click at [314, 532] on div "// const navBarOffset = $('.nav-bar').innerHeight(); // const scribbleWidth = "…" at bounding box center [603, 445] width 610 height 678
click at [394, 367] on div "// const navBarOffset = $('.nav-bar').innerHeight(); // const scribbleWidth = "…" at bounding box center [603, 445] width 610 height 678
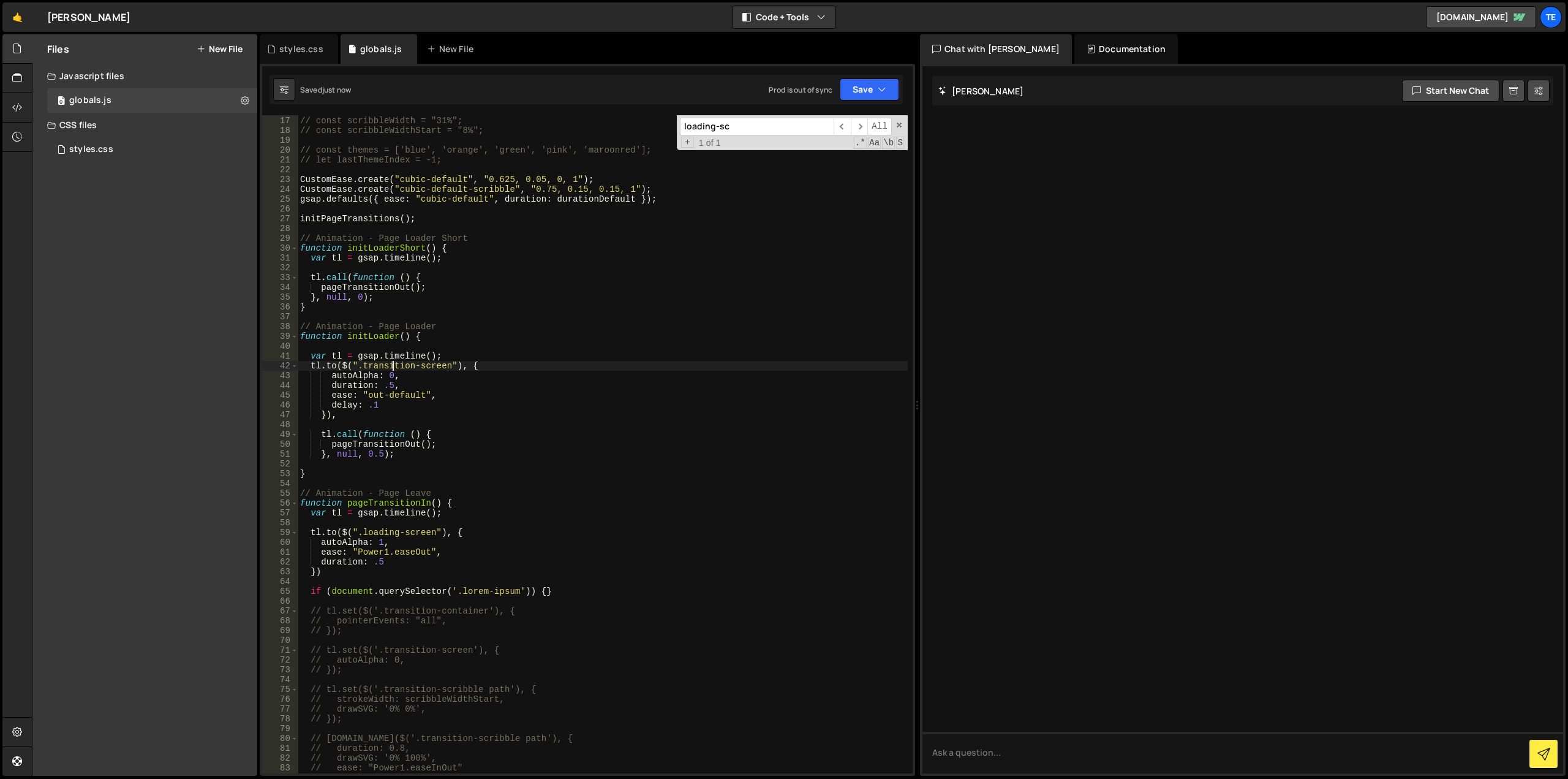
click at [394, 367] on div "// const navBarOffset = $('.nav-bar').innerHeight(); // const scribbleWidth = "…" at bounding box center [603, 445] width 610 height 678
click at [388, 532] on div "// const navBarOffset = $('.nav-bar').innerHeight(); // const scribbleWidth = "…" at bounding box center [603, 445] width 610 height 678
paste textarea "transition"
type textarea "tl.to($(".transition-screen"), {"
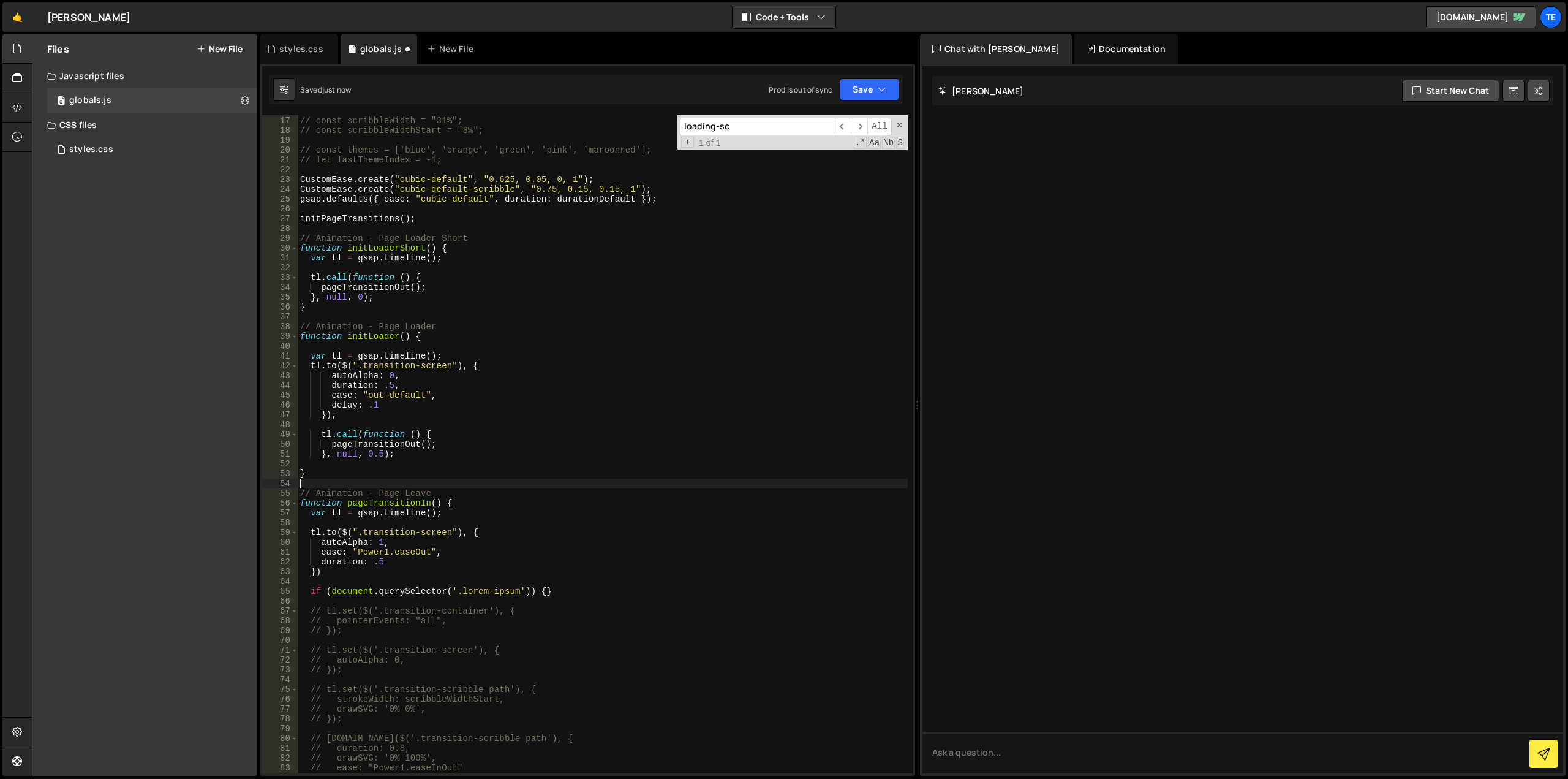
click at [544, 482] on div "// const navBarOffset = $('.nav-bar').innerHeight(); // const scribbleWidth = "…" at bounding box center [603, 445] width 610 height 678
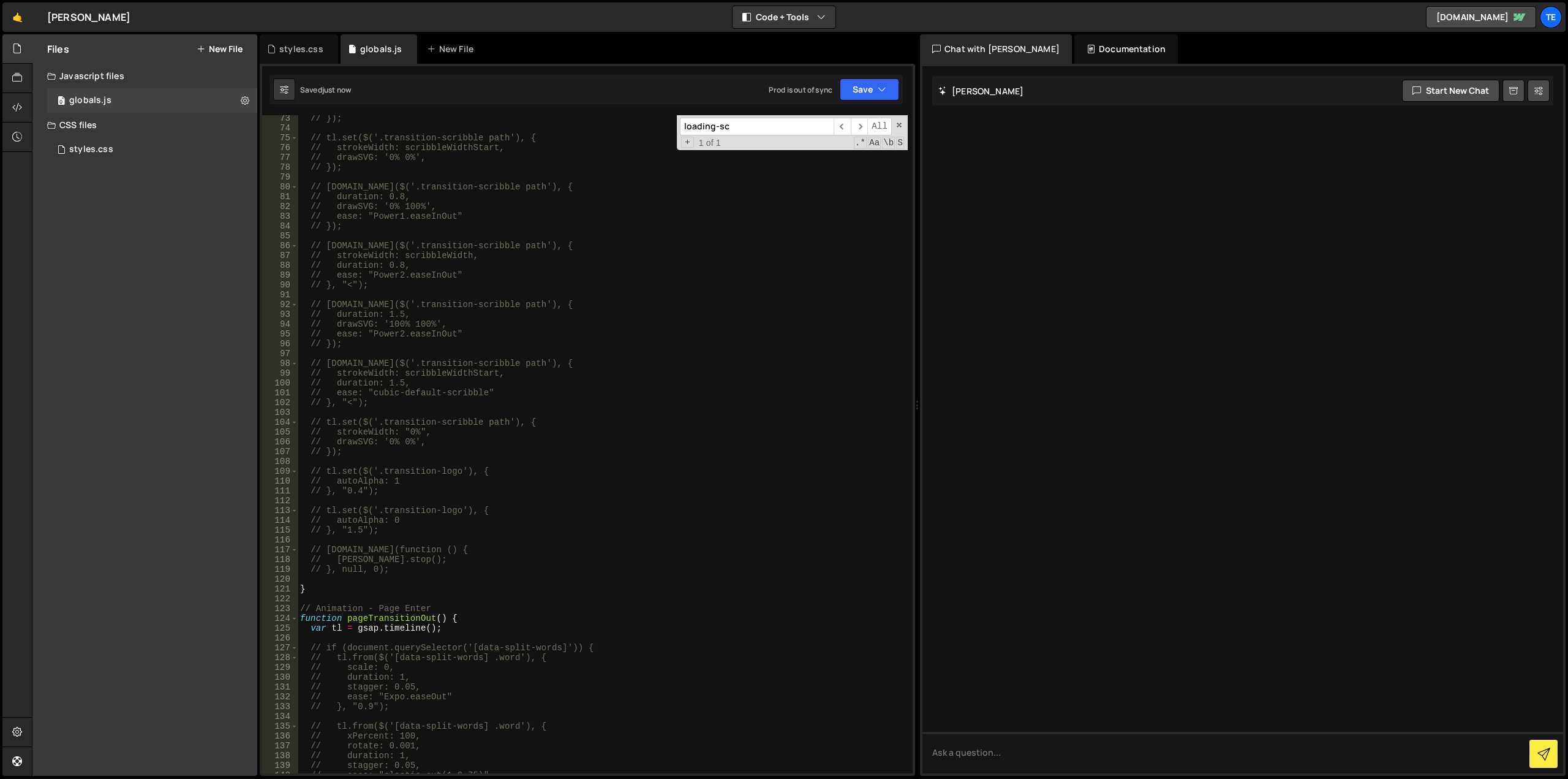
scroll to position [855, 0]
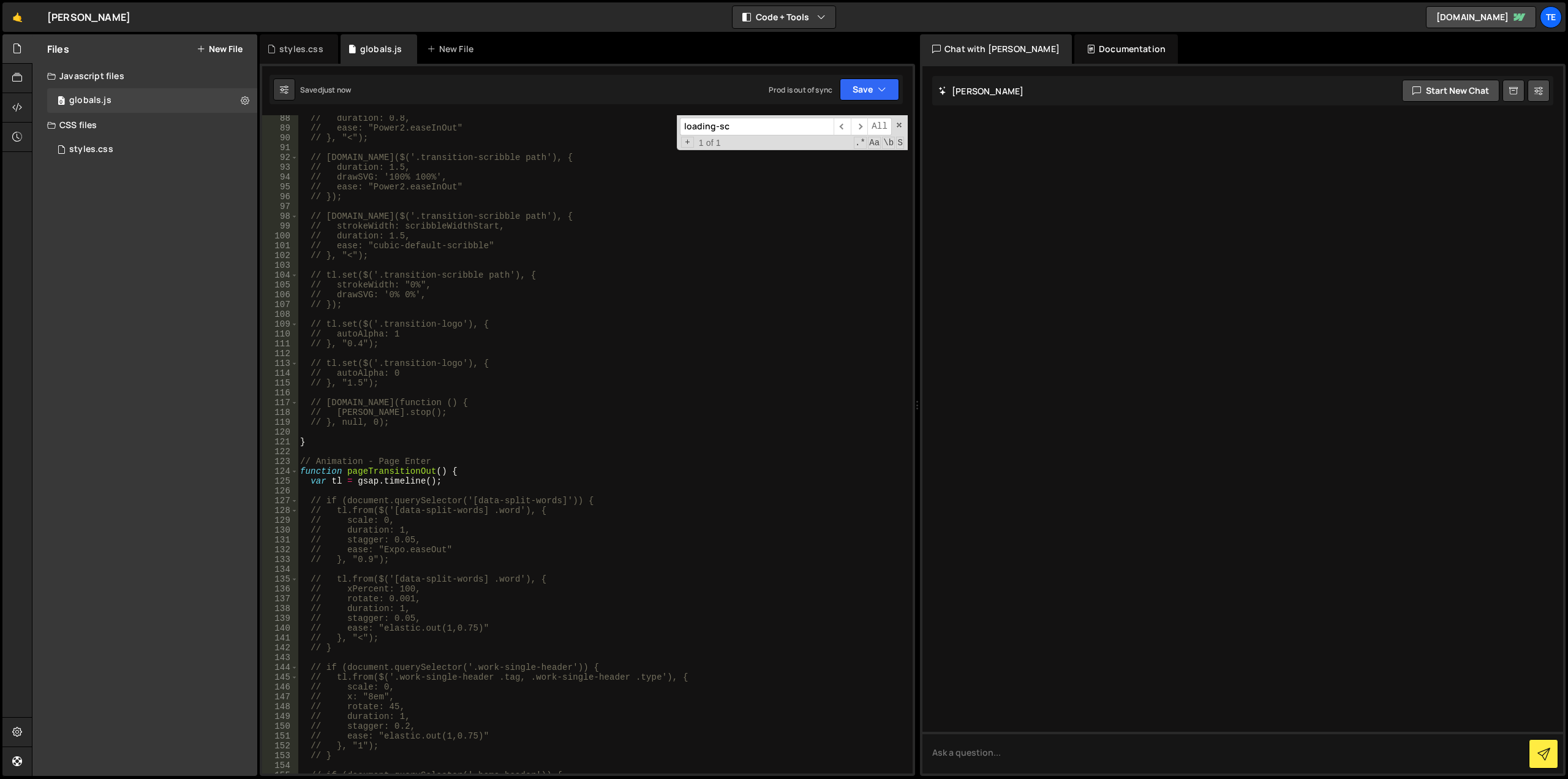
click at [387, 492] on div "// duration: 0.8, // ease: "Power2.easeInOut" // }, "<"); // tl.to($('.transiti…" at bounding box center [603, 452] width 610 height 678
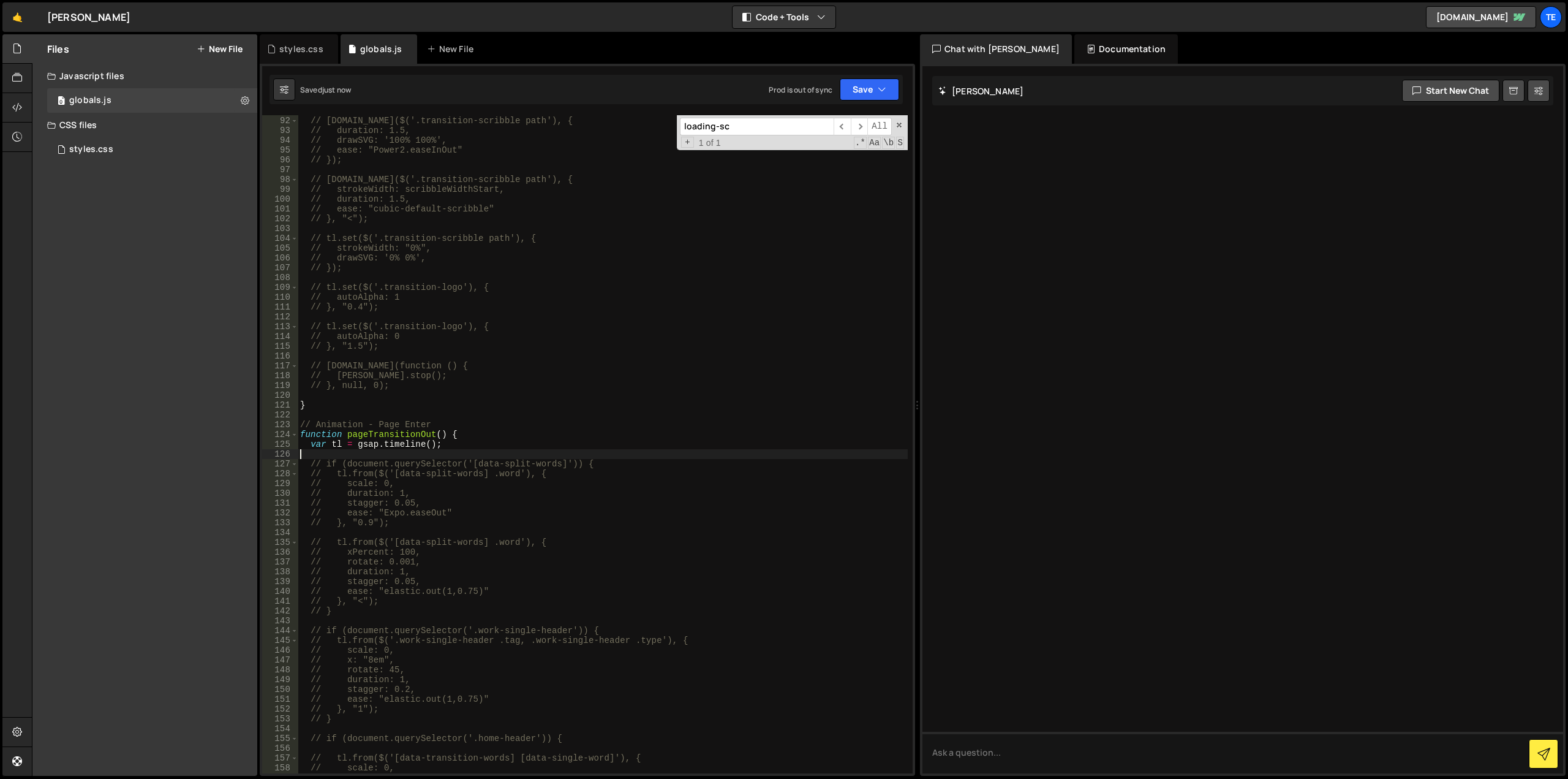
paste textarea "}),"
click at [309, 453] on div "// tl.to($('.transition-scribble path'), { // duration: 1.5, // drawSVG: '100% …" at bounding box center [603, 445] width 610 height 678
drag, startPoint x: 309, startPoint y: 453, endPoint x: 337, endPoint y: 459, distance: 28.6
click at [309, 453] on div "// tl.to($('.transition-scribble path'), { // duration: 1.5, // drawSVG: '100% …" at bounding box center [603, 445] width 610 height 678
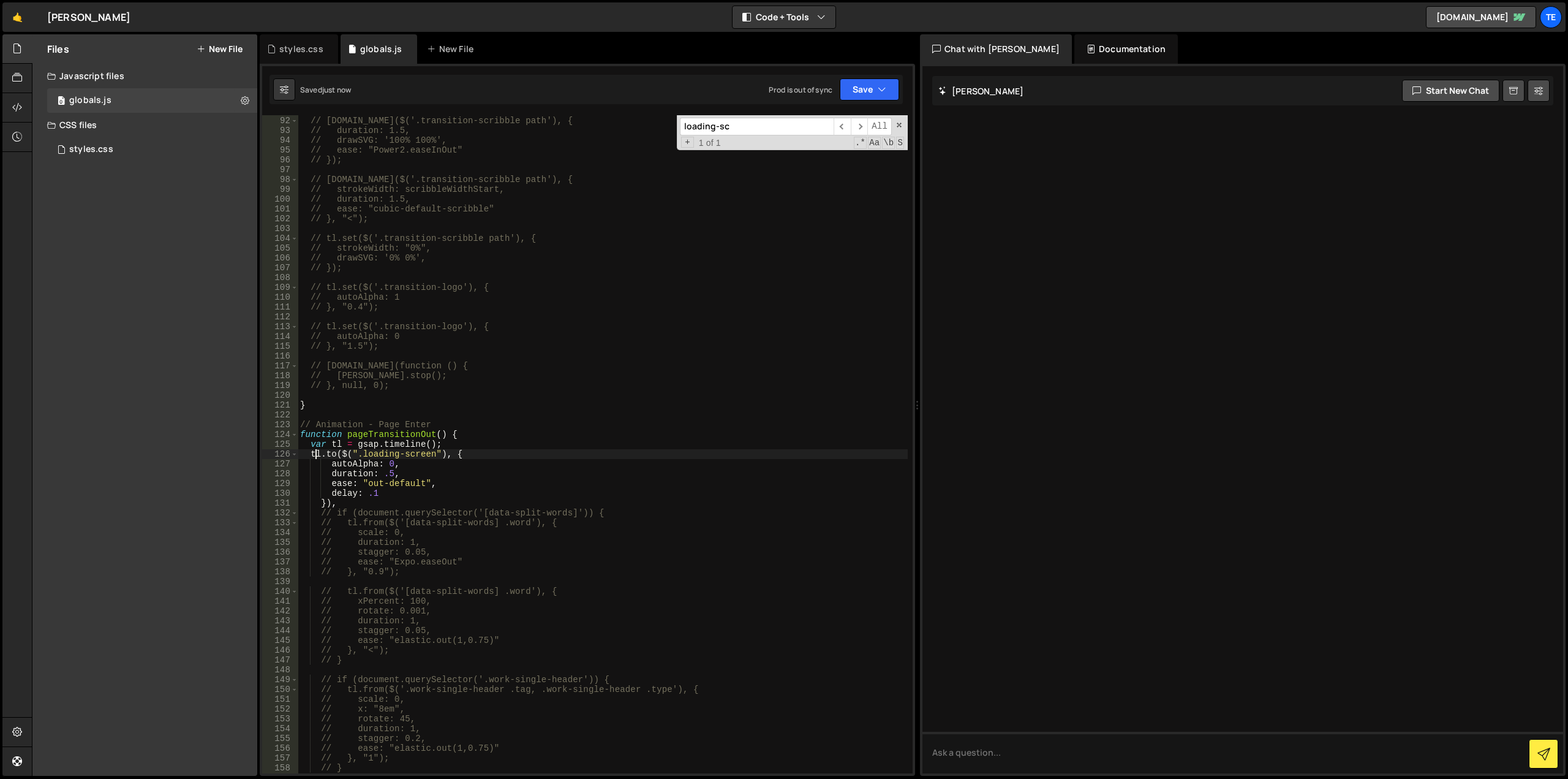
click at [362, 457] on div "// tl.to($('.transition-scribble path'), { // duration: 1.5, // drawSVG: '100% …" at bounding box center [603, 445] width 610 height 678
type textarea "tl.to($(".transition-screen"), {"
drag, startPoint x: 291, startPoint y: 52, endPoint x: 391, endPoint y: 86, distance: 105.6
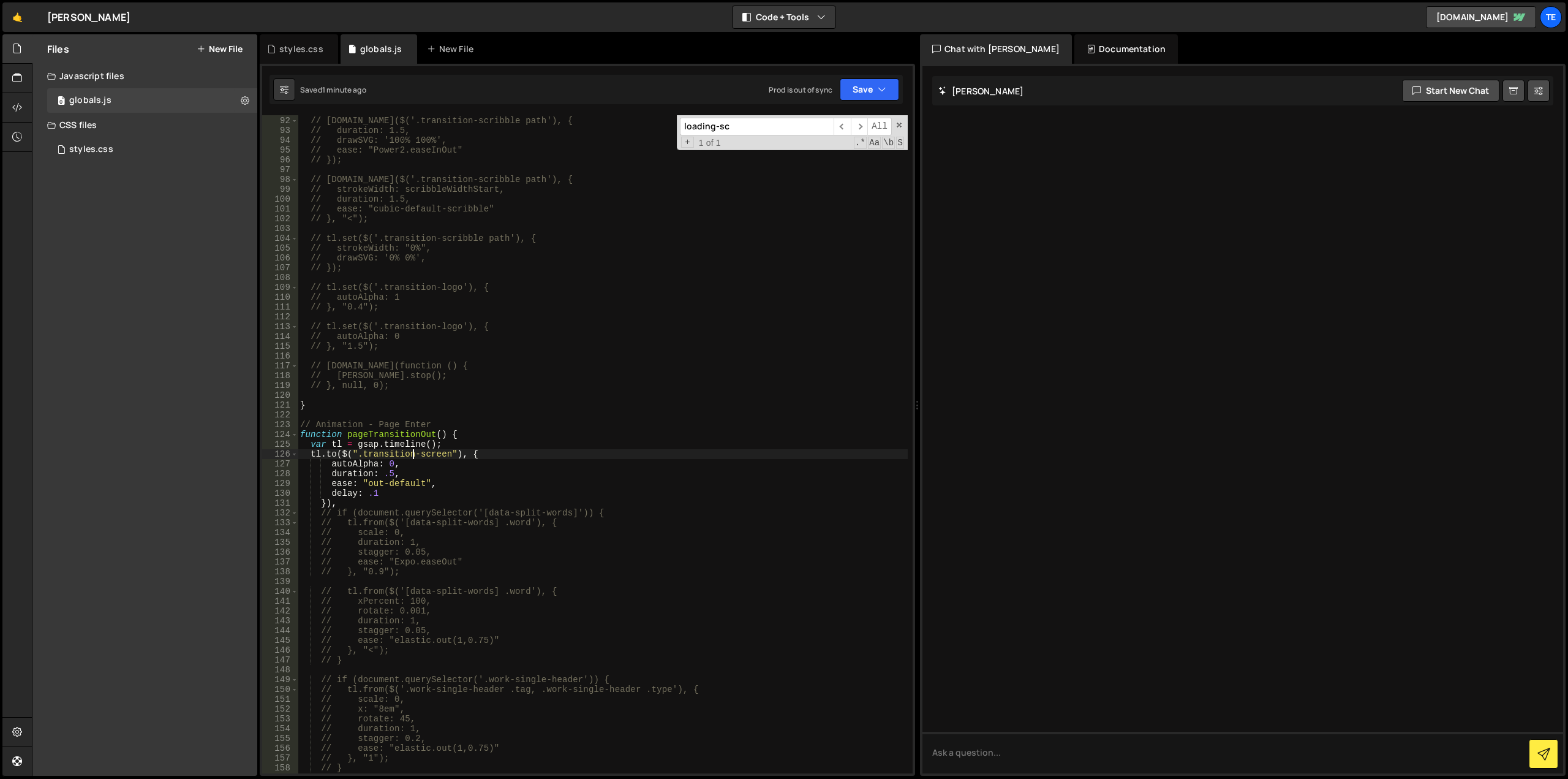
click at [291, 52] on div "styles.css" at bounding box center [301, 49] width 44 height 12
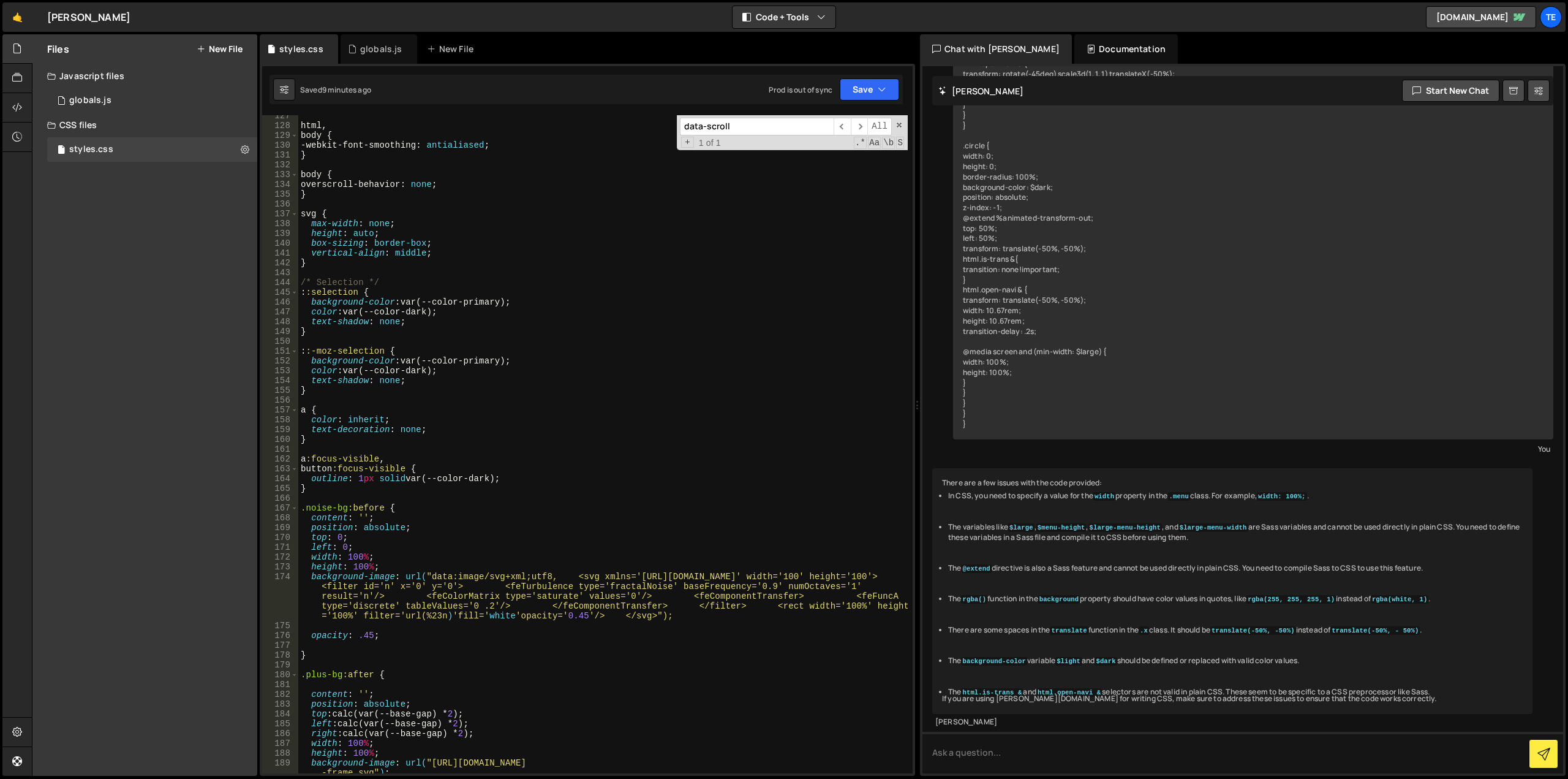
scroll to position [1240, 0]
type textarea "}"
click at [341, 492] on div "html , body { -webkit-font-smoothing : antialiased ; } body { overscroll-behavi…" at bounding box center [603, 450] width 610 height 678
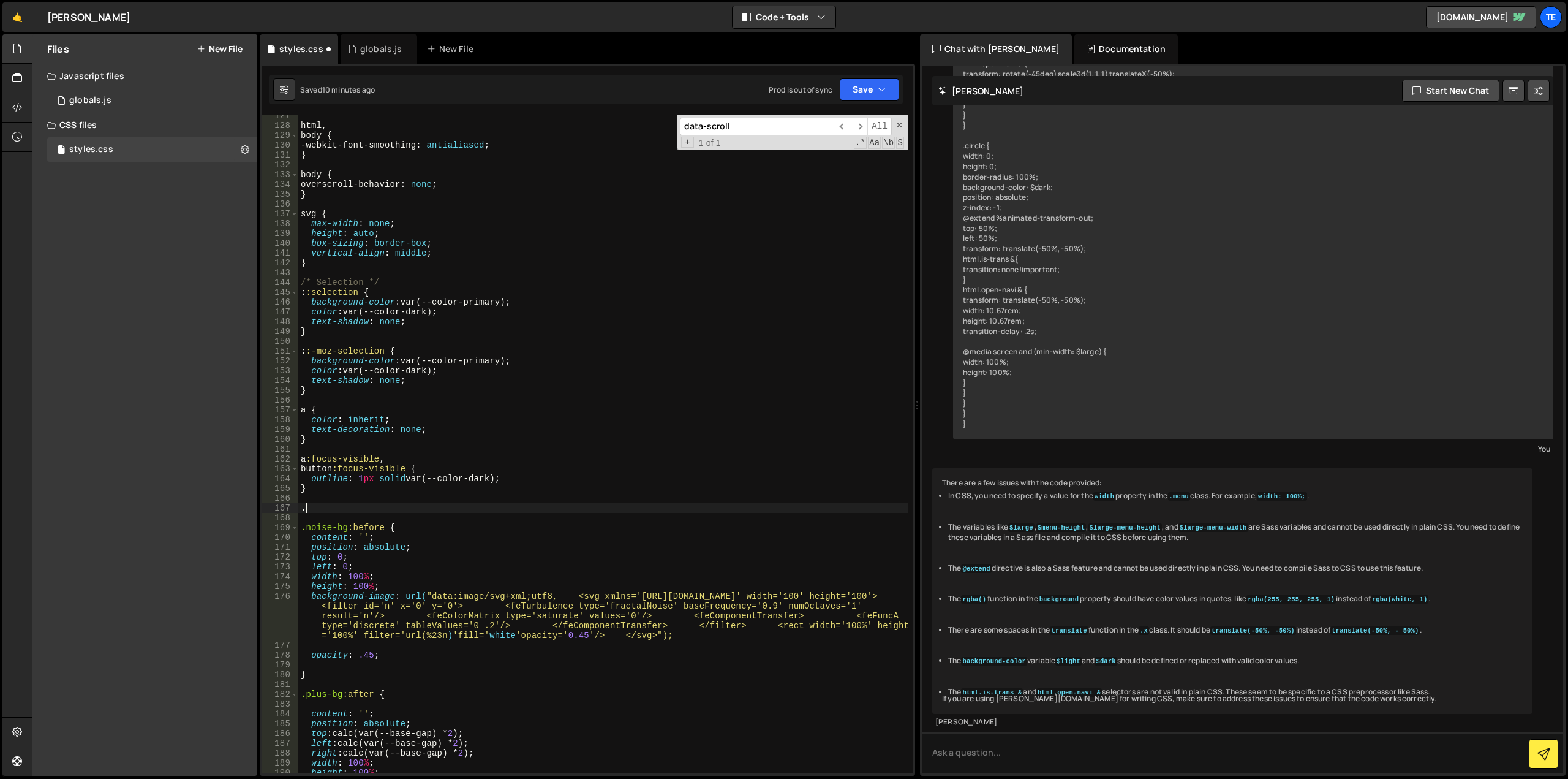
paste textarea "floating-elements"
type textarea ".floating-elements {"
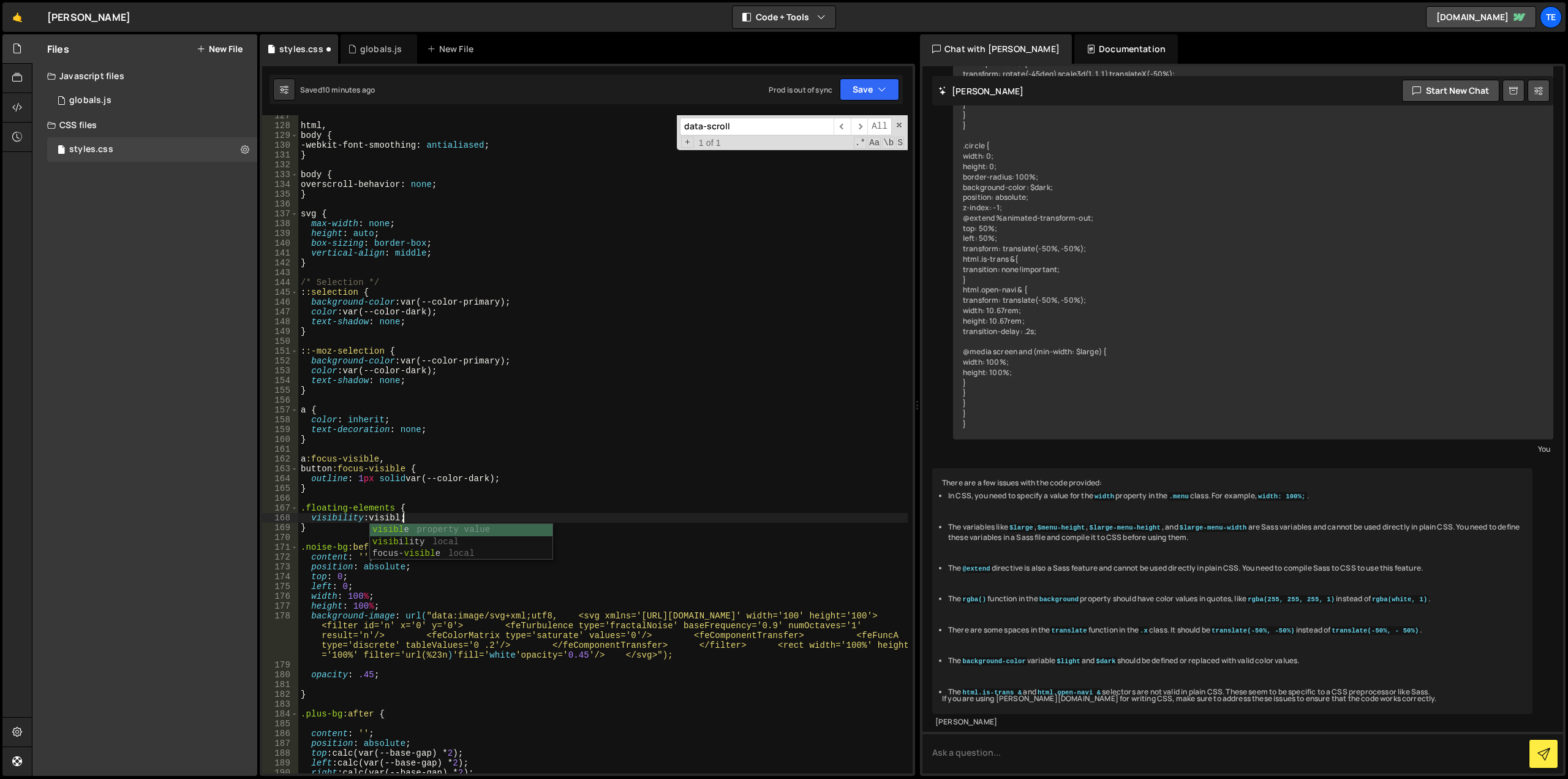
scroll to position [0, 7]
type textarea "visibility: visible;"
click at [610, 399] on div "html , body { -webkit-font-smoothing : antialiased ; } body { overscroll-behavi…" at bounding box center [603, 450] width 610 height 678
click at [379, 47] on div "globals.js" at bounding box center [381, 49] width 42 height 12
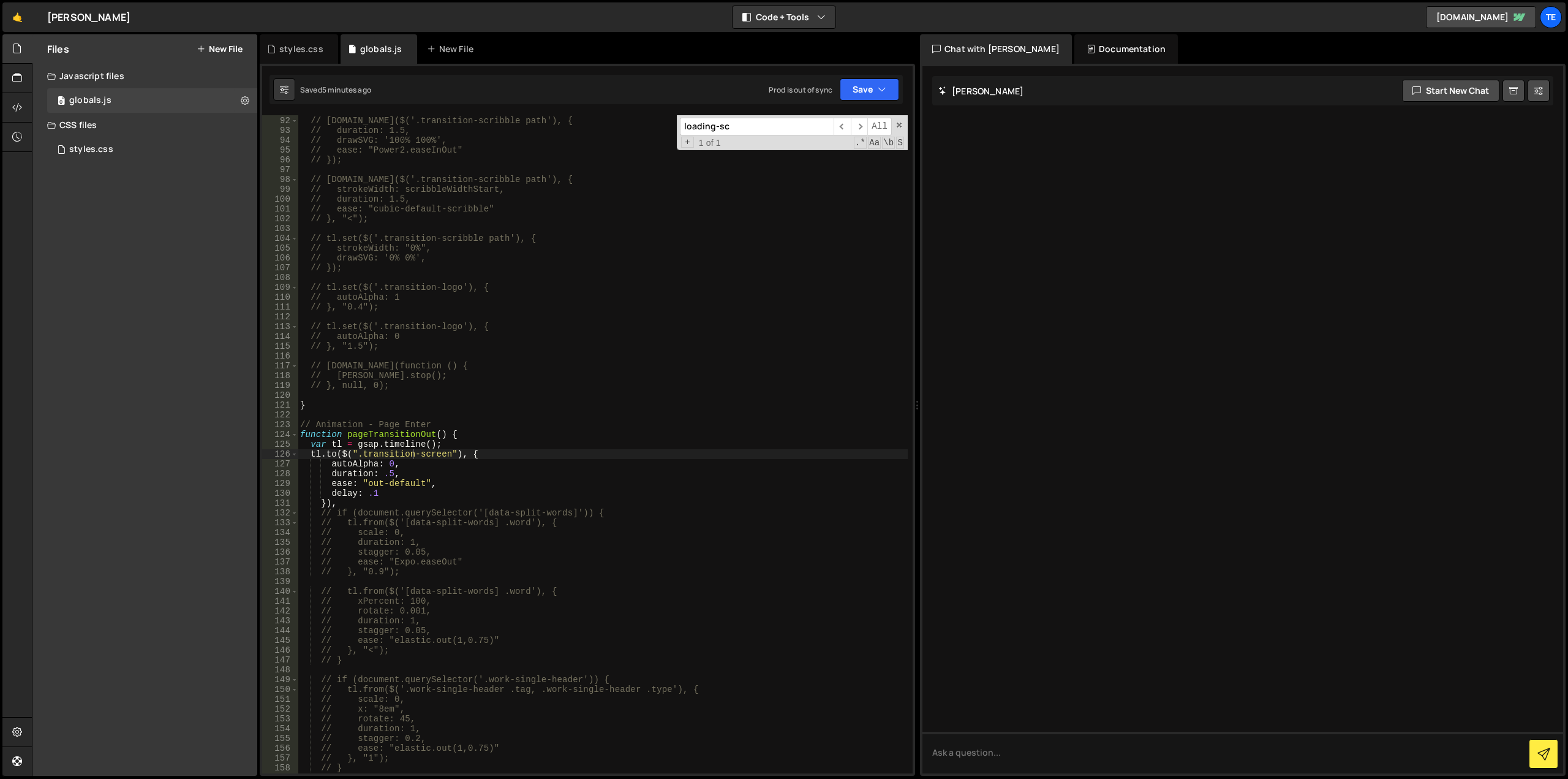
type textarea "// tl.call(function () {"
click at [653, 365] on div "// tl.to($('.transition-scribble path'), { // duration: 1.5, // drawSVG: '100% …" at bounding box center [603, 445] width 610 height 678
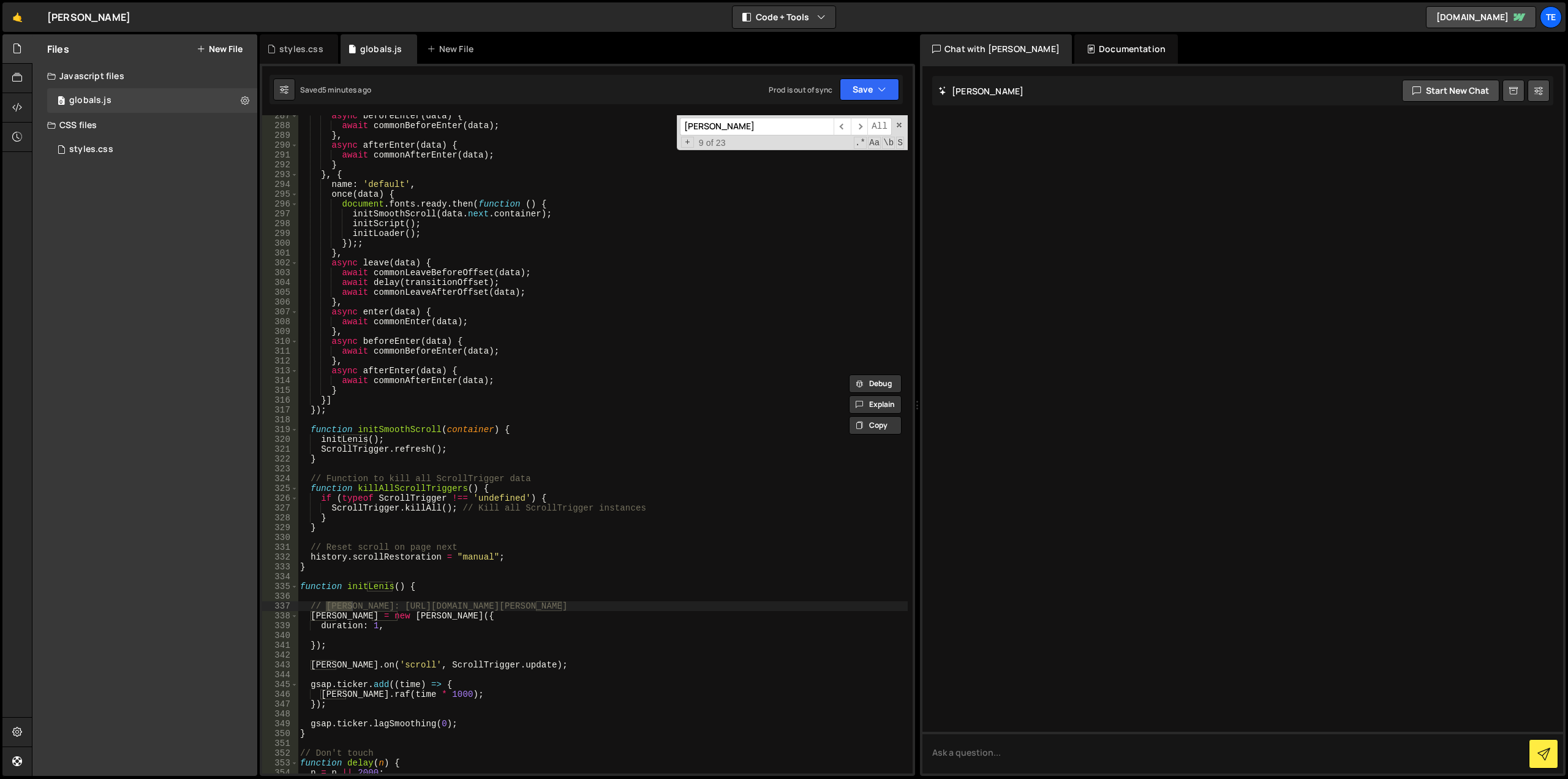
scroll to position [2956, 0]
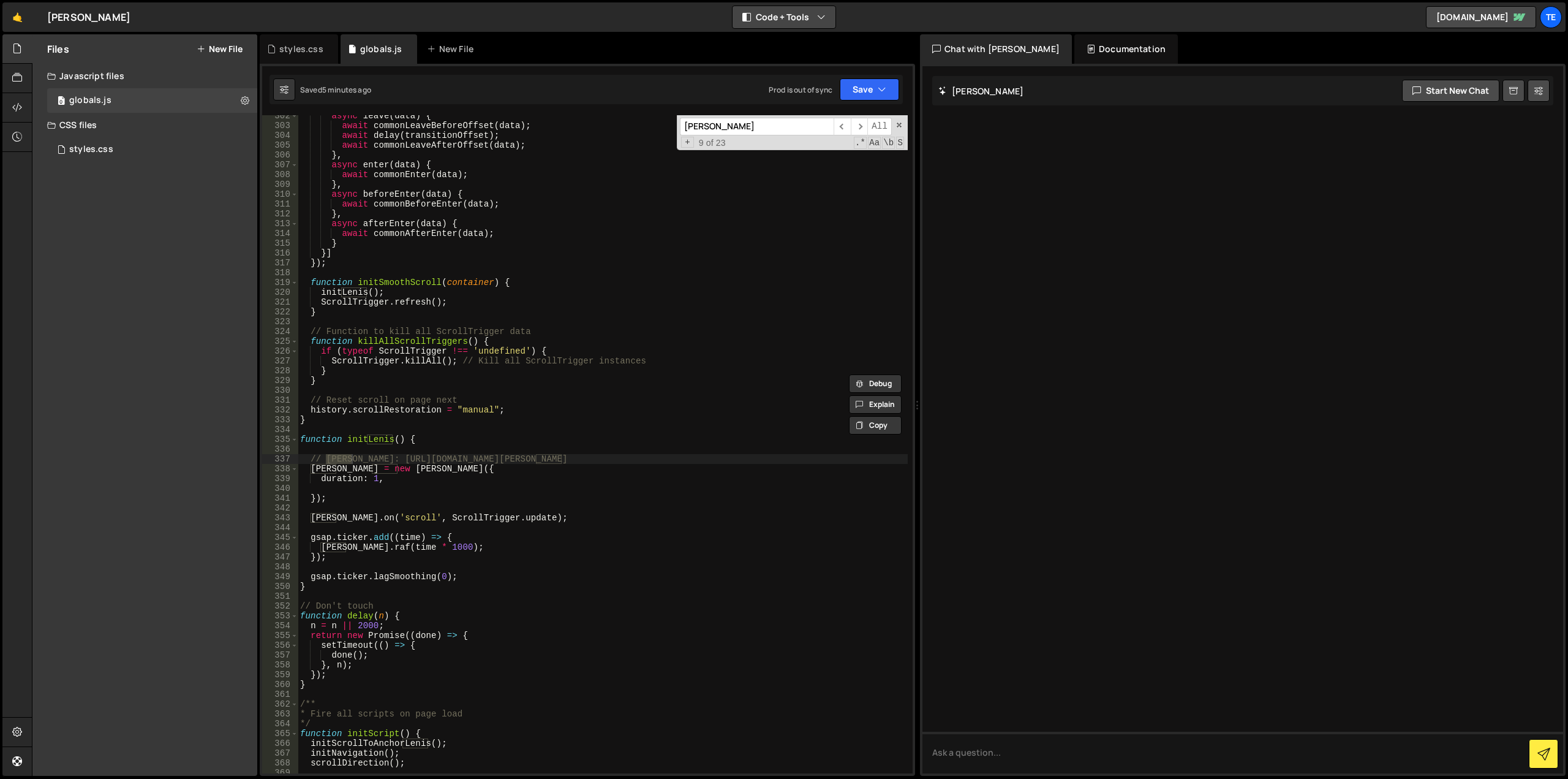
type input "lenis"
type textarea "duration: 1,"
click at [411, 478] on div "async leave ( data ) { await commonLeaveBeforeOffset ( data ) ; await delay ( t…" at bounding box center [603, 450] width 610 height 678
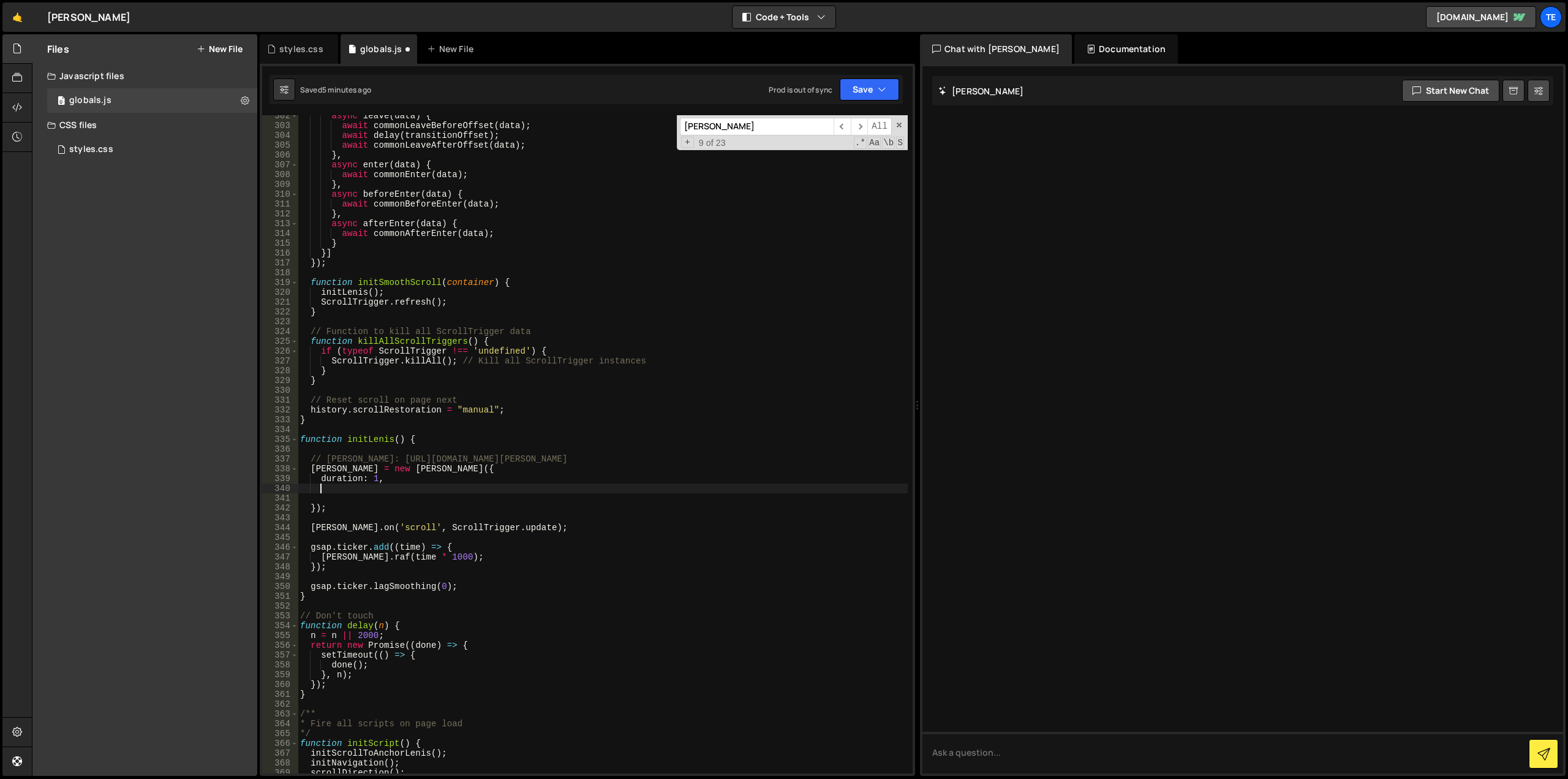
scroll to position [0, 1]
paste textarea
click at [367, 488] on div "async leave ( data ) { await commonLeaveBeforeOffset ( data ) ; await delay ( t…" at bounding box center [603, 450] width 610 height 678
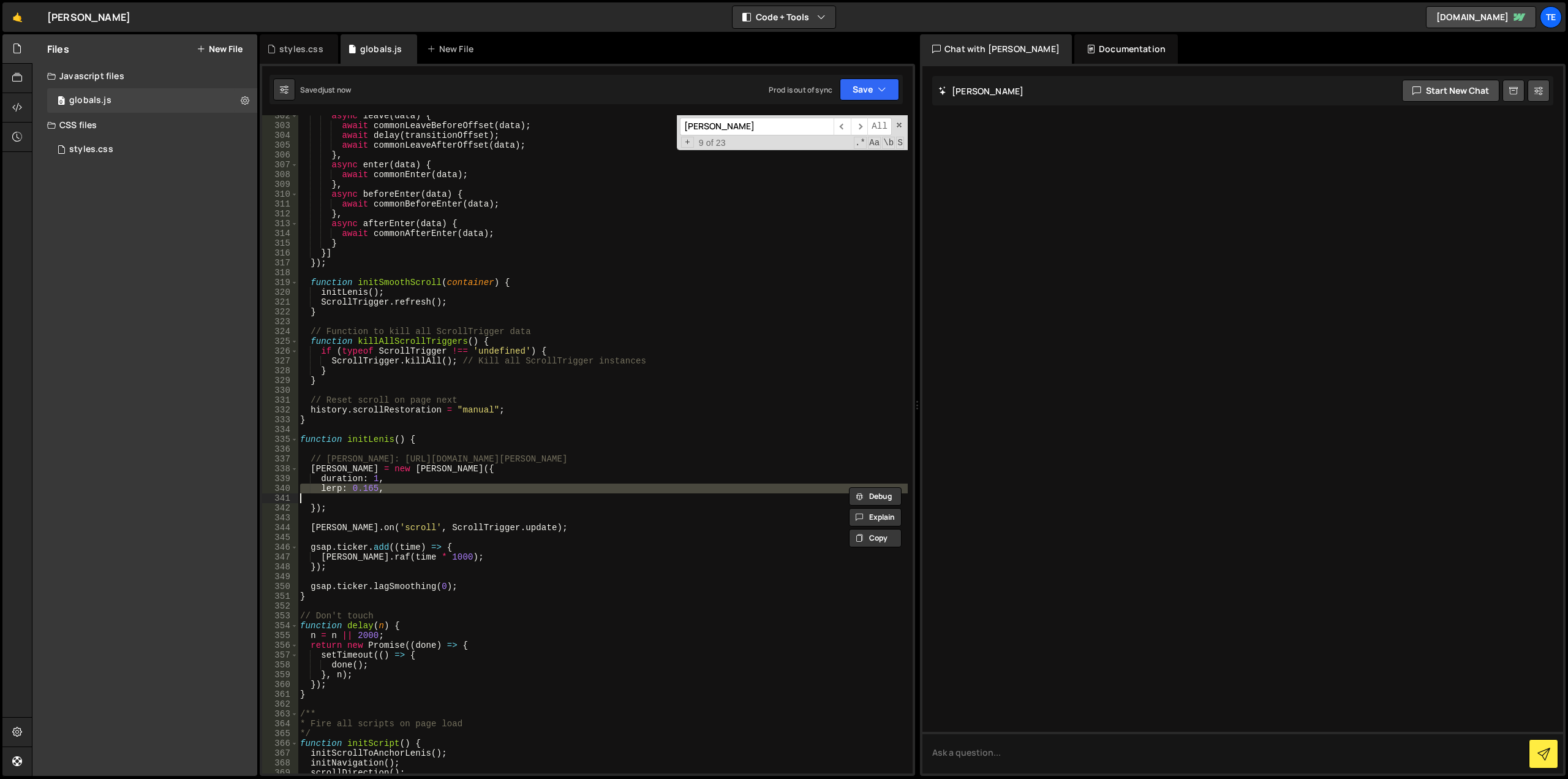
click at [367, 488] on div "async leave ( data ) { await commonLeaveBeforeOffset ( data ) ; await delay ( t…" at bounding box center [603, 450] width 610 height 678
type textarea "lerp: 0.165,"
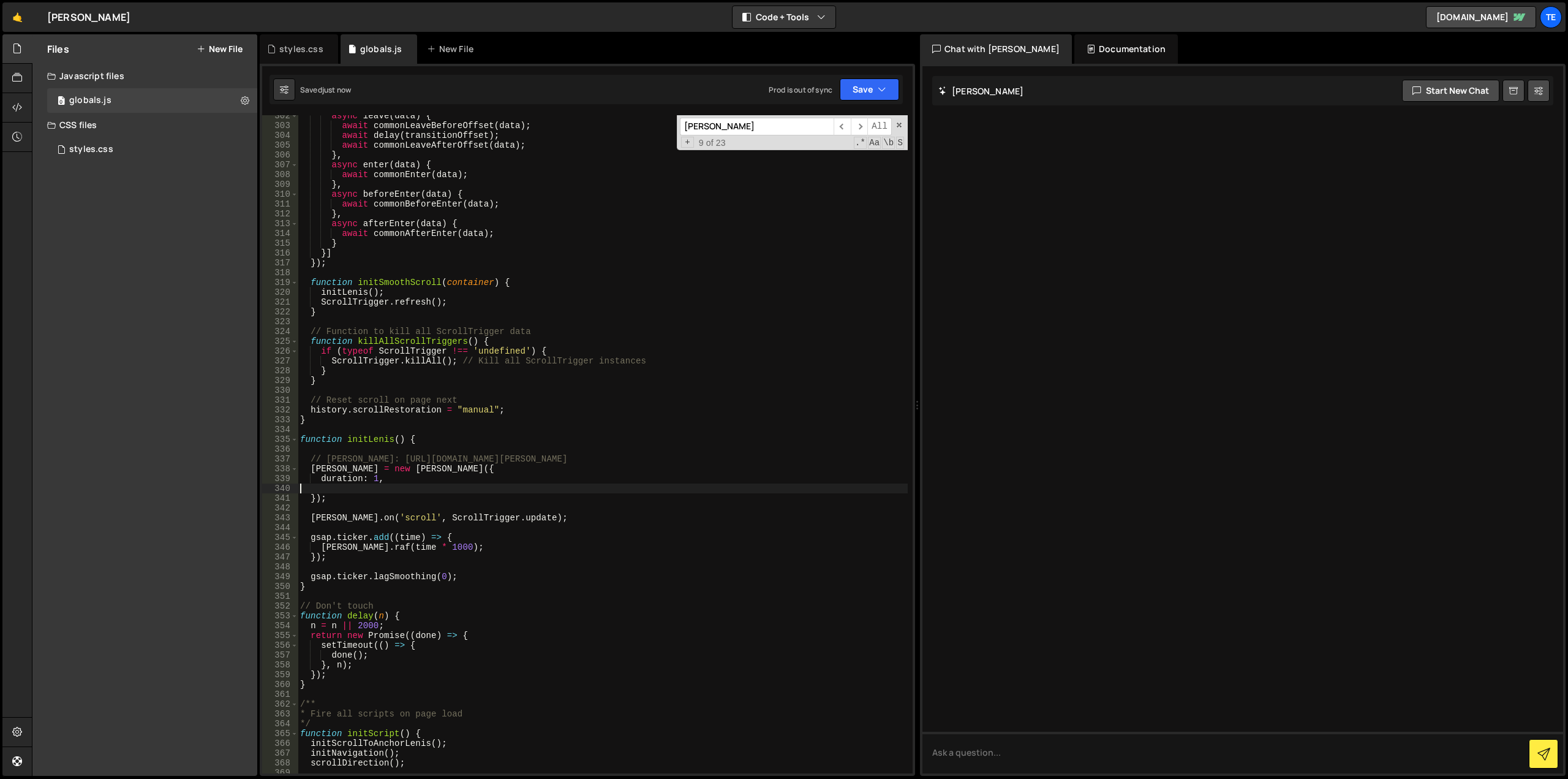
click at [375, 441] on div "async leave ( data ) { await commonLeaveBeforeOffset ( data ) ; await delay ( t…" at bounding box center [603, 450] width 610 height 678
click at [648, 400] on div "async leave ( data ) { await commonLeaveBeforeOffset ( data ) ; await delay ( t…" at bounding box center [603, 450] width 610 height 678
type textarea "// Reset scroll on page next"
paste input "initL"
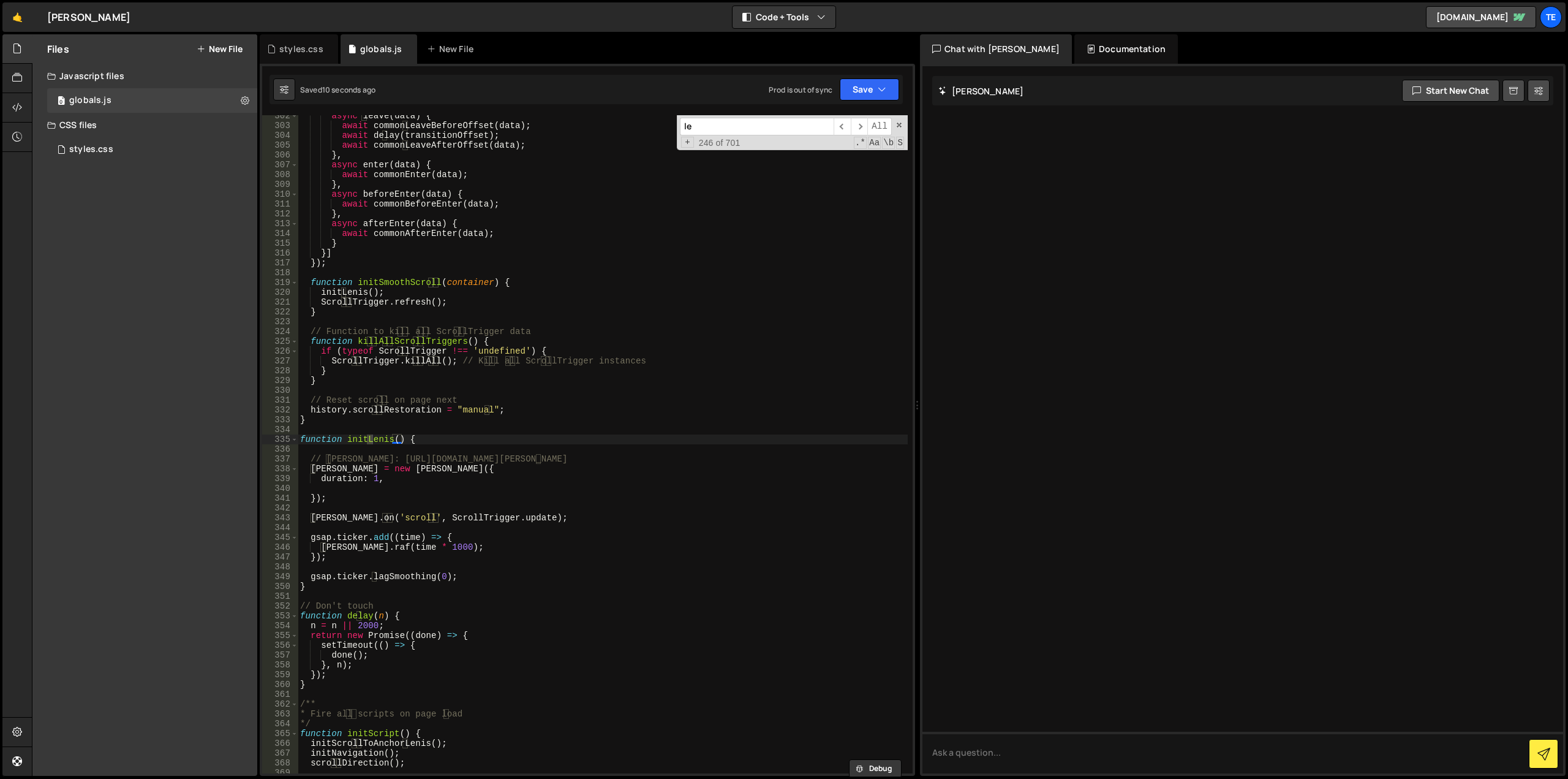
scroll to position [2956, 0]
type input "lenis"
click at [849, 123] on span "​" at bounding box center [842, 127] width 17 height 18
click at [843, 125] on span "​" at bounding box center [842, 127] width 17 height 18
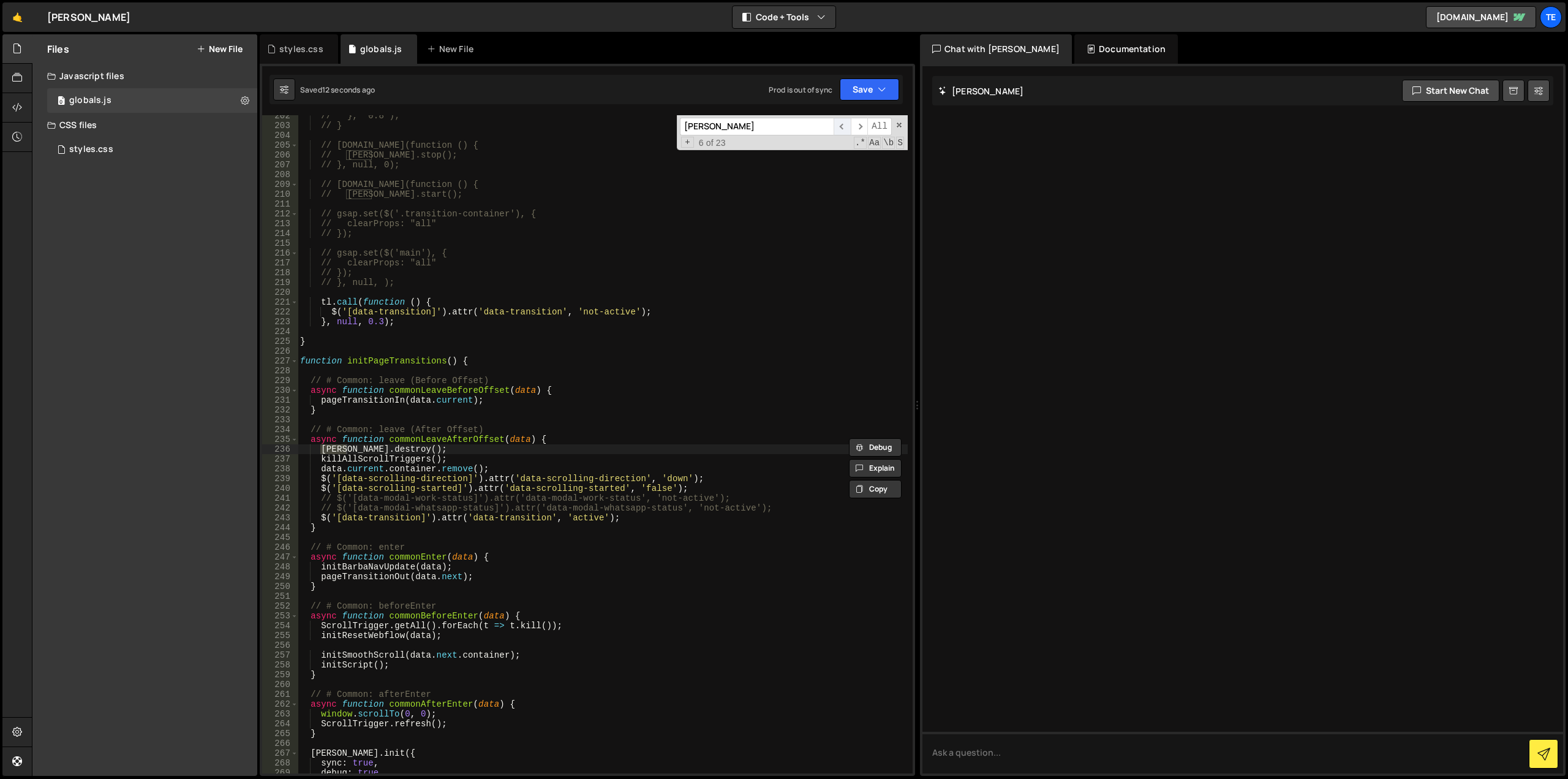
click at [843, 125] on span "​" at bounding box center [842, 127] width 17 height 18
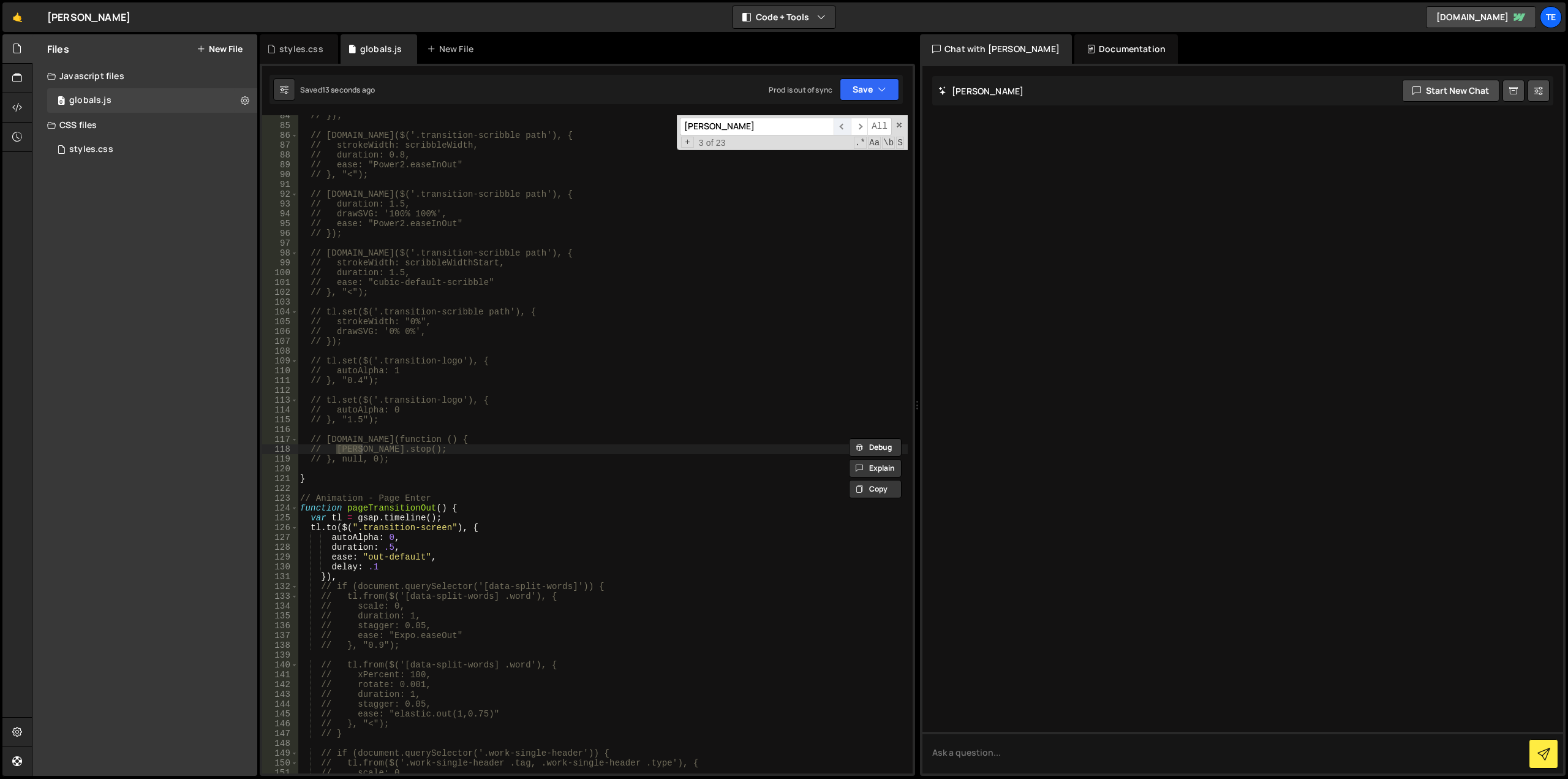
click at [843, 125] on span "​" at bounding box center [842, 127] width 17 height 18
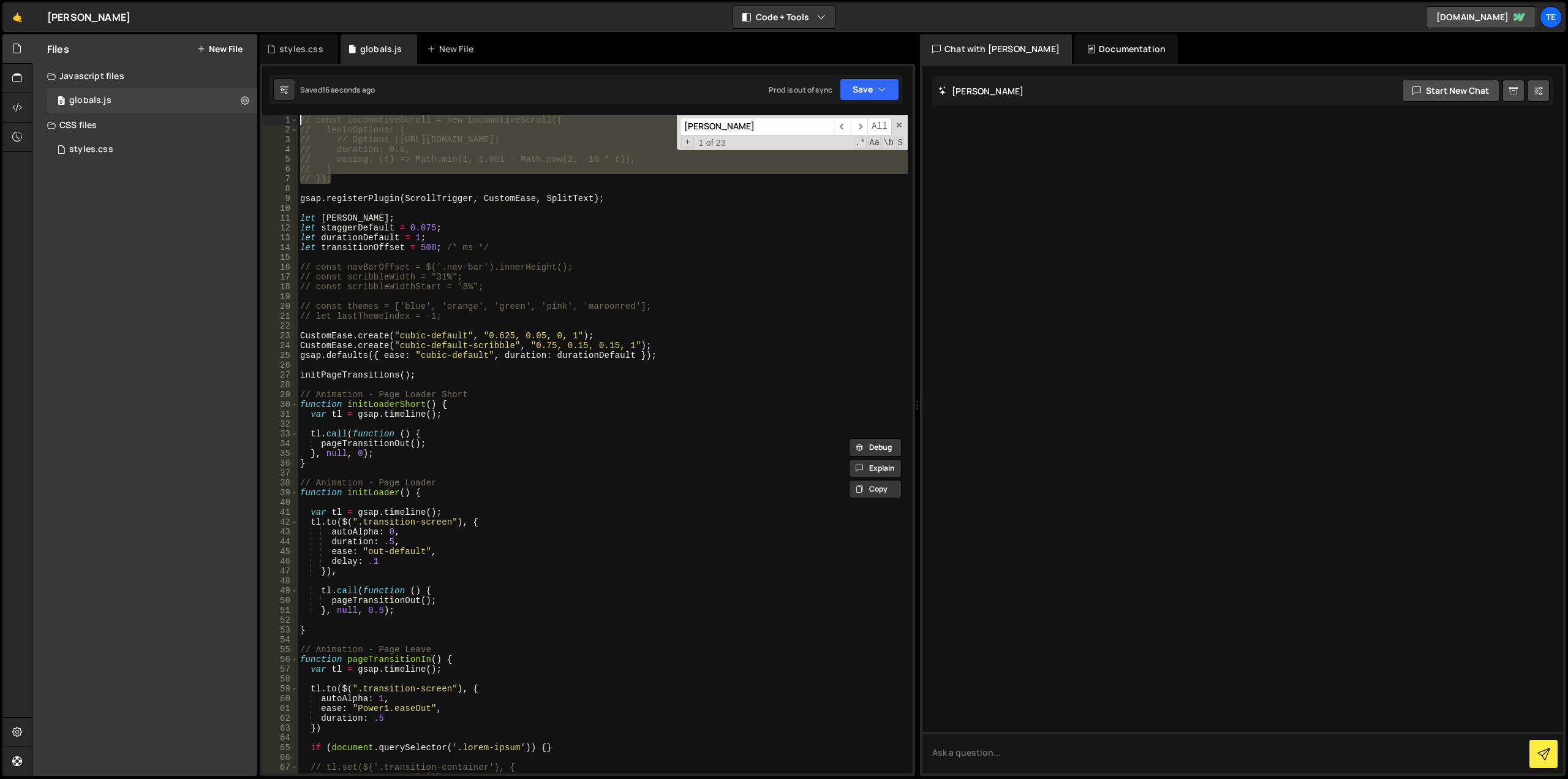
drag, startPoint x: 353, startPoint y: 183, endPoint x: 206, endPoint y: 78, distance: 180.6
click at [206, 78] on div "Files New File Javascript files 0 globals.js 0 CSS files styles.css 0 Copy shar…" at bounding box center [800, 405] width 1536 height 742
type textarea "// const locomotiveScroll = new LocomotiveScroll({ // lenisOptions: {"
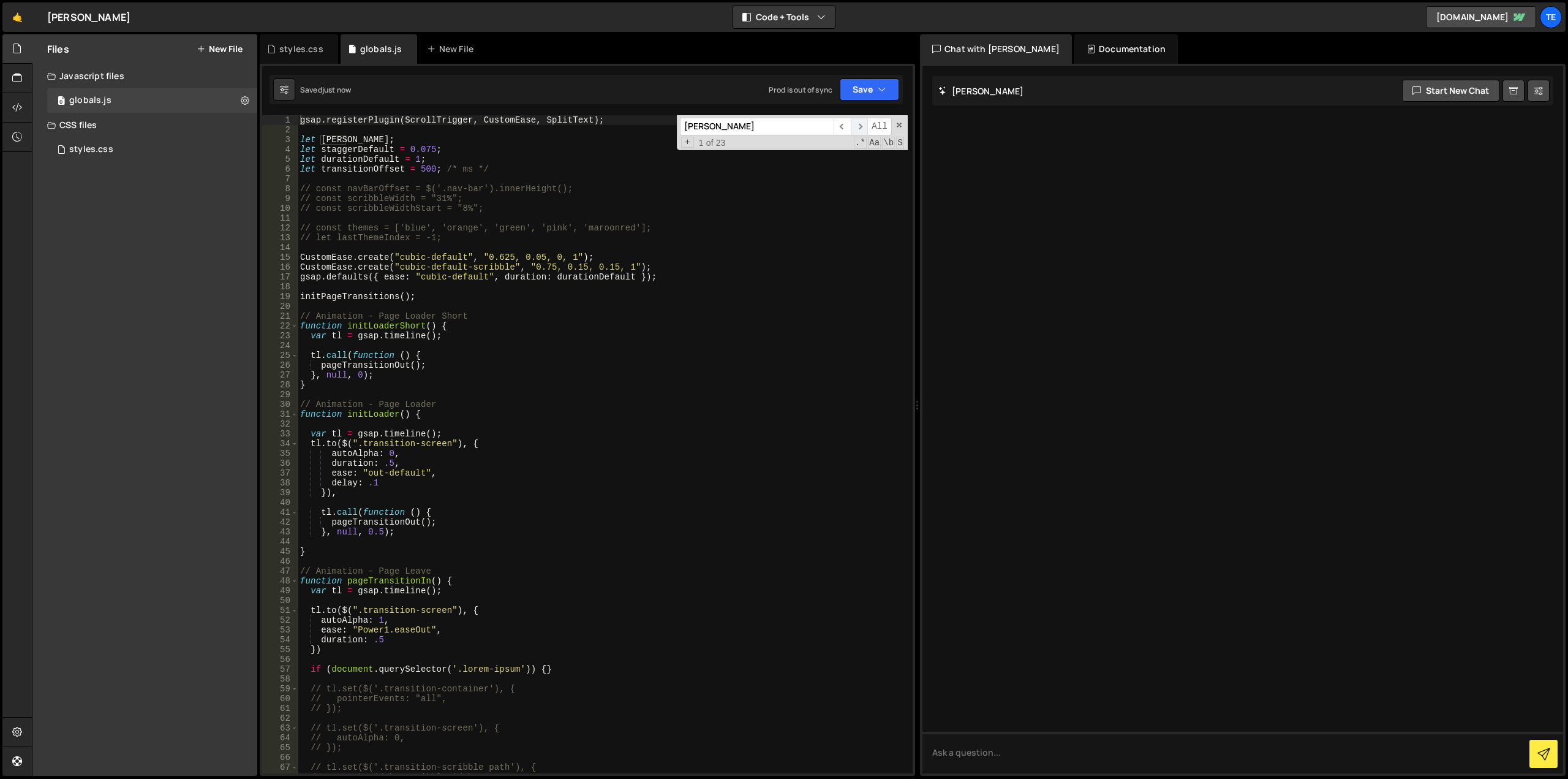
click at [862, 121] on span "​" at bounding box center [859, 127] width 17 height 18
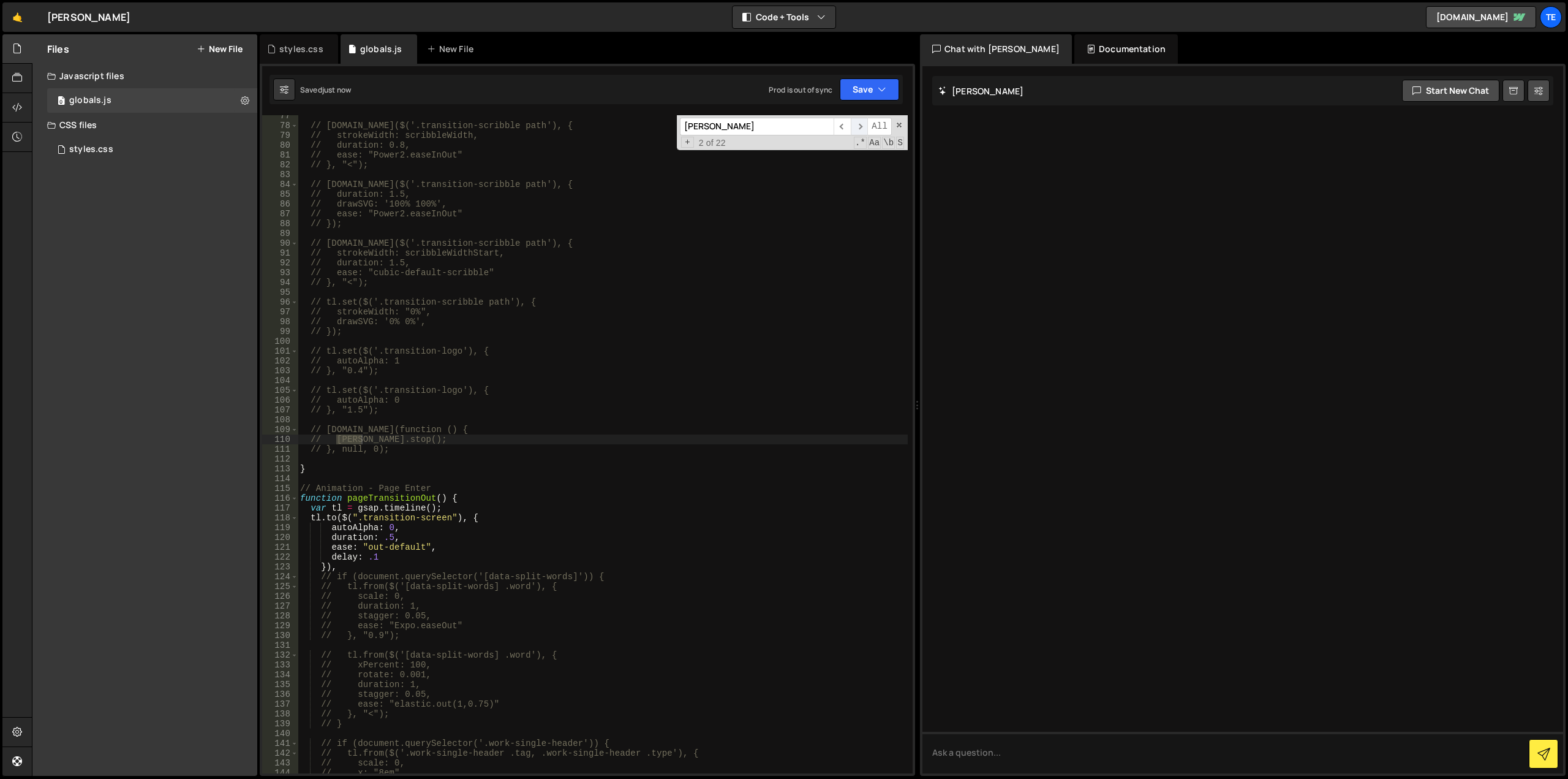
click at [862, 121] on span "​" at bounding box center [859, 127] width 17 height 18
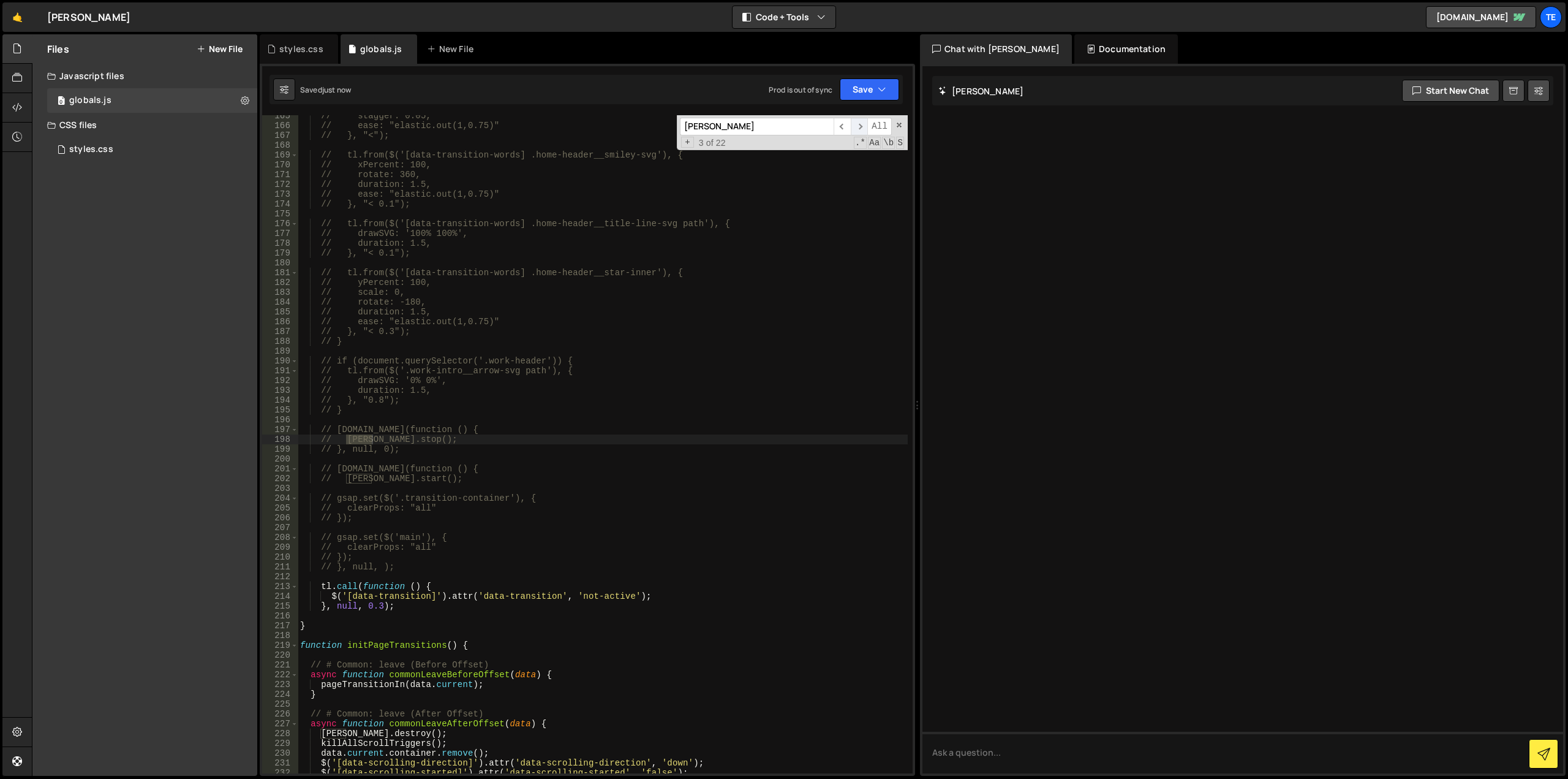
click at [862, 121] on span "​" at bounding box center [859, 127] width 17 height 18
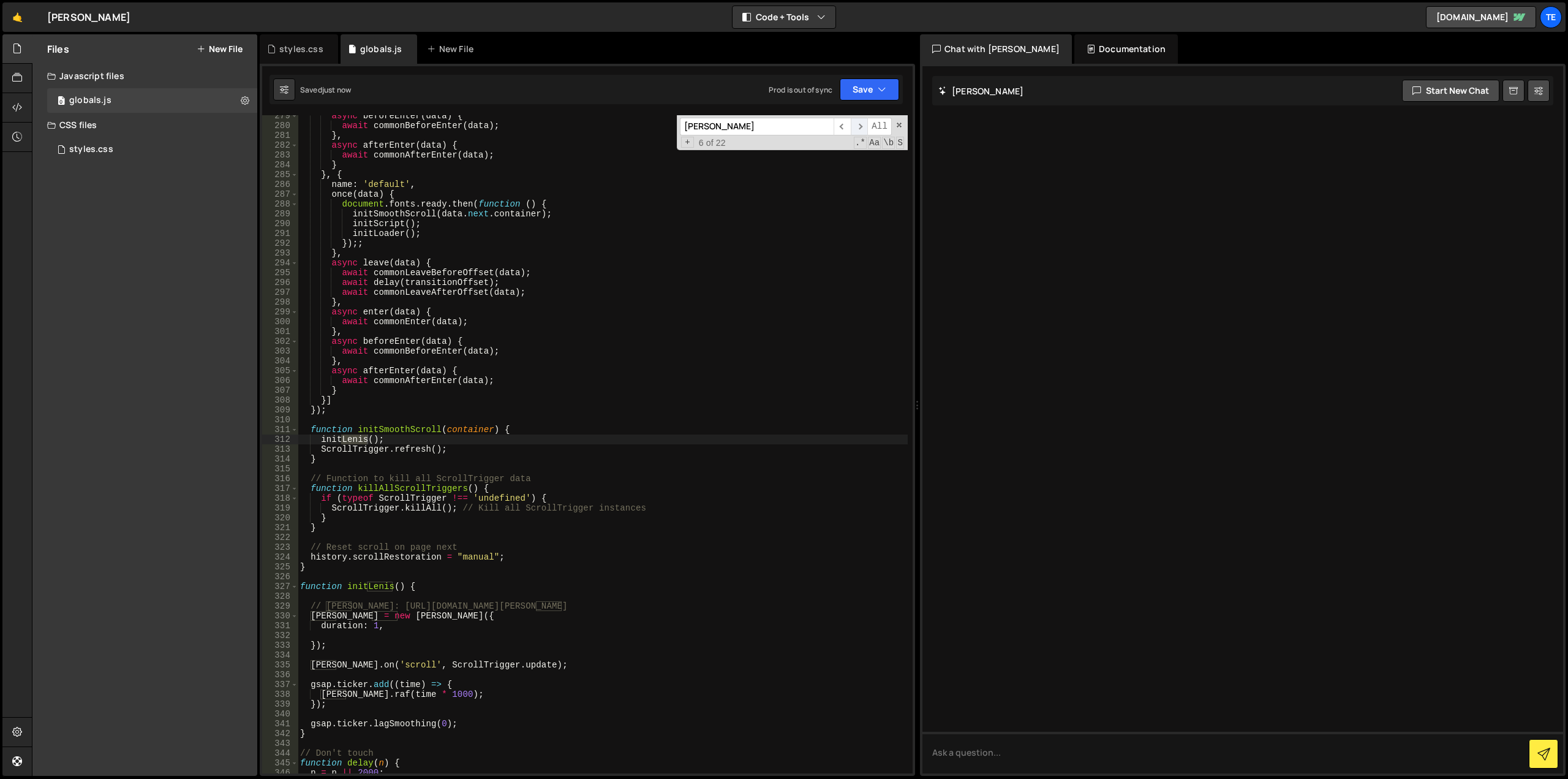
scroll to position [2730, 0]
click at [843, 125] on span "​" at bounding box center [842, 127] width 17 height 18
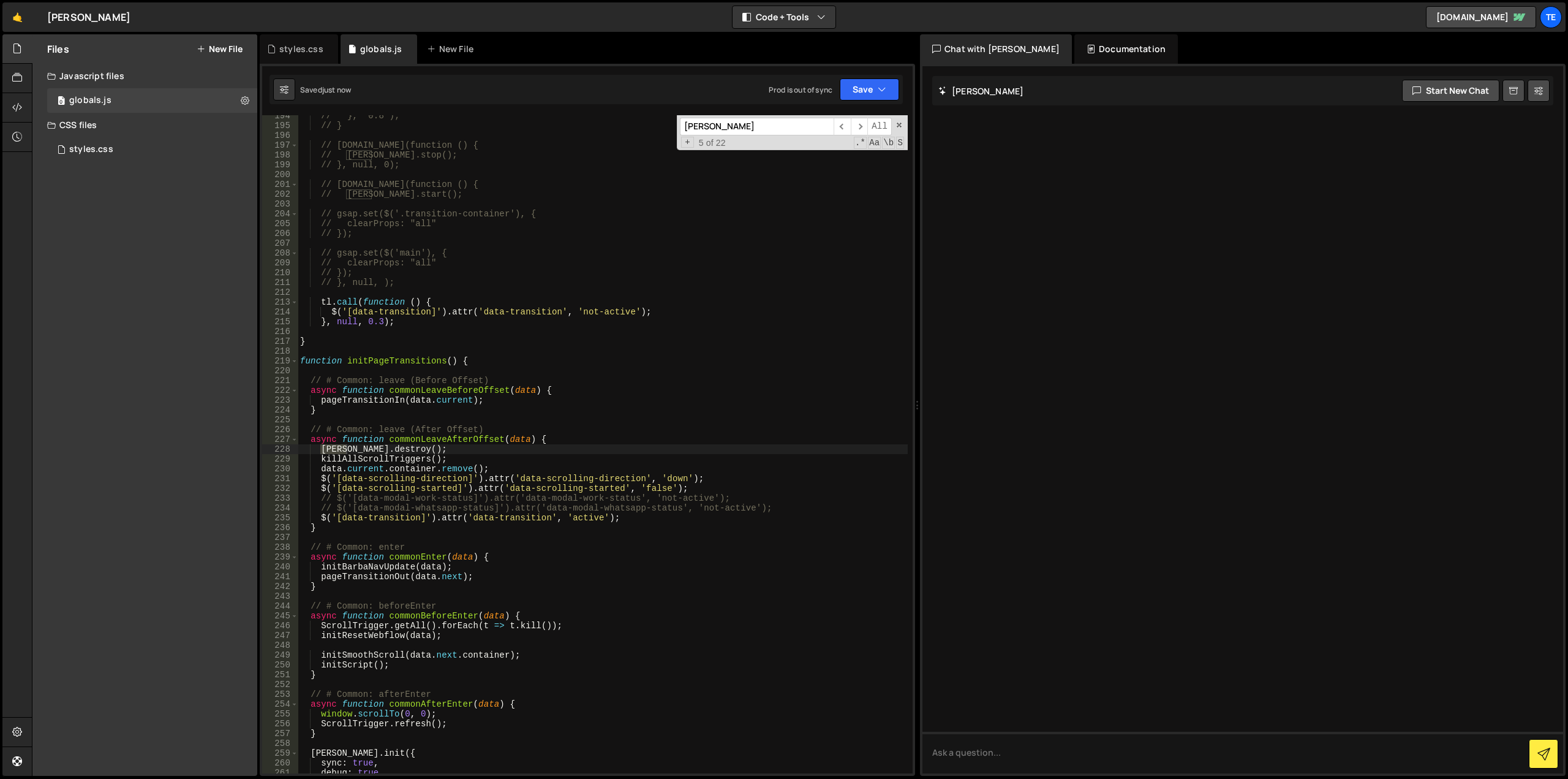
click at [347, 450] on div "// }, "0.8"); // } // tl.call(function () { // lenis.stop(); // }, null, 0); //…" at bounding box center [603, 444] width 610 height 658
click at [347, 450] on div "// }, "0.8"); // } // tl.call(function () { // lenis.stop(); // }, null, 0); //…" at bounding box center [603, 450] width 610 height 678
click at [427, 446] on div "// }, "0.8"); // } // tl.call(function () { // lenis.stop(); // }, null, 0); //…" at bounding box center [603, 444] width 610 height 658
type textarea "// lenis.destroy();"
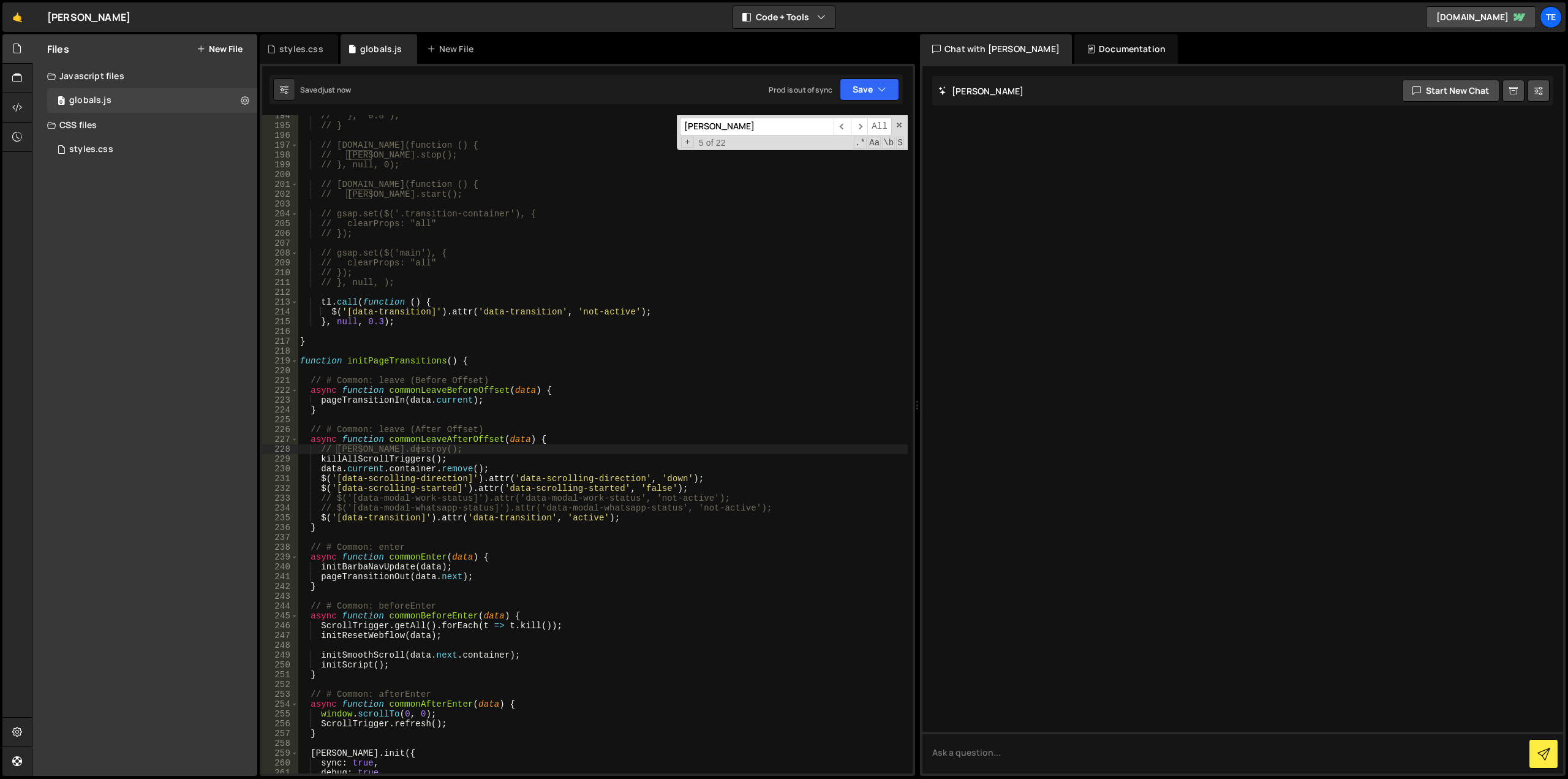
click at [789, 123] on input "lenis" at bounding box center [757, 127] width 154 height 18
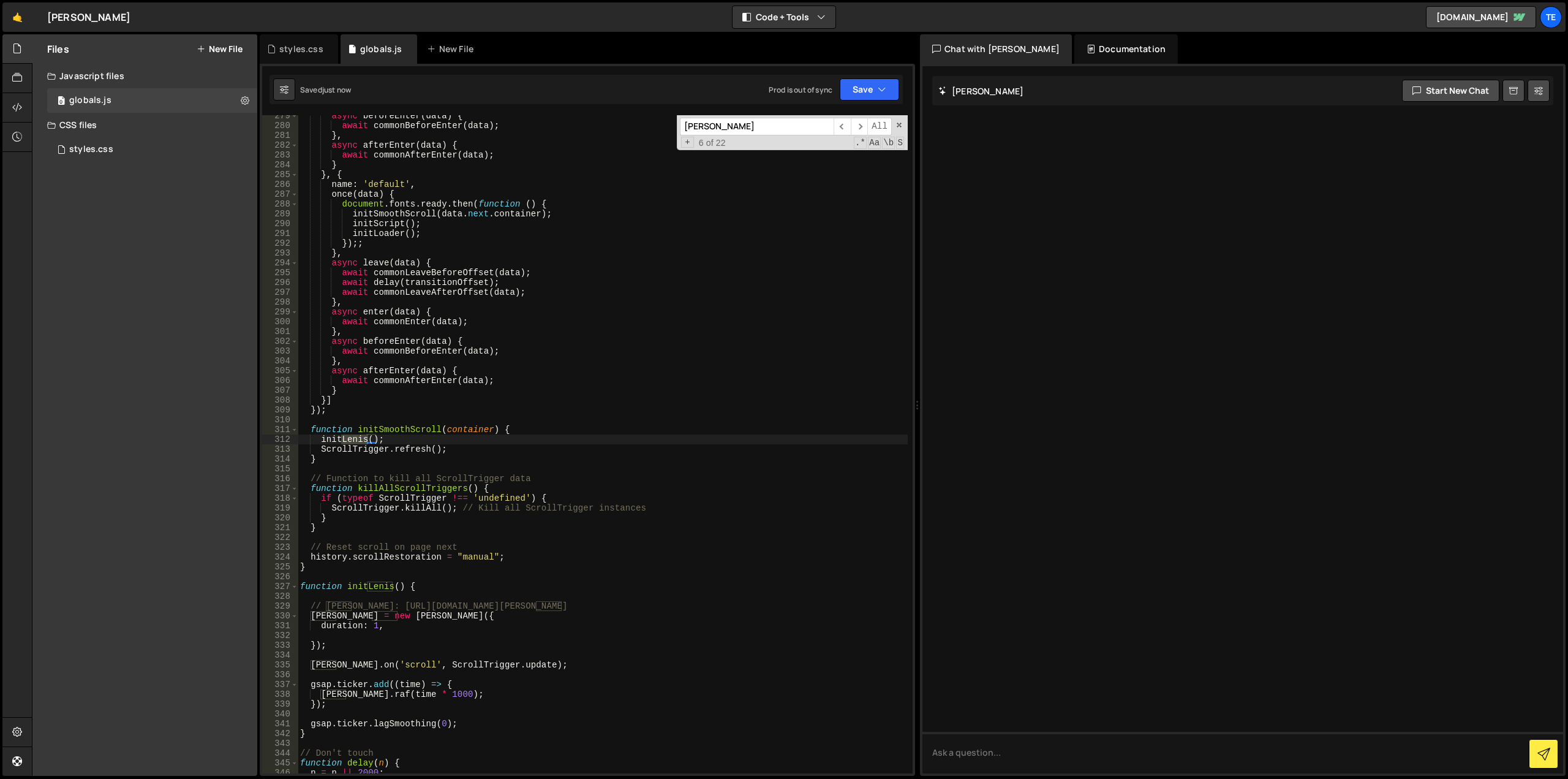
scroll to position [2730, 0]
